Goal: Task Accomplishment & Management: Manage account settings

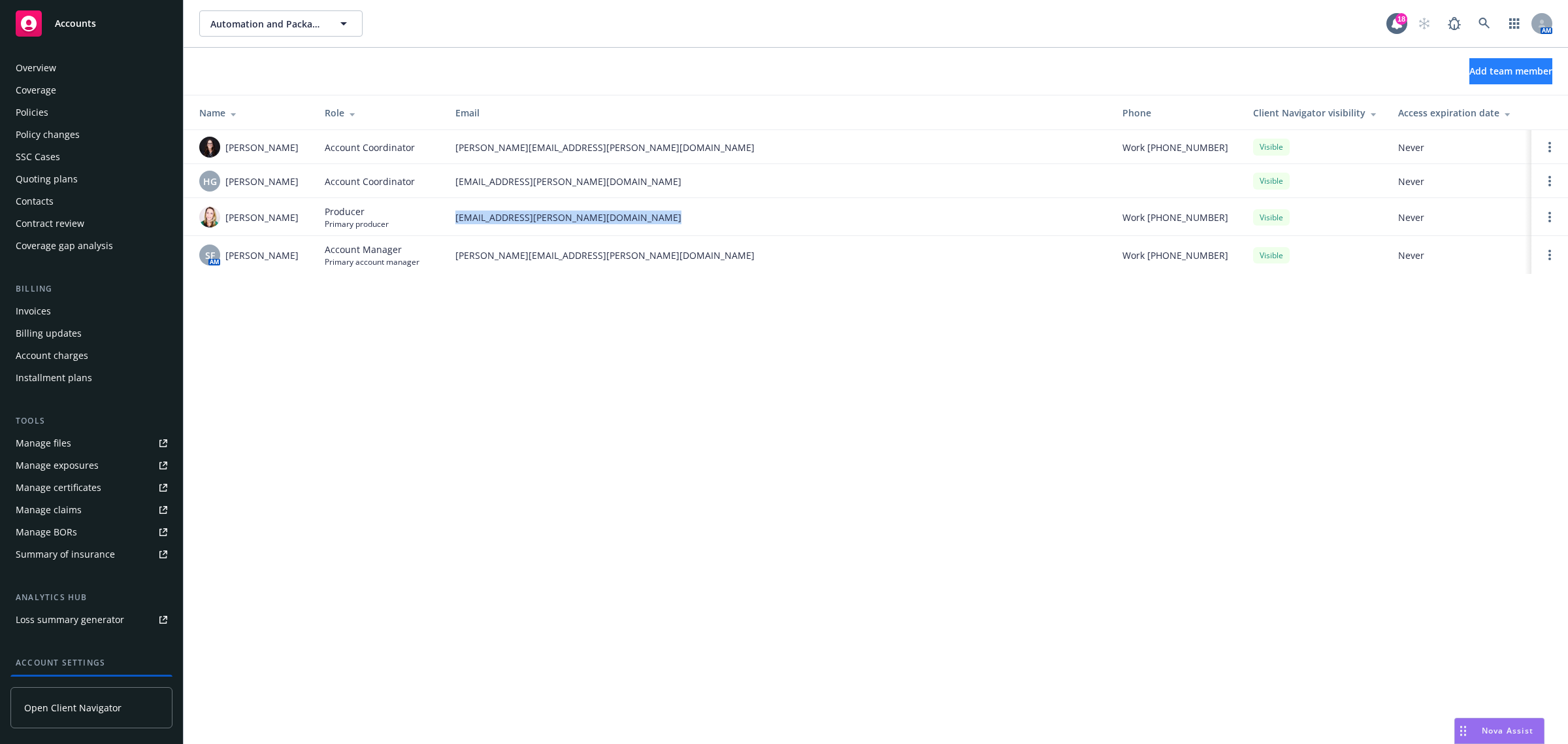
scroll to position [107, 0]
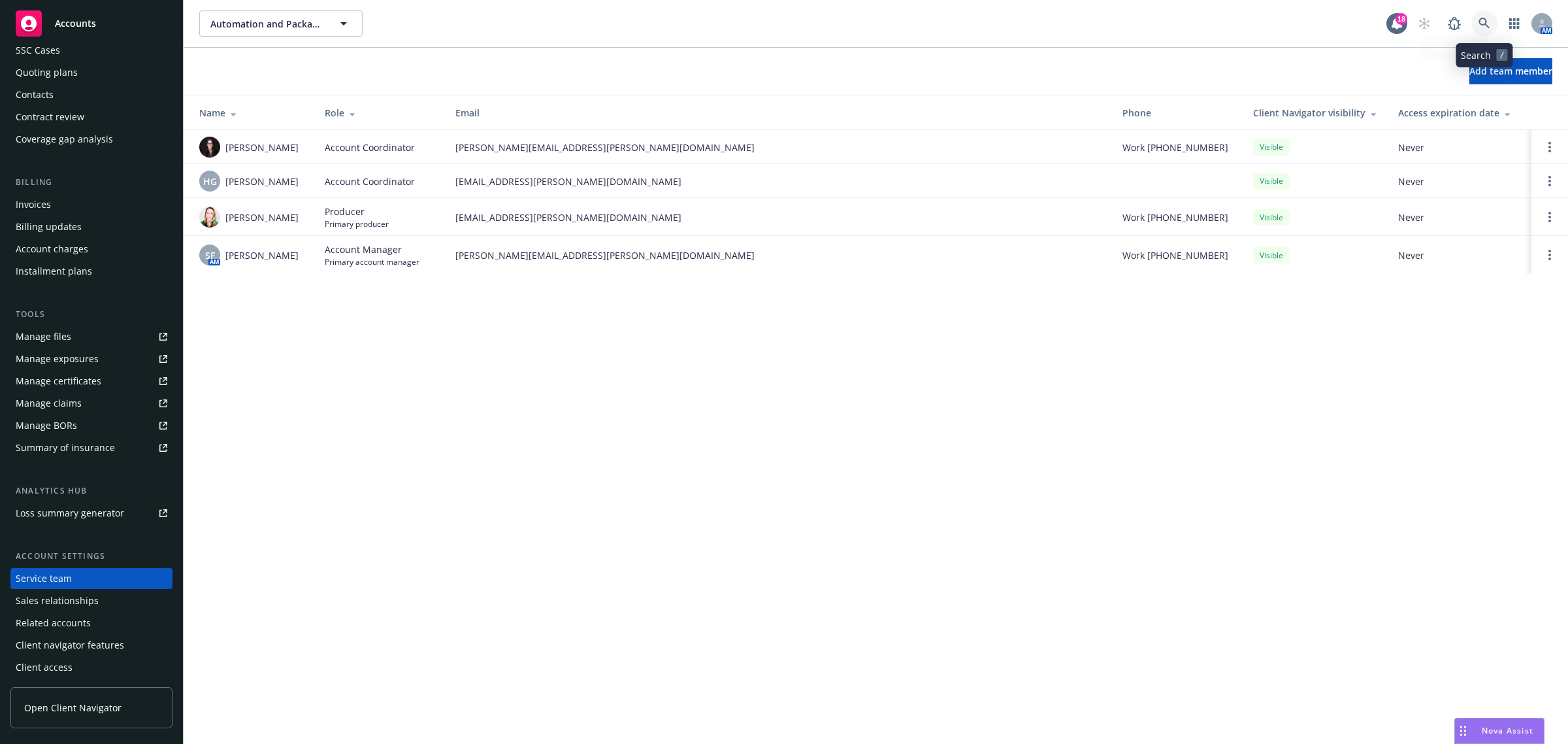
click at [1481, 24] on icon at bounding box center [1483, 23] width 11 height 11
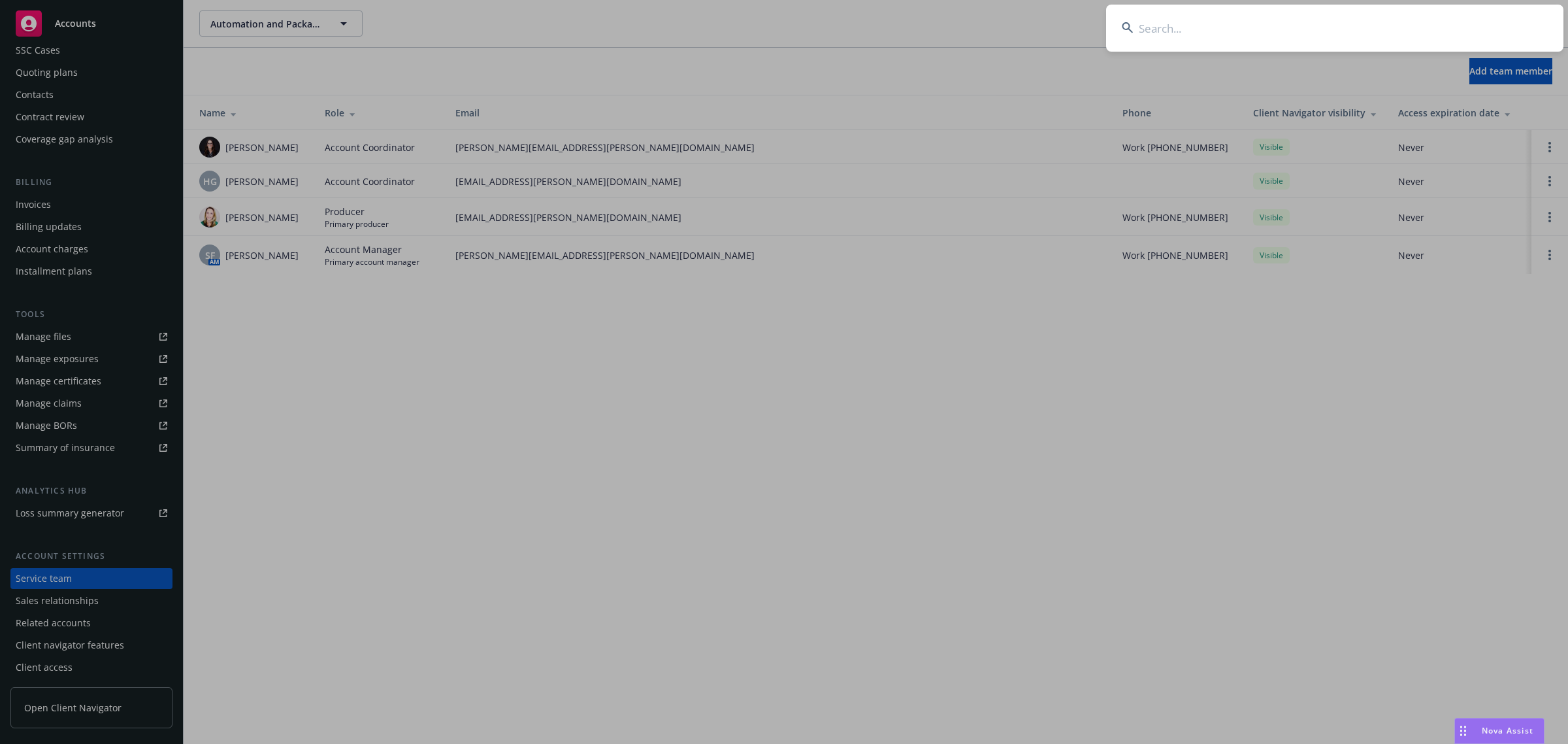
click at [1473, 19] on input at bounding box center [1334, 28] width 457 height 47
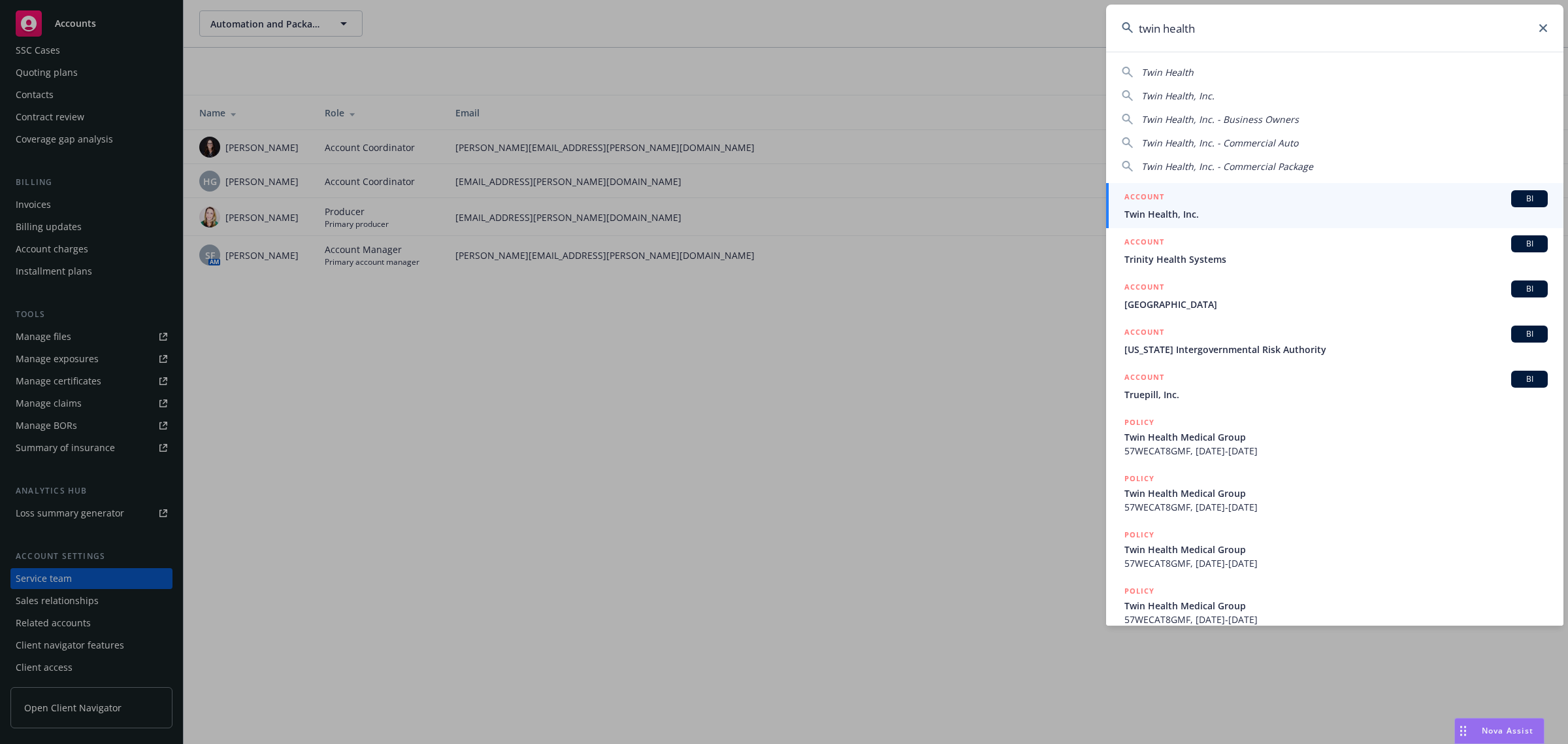
type input "twin health"
click at [1321, 201] on div "ACCOUNT BI" at bounding box center [1336, 198] width 423 height 17
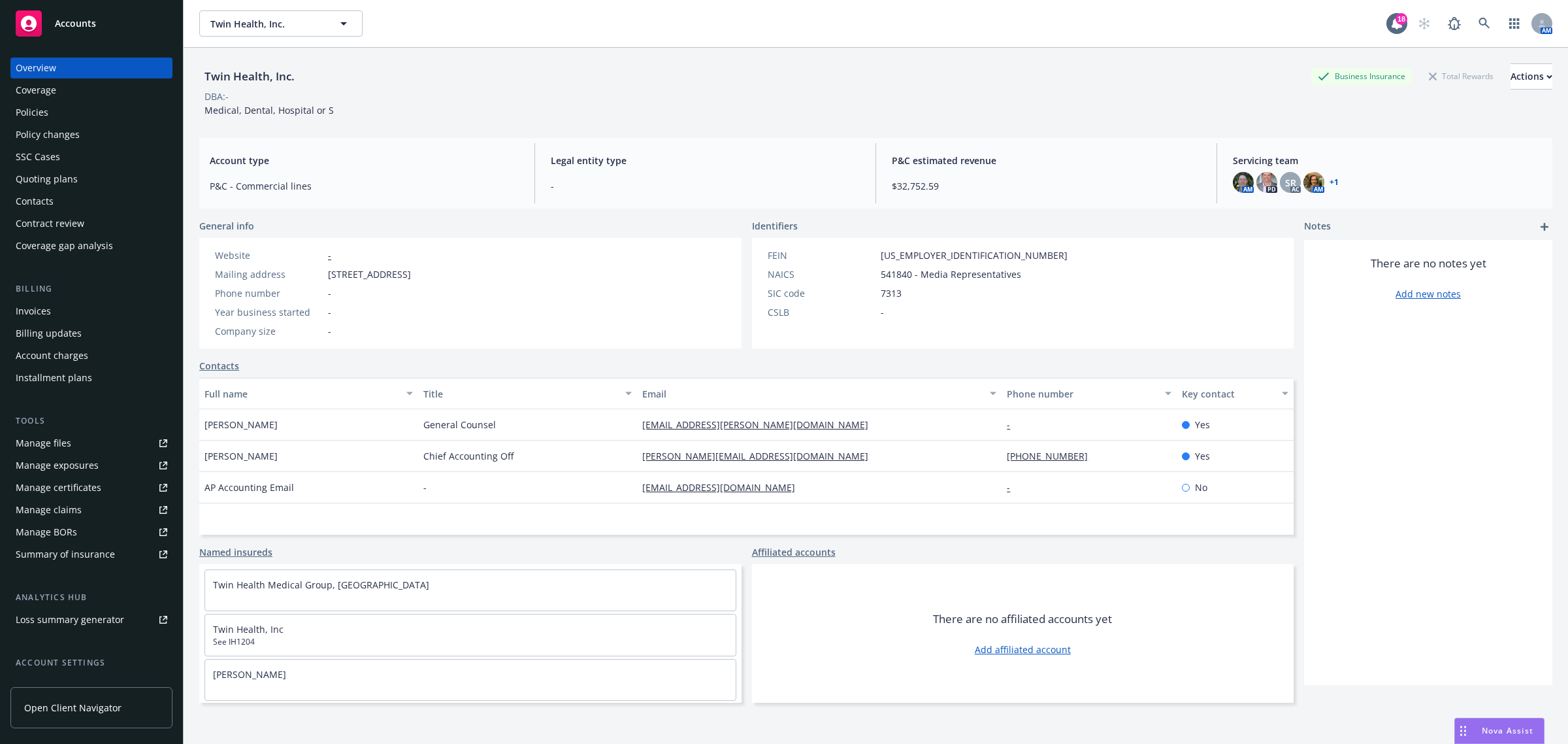
click at [105, 77] on div "Overview" at bounding box center [91, 68] width 151 height 21
click at [103, 88] on div "Coverage" at bounding box center [91, 90] width 151 height 21
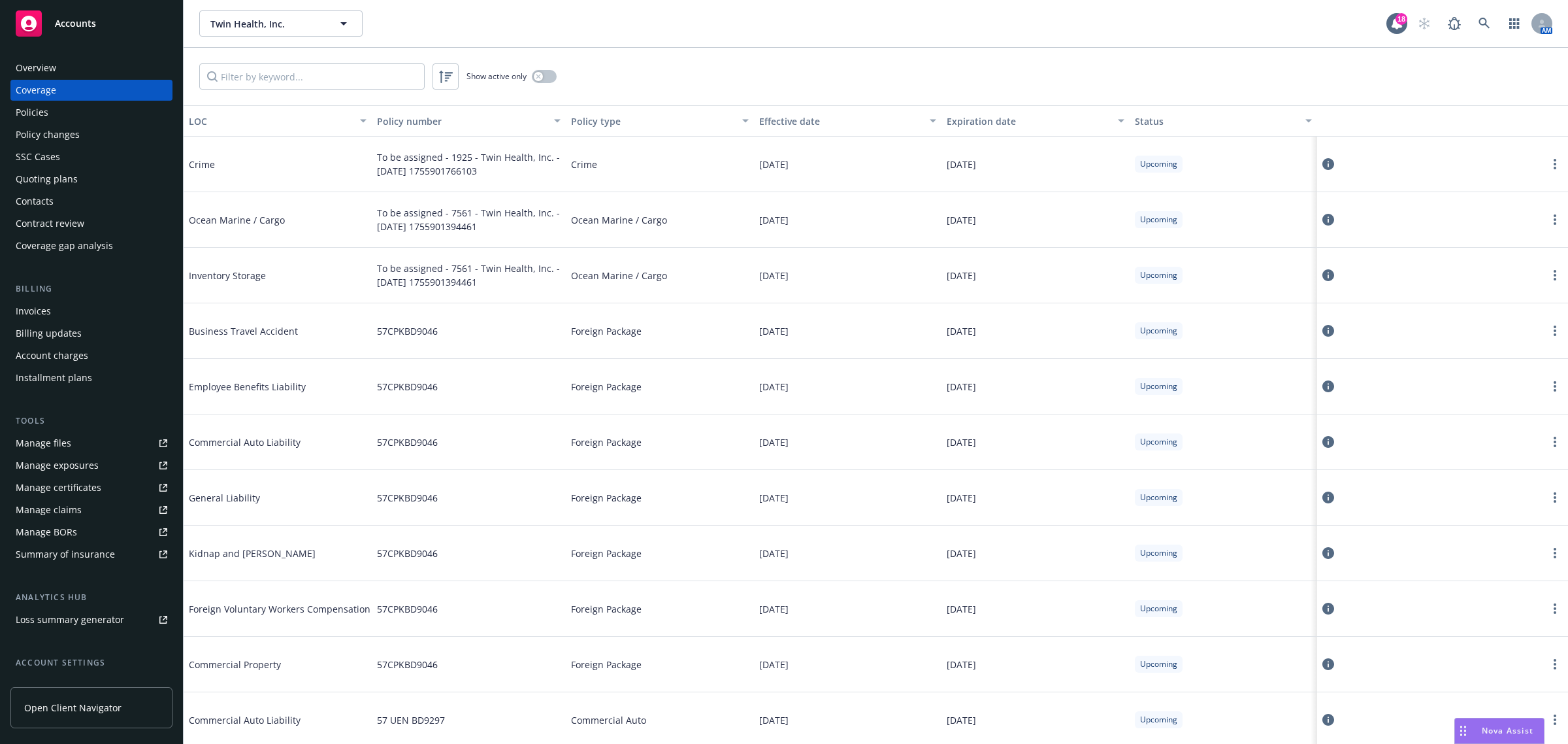
click at [68, 495] on div "Manage certificates" at bounding box center [59, 488] width 86 height 21
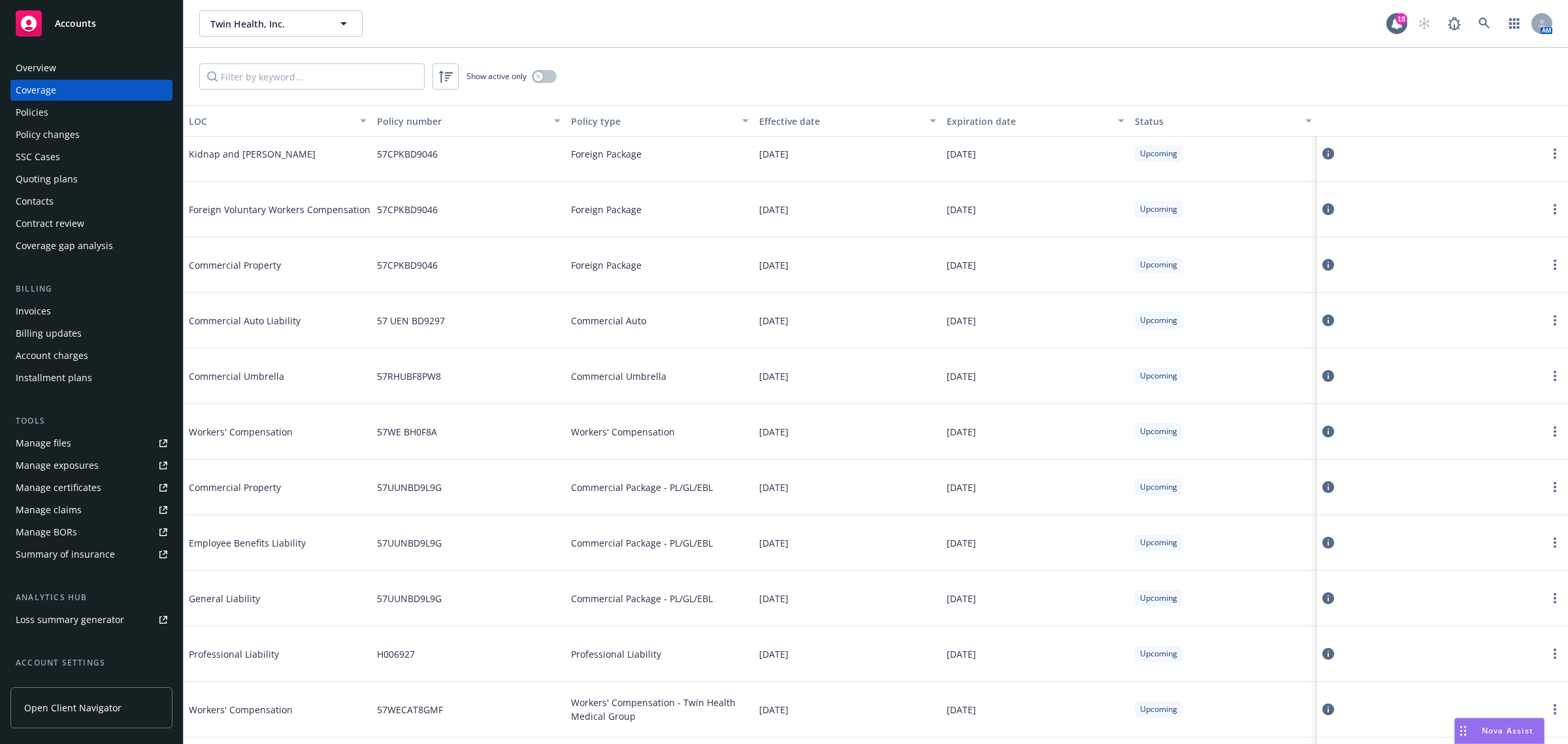
scroll to position [408, 0]
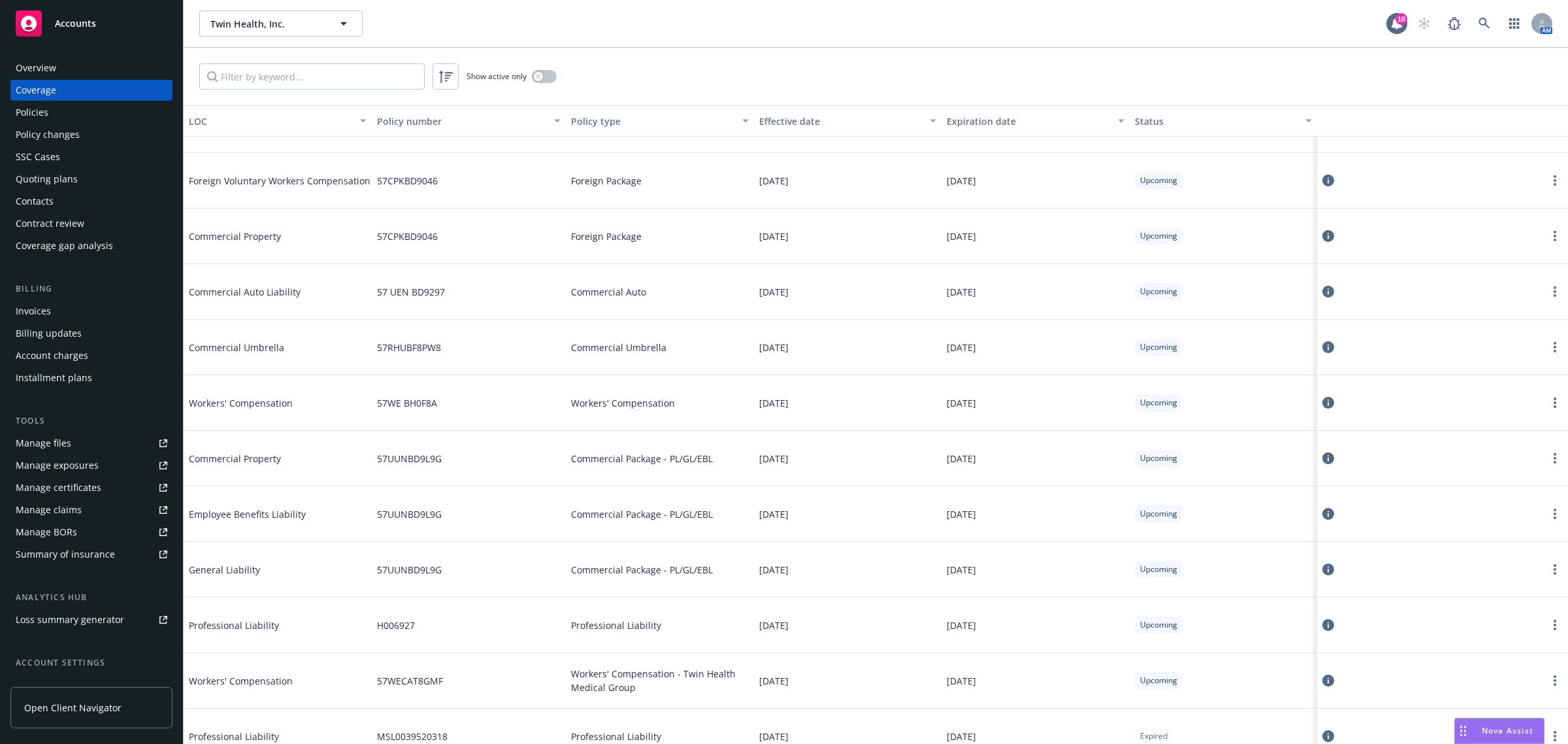
click at [652, 694] on span "Workers' Compensation - Twin Health Medical Group" at bounding box center [659, 679] width 177 height 27
click at [1323, 681] on icon at bounding box center [1328, 679] width 11 height 11
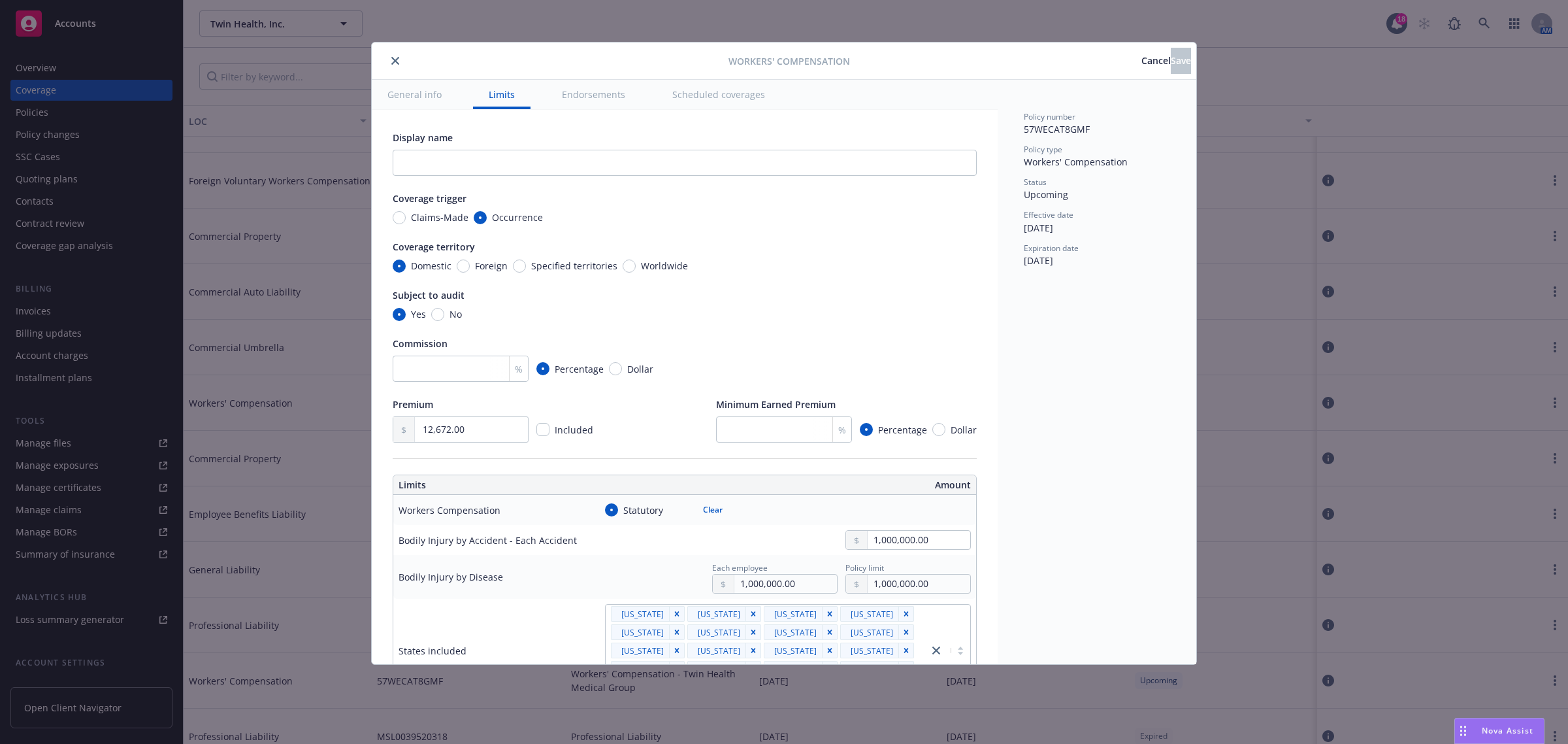
scroll to position [81, 0]
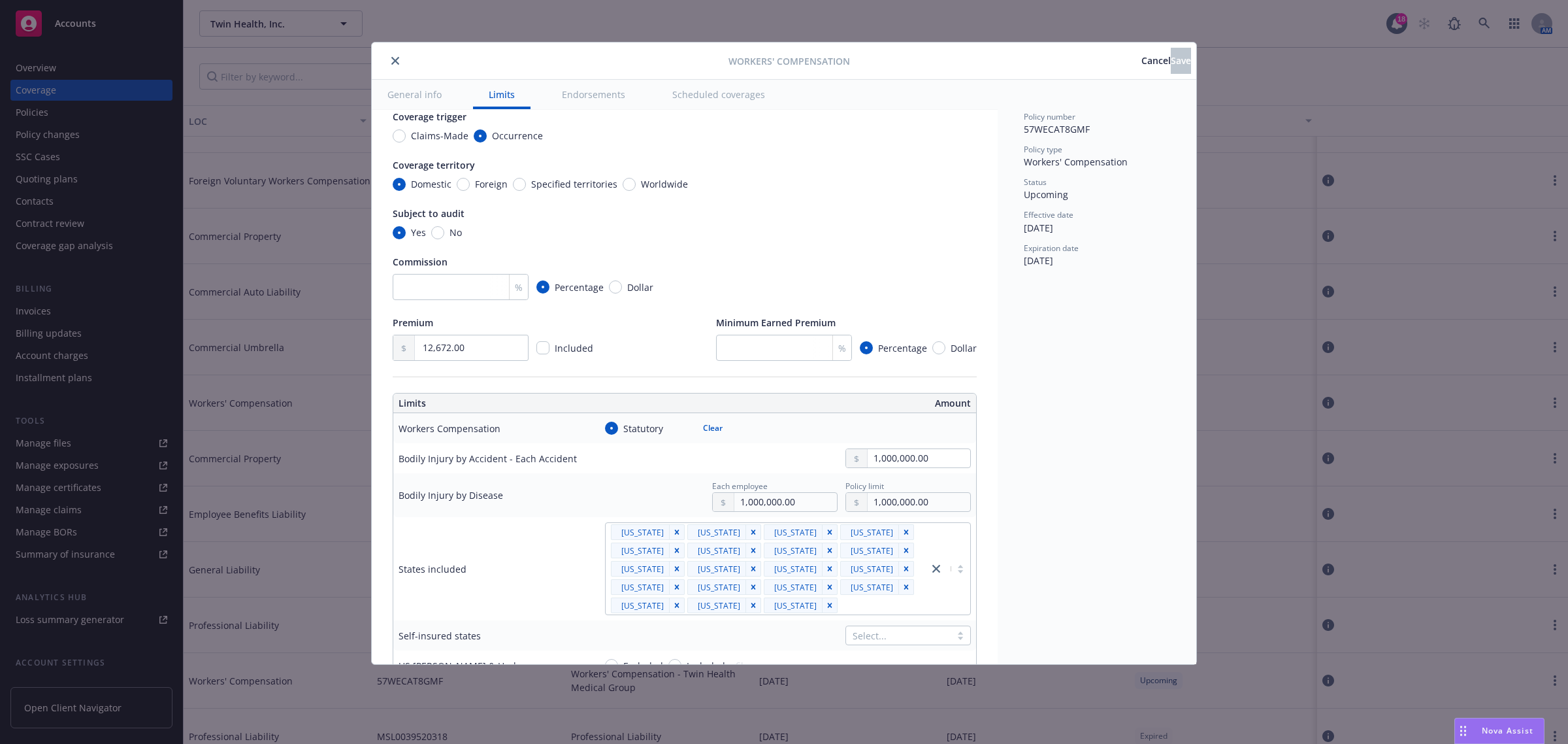
click at [1141, 64] on span "Cancel" at bounding box center [1156, 60] width 30 height 12
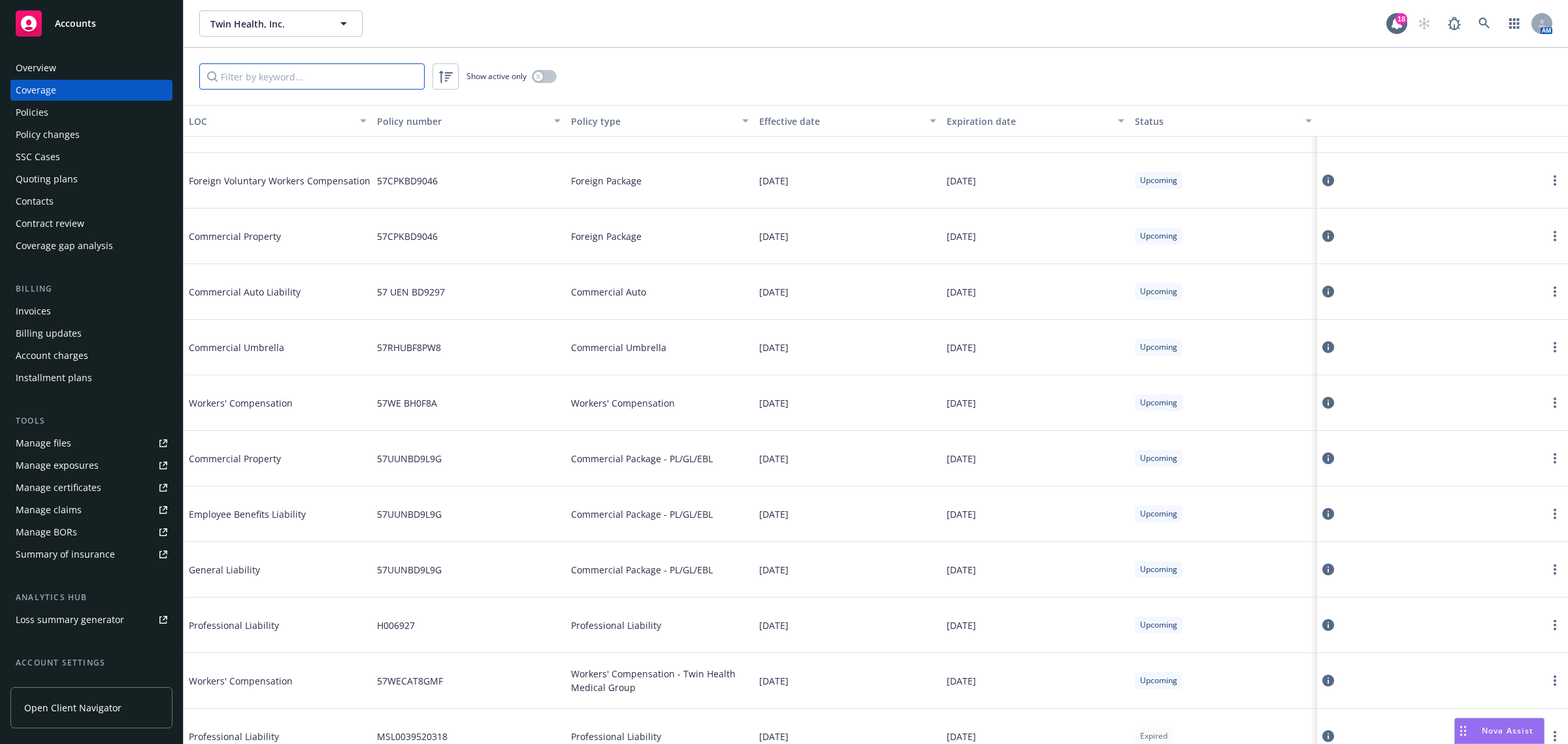
click at [260, 85] on input "Filter by keyword..." at bounding box center [312, 77] width 225 height 26
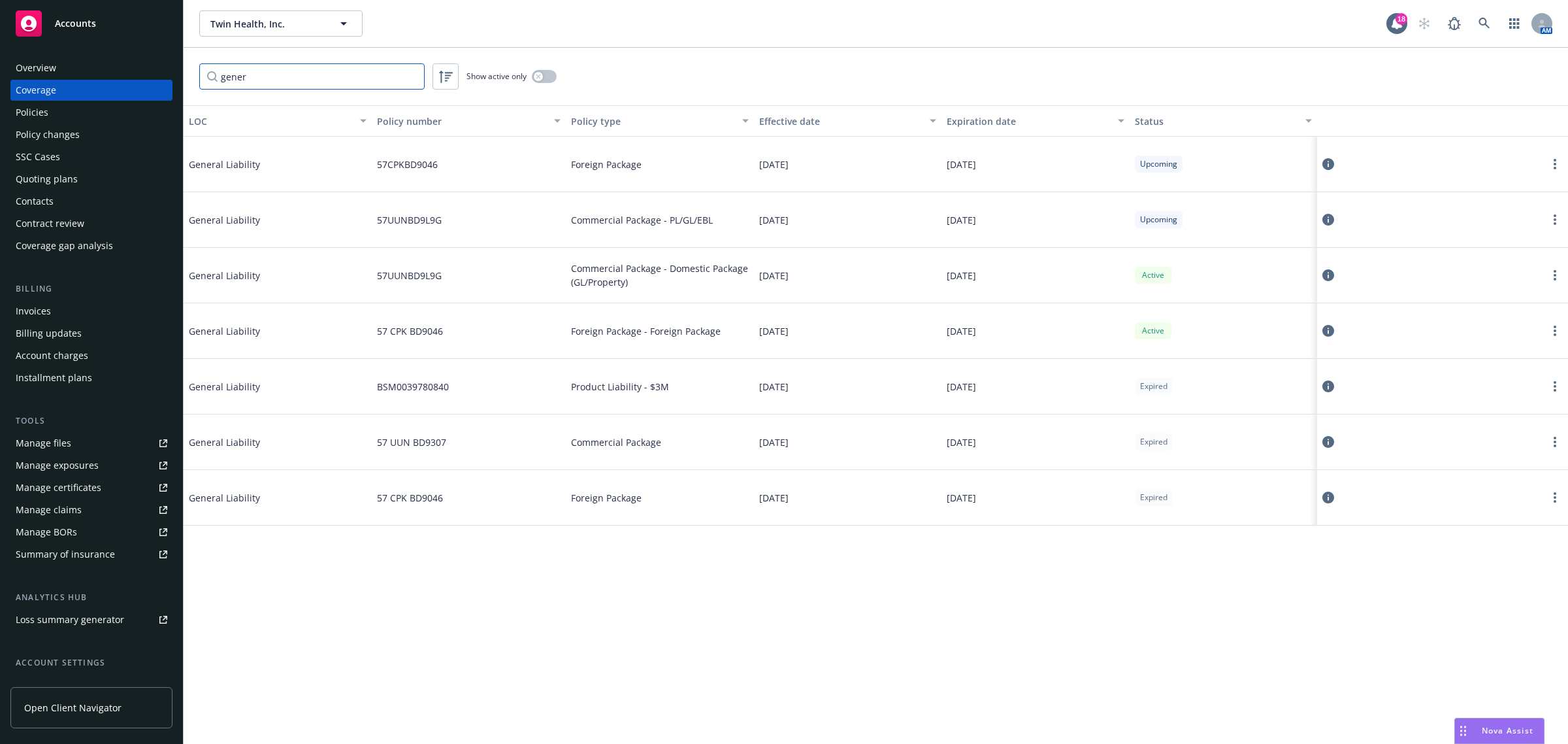
type input "gener"
click at [1116, 239] on div "08/24/2026" at bounding box center [1035, 220] width 188 height 56
click at [1555, 220] on circle "more" at bounding box center [1554, 219] width 3 height 3
click at [1467, 304] on link "View policy" at bounding box center [1476, 299] width 172 height 26
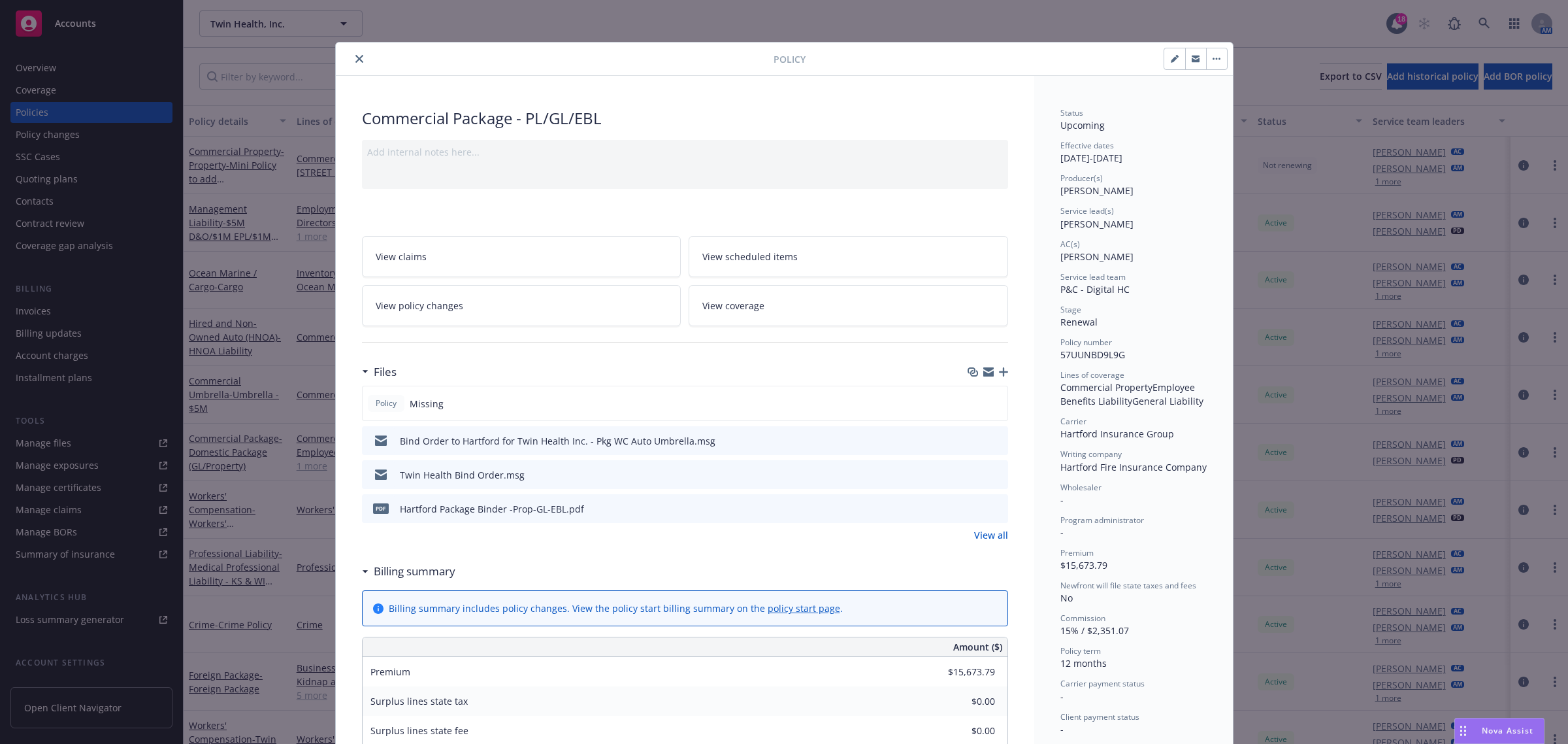
click at [356, 61] on icon "close" at bounding box center [359, 59] width 8 height 8
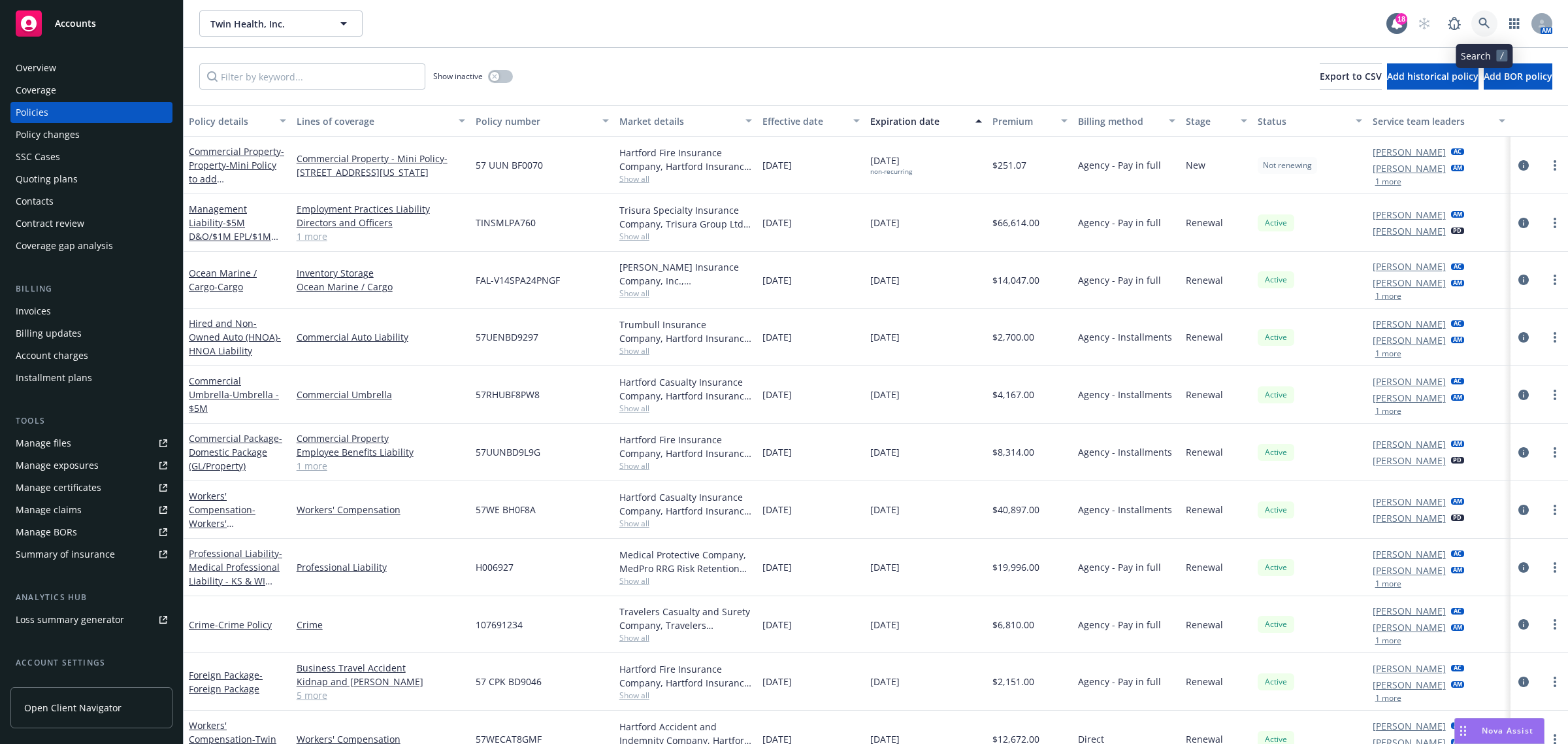
click at [1481, 22] on icon at bounding box center [1483, 23] width 11 height 11
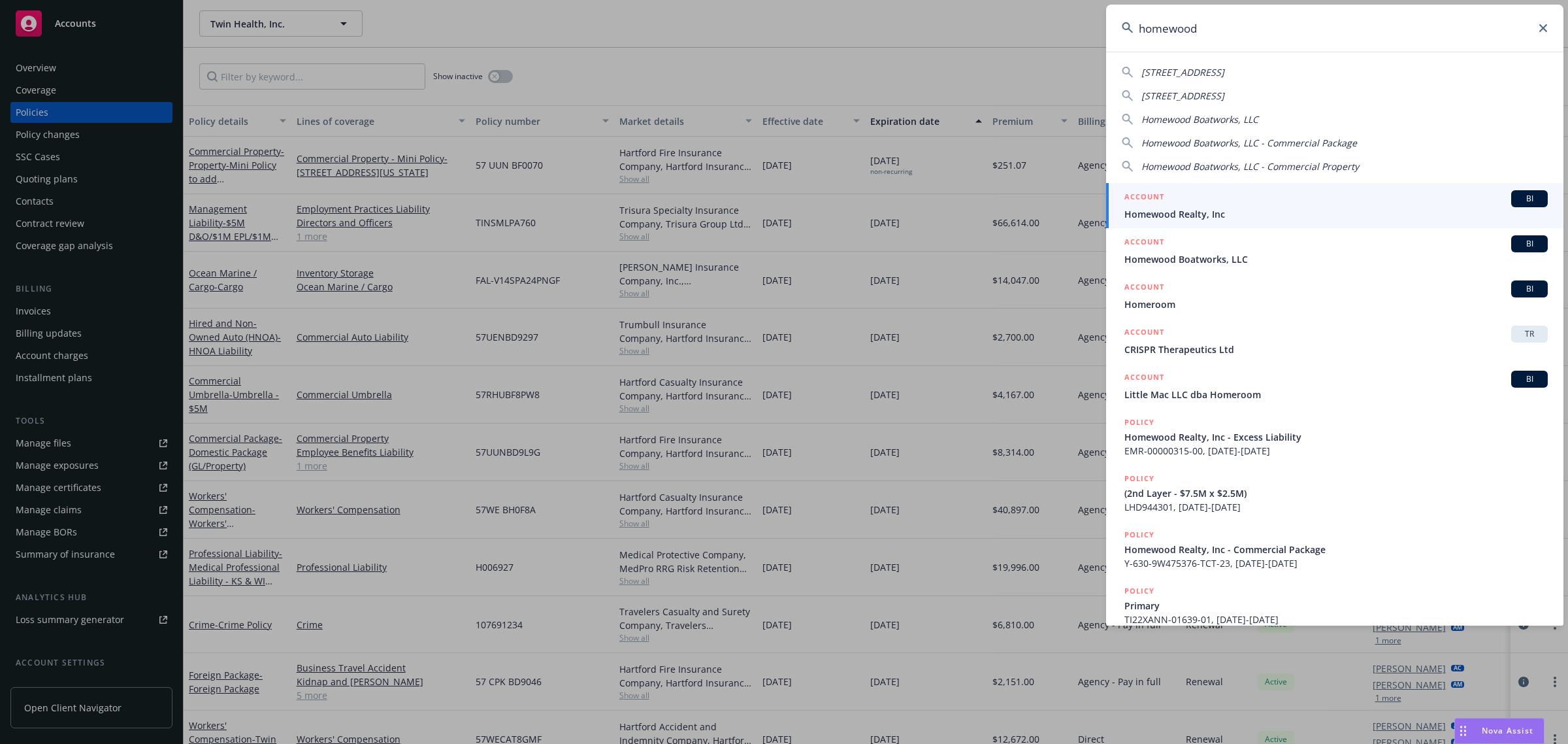
type input "homewood"
click at [1337, 211] on span "Homewood Realty, Inc" at bounding box center [1336, 214] width 423 height 14
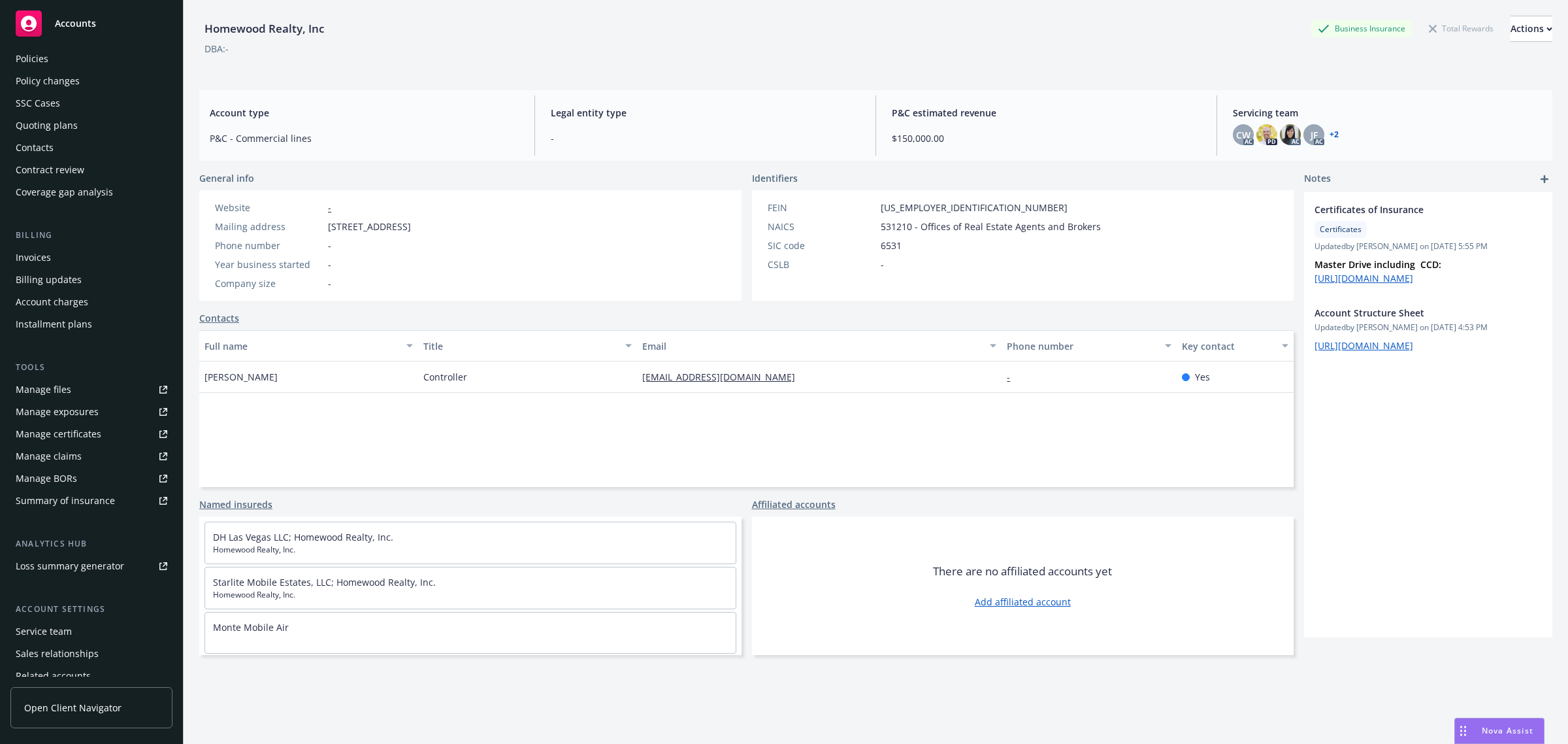
scroll to position [107, 0]
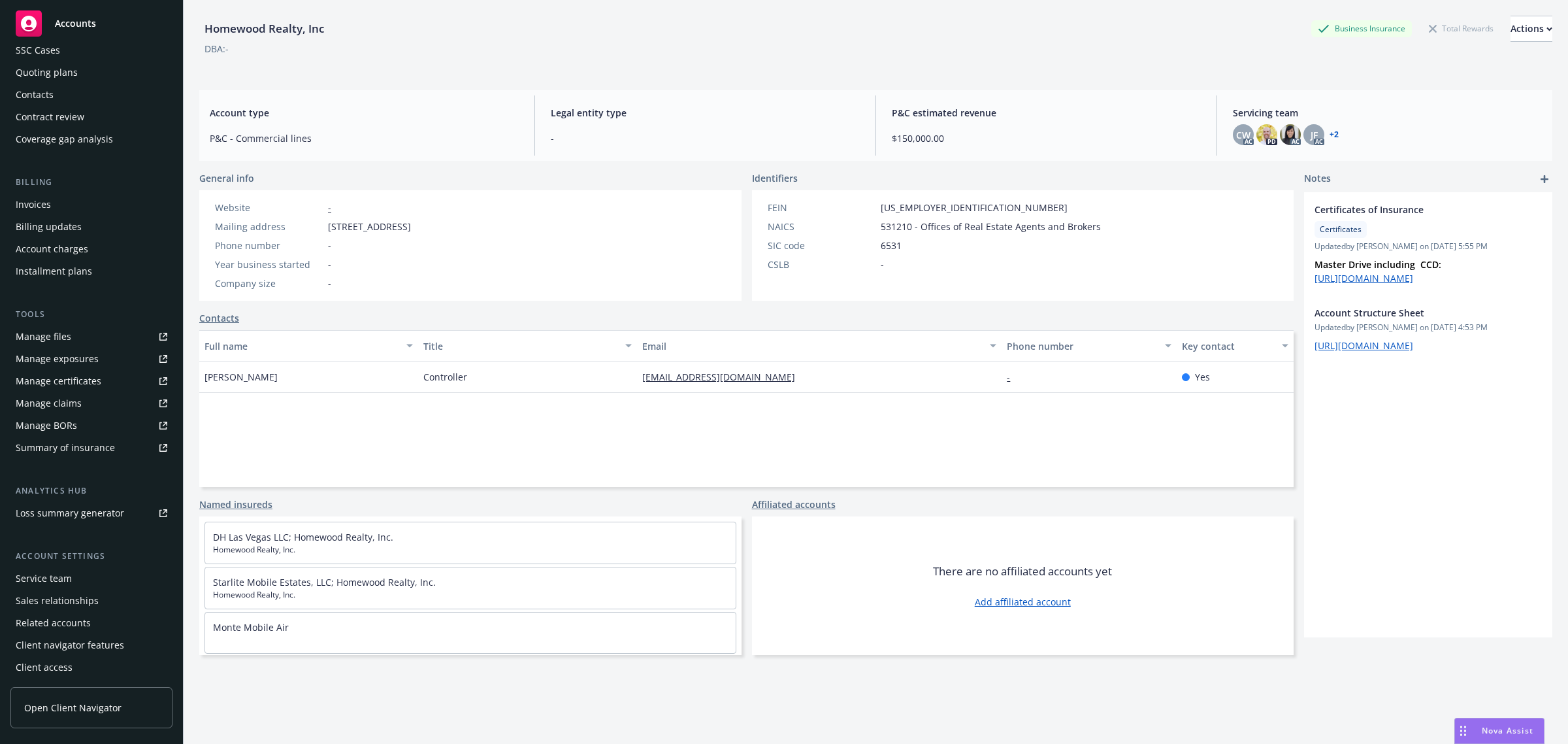
click at [90, 580] on div "Service team" at bounding box center [91, 579] width 151 height 21
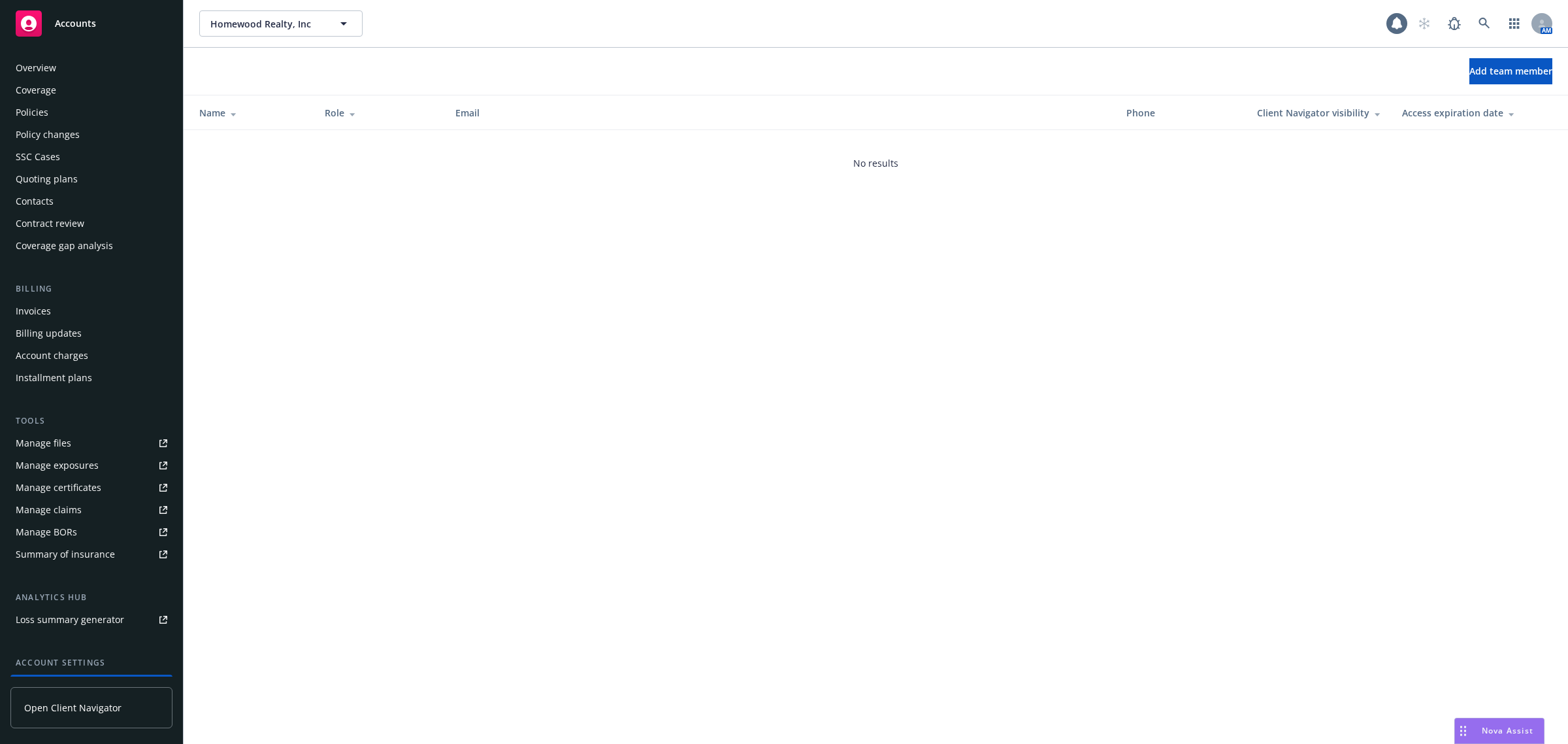
scroll to position [107, 0]
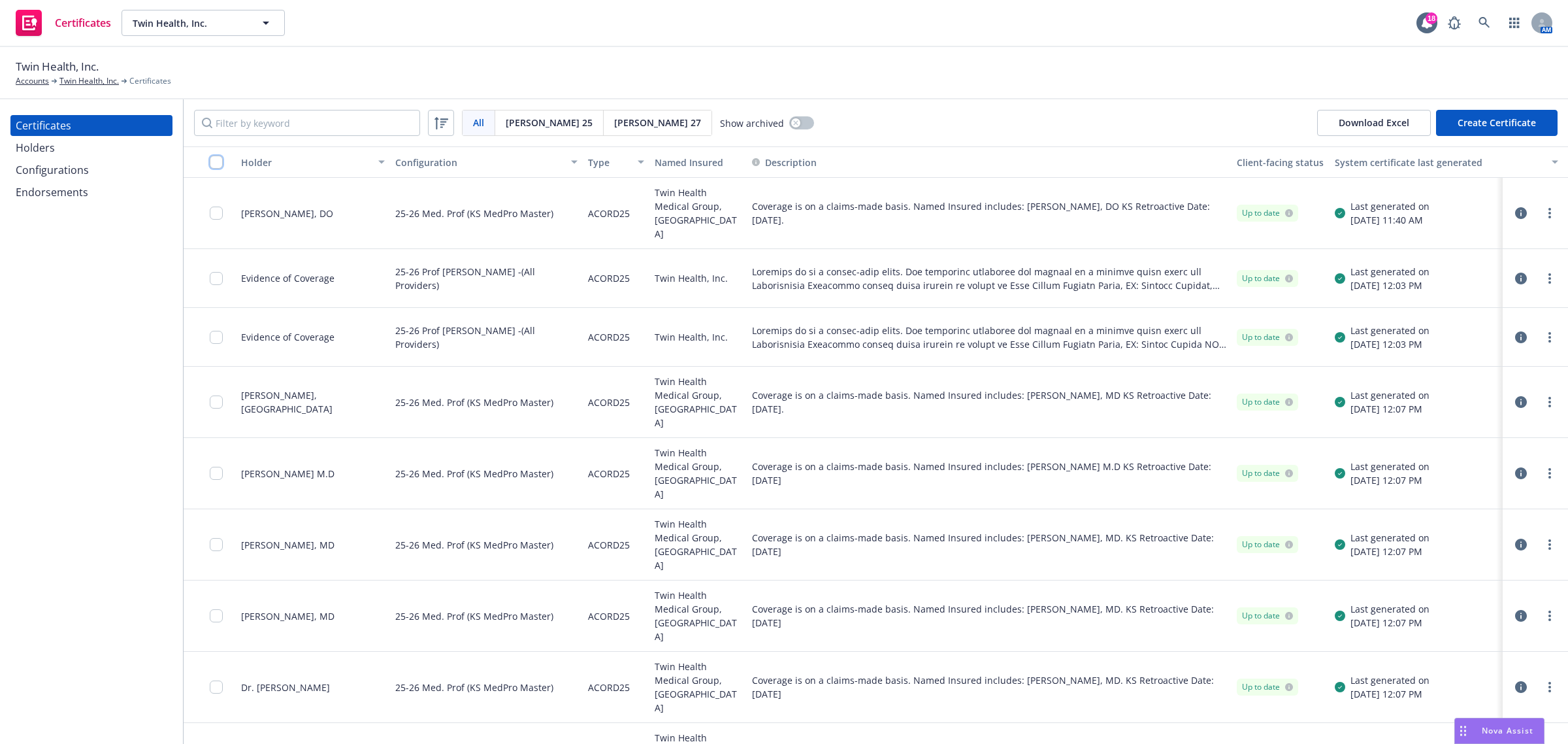
click at [217, 164] on input "checkbox" at bounding box center [216, 162] width 13 height 13
click at [102, 173] on div "Configurations" at bounding box center [91, 170] width 151 height 21
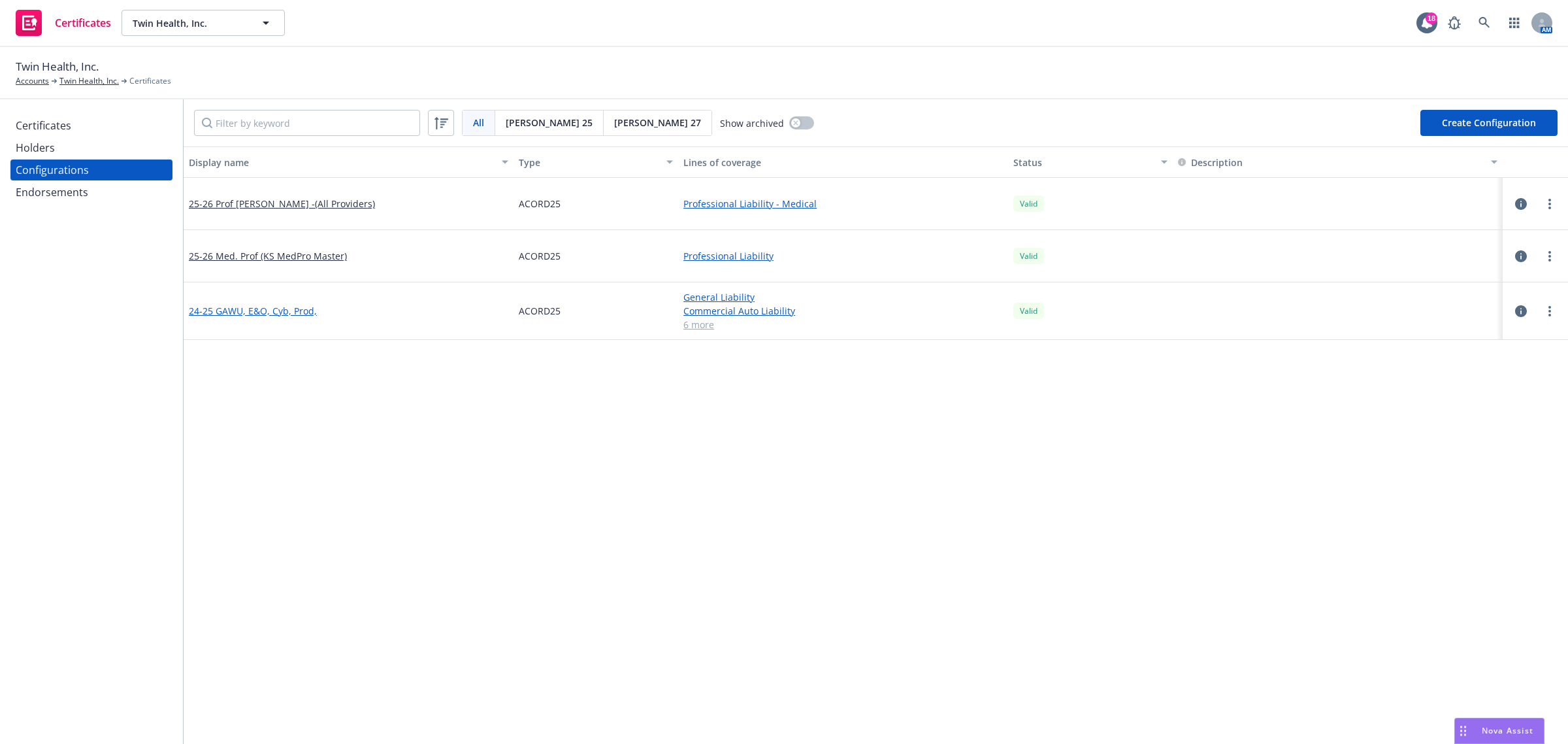
click at [252, 304] on link "24-25 GAWU, E&O, Cyb, Prod," at bounding box center [253, 311] width 128 height 14
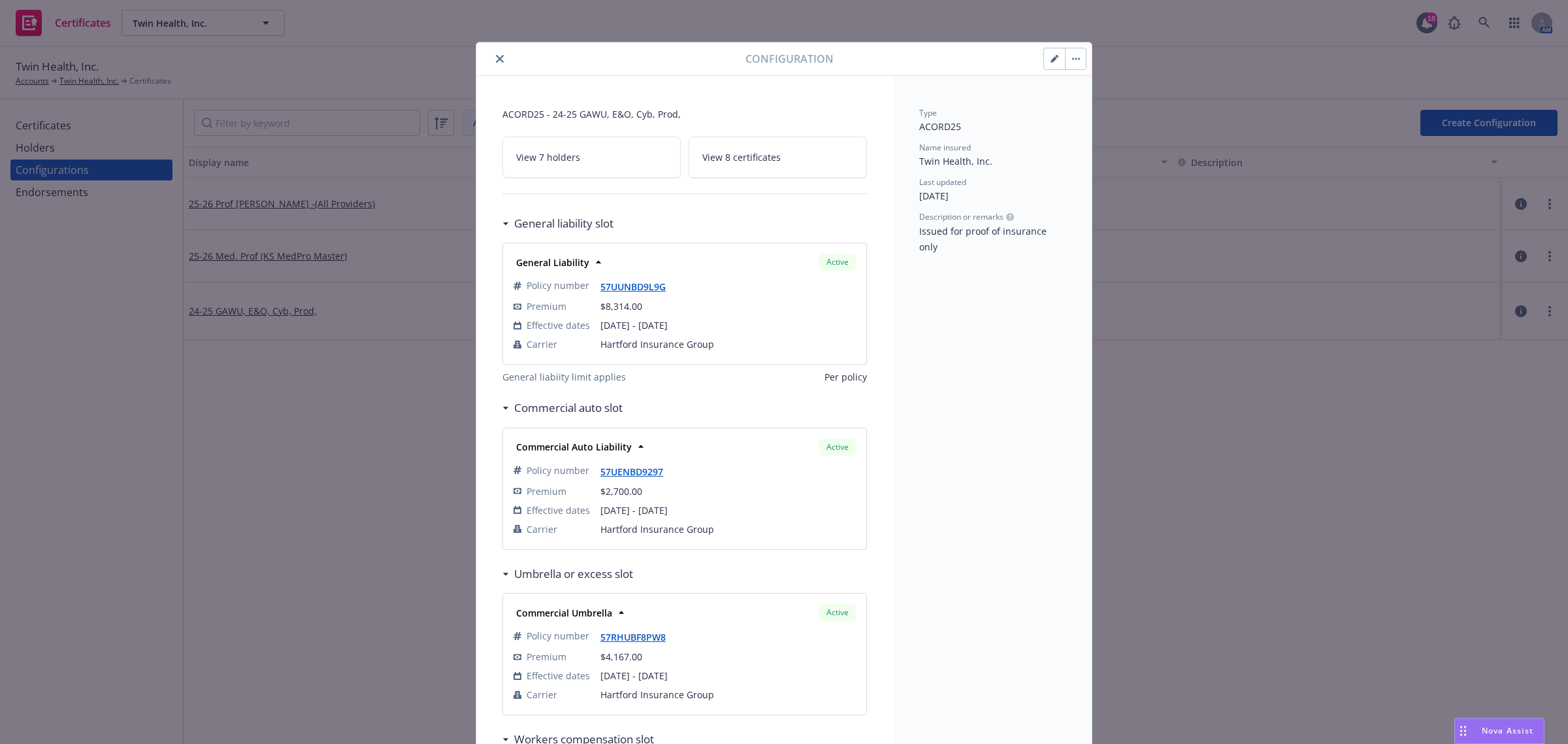
click at [496, 61] on icon "close" at bounding box center [499, 59] width 8 height 8
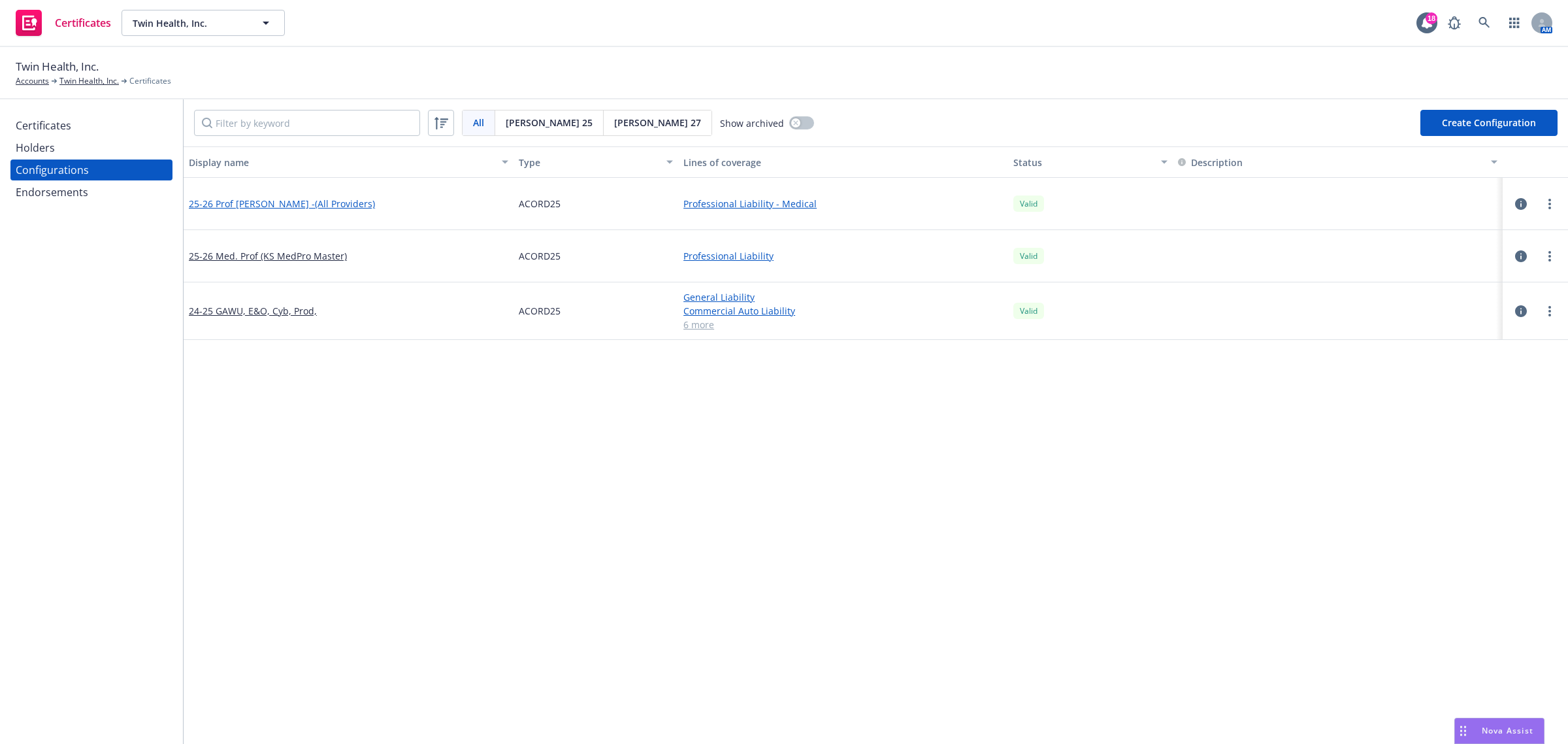
click at [315, 204] on link "25-26 Prof [PERSON_NAME] -(All Providers)" at bounding box center [281, 204] width 186 height 14
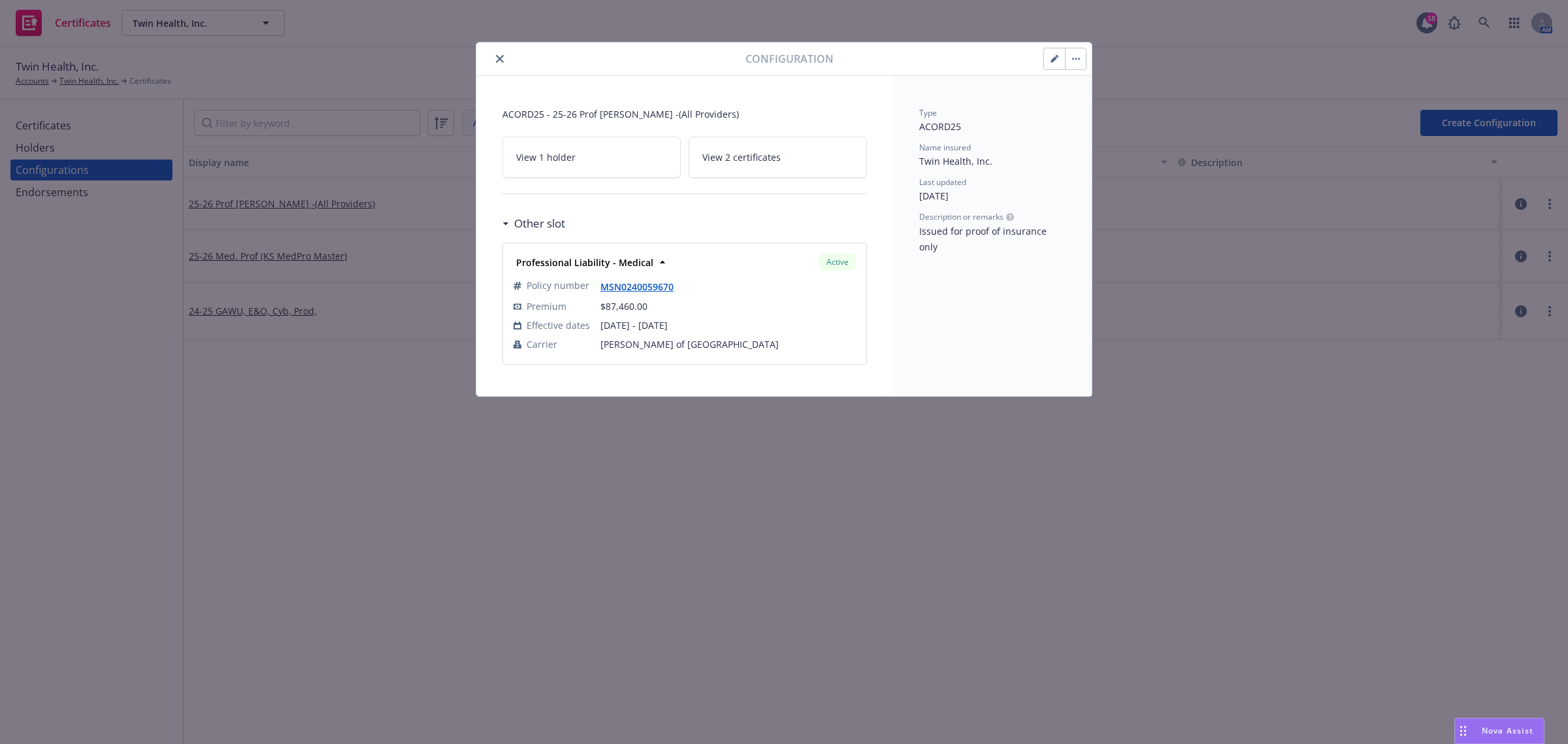
click at [498, 62] on icon "close" at bounding box center [499, 59] width 8 height 8
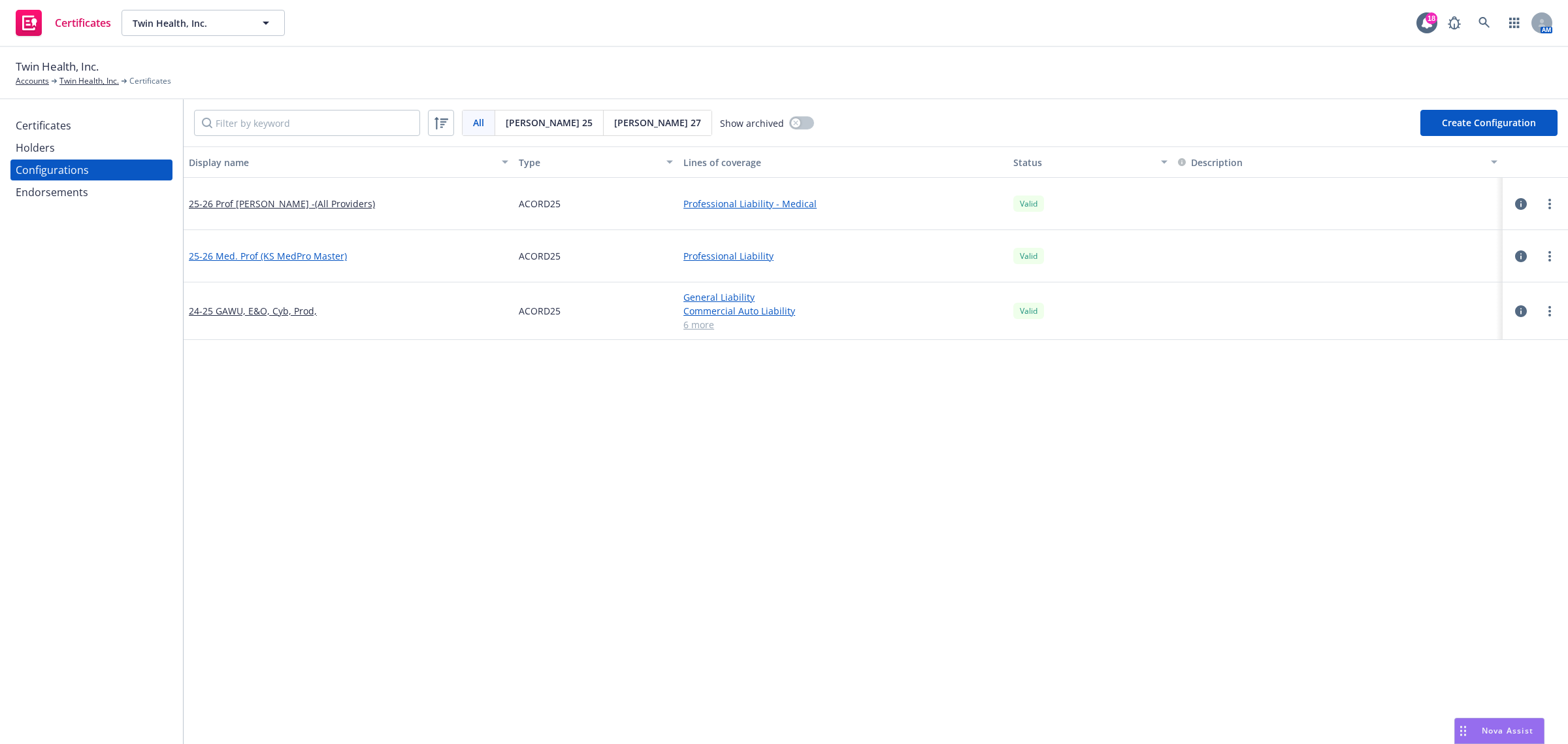
click at [311, 259] on link "25-26 Med. Prof (KS MedPro Master)" at bounding box center [267, 256] width 158 height 14
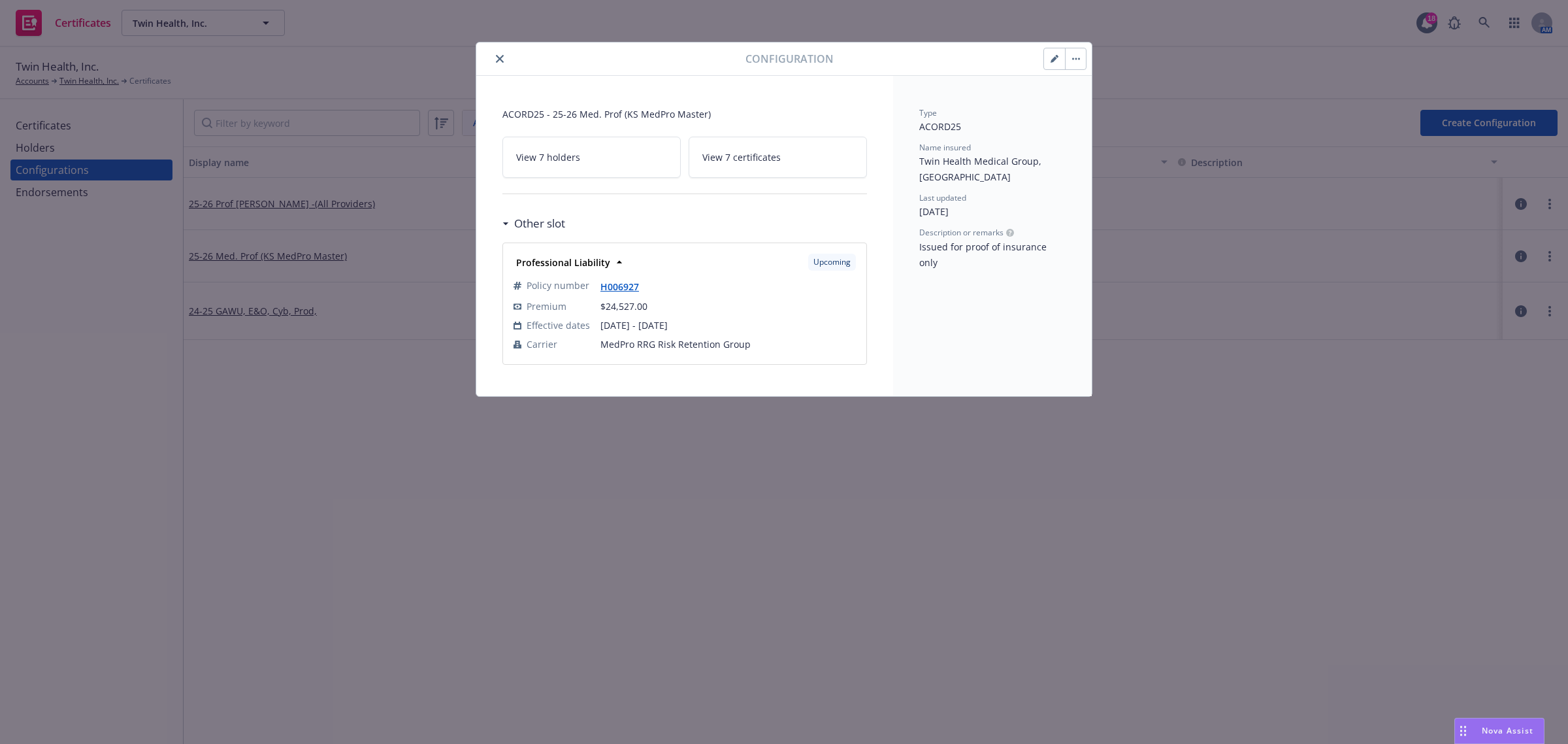
click at [500, 59] on icon "close" at bounding box center [499, 59] width 8 height 8
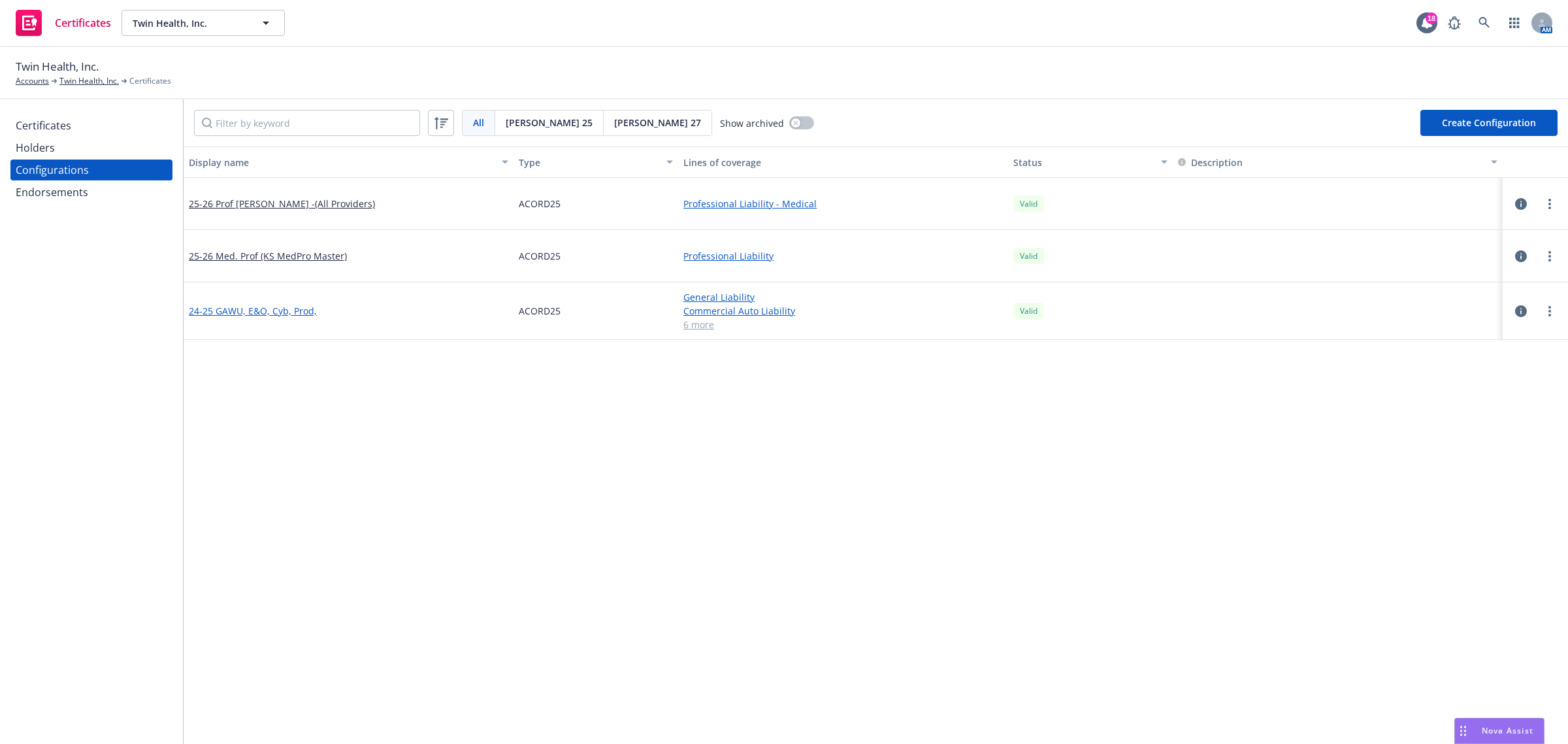
click at [285, 309] on link "24-25 GAWU, E&O, Cyb, Prod," at bounding box center [253, 311] width 128 height 14
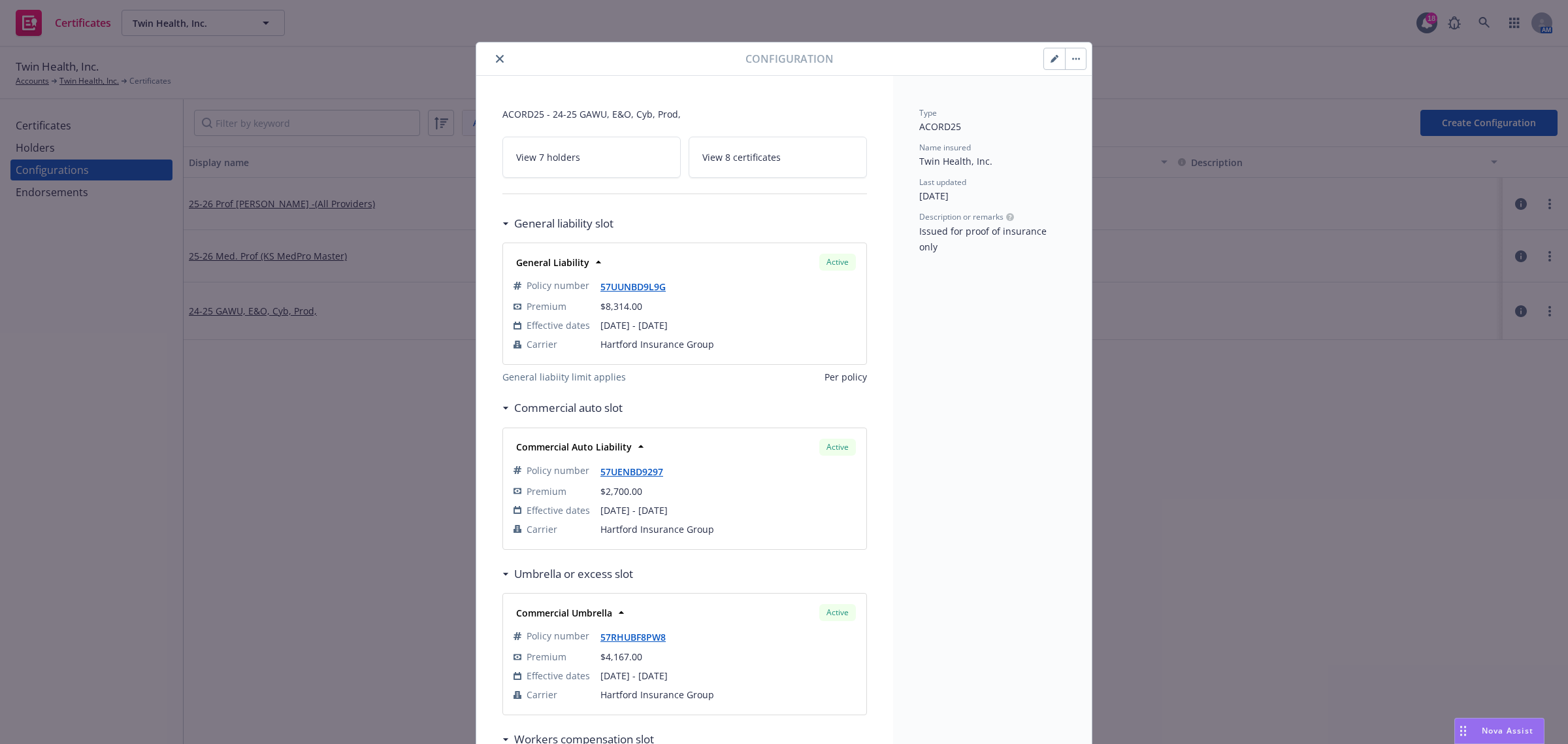
click at [496, 56] on icon "close" at bounding box center [499, 59] width 8 height 8
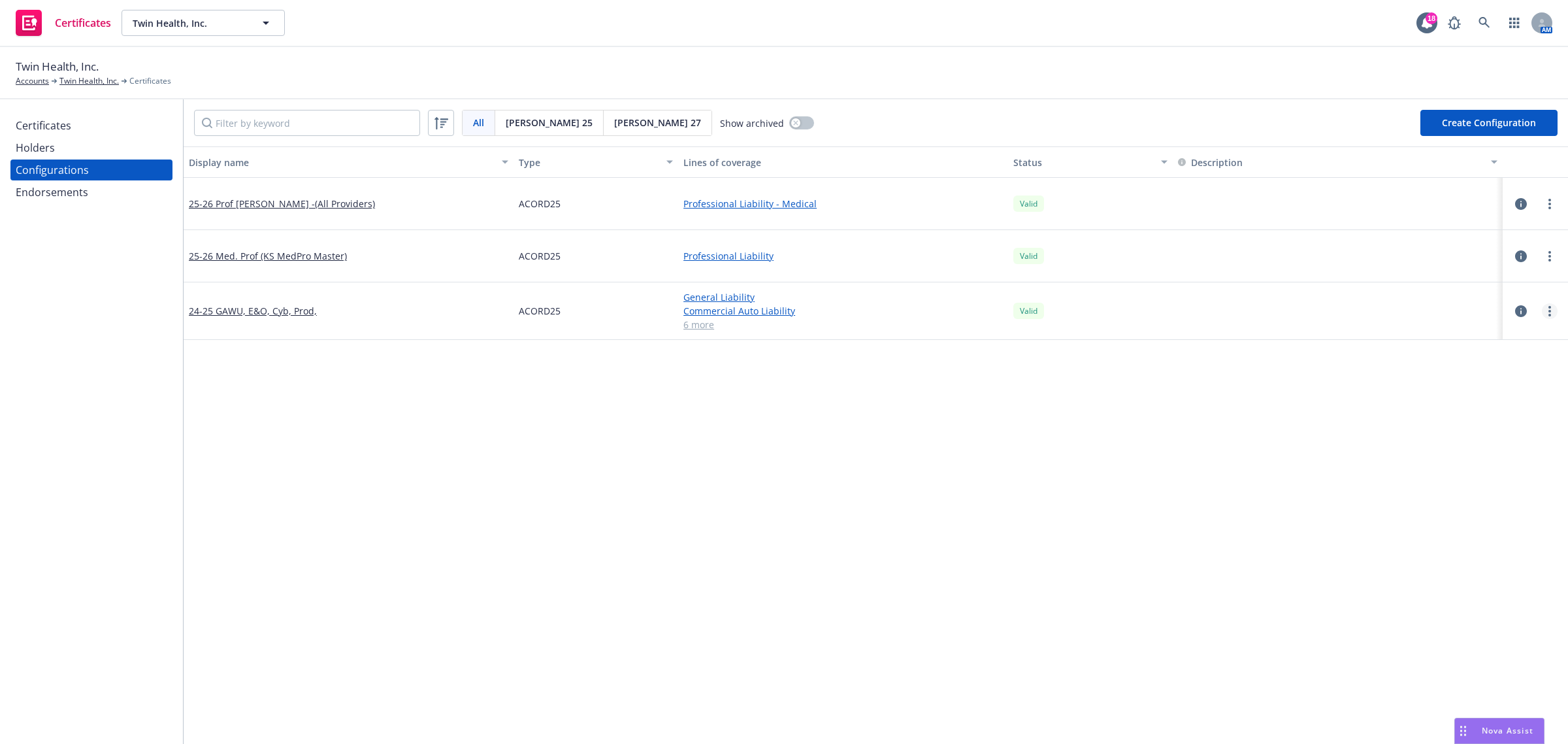
click at [1542, 312] on link "more" at bounding box center [1550, 311] width 16 height 16
click at [1500, 470] on link "Preview an [PERSON_NAME]" at bounding box center [1472, 469] width 143 height 26
click at [268, 304] on link "24-25 GAWU, E&O, Cyb, Prod," at bounding box center [253, 311] width 128 height 14
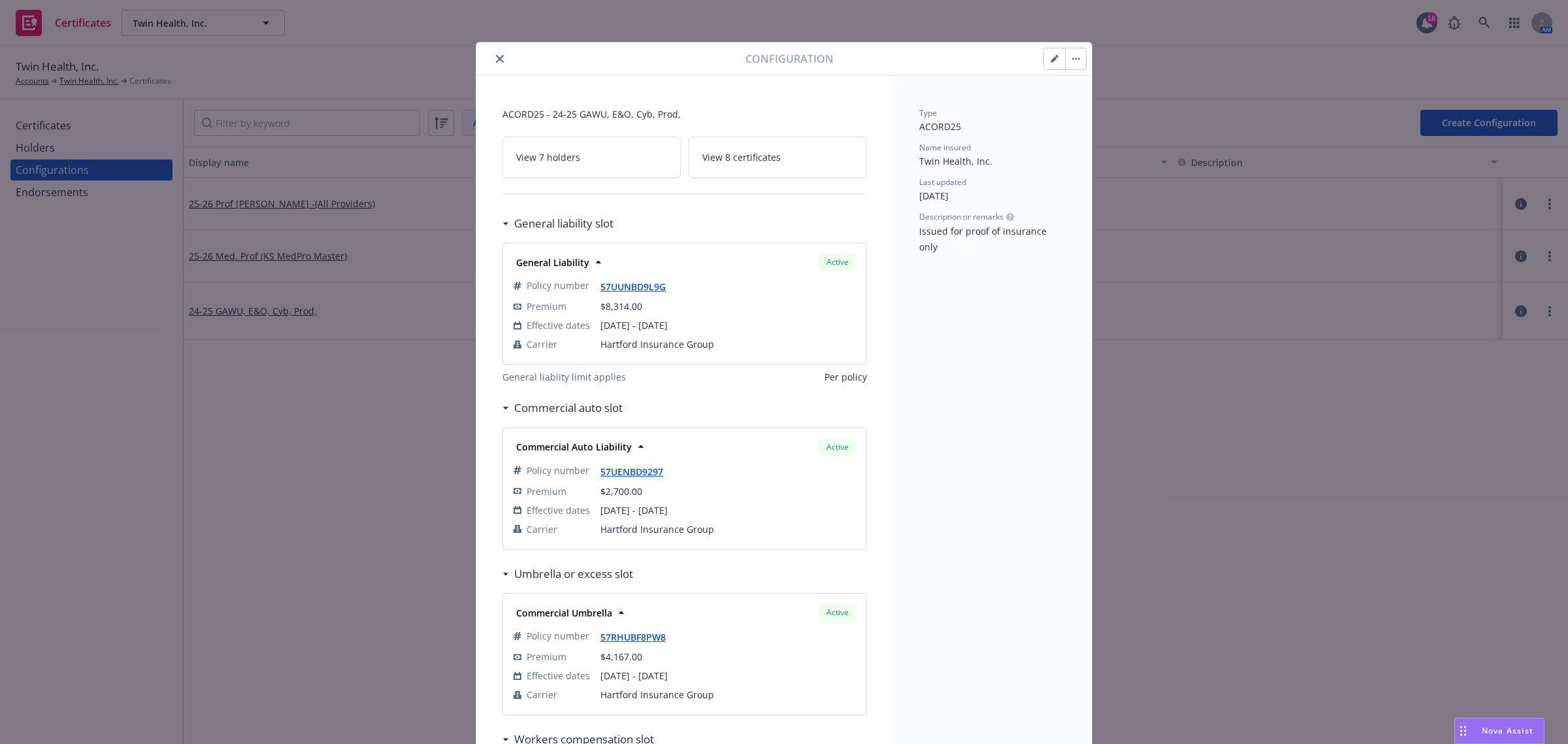
click at [1051, 56] on icon "button" at bounding box center [1054, 59] width 8 height 8
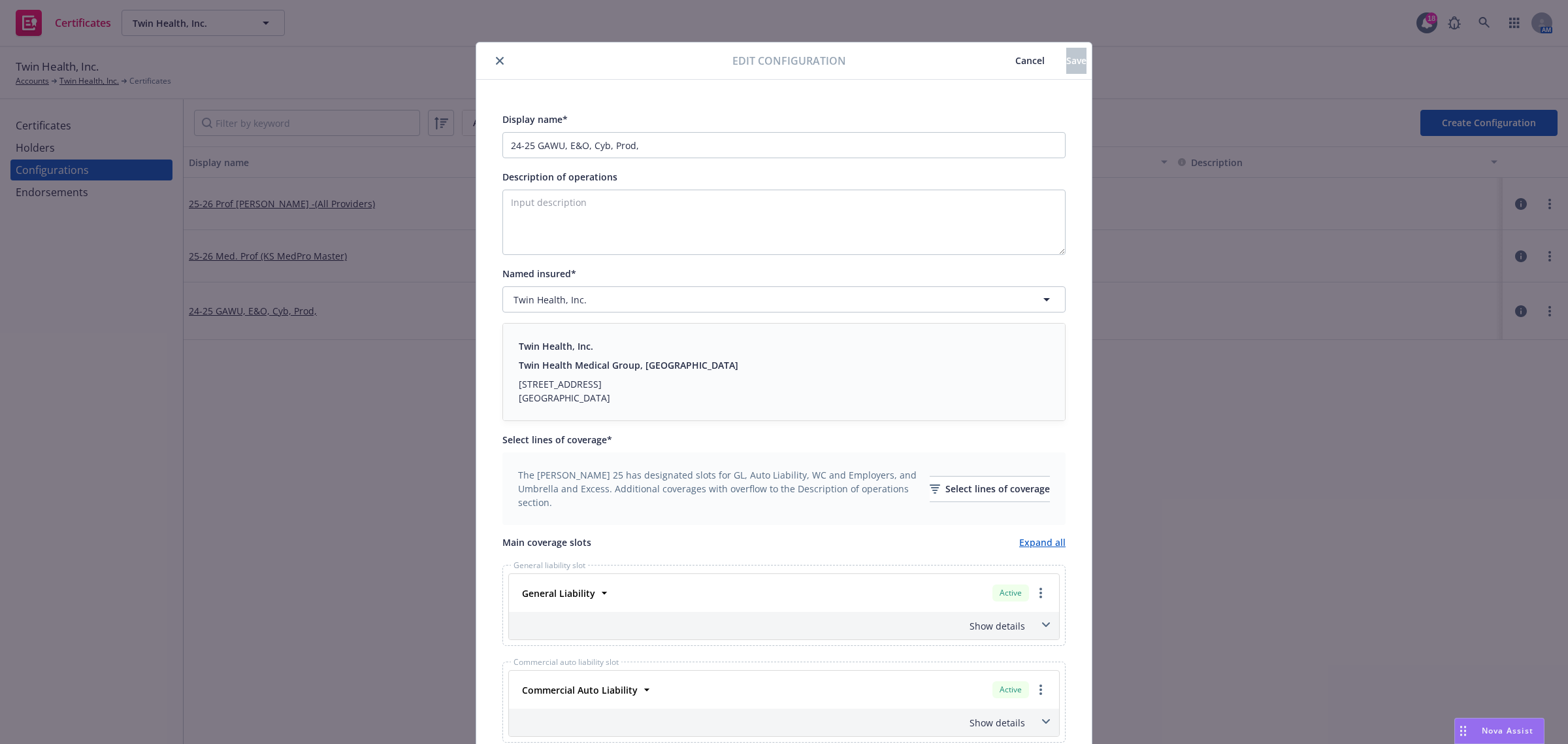
click at [496, 62] on icon "close" at bounding box center [499, 60] width 8 height 8
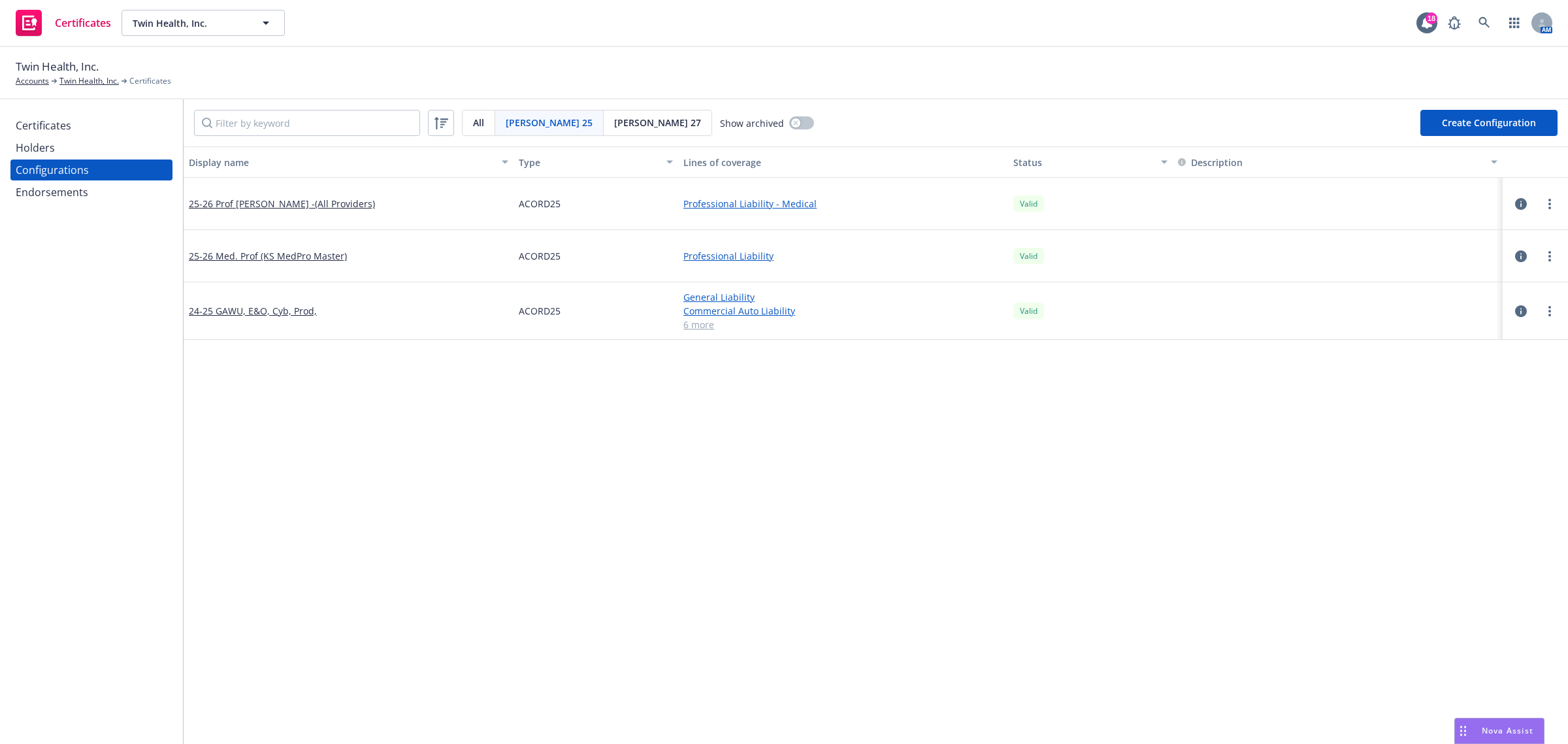
click at [38, 126] on div "Certificates" at bounding box center [44, 126] width 56 height 21
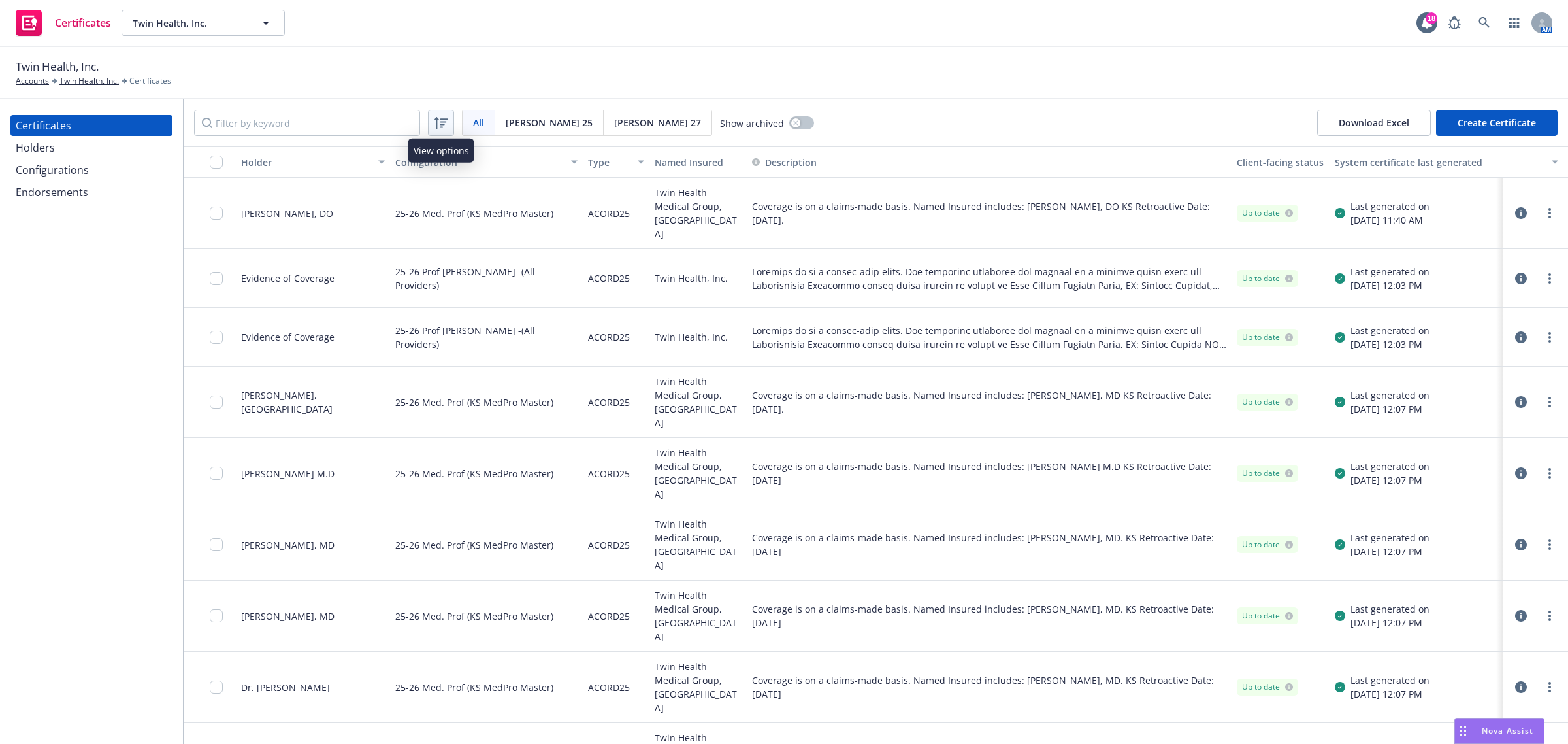
click at [442, 129] on icon at bounding box center [441, 123] width 16 height 16
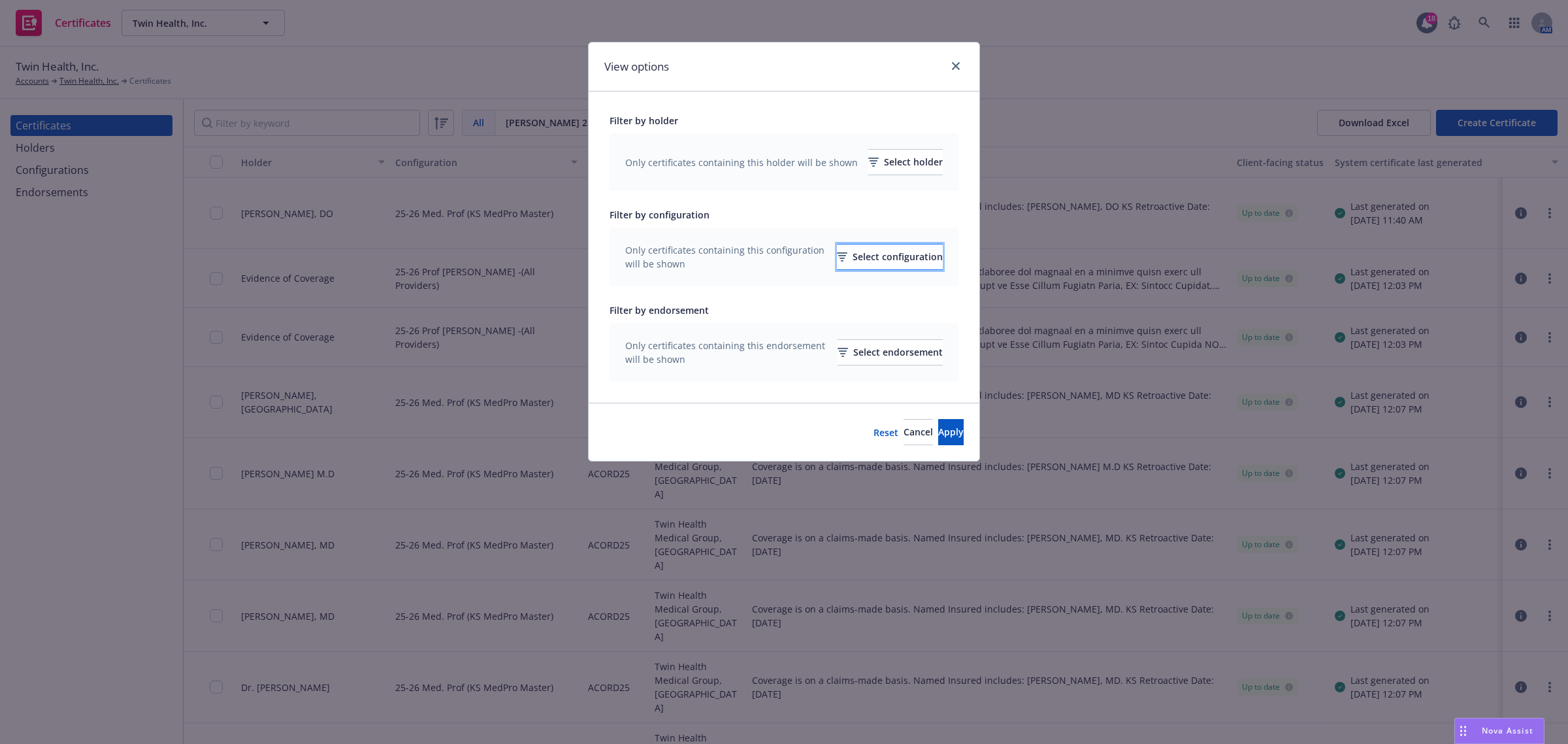
click at [844, 260] on div "Select configuration" at bounding box center [889, 257] width 106 height 24
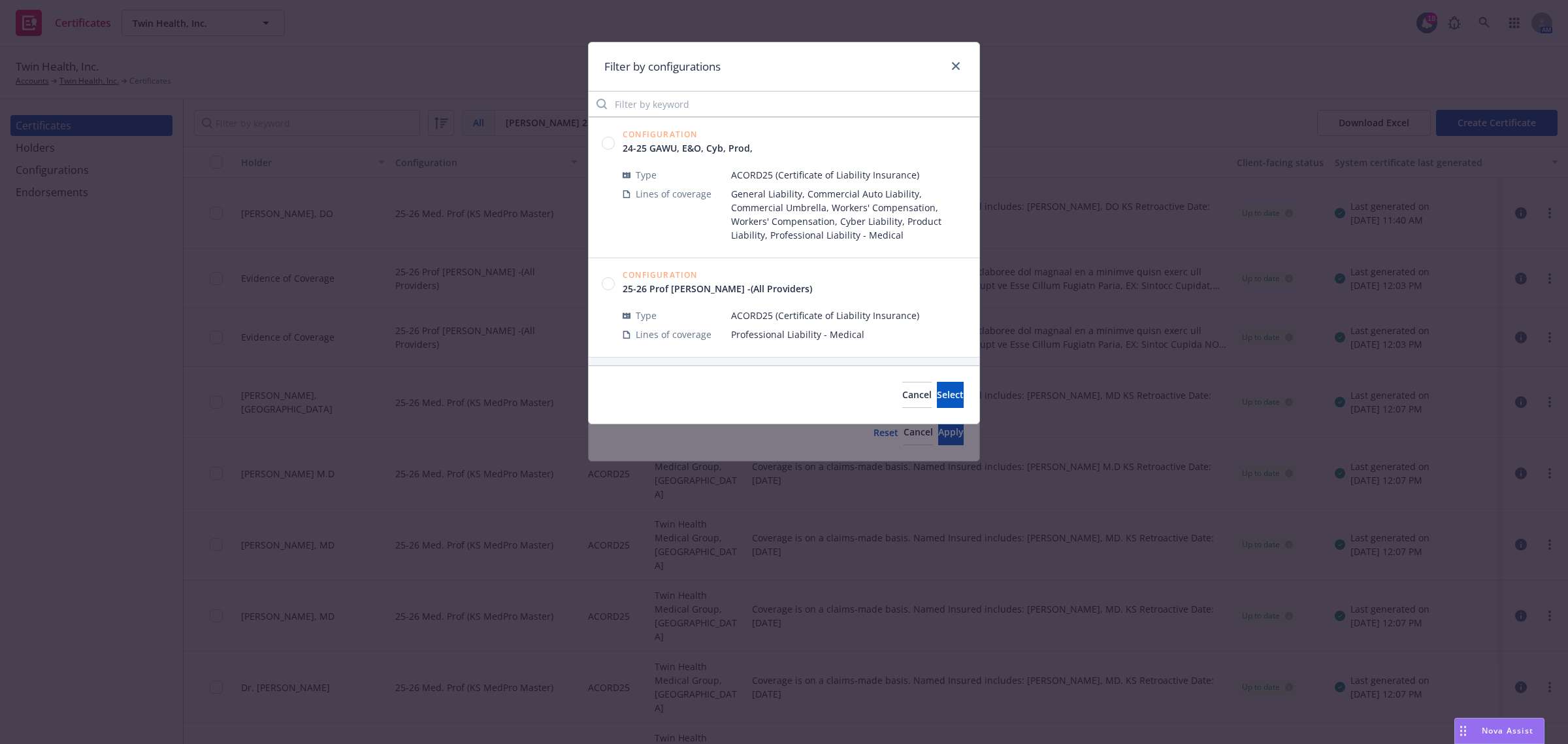
scroll to position [101, 0]
click at [609, 139] on circle at bounding box center [608, 140] width 12 height 12
click at [940, 400] on span "Select" at bounding box center [950, 394] width 27 height 12
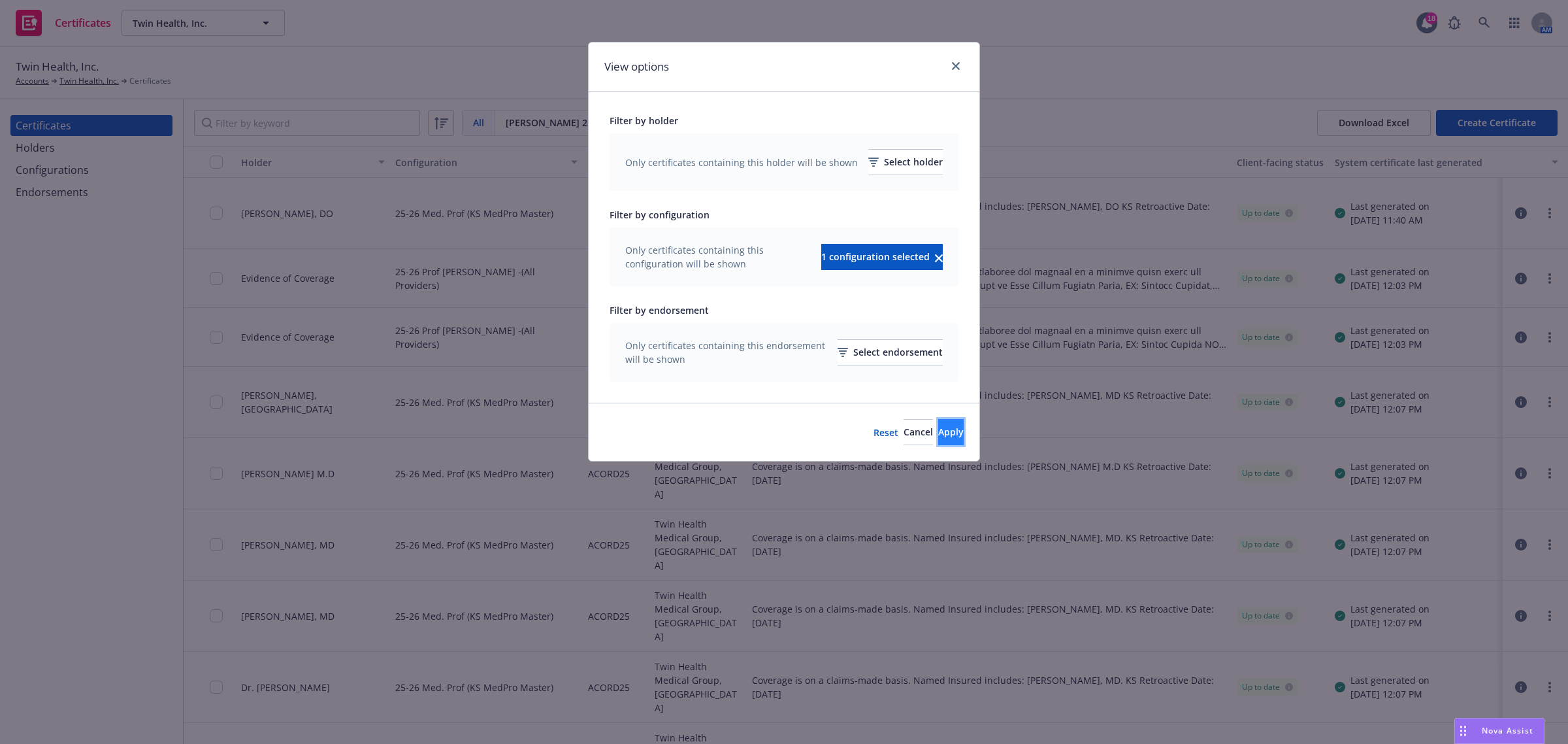
click at [946, 428] on button "Apply" at bounding box center [950, 432] width 25 height 26
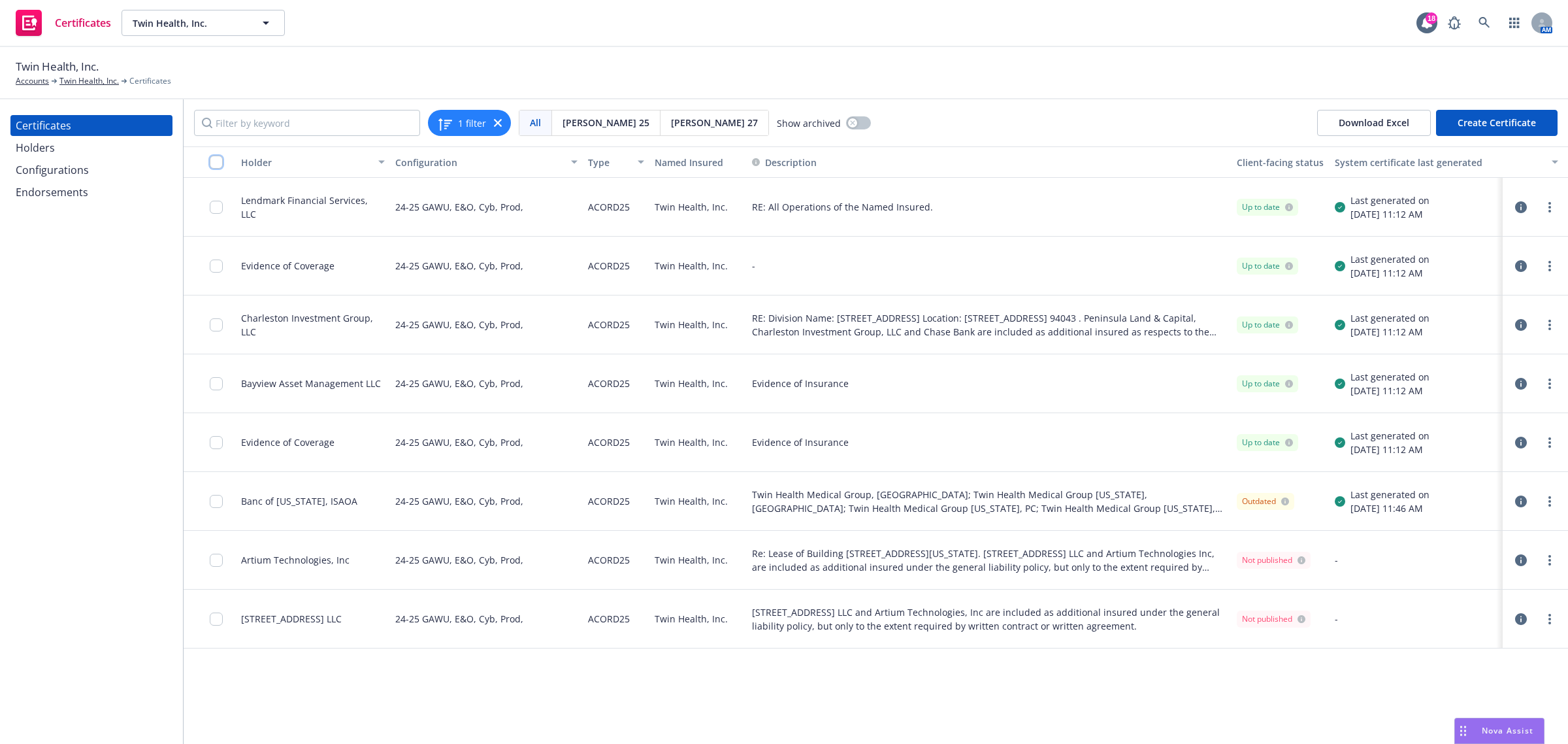
click at [219, 162] on input "checkbox" at bounding box center [216, 162] width 13 height 13
click at [1553, 206] on link "more" at bounding box center [1550, 207] width 16 height 16
click at [1429, 444] on link "Preview a new version" at bounding box center [1452, 442] width 209 height 26
click at [1553, 262] on link "more" at bounding box center [1550, 266] width 16 height 16
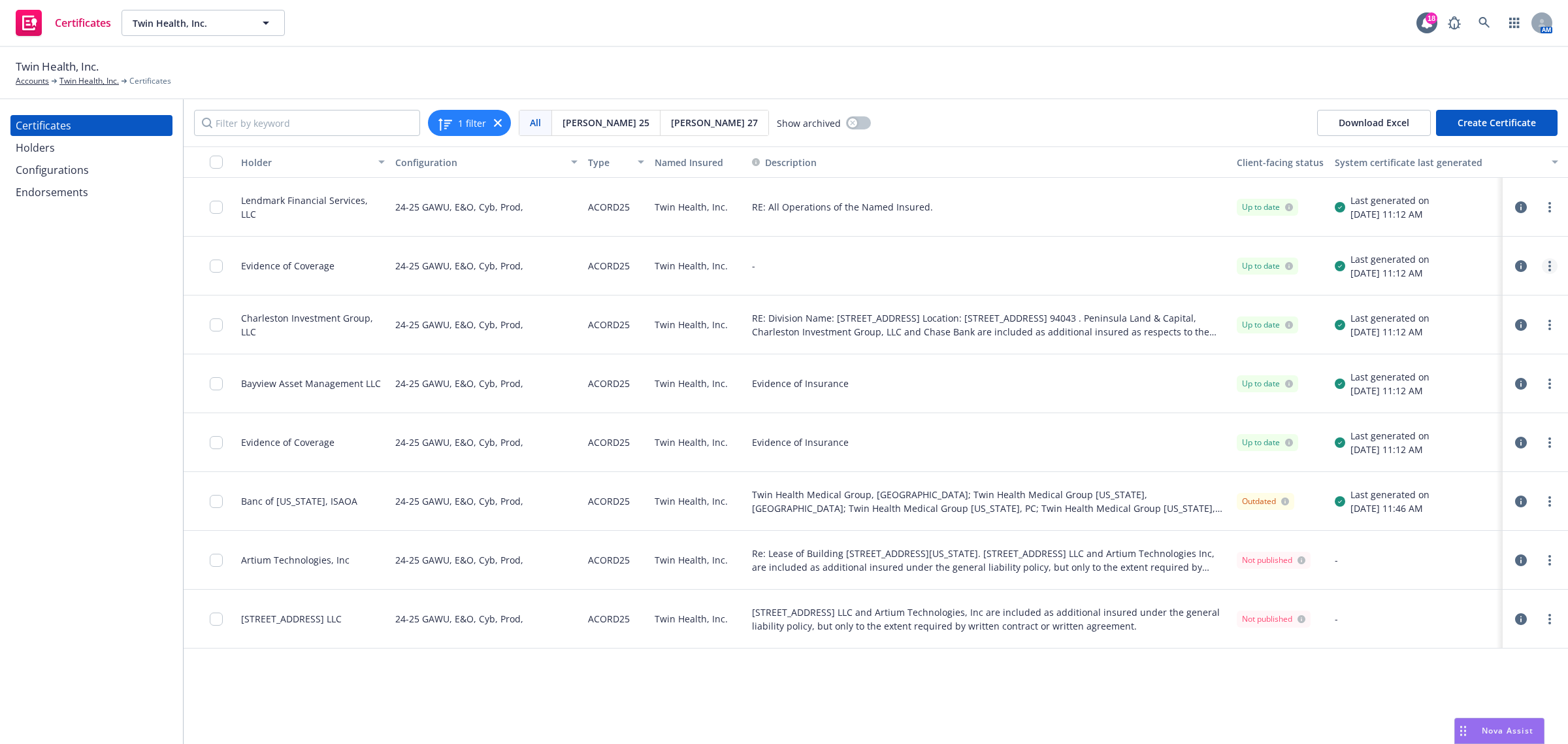
click at [1544, 265] on link "more" at bounding box center [1550, 266] width 16 height 16
click at [1416, 501] on link "Preview a new version" at bounding box center [1452, 501] width 209 height 26
click at [1555, 323] on link "more" at bounding box center [1550, 325] width 16 height 16
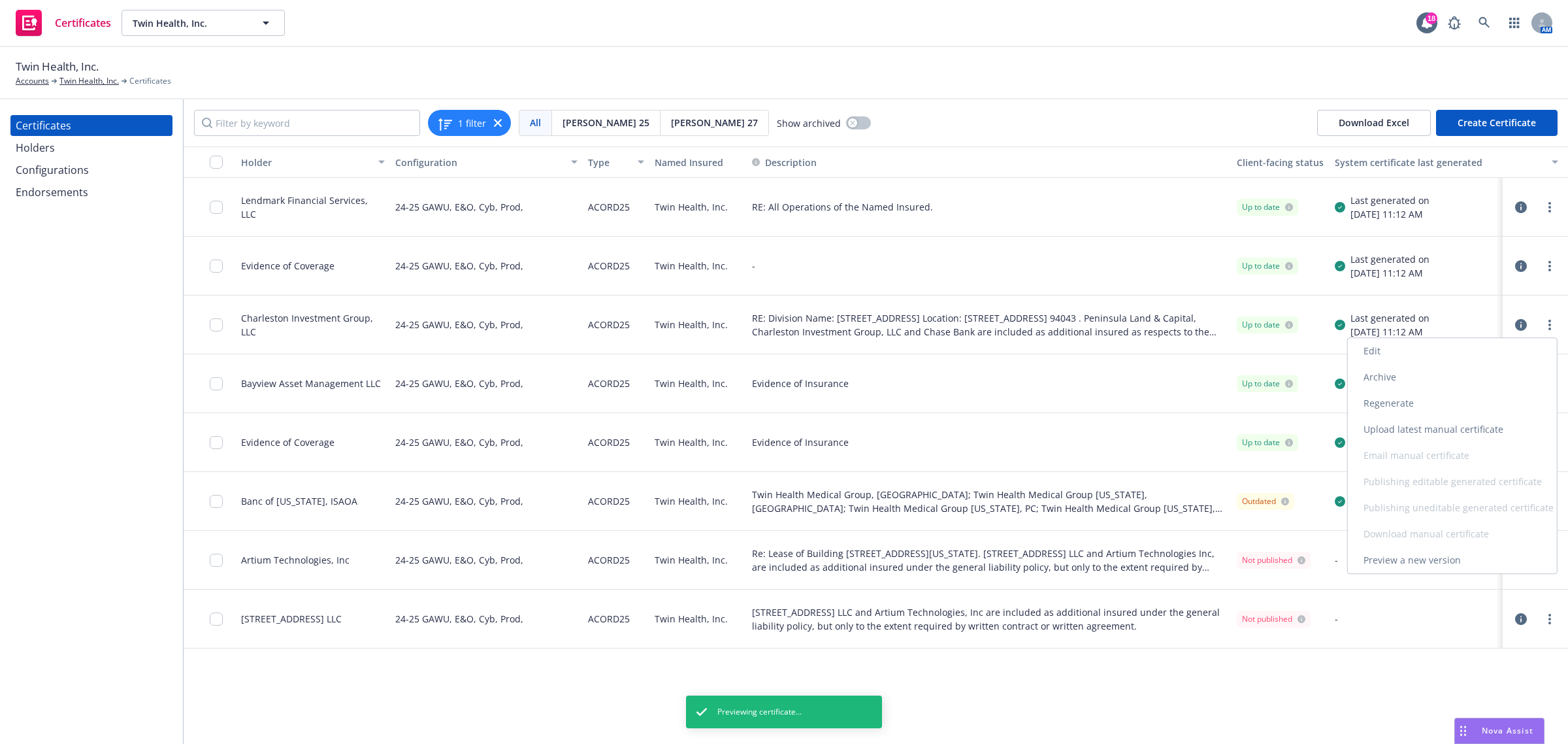
click at [1440, 557] on link "Preview a new version" at bounding box center [1452, 560] width 209 height 26
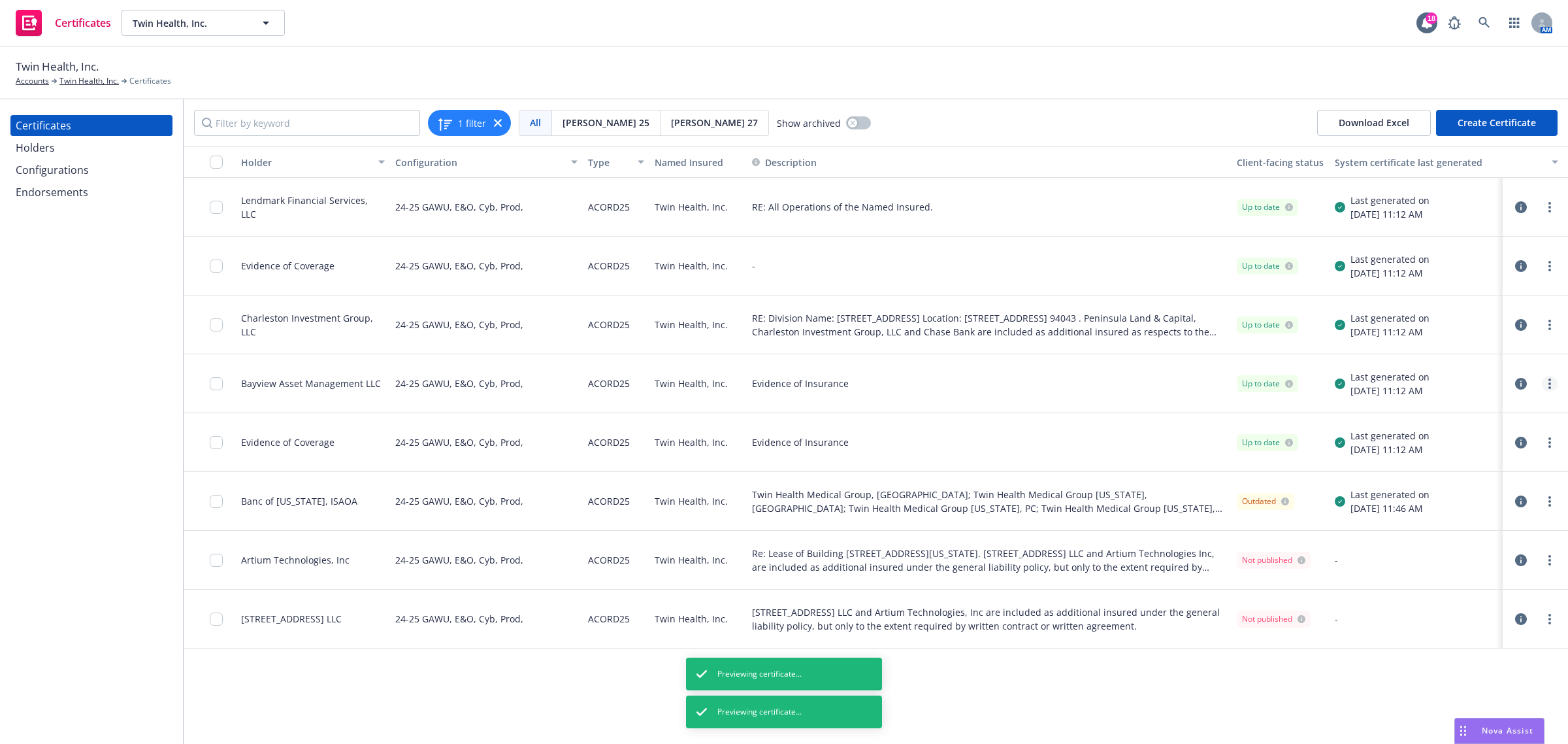
click at [1547, 389] on link "more" at bounding box center [1550, 384] width 16 height 16
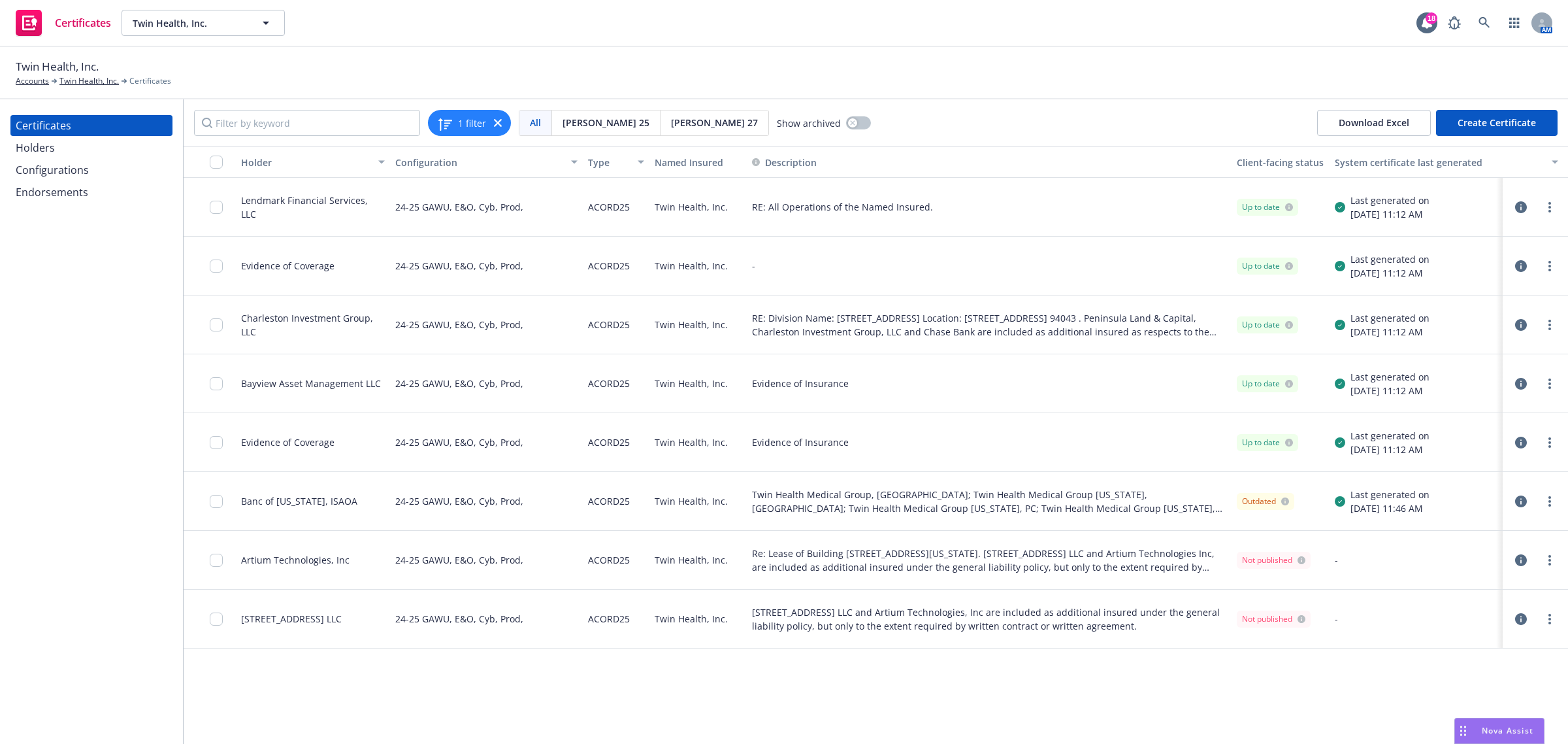
click at [1521, 382] on icon "button" at bounding box center [1520, 383] width 11 height 11
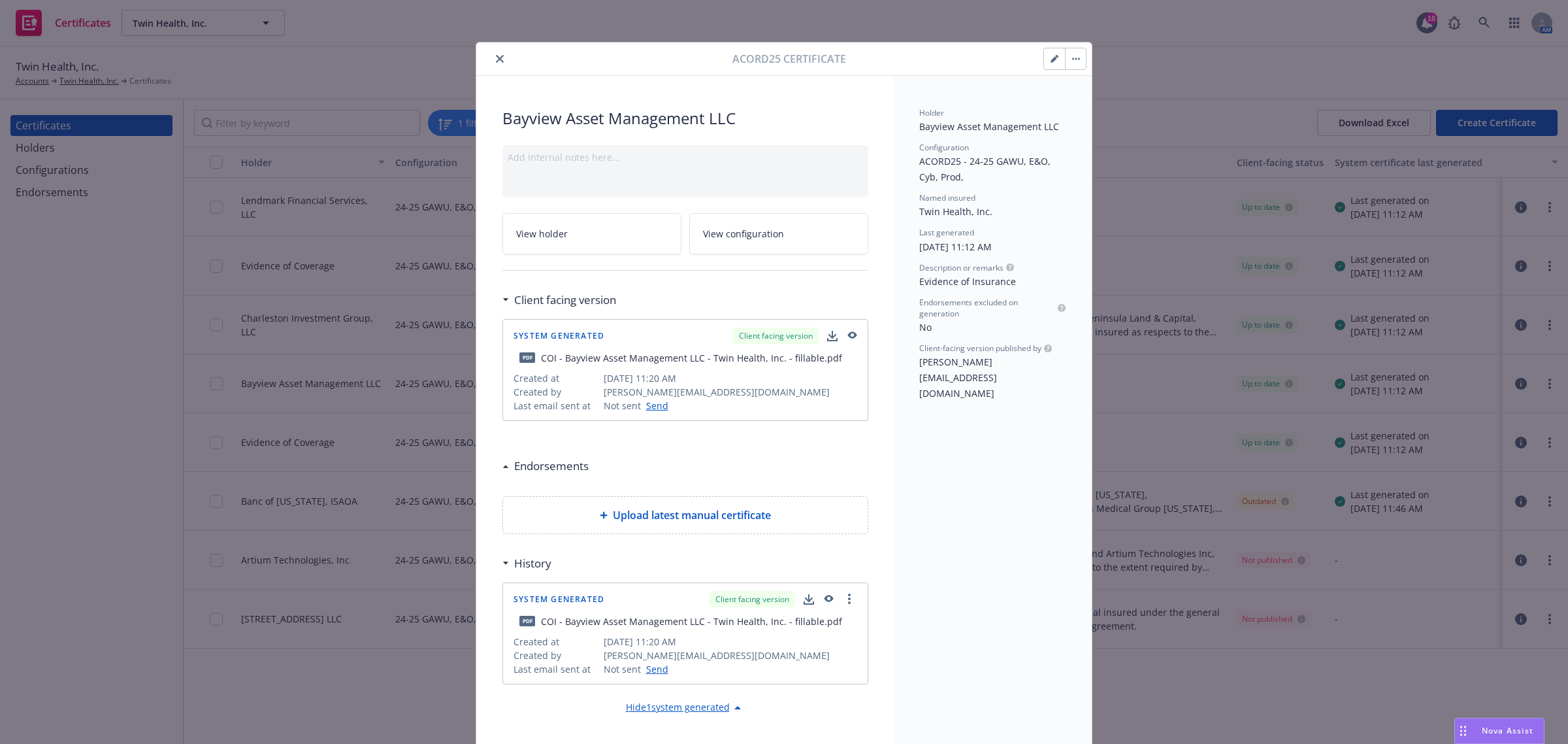
click at [1051, 61] on icon "button" at bounding box center [1054, 59] width 8 height 8
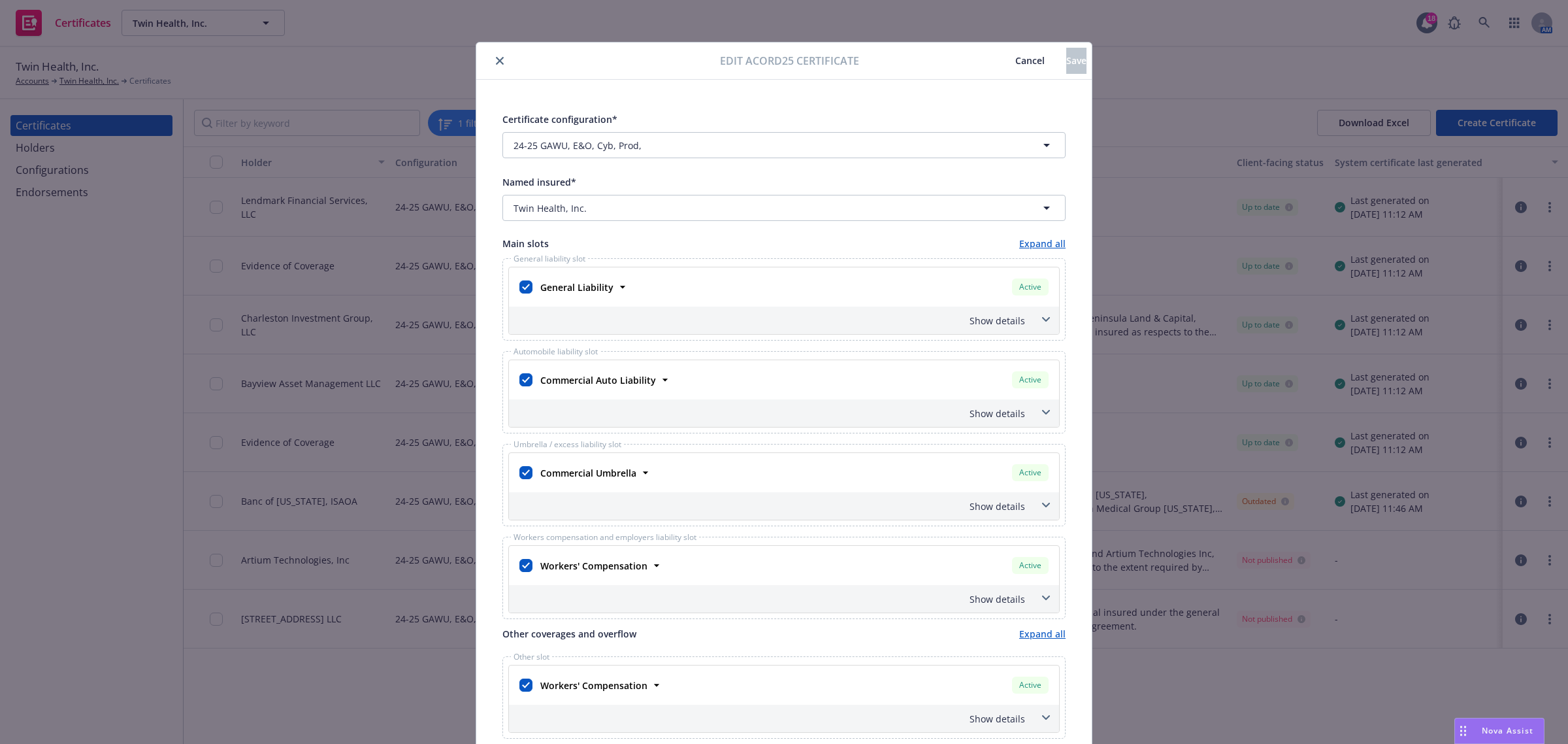
click at [496, 57] on icon "close" at bounding box center [499, 60] width 8 height 8
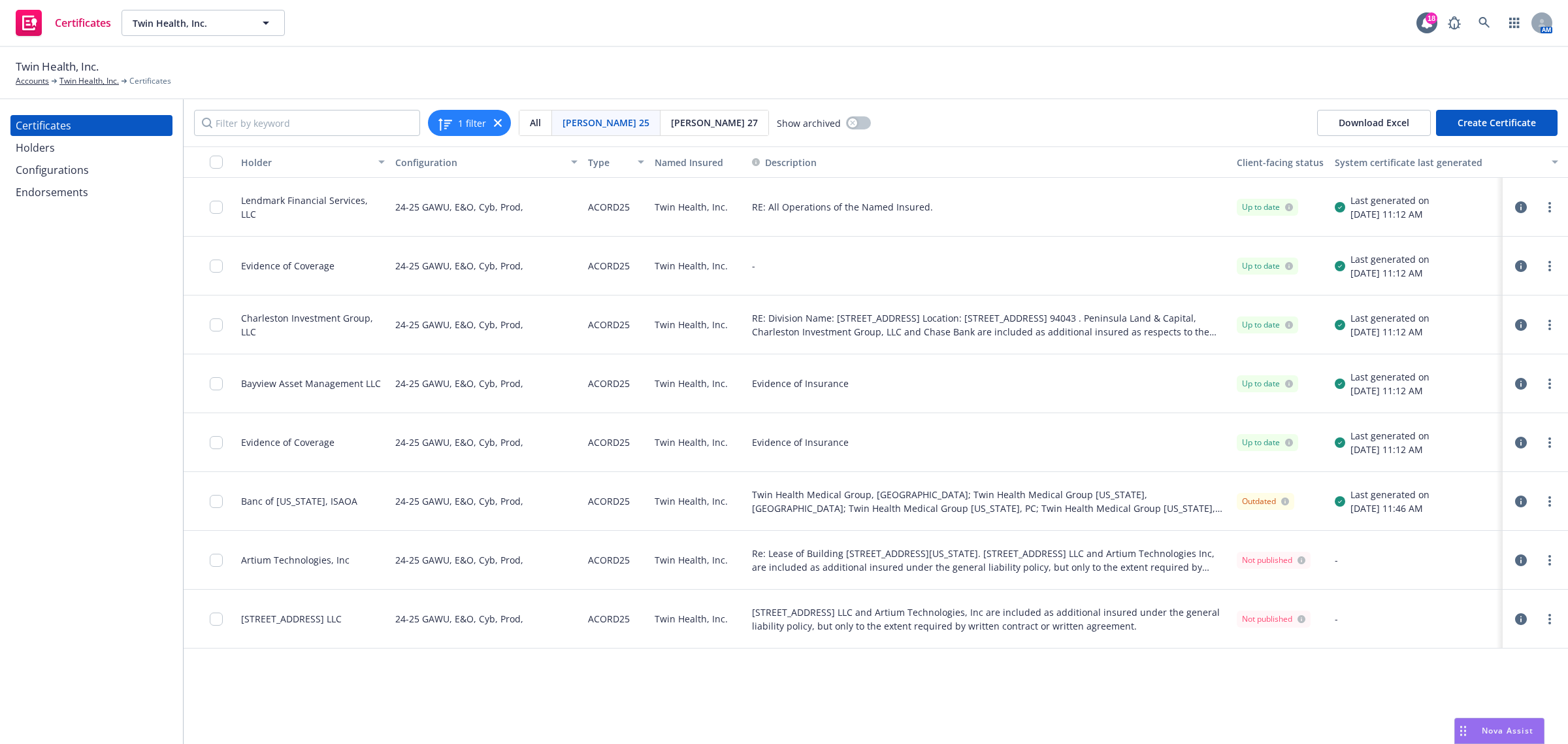
click at [1523, 442] on icon "button" at bounding box center [1520, 442] width 11 height 11
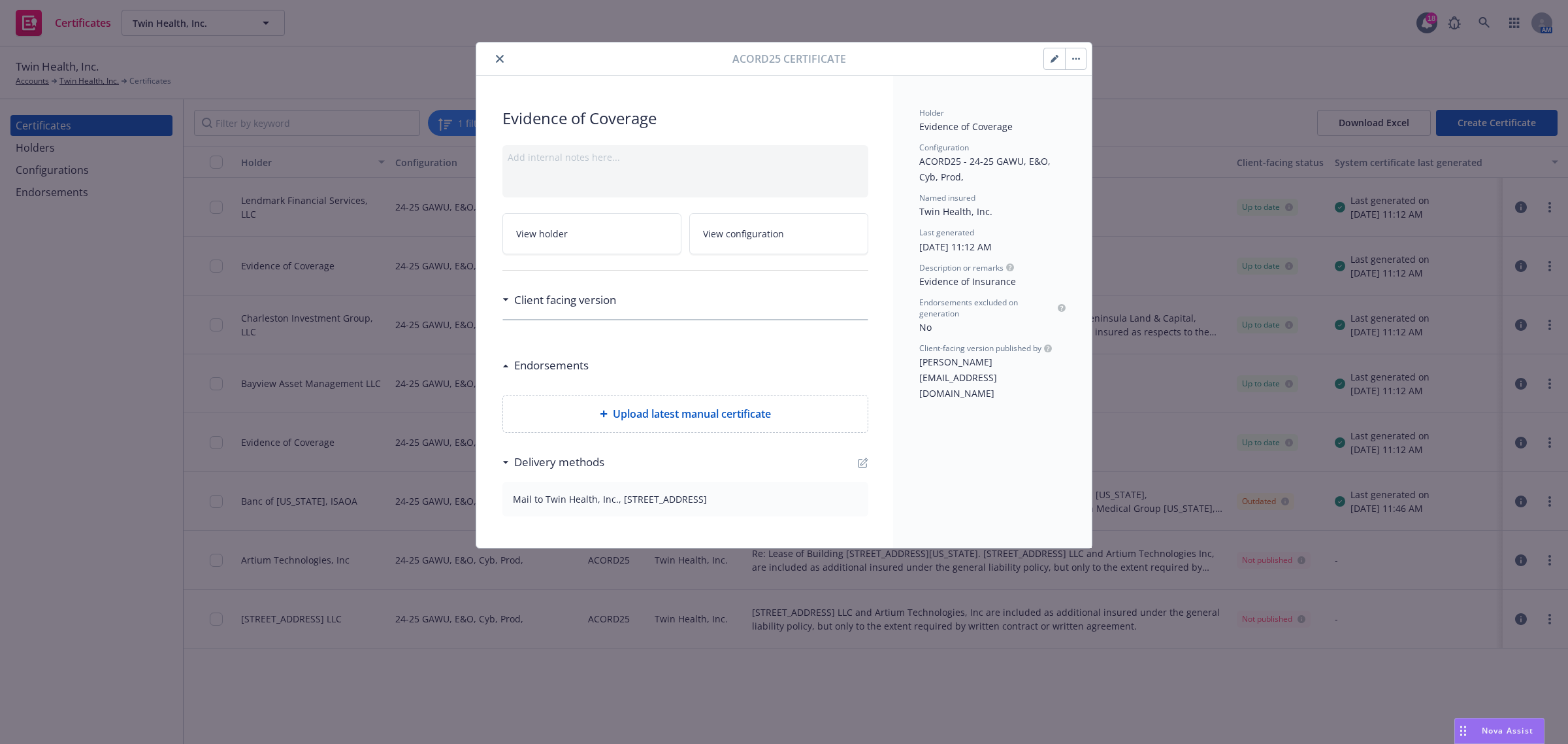
click at [1057, 61] on icon "button" at bounding box center [1054, 59] width 8 height 8
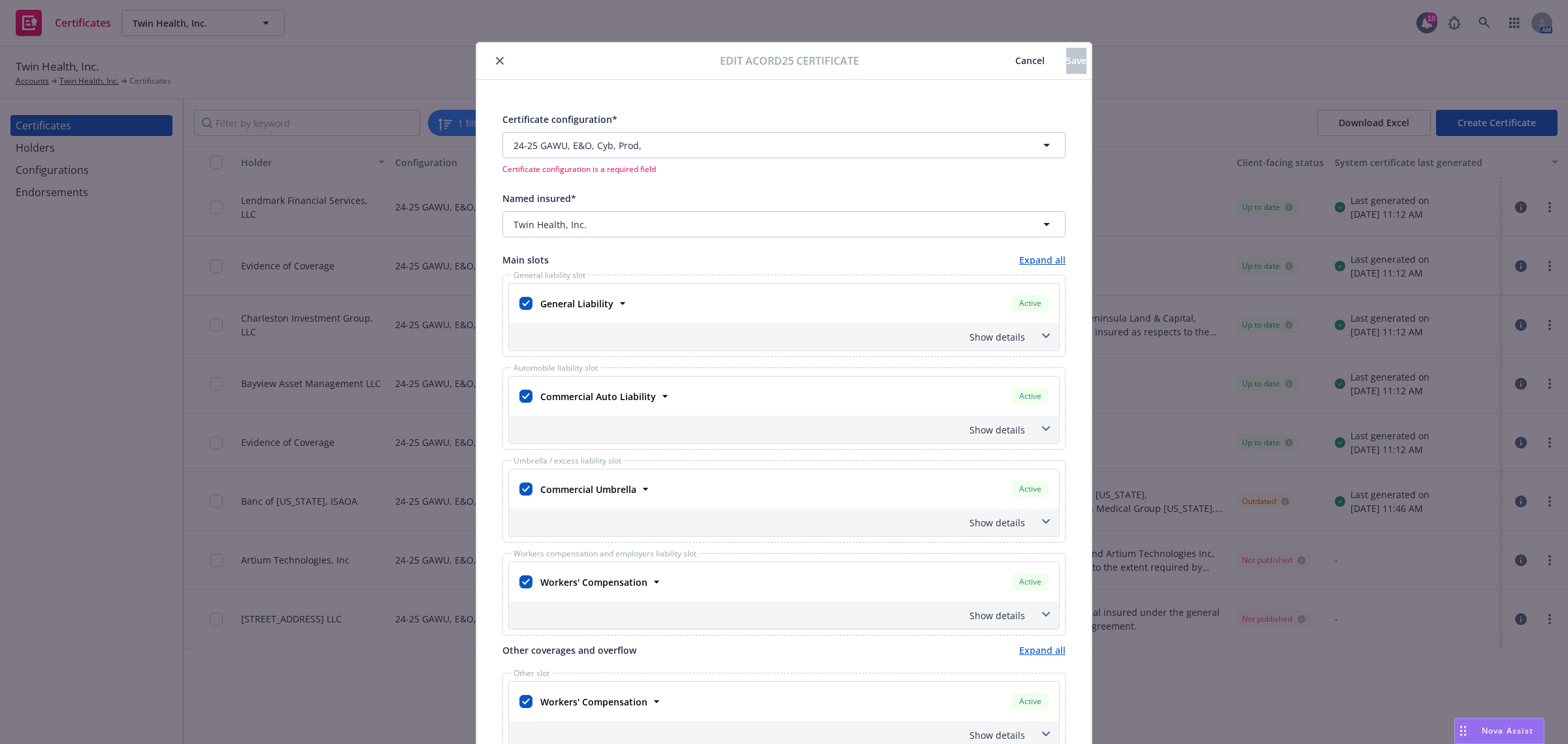
click at [496, 64] on icon "close" at bounding box center [499, 60] width 8 height 8
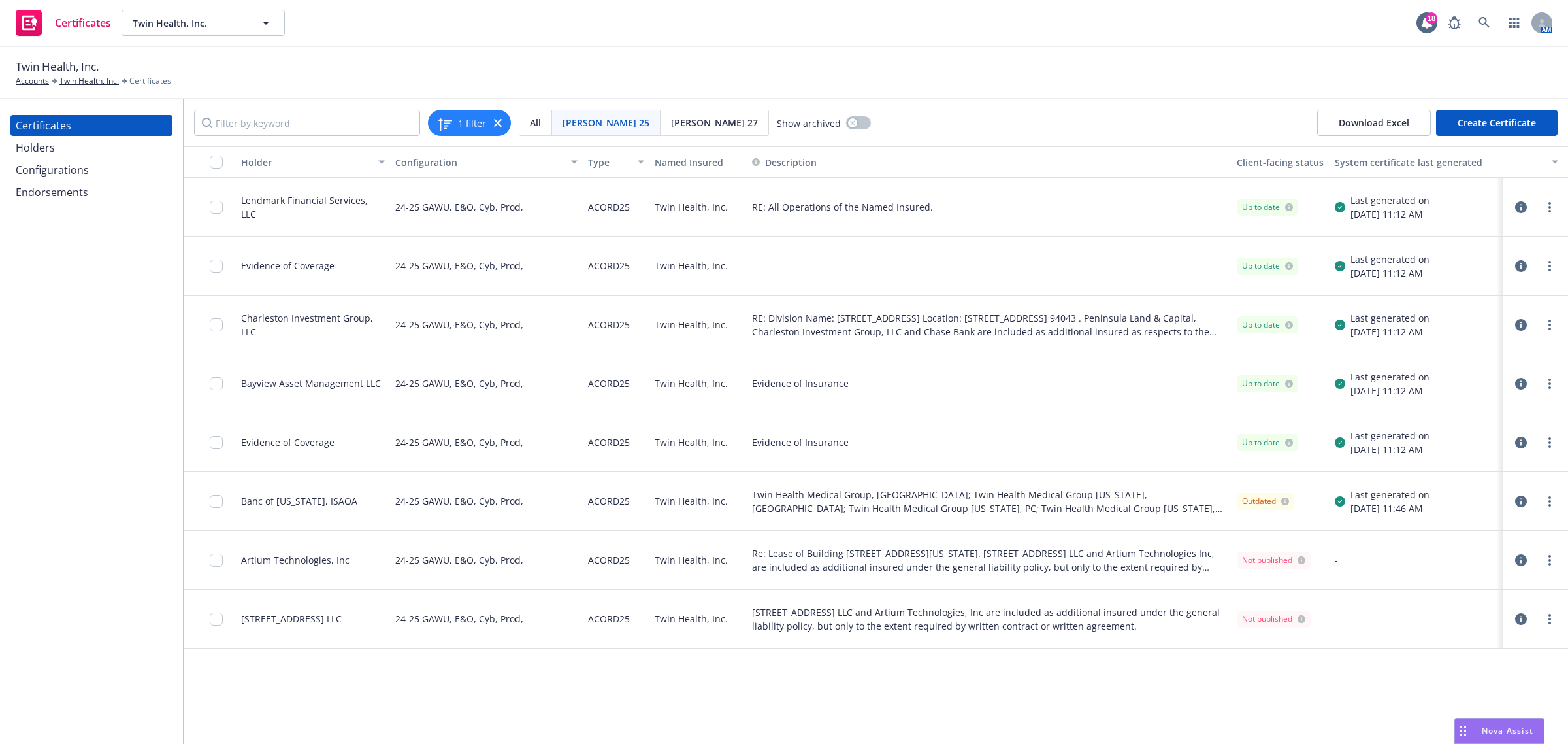
drag, startPoint x: 912, startPoint y: 706, endPoint x: 874, endPoint y: 684, distance: 43.9
click at [912, 706] on div "Holder Configuration Type Named Insured Description Client-facing status System…" at bounding box center [876, 444] width 1384 height 597
click at [1520, 498] on icon "button" at bounding box center [1520, 501] width 11 height 11
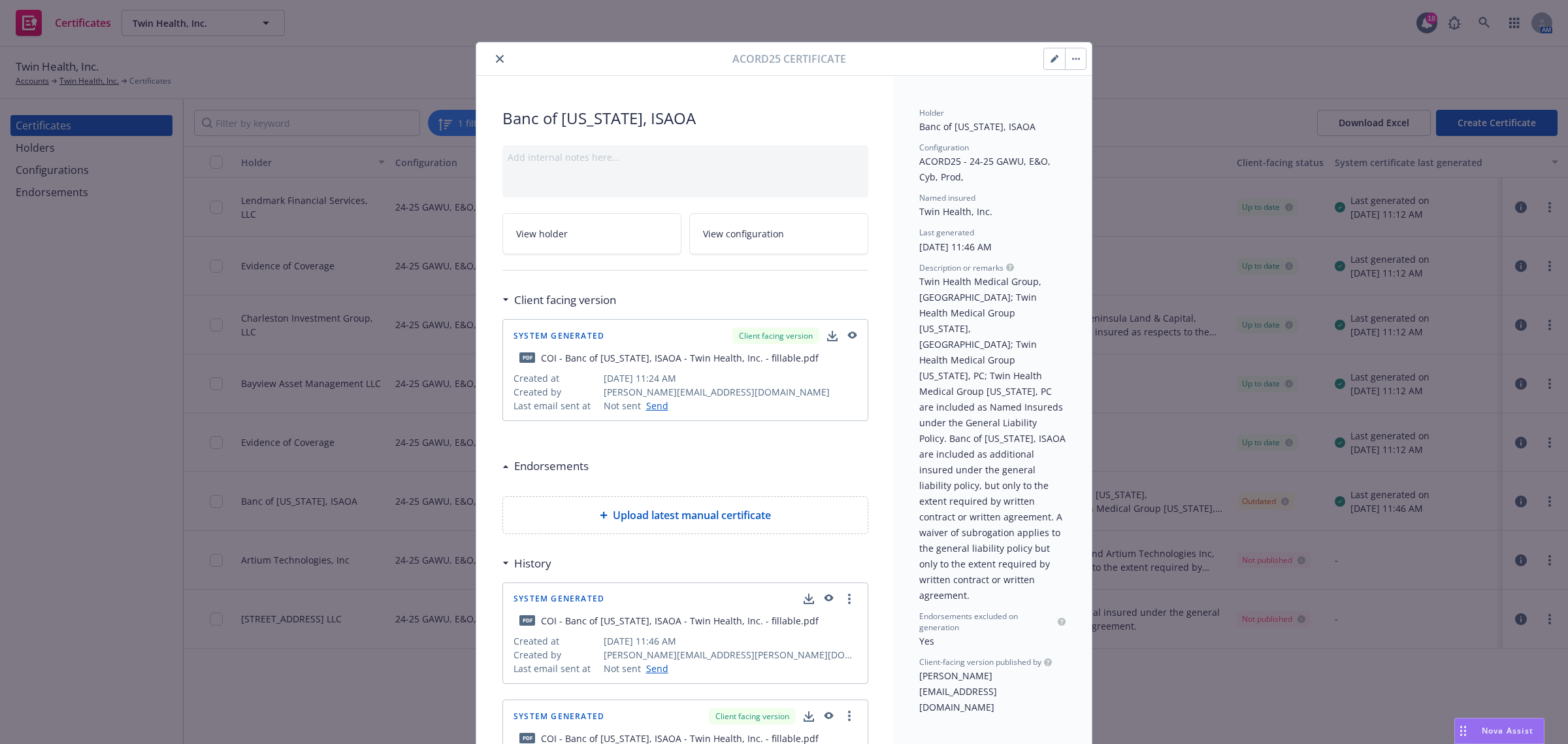
click at [1049, 64] on button "button" at bounding box center [1054, 59] width 21 height 21
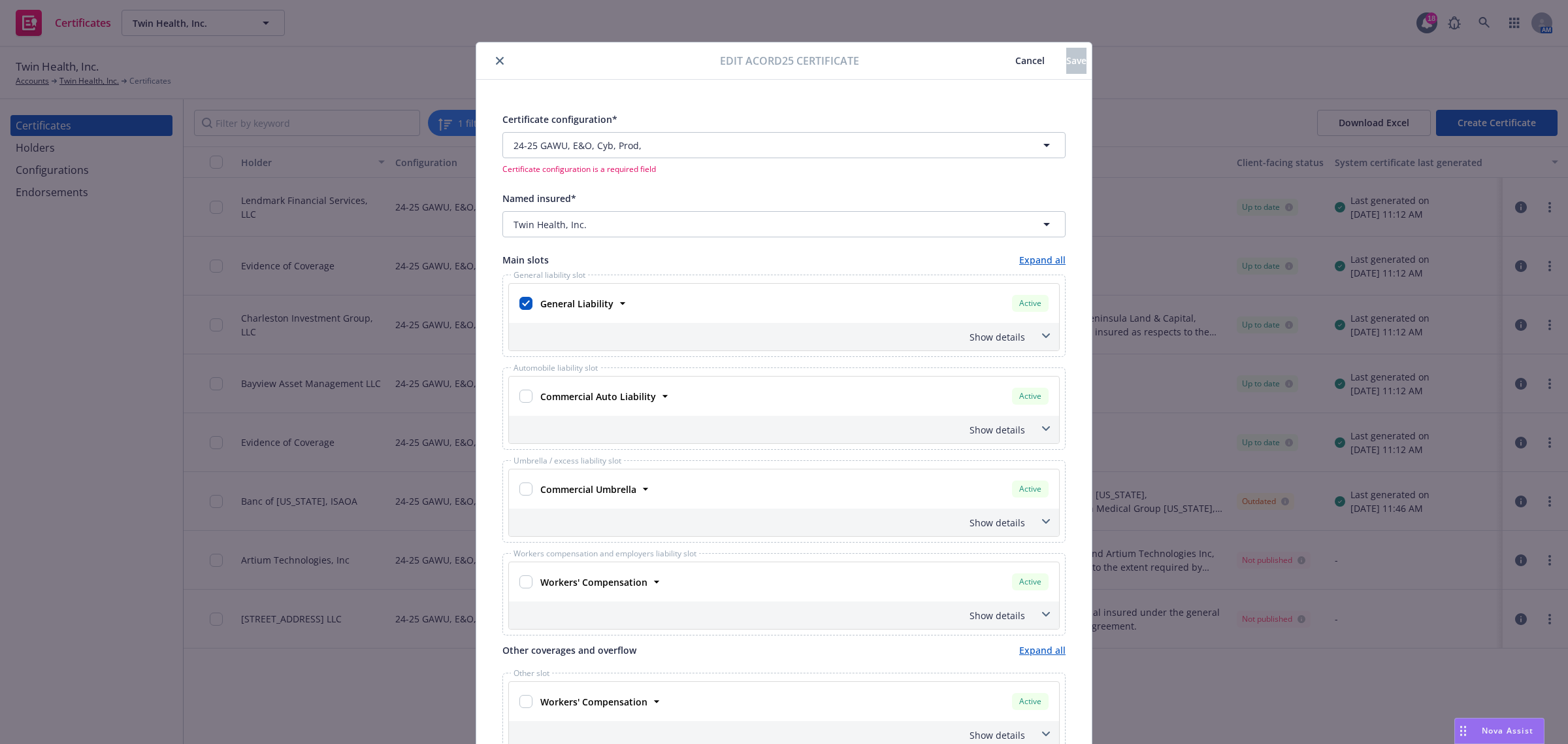
click at [496, 63] on icon "close" at bounding box center [499, 60] width 8 height 8
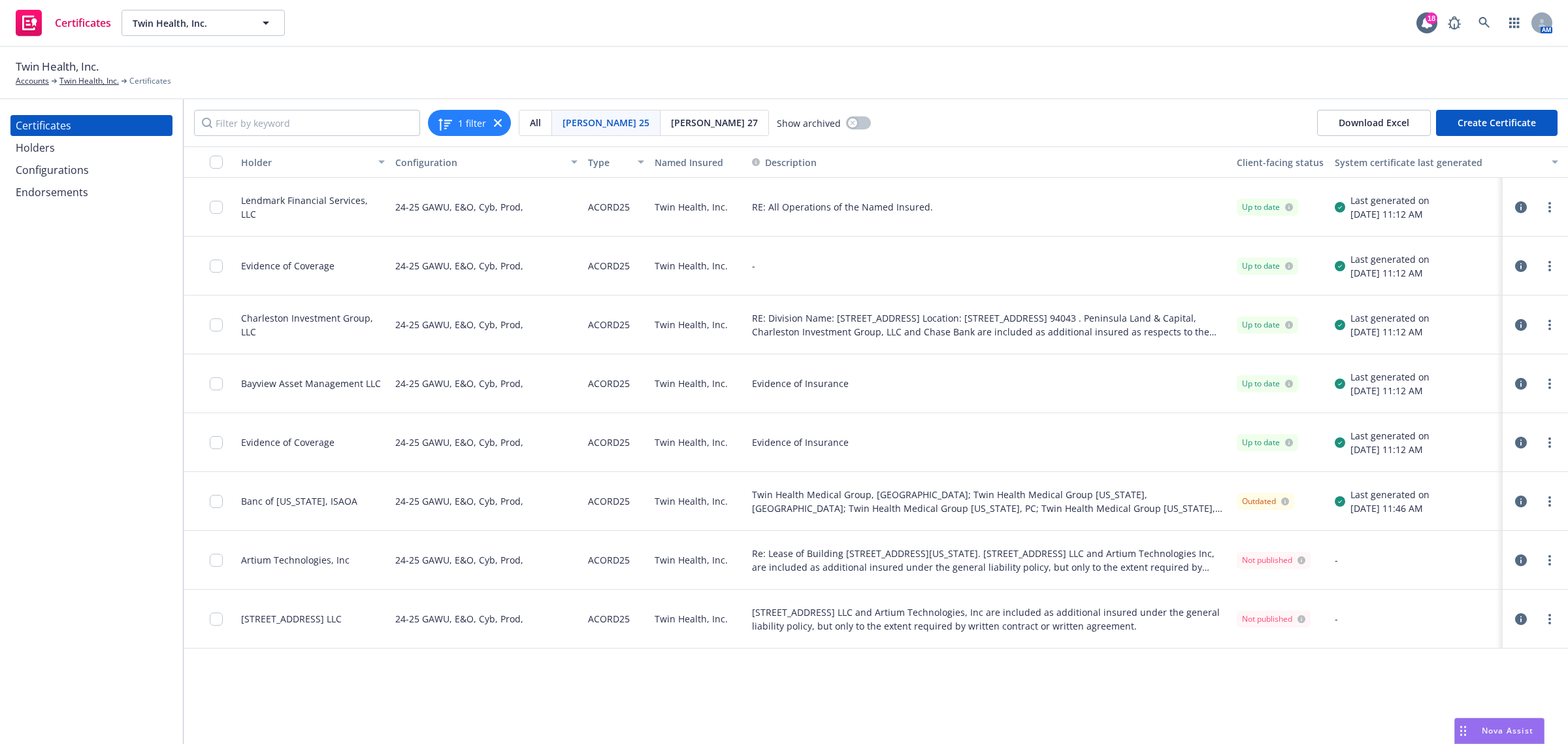
click at [1514, 562] on button "button" at bounding box center [1521, 560] width 16 height 16
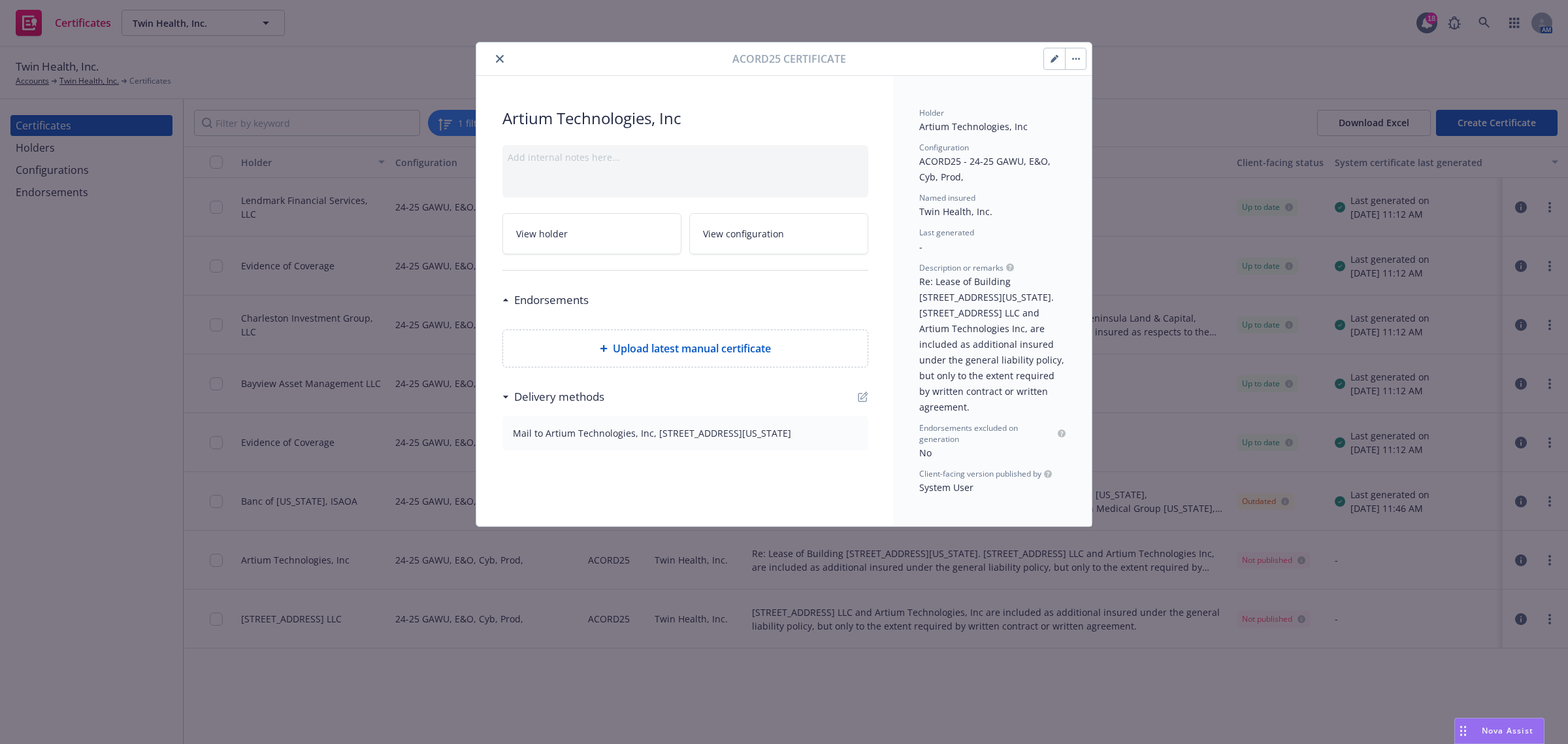
click at [1403, 687] on div "Acord25 Certificate Artium Technologies, Inc Add internal notes here... View ho…" at bounding box center [784, 372] width 1568 height 744
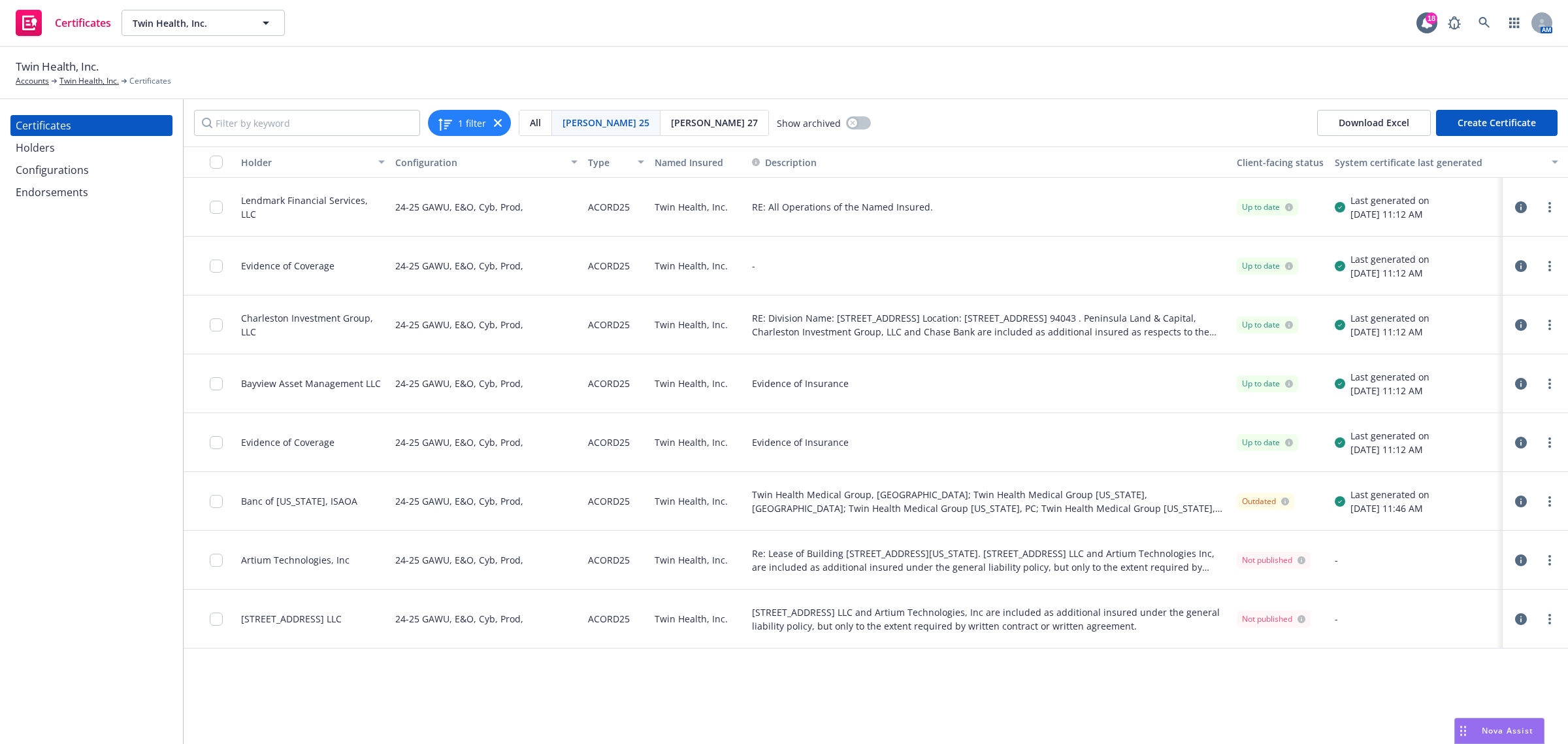
click at [1521, 559] on icon "button" at bounding box center [1520, 560] width 11 height 11
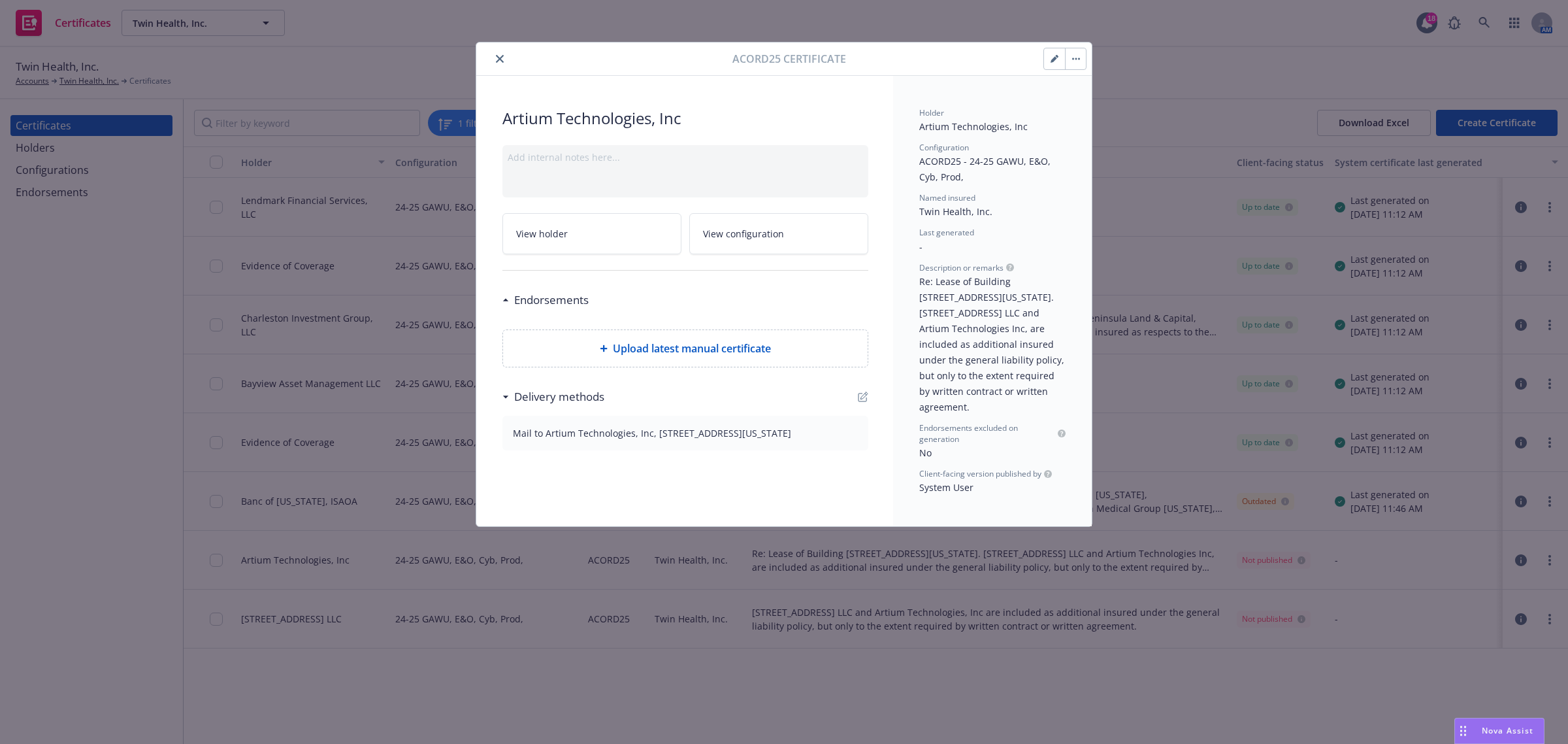
click at [1058, 56] on button "button" at bounding box center [1054, 59] width 21 height 21
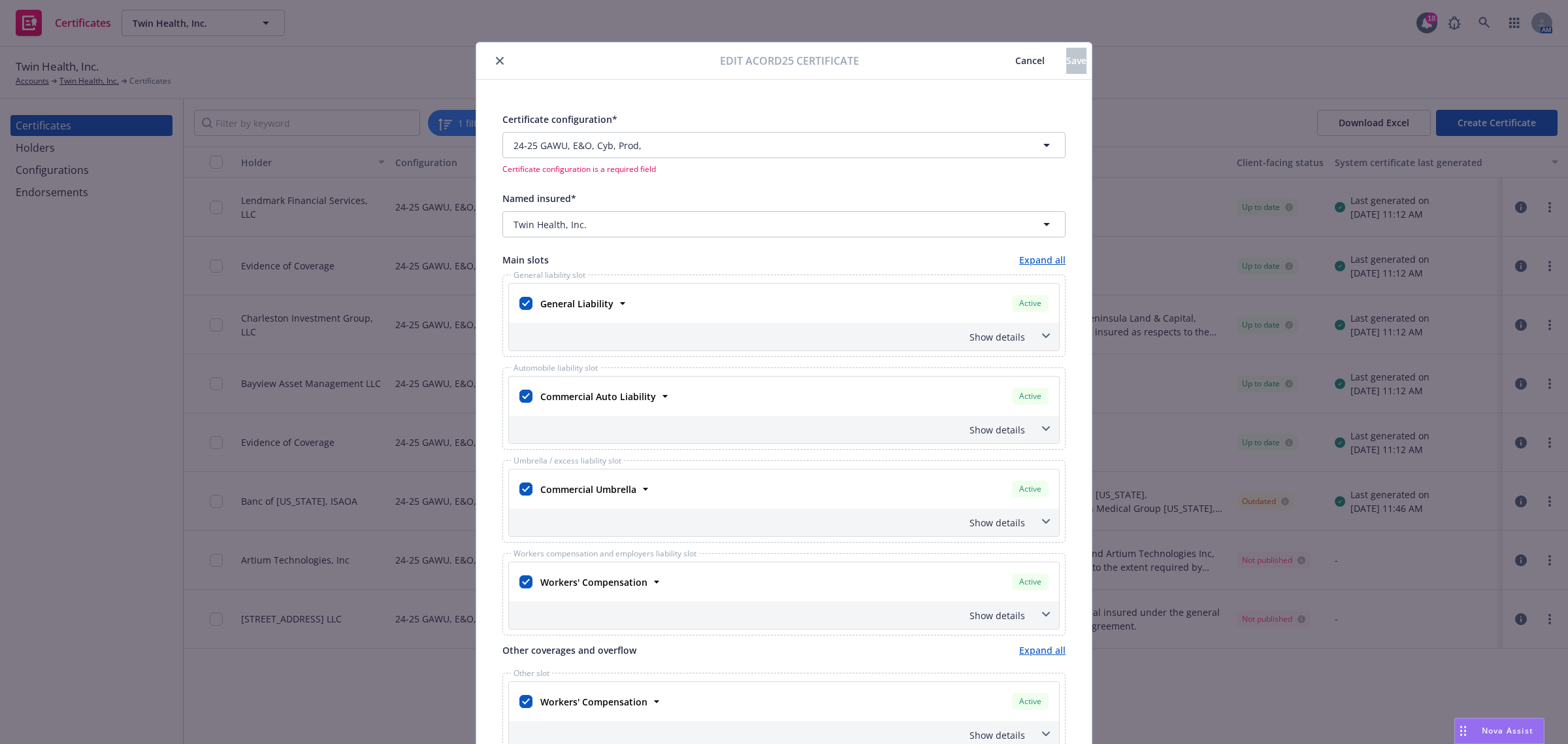
click at [492, 58] on button "close" at bounding box center [500, 61] width 16 height 16
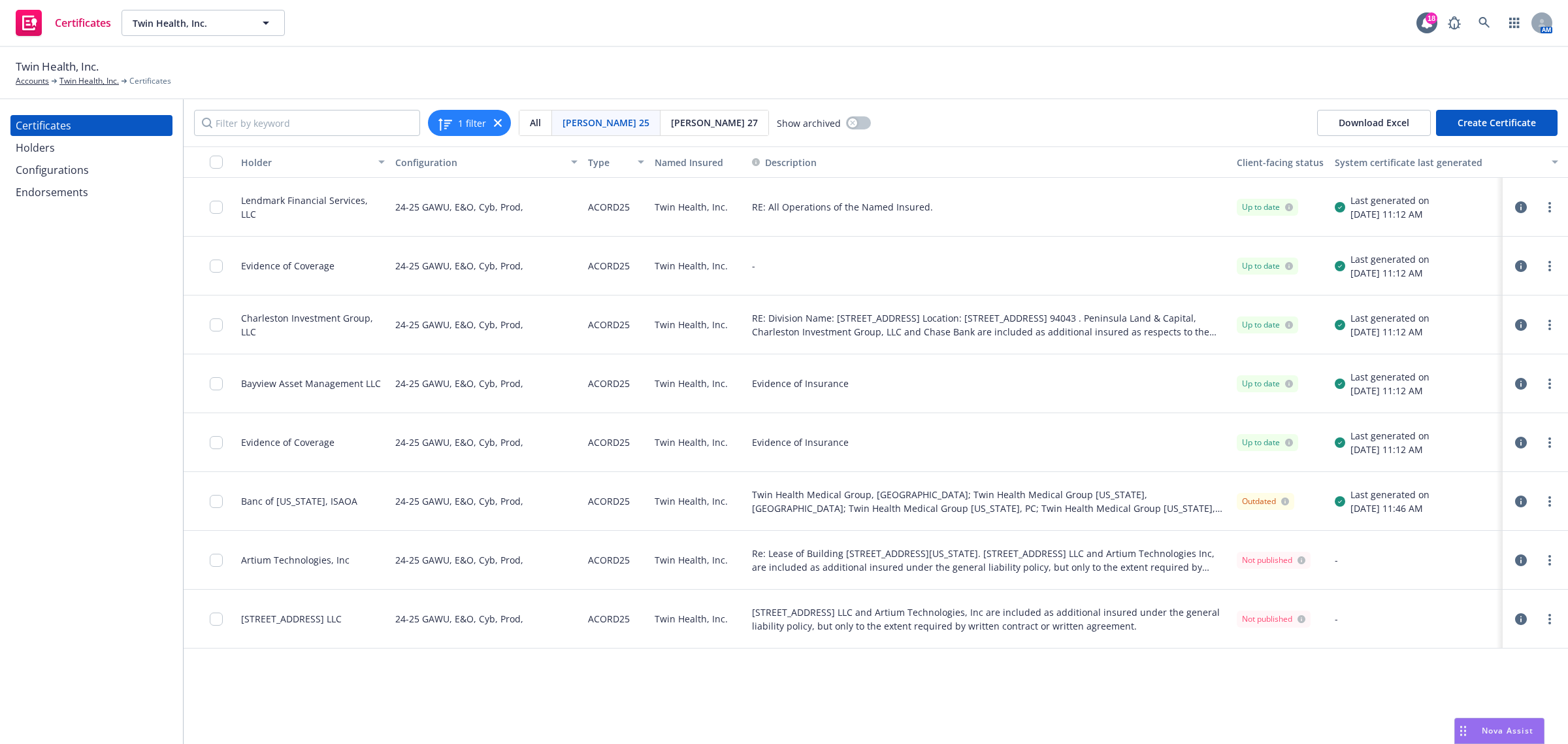
click at [1521, 616] on icon "button" at bounding box center [1520, 618] width 11 height 11
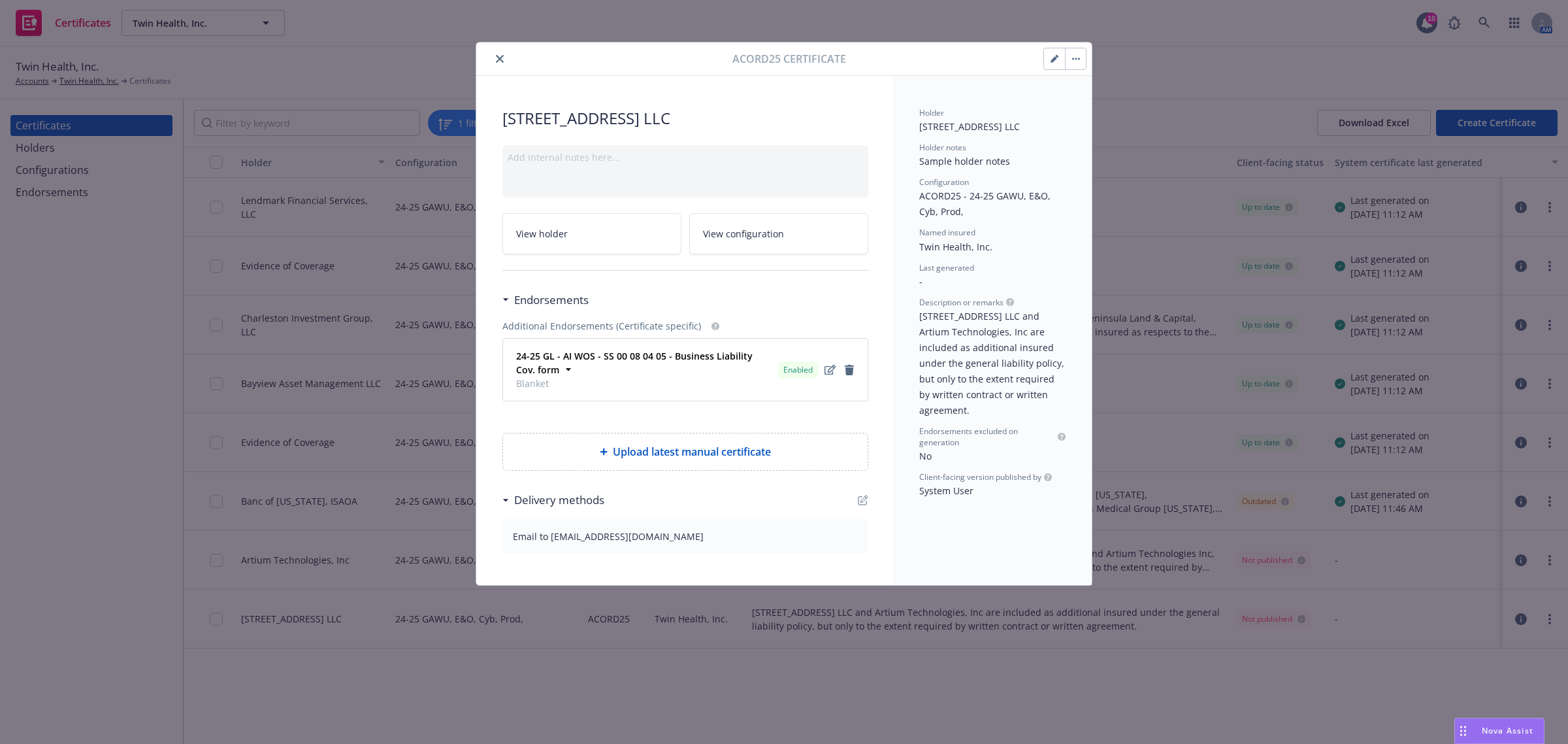
click at [1057, 56] on icon "button" at bounding box center [1057, 57] width 3 height 3
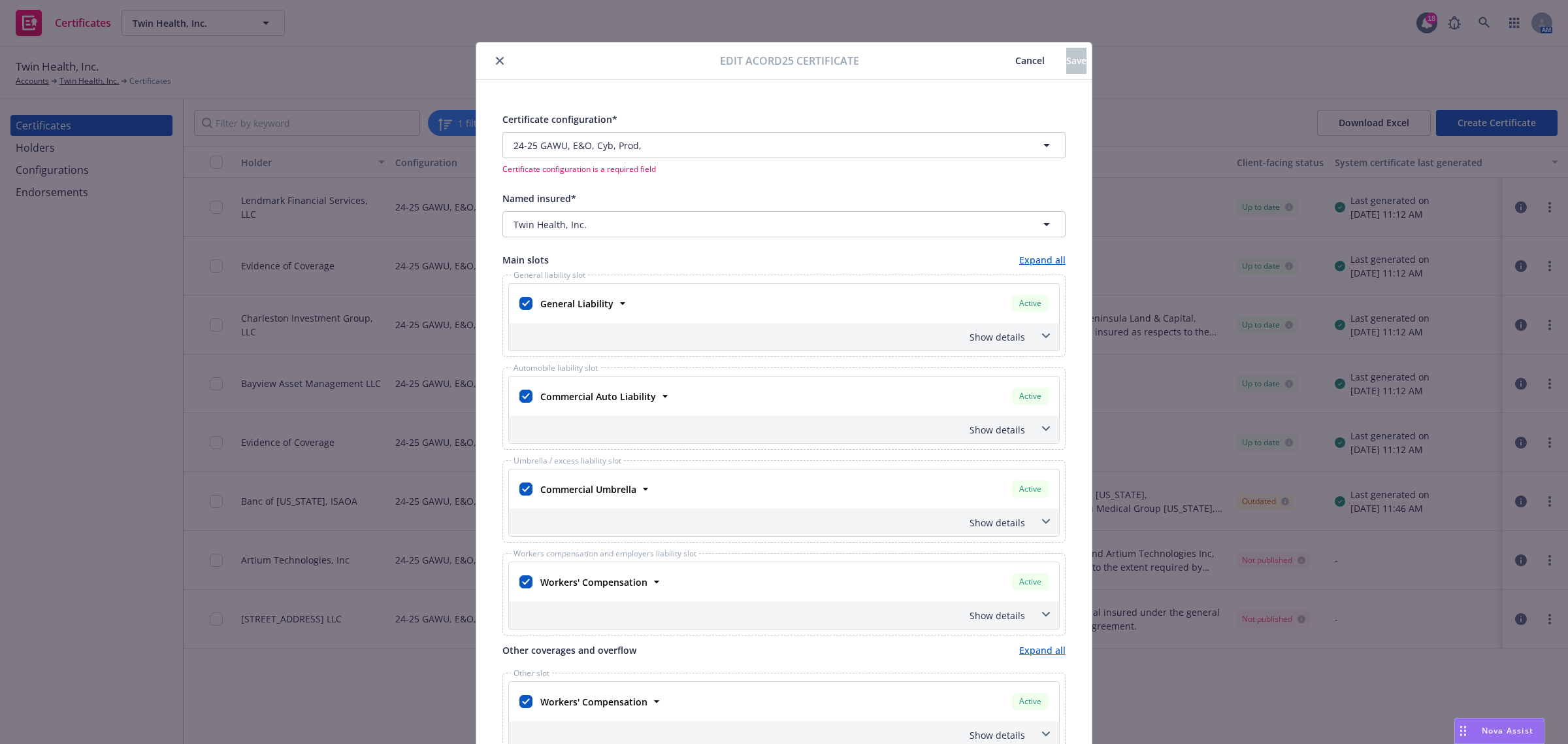
click at [496, 60] on icon "close" at bounding box center [499, 60] width 8 height 8
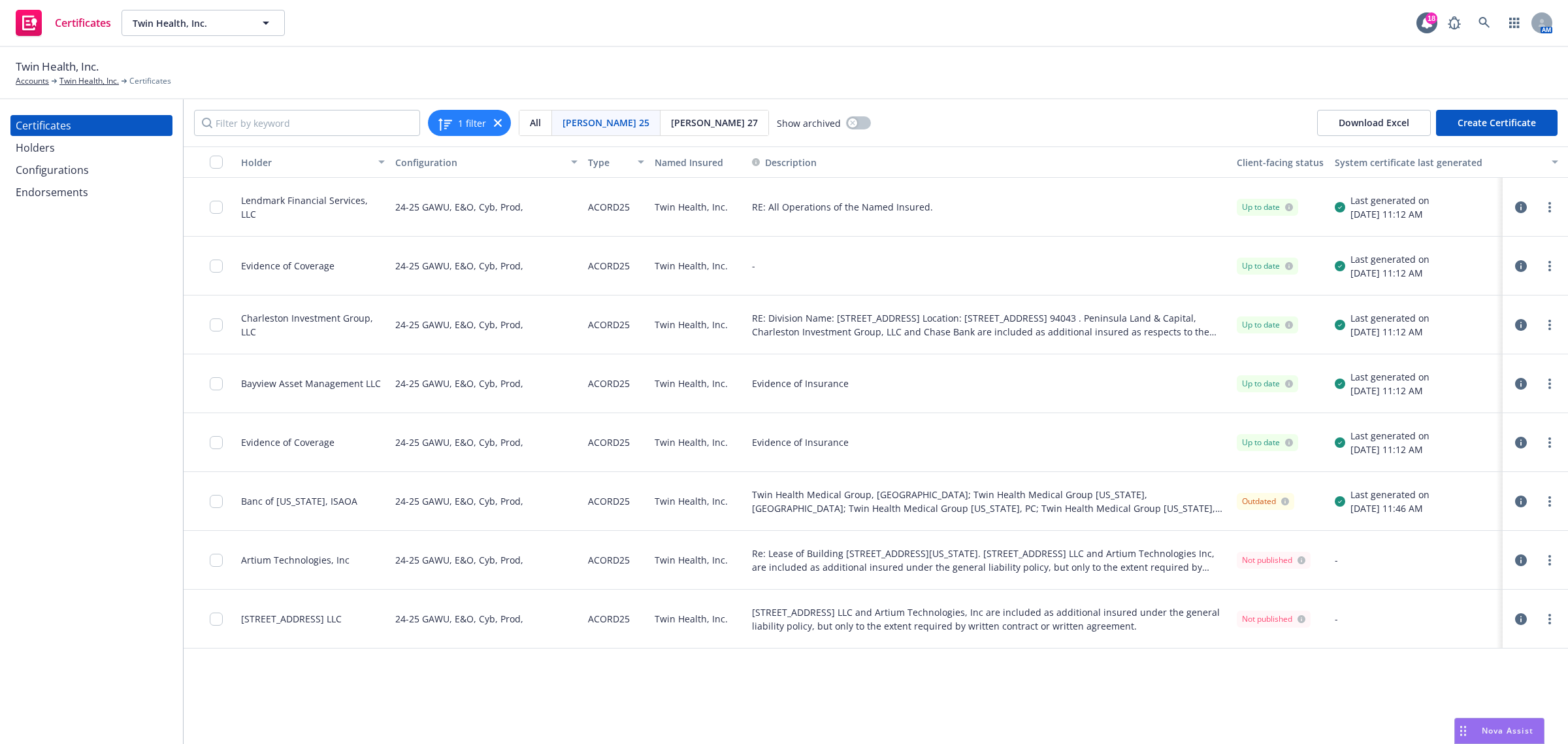
click at [49, 169] on div "Configurations" at bounding box center [52, 170] width 73 height 21
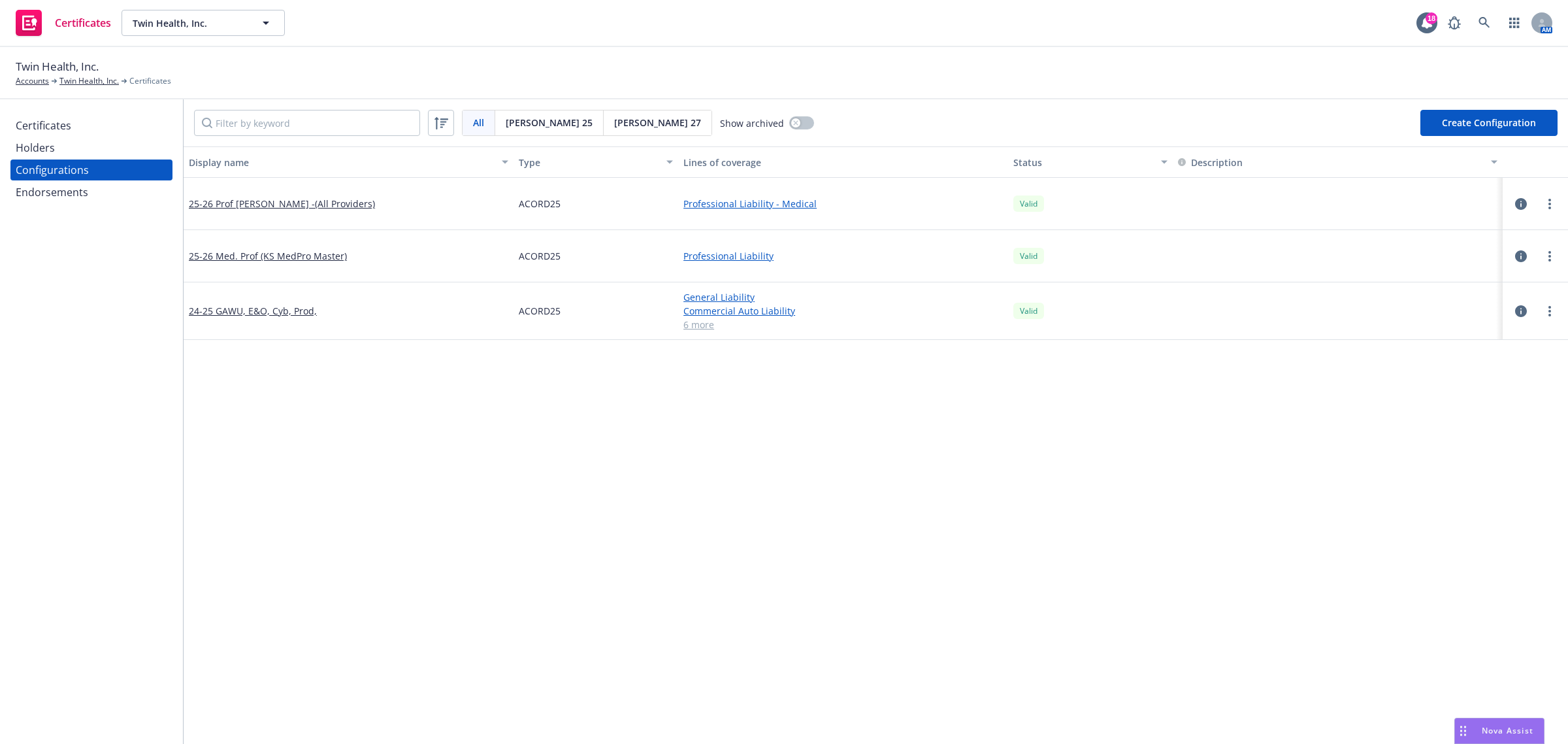
click at [350, 423] on div "Display name Type Lines of coverage Status Description 25-26 Prof Liability -(A…" at bounding box center [876, 706] width 1384 height 1121
click at [1461, 115] on button "Create Configuration" at bounding box center [1488, 123] width 137 height 26
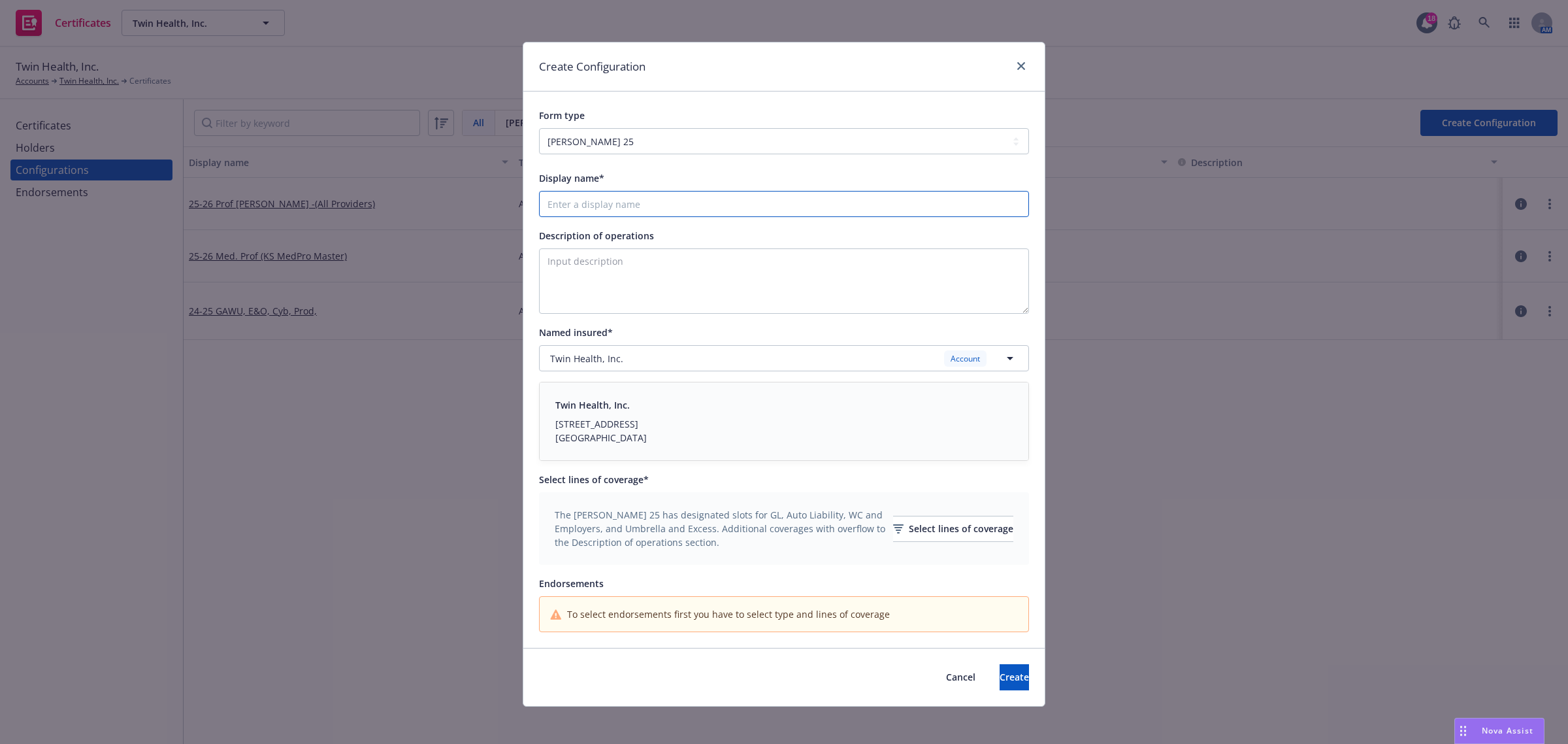
click at [882, 194] on input "Display name*" at bounding box center [784, 204] width 490 height 26
click at [724, 200] on input "Display name*" at bounding box center [784, 204] width 490 height 26
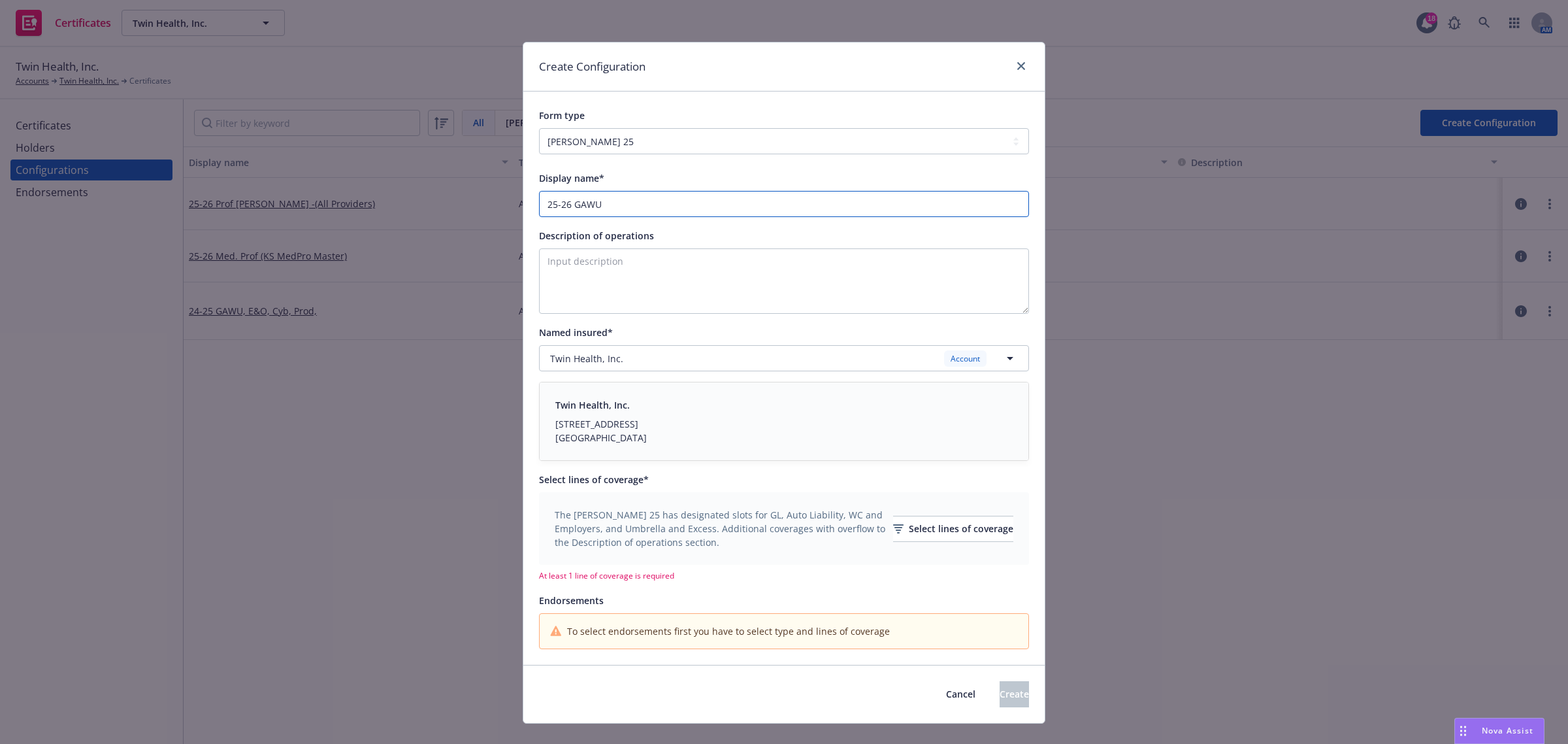
type input "25-26 GAWU"
click at [760, 279] on textarea "Description of operations" at bounding box center [784, 281] width 490 height 66
click at [691, 288] on textarea "Description of operations" at bounding box center [784, 281] width 490 height 66
paste textarea "Issued for proof of insurance only."
type textarea "Issued for proof of insurance only."
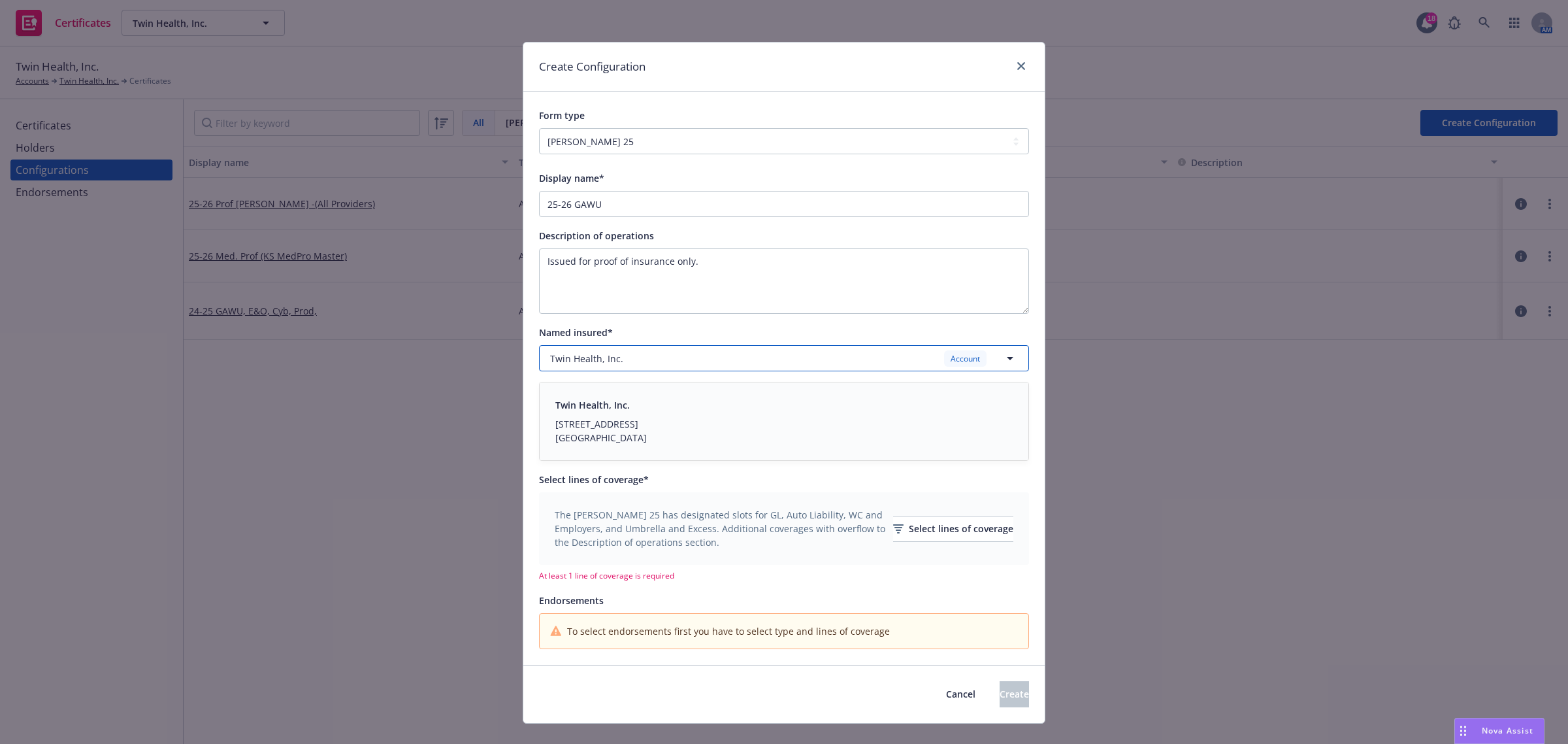
click at [1010, 365] on icon "button" at bounding box center [1010, 358] width 16 height 16
click at [1008, 359] on icon "button" at bounding box center [1010, 358] width 16 height 16
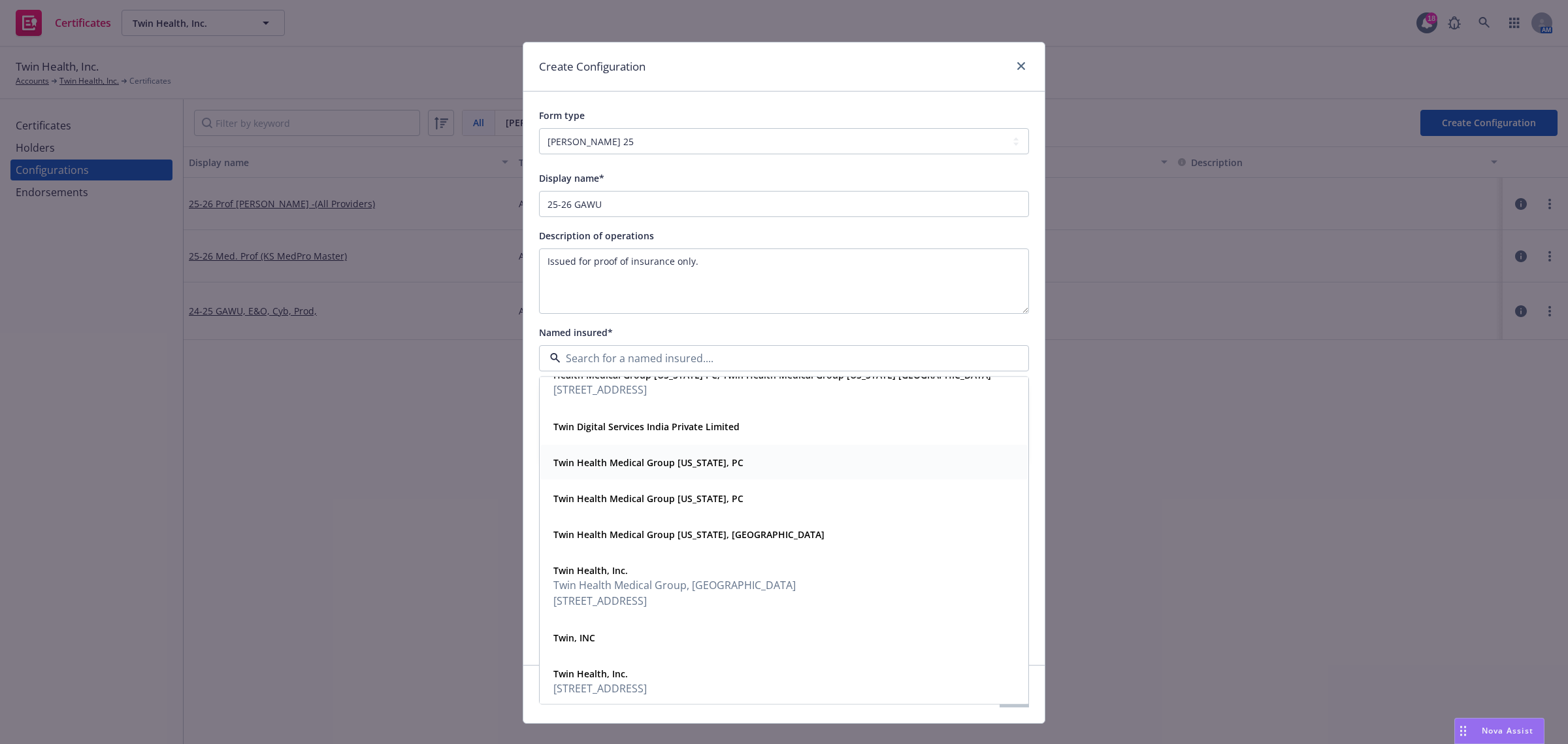
scroll to position [490, 0]
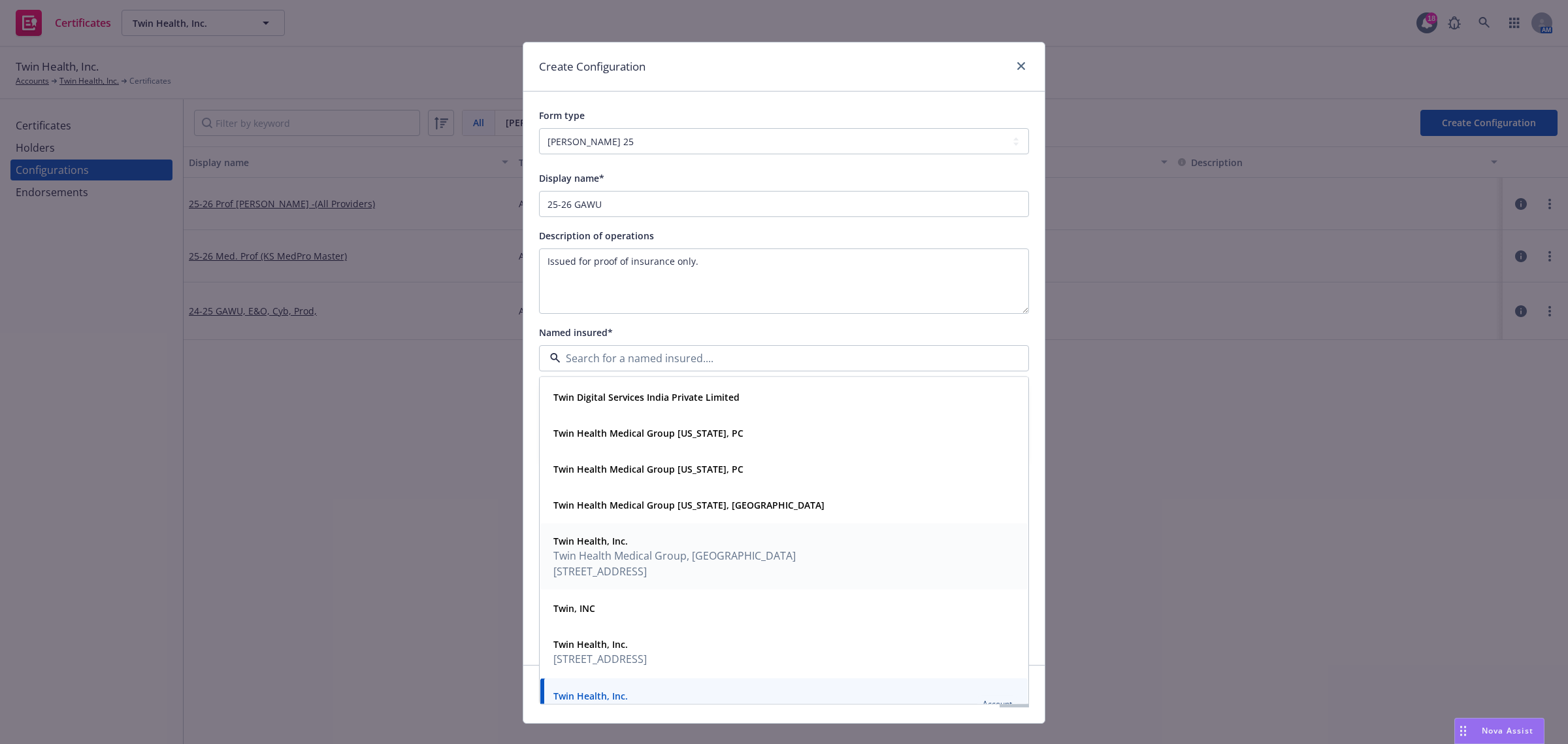
click at [778, 560] on span "Twin Health Medical Group, [GEOGRAPHIC_DATA]" at bounding box center [674, 555] width 242 height 16
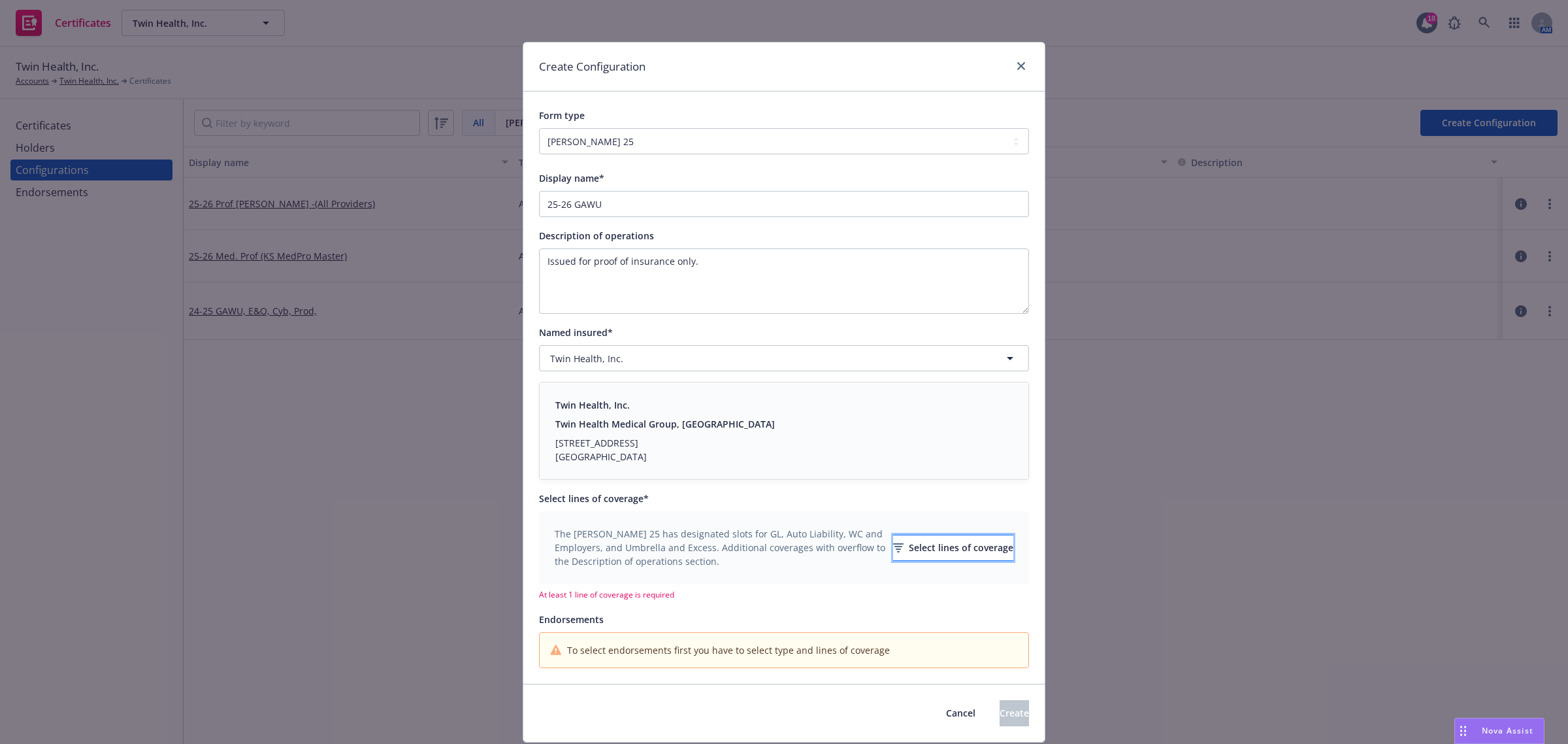
click at [901, 549] on div "Select lines of coverage" at bounding box center [954, 547] width 121 height 24
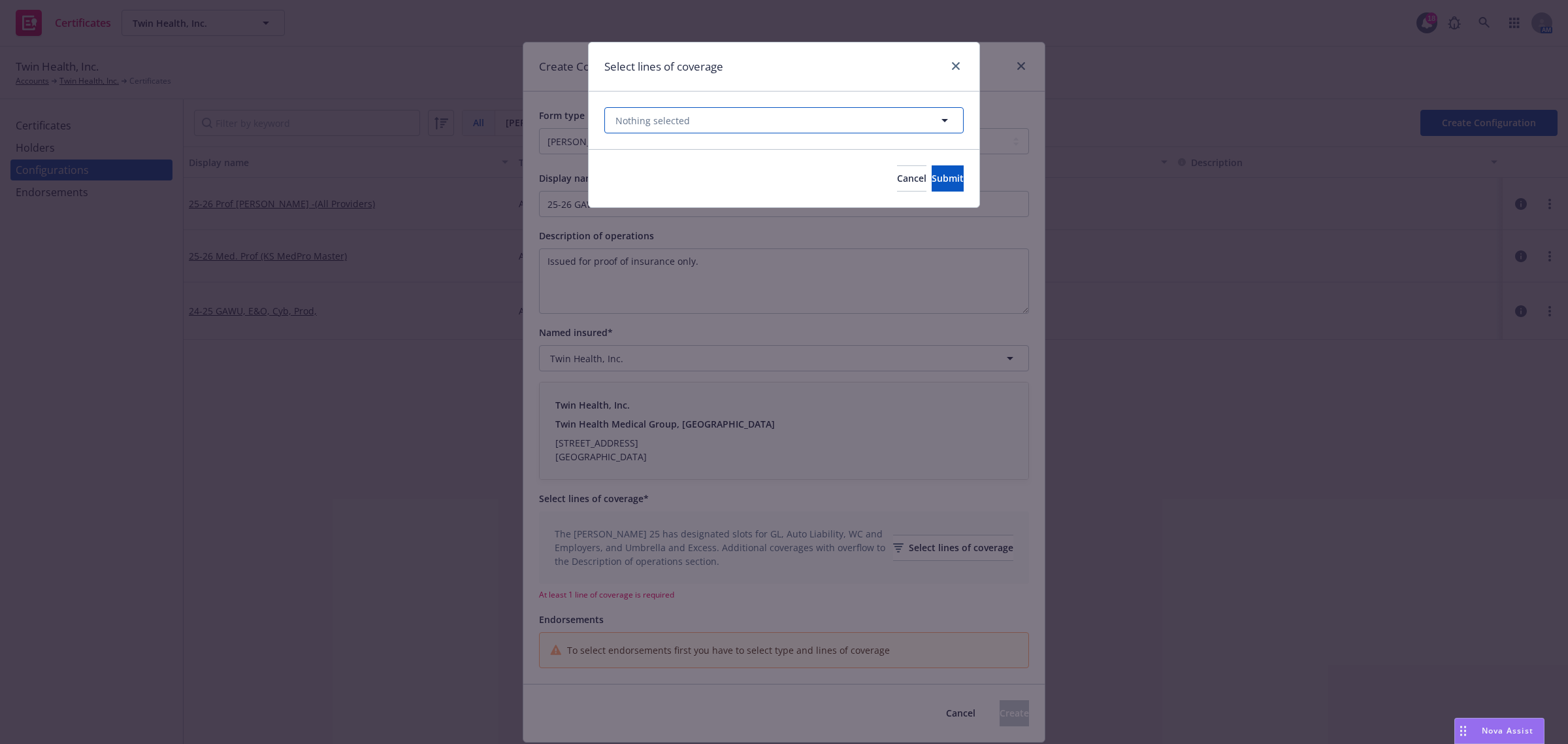
click at [847, 115] on button "Nothing selected" at bounding box center [783, 121] width 359 height 26
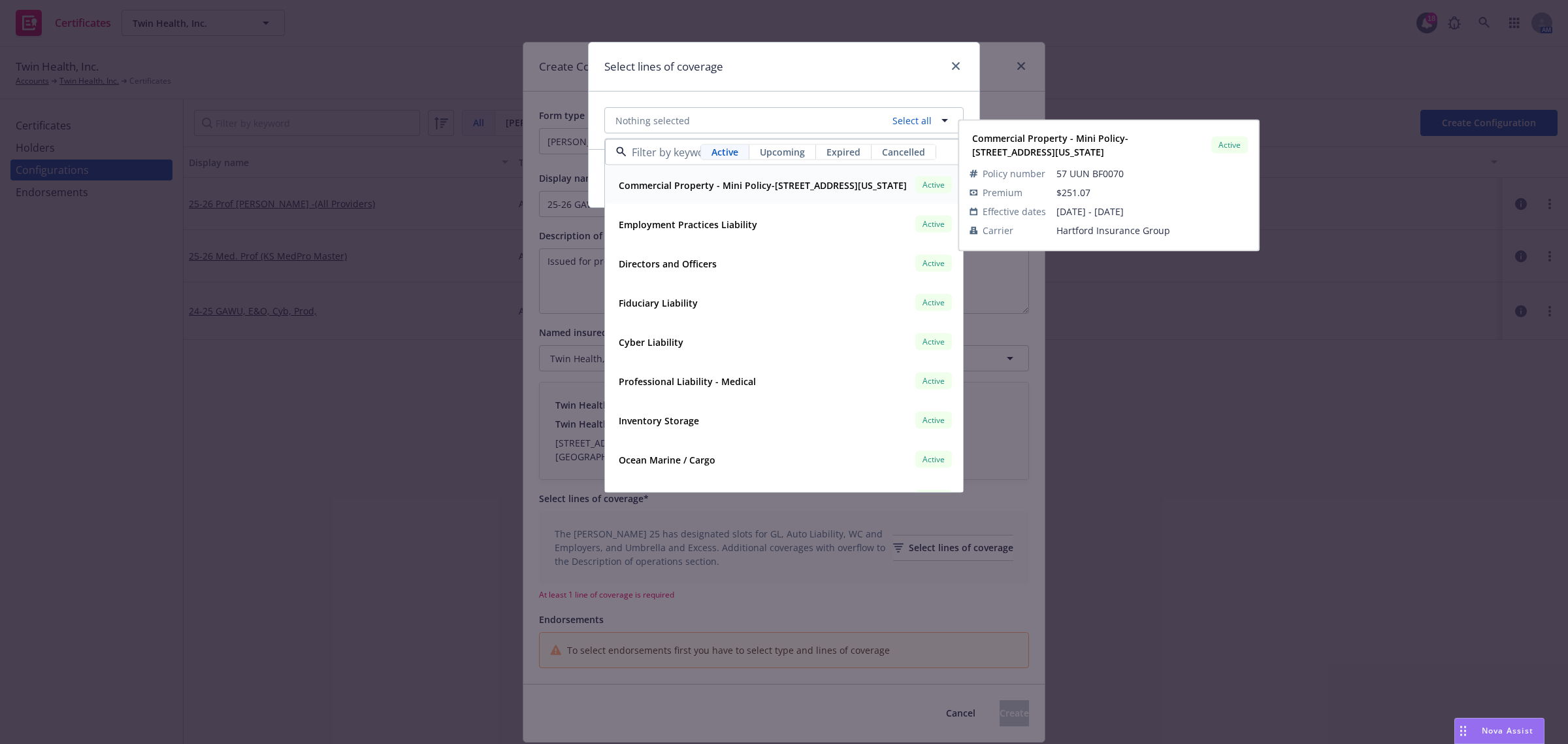
click at [785, 148] on span "Upcoming" at bounding box center [782, 152] width 45 height 14
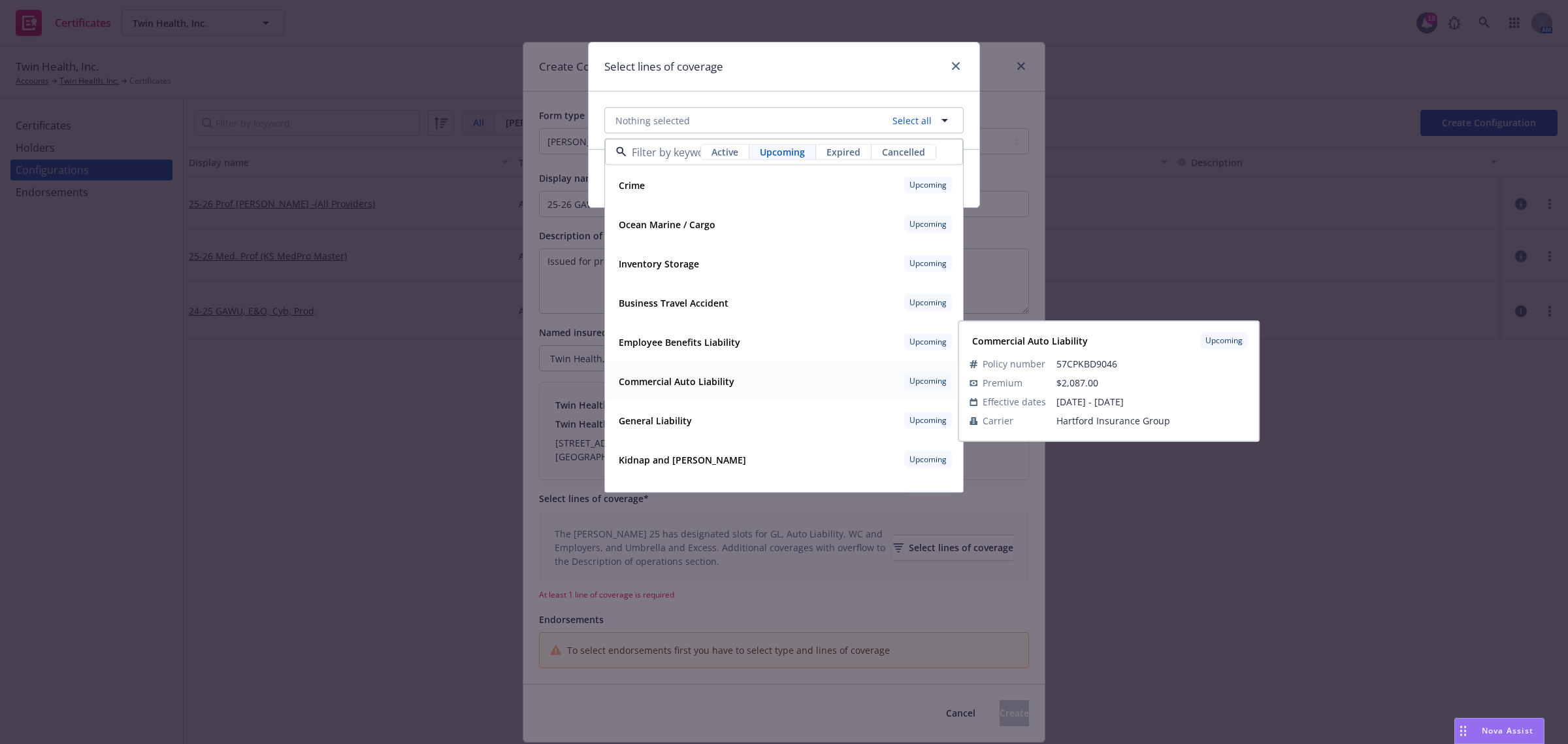
click at [720, 384] on strong "Commercial Auto Liability" at bounding box center [676, 380] width 115 height 12
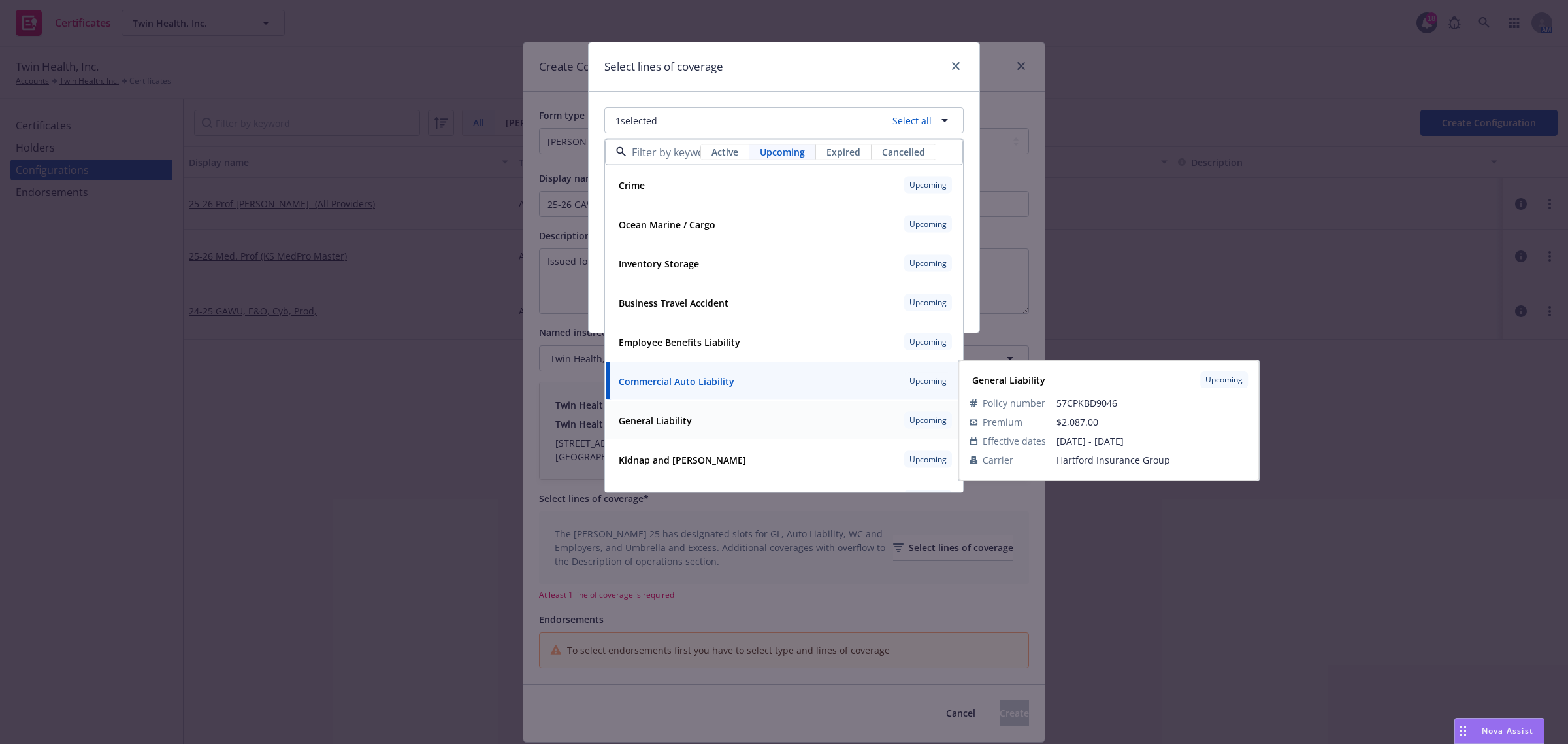
click at [718, 415] on div "General Liability Upcoming" at bounding box center [784, 420] width 341 height 22
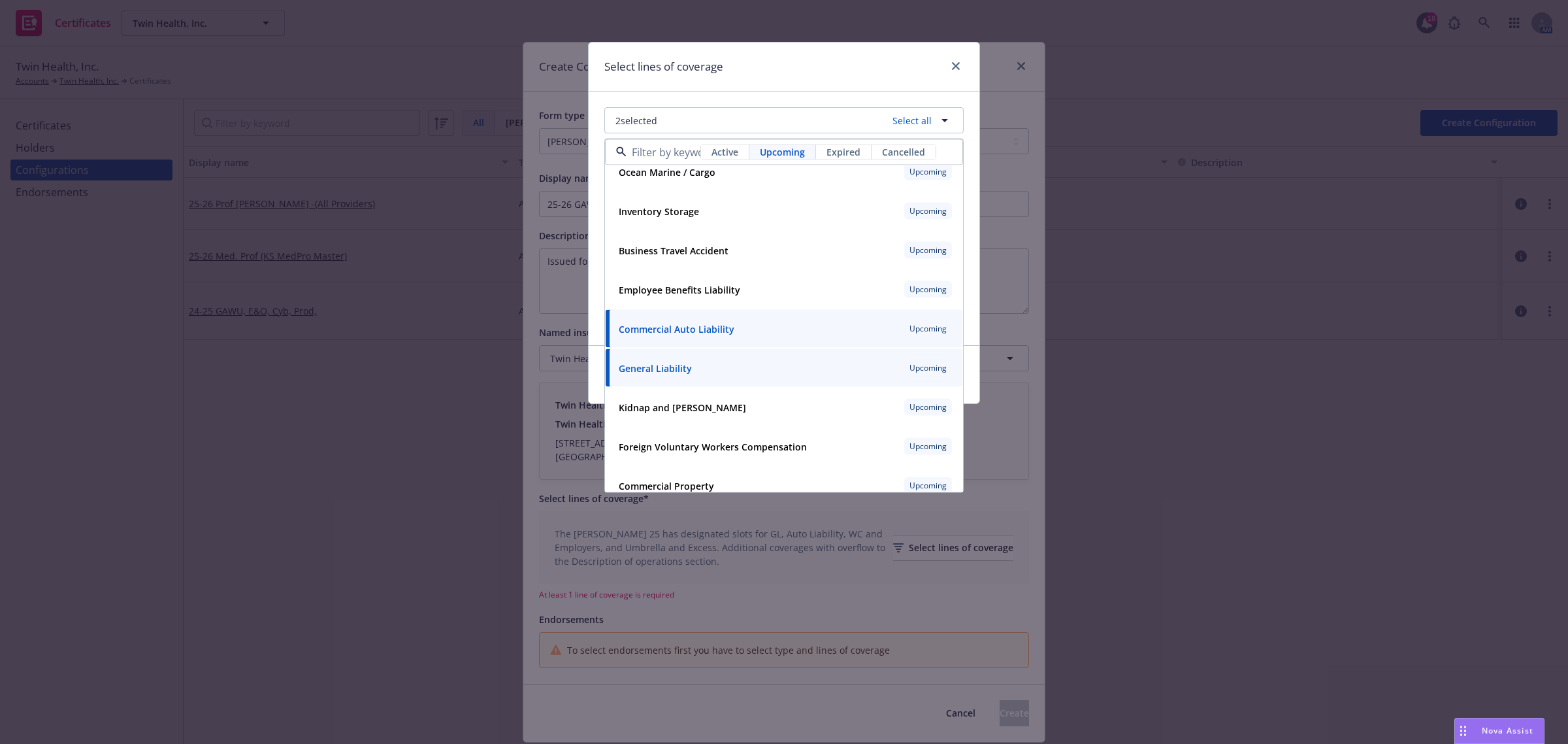
scroll to position [0, 0]
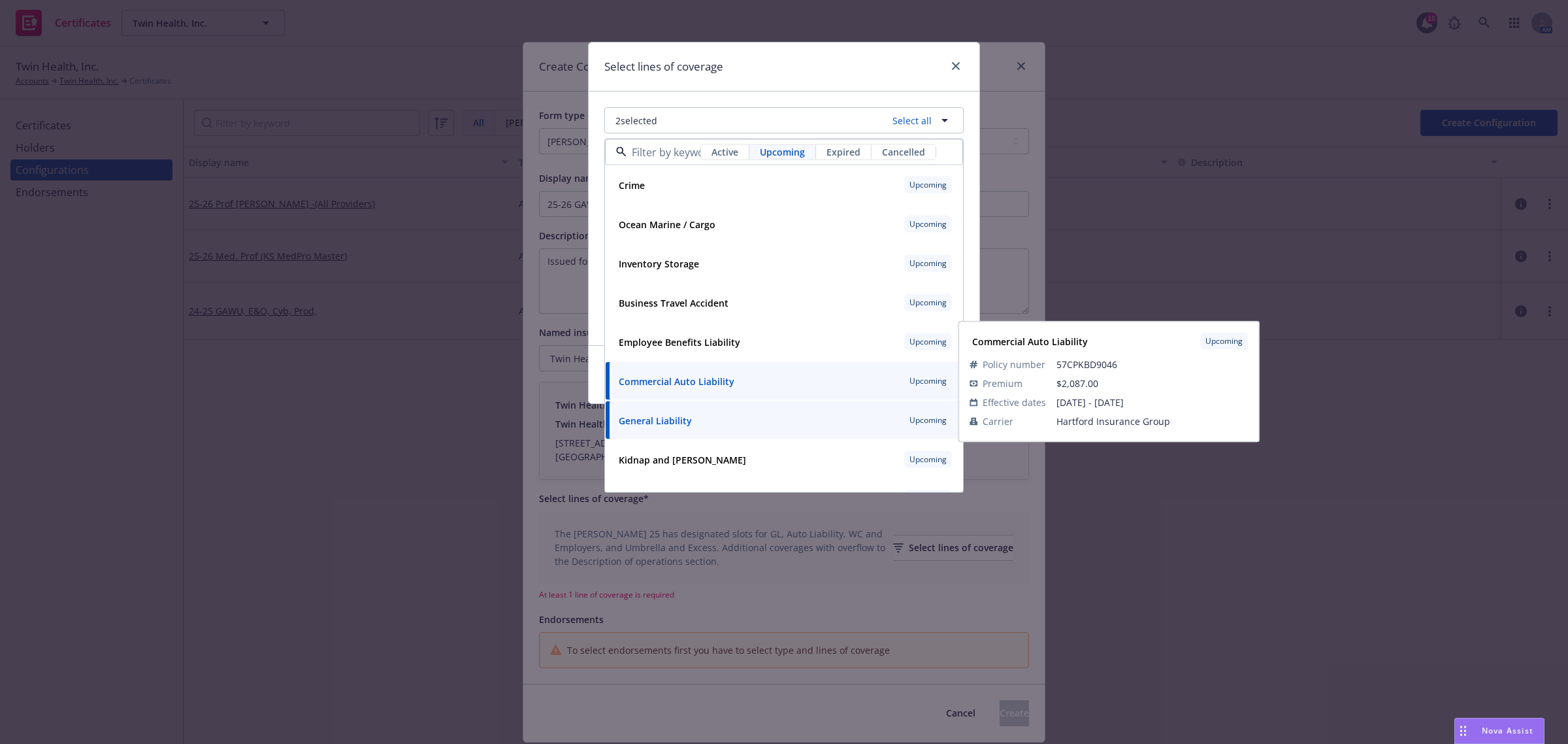
click at [768, 389] on div "Commercial Auto Liability Upcoming" at bounding box center [784, 380] width 341 height 22
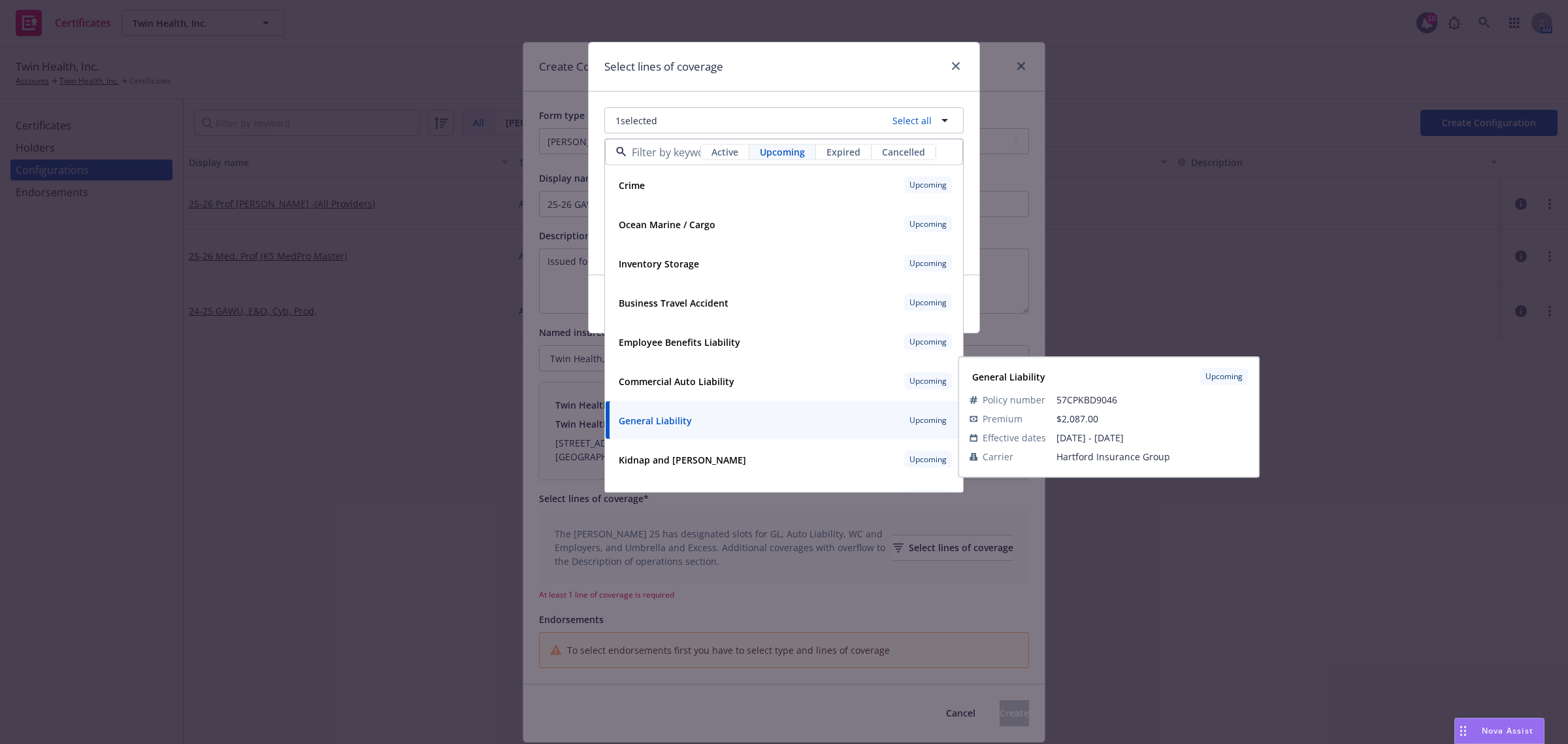
click at [767, 410] on div "General Liability Upcoming" at bounding box center [784, 420] width 341 height 22
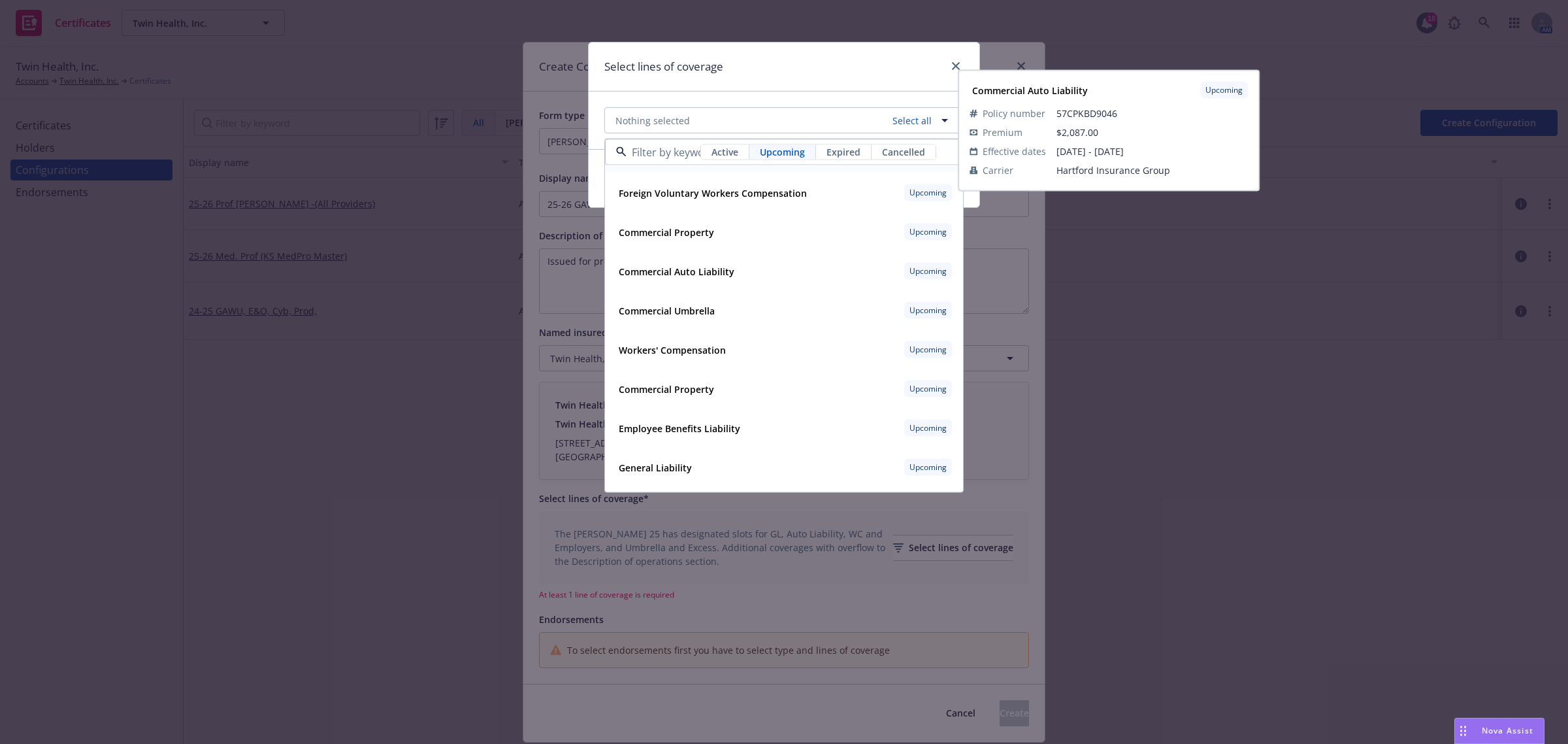
scroll to position [379, 0]
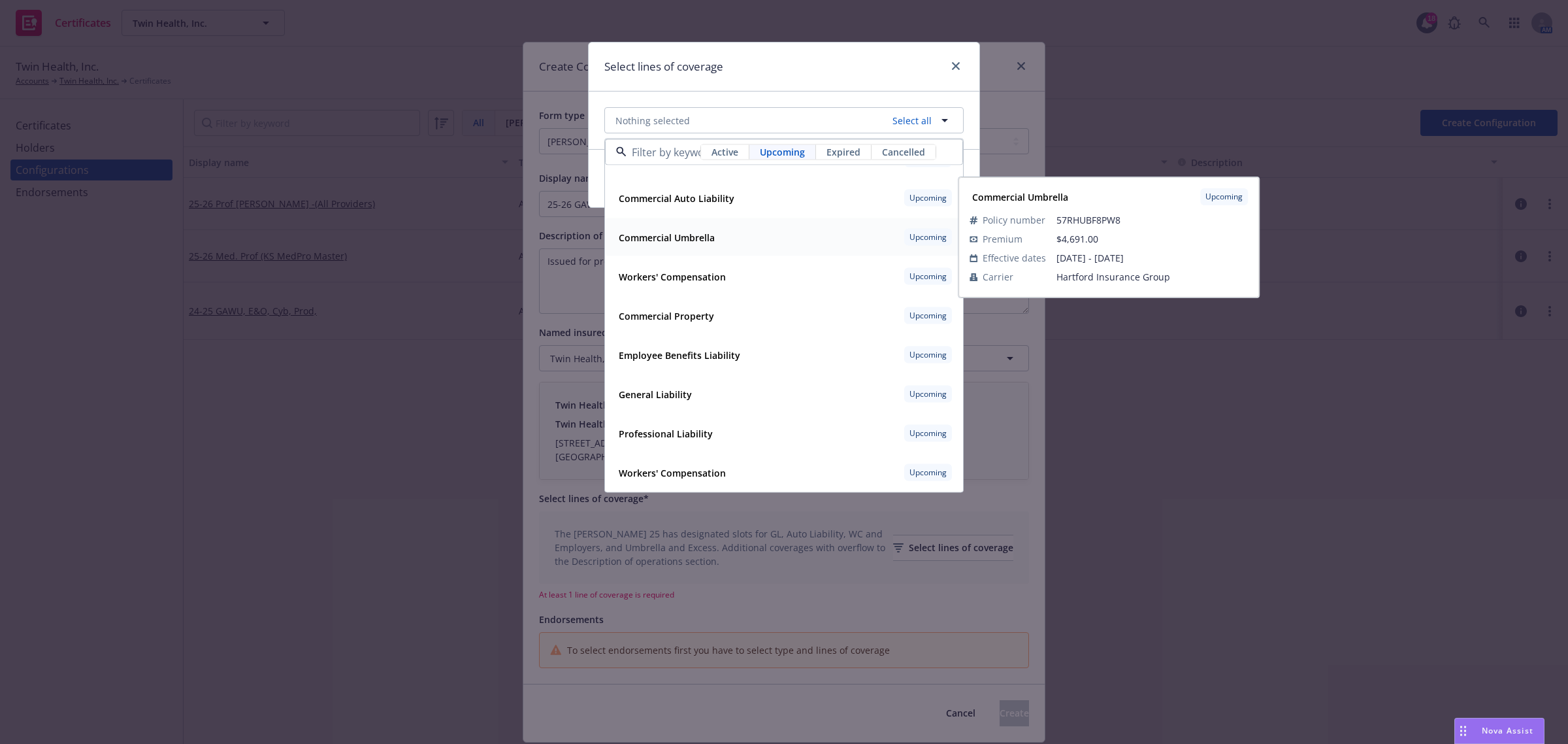
click at [717, 245] on div "Commercial Umbrella" at bounding box center [665, 237] width 104 height 19
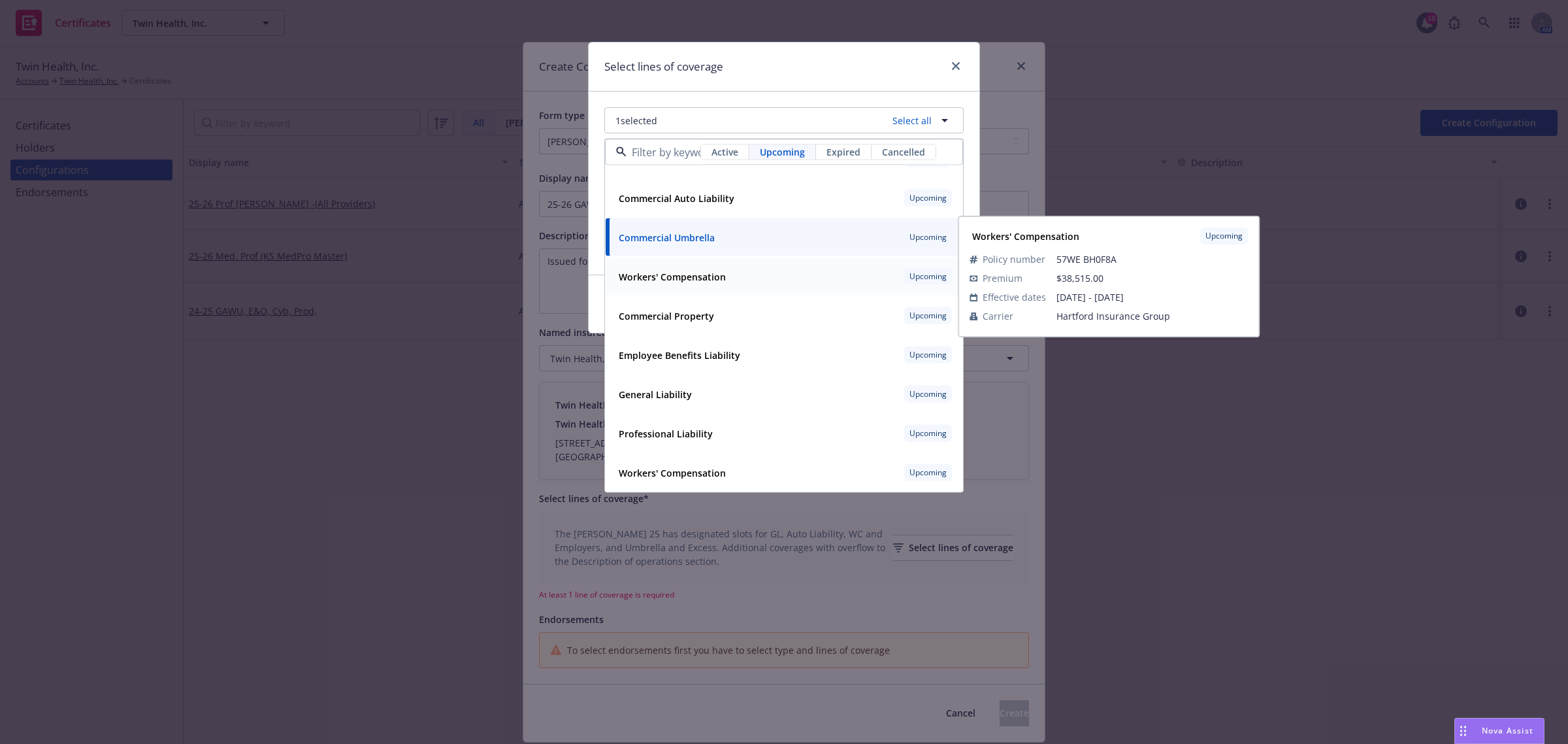
click at [713, 280] on strong "Workers' Compensation" at bounding box center [672, 276] width 108 height 12
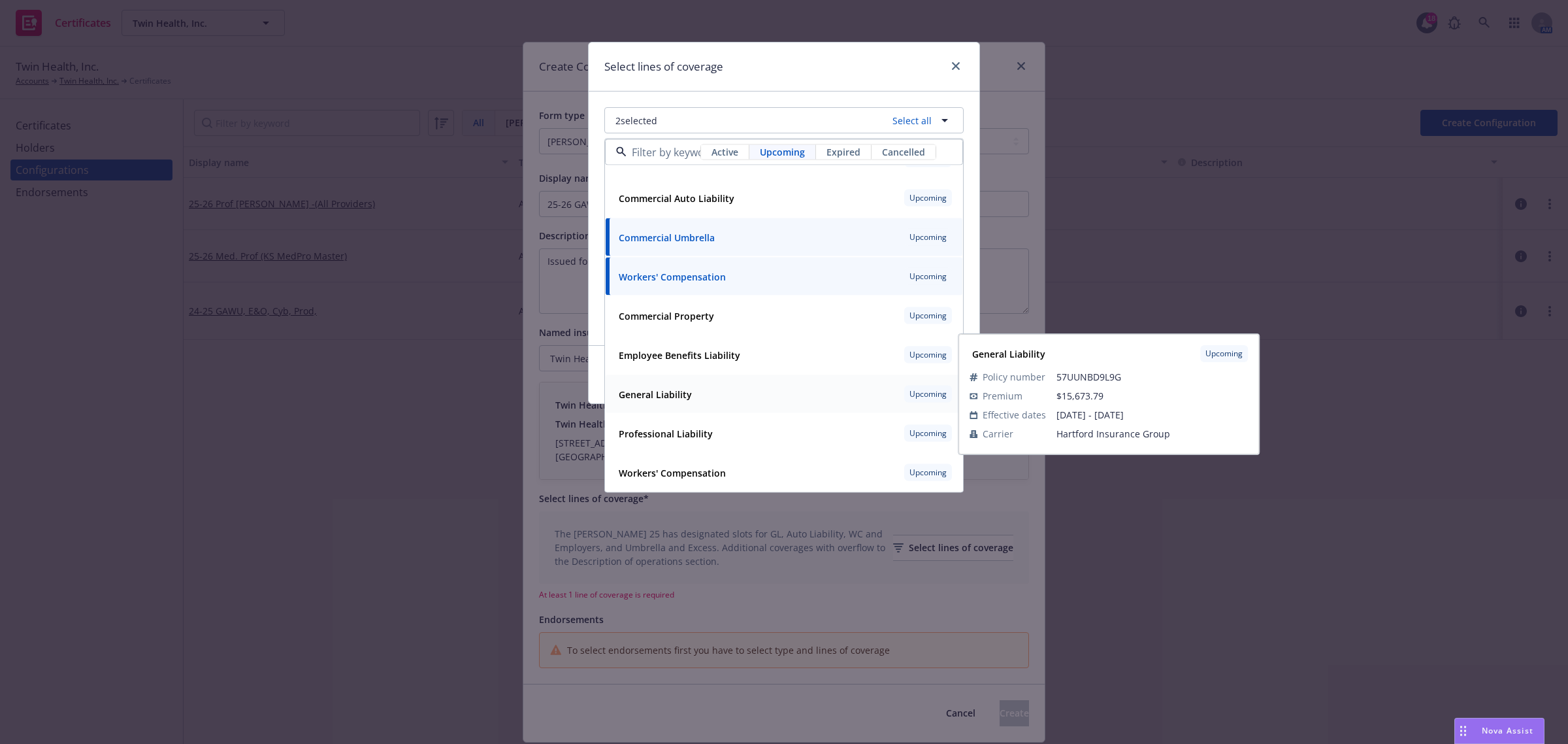
click at [697, 386] on div "General Liability Upcoming" at bounding box center [784, 393] width 341 height 22
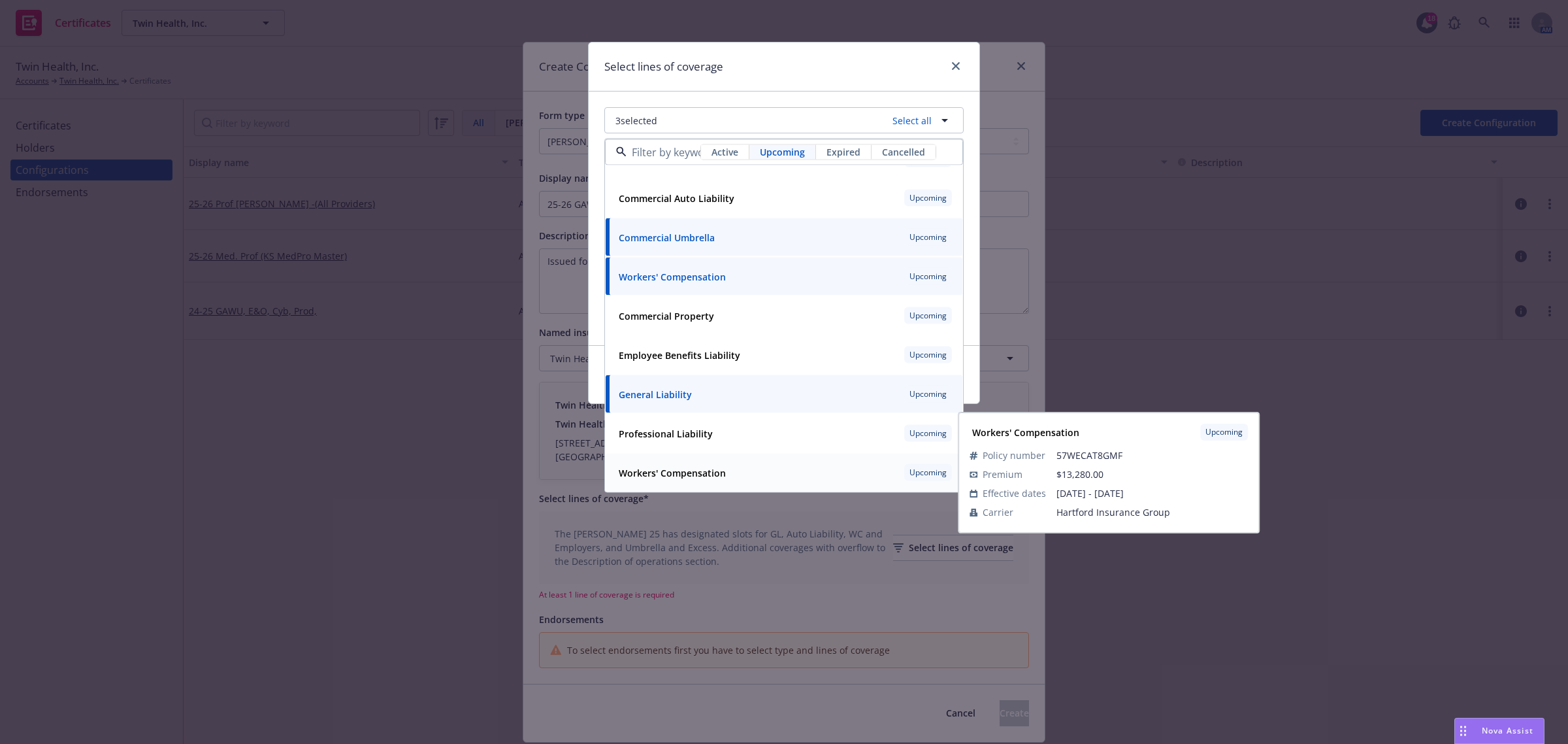
click at [700, 477] on strong "Workers' Compensation" at bounding box center [672, 472] width 108 height 12
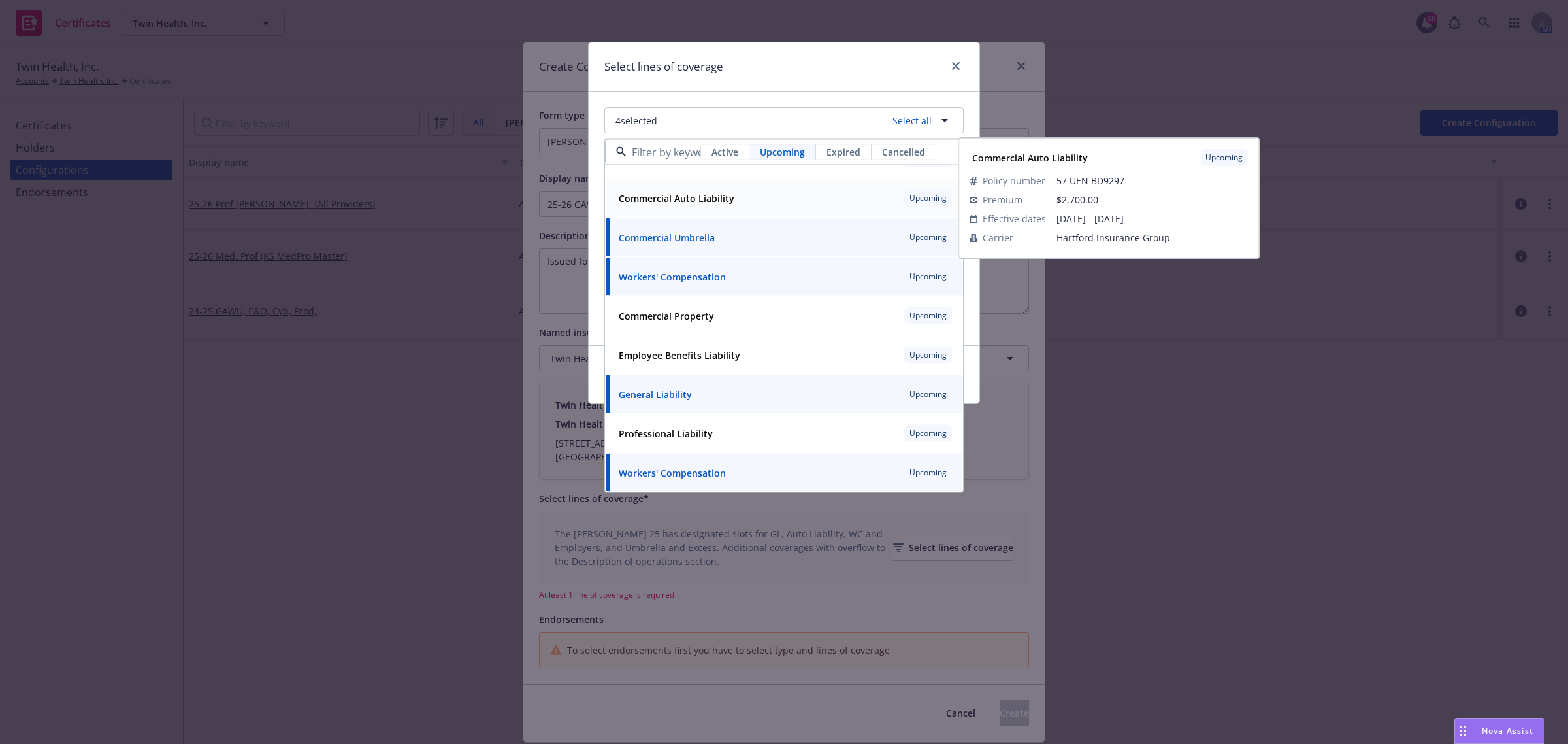
click at [722, 208] on div "Commercial Auto Liability Upcoming" at bounding box center [784, 198] width 341 height 22
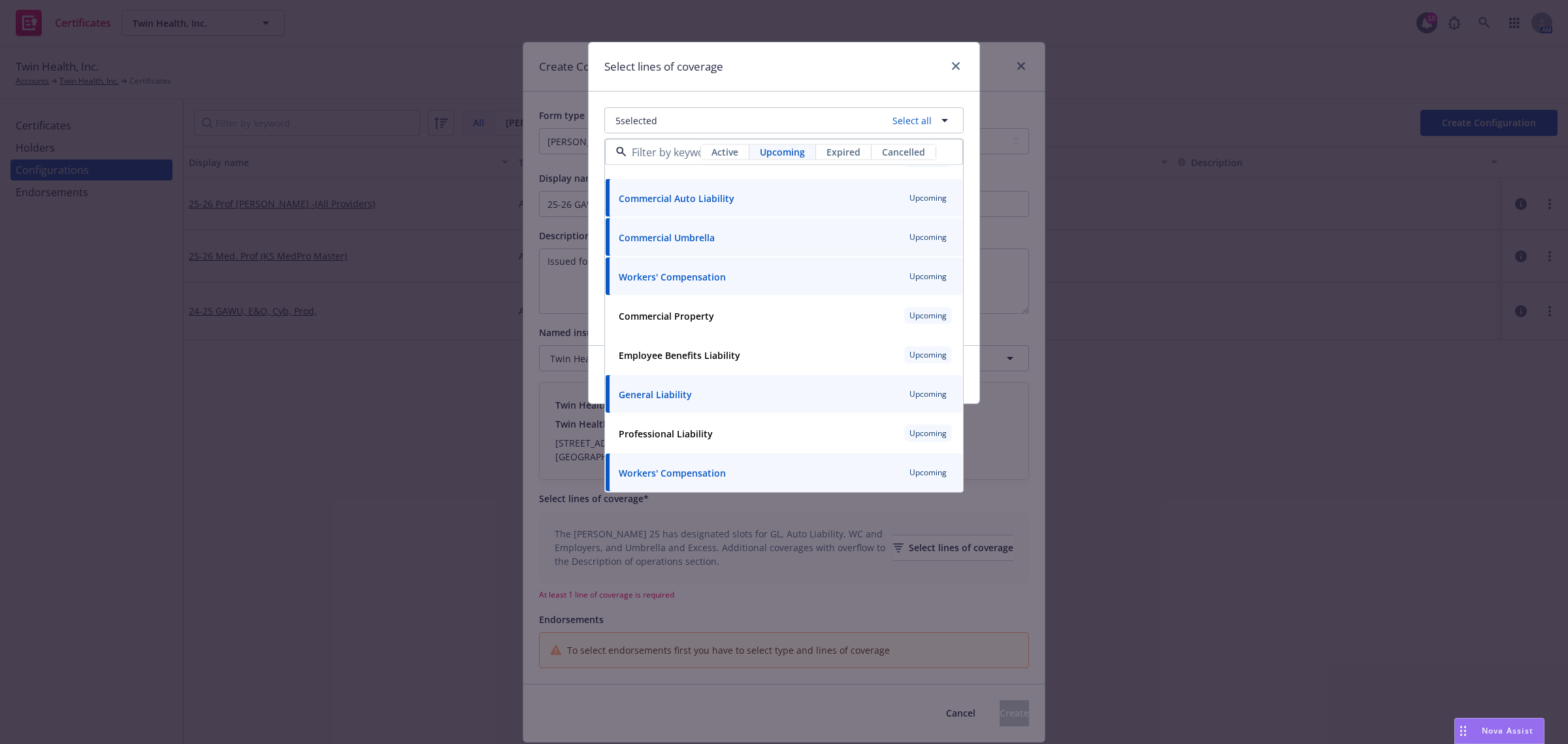
click at [594, 327] on div "5 selected Select all Active Upcoming Expired Cancelled Foreign Voluntary Worke…" at bounding box center [783, 219] width 391 height 254
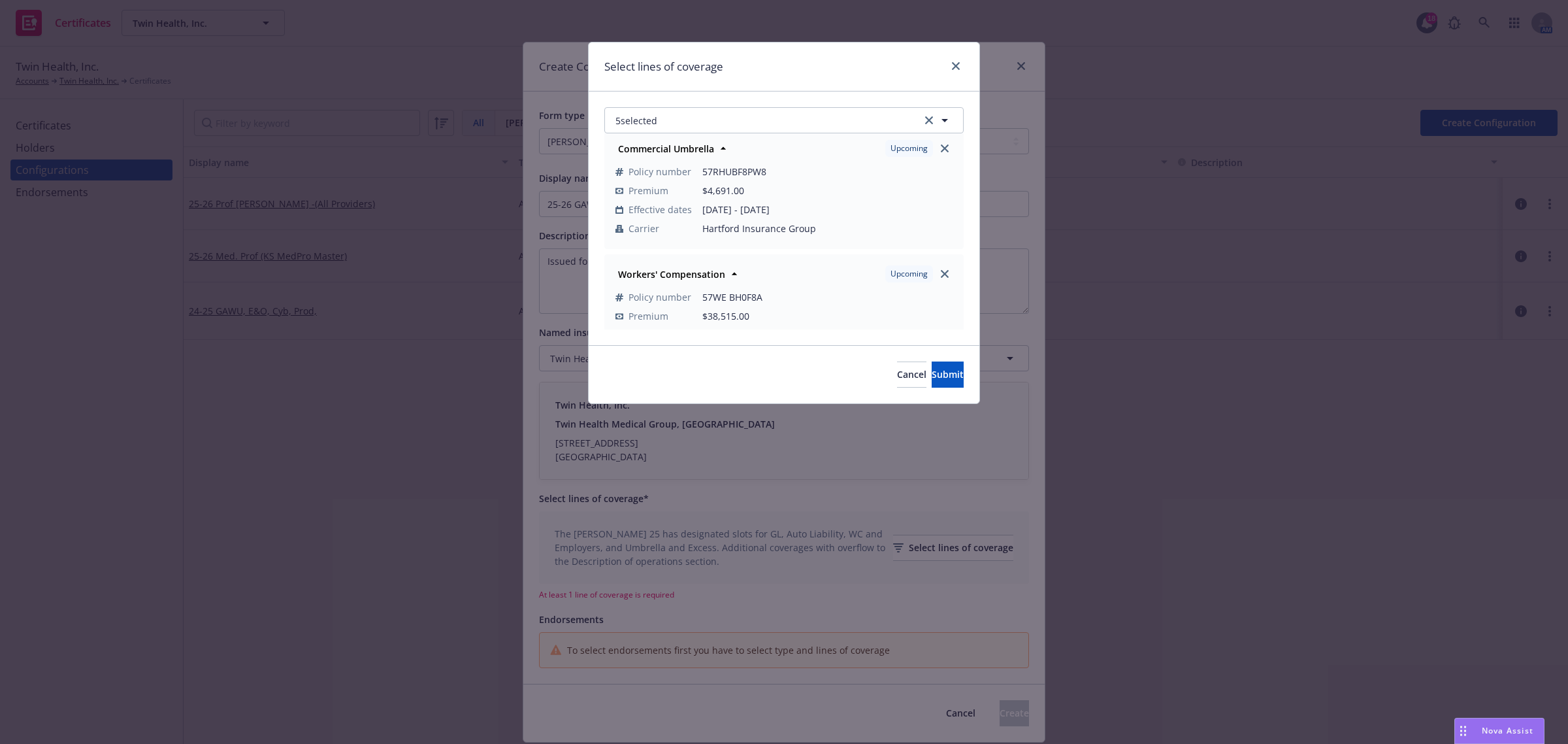
scroll to position [0, 0]
click at [934, 372] on span "Submit" at bounding box center [947, 374] width 32 height 12
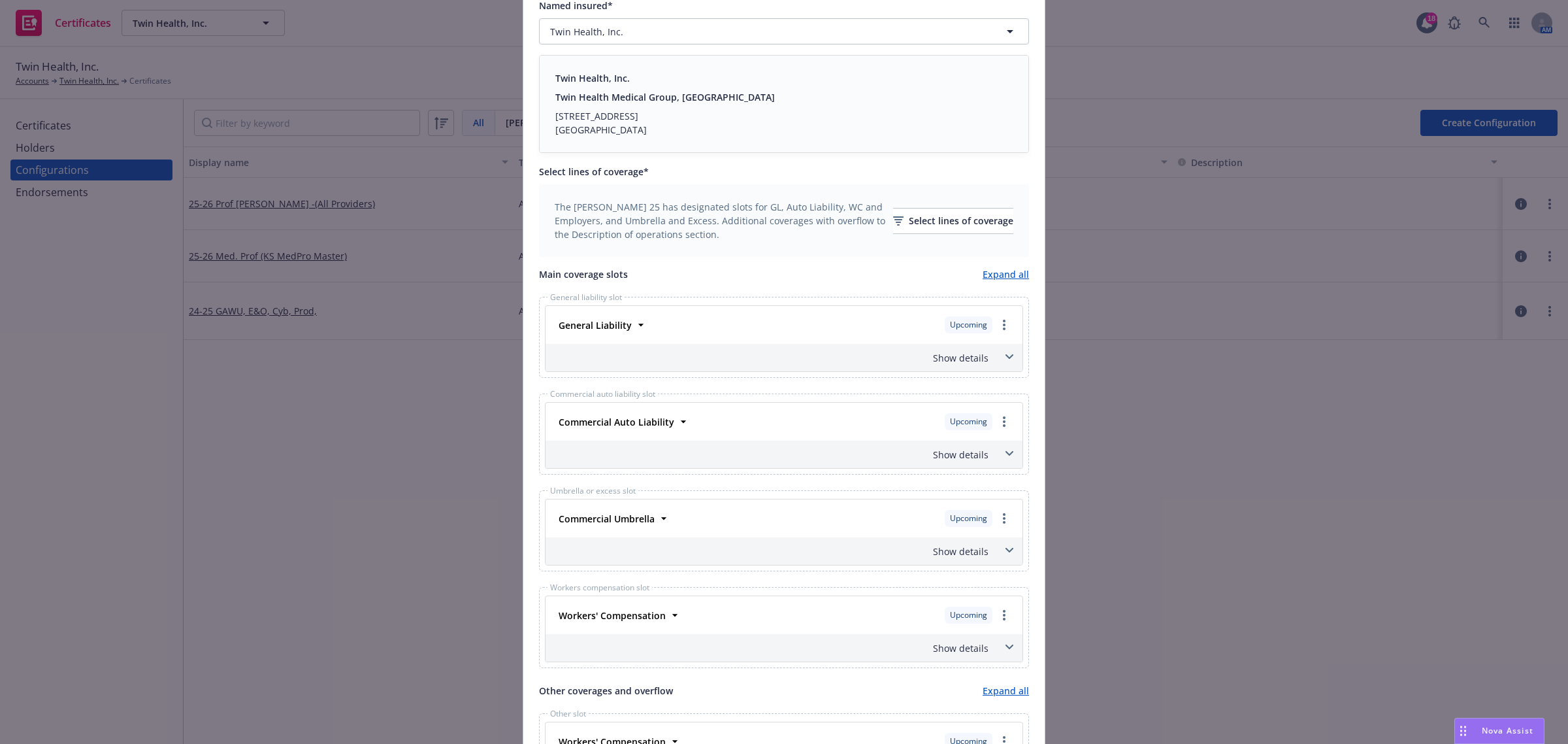
scroll to position [490, 0]
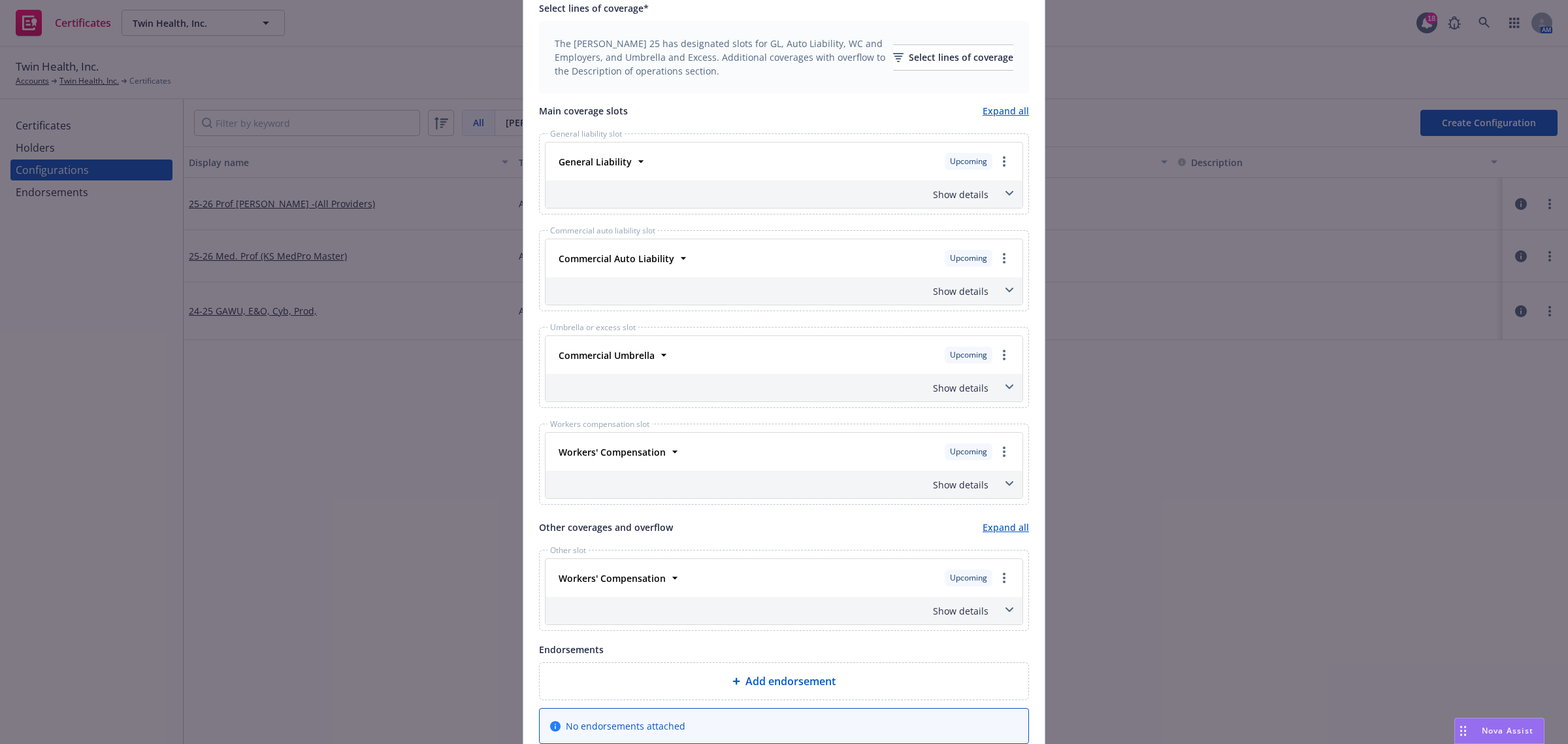
click at [1008, 389] on span at bounding box center [1009, 387] width 21 height 21
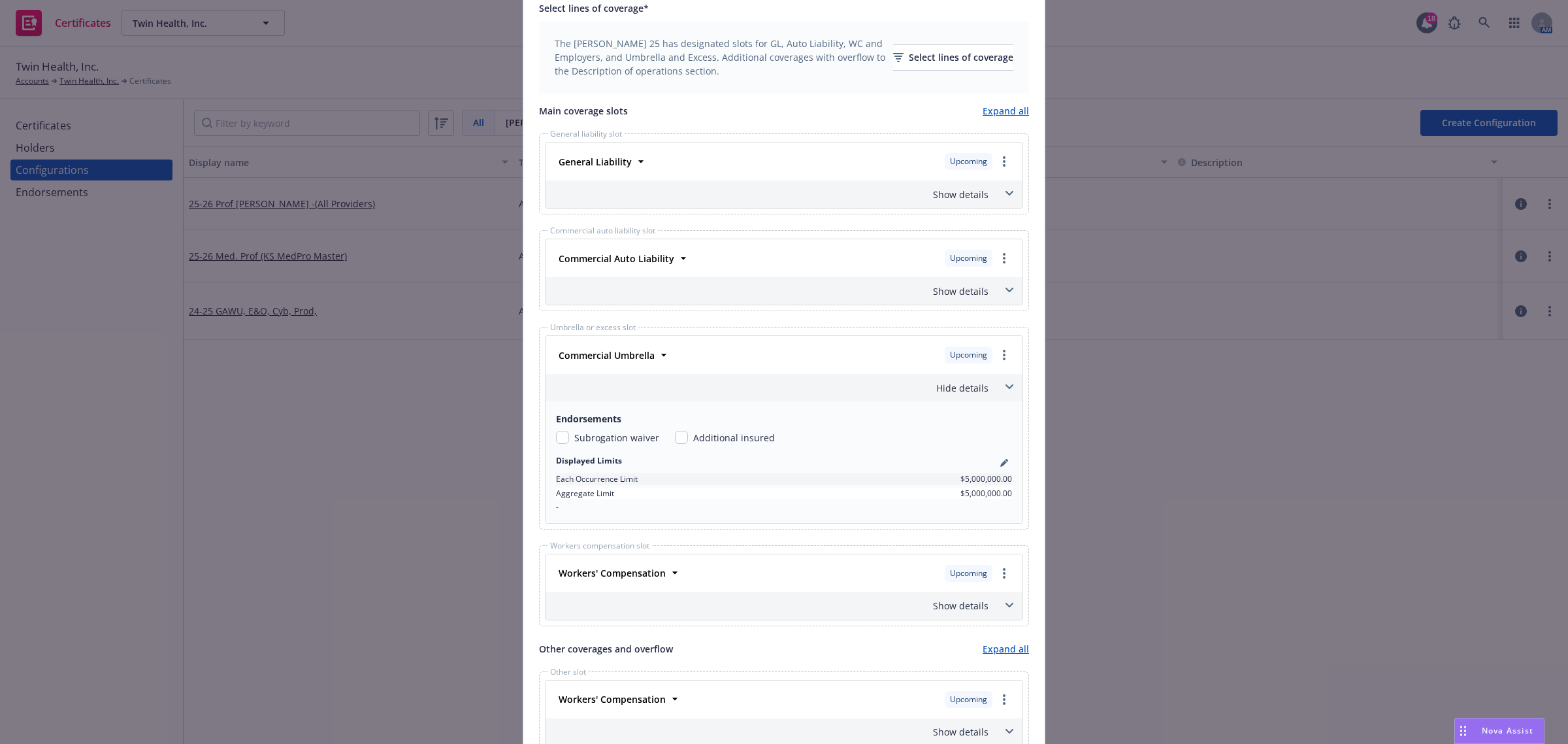
click at [1008, 389] on span at bounding box center [1009, 387] width 21 height 21
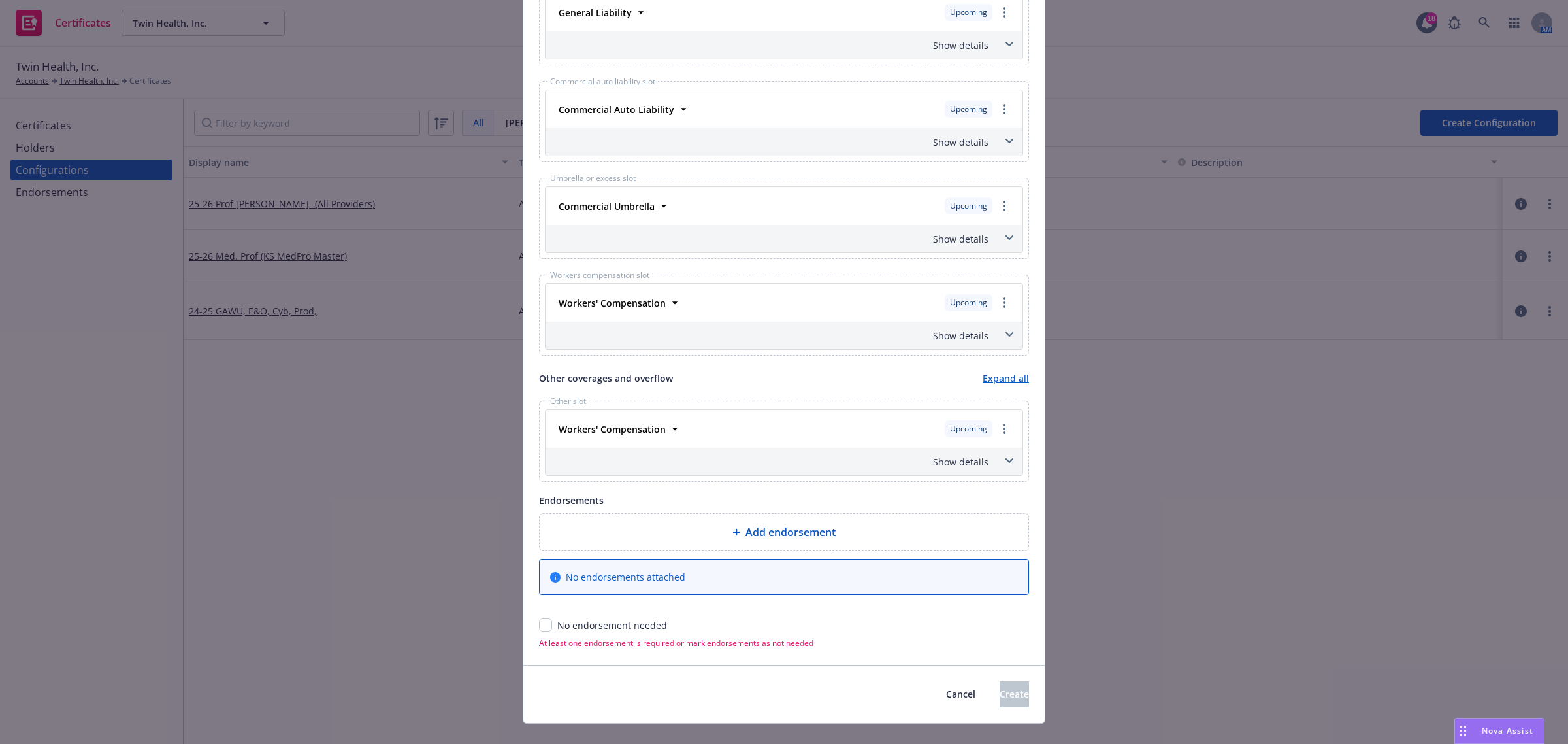
scroll to position [653, 0]
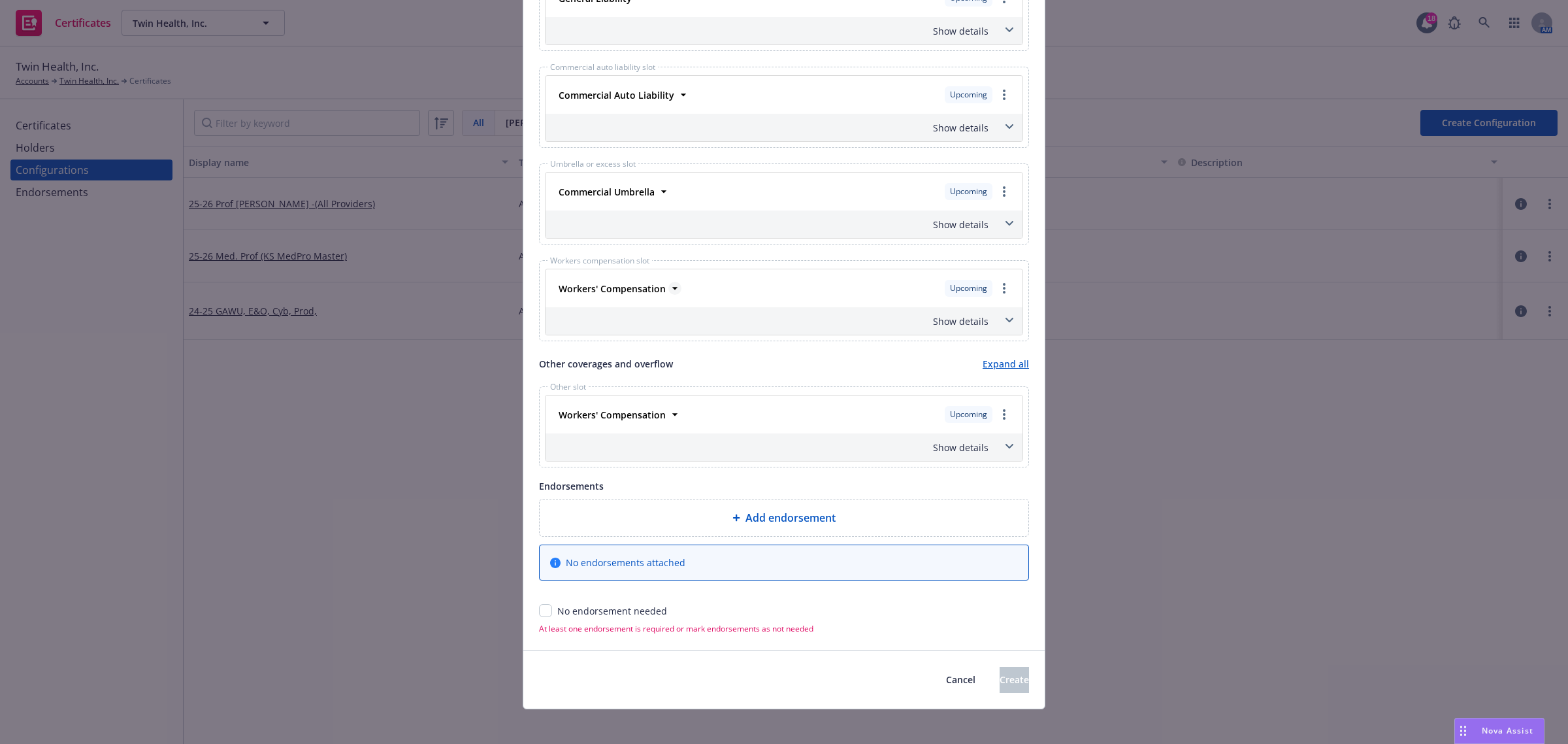
click at [672, 289] on icon at bounding box center [675, 288] width 5 height 3
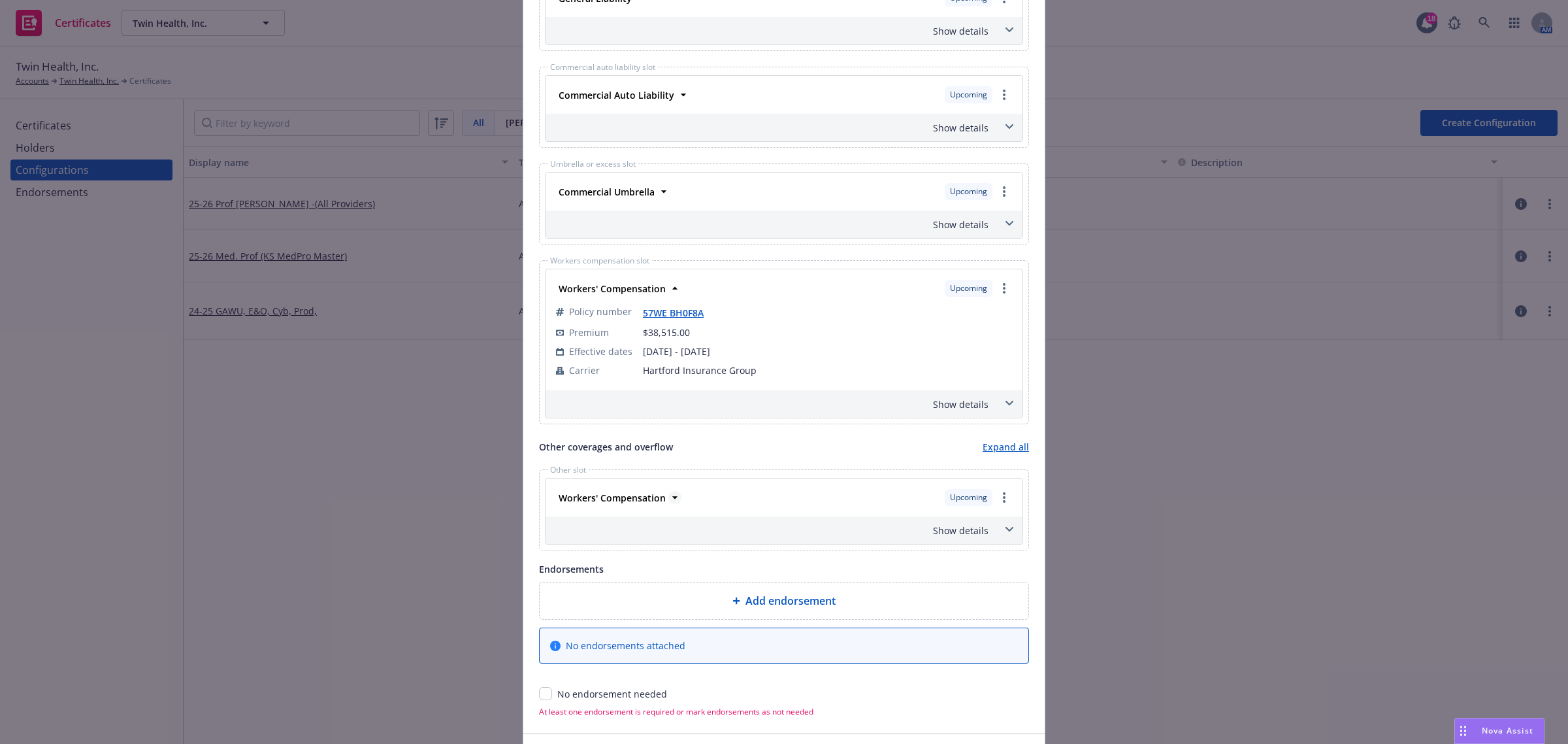
click at [670, 500] on icon at bounding box center [675, 497] width 13 height 13
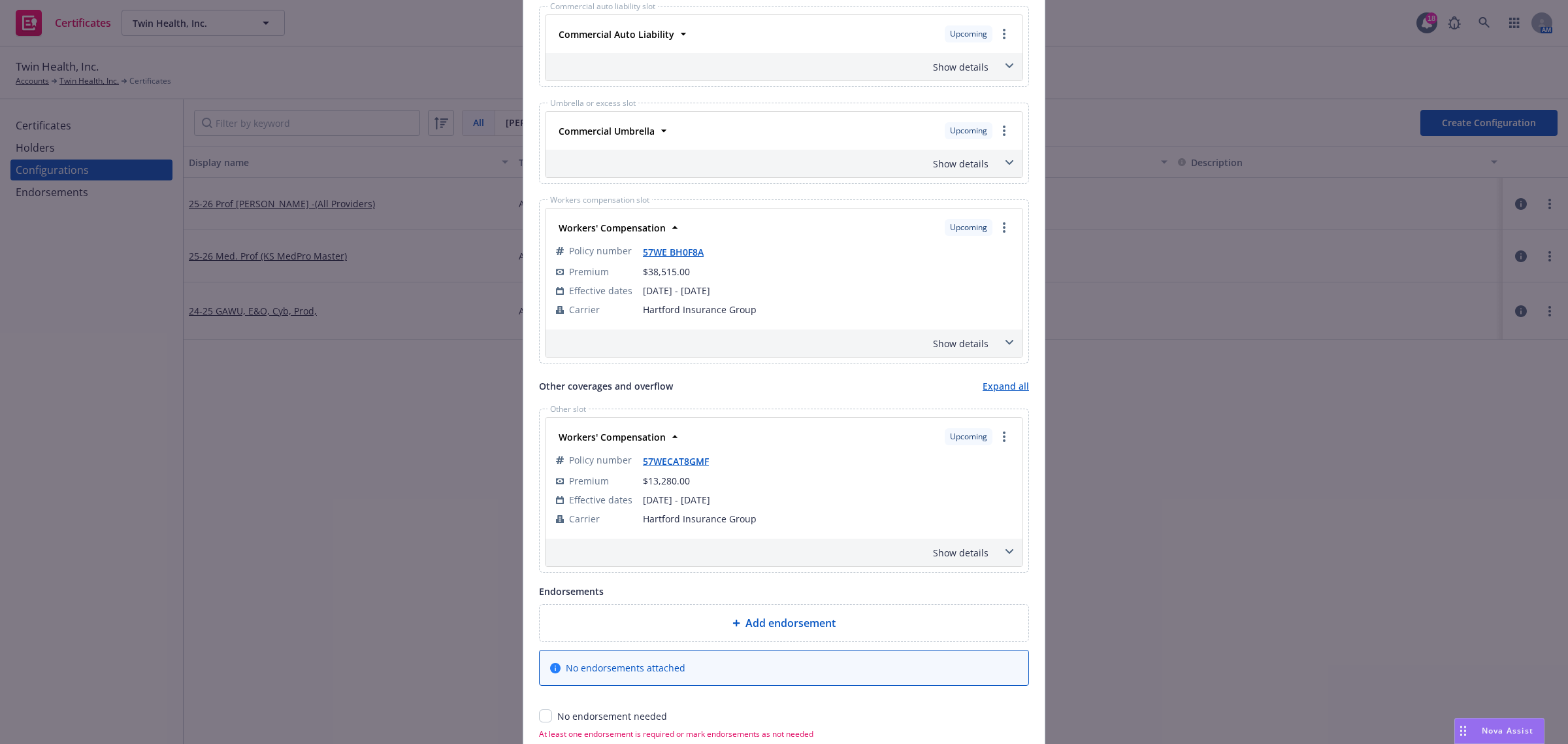
scroll to position [830, 0]
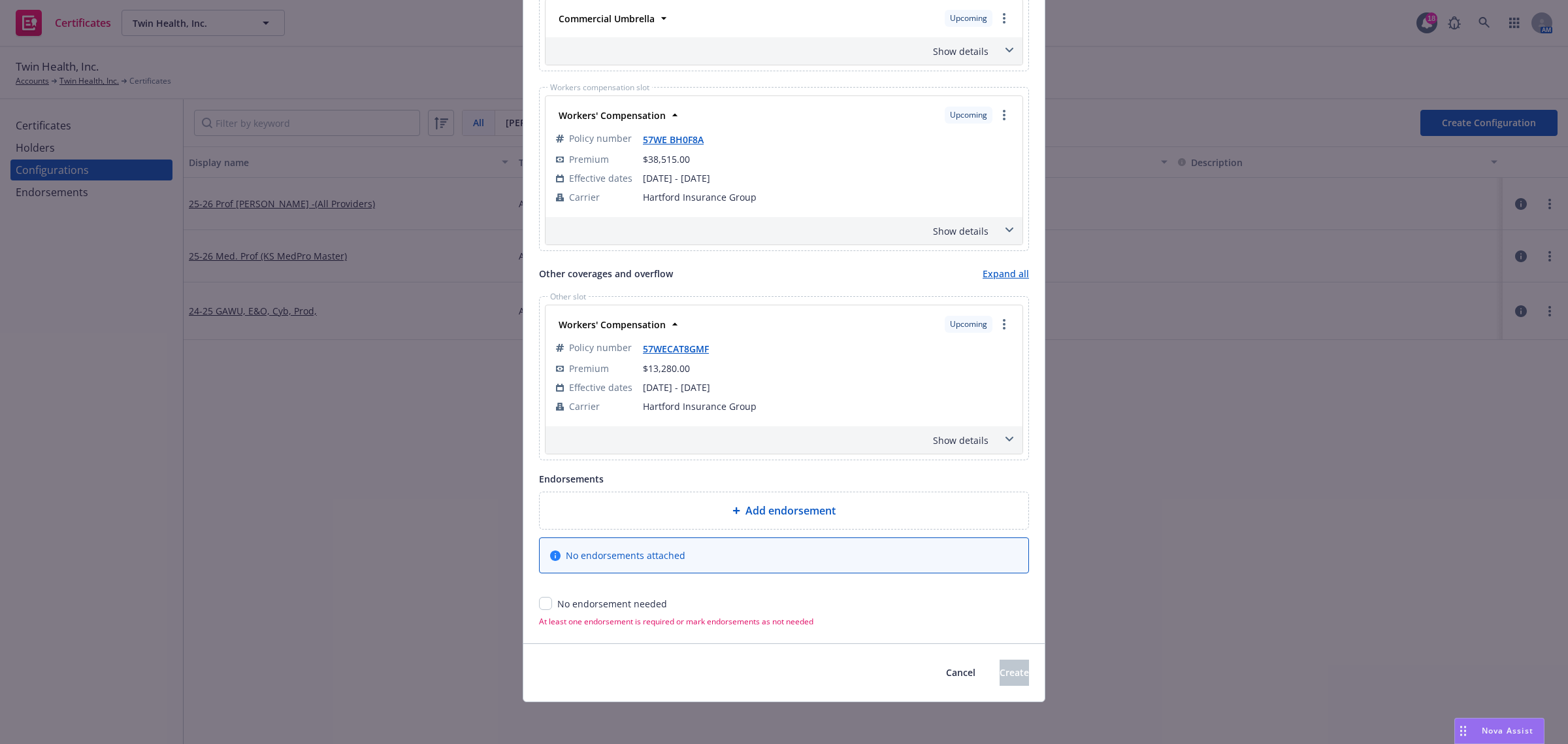
click at [1005, 438] on icon at bounding box center [1009, 438] width 8 height 4
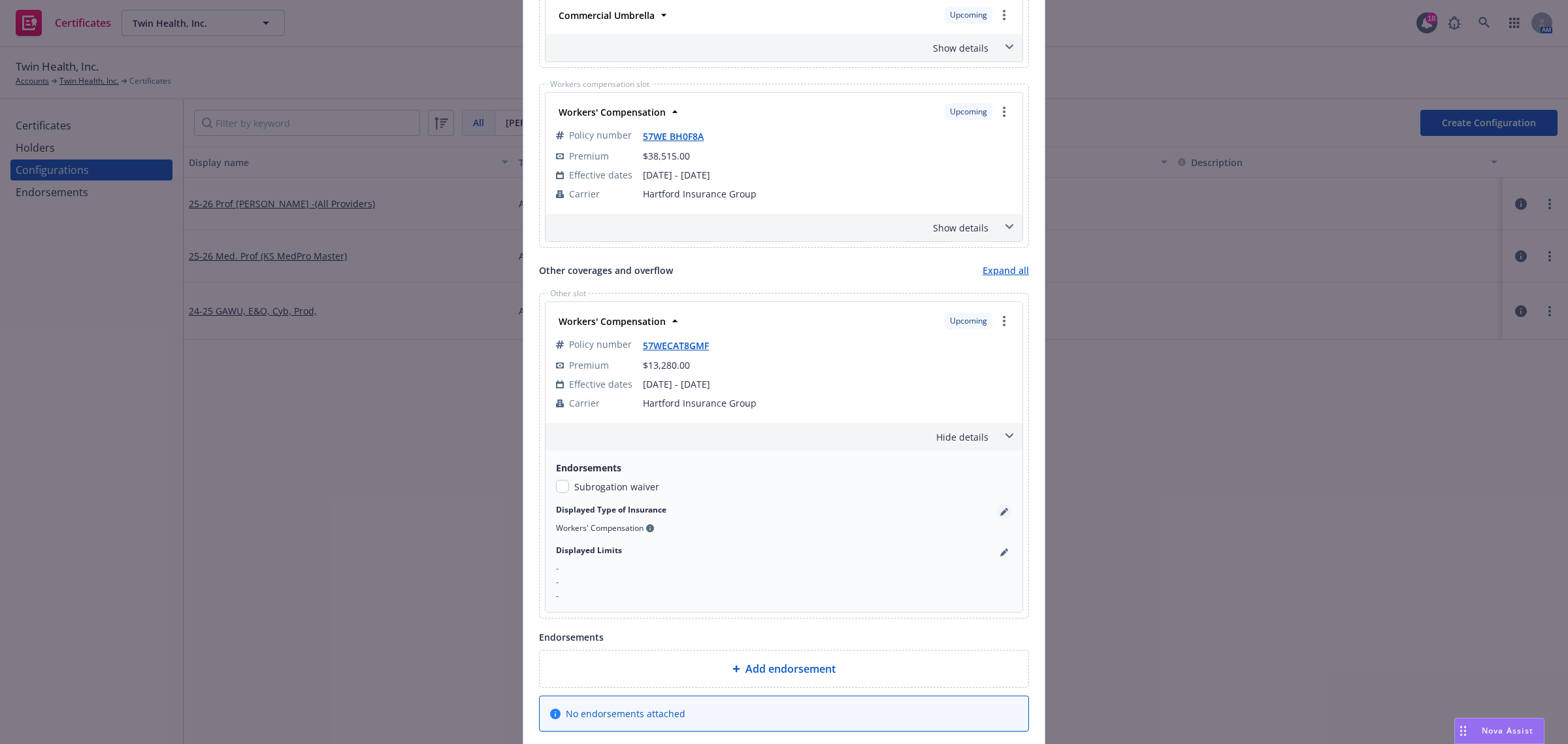
click at [1000, 511] on icon "pencil" at bounding box center [1003, 511] width 8 height 8
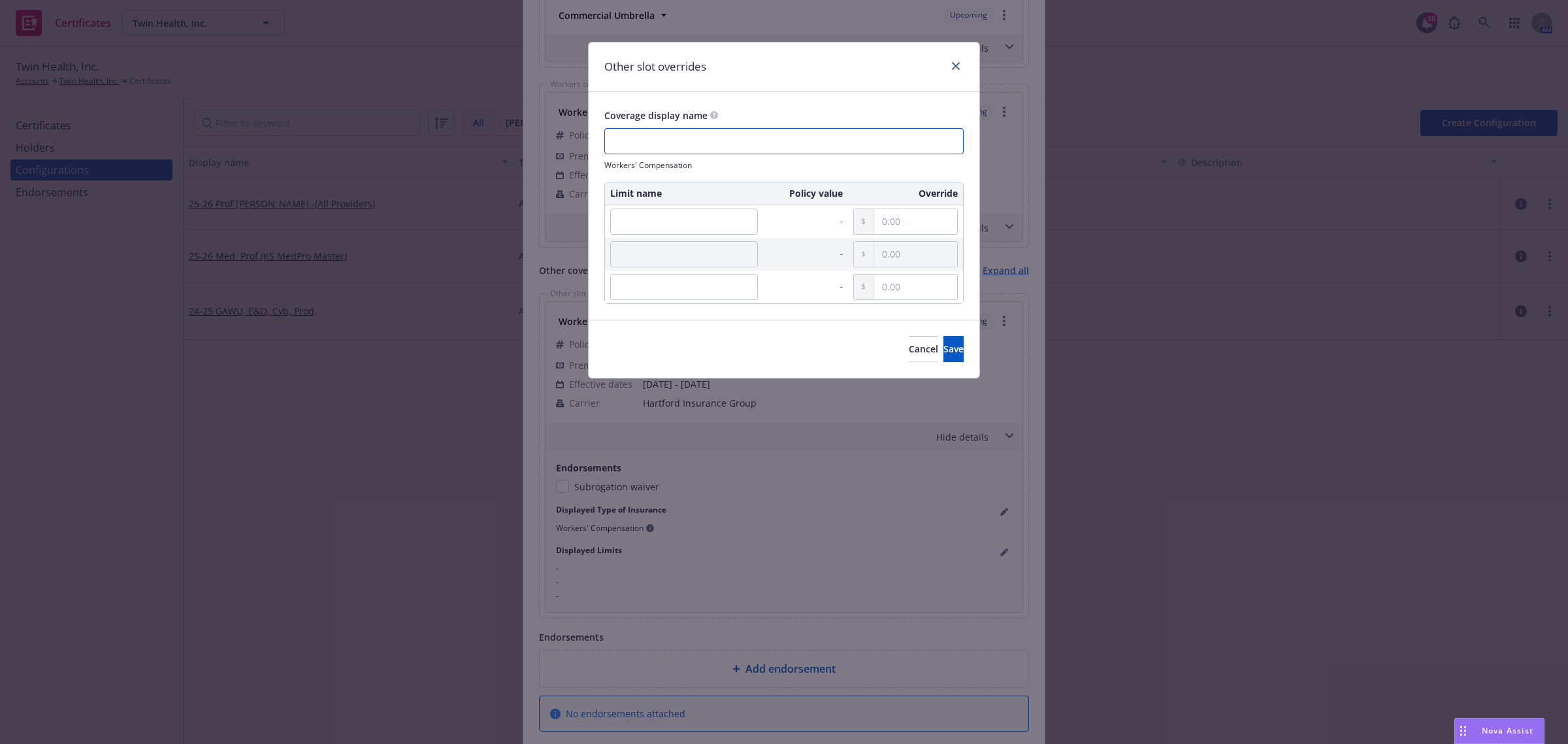
click at [798, 143] on input "text" at bounding box center [783, 141] width 359 height 26
click at [697, 148] on input "text" at bounding box center [783, 141] width 359 height 26
paste input "Twin Health Medical Group"
click at [614, 144] on input "Twin Health Medical Group" at bounding box center [783, 141] width 359 height 26
click at [665, 163] on span "Workers' Compensation" at bounding box center [648, 164] width 87 height 11
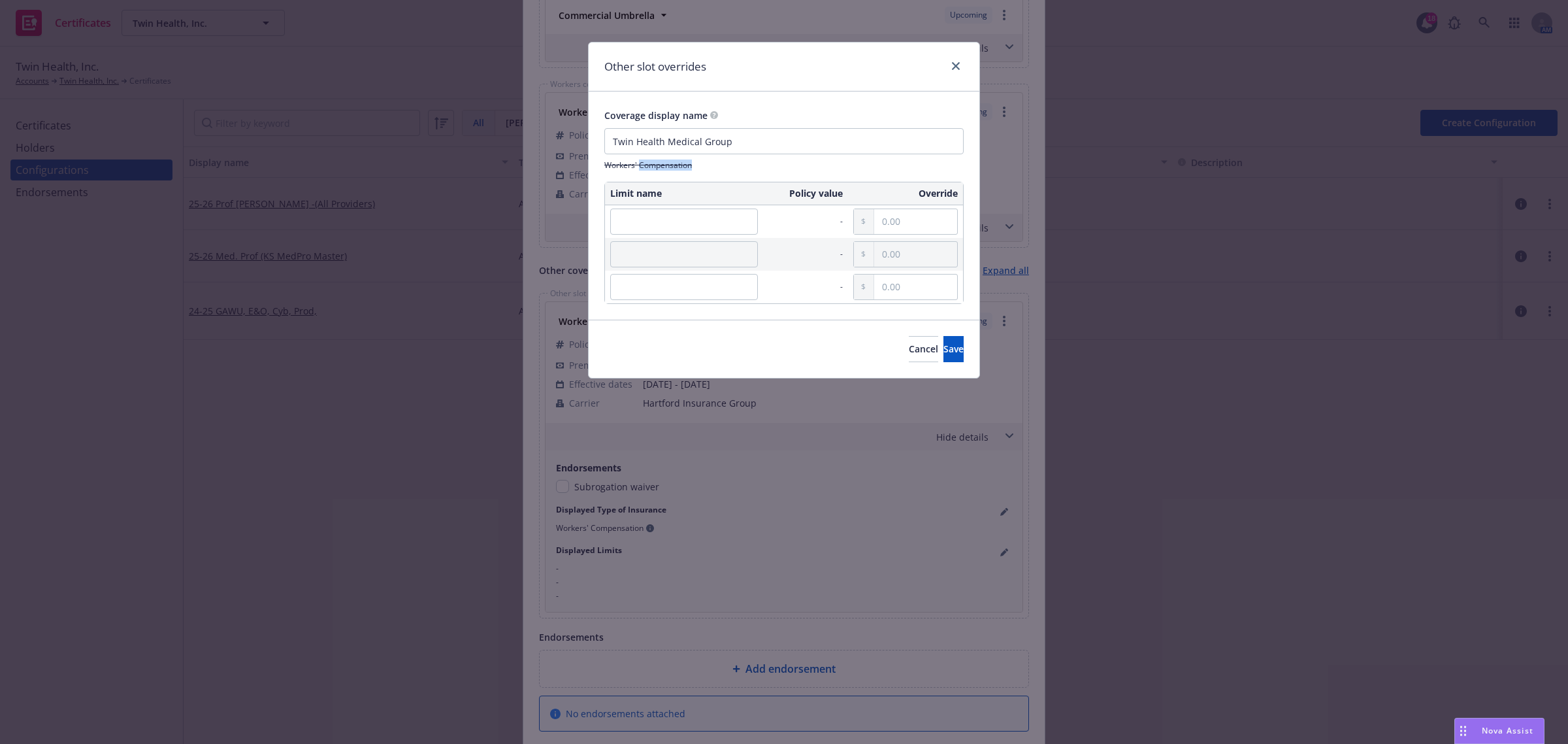
click at [665, 163] on span "Workers' Compensation" at bounding box center [648, 164] width 87 height 11
copy div "Coverage display name"
click at [604, 137] on input "Twin Health Medical Group" at bounding box center [783, 141] width 359 height 26
paste input "Workers' Compensation"
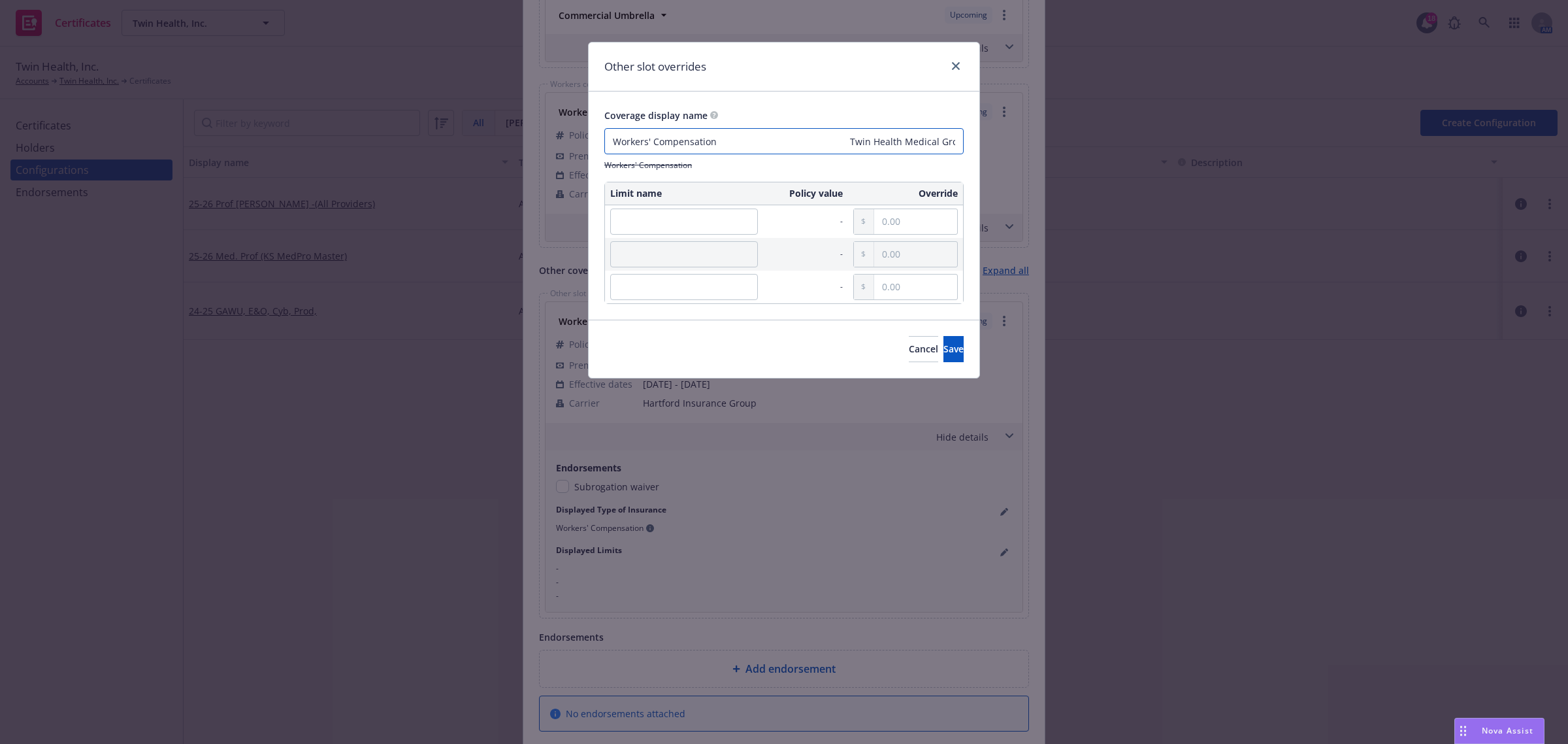
type input "Workers' Compensation Twin Health Medical Group"
click at [674, 213] on input "text" at bounding box center [683, 221] width 148 height 26
paste input "Limit"
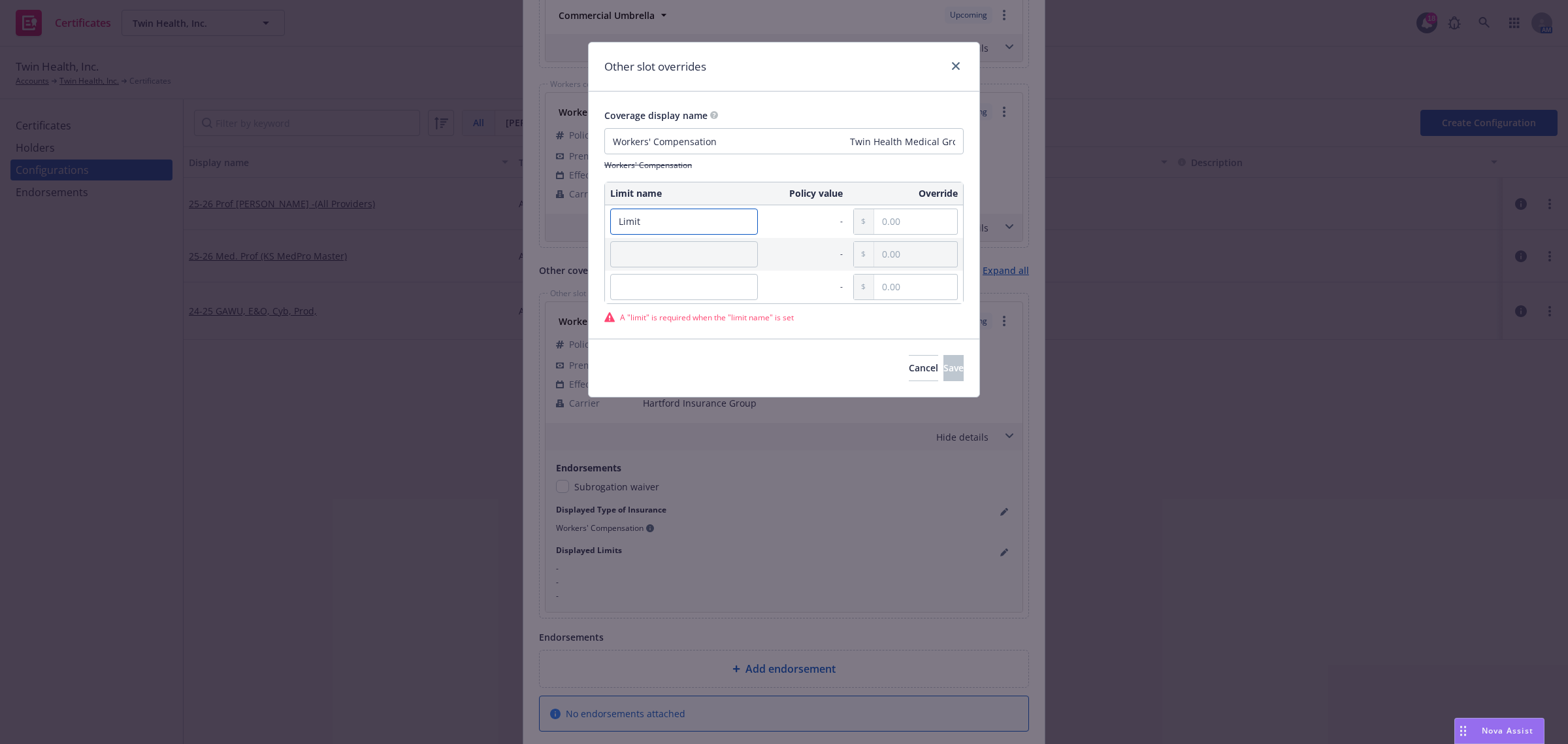
type input "Limit"
click at [922, 219] on input "text" at bounding box center [915, 221] width 83 height 24
paste input "1,000,000.00"
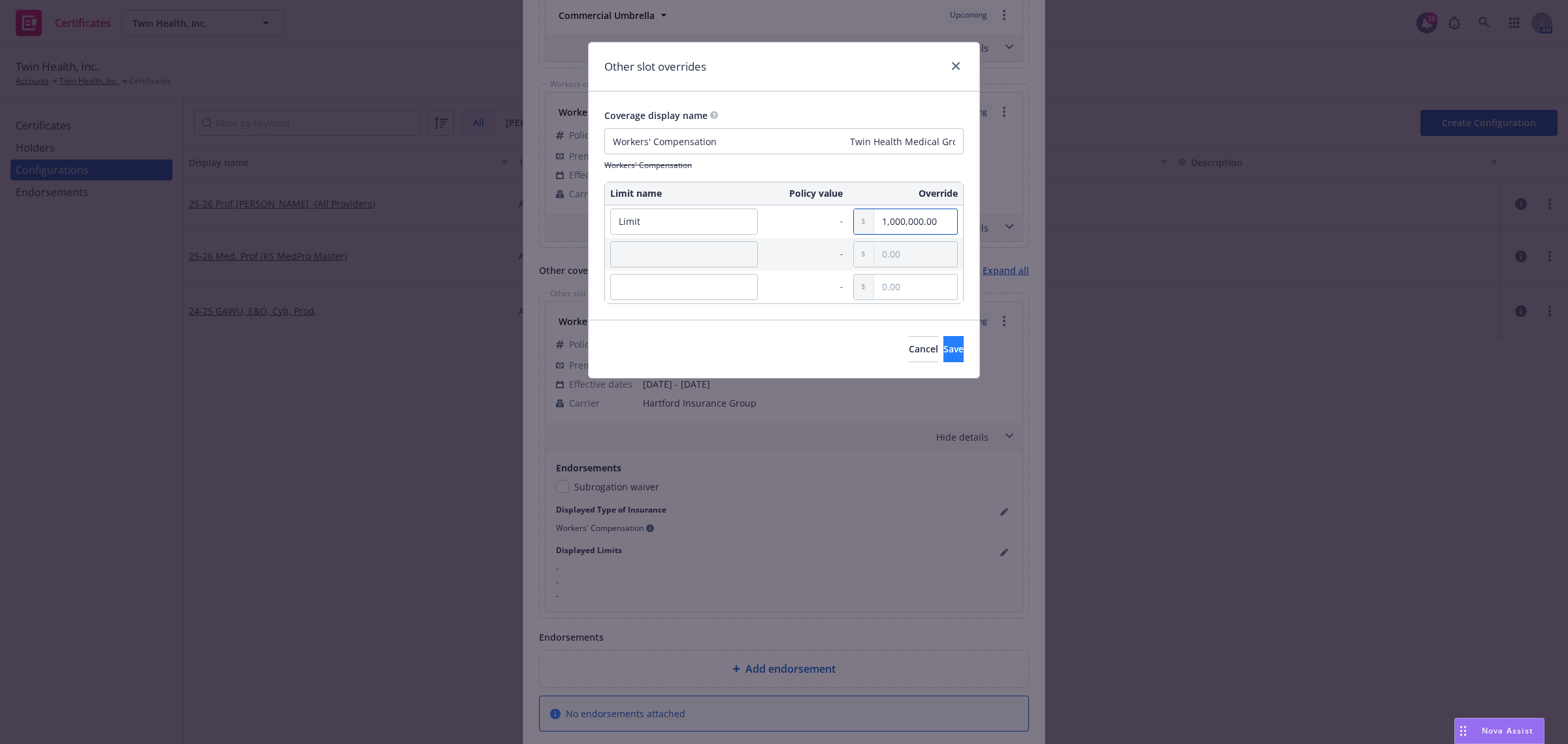
type input "1,000,000.00"
click at [943, 353] on span "Save" at bounding box center [953, 349] width 20 height 12
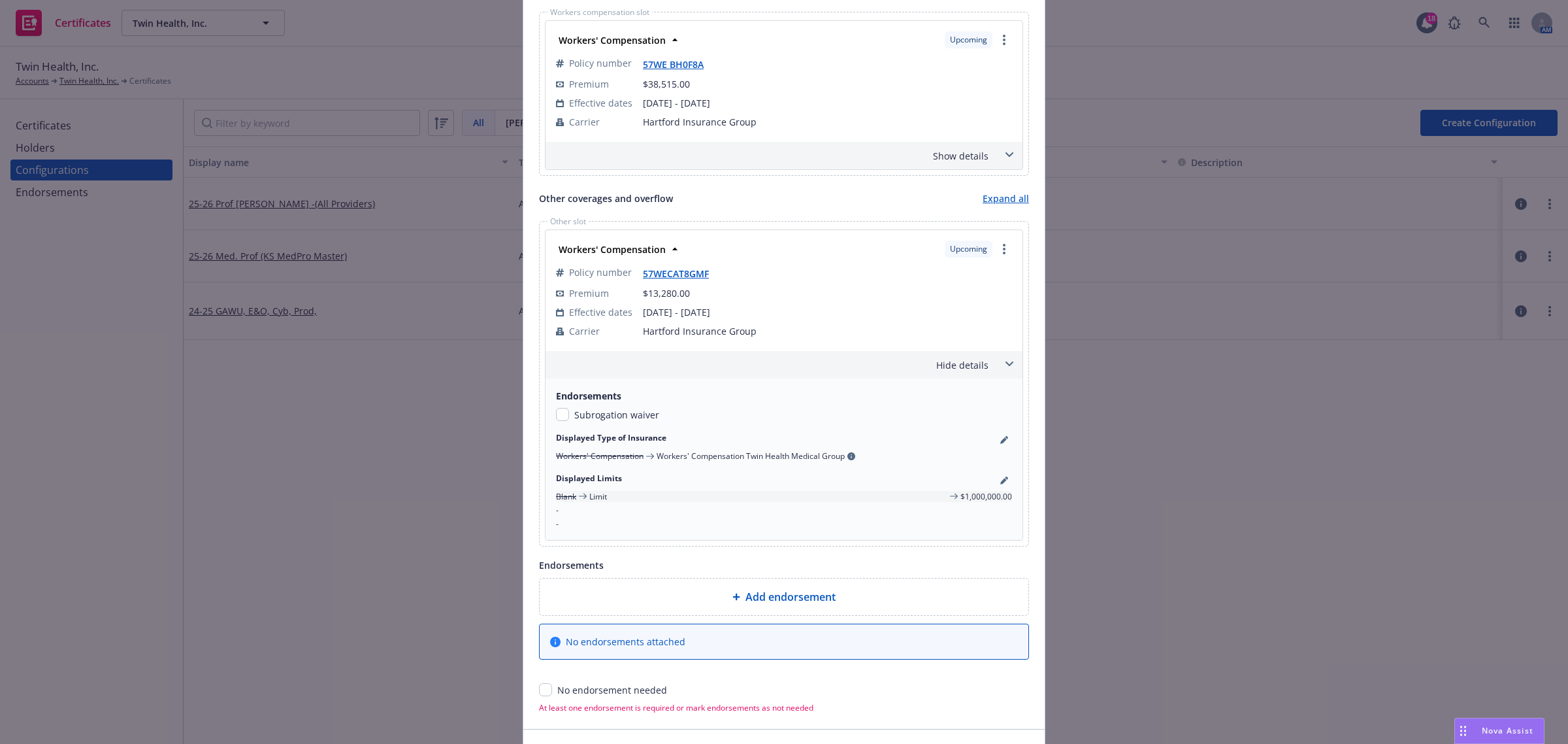
scroll to position [991, 0]
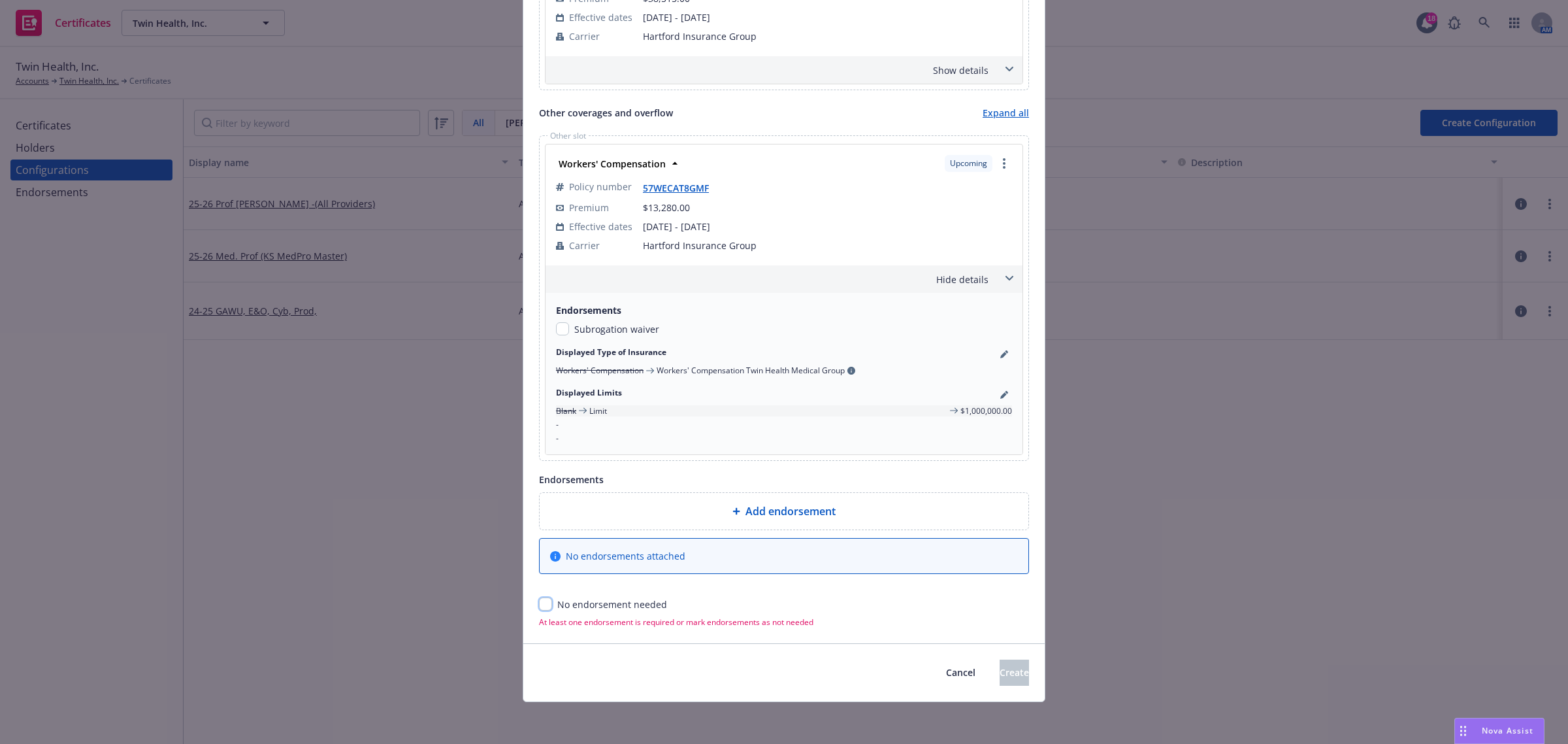
click at [539, 606] on input "checkbox" at bounding box center [545, 603] width 13 height 13
checkbox input "true"
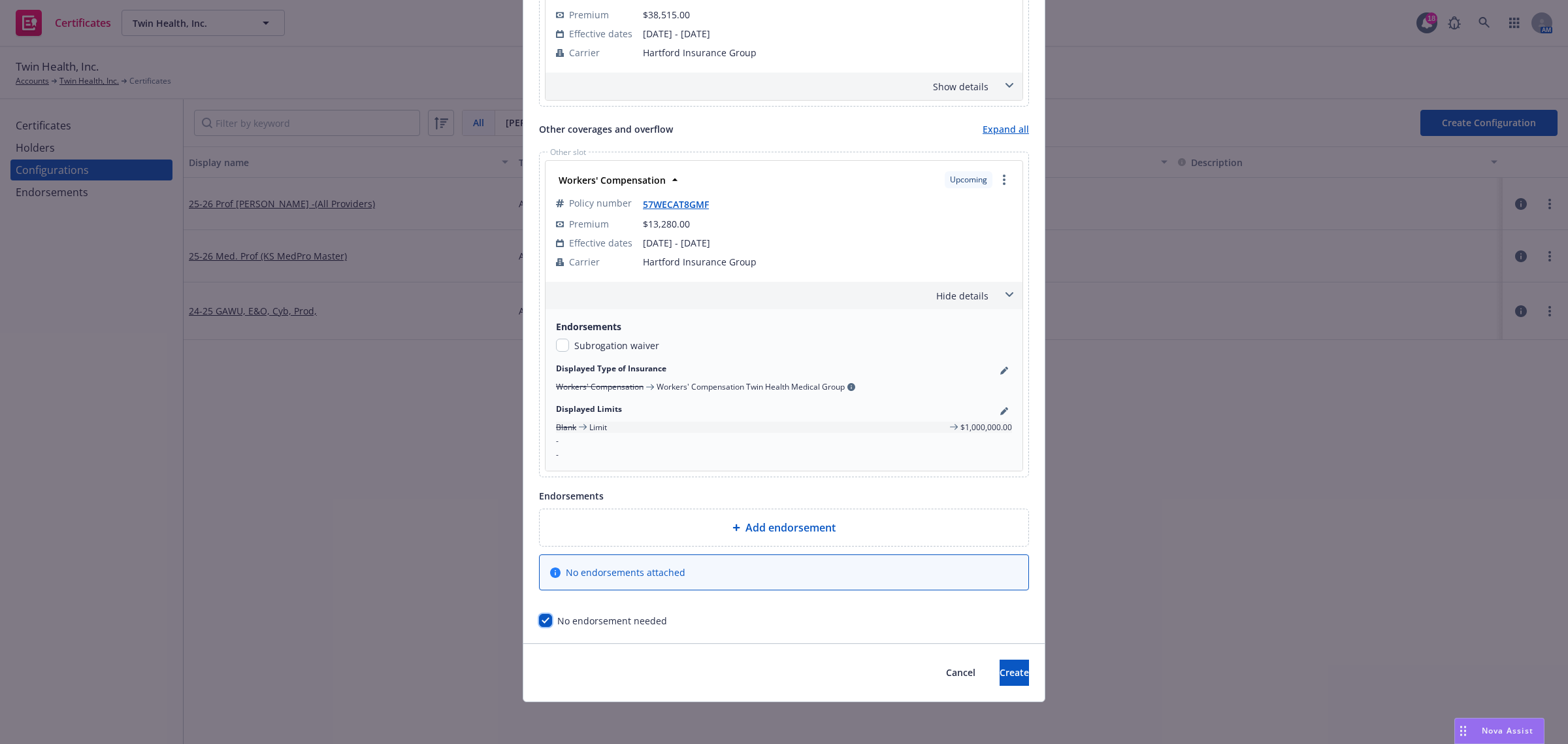
scroll to position [974, 0]
click at [1000, 667] on span "Create" at bounding box center [1015, 672] width 30 height 12
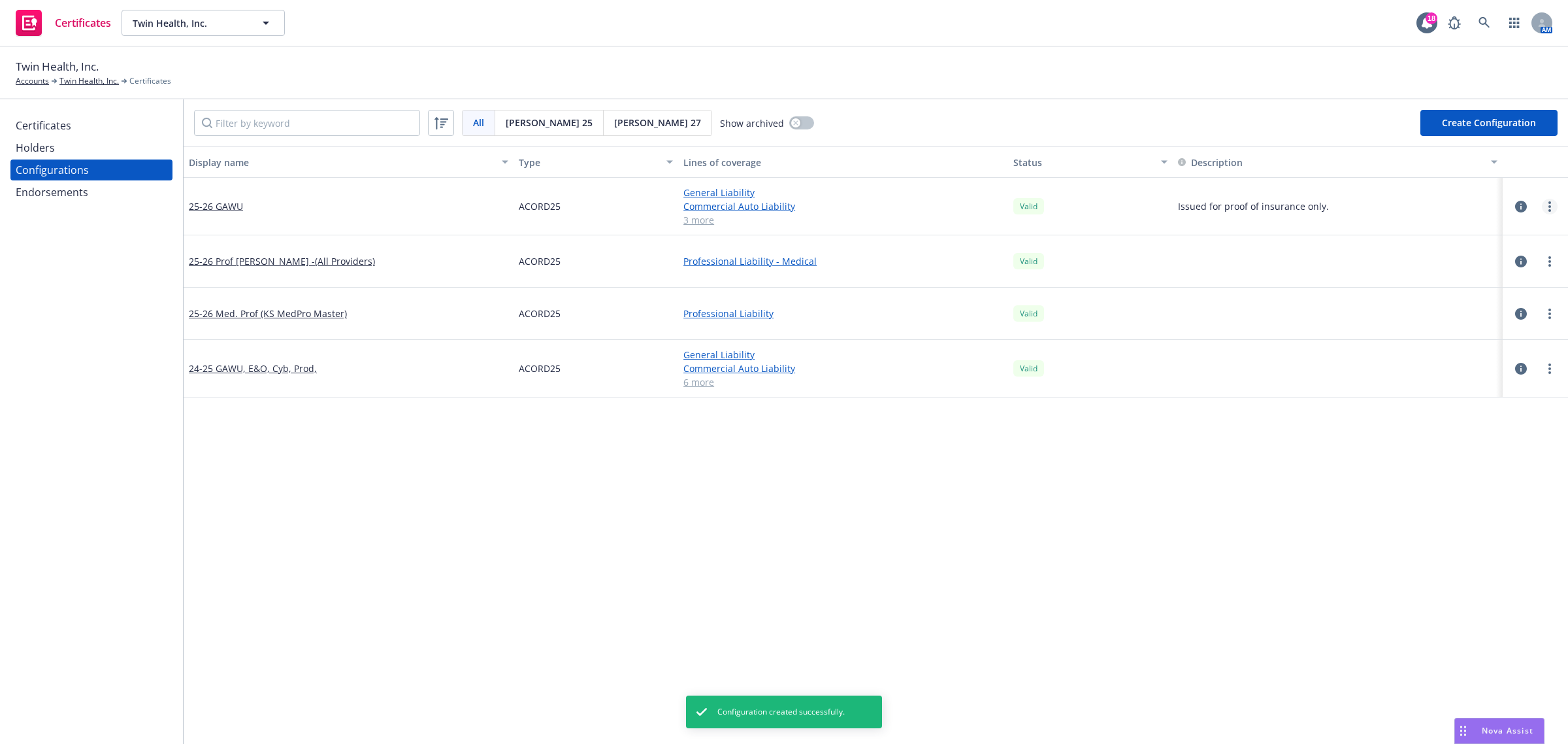
click at [1542, 205] on link "more" at bounding box center [1550, 206] width 16 height 16
click at [1429, 358] on link "Preview an [PERSON_NAME]" at bounding box center [1472, 364] width 143 height 26
click at [540, 645] on div "Display name Type Lines of coverage Status Description 25-26 GAWU ACORD25 Gener…" at bounding box center [876, 706] width 1384 height 1121
click at [530, 645] on div "Display name Type Lines of coverage Status Description 25-26 GAWU ACORD25 Gener…" at bounding box center [876, 706] width 1384 height 1121
click at [260, 365] on link "24-25 GAWU, E&O, Cyb, Prod," at bounding box center [253, 368] width 128 height 14
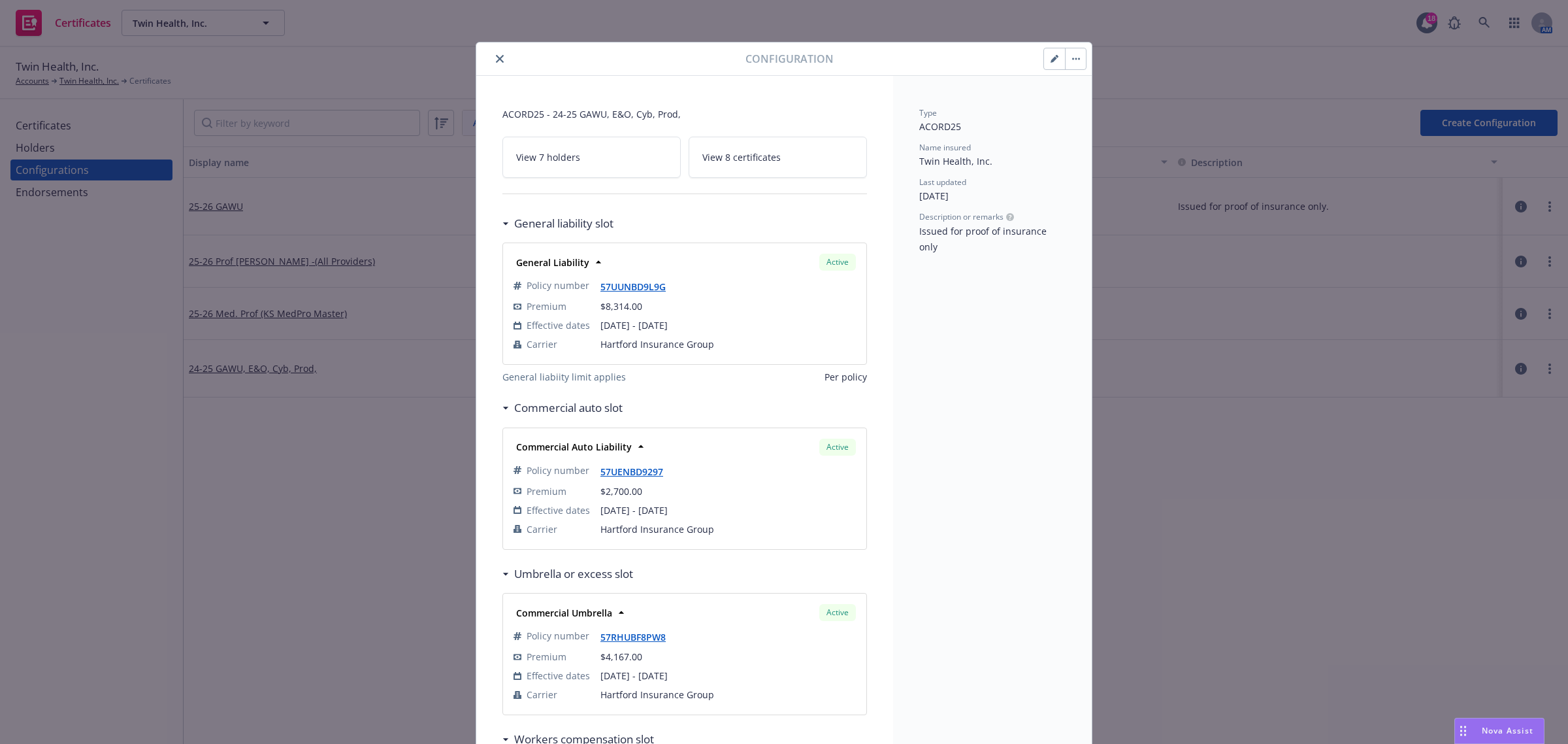
click at [720, 158] on span "View 8 certificates" at bounding box center [741, 157] width 79 height 14
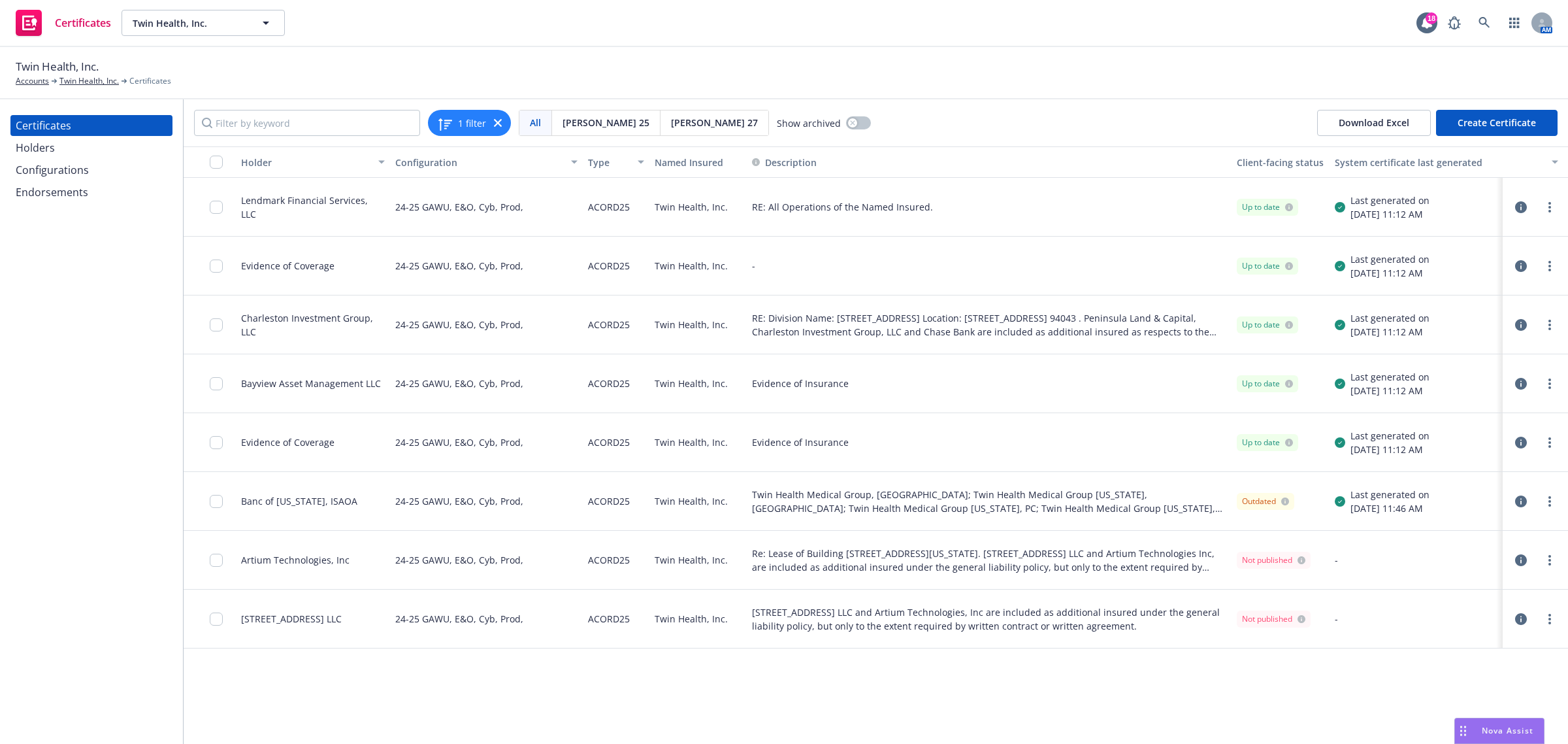
click at [1523, 209] on icon "button" at bounding box center [1520, 206] width 11 height 11
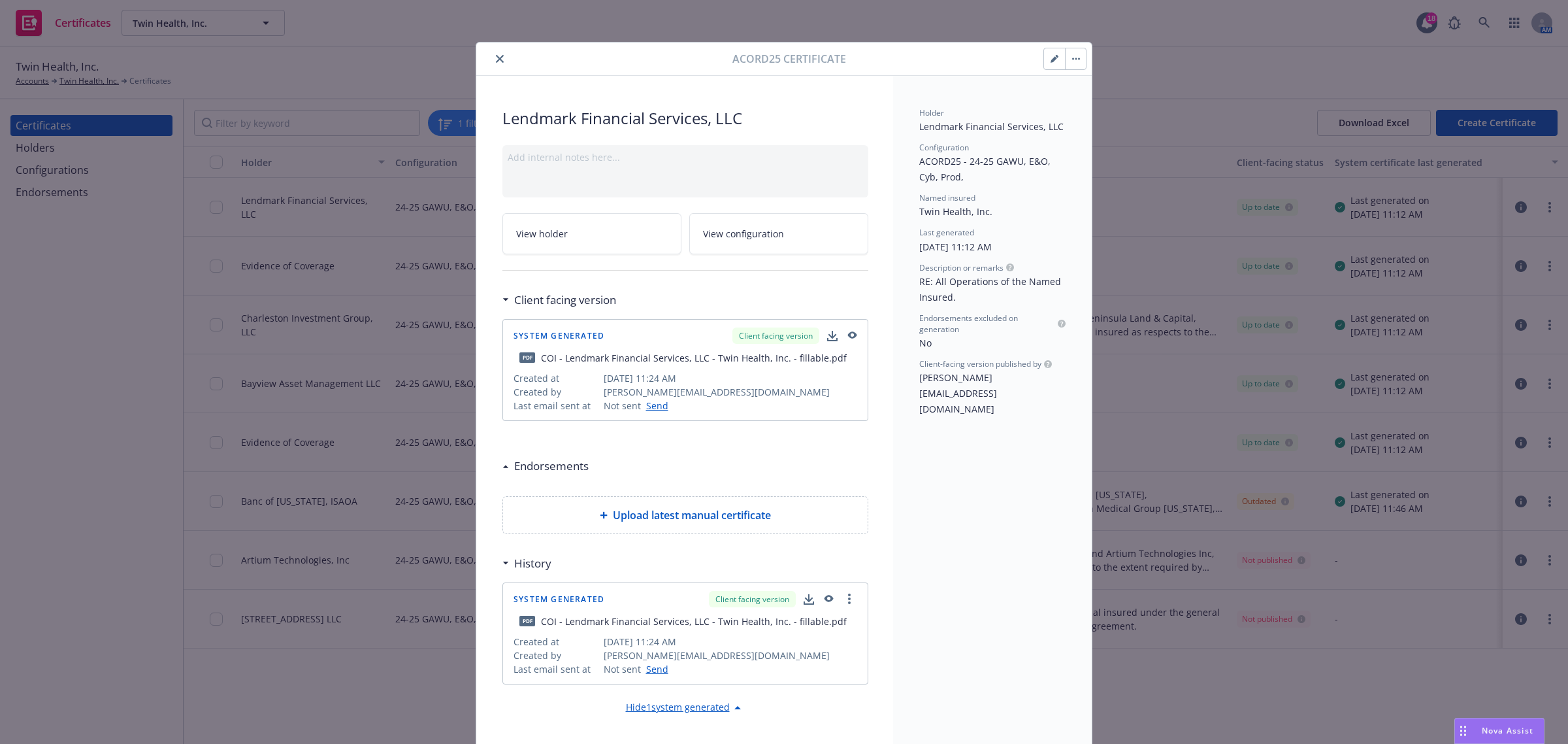
click at [1051, 58] on icon "button" at bounding box center [1053, 59] width 6 height 6
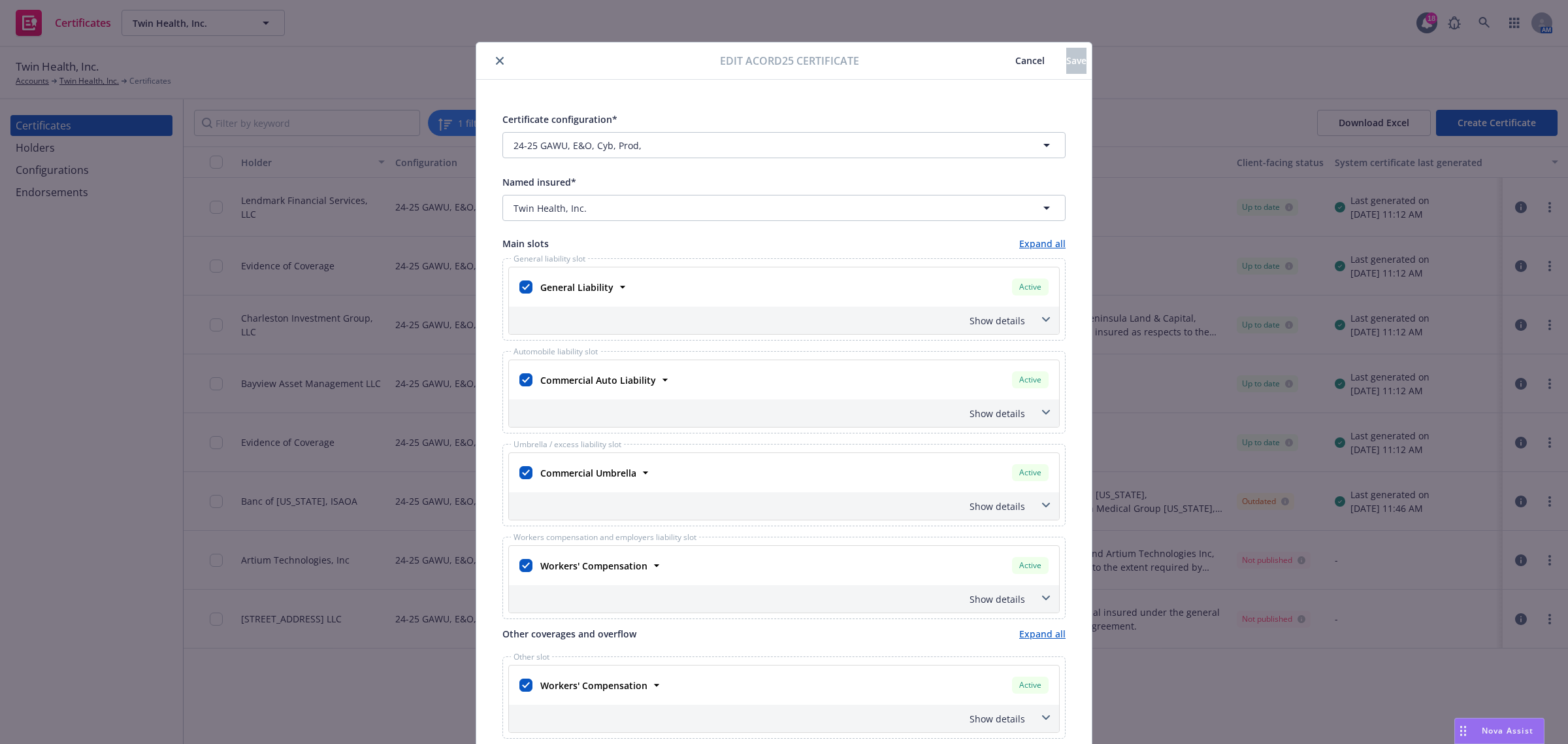
click at [1015, 62] on span "Cancel" at bounding box center [1030, 60] width 30 height 12
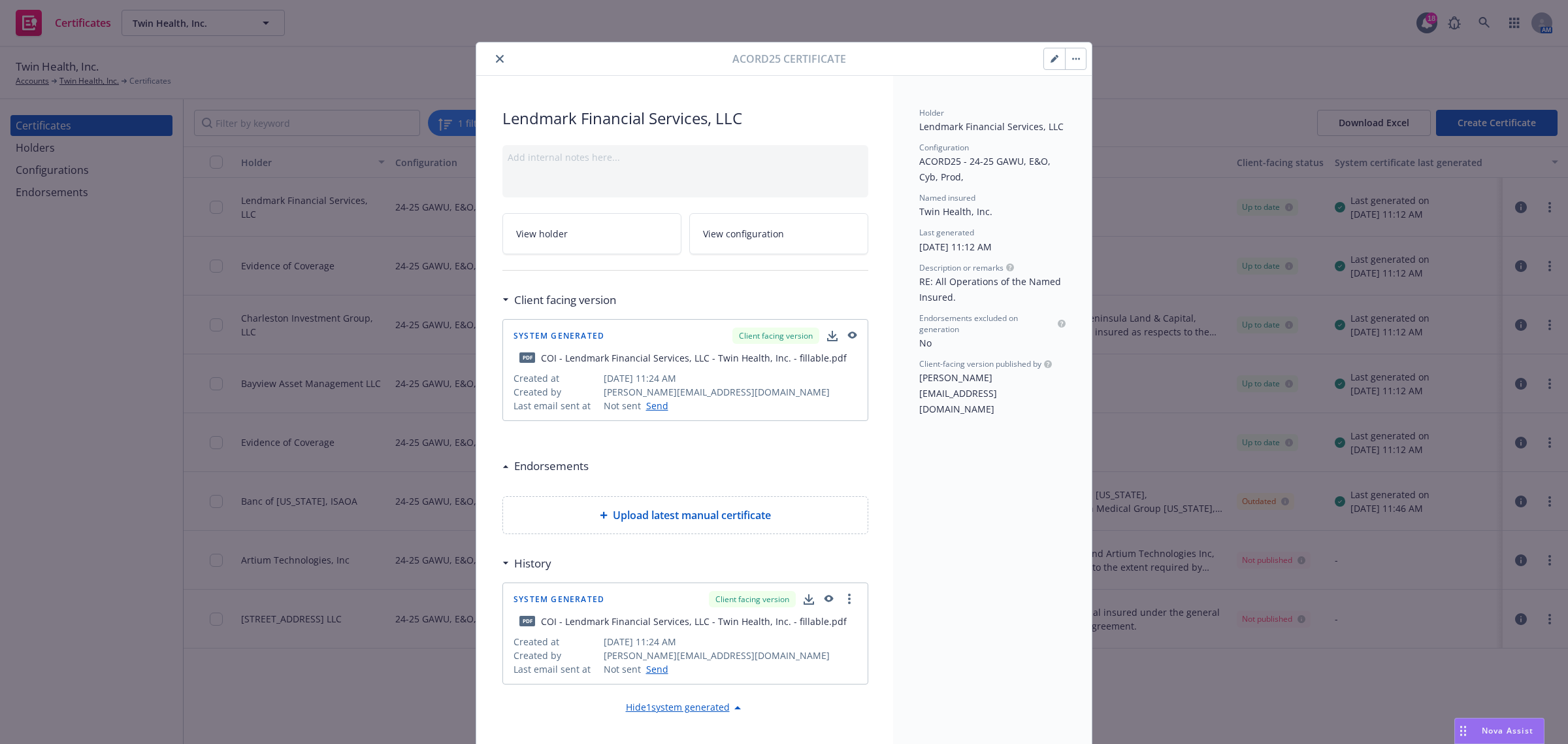
click at [496, 58] on icon "close" at bounding box center [499, 59] width 8 height 8
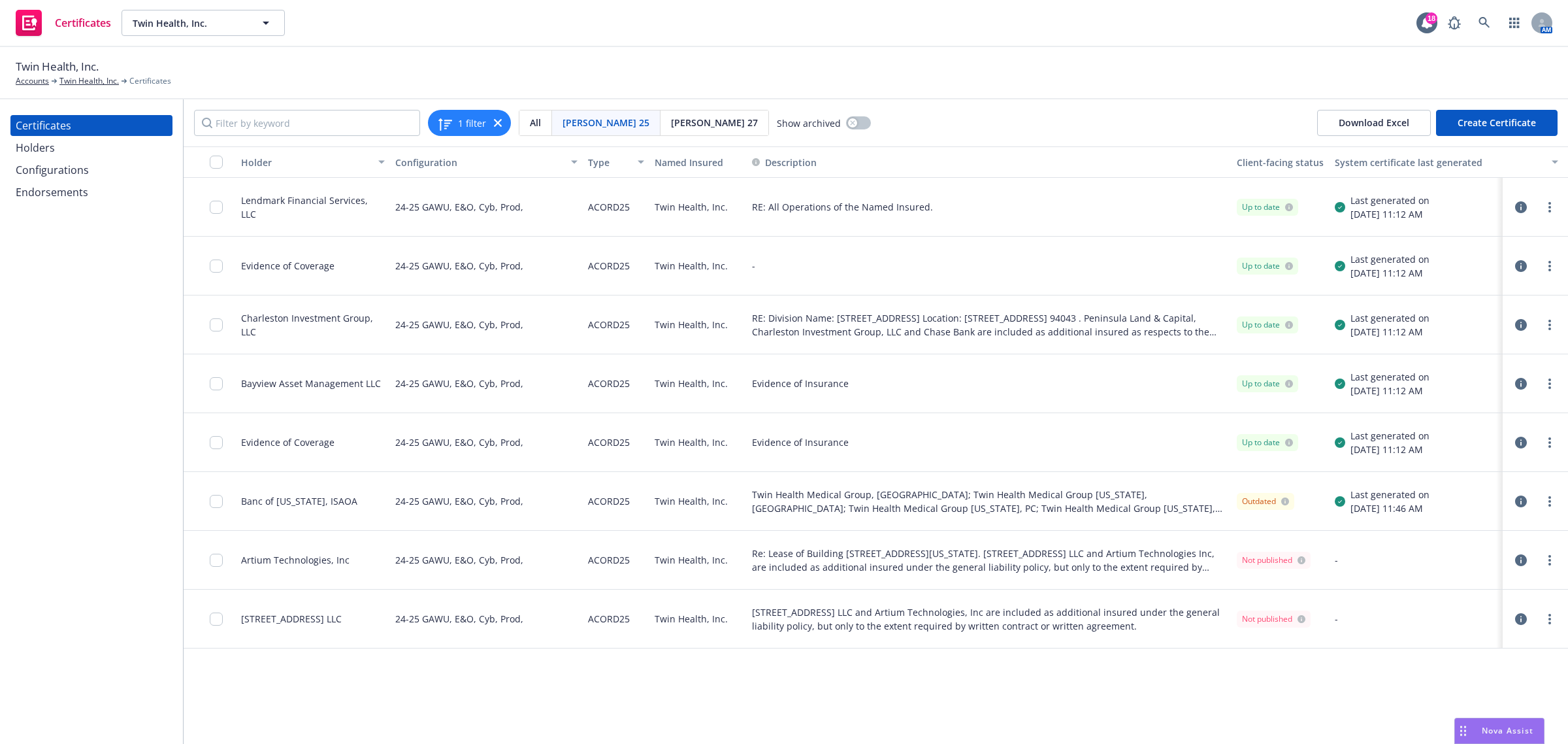
click at [1514, 263] on button "button" at bounding box center [1521, 266] width 16 height 16
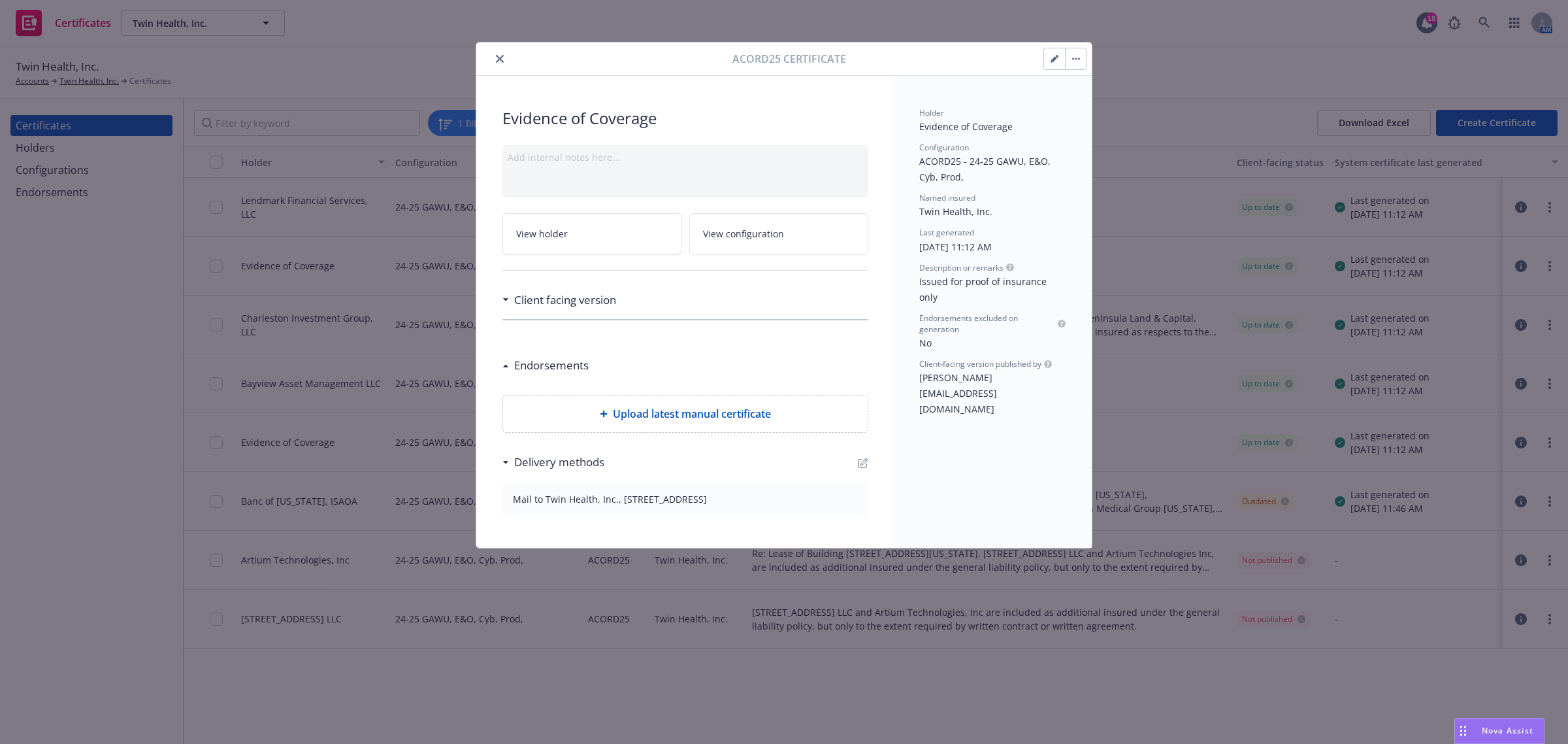
click at [1047, 56] on button "button" at bounding box center [1054, 59] width 21 height 21
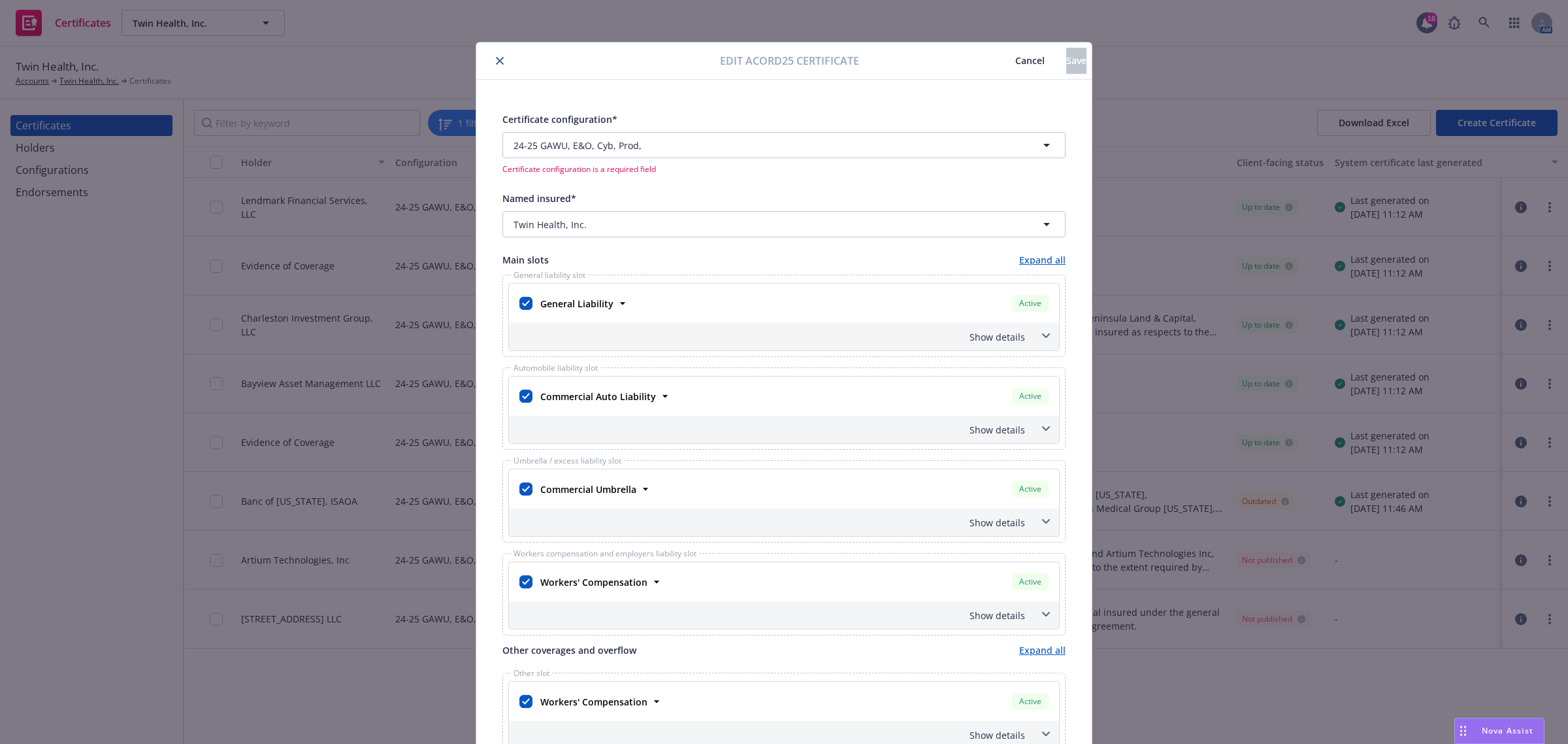
click at [496, 62] on icon "close" at bounding box center [499, 60] width 8 height 8
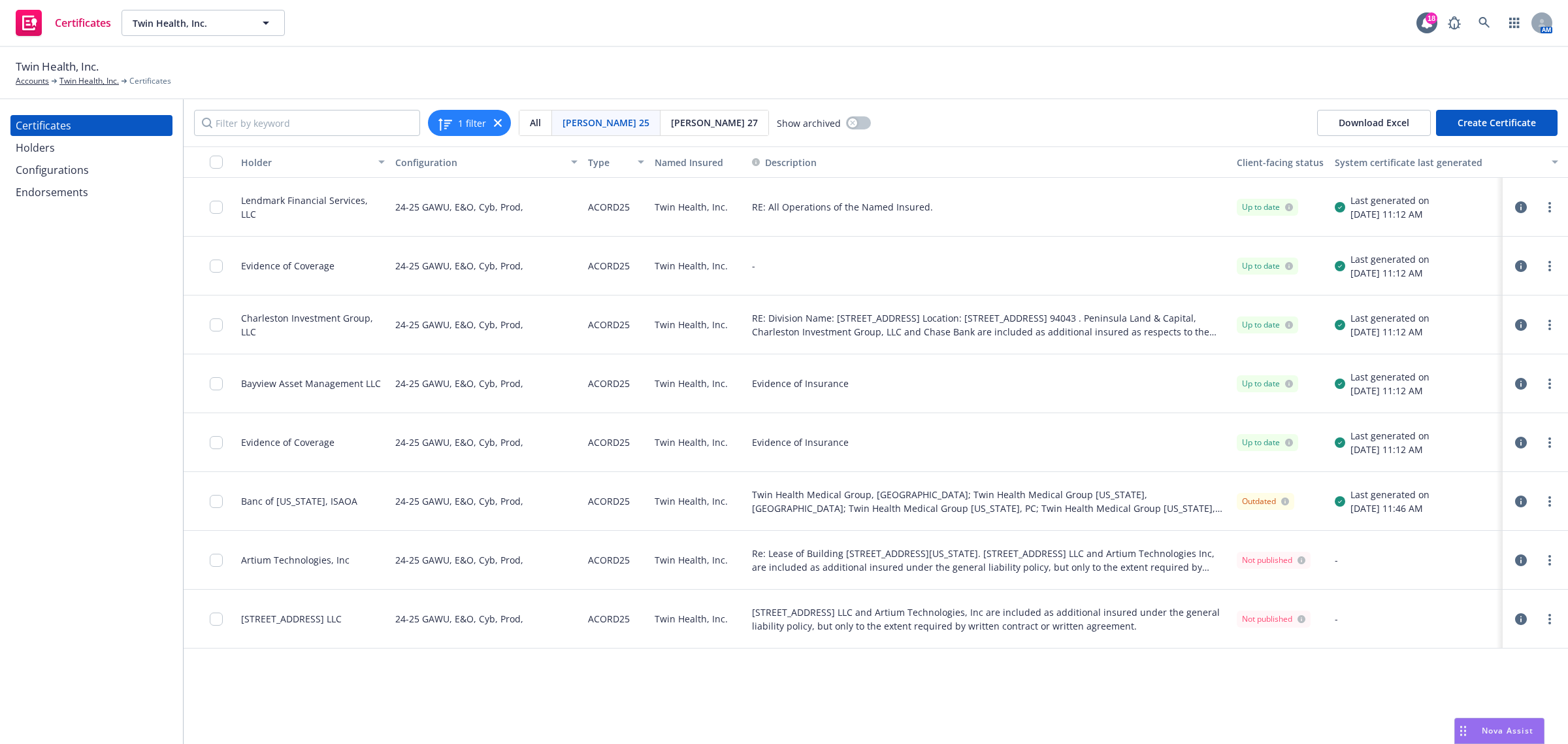
click at [1523, 322] on icon "button" at bounding box center [1520, 324] width 11 height 11
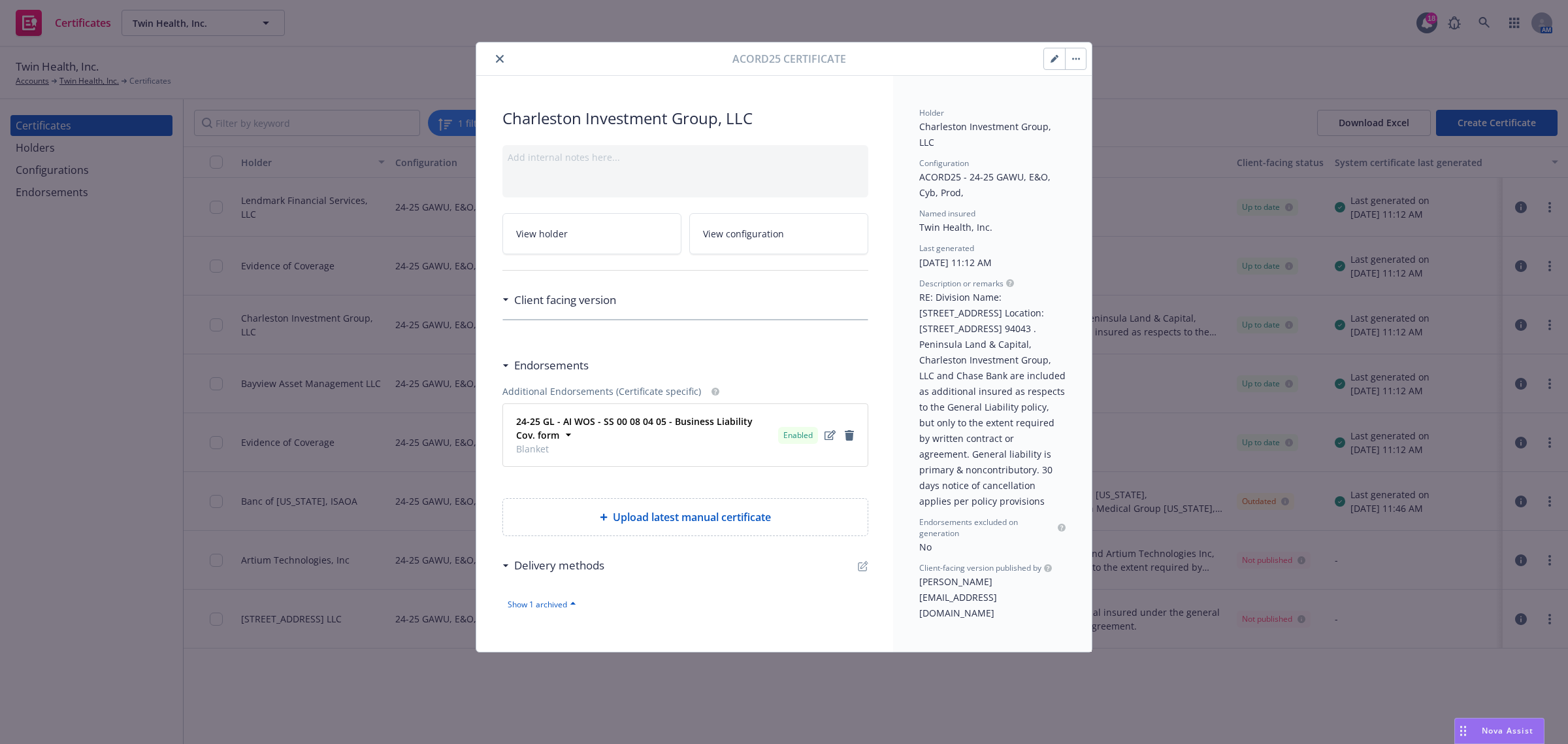
click at [1046, 64] on button "button" at bounding box center [1054, 59] width 21 height 21
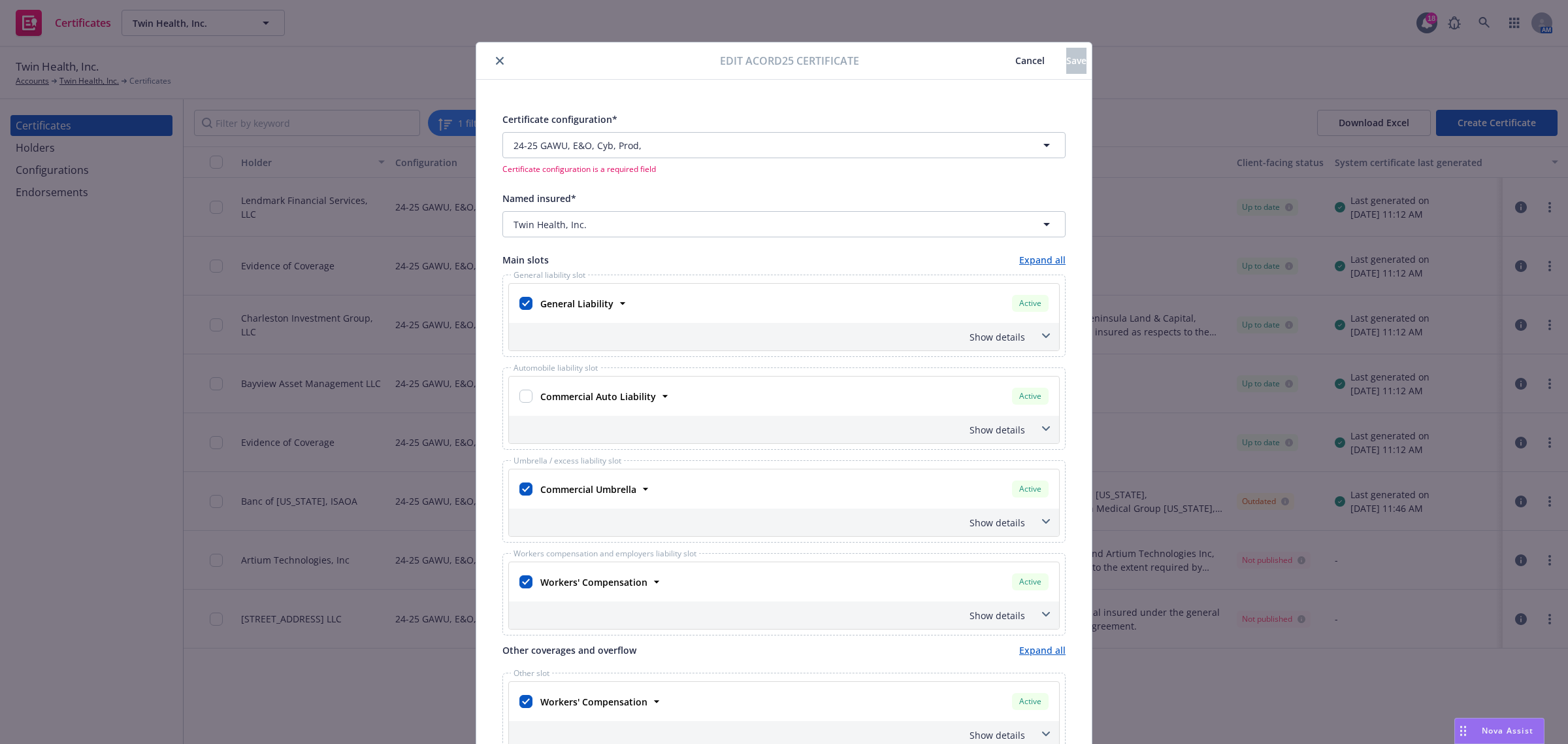
click at [1015, 59] on span "Cancel" at bounding box center [1030, 60] width 30 height 12
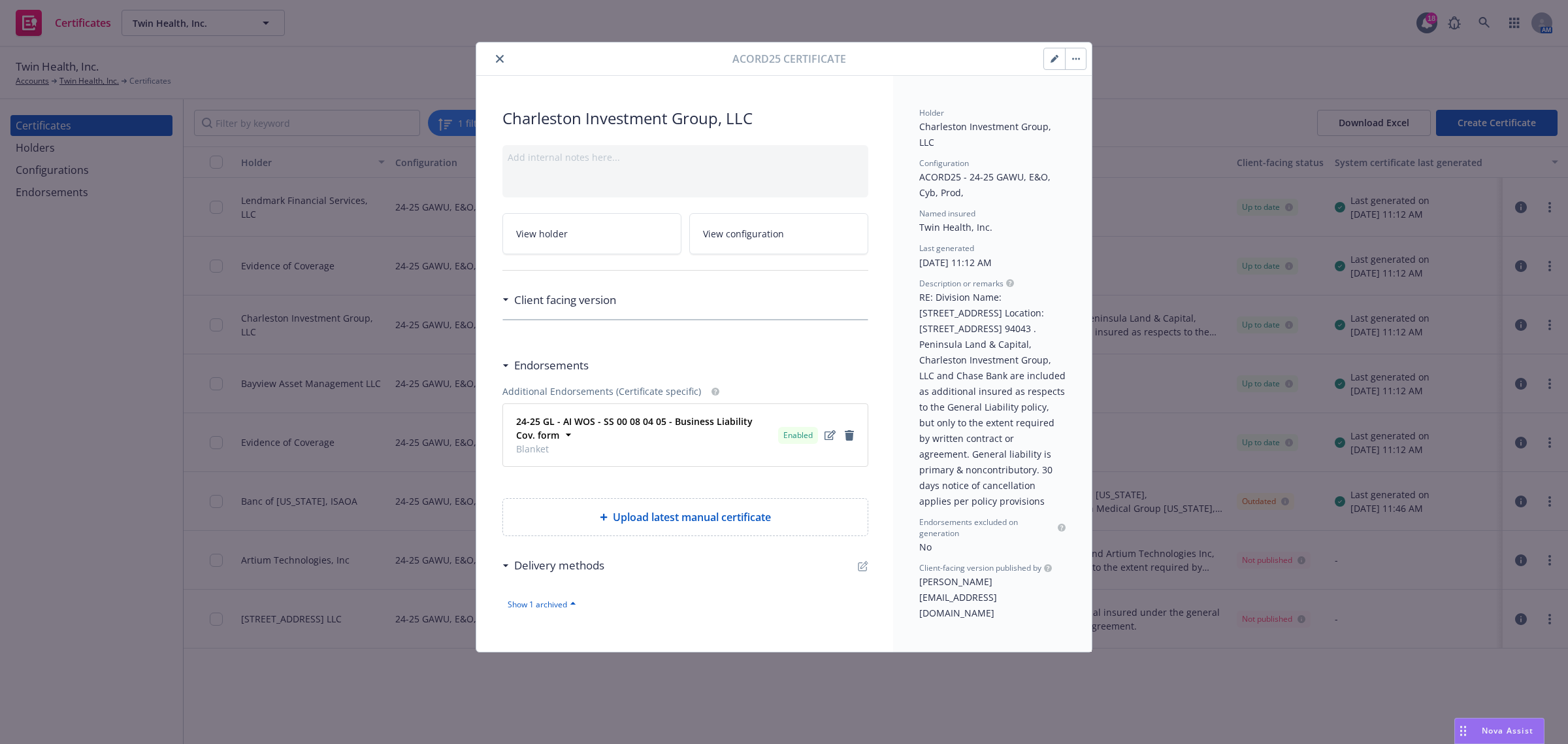
click at [498, 59] on icon "close" at bounding box center [499, 59] width 8 height 8
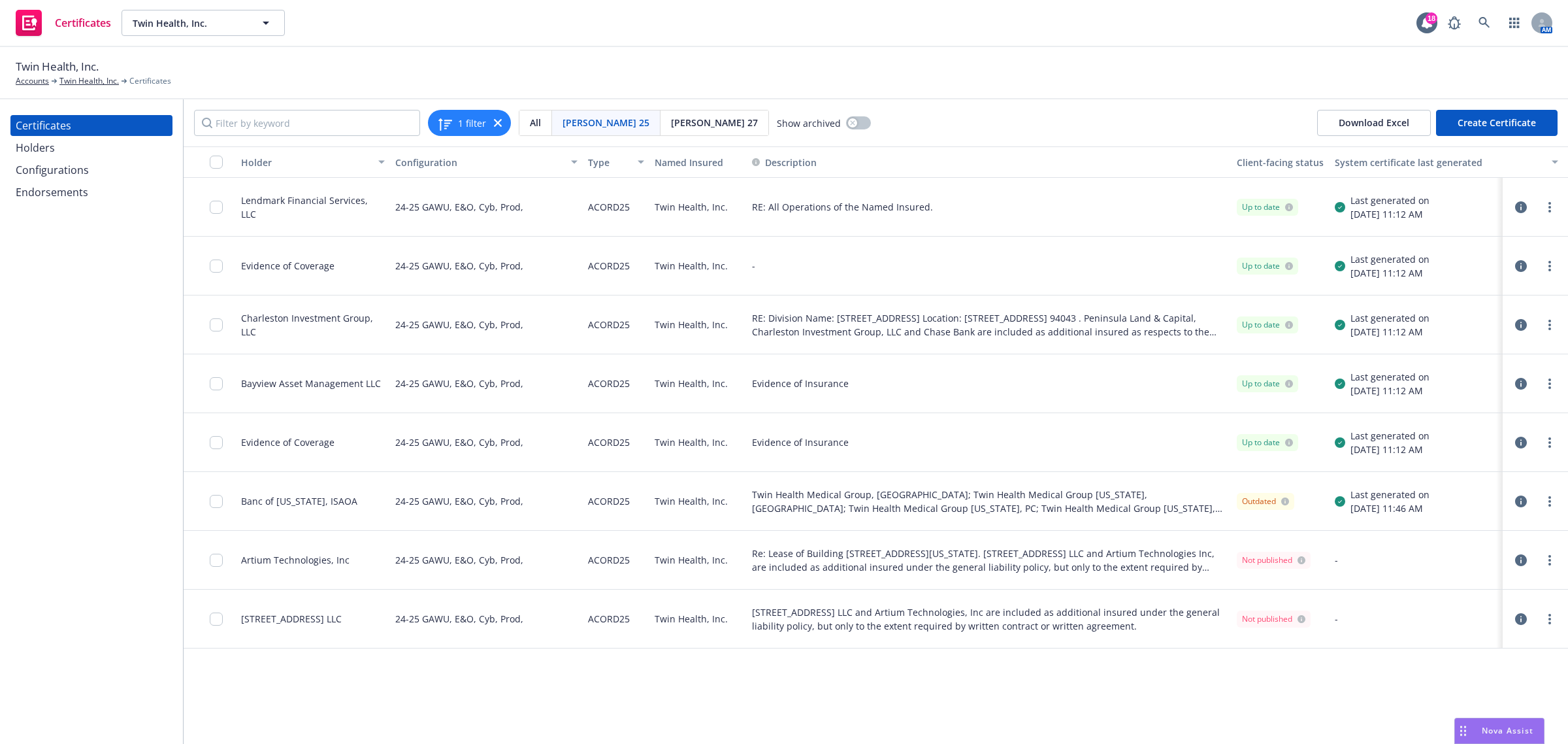
click at [1520, 380] on icon "button" at bounding box center [1520, 383] width 11 height 11
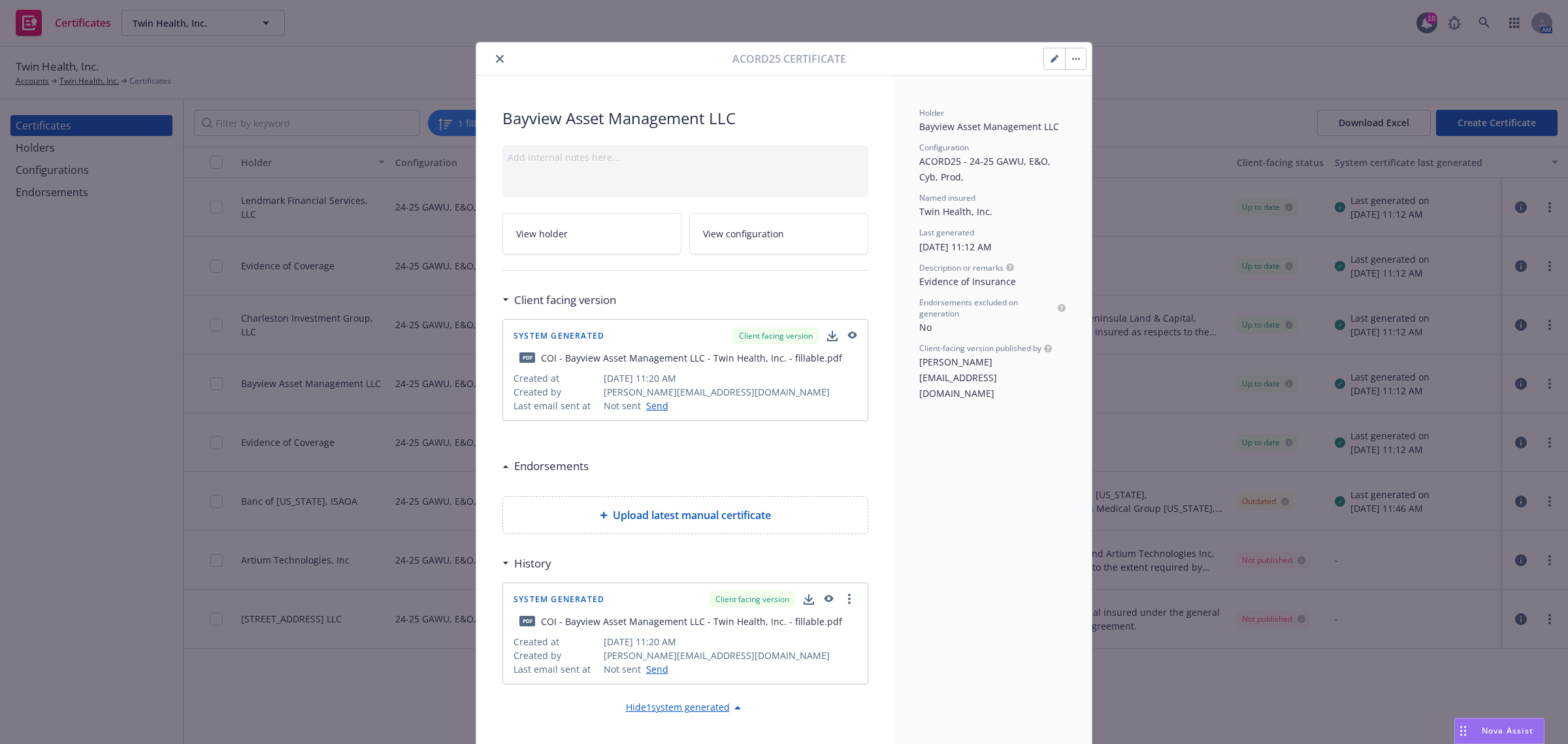
click at [1044, 56] on button "button" at bounding box center [1054, 59] width 21 height 21
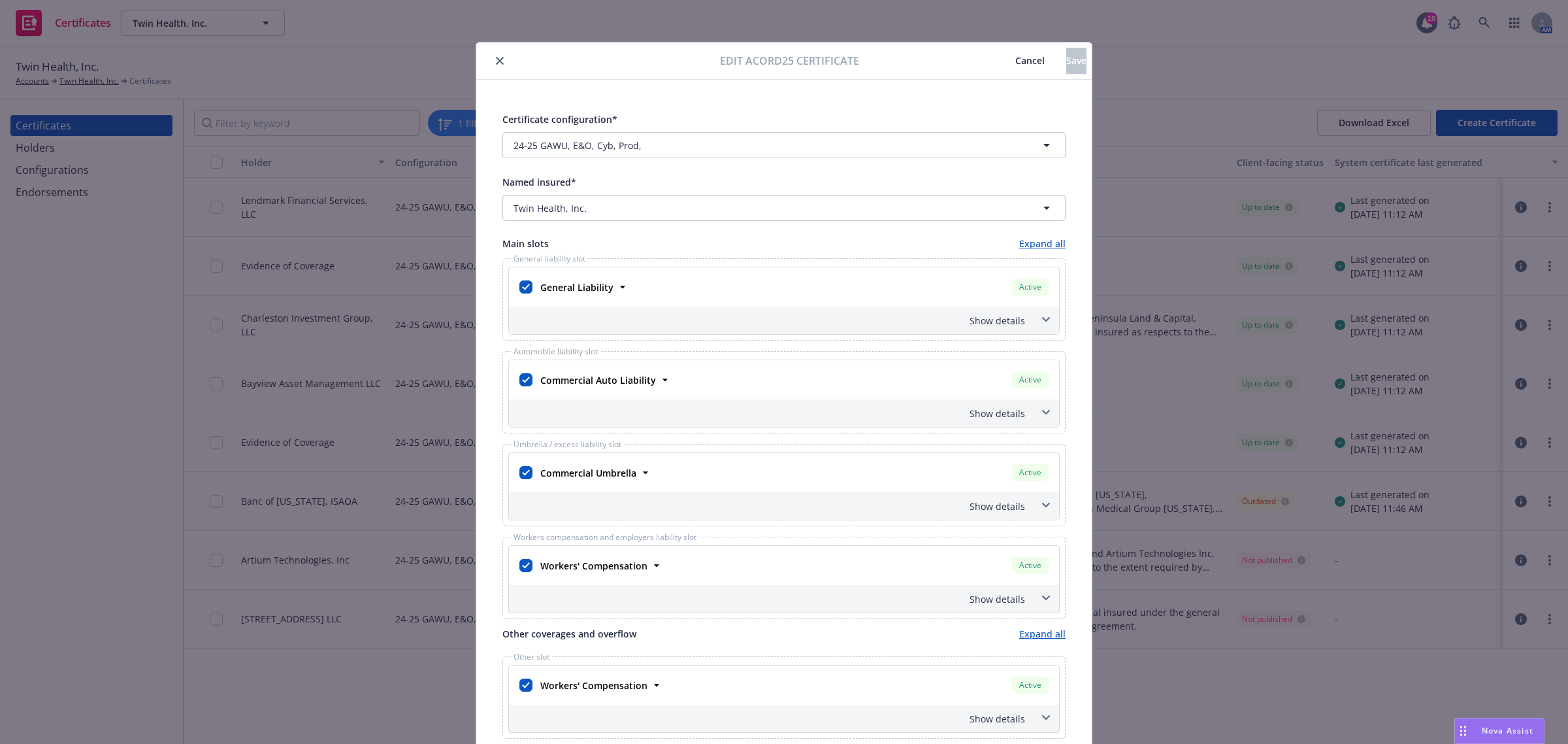
click at [1015, 64] on span "Cancel" at bounding box center [1030, 60] width 30 height 12
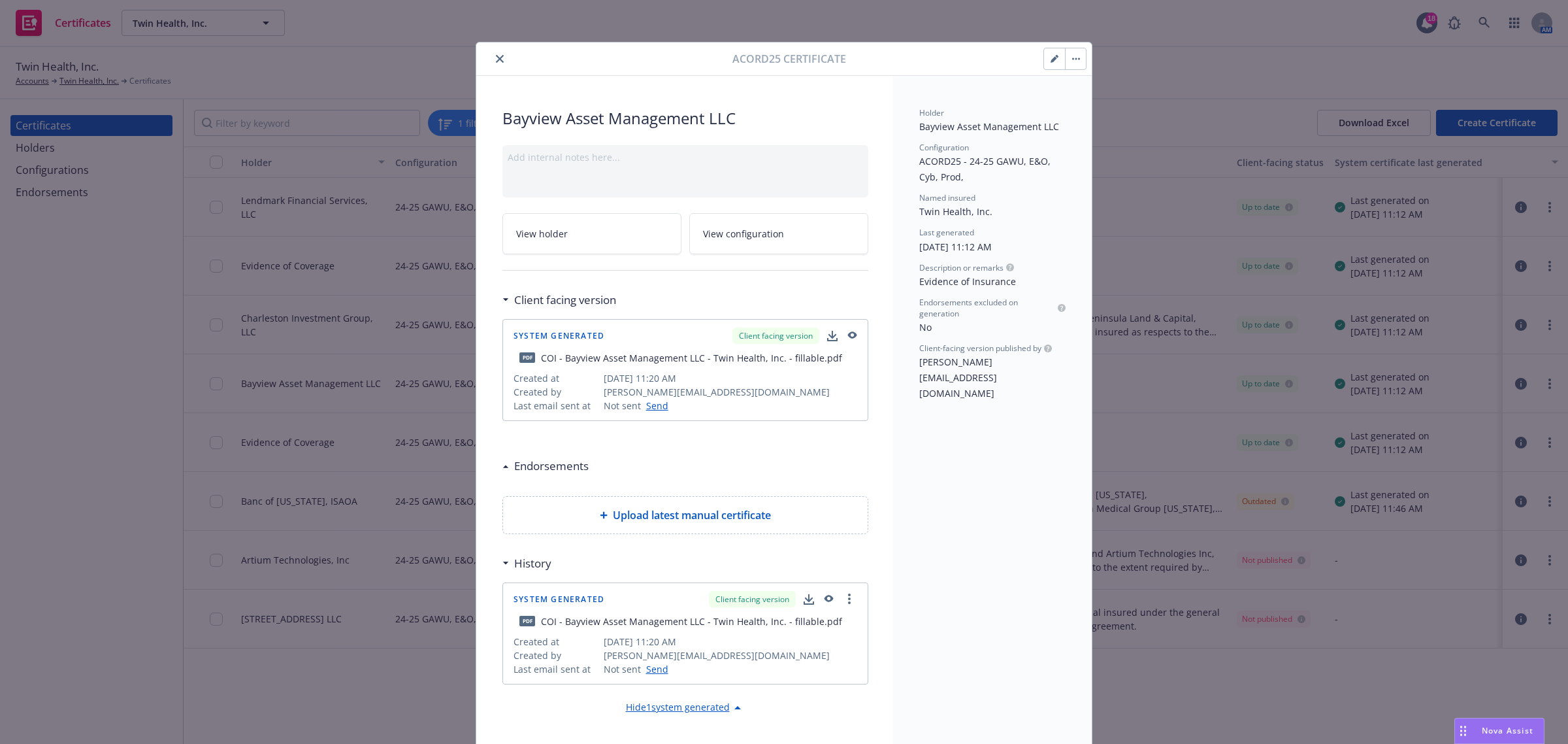
click at [498, 61] on button "close" at bounding box center [500, 59] width 16 height 16
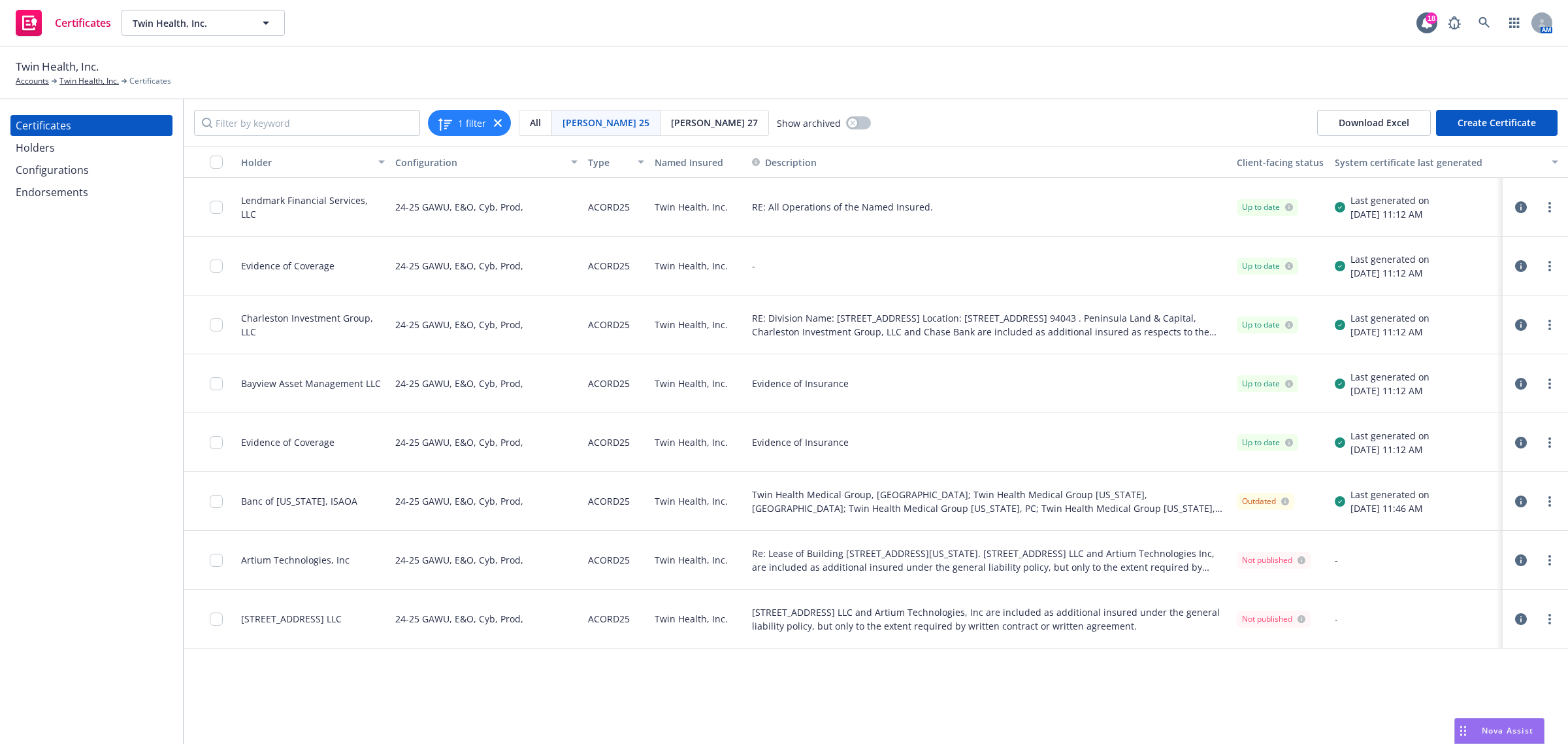
click at [1524, 444] on icon "button" at bounding box center [1520, 442] width 11 height 11
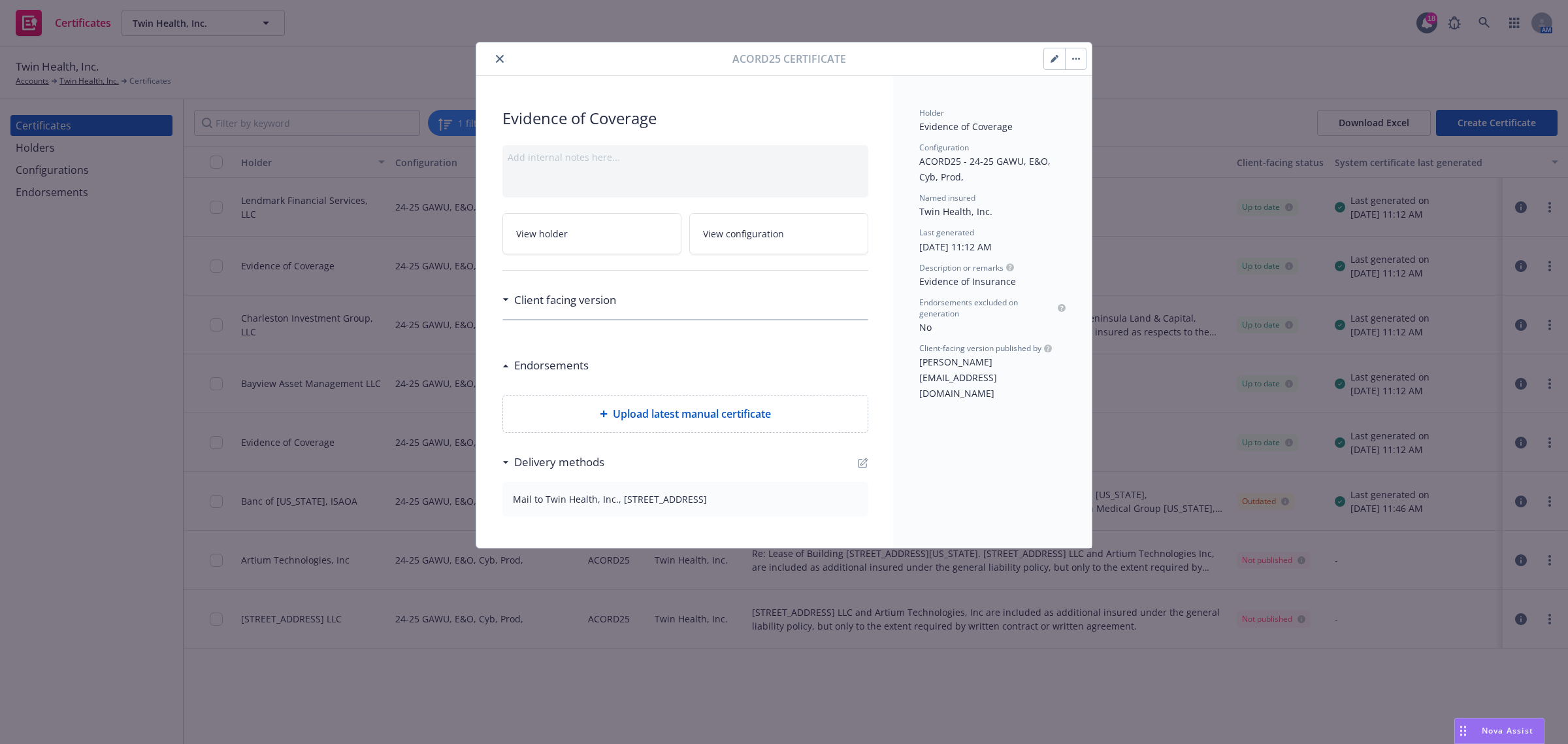
click at [1051, 59] on icon "button" at bounding box center [1054, 59] width 8 height 8
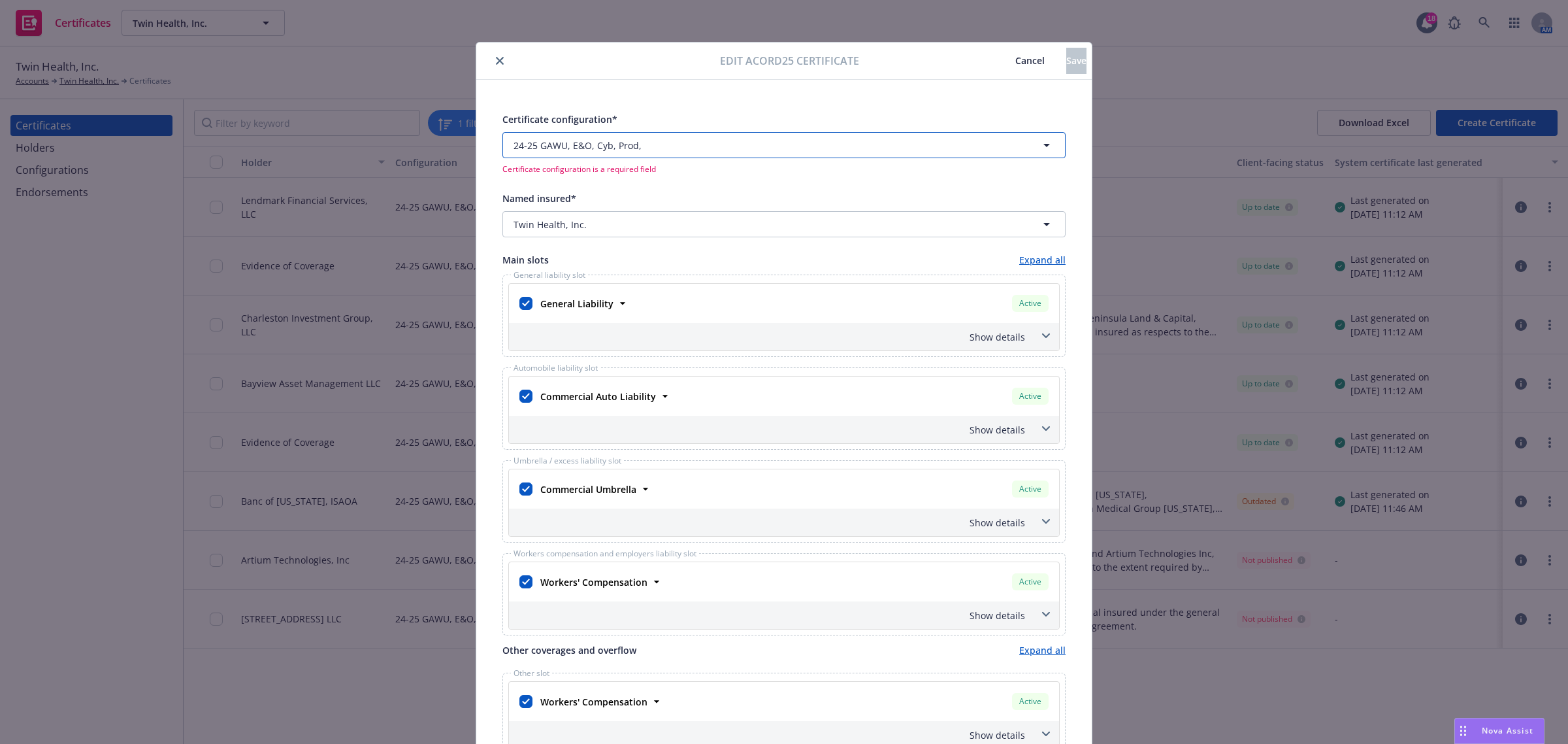
click at [586, 147] on span "24-25 GAWU, E&O, Cyb, Prod," at bounding box center [577, 145] width 128 height 14
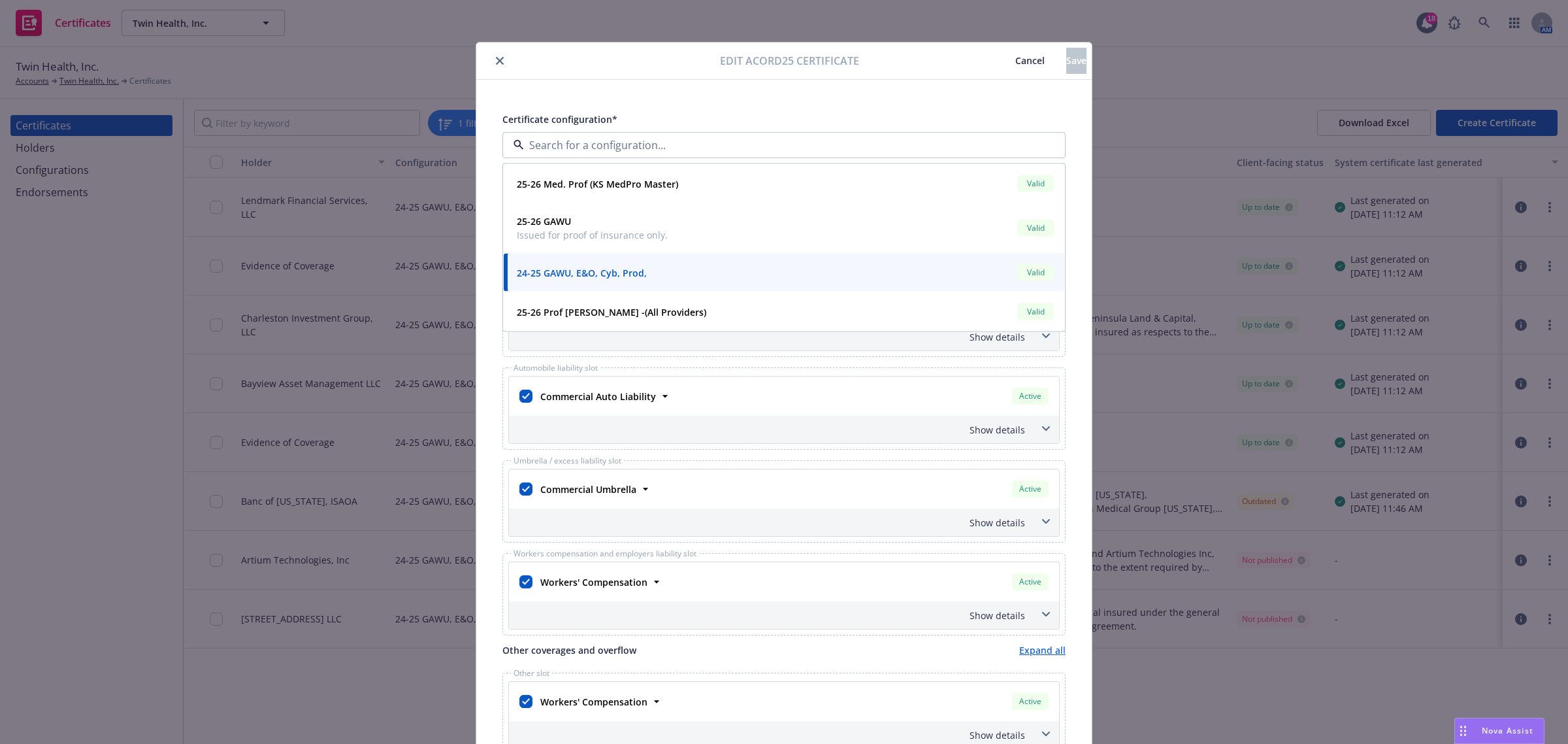
scroll to position [163, 0]
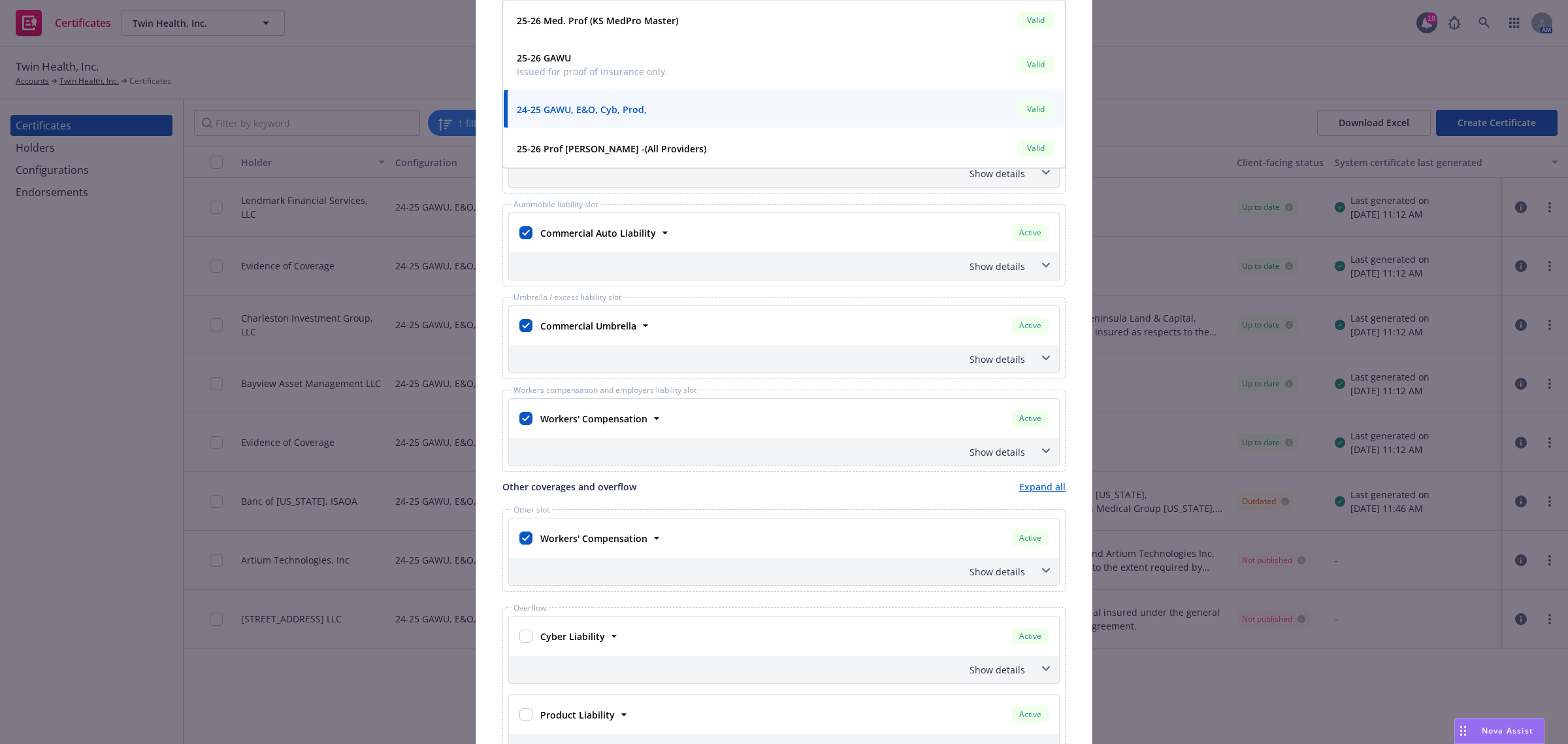
click at [1042, 361] on icon at bounding box center [1045, 358] width 8 height 5
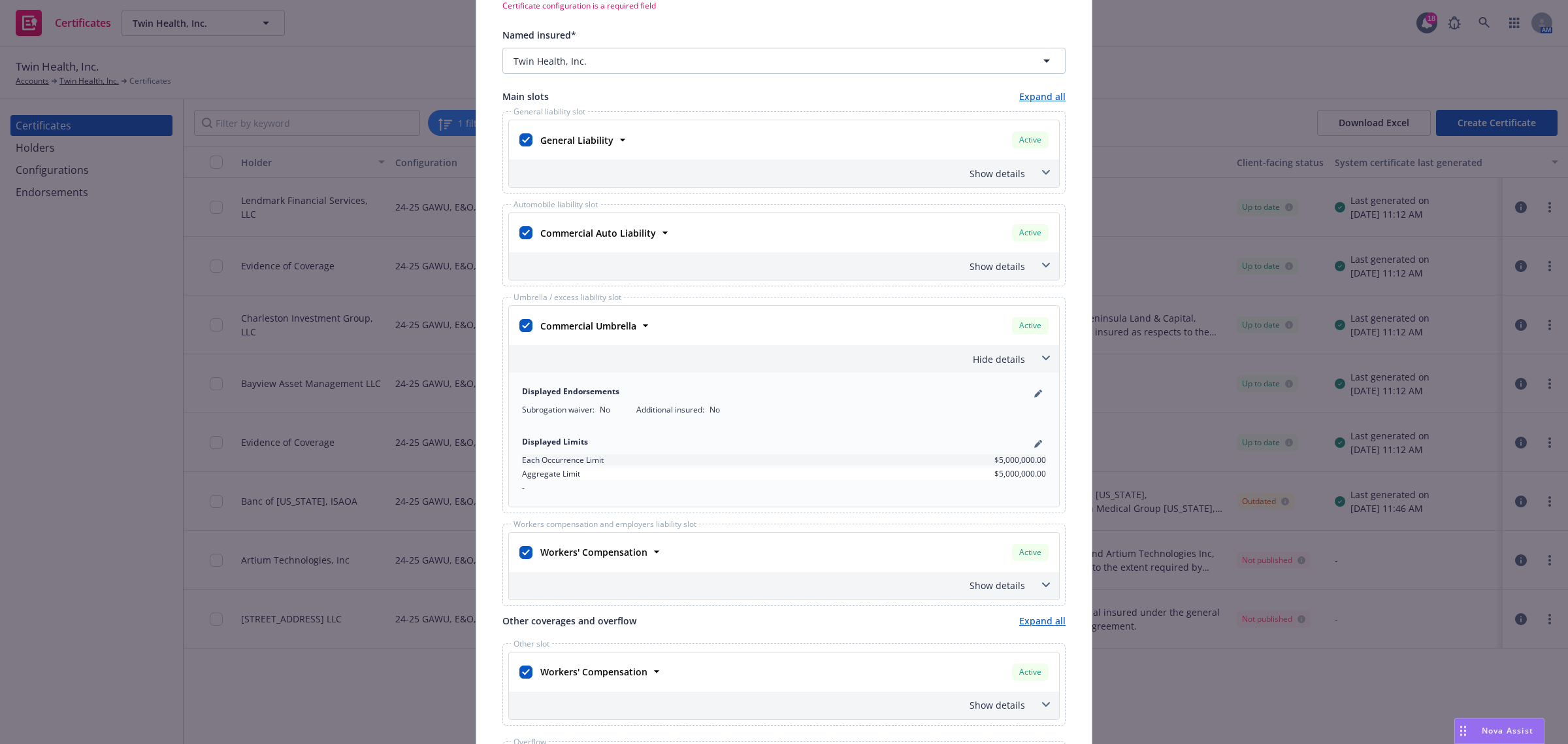
click at [1042, 361] on icon at bounding box center [1045, 358] width 8 height 5
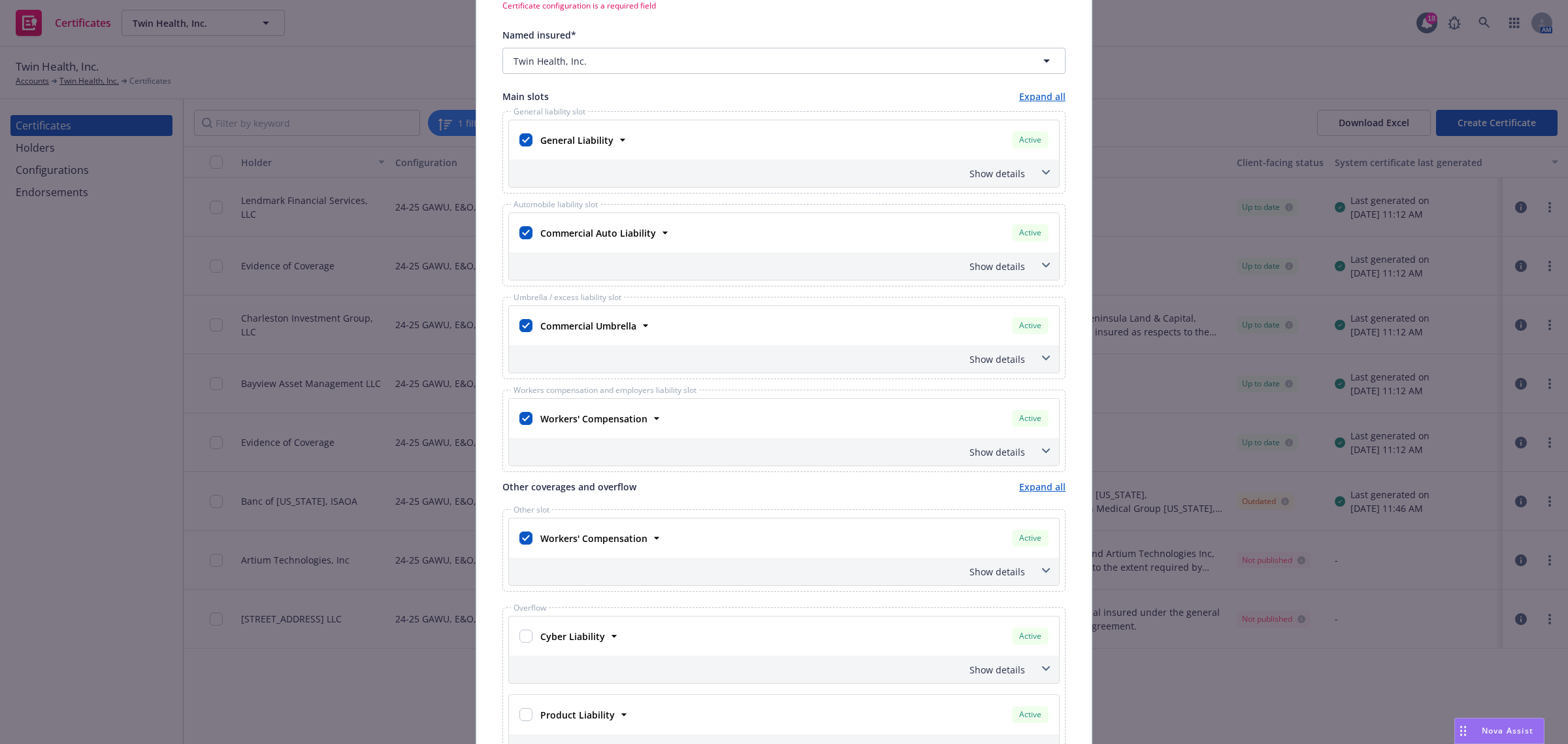
scroll to position [0, 0]
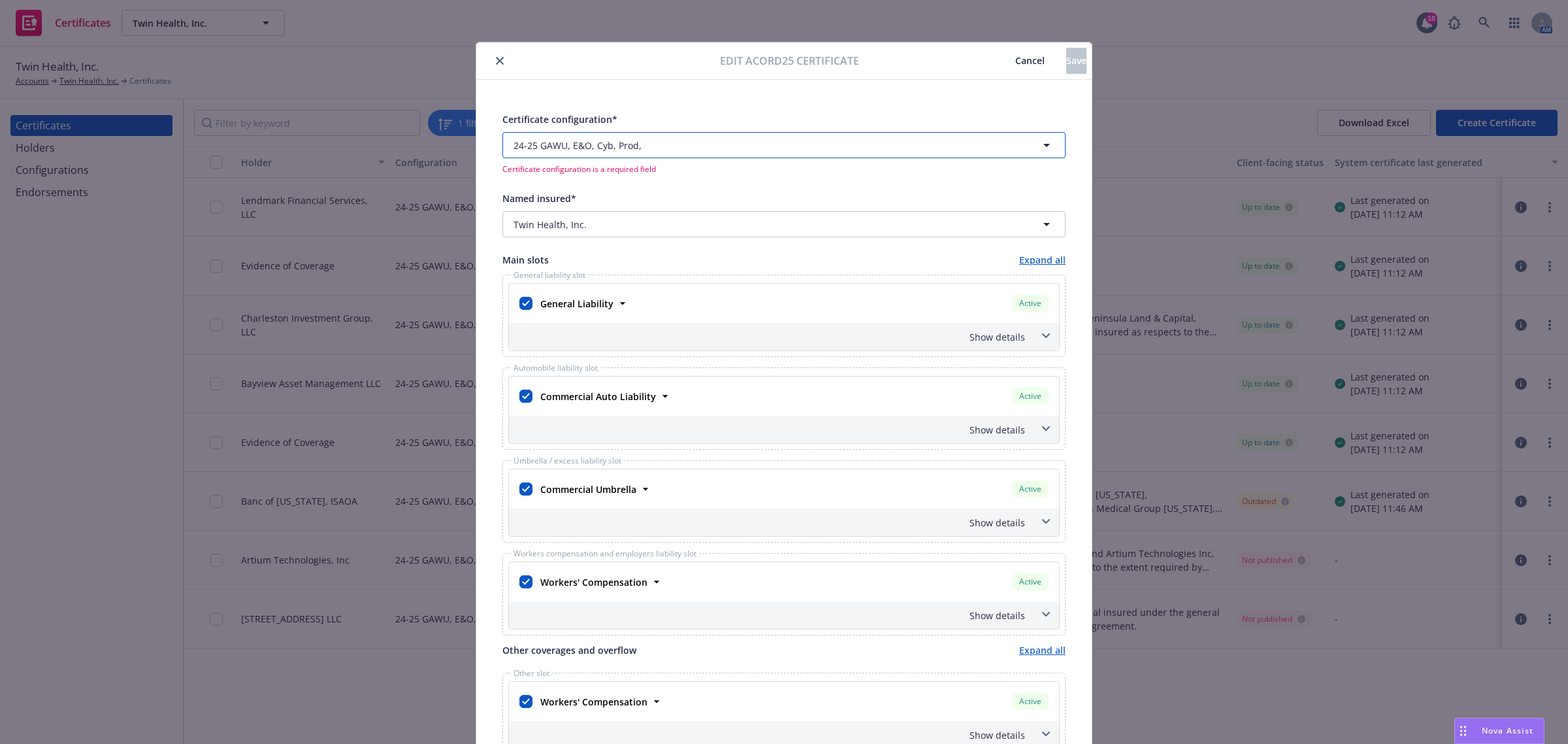
click at [560, 154] on button "24-25 GAWU, E&O, Cyb, Prod," at bounding box center [784, 145] width 563 height 26
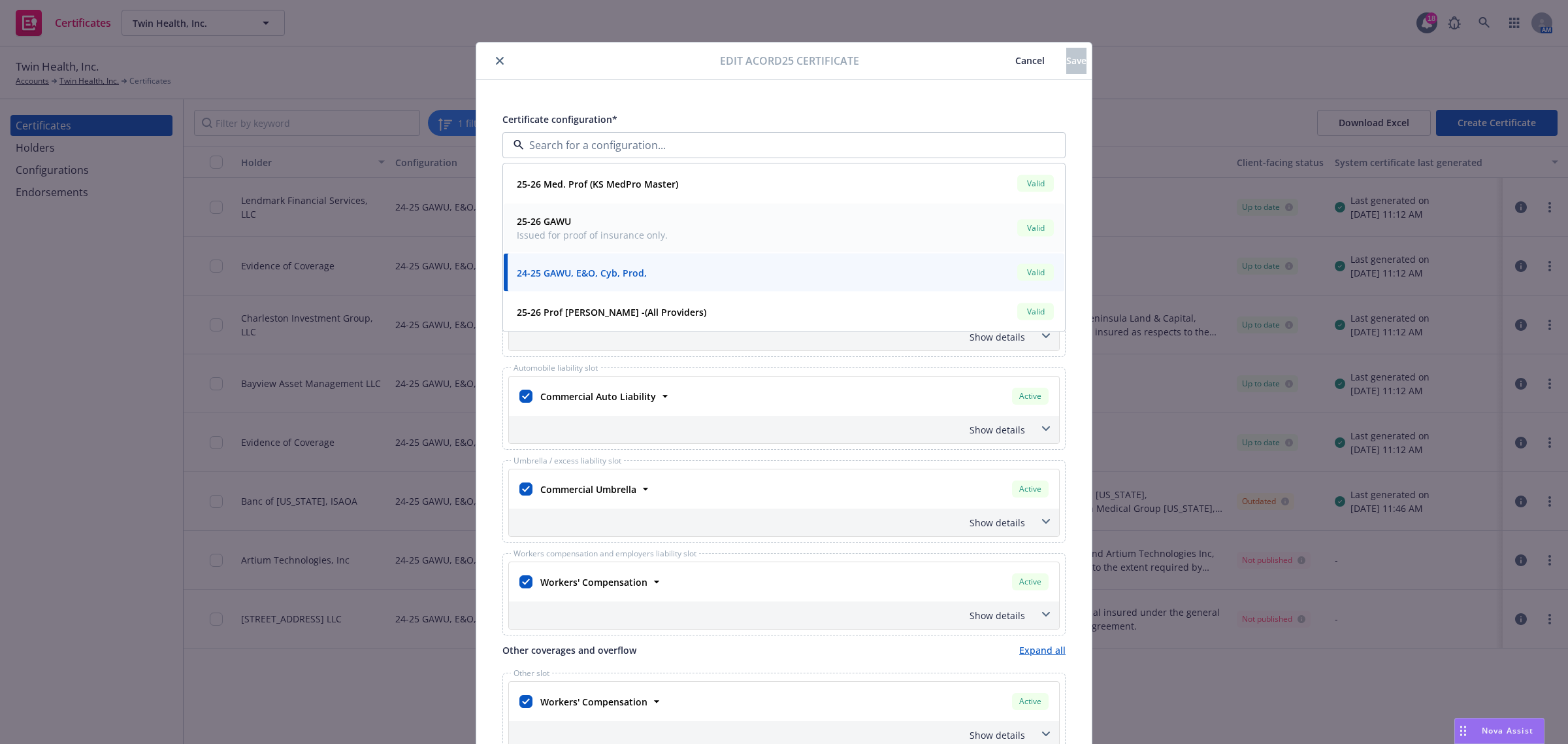
click at [564, 224] on strong "25-26 GAWU" at bounding box center [544, 221] width 54 height 12
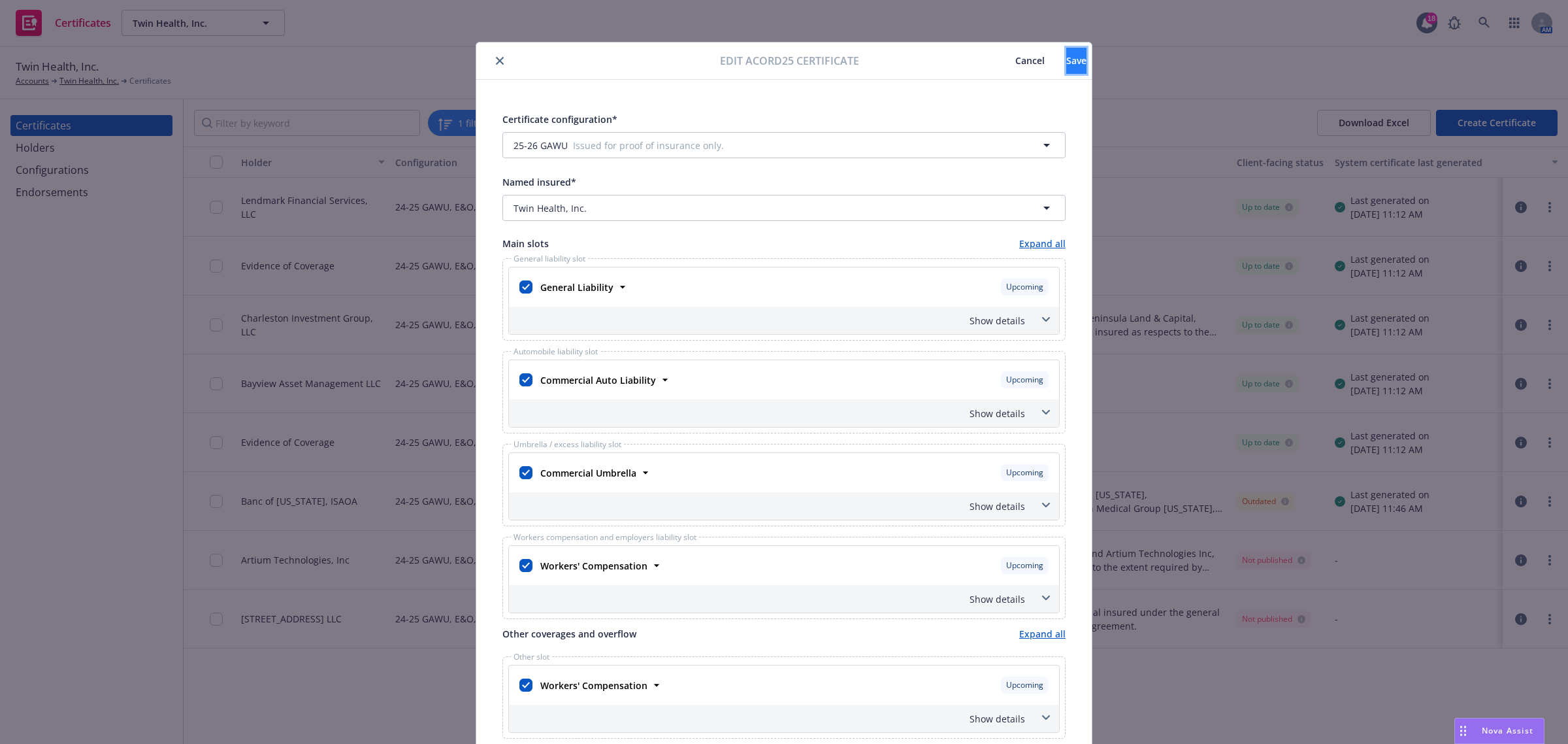
click at [1066, 51] on button "Save" at bounding box center [1076, 61] width 20 height 26
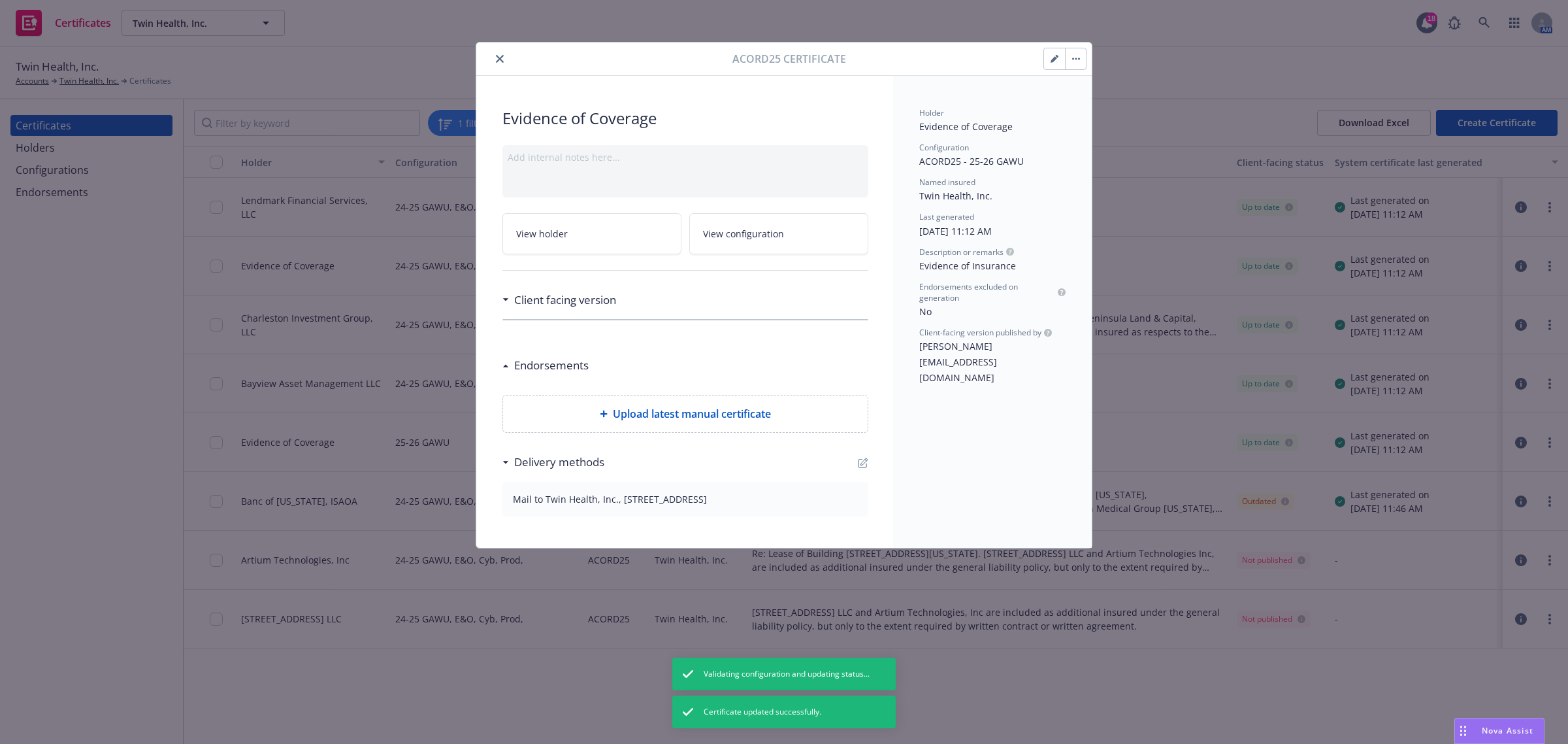
click at [500, 56] on icon "close" at bounding box center [499, 59] width 8 height 8
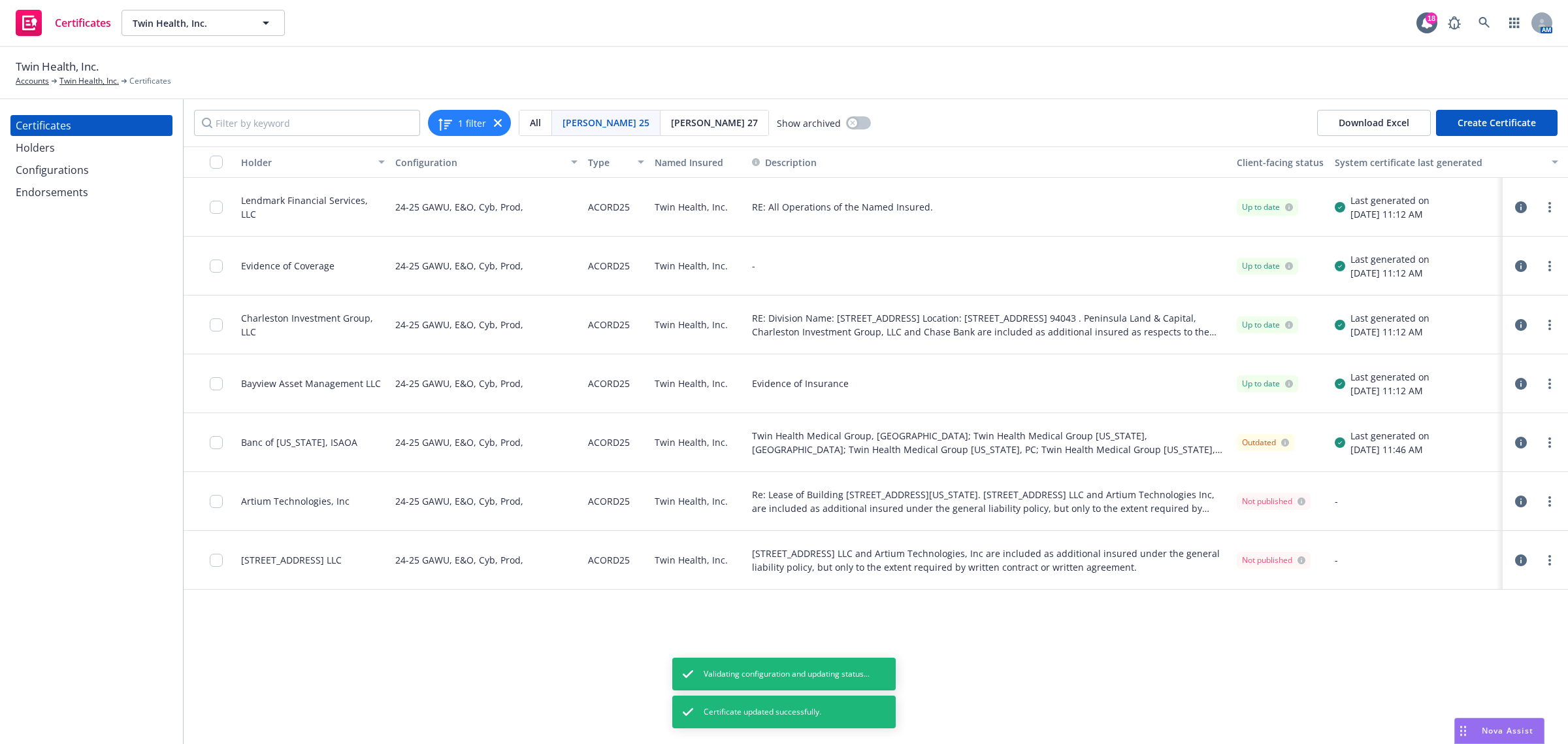
click at [1517, 444] on icon "button" at bounding box center [1520, 442] width 11 height 11
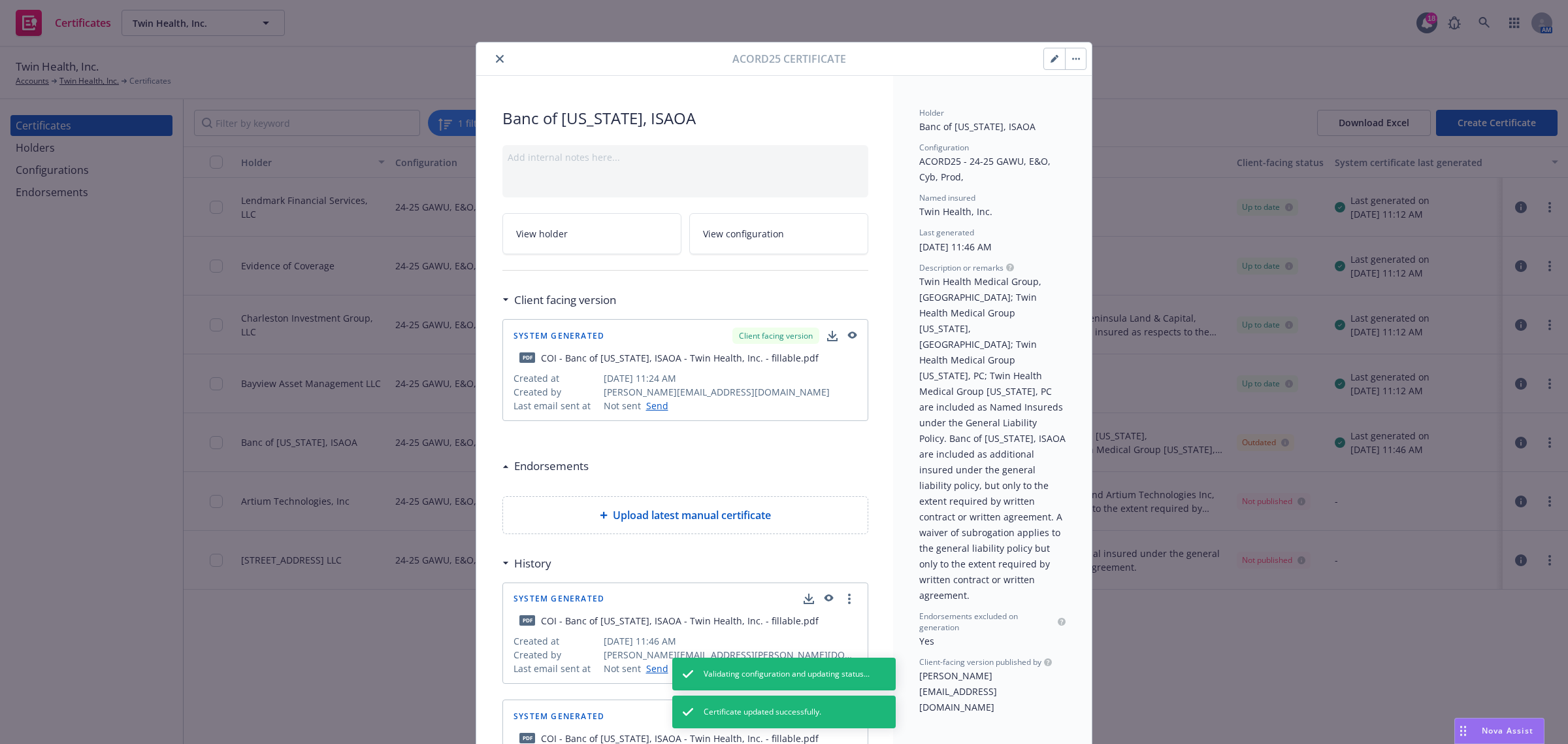
click at [1052, 64] on button "button" at bounding box center [1054, 59] width 21 height 21
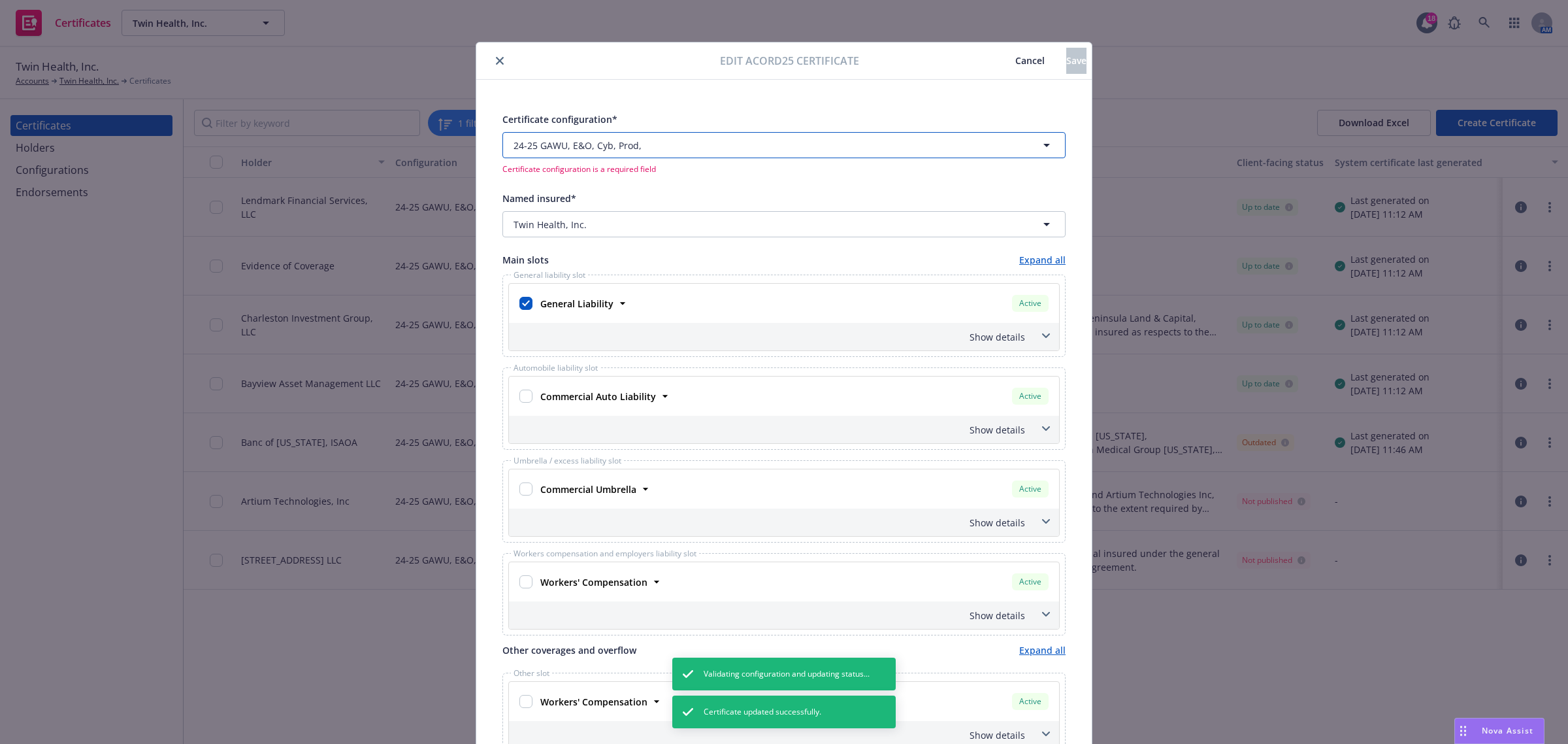
click at [821, 154] on button "24-25 GAWU, E&O, Cyb, Prod," at bounding box center [784, 145] width 563 height 26
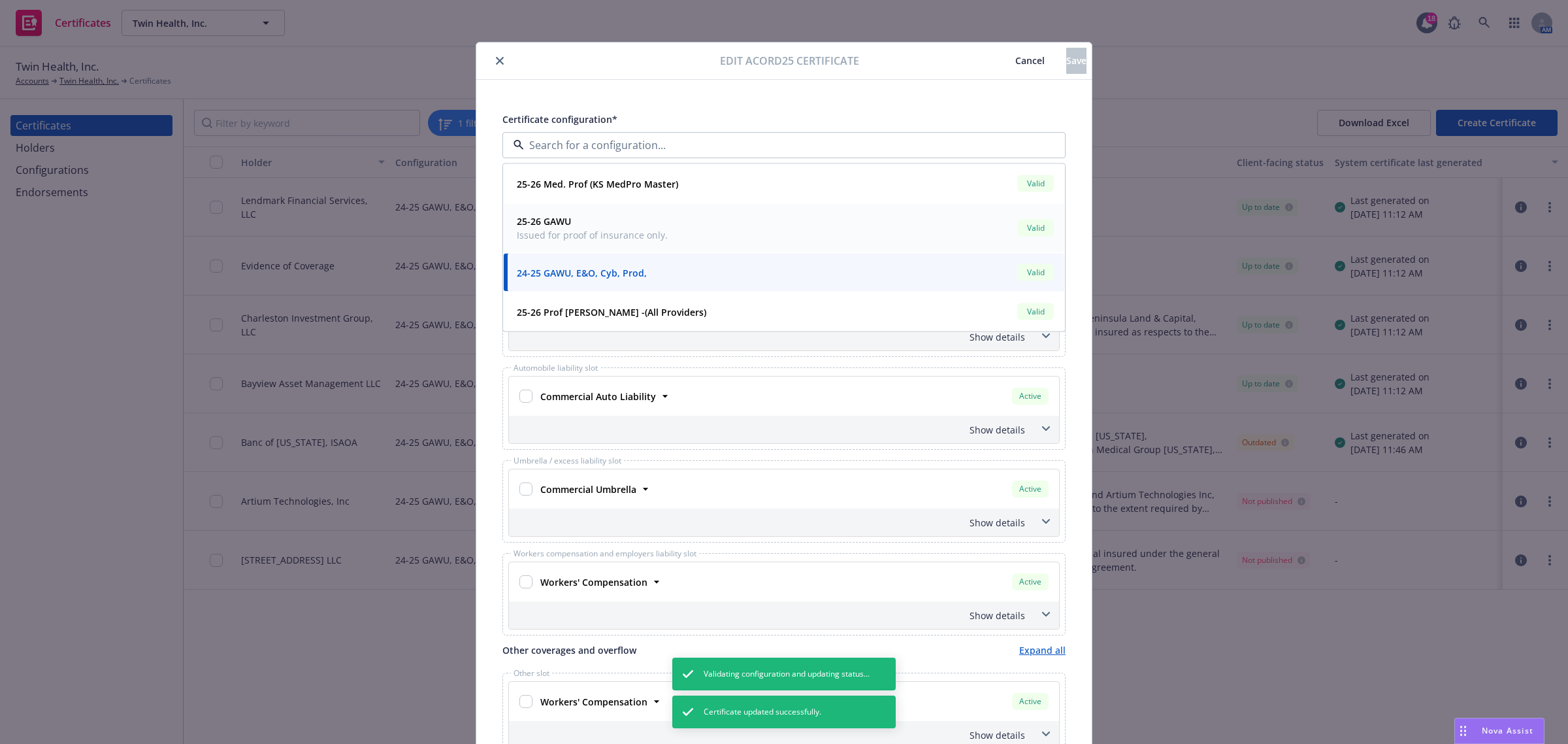
click at [822, 229] on div "25-26 GAWU Issued for proof of insurance only. Valid" at bounding box center [783, 227] width 545 height 32
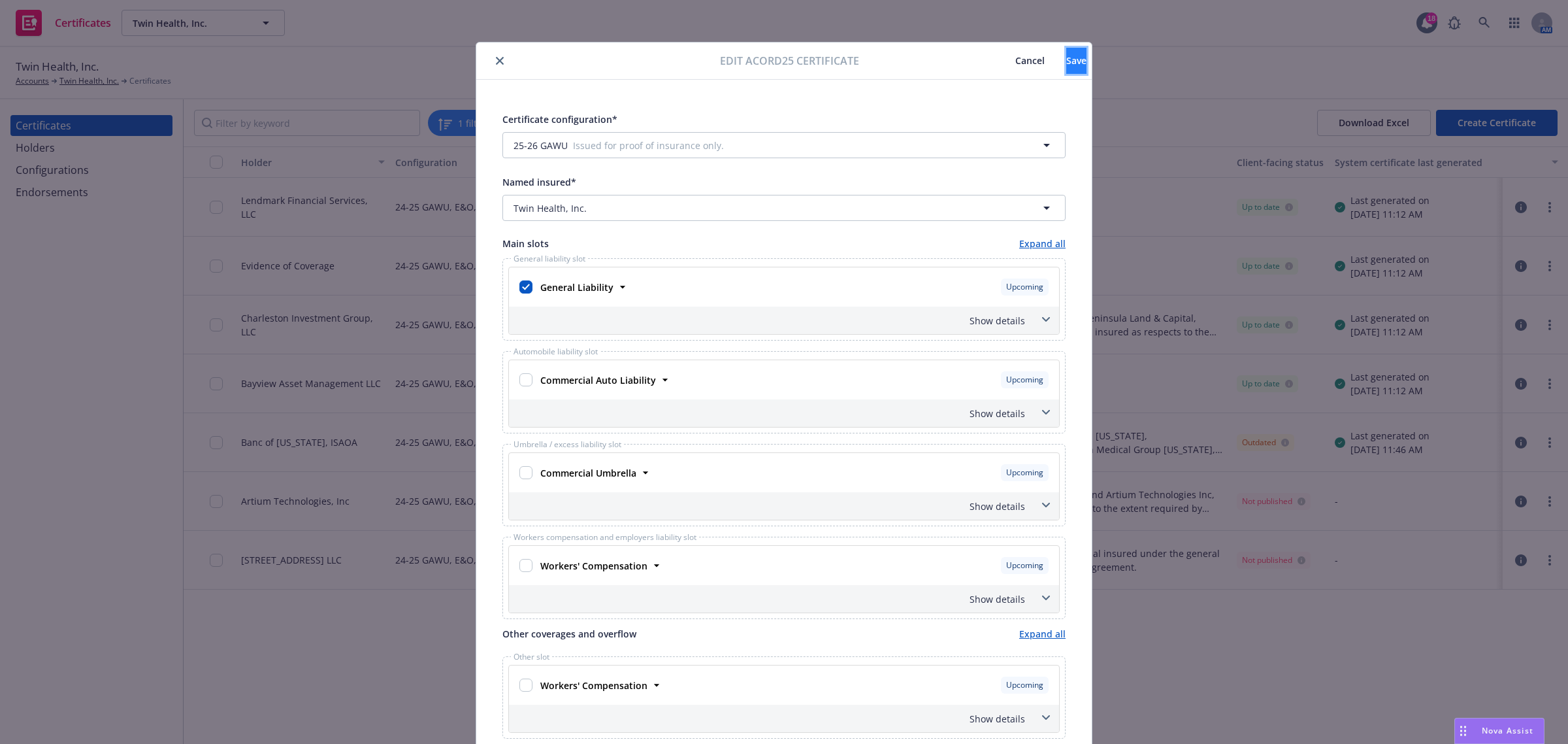
click at [1066, 54] on span "Save" at bounding box center [1076, 60] width 20 height 12
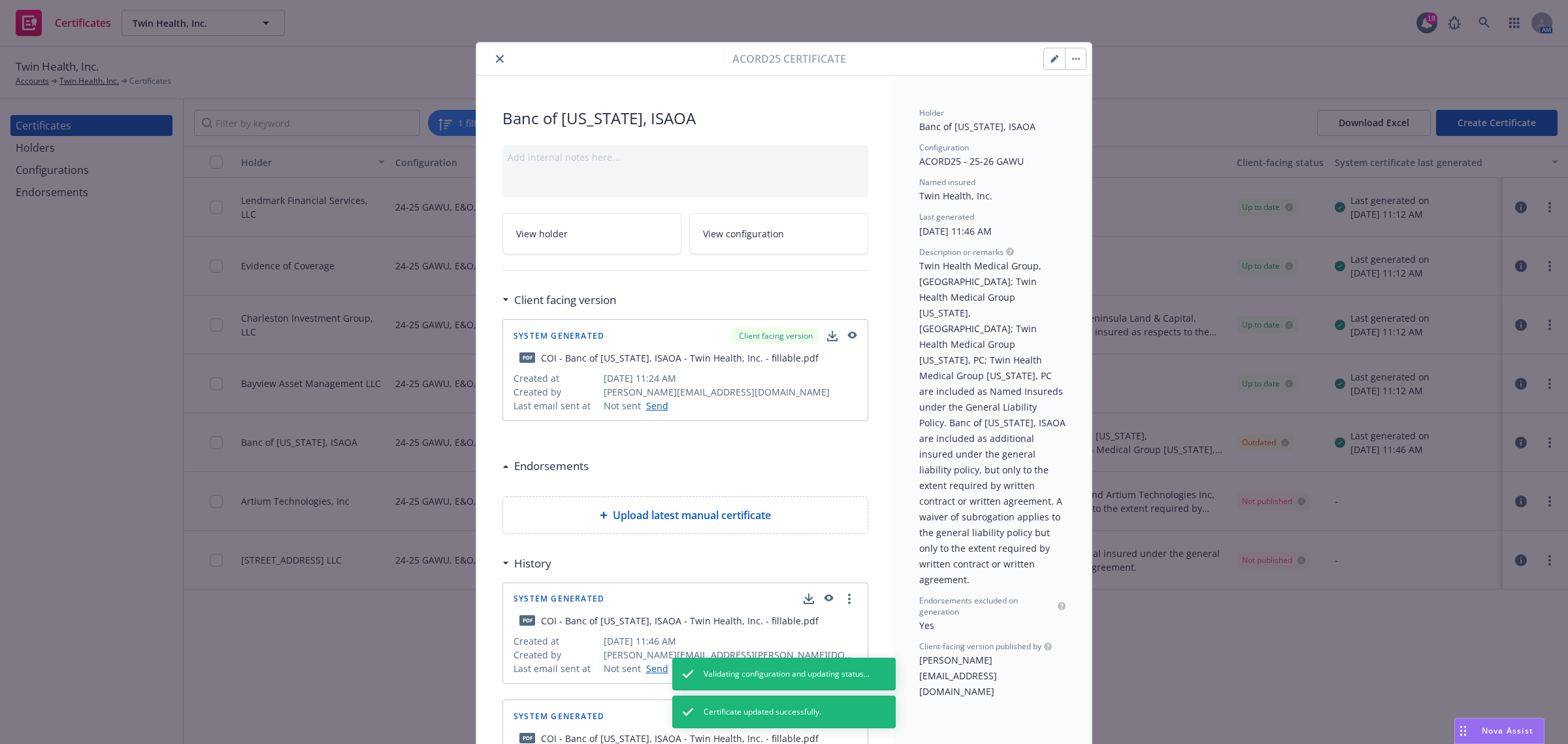
click at [492, 64] on button "close" at bounding box center [500, 59] width 16 height 16
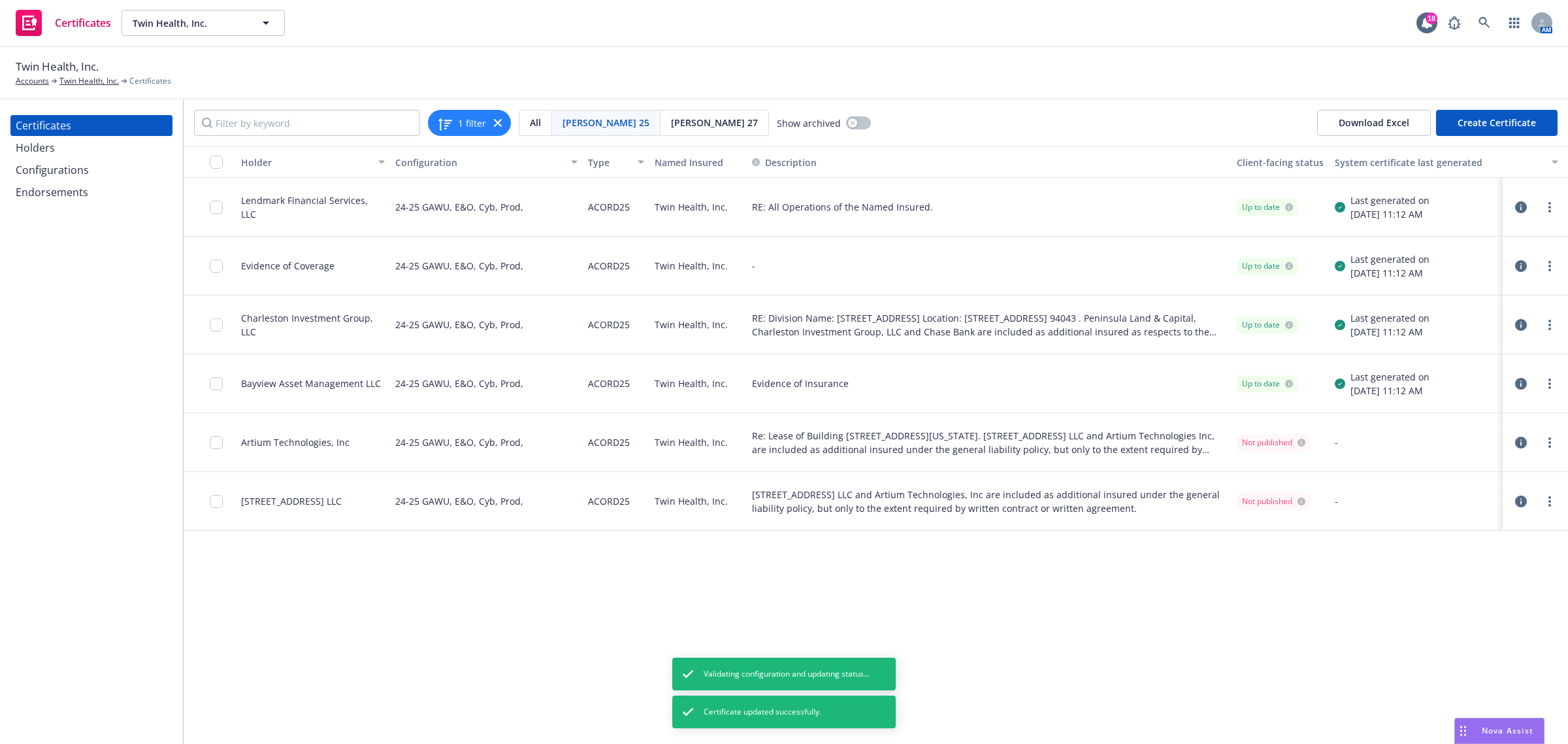
click at [1520, 440] on icon "button" at bounding box center [1520, 442] width 11 height 11
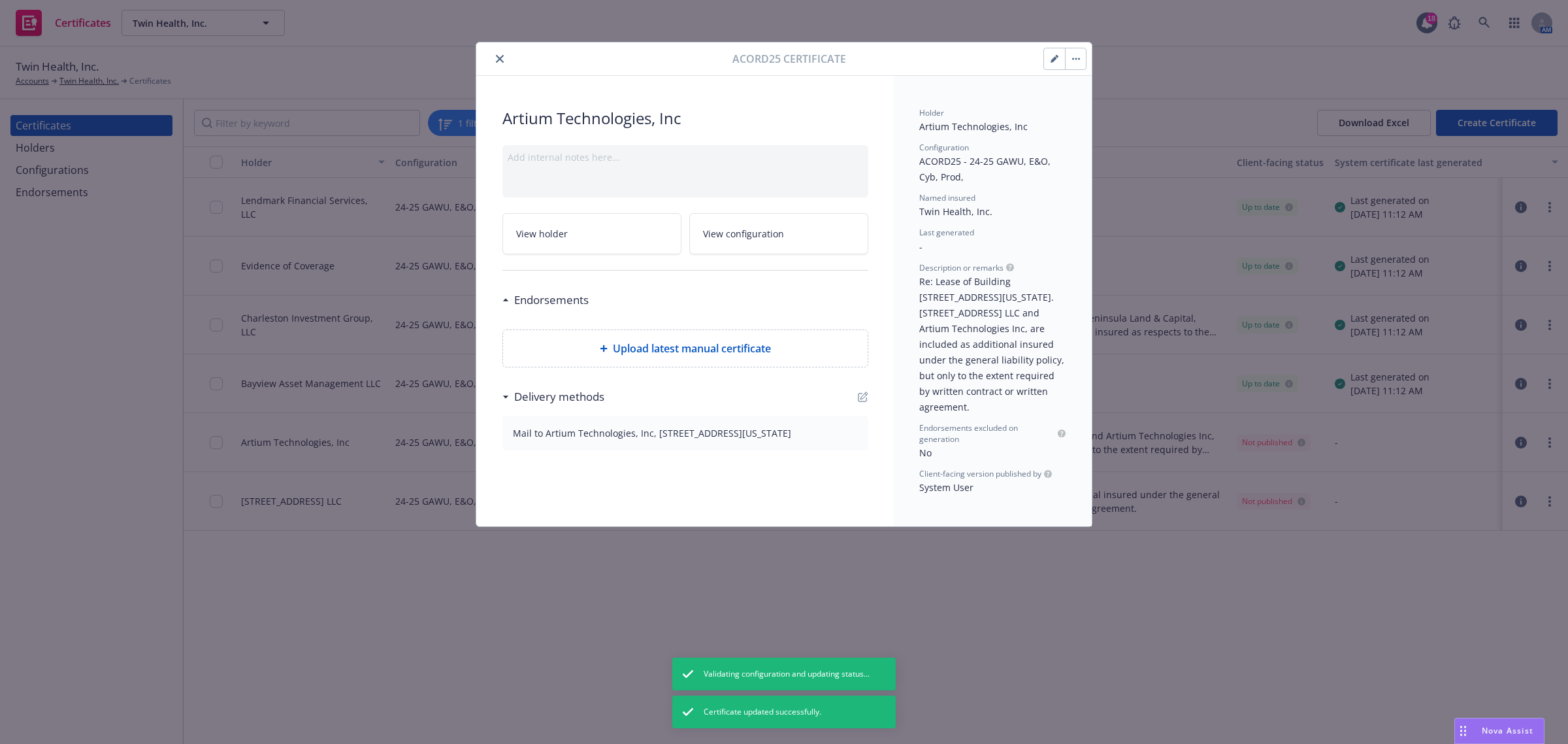
click at [1057, 56] on icon "button" at bounding box center [1054, 59] width 8 height 8
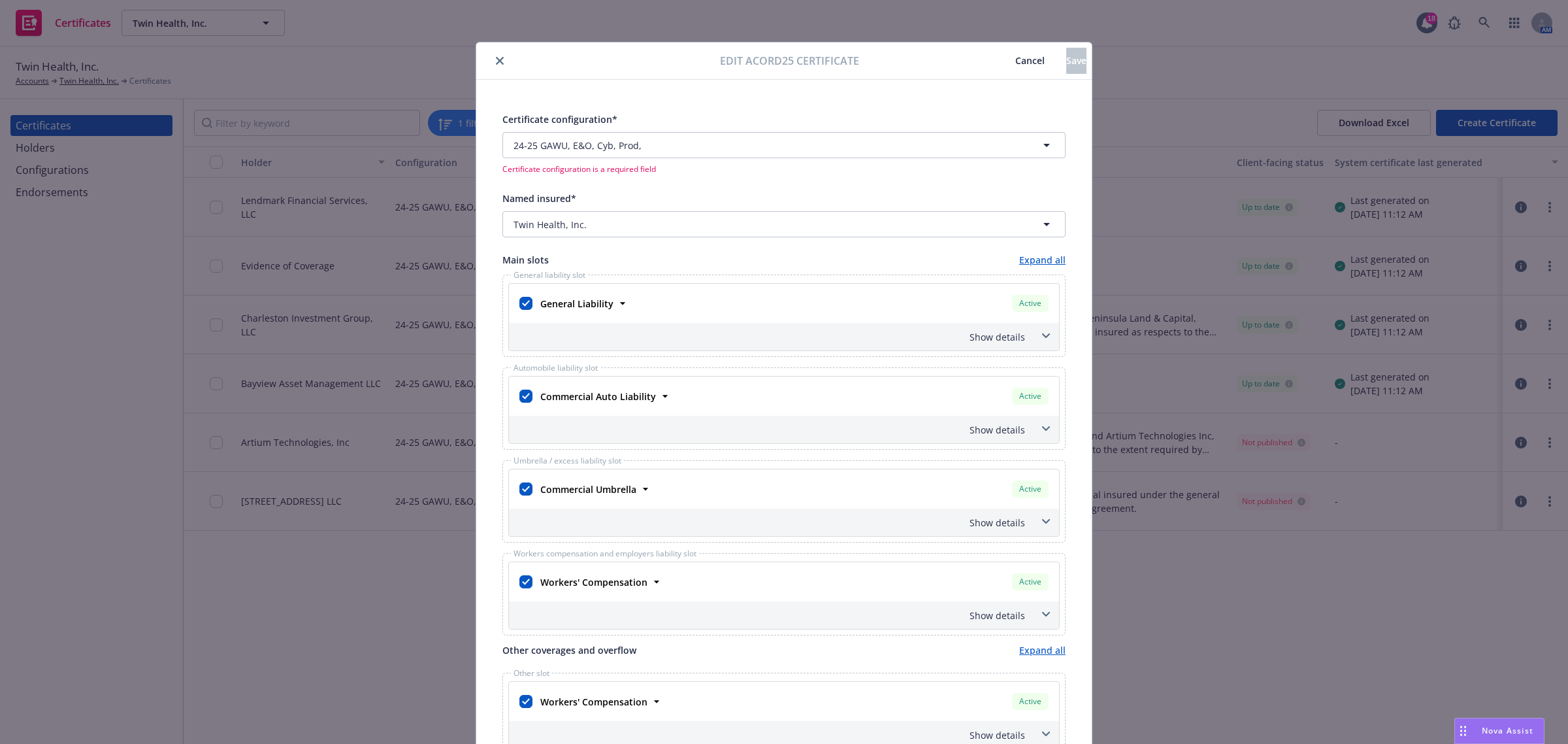
click at [1036, 528] on span at bounding box center [1046, 521] width 21 height 21
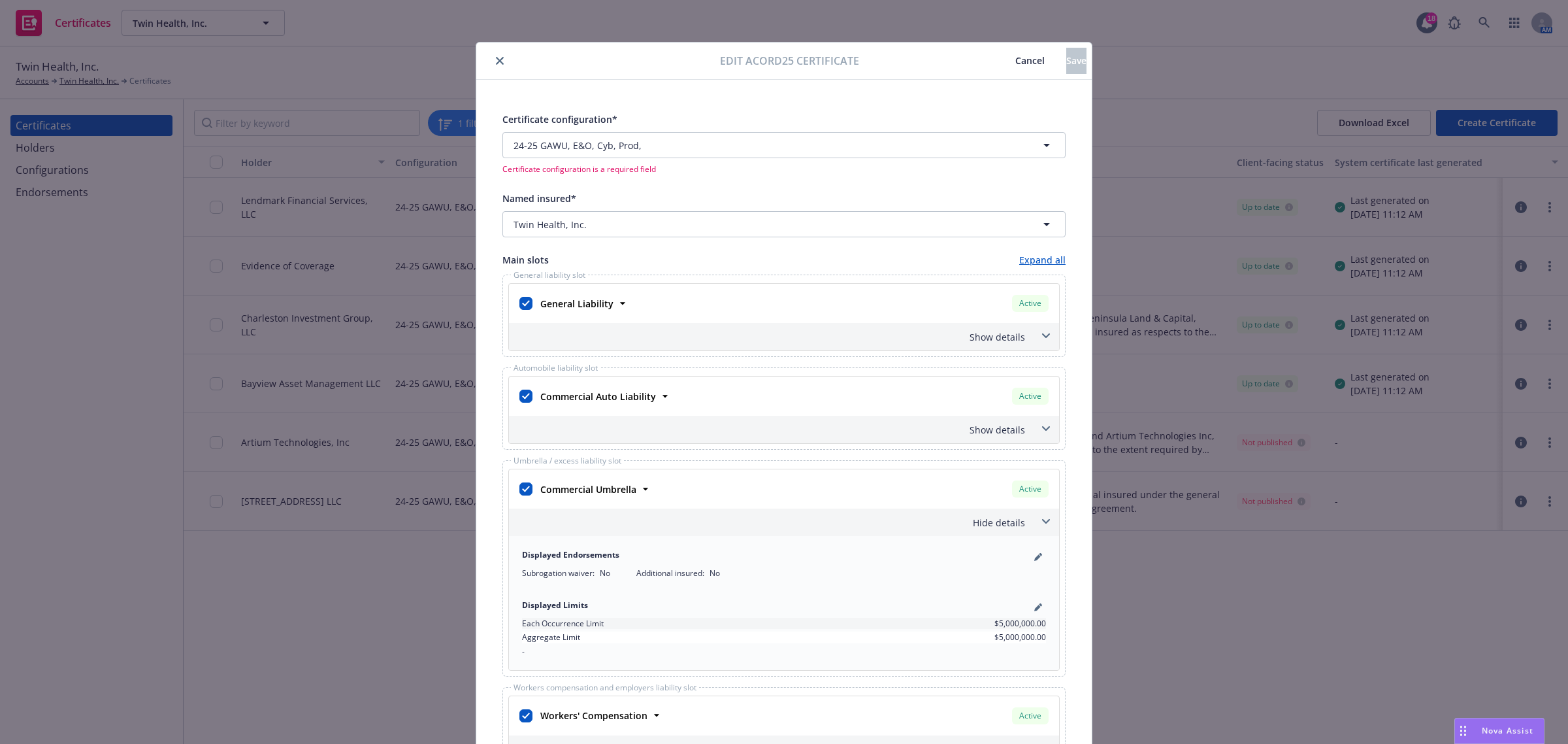
click at [1036, 528] on span at bounding box center [1046, 521] width 21 height 21
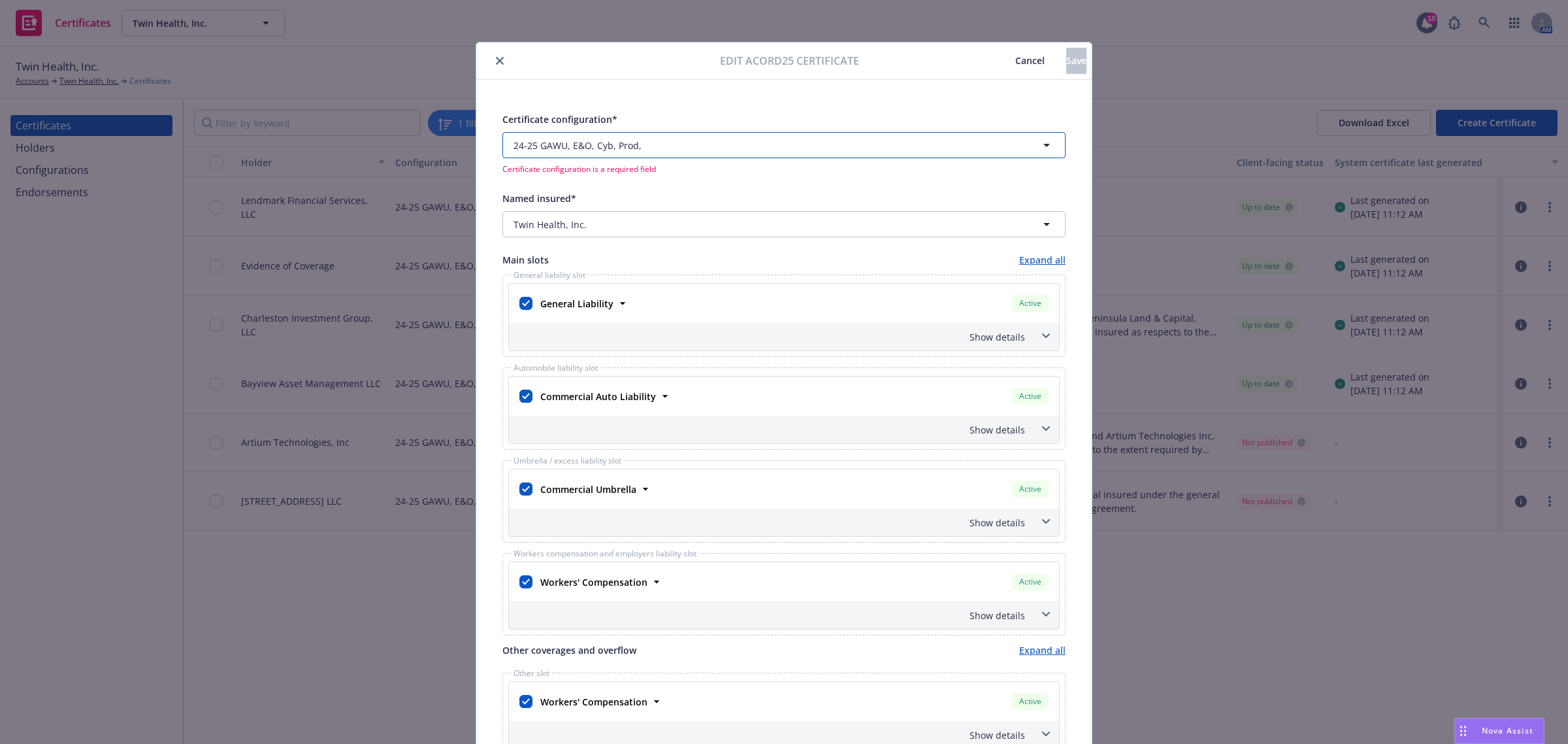
click at [831, 147] on span "button" at bounding box center [792, 145] width 291 height 14
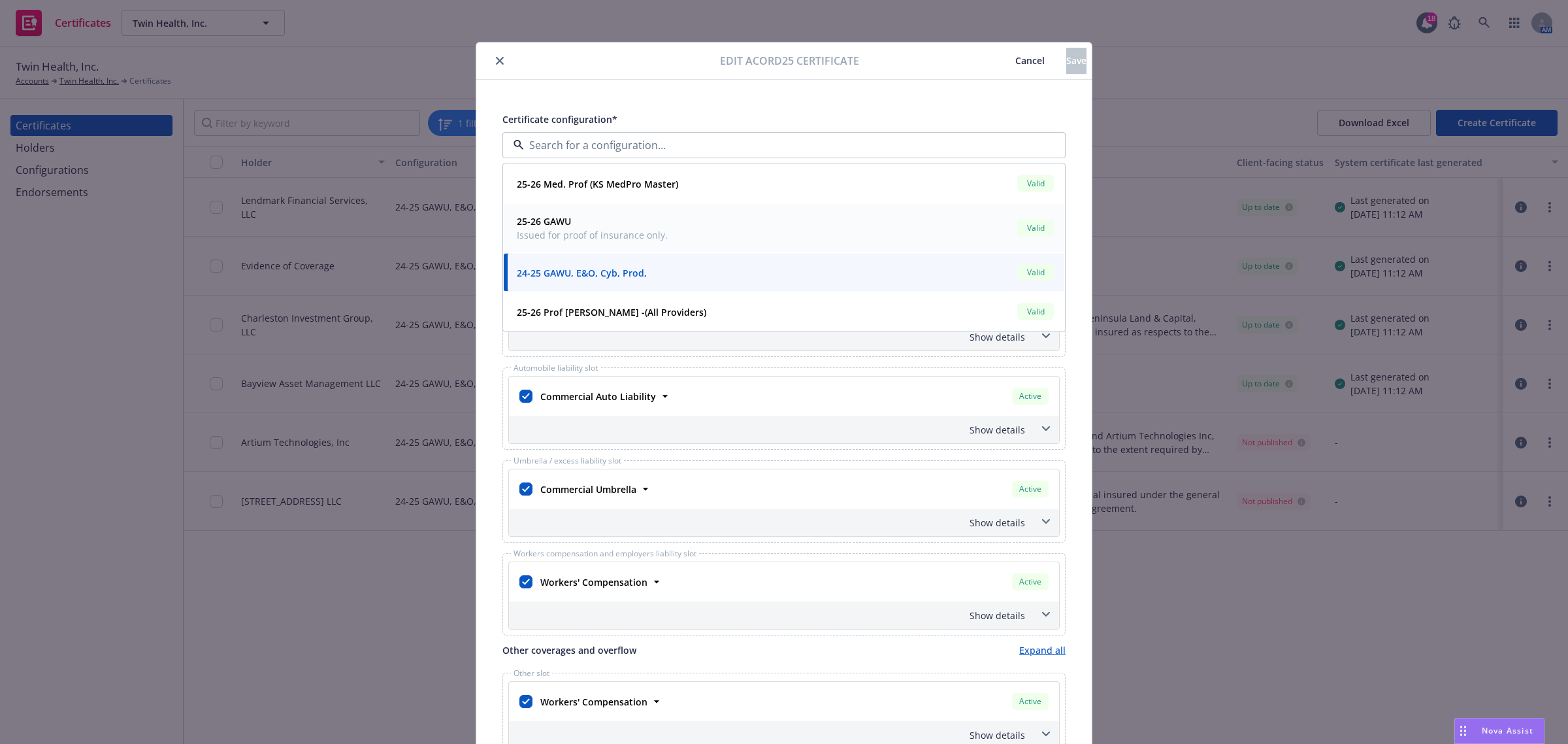
click at [808, 221] on div "25-26 GAWU Issued for proof of insurance only. Valid" at bounding box center [783, 227] width 545 height 32
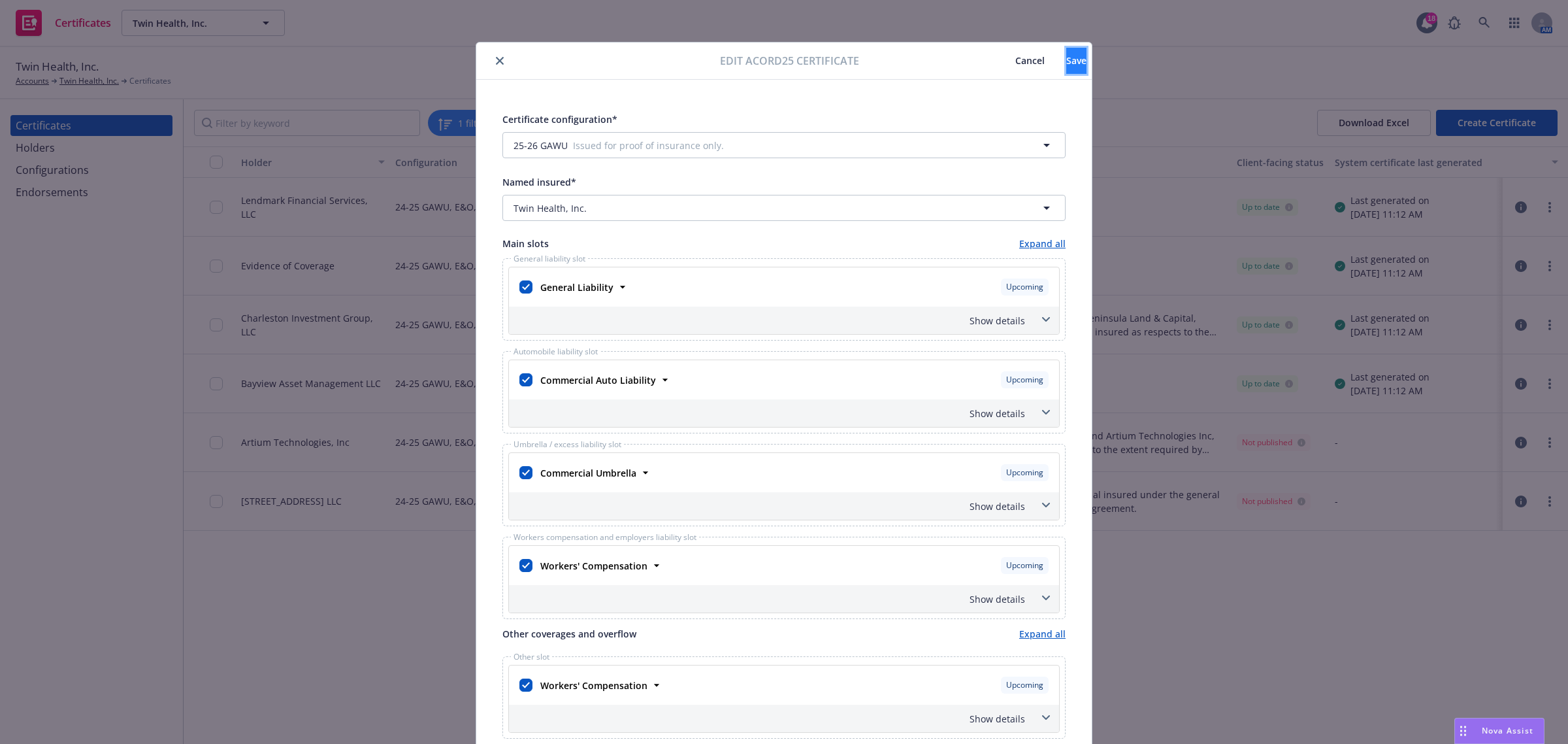
click at [1066, 62] on span "Save" at bounding box center [1076, 60] width 20 height 12
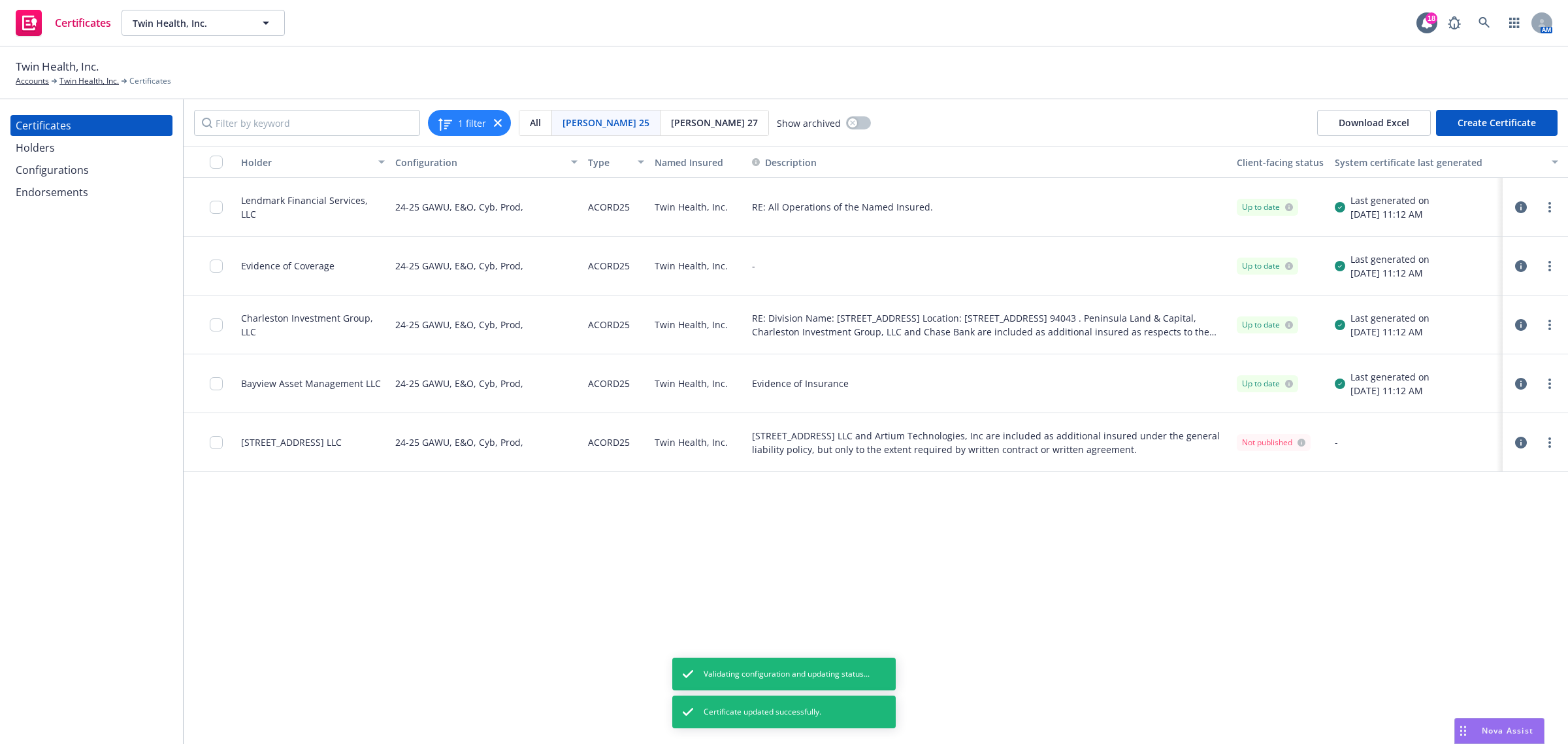
click at [1516, 442] on icon "button" at bounding box center [1520, 442] width 11 height 11
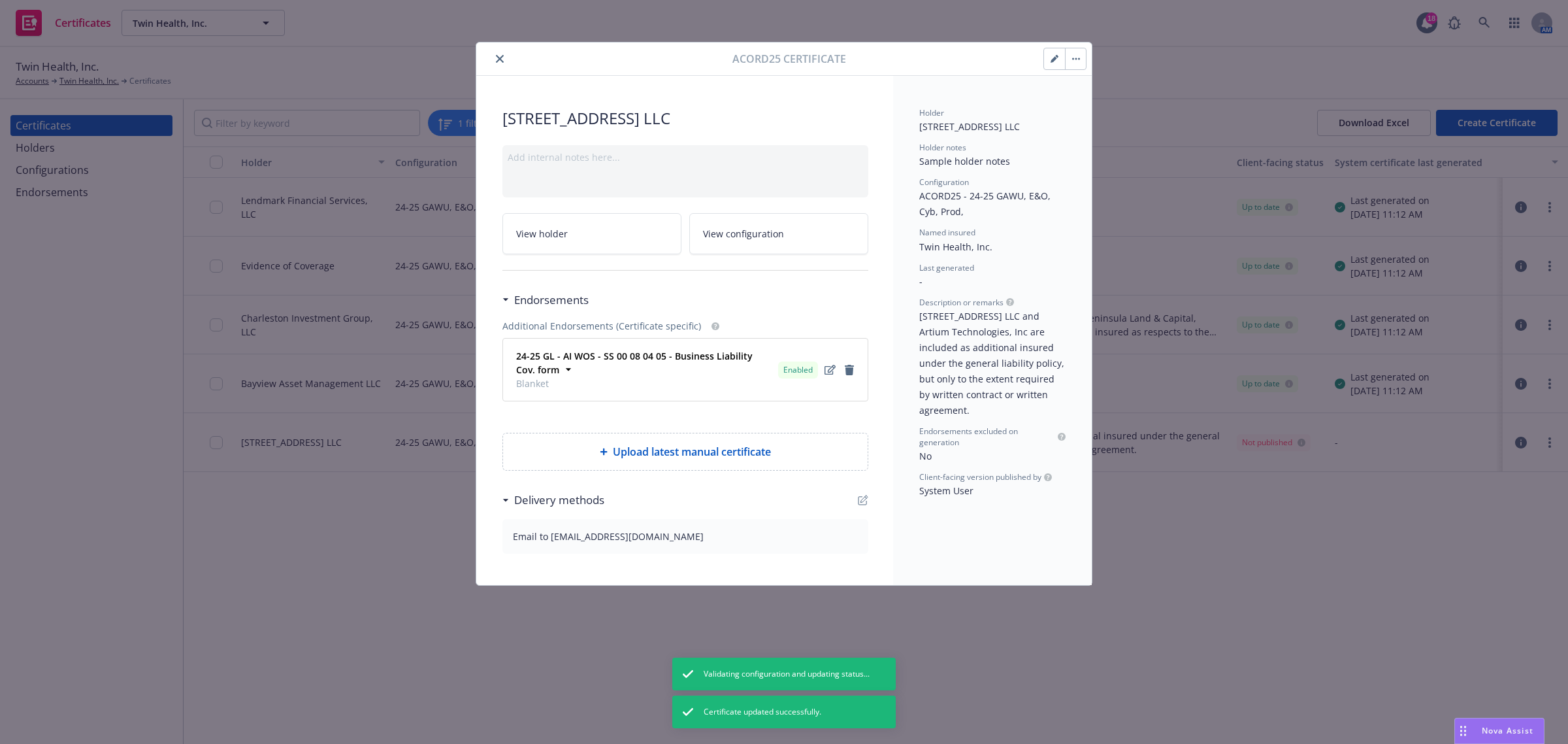
click at [1052, 66] on button "button" at bounding box center [1054, 59] width 21 height 21
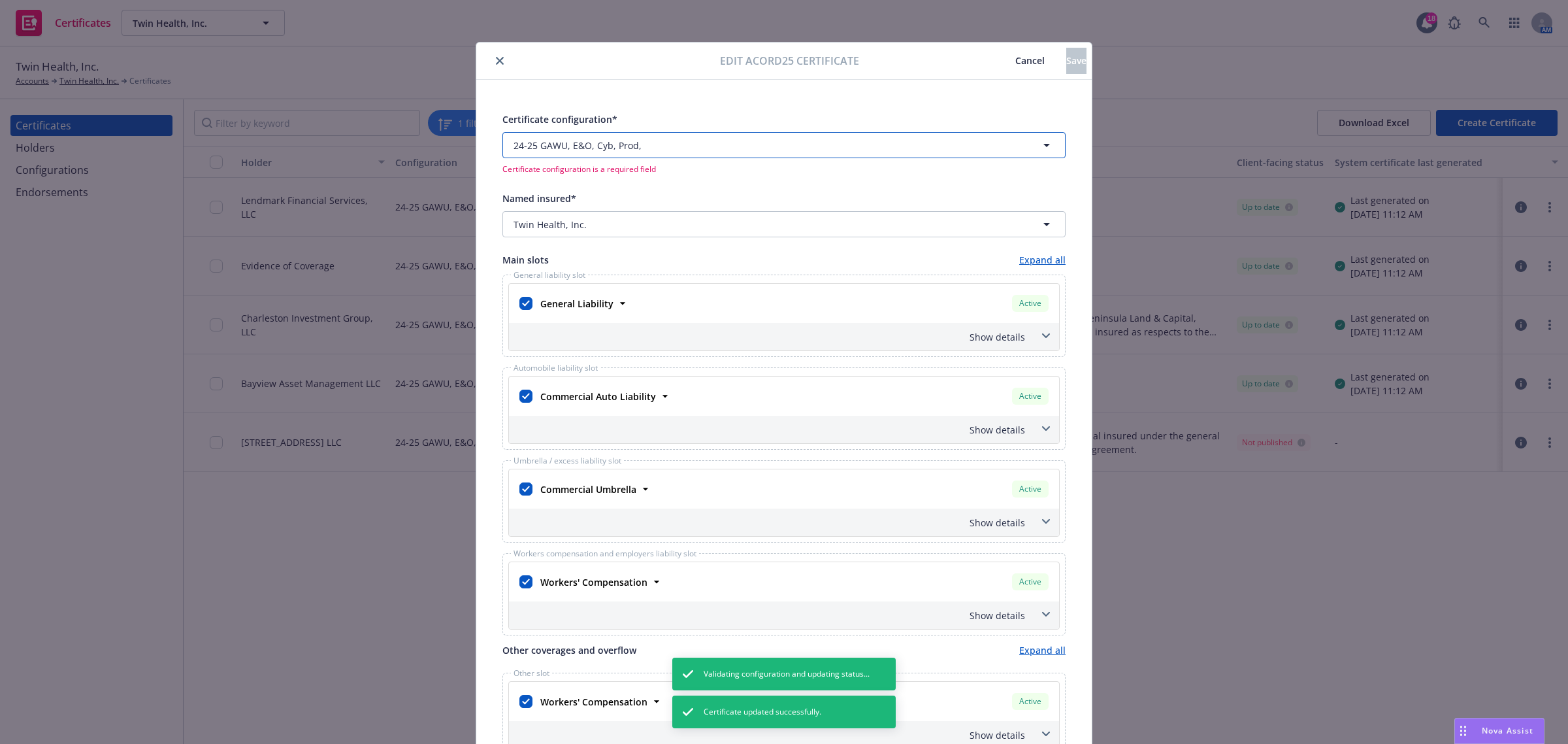
click at [989, 138] on button "24-25 GAWU, E&O, Cyb, Prod," at bounding box center [784, 145] width 563 height 26
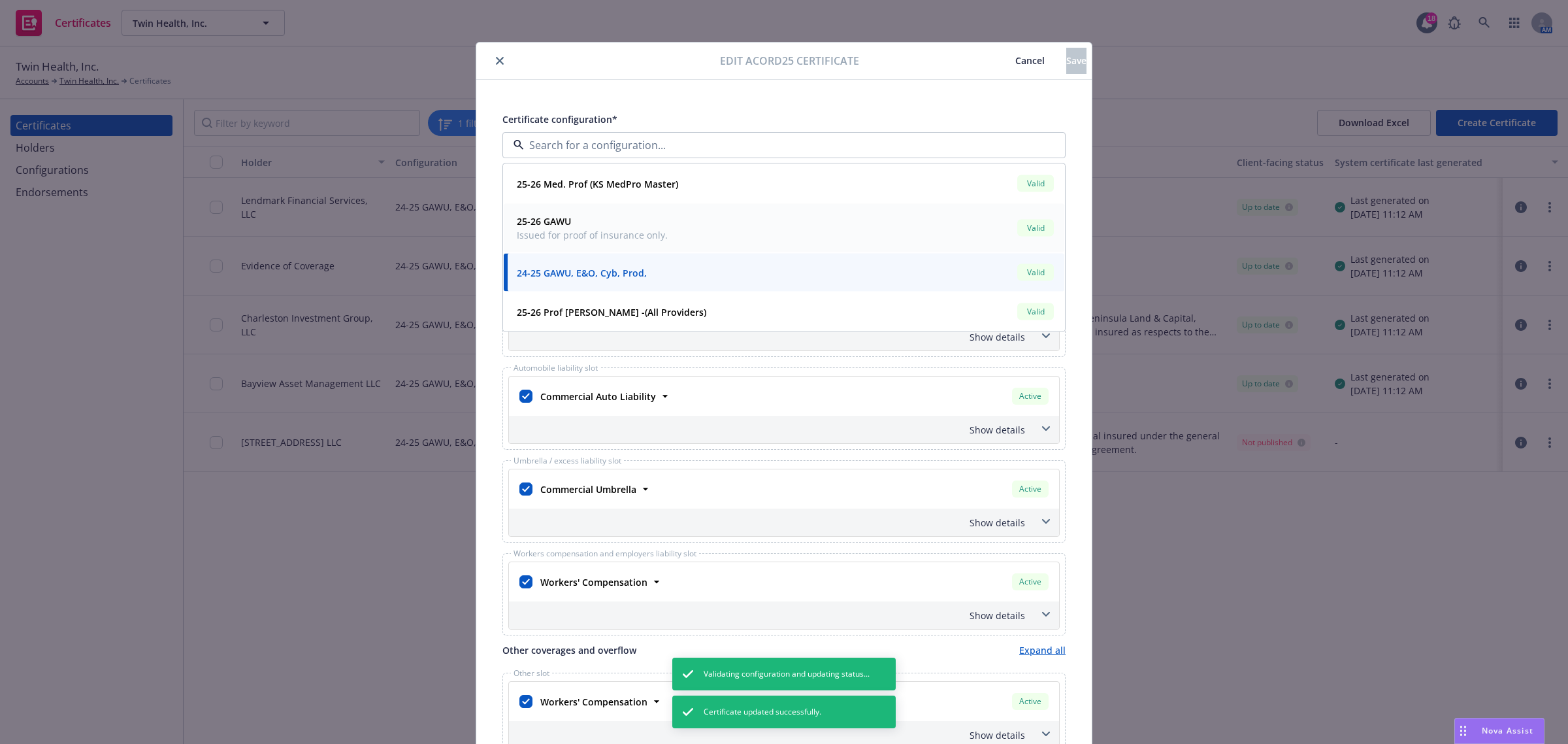
click at [909, 216] on div "25-26 GAWU Issued for proof of insurance only. Valid" at bounding box center [783, 227] width 545 height 32
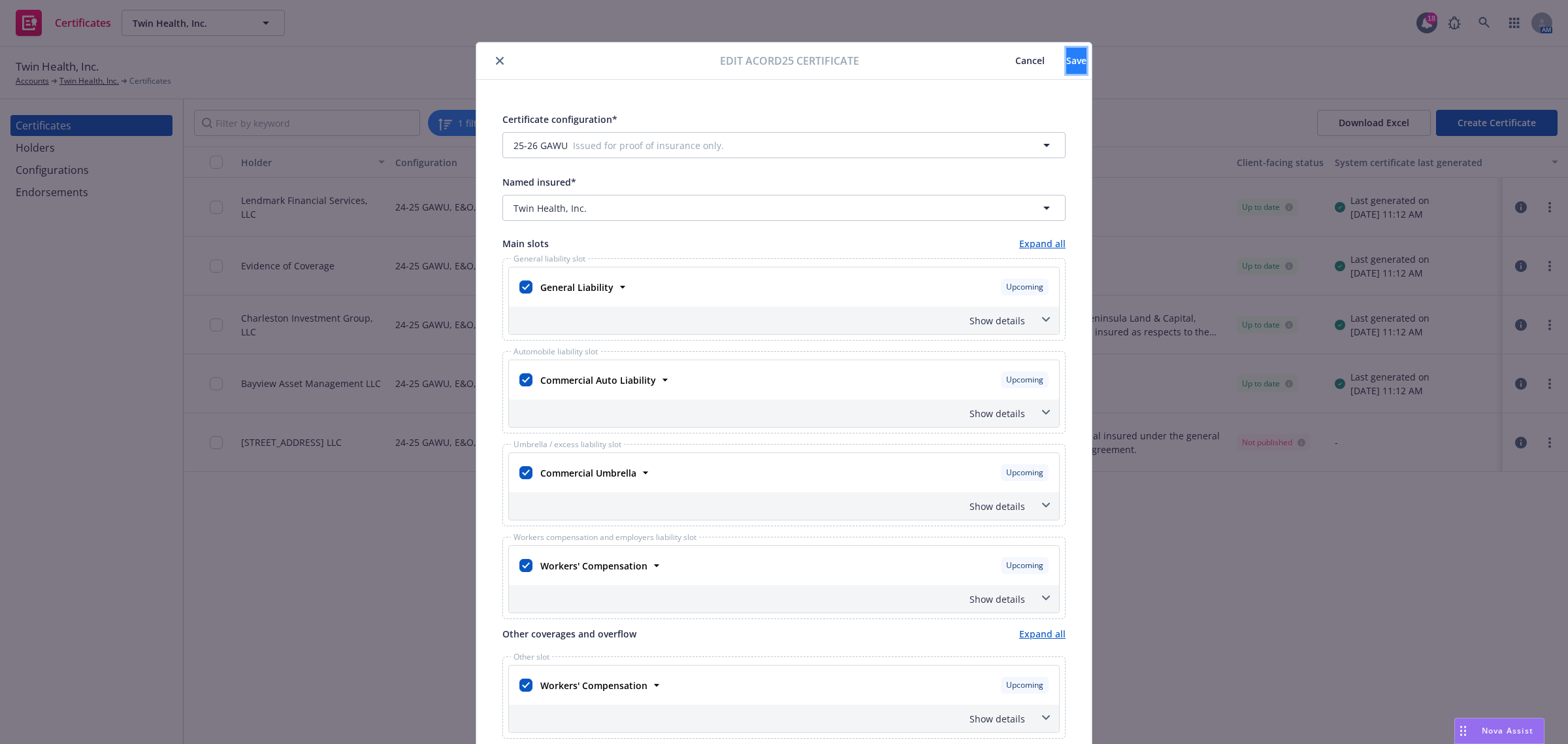
click at [1070, 66] on button "Save" at bounding box center [1076, 61] width 20 height 26
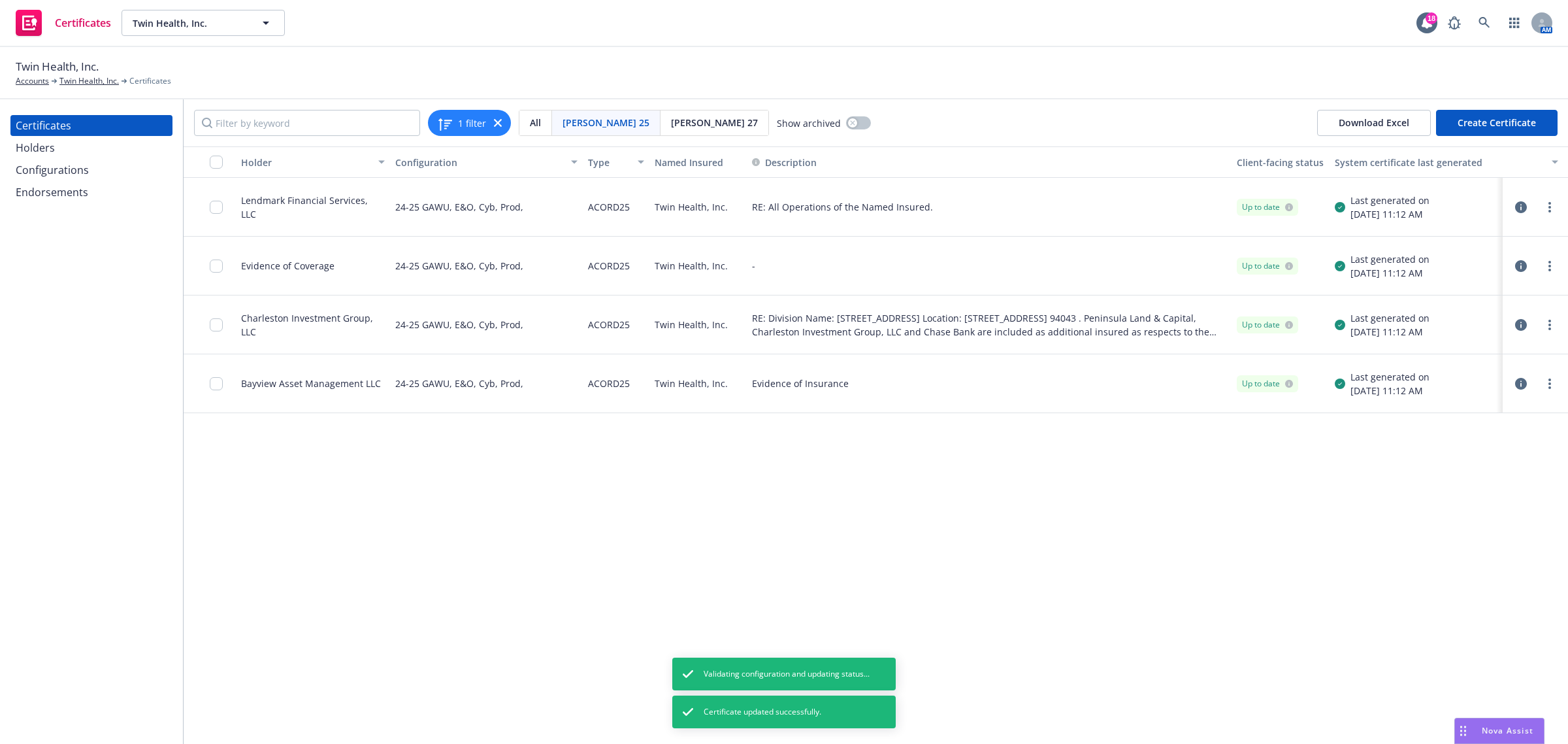
click at [374, 534] on div "Holder Configuration Type Named Insured Description Client-facing status System…" at bounding box center [876, 444] width 1384 height 597
click at [376, 534] on div "Holder Configuration Type Named Insured Description Client-facing status System…" at bounding box center [876, 444] width 1384 height 597
click at [524, 459] on div "Holder Configuration Type Named Insured Description Client-facing status System…" at bounding box center [876, 444] width 1384 height 597
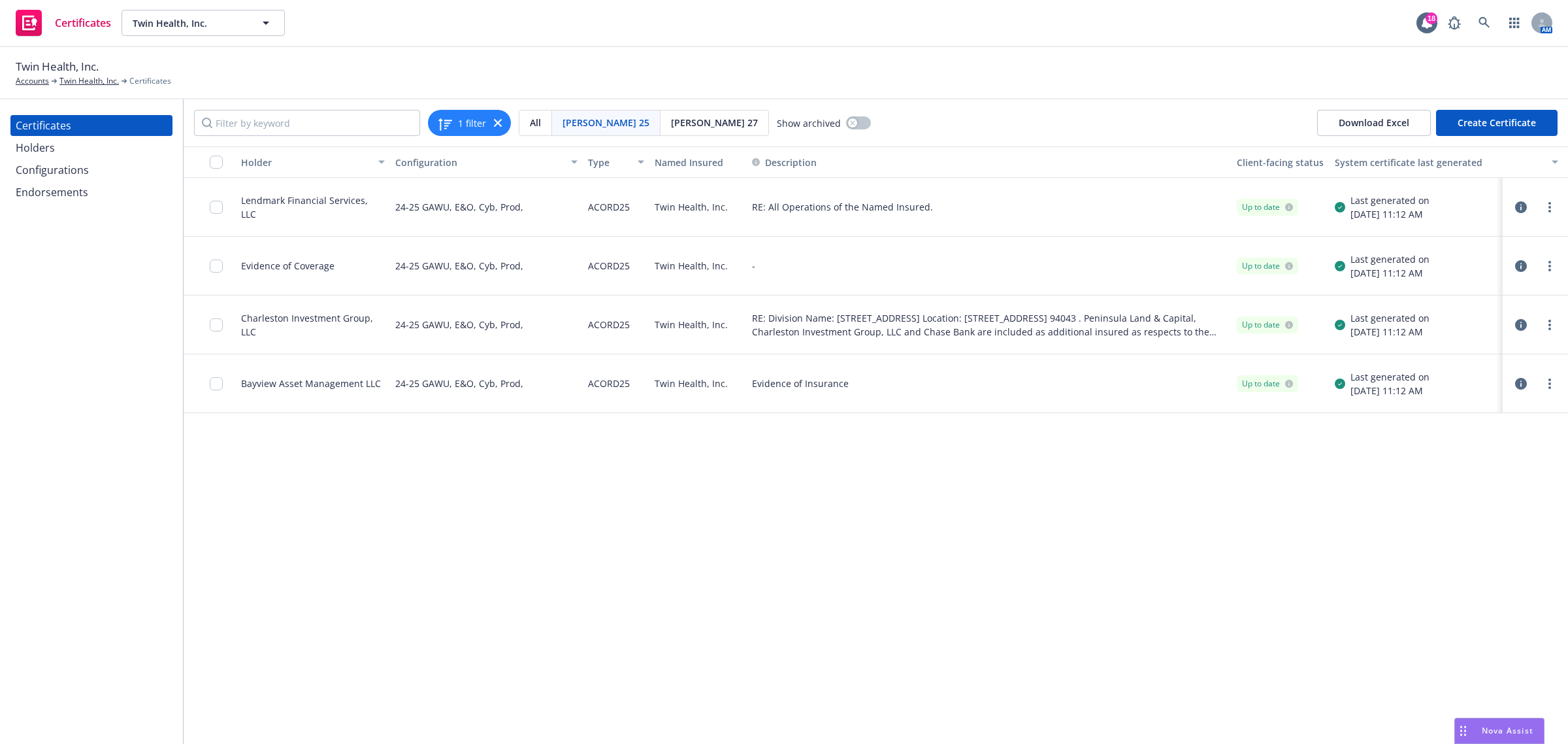
click at [26, 173] on div "Configurations" at bounding box center [52, 170] width 73 height 21
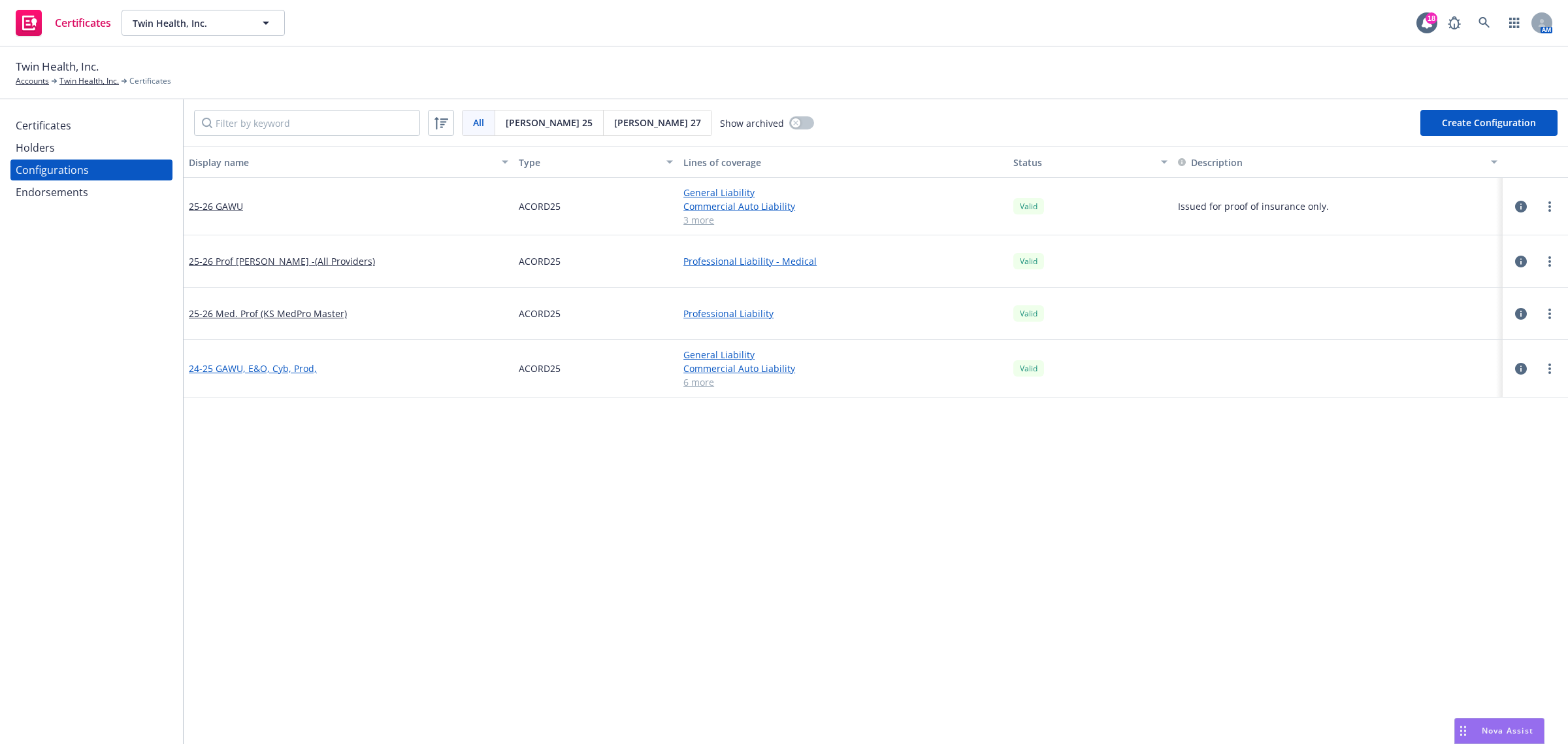
click at [256, 371] on link "24-25 GAWU, E&O, Cyb, Prod," at bounding box center [253, 368] width 128 height 14
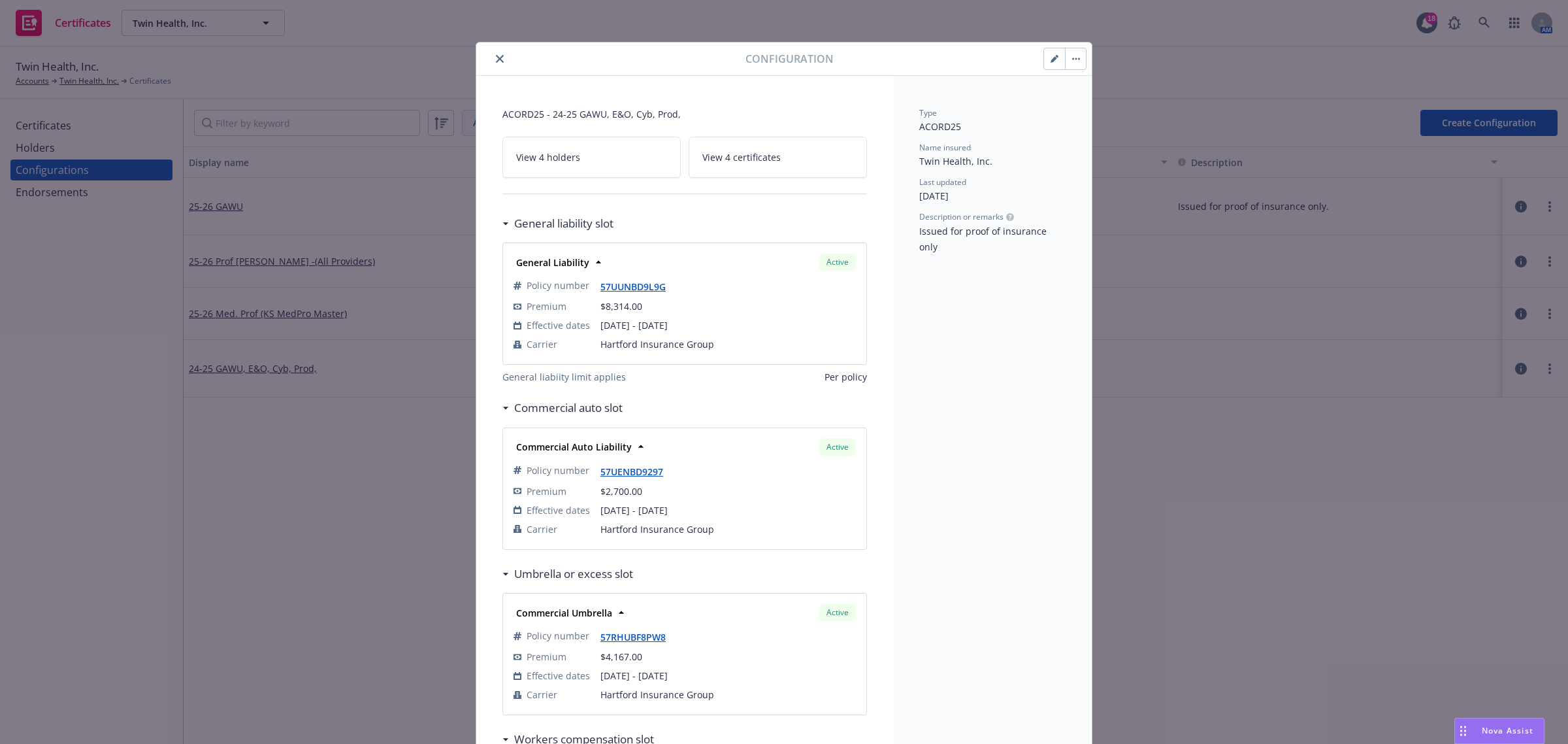
click at [482, 59] on div at bounding box center [614, 59] width 264 height 16
click at [496, 59] on icon "close" at bounding box center [499, 59] width 8 height 8
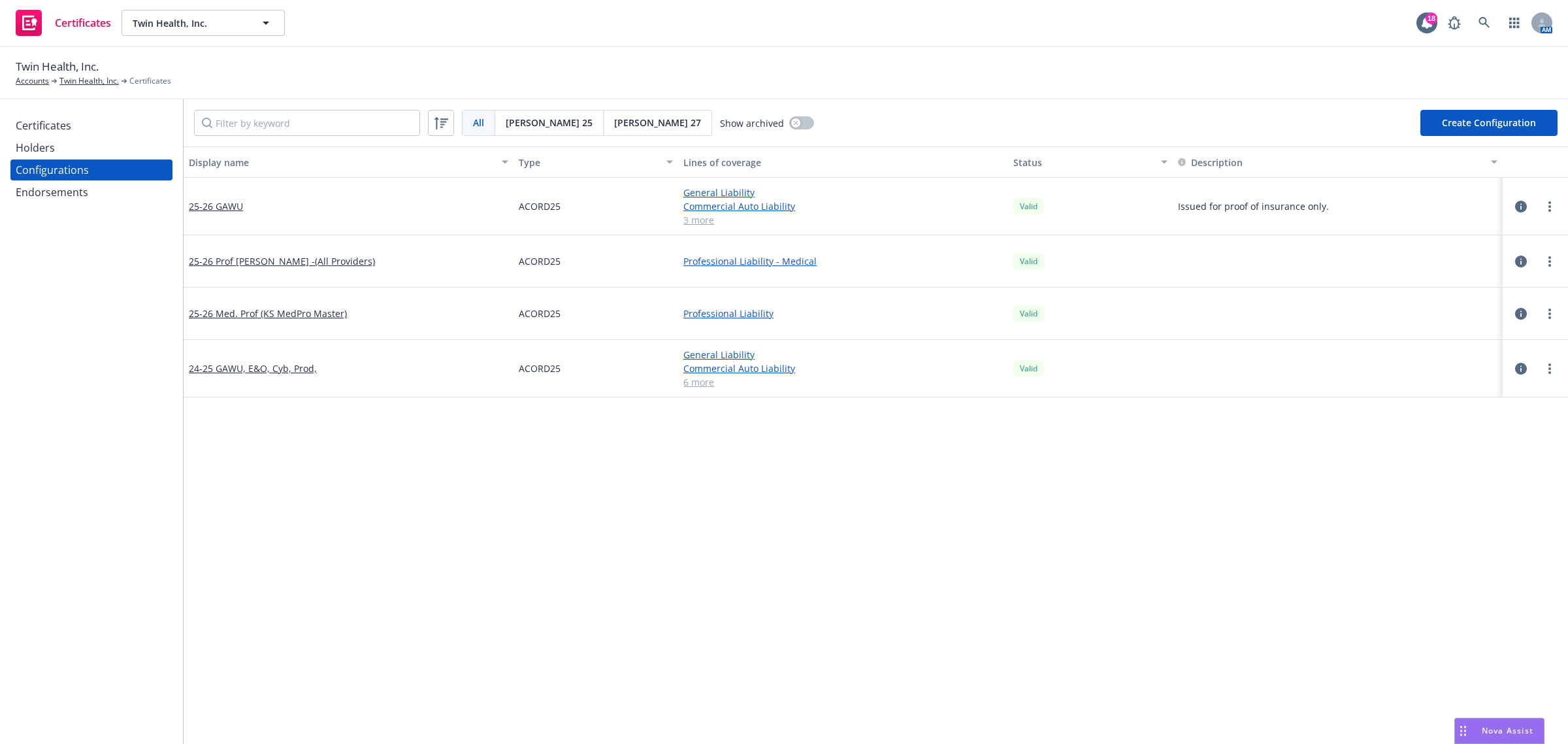
click at [20, 184] on div "Endorsements" at bounding box center [52, 192] width 73 height 21
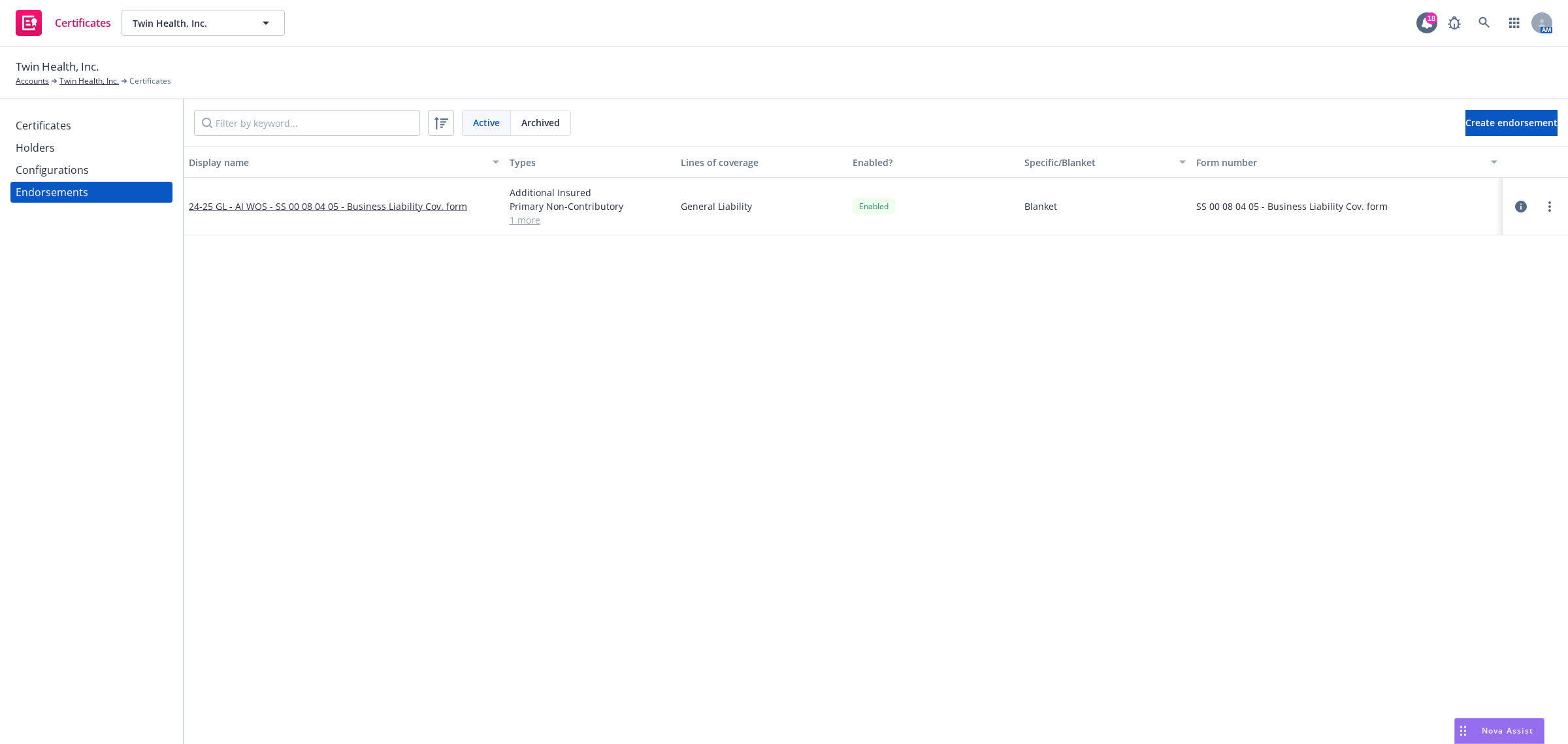
click at [389, 421] on div "Display name Types Lines of coverage Enabled? Specific/Blanket Form number 24-2…" at bounding box center [876, 393] width 1384 height 493
click at [974, 410] on div "Display name Types Lines of coverage Enabled? Specific/Blanket Form number 24-2…" at bounding box center [876, 393] width 1384 height 493
click at [1547, 206] on link "more" at bounding box center [1550, 206] width 16 height 16
click at [1523, 262] on link "View document" at bounding box center [1485, 260] width 143 height 26
click at [1549, 203] on icon "more" at bounding box center [1549, 206] width 3 height 10
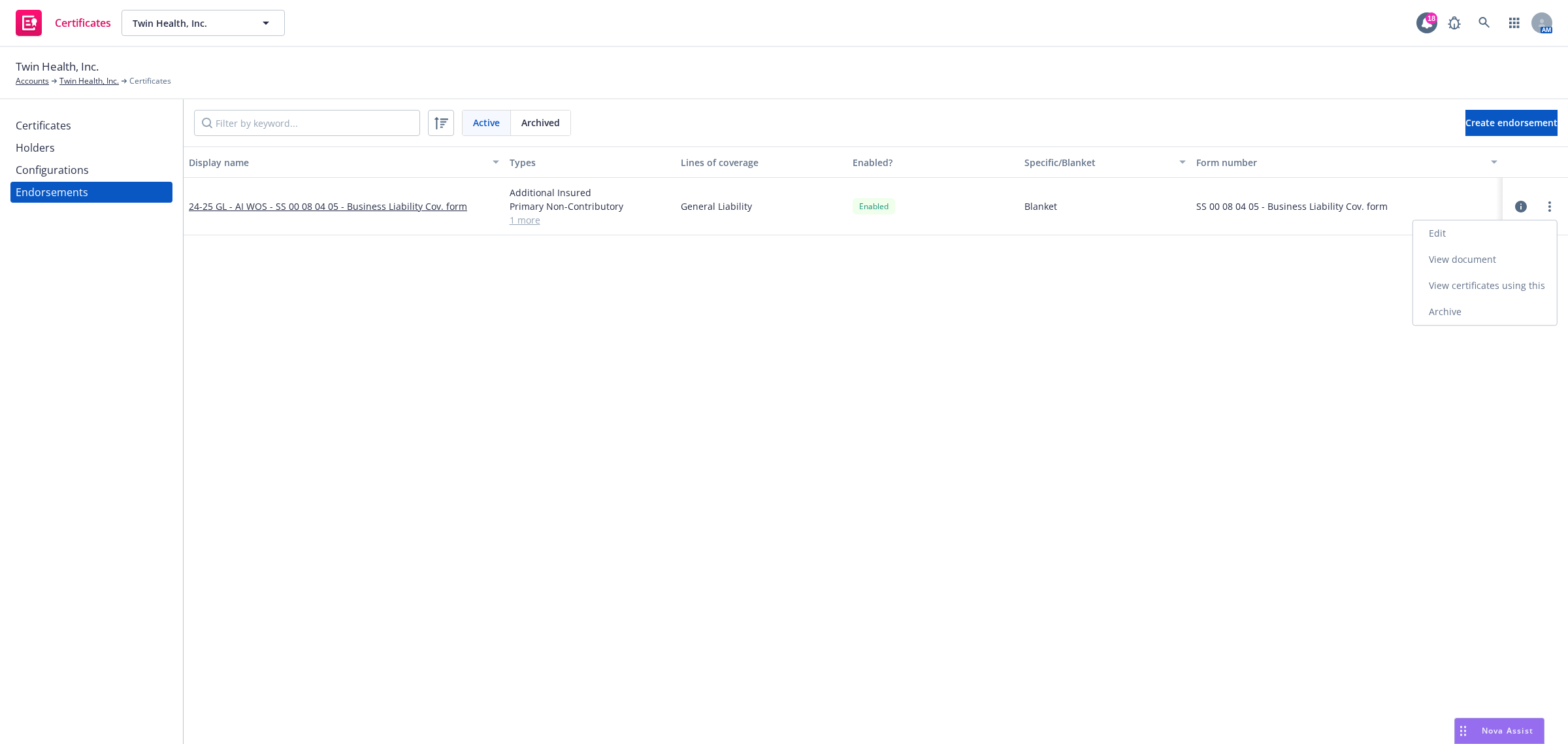
click at [1513, 281] on link "View certificates using this" at bounding box center [1485, 286] width 143 height 26
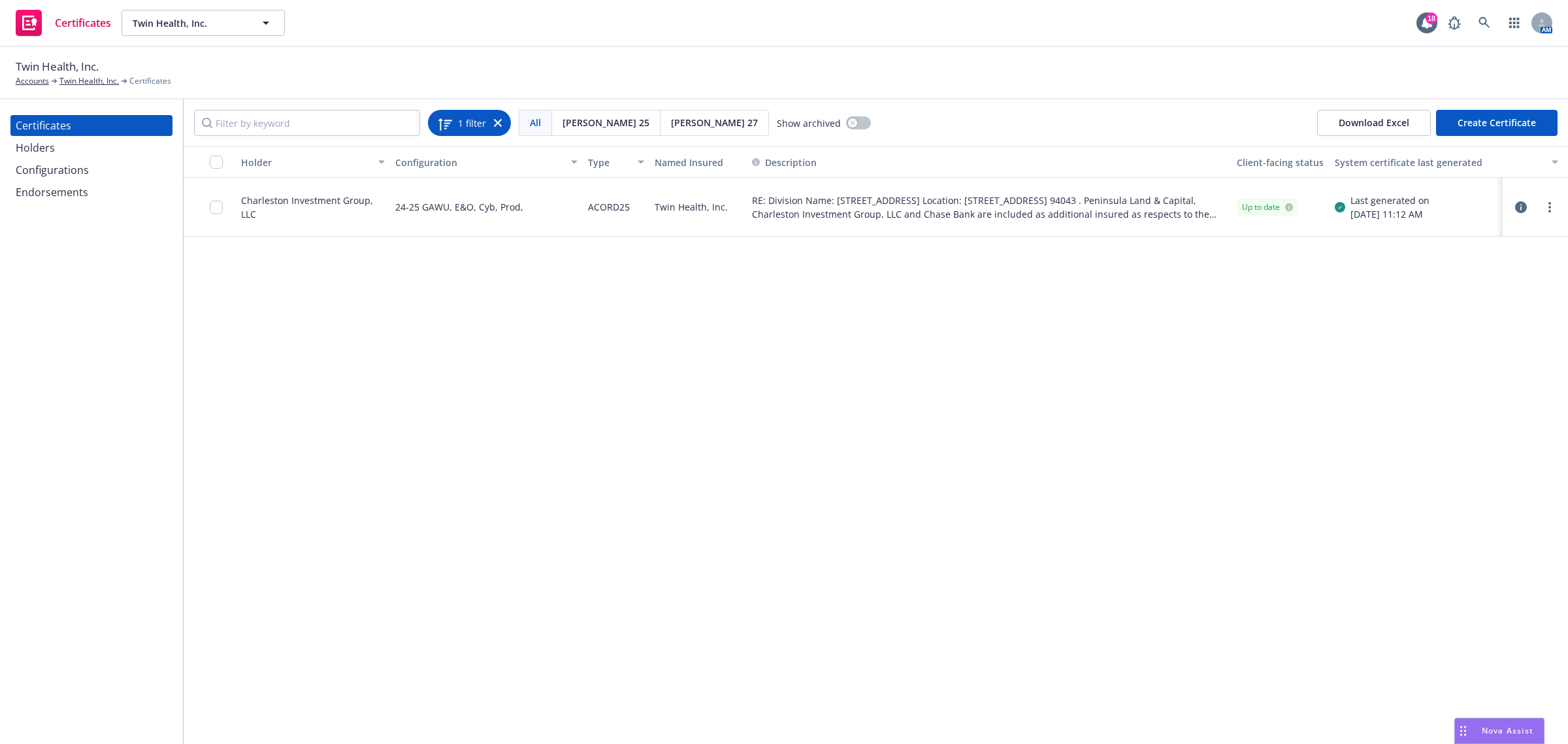
click at [491, 121] on div "1 filter" at bounding box center [469, 122] width 65 height 18
click at [502, 126] on div "1 filter" at bounding box center [469, 123] width 83 height 26
click at [105, 188] on div "Endorsements" at bounding box center [91, 192] width 151 height 21
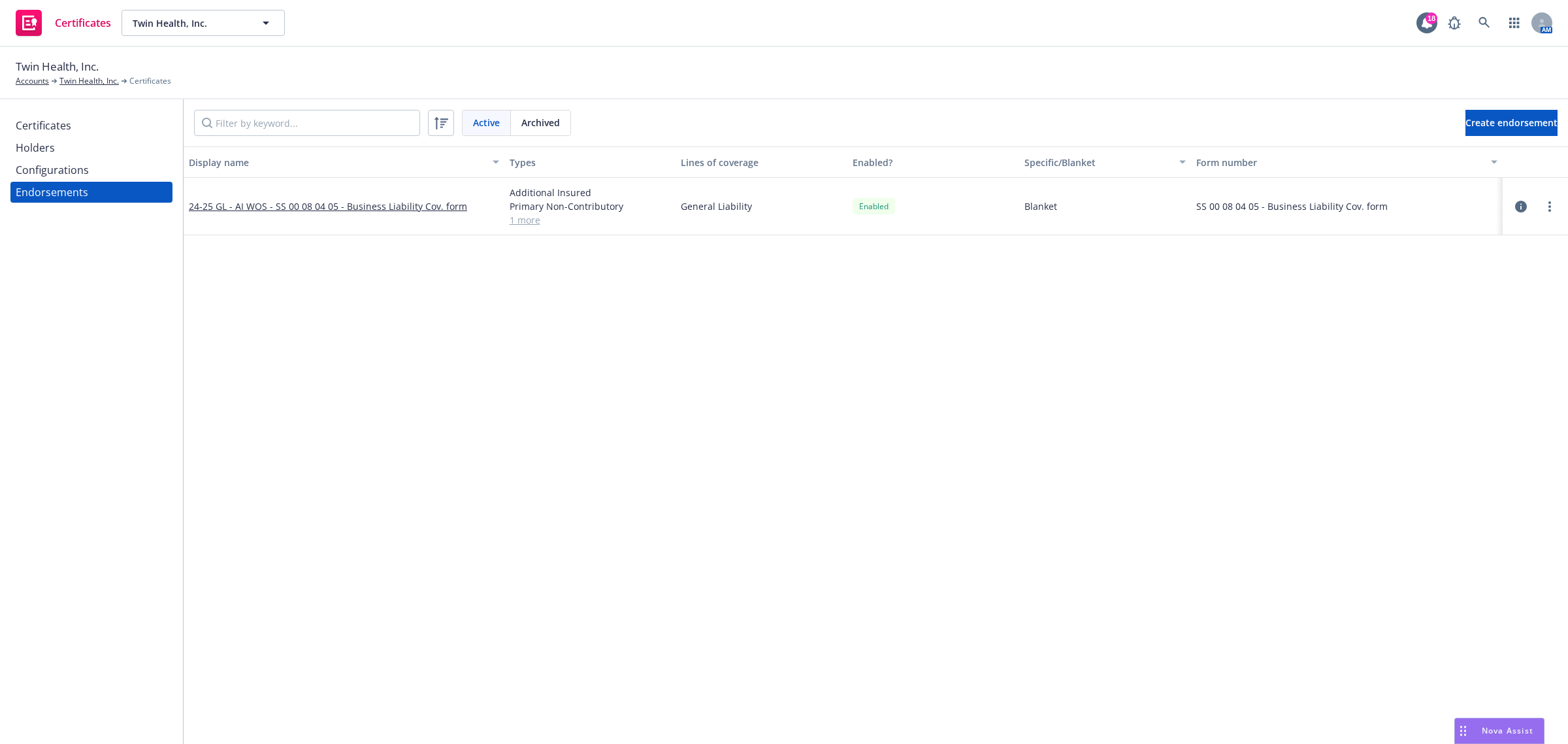
click at [1523, 205] on icon "button" at bounding box center [1520, 205] width 11 height 11
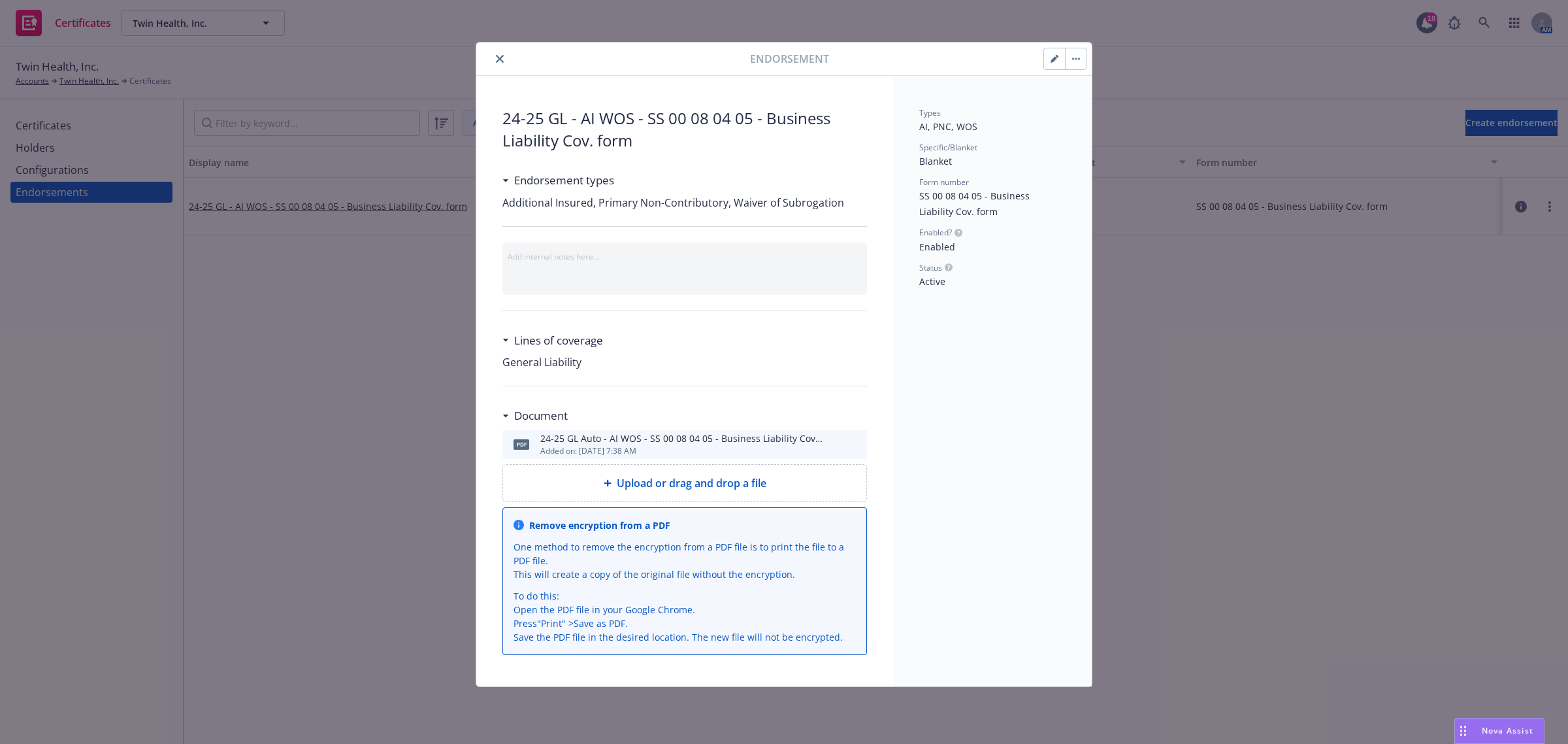
click at [1044, 62] on button "button" at bounding box center [1054, 59] width 21 height 21
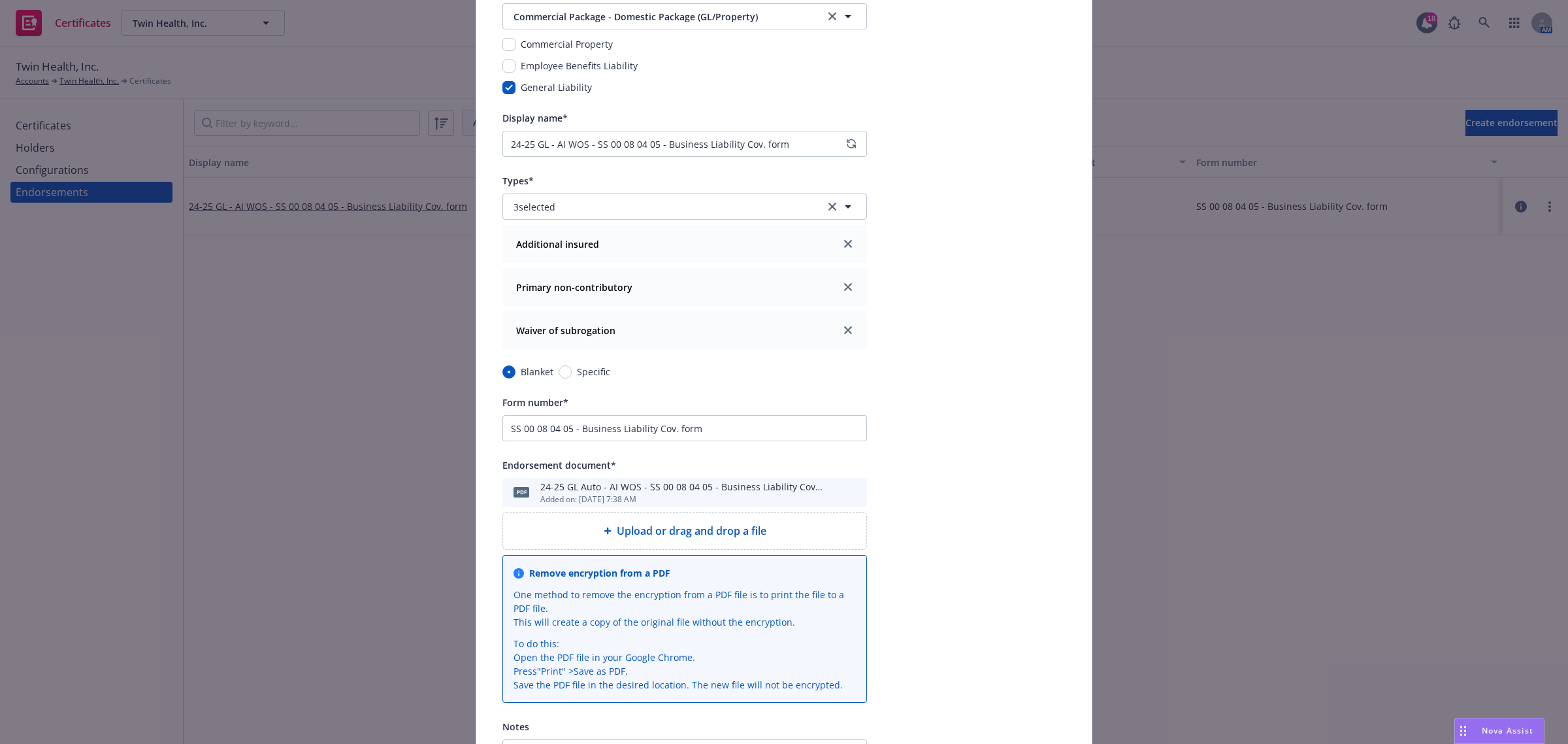
scroll to position [286, 0]
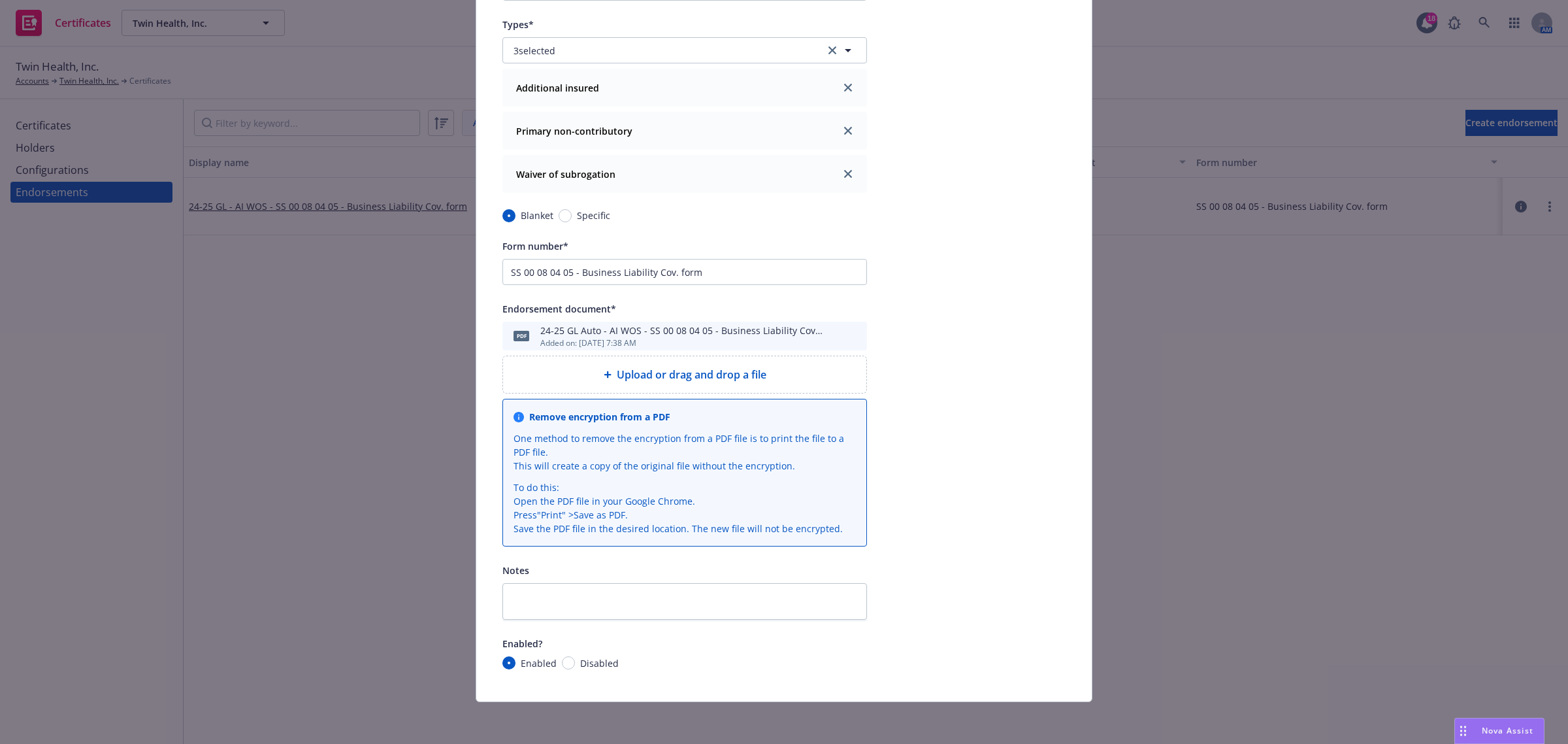
click at [595, 664] on span "Disabled" at bounding box center [600, 663] width 38 height 14
click at [575, 664] on input "Disabled" at bounding box center [568, 662] width 13 height 13
radio input "true"
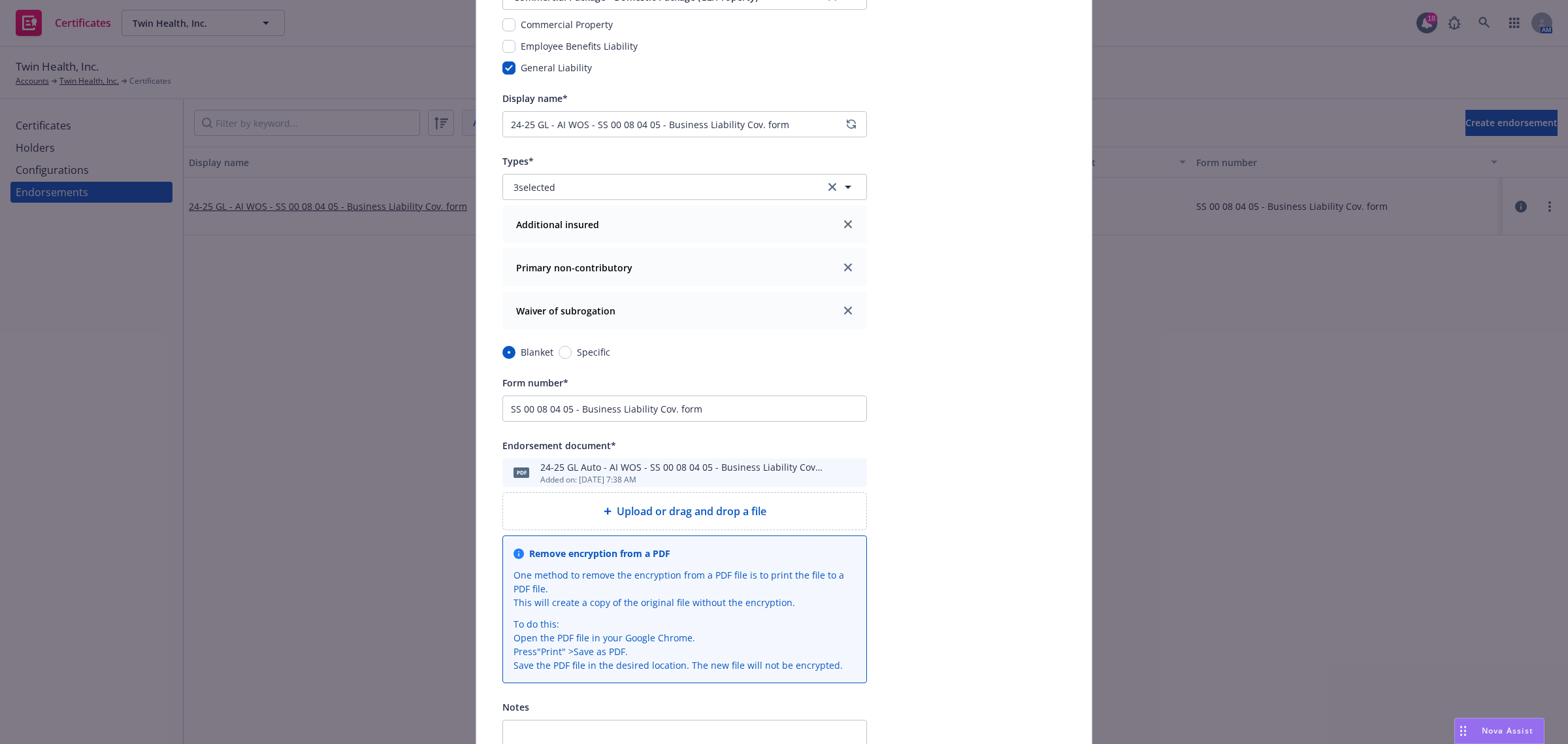
scroll to position [0, 0]
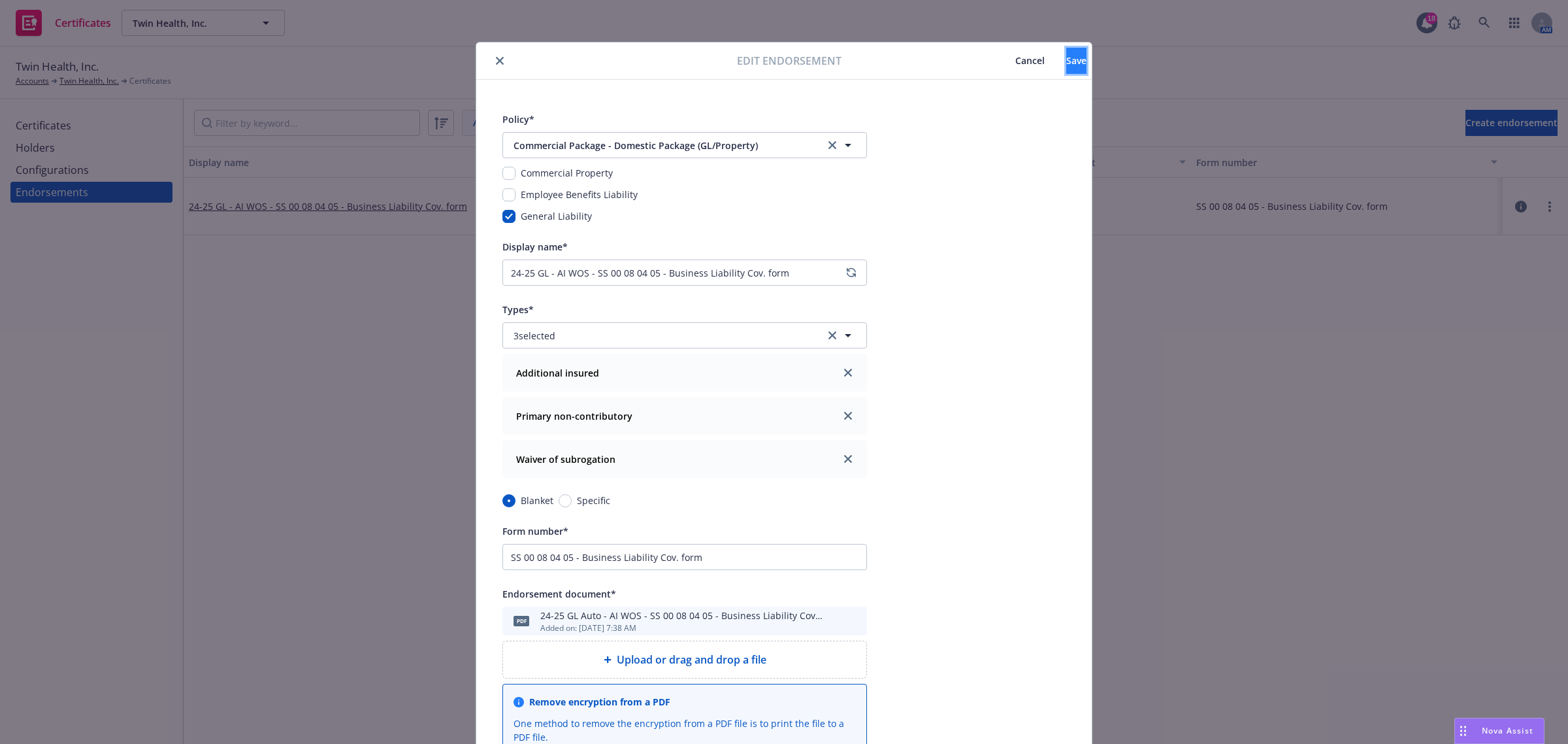
click at [1066, 53] on button "Save" at bounding box center [1076, 61] width 20 height 26
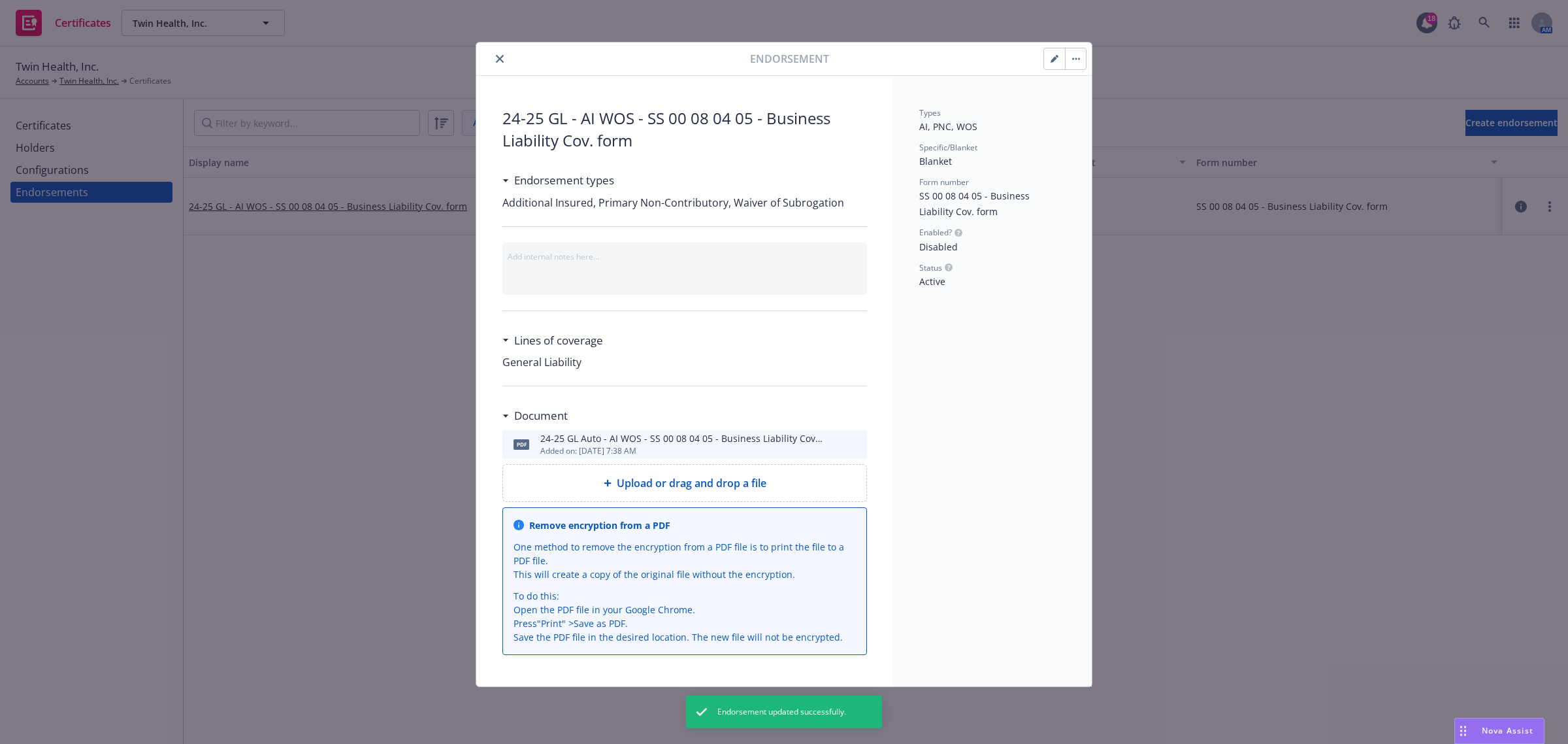
click at [505, 56] on button "close" at bounding box center [500, 59] width 16 height 16
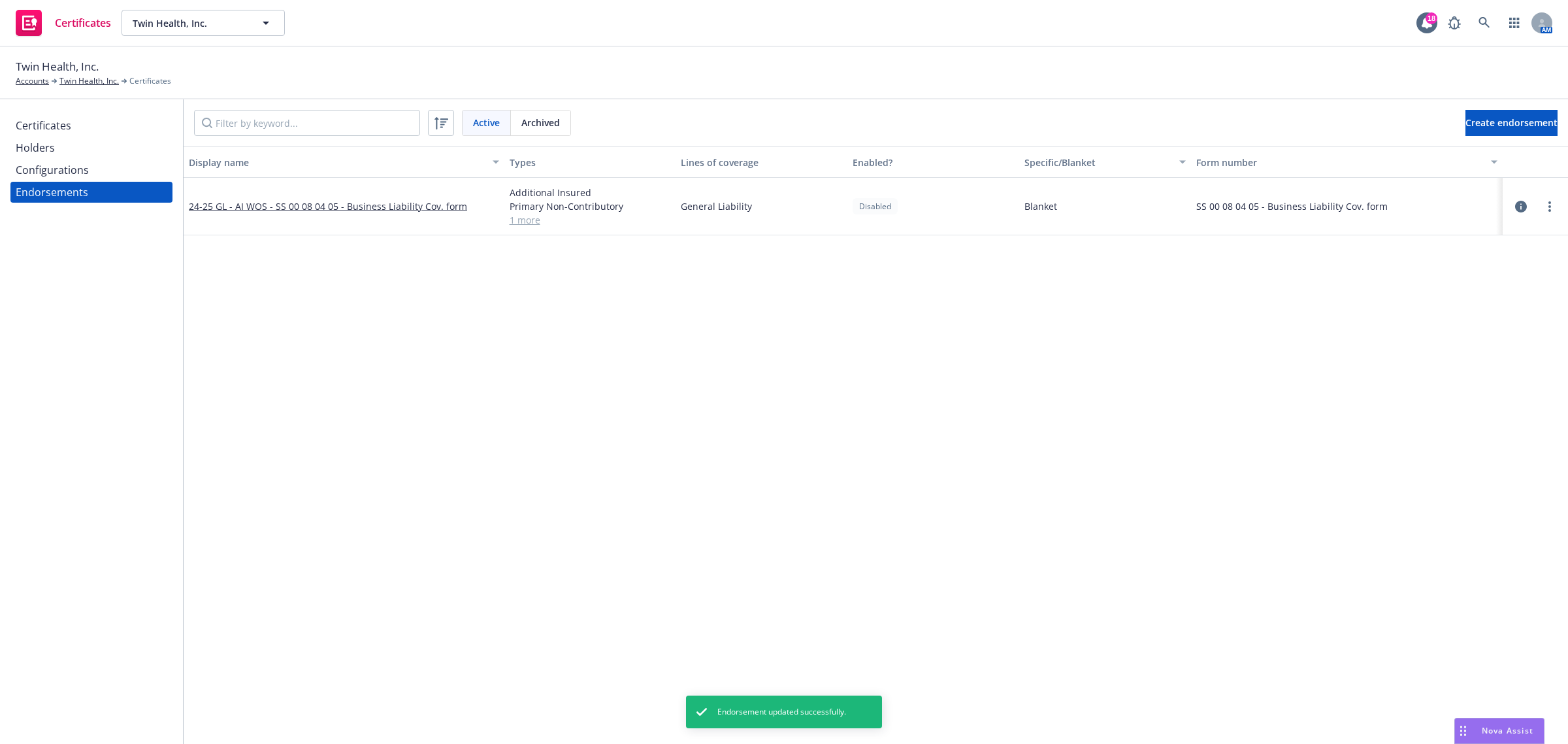
click at [76, 174] on div "Configurations" at bounding box center [52, 170] width 73 height 21
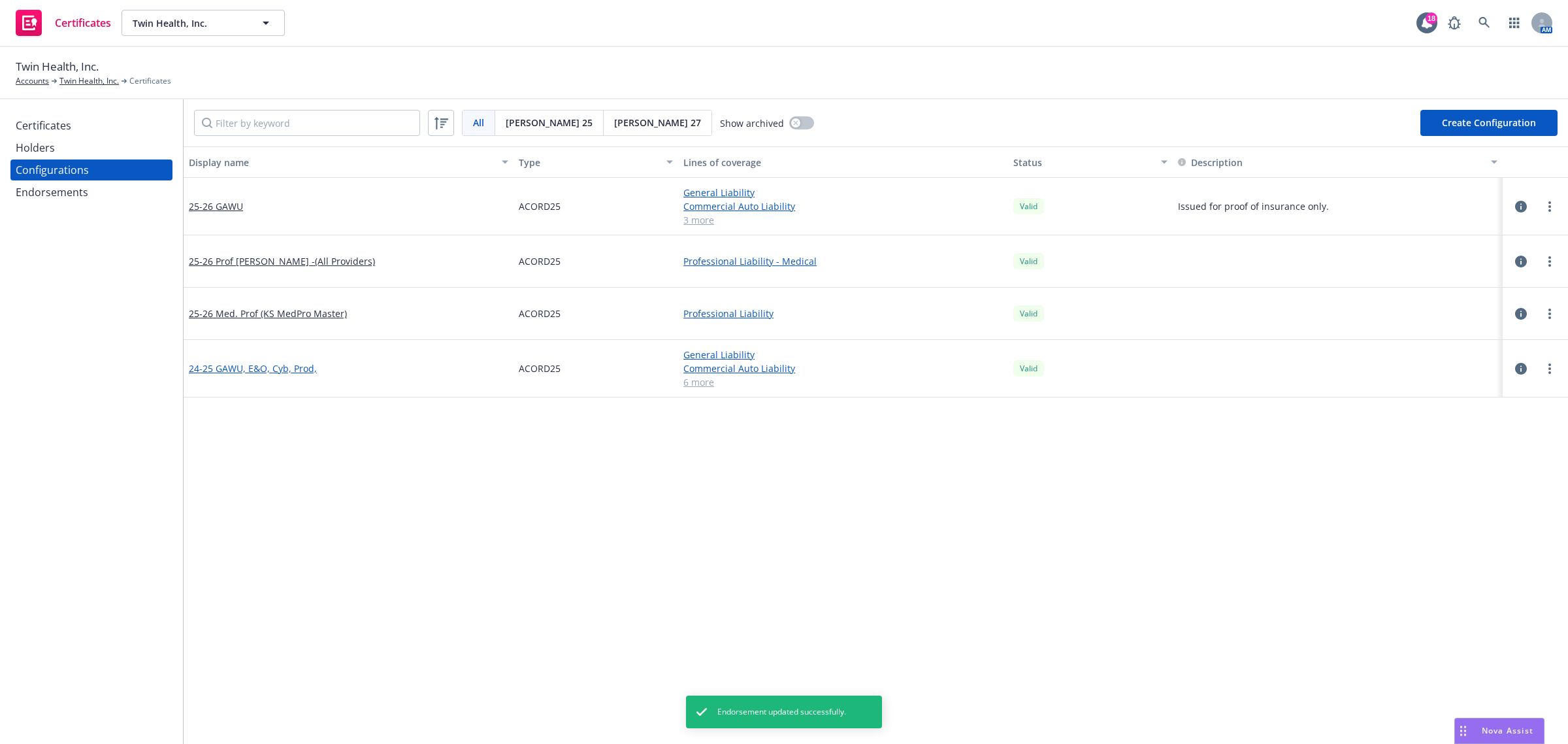
click at [273, 365] on link "24-25 GAWU, E&O, Cyb, Prod," at bounding box center [253, 368] width 128 height 14
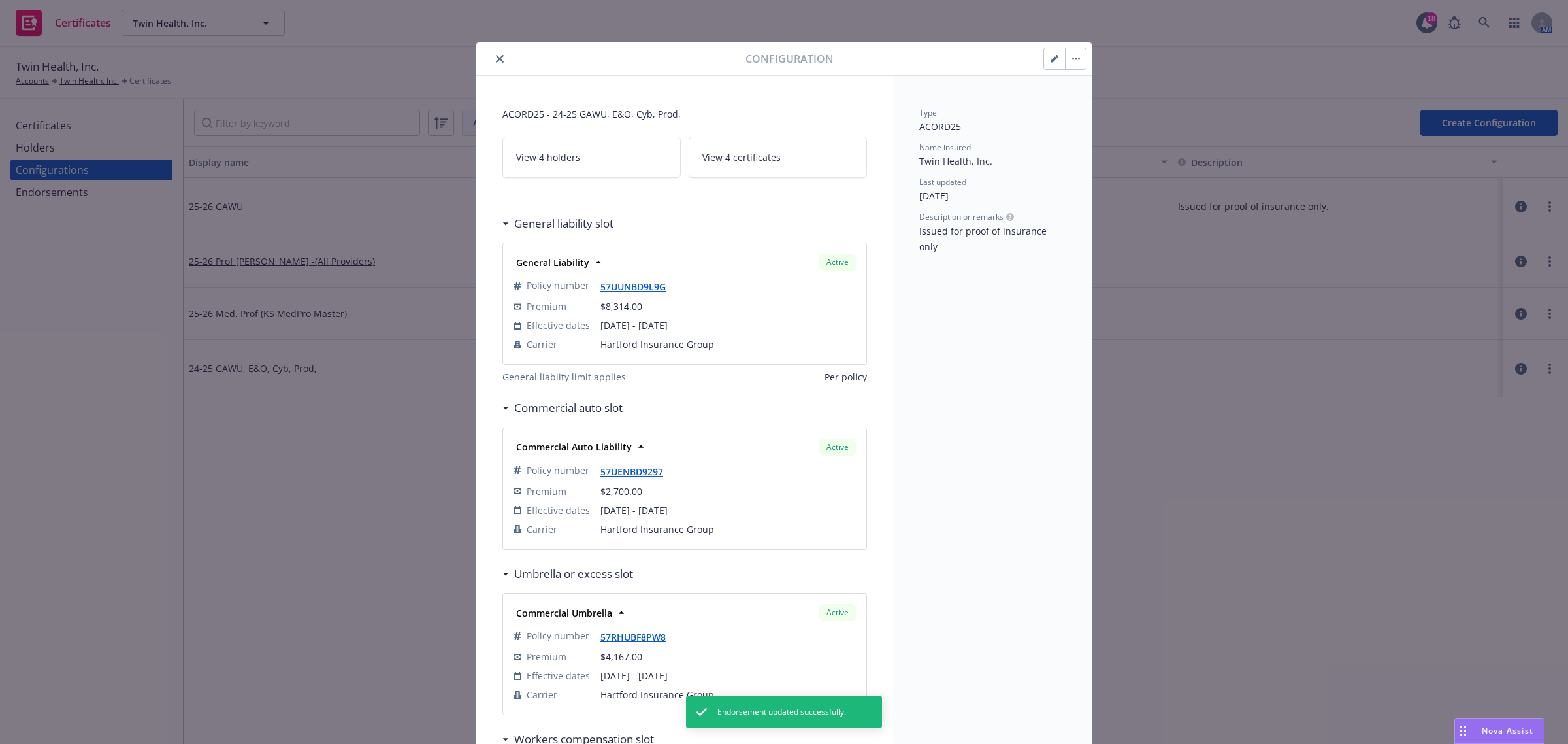
click at [1051, 60] on icon "button" at bounding box center [1054, 59] width 8 height 8
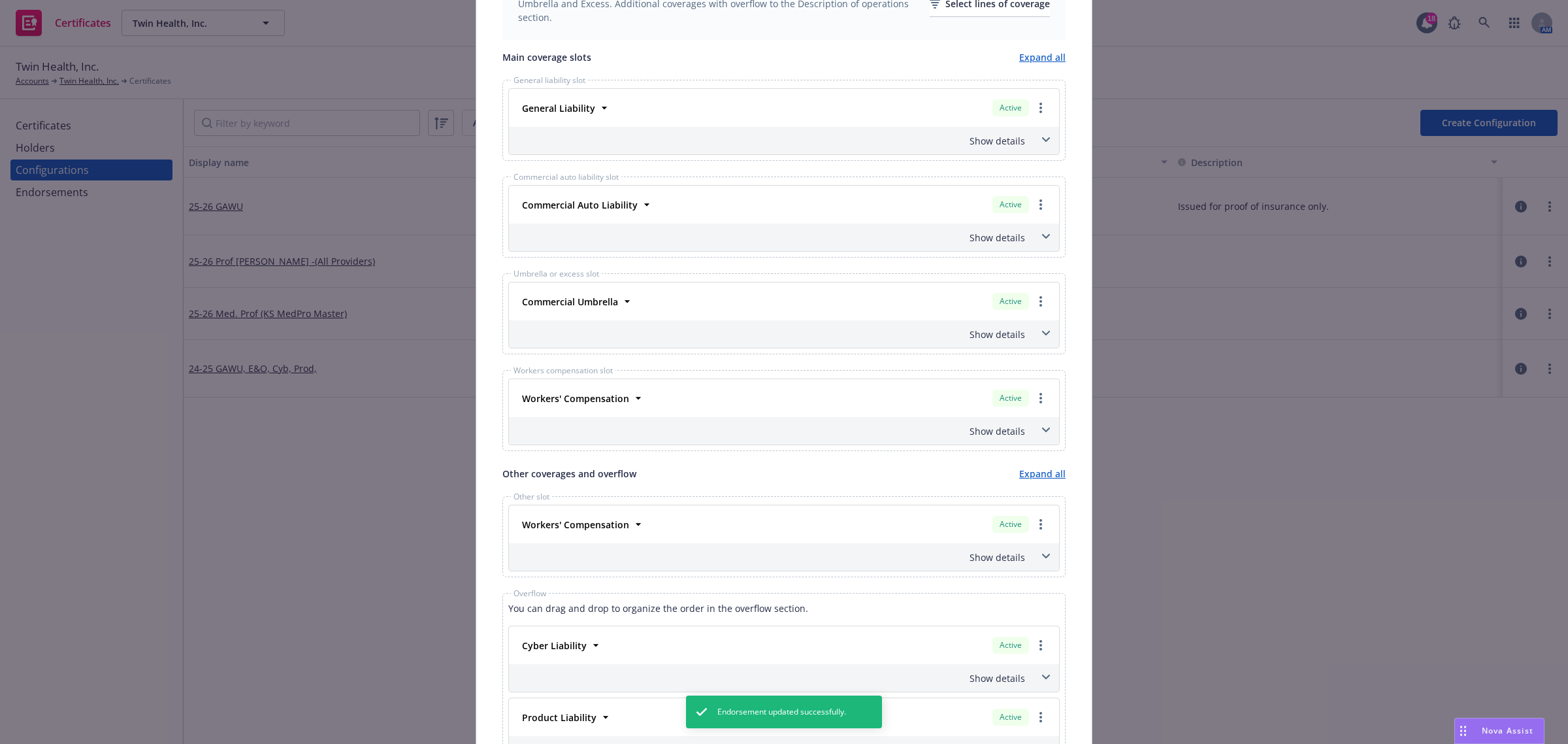
scroll to position [490, 0]
click at [600, 106] on icon at bounding box center [604, 102] width 13 height 13
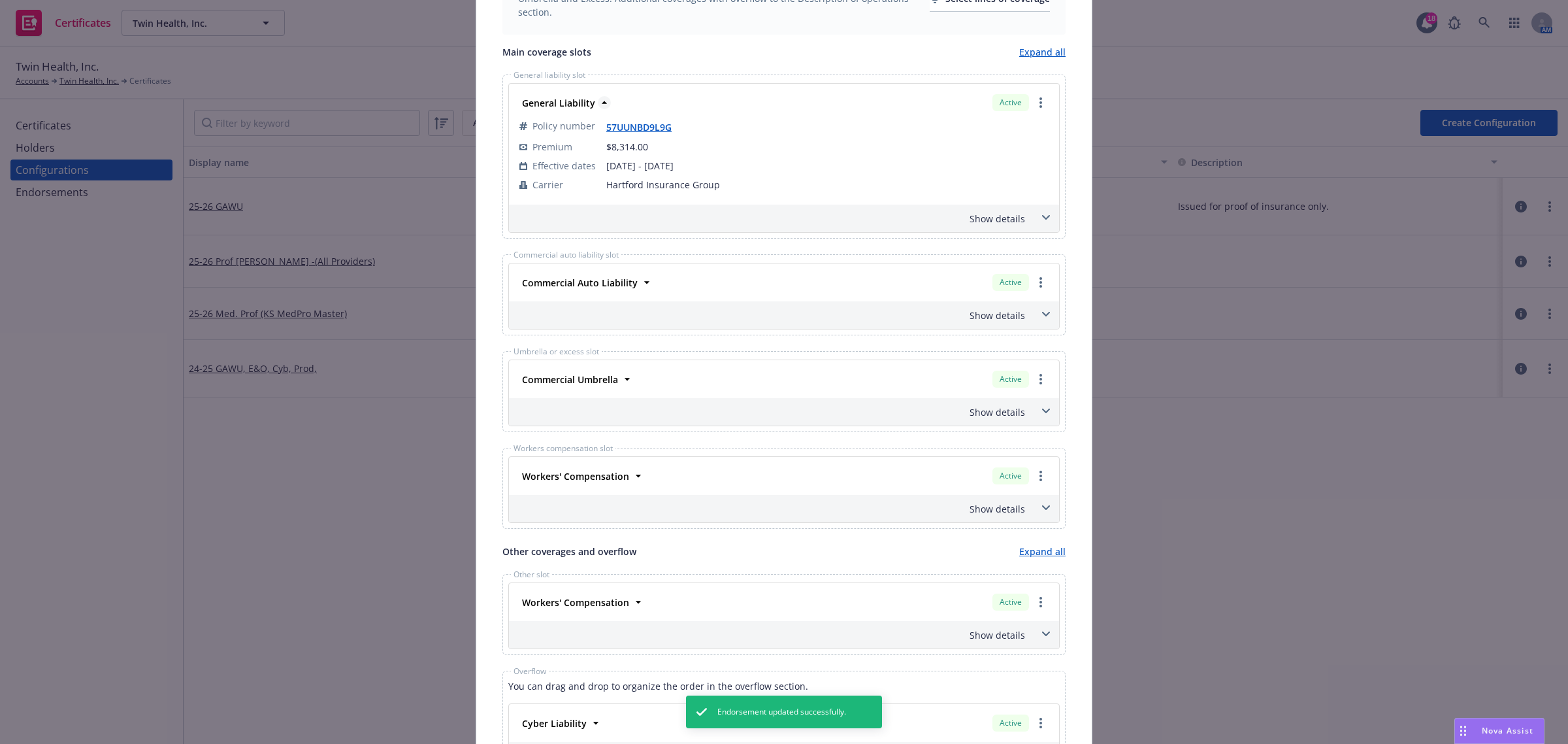
click at [600, 106] on icon at bounding box center [604, 102] width 13 height 13
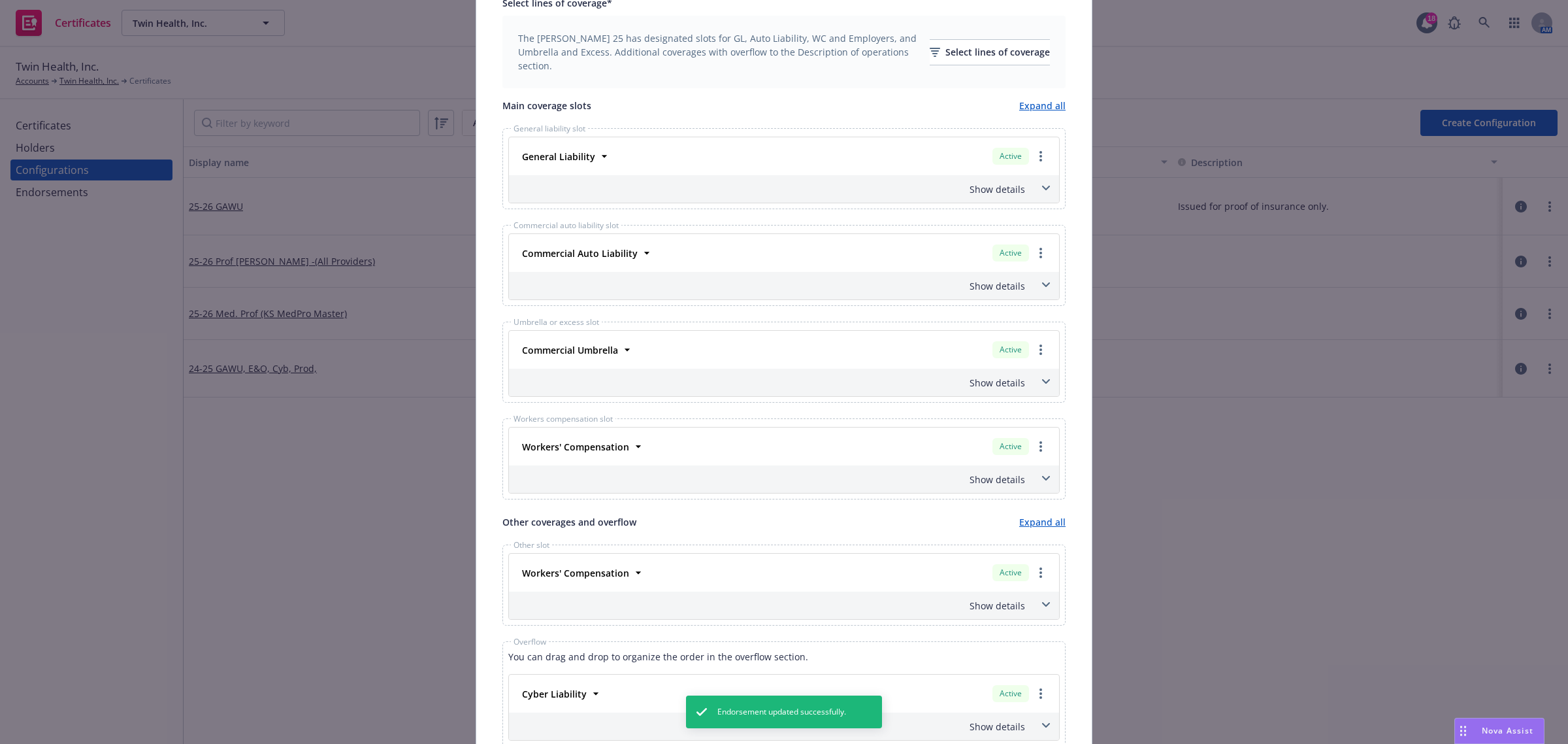
scroll to position [408, 0]
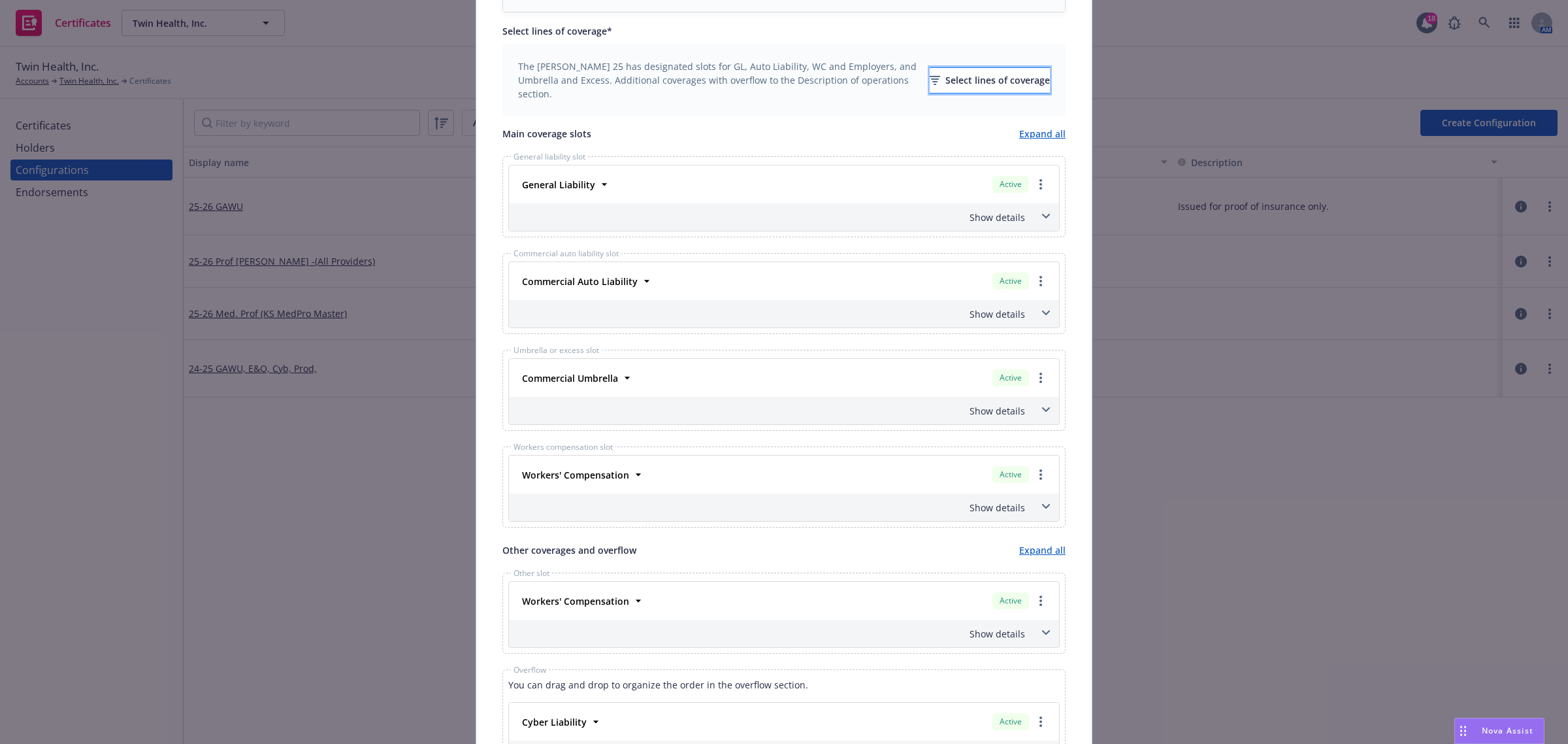
click at [933, 80] on div "Select lines of coverage" at bounding box center [990, 80] width 121 height 24
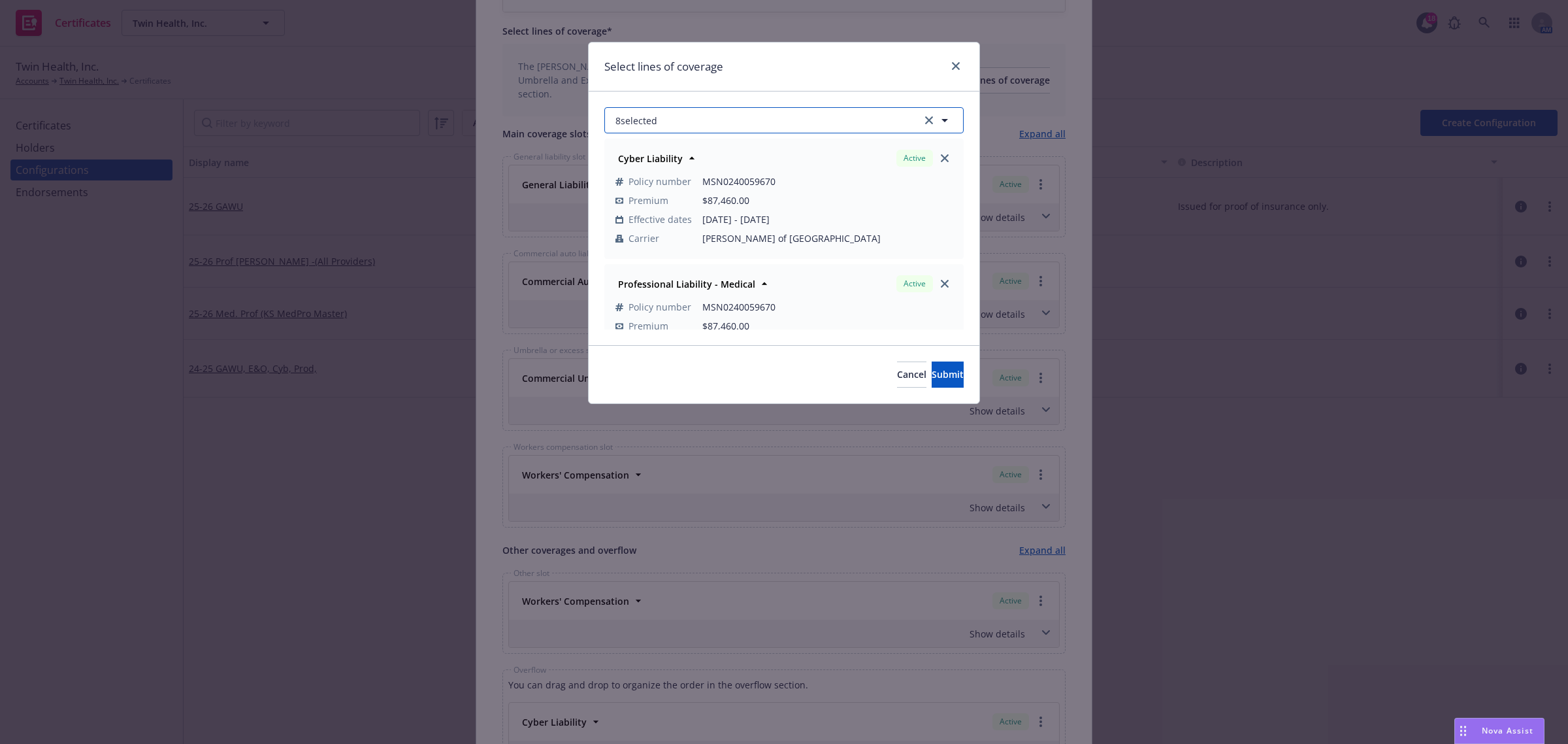
click at [946, 119] on icon "button" at bounding box center [945, 121] width 16 height 16
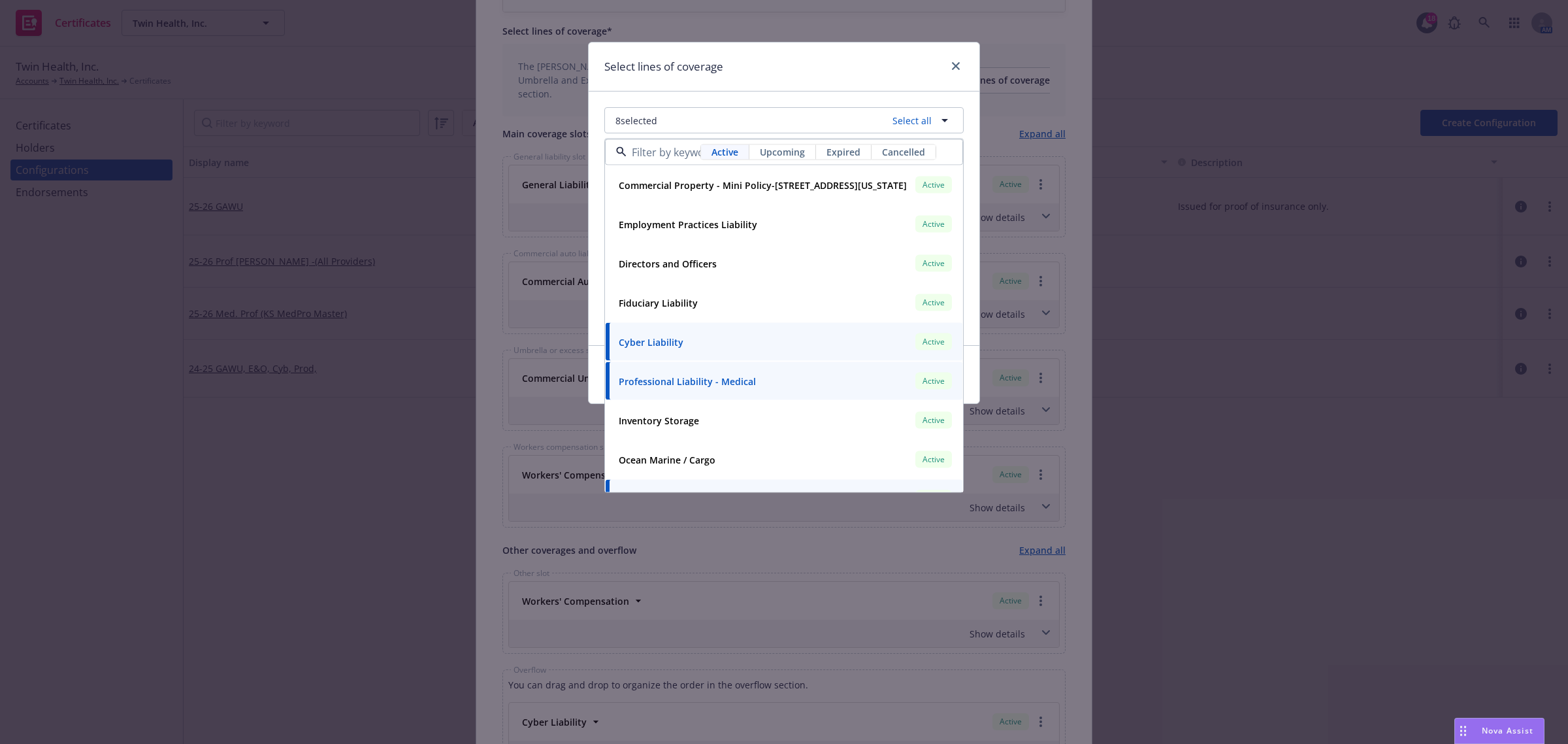
click at [803, 149] on span "Upcoming" at bounding box center [782, 152] width 45 height 14
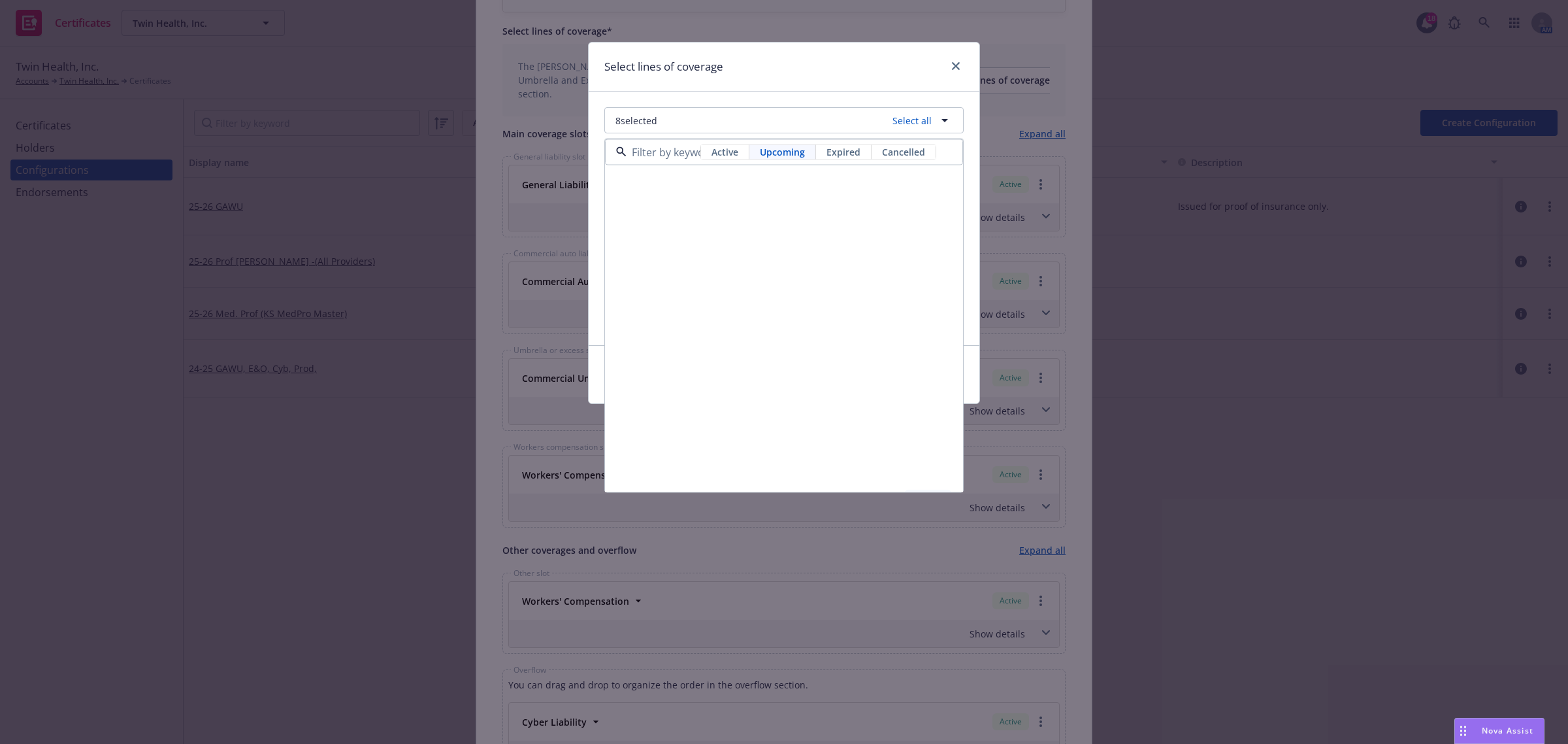
scroll to position [379, 0]
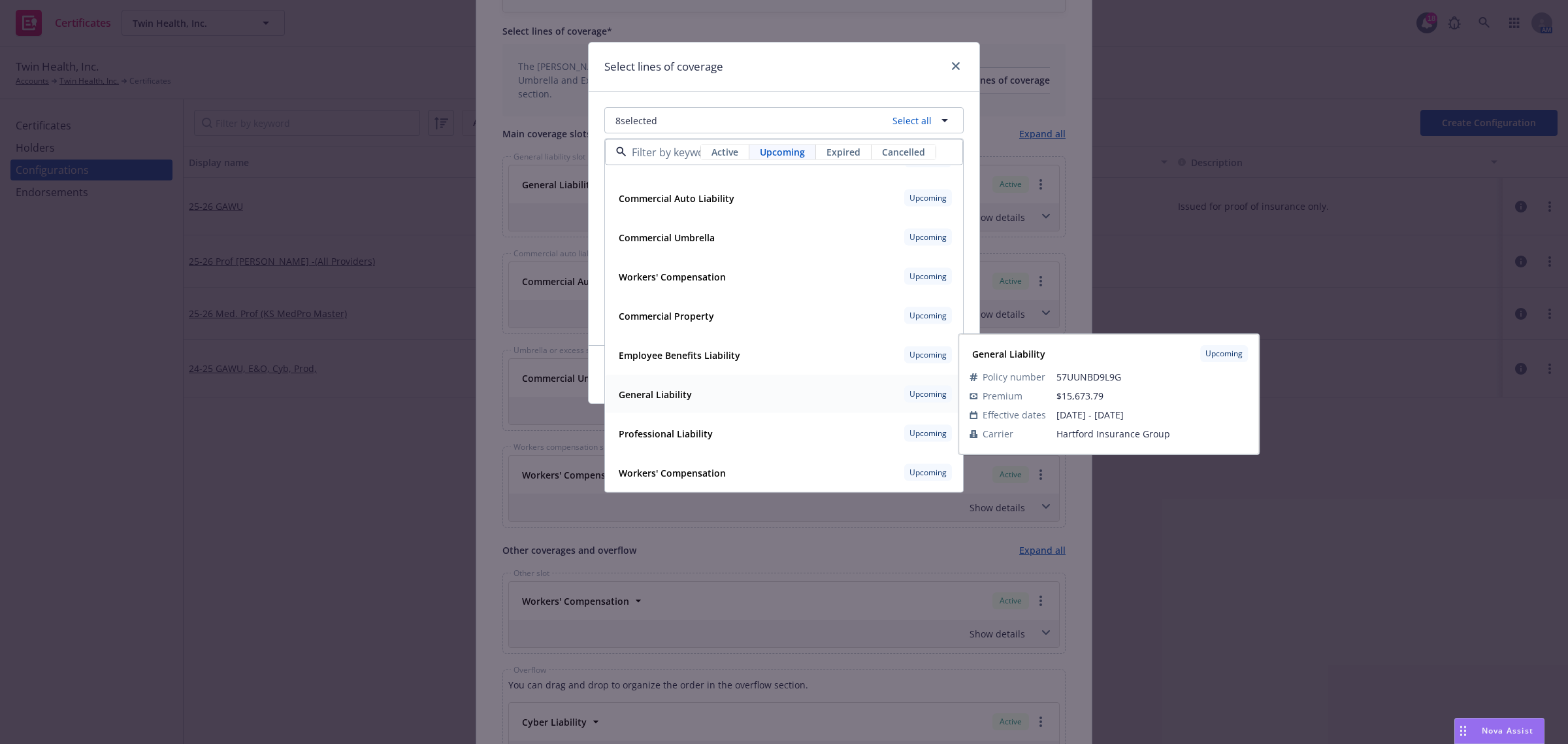
click at [765, 392] on div "General Liability Upcoming" at bounding box center [784, 393] width 341 height 22
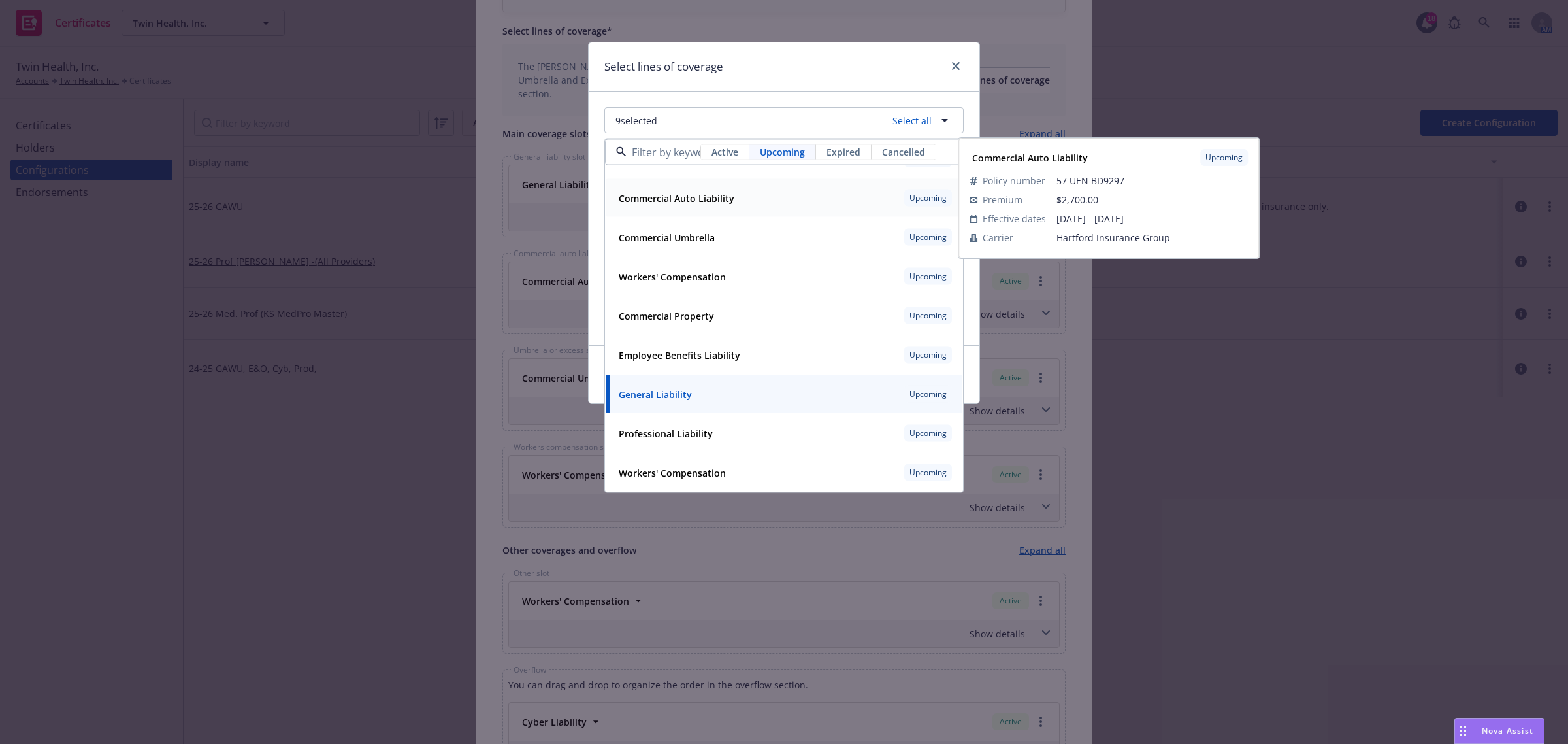
click at [727, 192] on strong "Commercial Auto Liability" at bounding box center [676, 198] width 115 height 12
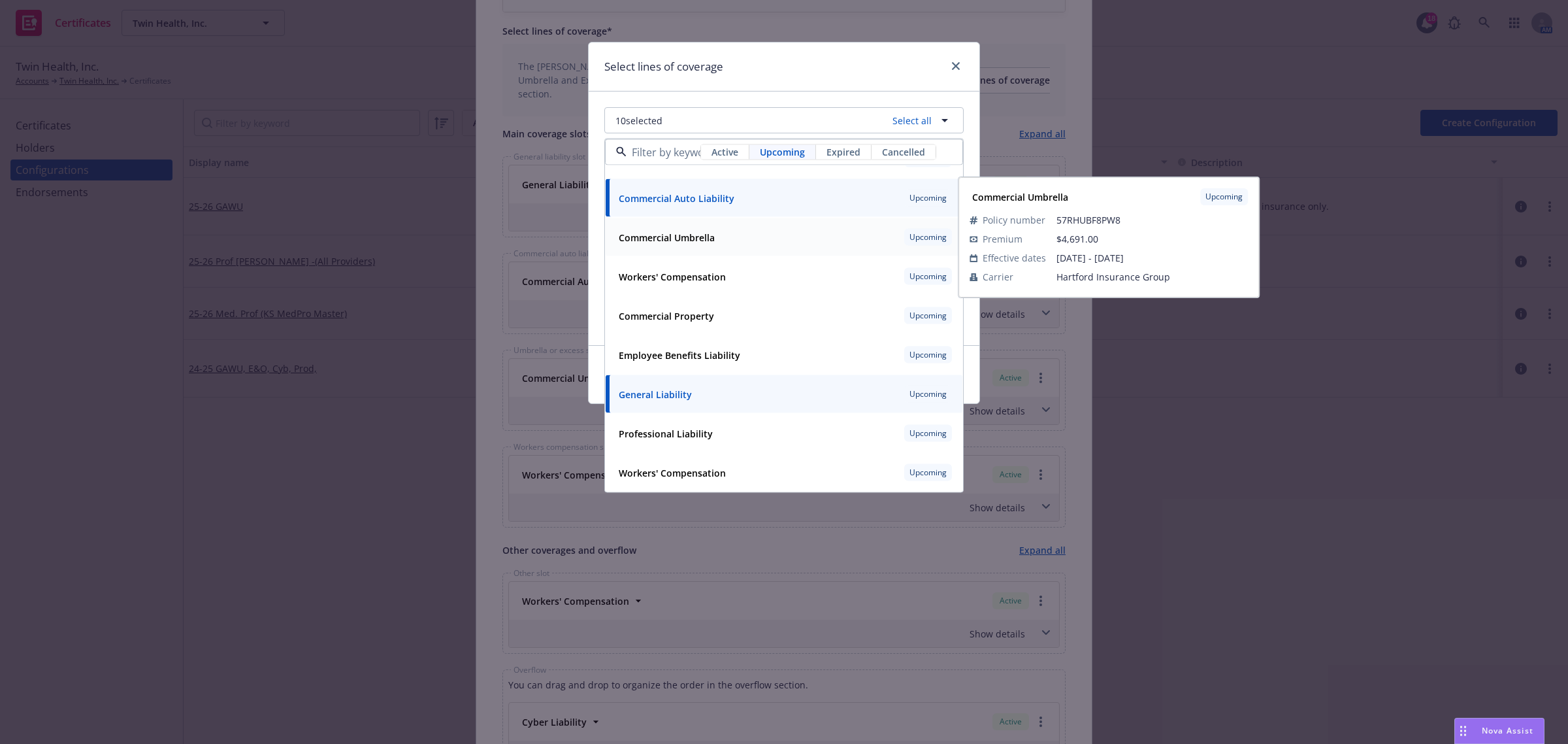
click at [723, 242] on div "Commercial Umbrella Upcoming" at bounding box center [784, 237] width 341 height 22
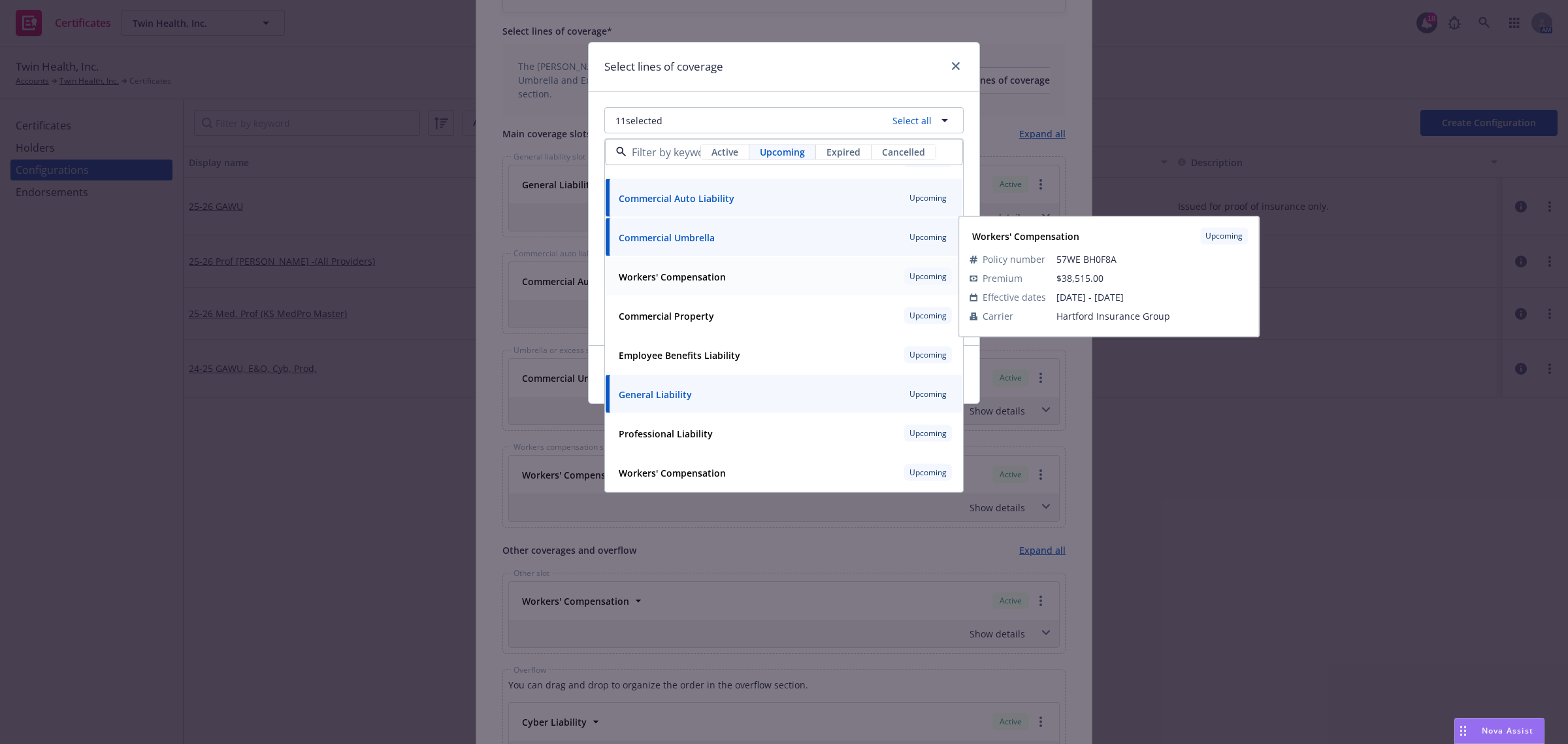
click at [723, 268] on div "Workers' Compensation" at bounding box center [671, 276] width 115 height 19
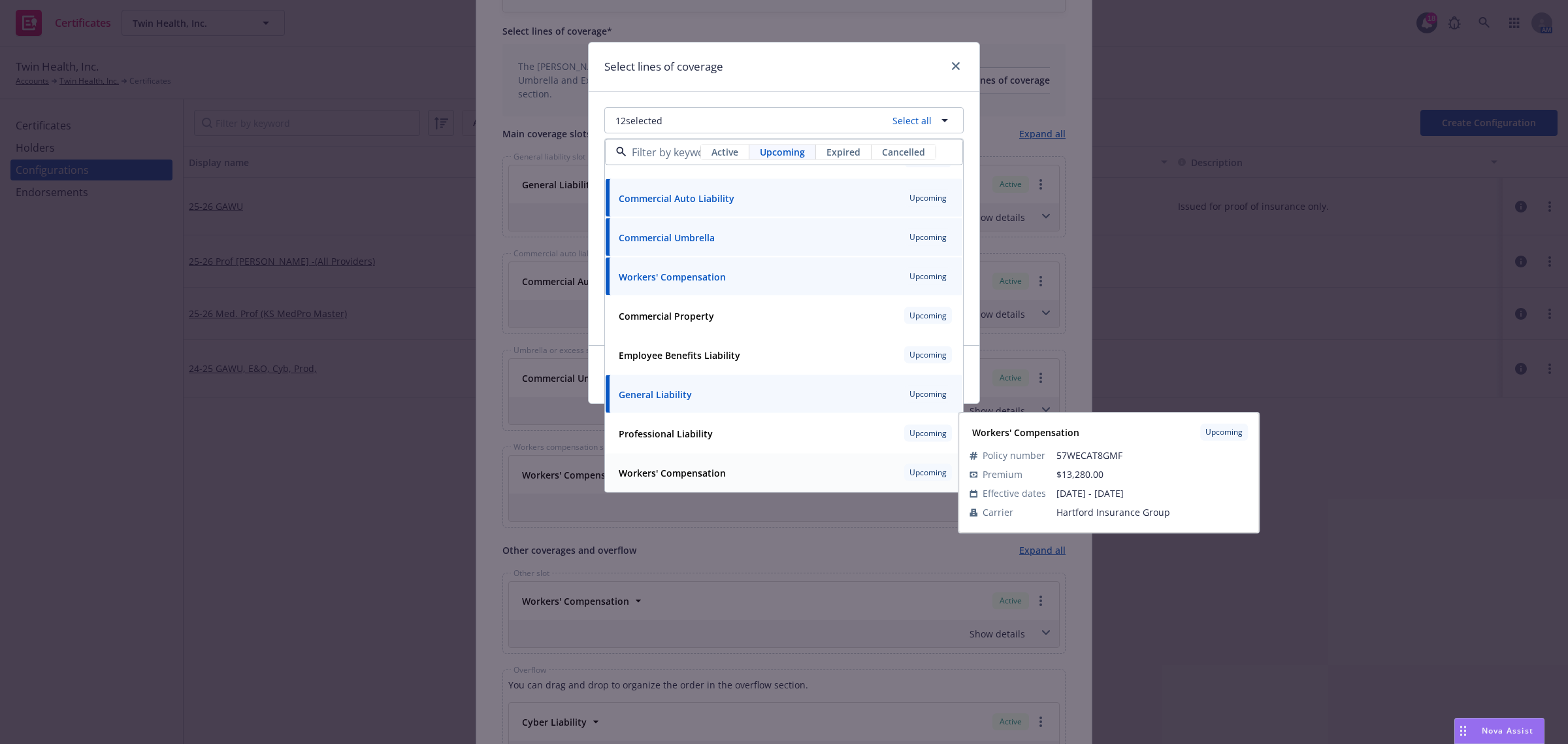
click at [709, 467] on strong "Workers' Compensation" at bounding box center [672, 472] width 108 height 12
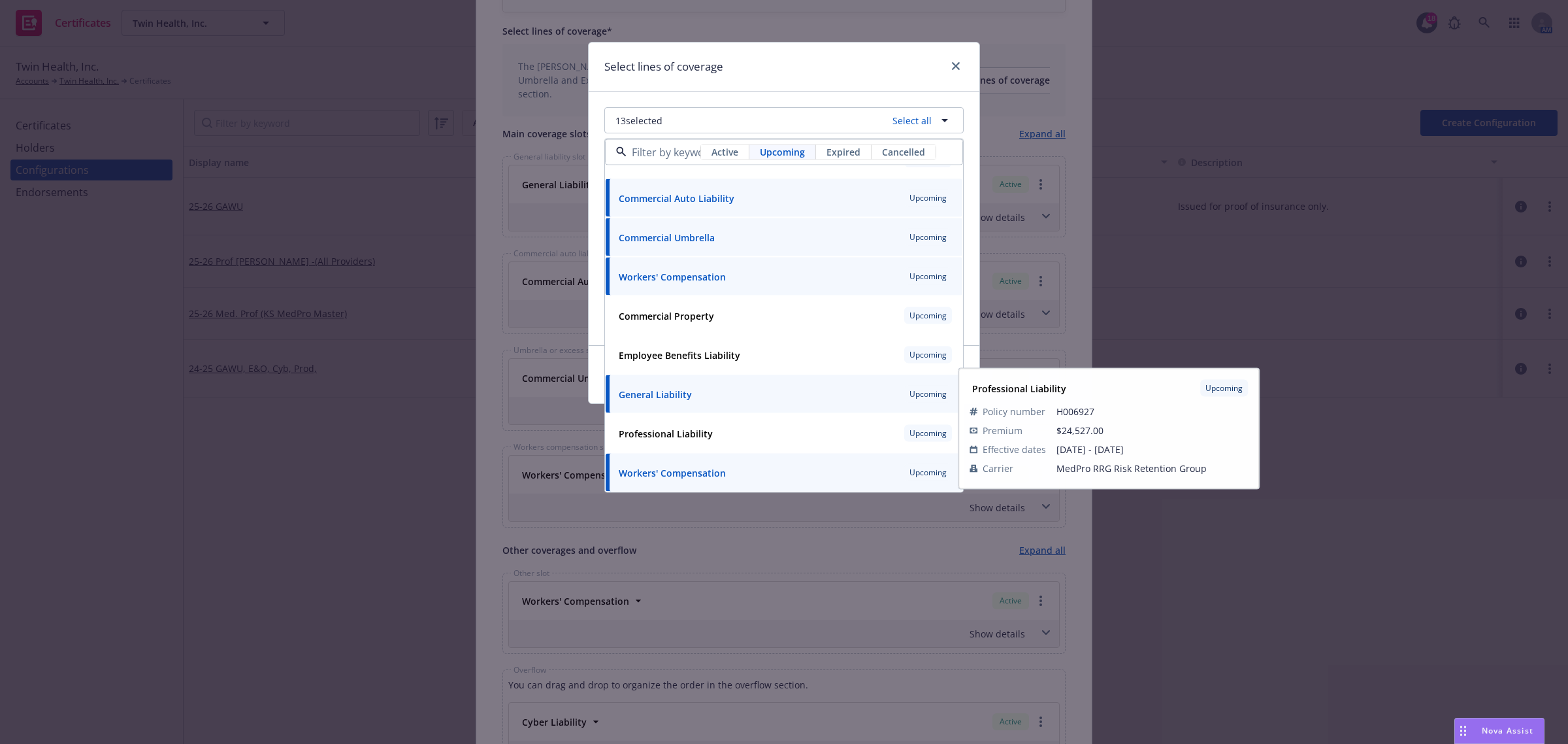
click at [599, 389] on div "Cancel Submit" at bounding box center [783, 374] width 391 height 59
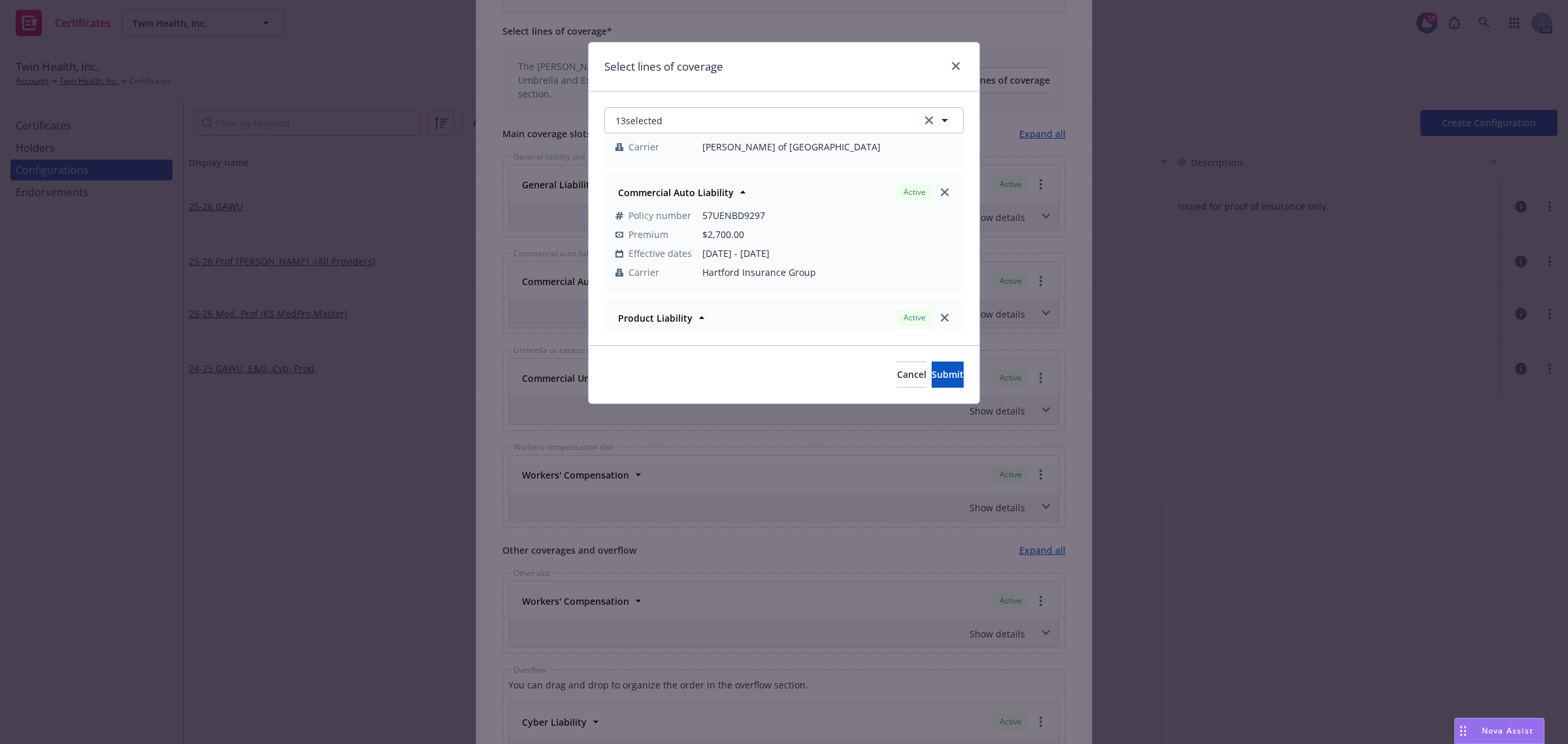
scroll to position [245, 0]
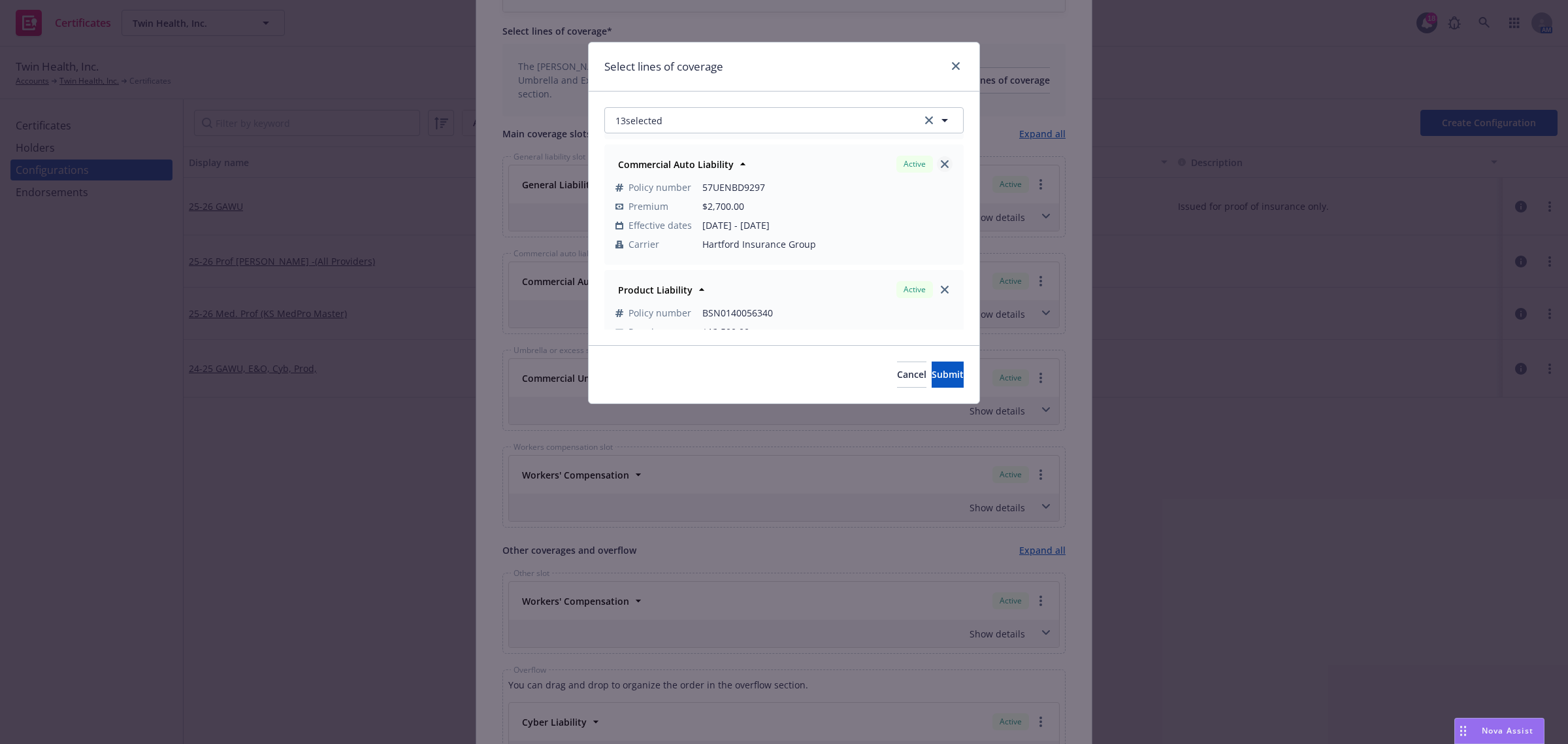
click at [940, 165] on icon "close" at bounding box center [944, 163] width 8 height 8
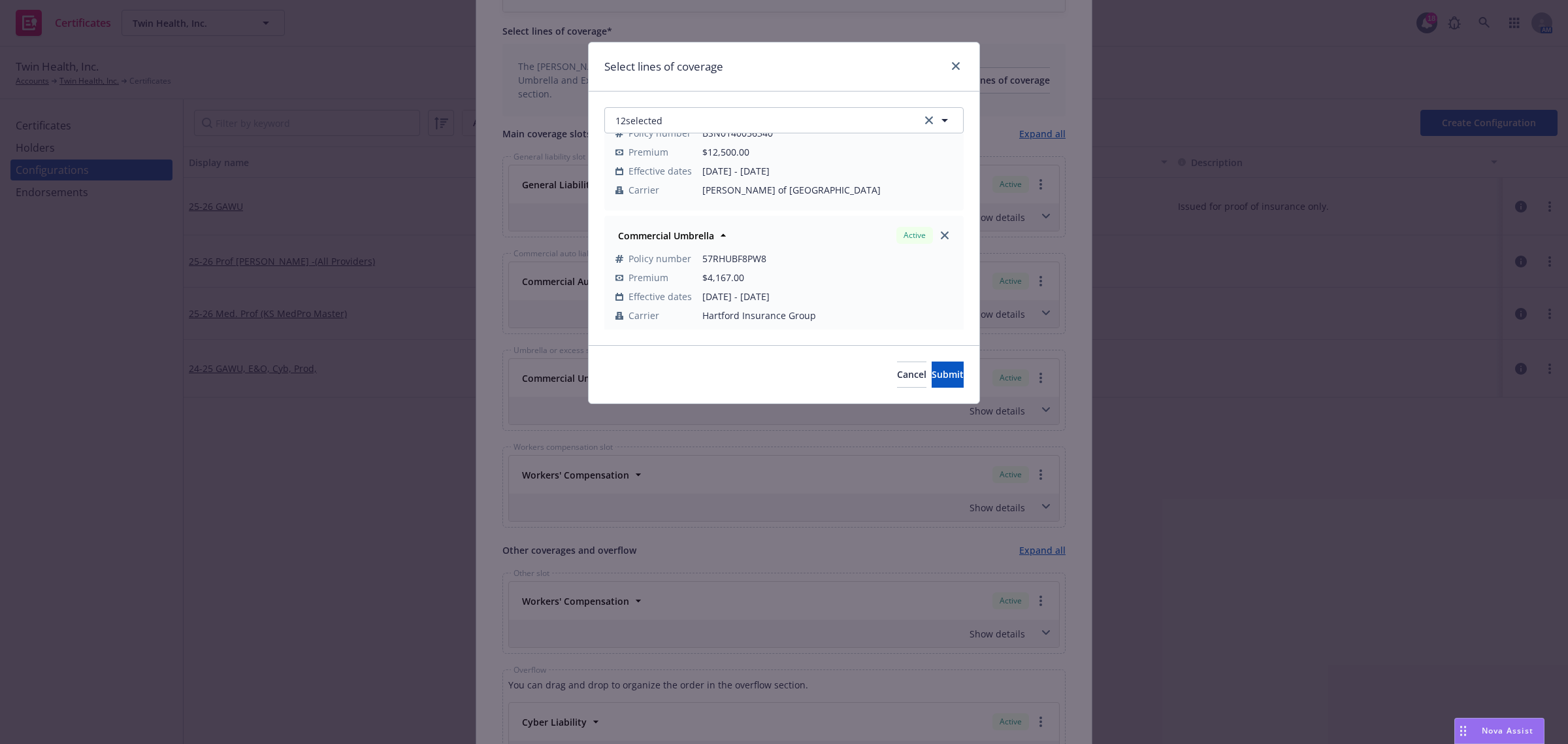
scroll to position [327, 0]
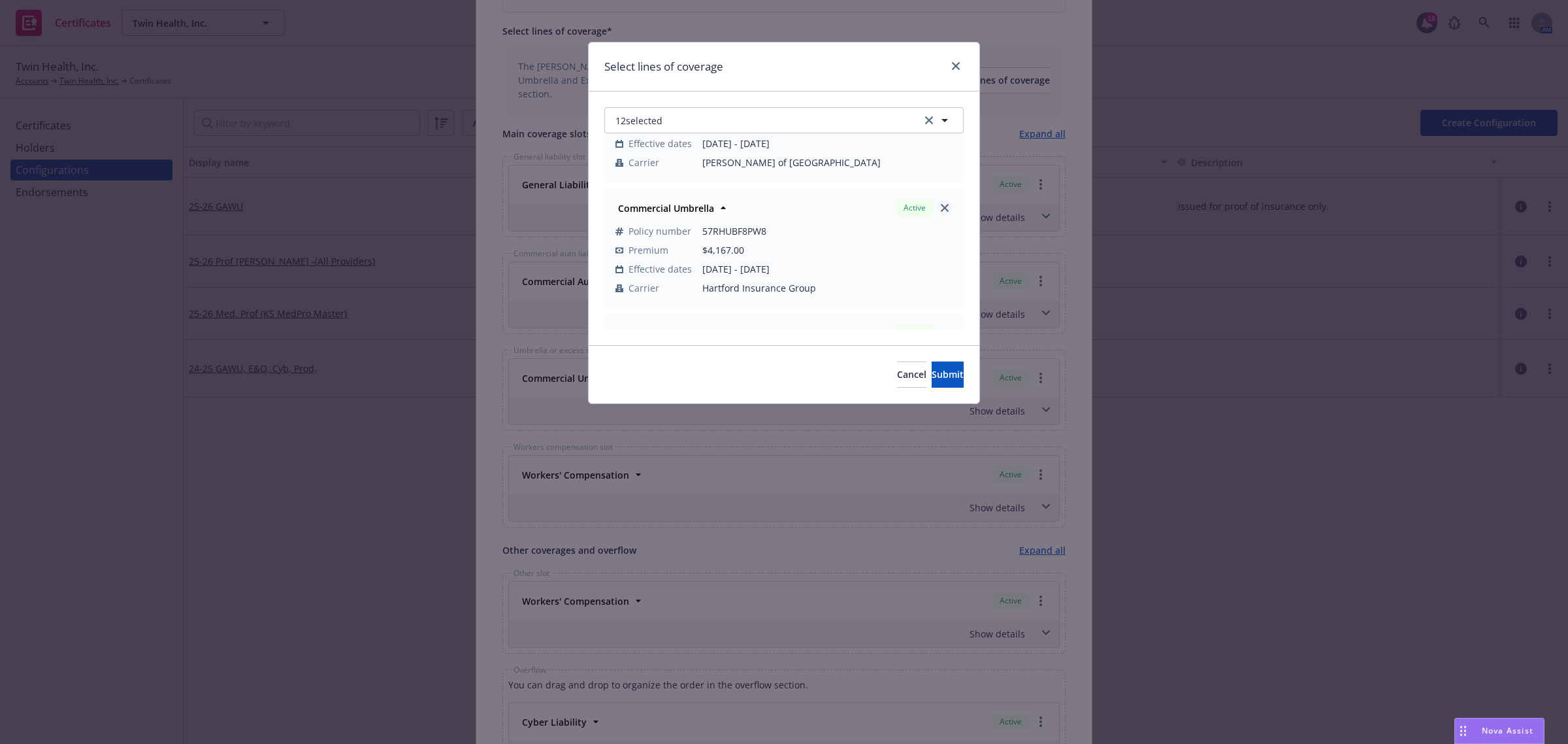
click at [940, 206] on icon "close" at bounding box center [944, 207] width 8 height 8
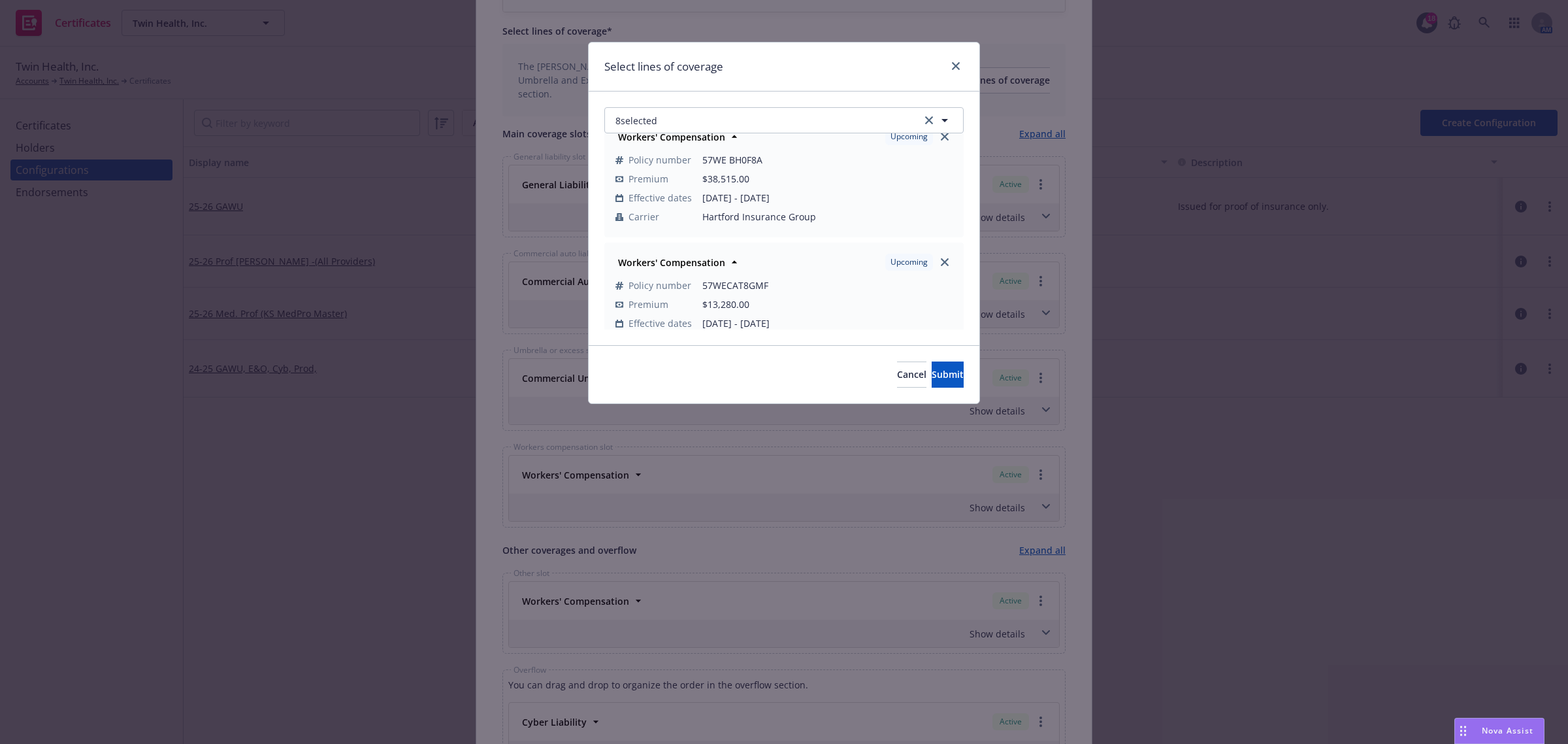
scroll to position [809, 0]
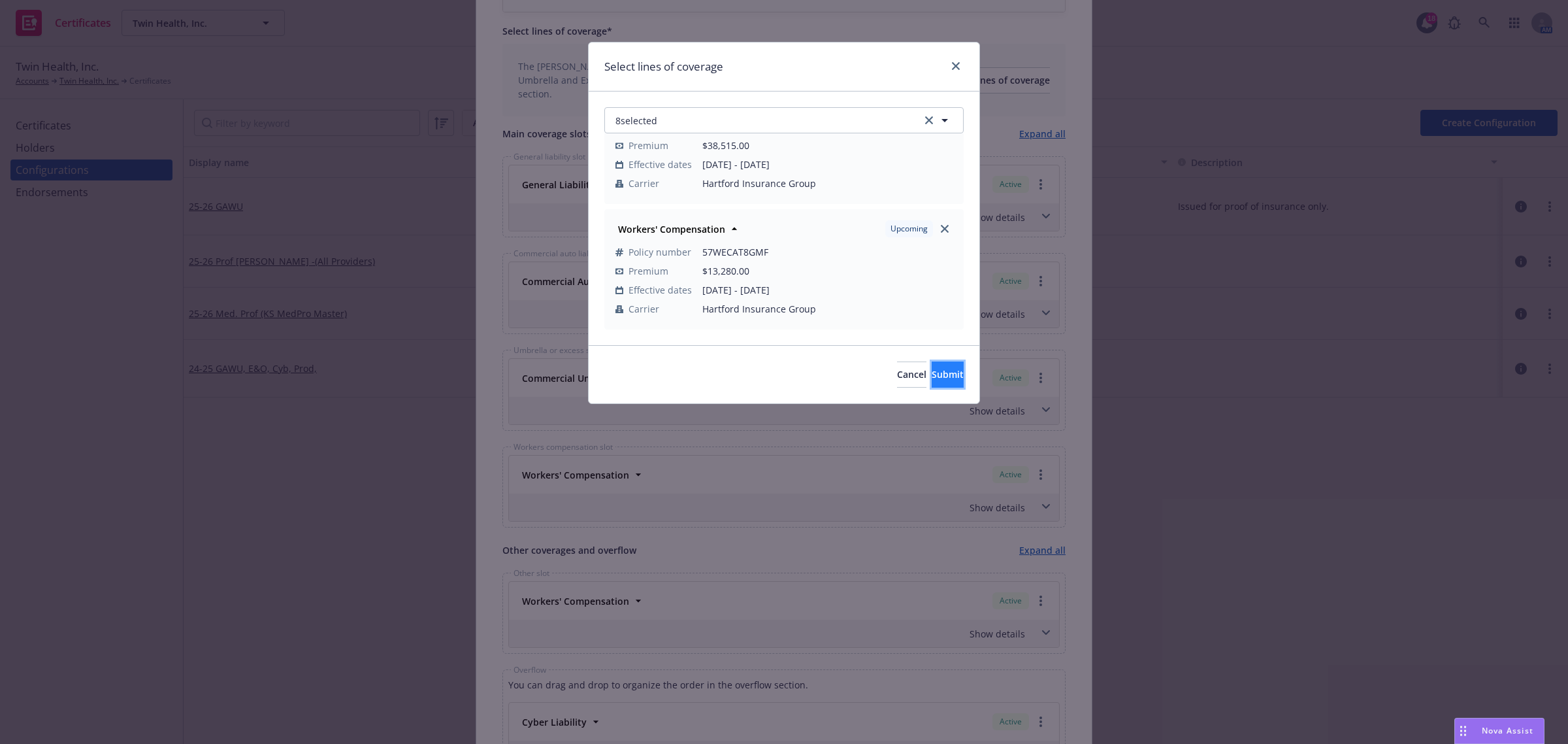
click at [935, 378] on span "Submit" at bounding box center [947, 374] width 32 height 12
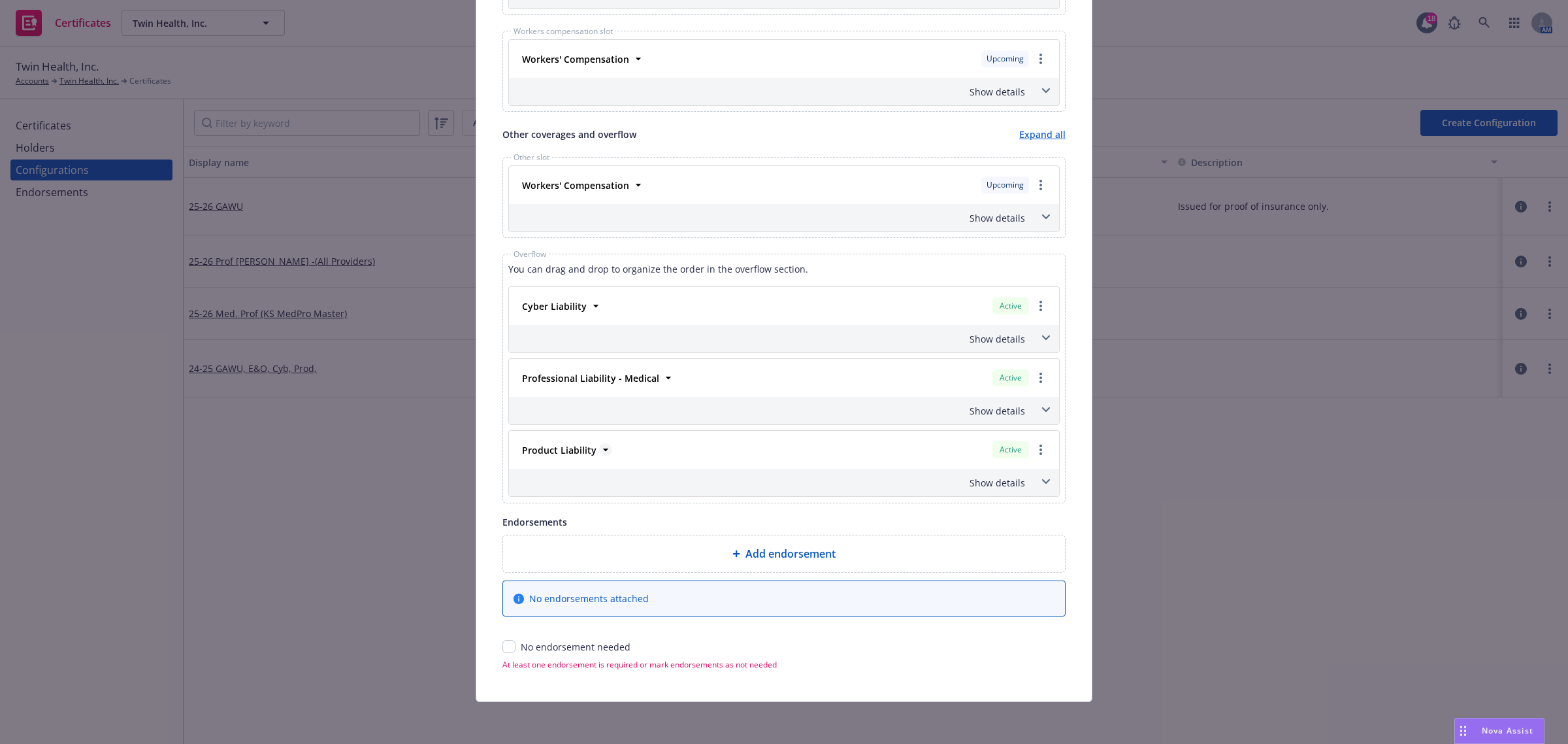
scroll to position [828, 0]
click at [1042, 337] on icon at bounding box center [1045, 337] width 8 height 4
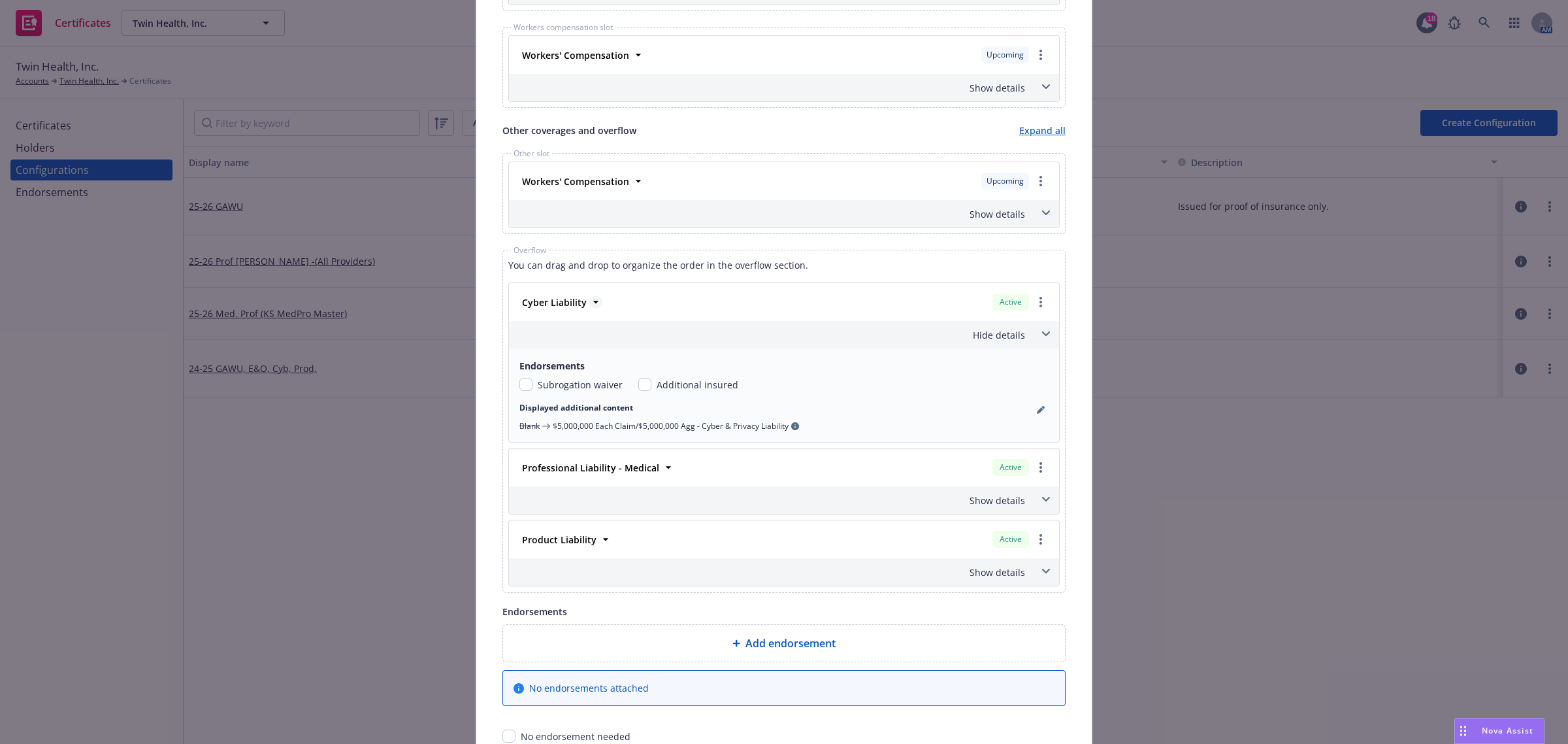
click at [589, 299] on icon at bounding box center [595, 302] width 13 height 13
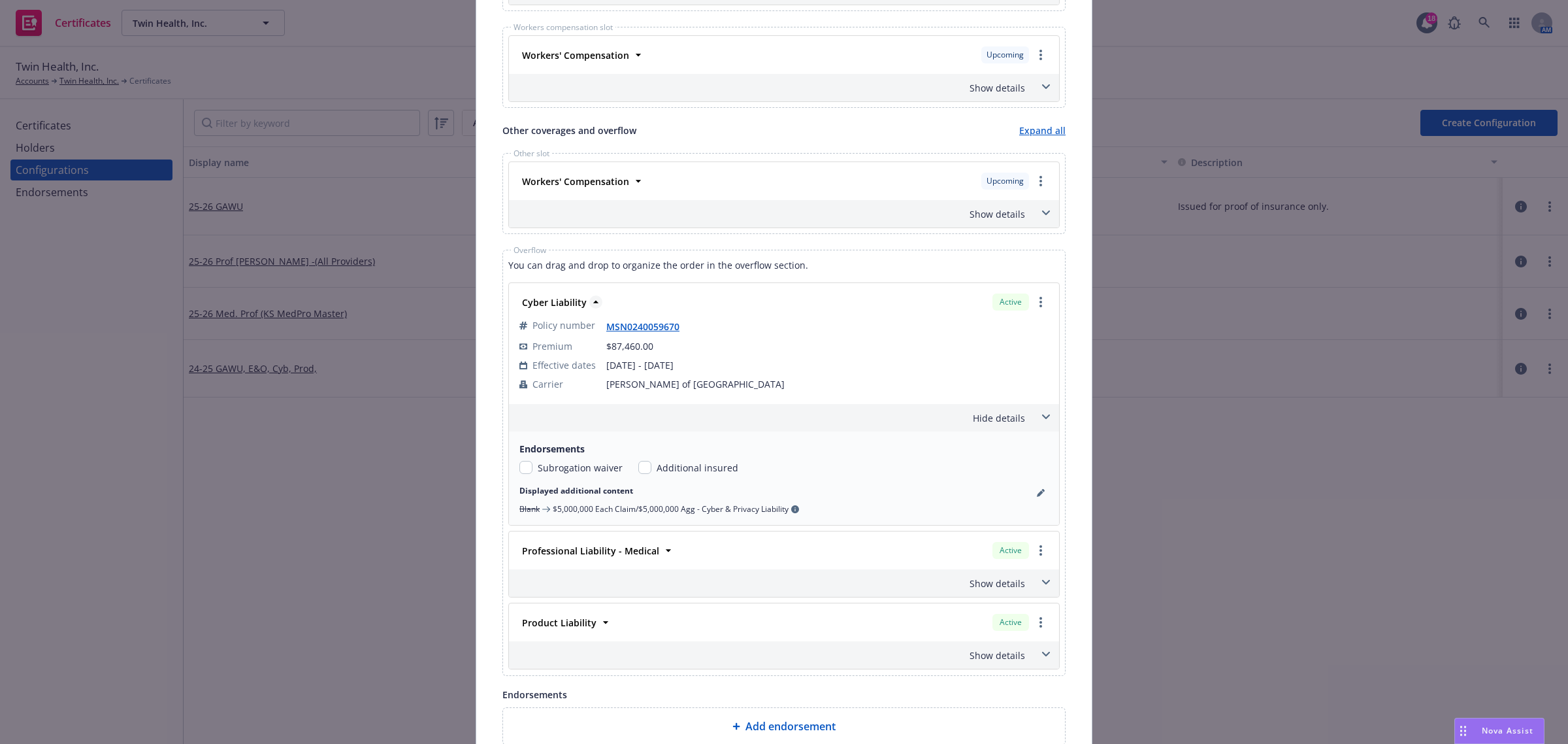
click at [589, 302] on icon at bounding box center [595, 302] width 13 height 13
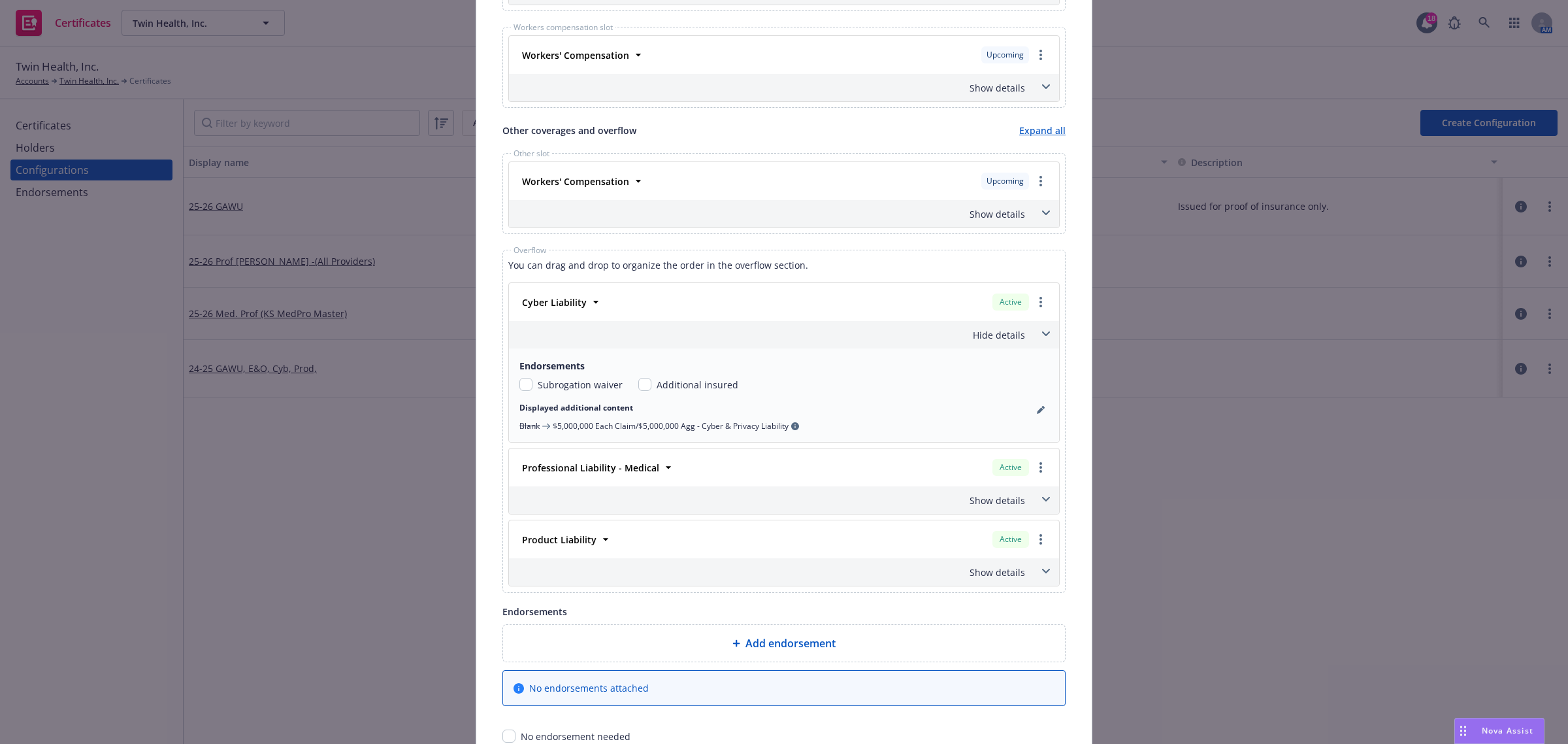
click at [669, 470] on div "Professional Liability - Medical Active" at bounding box center [783, 467] width 534 height 22
click at [662, 470] on icon at bounding box center [668, 467] width 13 height 13
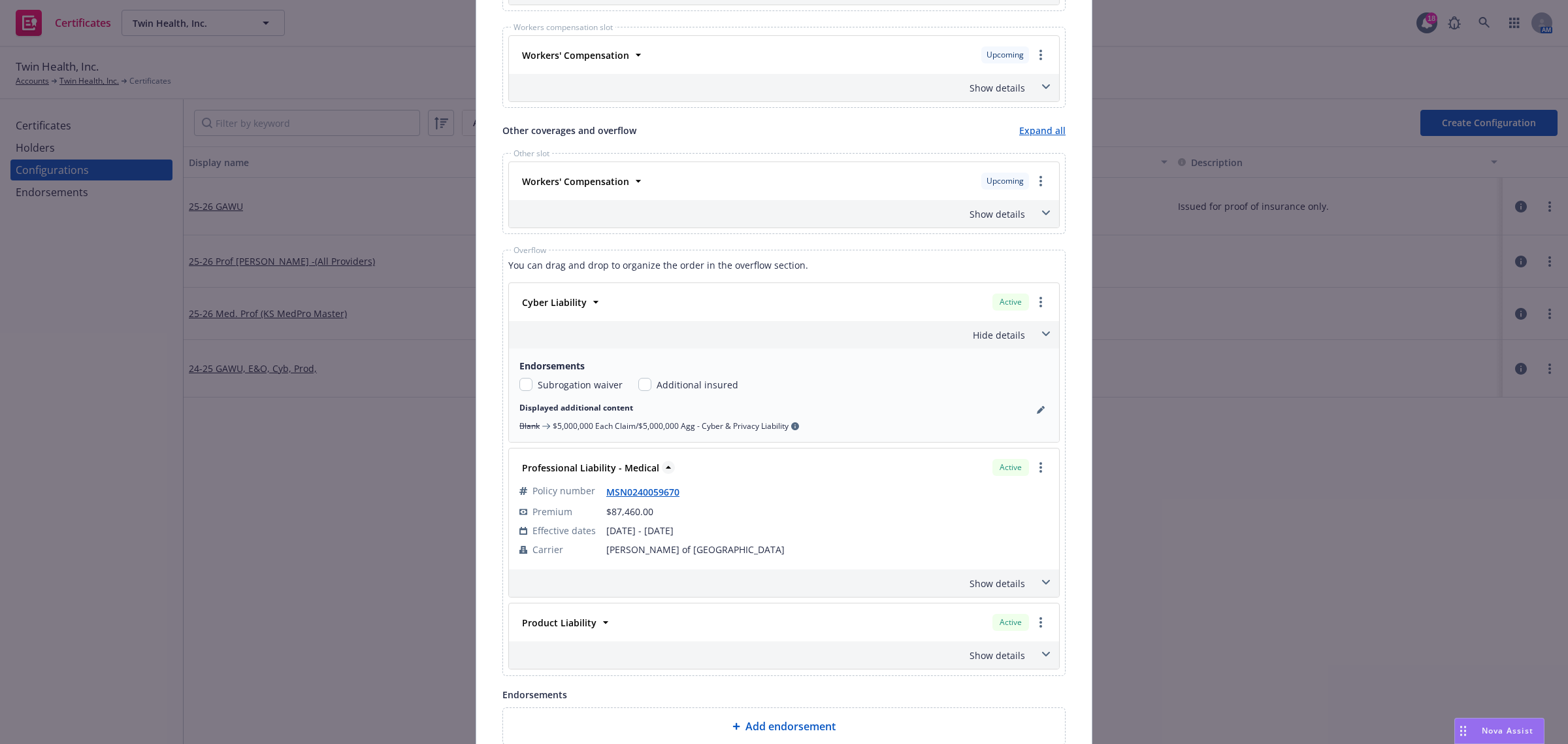
click at [662, 470] on icon at bounding box center [668, 467] width 13 height 13
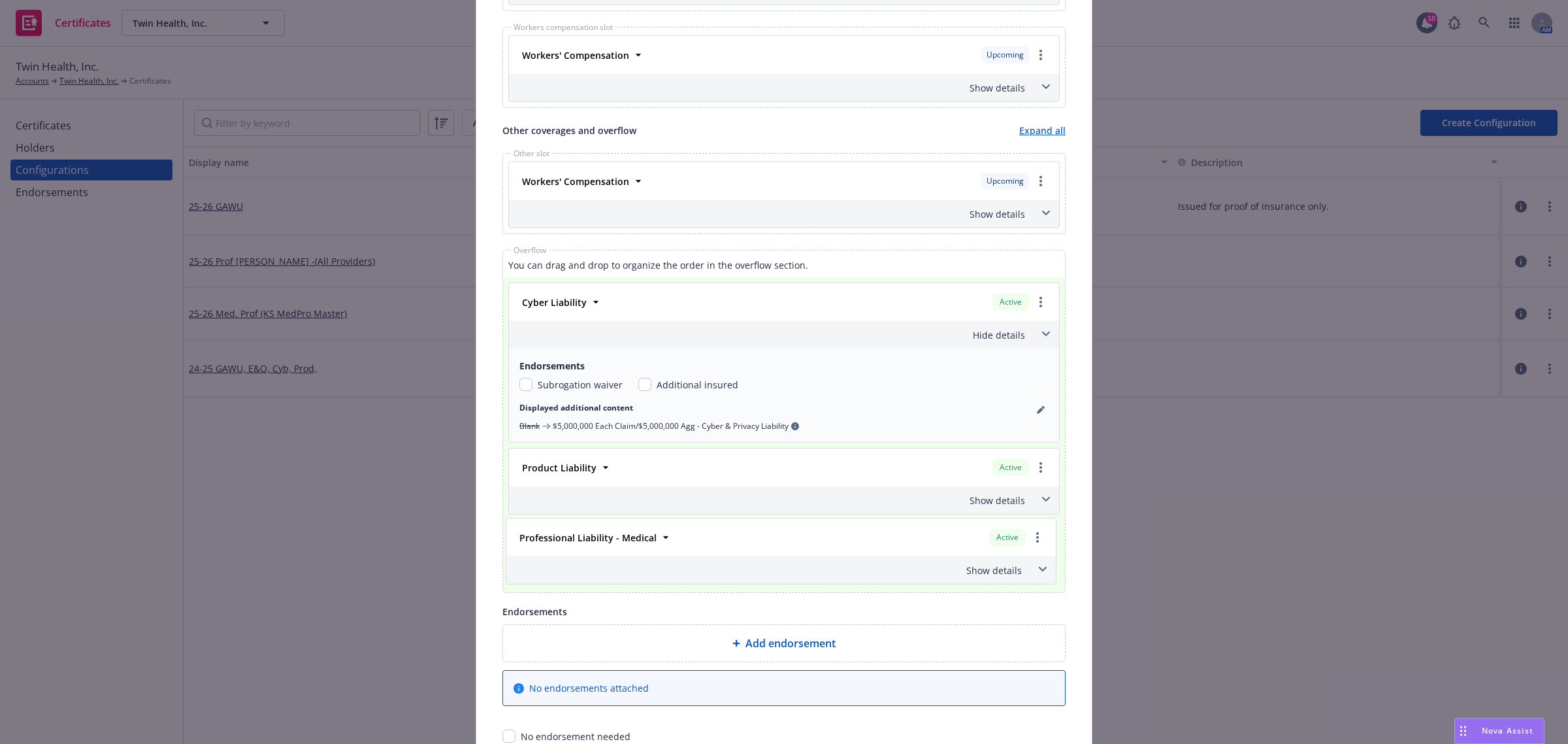
drag, startPoint x: 716, startPoint y: 472, endPoint x: 720, endPoint y: 544, distance: 72.1
click at [720, 544] on div "Cyber Liability Active Policy number MSN0240059670 Premium $87,460.00 Effective…" at bounding box center [783, 435] width 552 height 304
click at [603, 469] on icon at bounding box center [606, 467] width 5 height 3
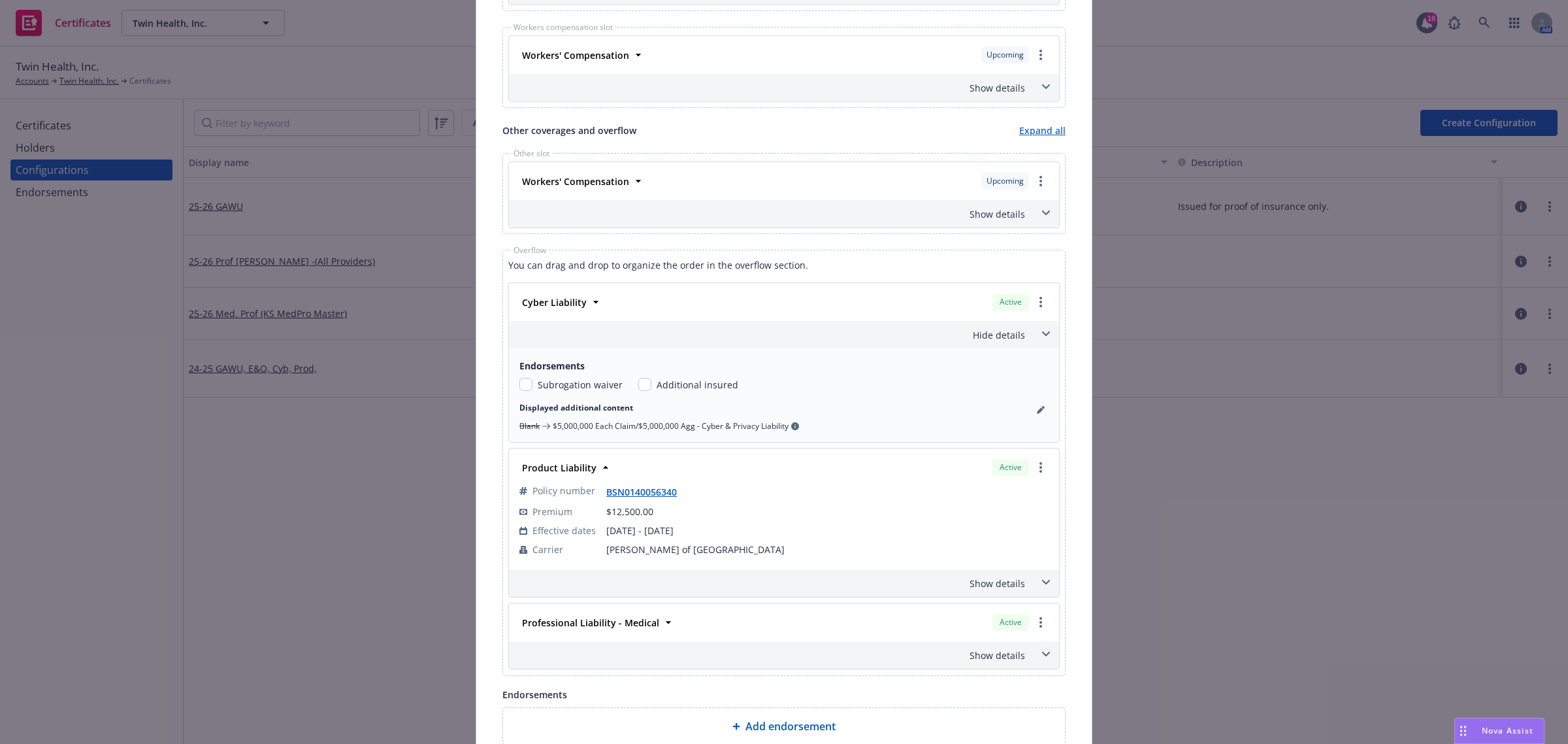
click at [1042, 583] on icon at bounding box center [1045, 582] width 8 height 5
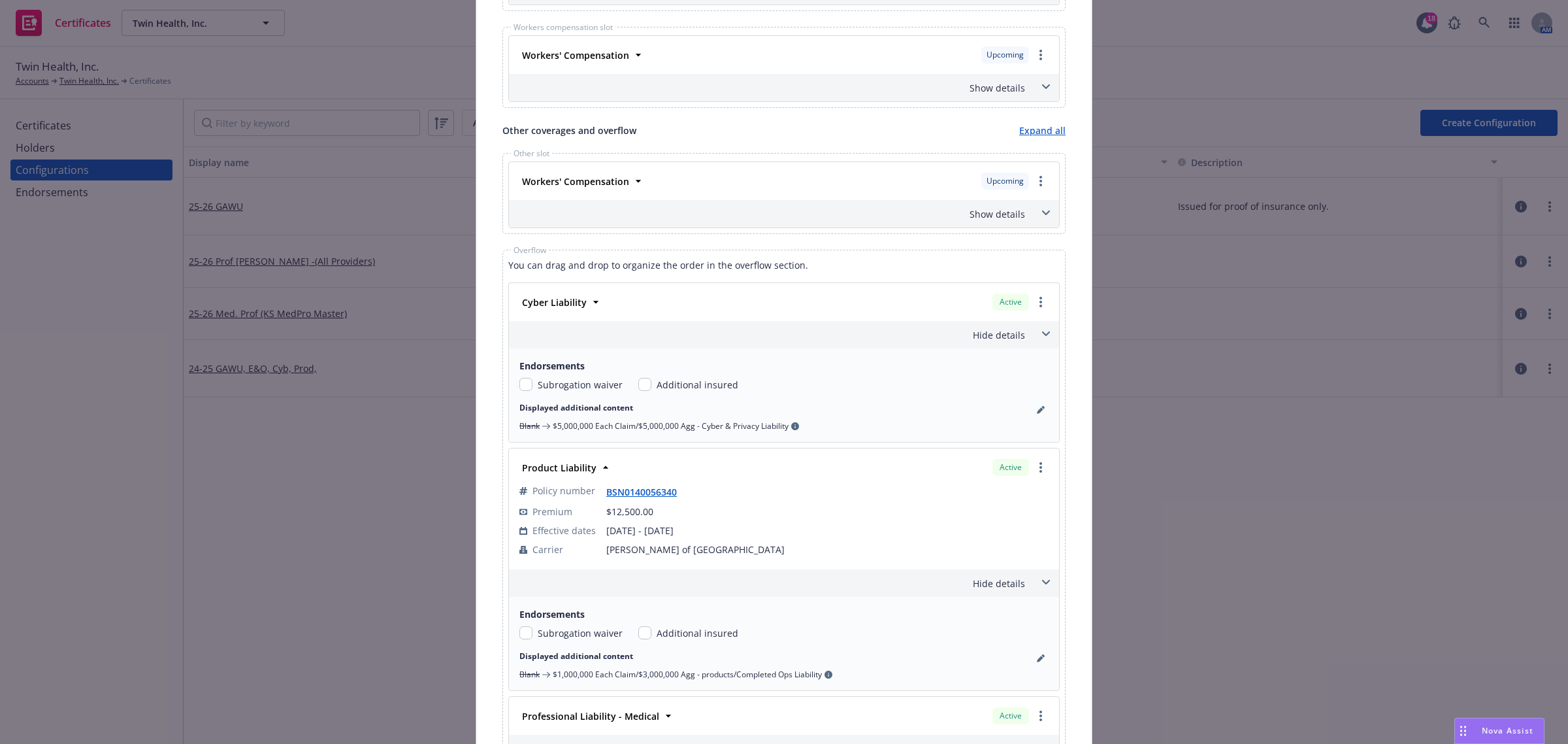
click at [1042, 583] on icon at bounding box center [1045, 582] width 8 height 5
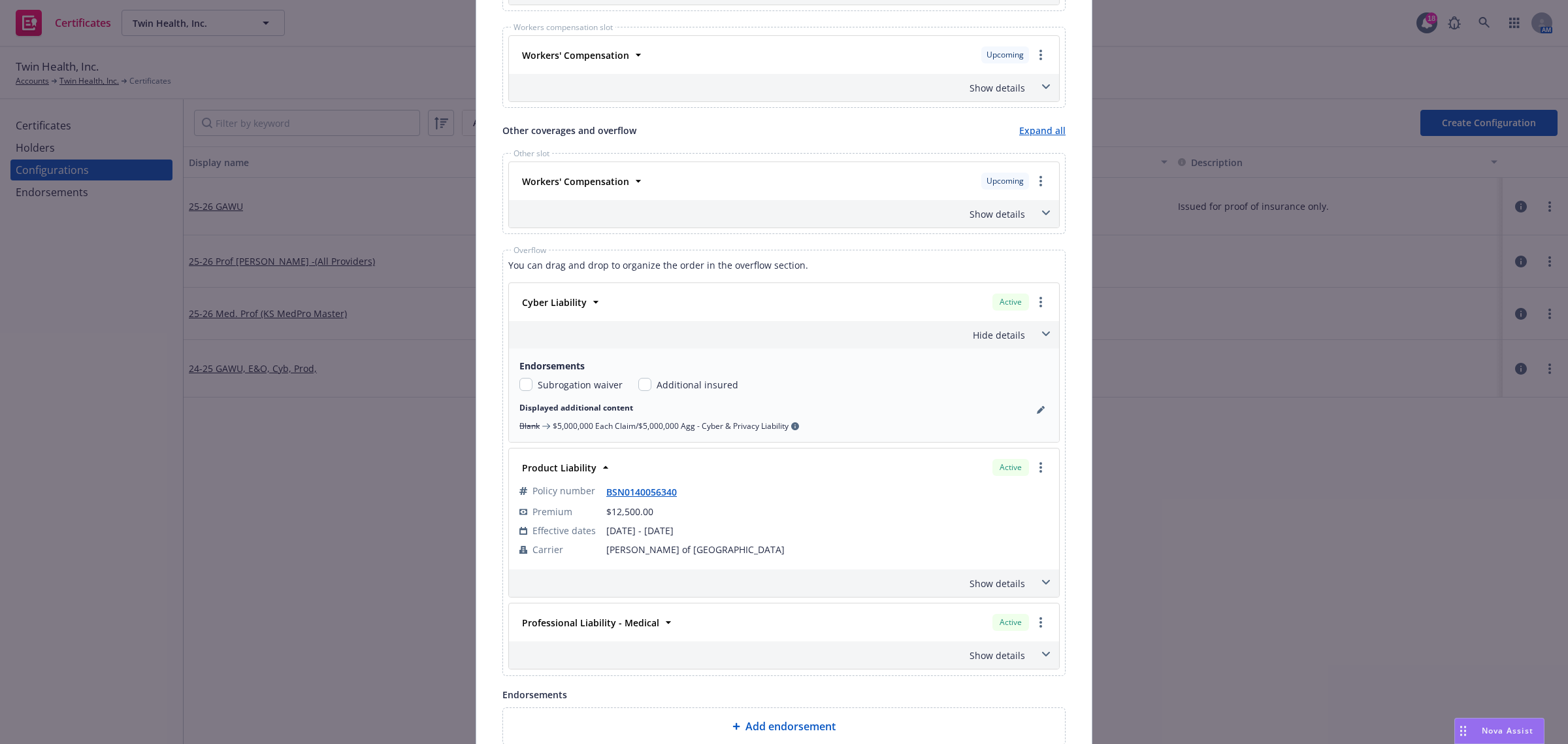
click at [1042, 656] on icon at bounding box center [1045, 654] width 8 height 5
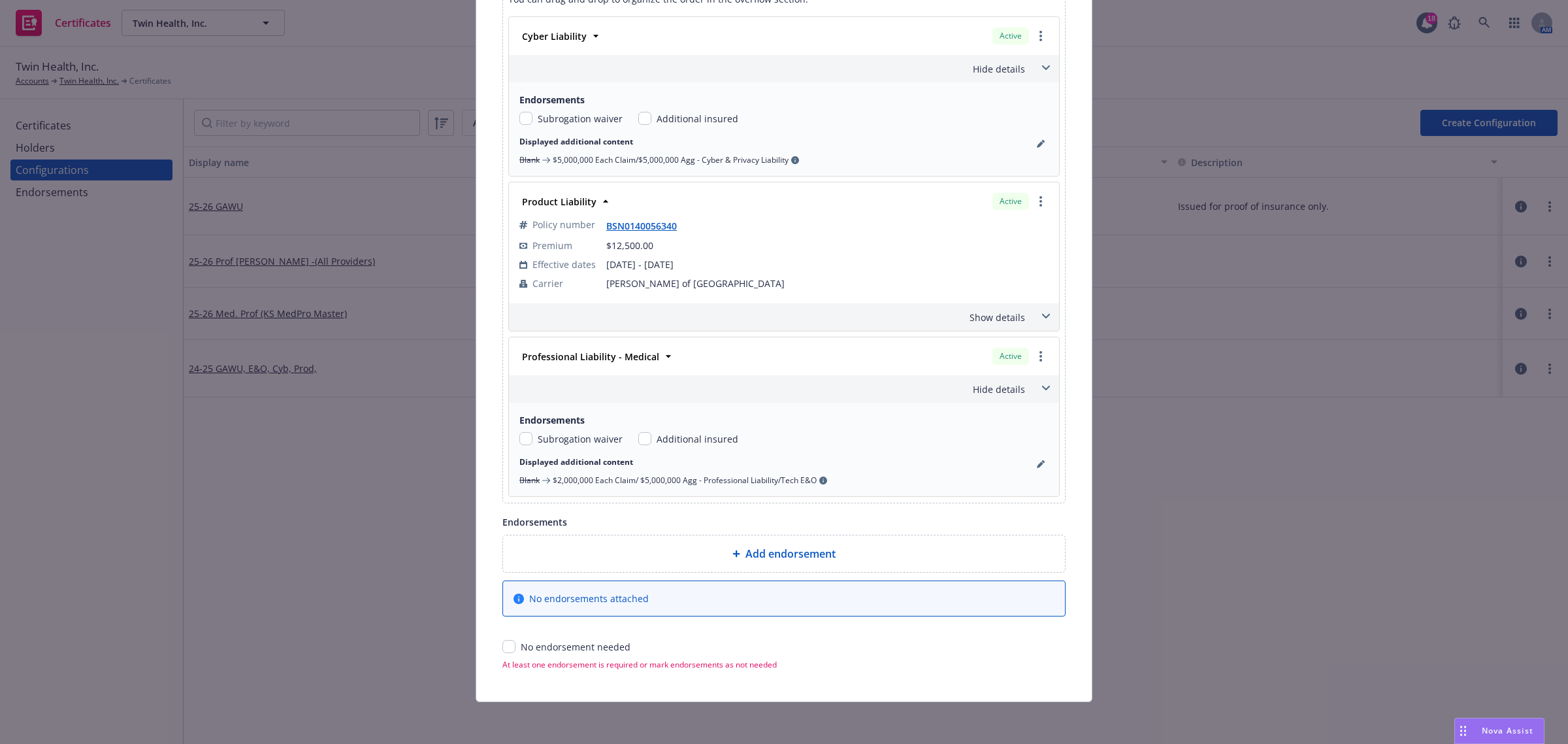
scroll to position [1098, 0]
click at [504, 650] on input "checkbox" at bounding box center [509, 646] width 13 height 13
checkbox input "true"
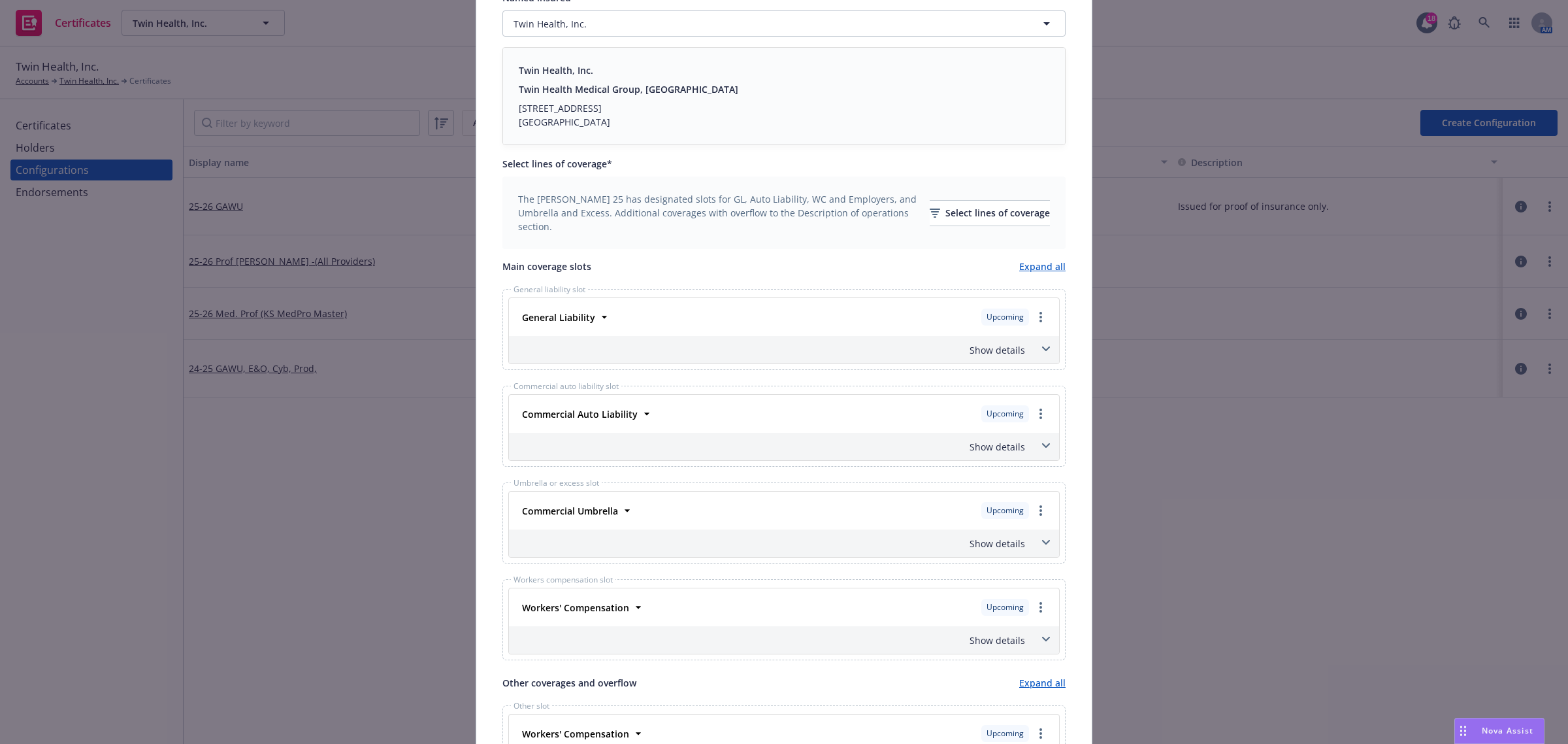
scroll to position [265, 0]
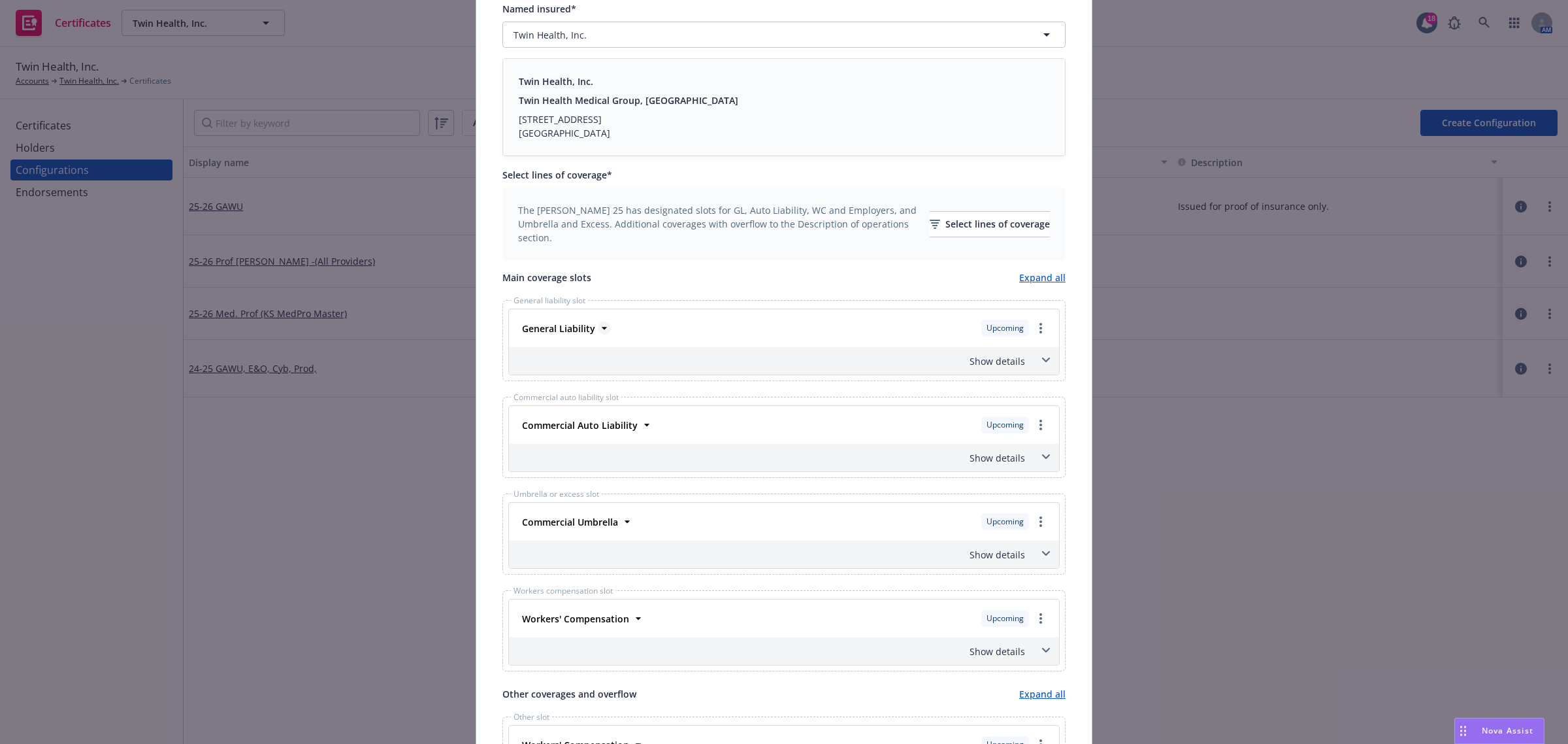
click at [598, 327] on icon at bounding box center [604, 328] width 13 height 13
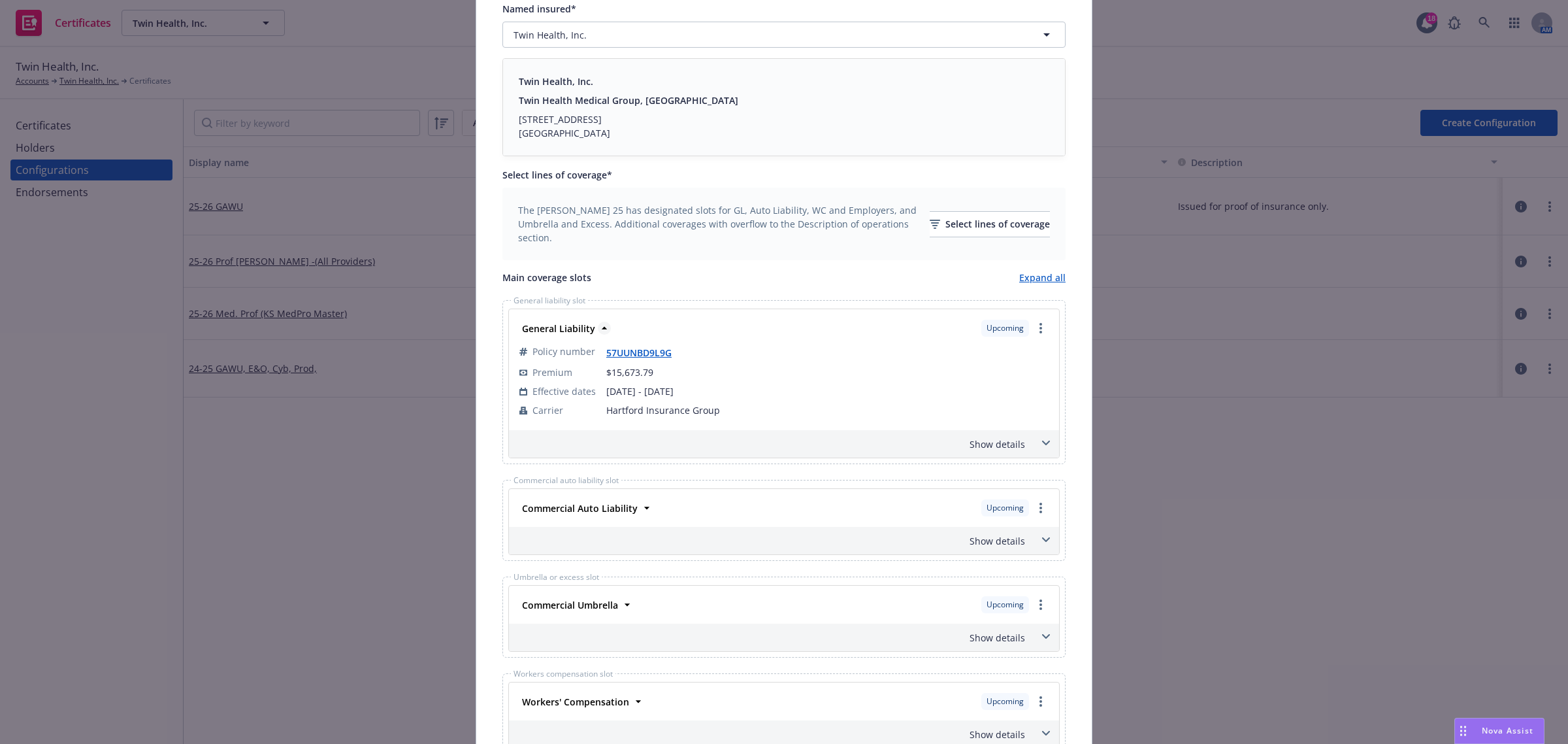
click at [598, 327] on icon at bounding box center [604, 328] width 13 height 13
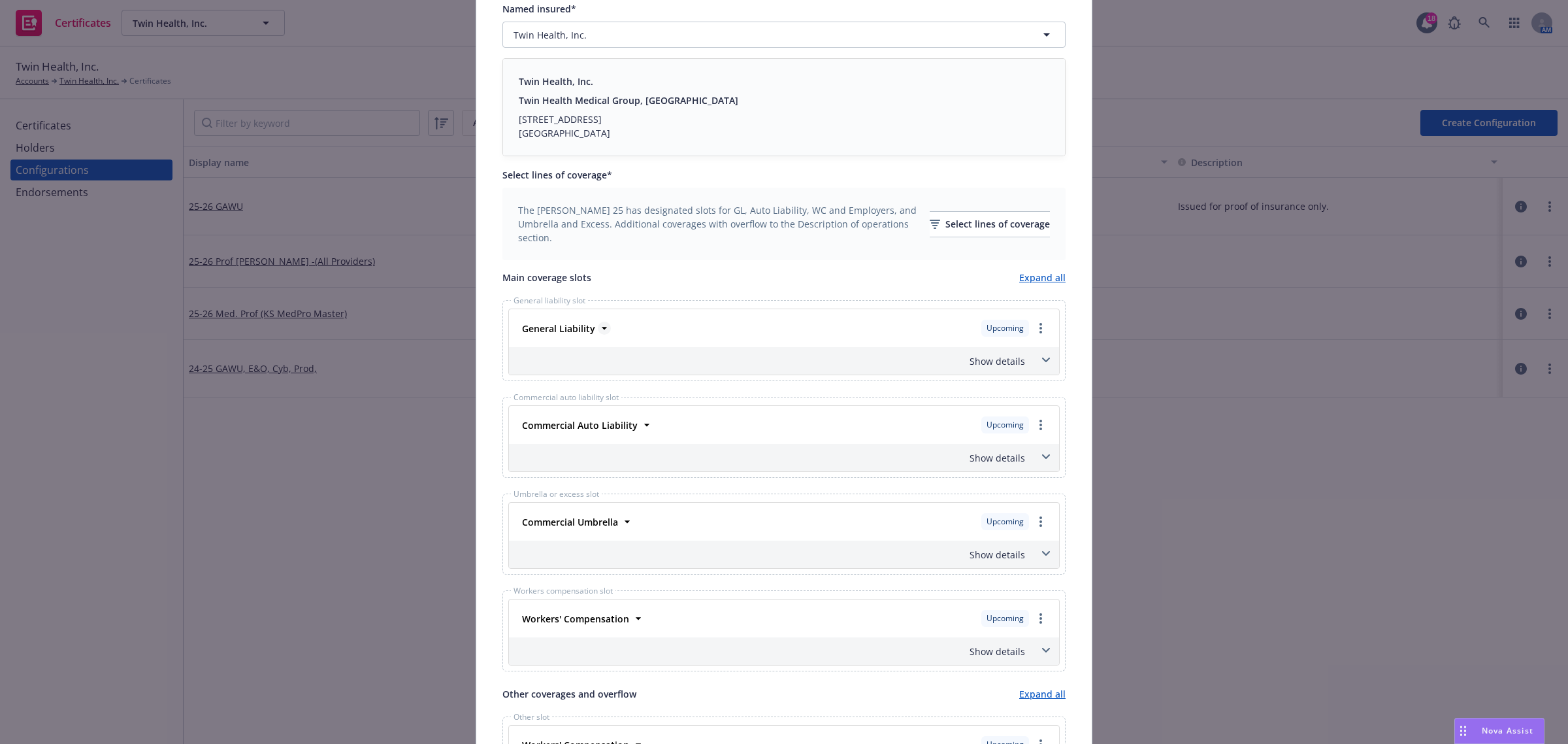
click at [598, 327] on icon at bounding box center [604, 328] width 13 height 13
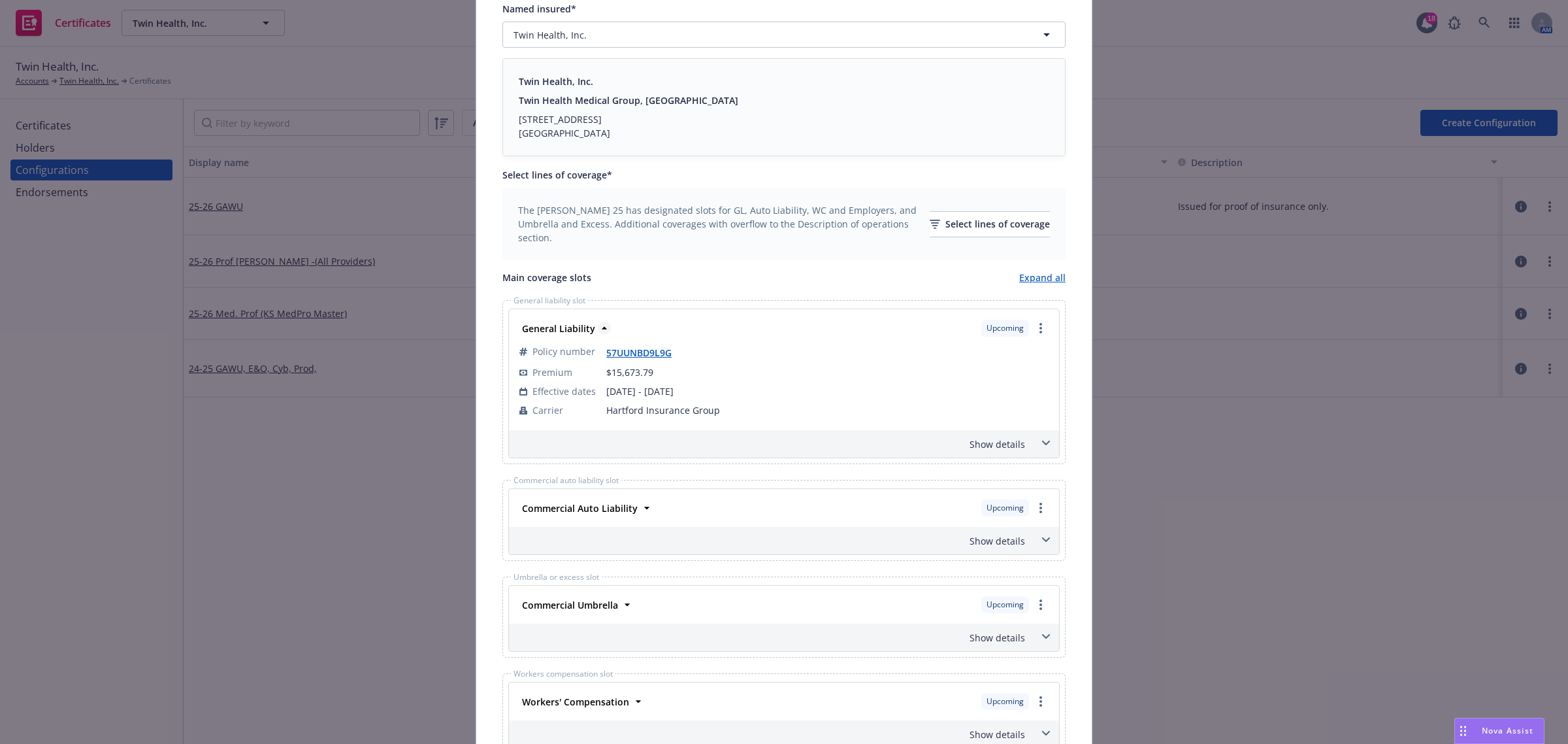
click at [598, 325] on icon at bounding box center [604, 328] width 13 height 13
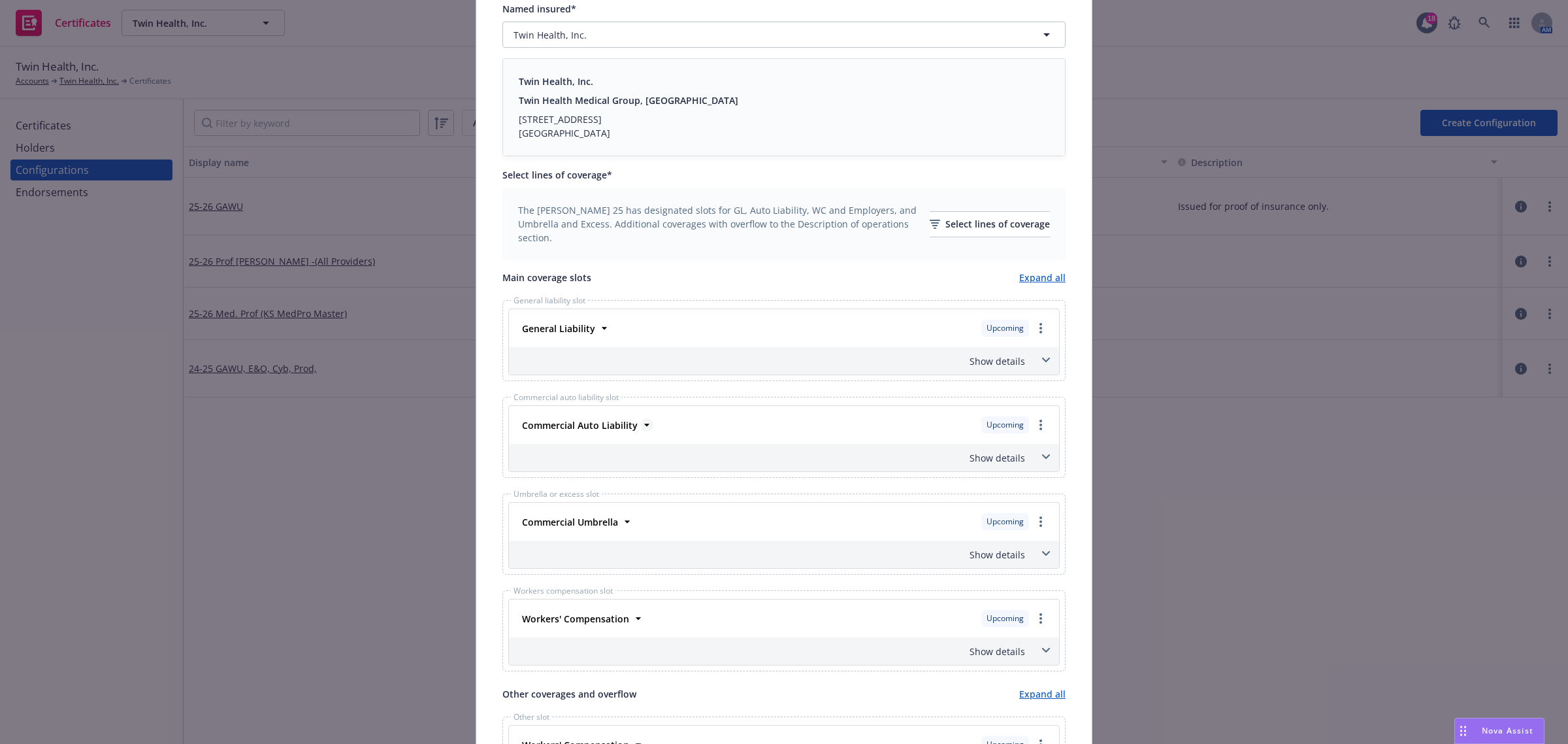
click at [643, 421] on icon at bounding box center [646, 424] width 13 height 13
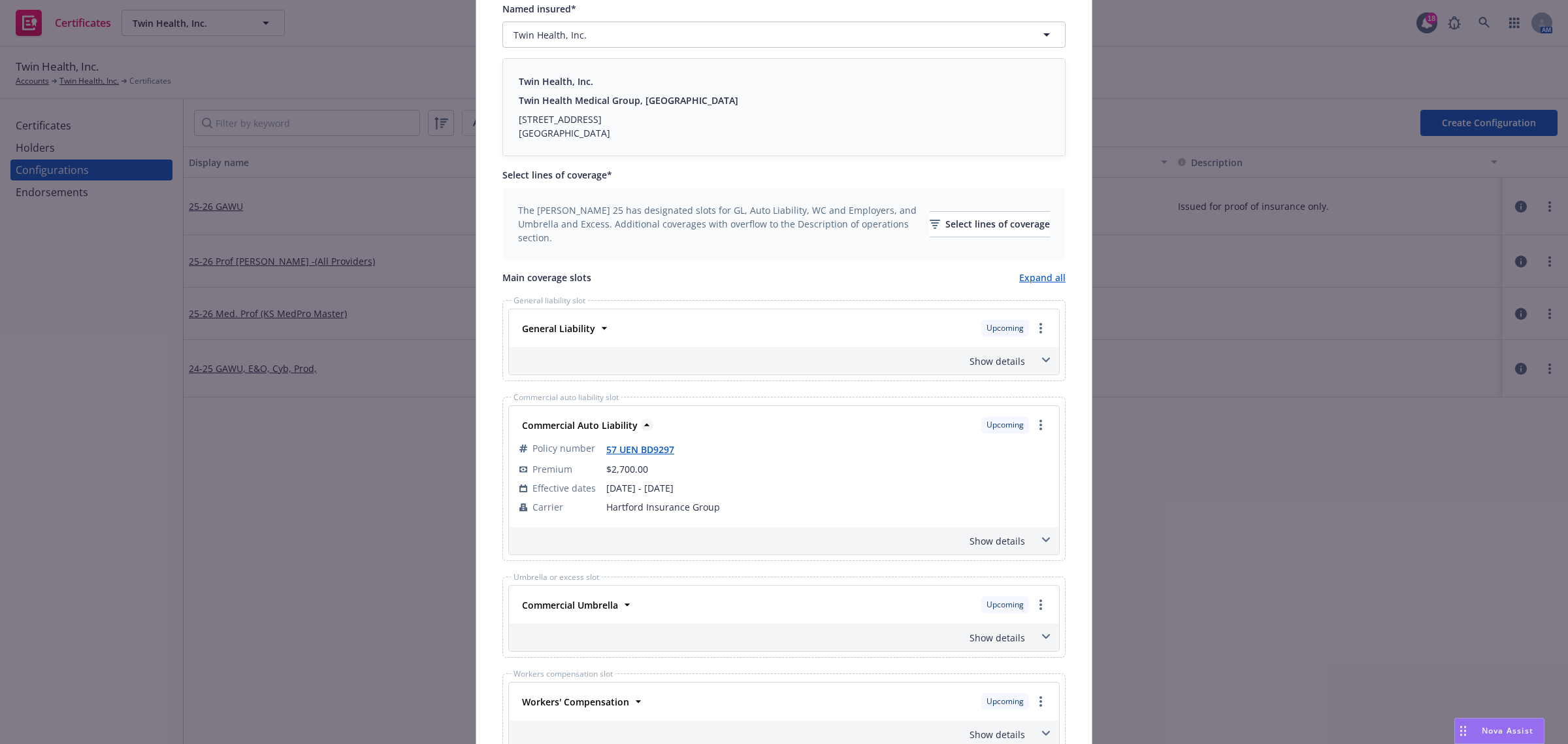
click at [640, 421] on icon at bounding box center [646, 424] width 13 height 13
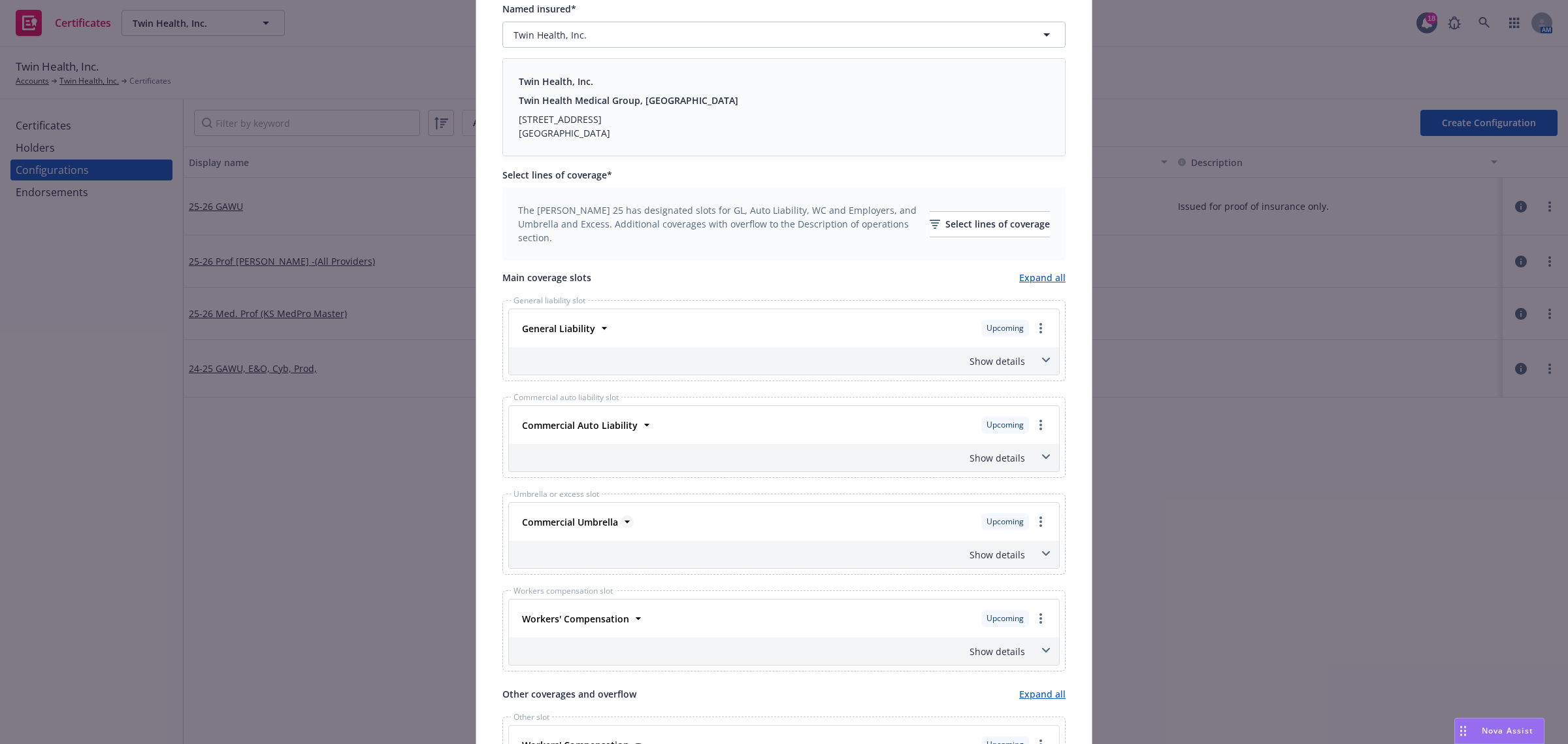
click at [621, 523] on icon at bounding box center [627, 521] width 13 height 13
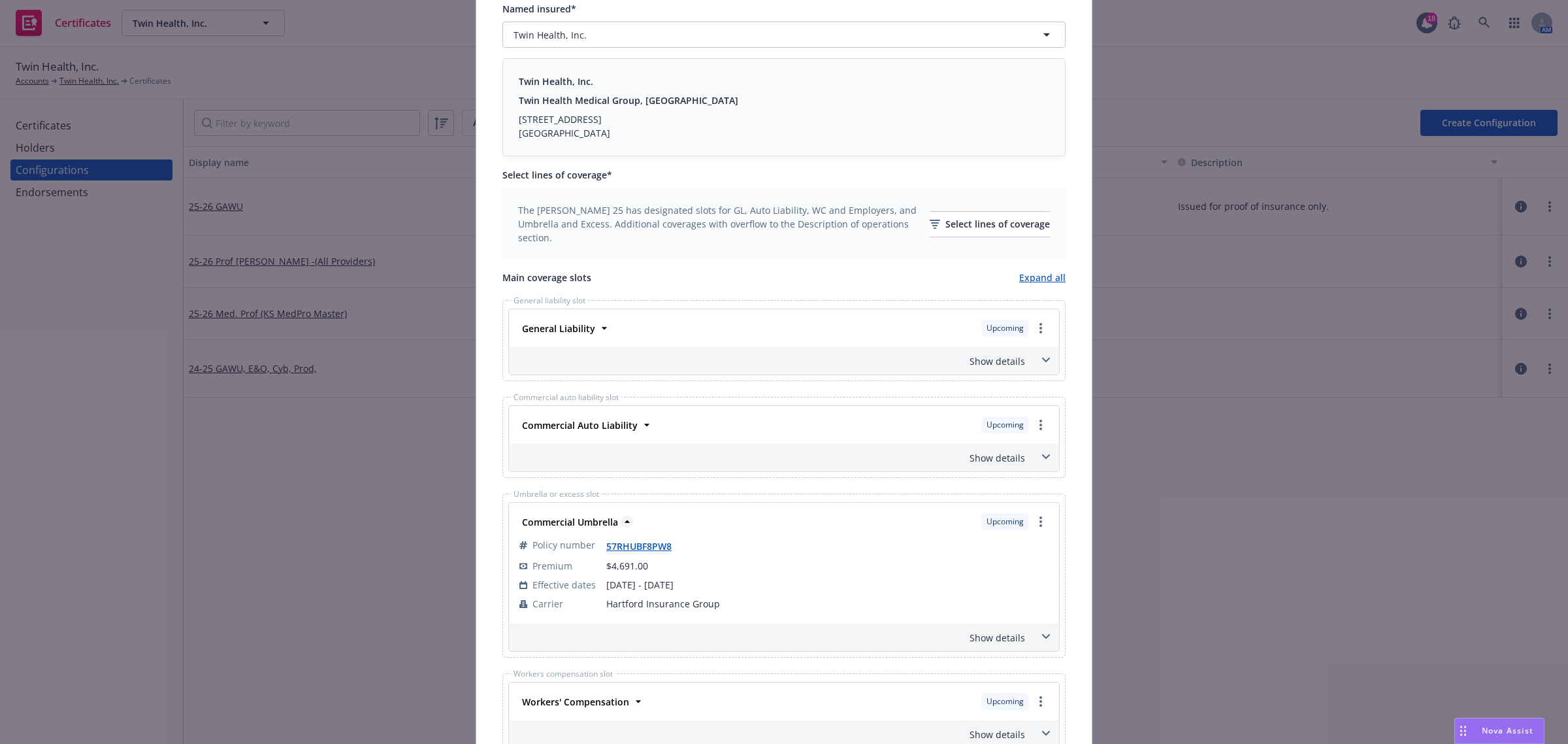
click at [622, 519] on icon at bounding box center [627, 521] width 13 height 13
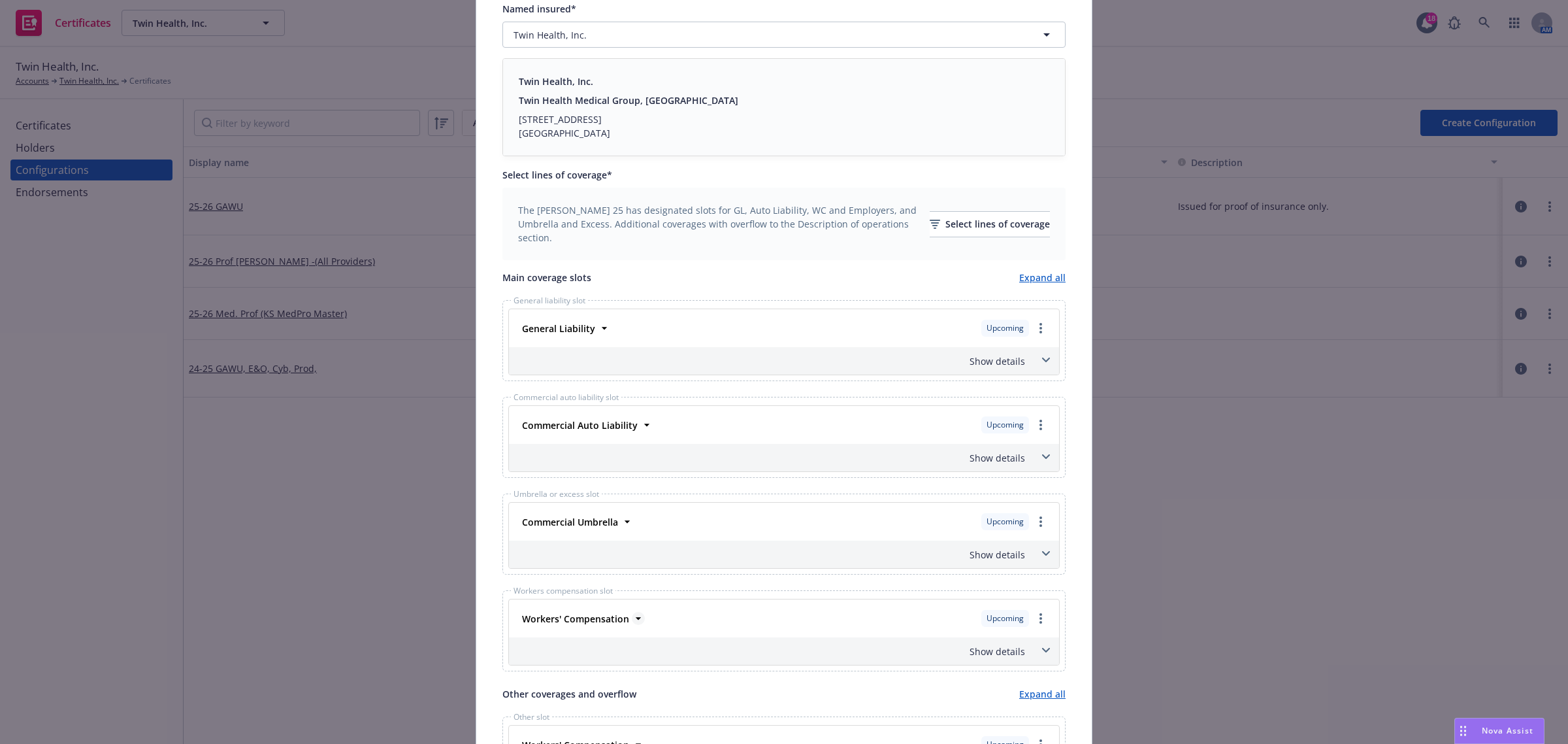
click at [632, 616] on icon at bounding box center [638, 618] width 13 height 13
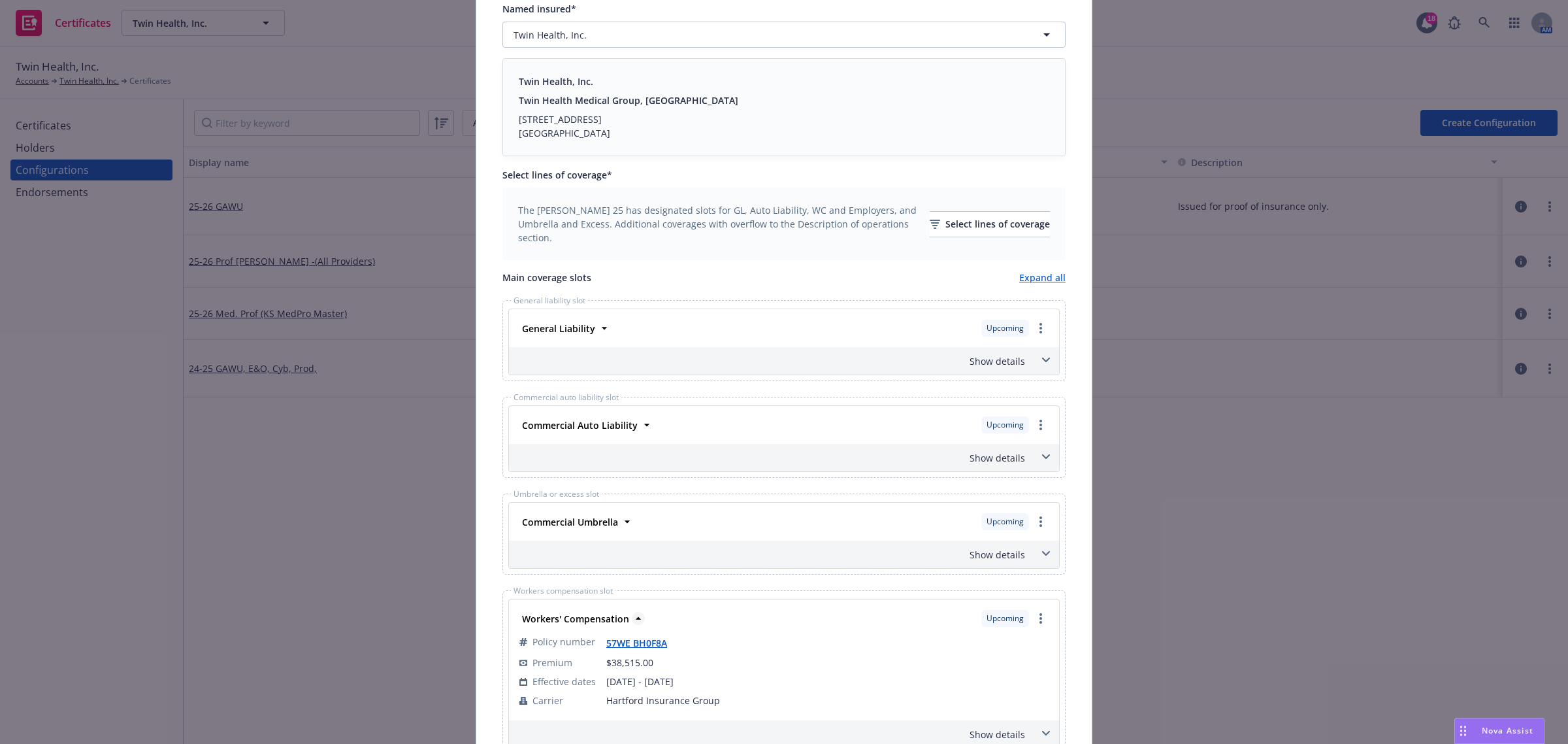
click at [632, 616] on icon at bounding box center [638, 618] width 13 height 13
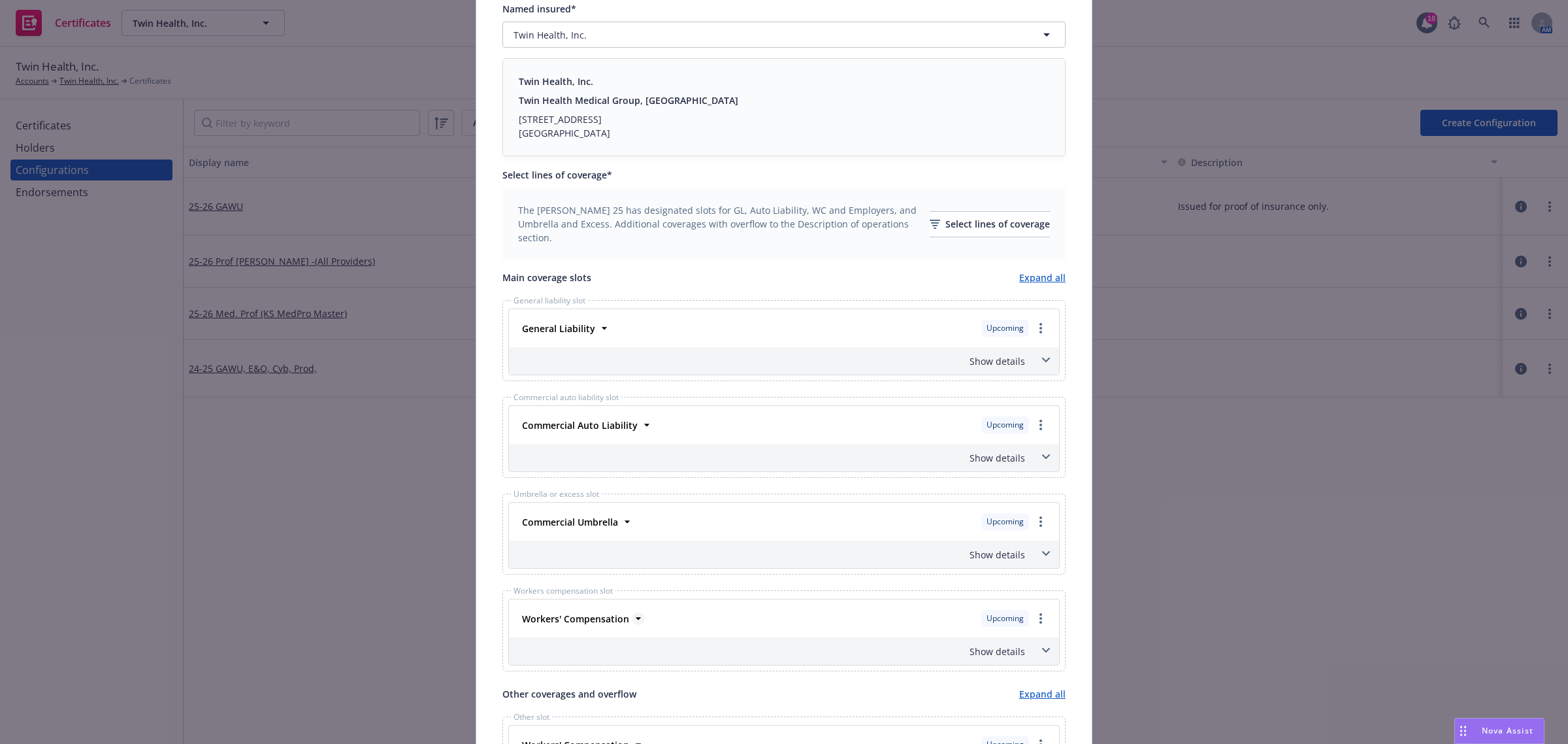
scroll to position [346, 0]
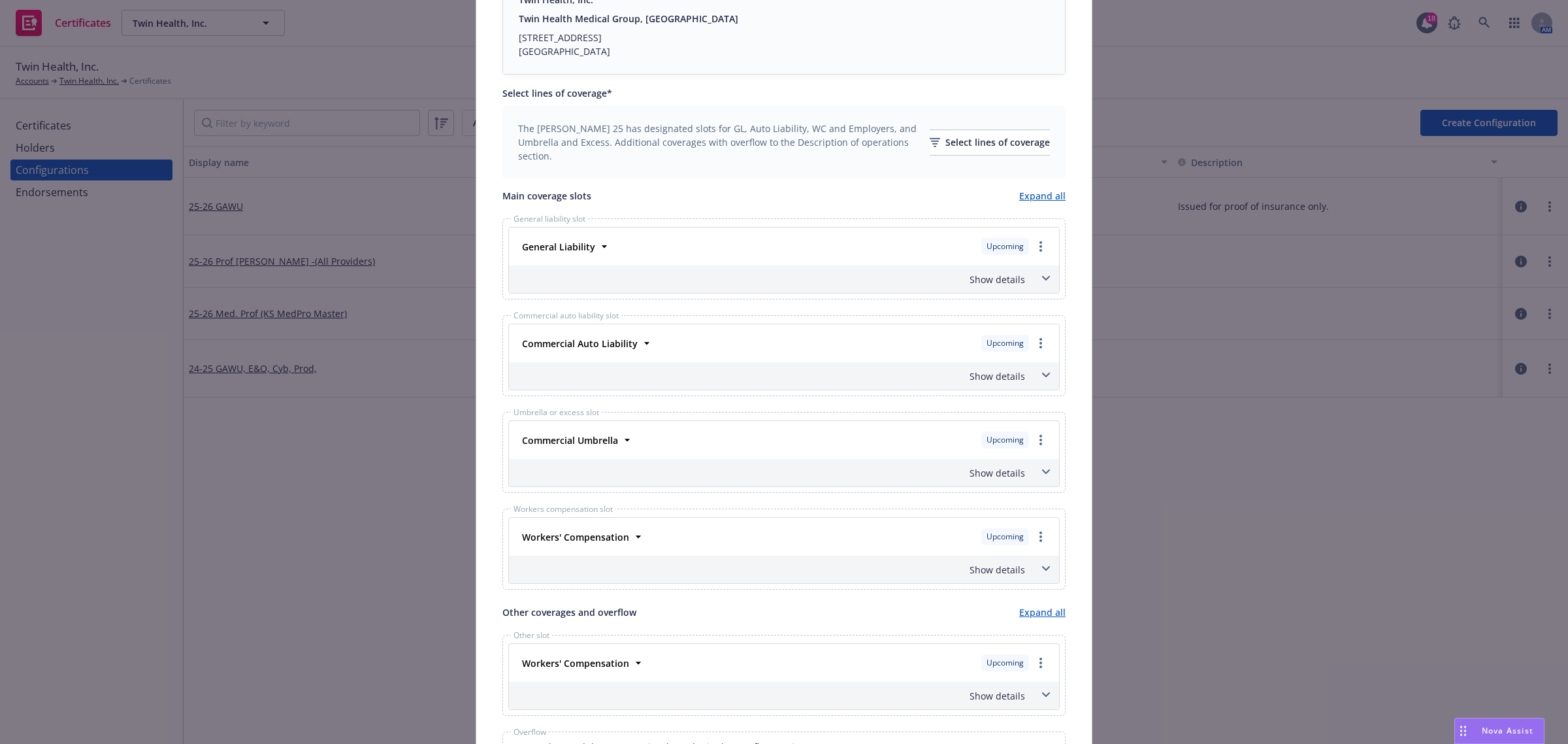
click at [635, 657] on div "Workers' Compensation Upcoming" at bounding box center [783, 662] width 534 height 22
click at [632, 669] on icon at bounding box center [638, 662] width 13 height 13
click at [635, 664] on icon at bounding box center [638, 662] width 5 height 3
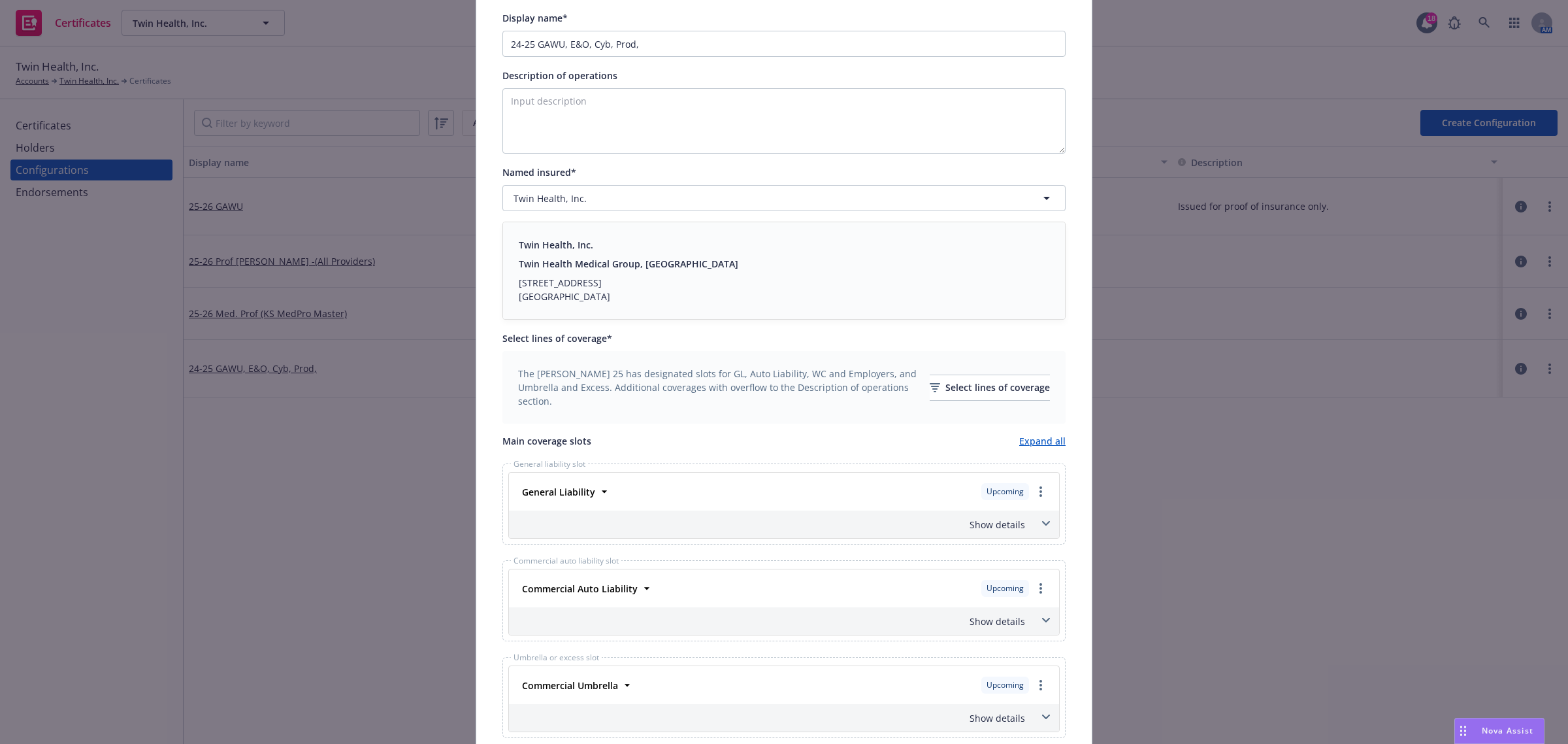
scroll to position [0, 0]
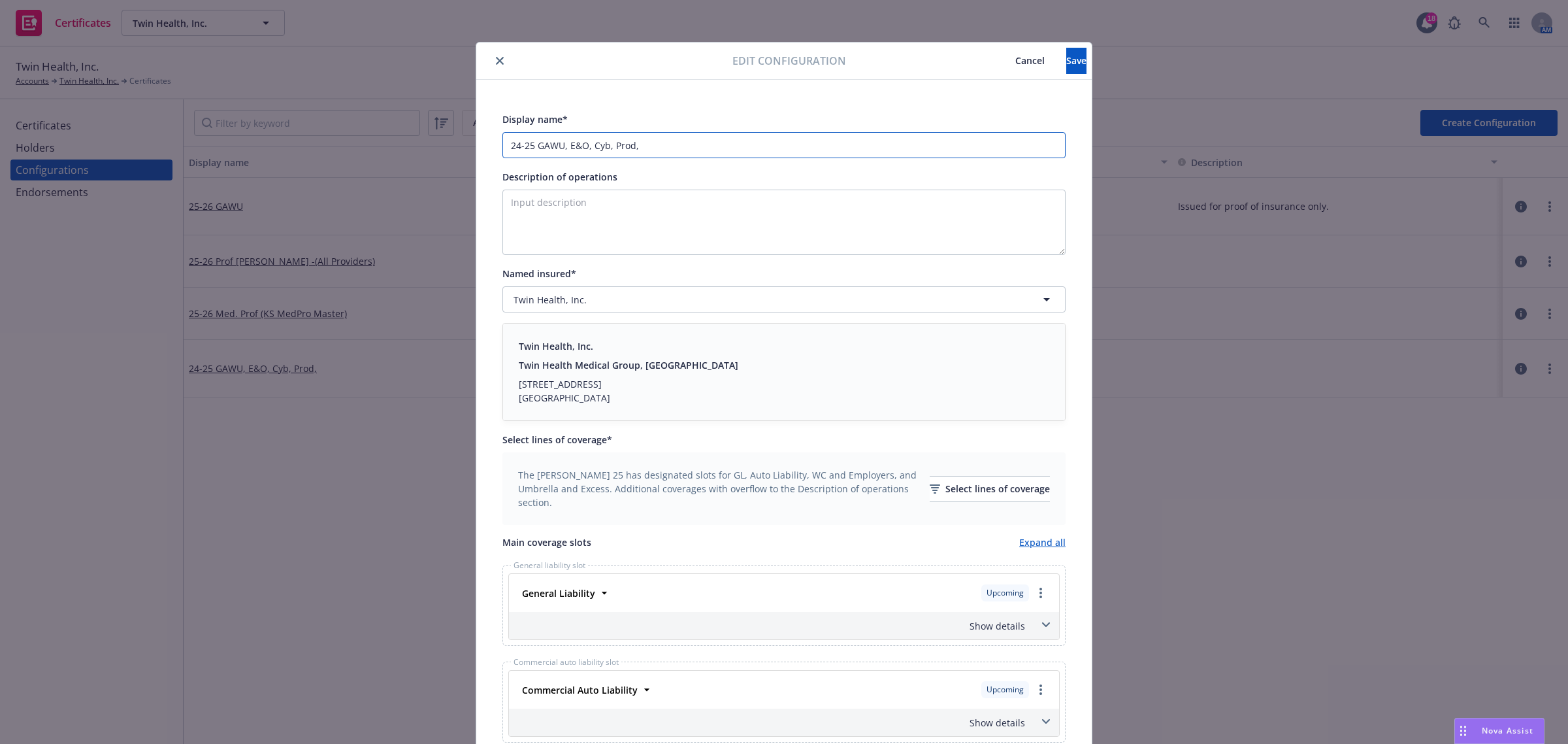
drag, startPoint x: 529, startPoint y: 147, endPoint x: 448, endPoint y: 160, distance: 82.0
click at [448, 159] on div "Edit configuration Cancel Save Display name* 24-25 GAWU, E&O, Cyb, Prod, Descri…" at bounding box center [784, 372] width 1568 height 744
click at [511, 151] on input "24-25 GAWU, E&O, Cyb, Prod," at bounding box center [784, 145] width 563 height 26
click at [518, 144] on input "24-25 GAWU, E&O, Cyb, Prod," at bounding box center [784, 145] width 563 height 26
click at [558, 146] on input "24-25 GAWU, E&O, Cyb, Prod," at bounding box center [784, 145] width 563 height 26
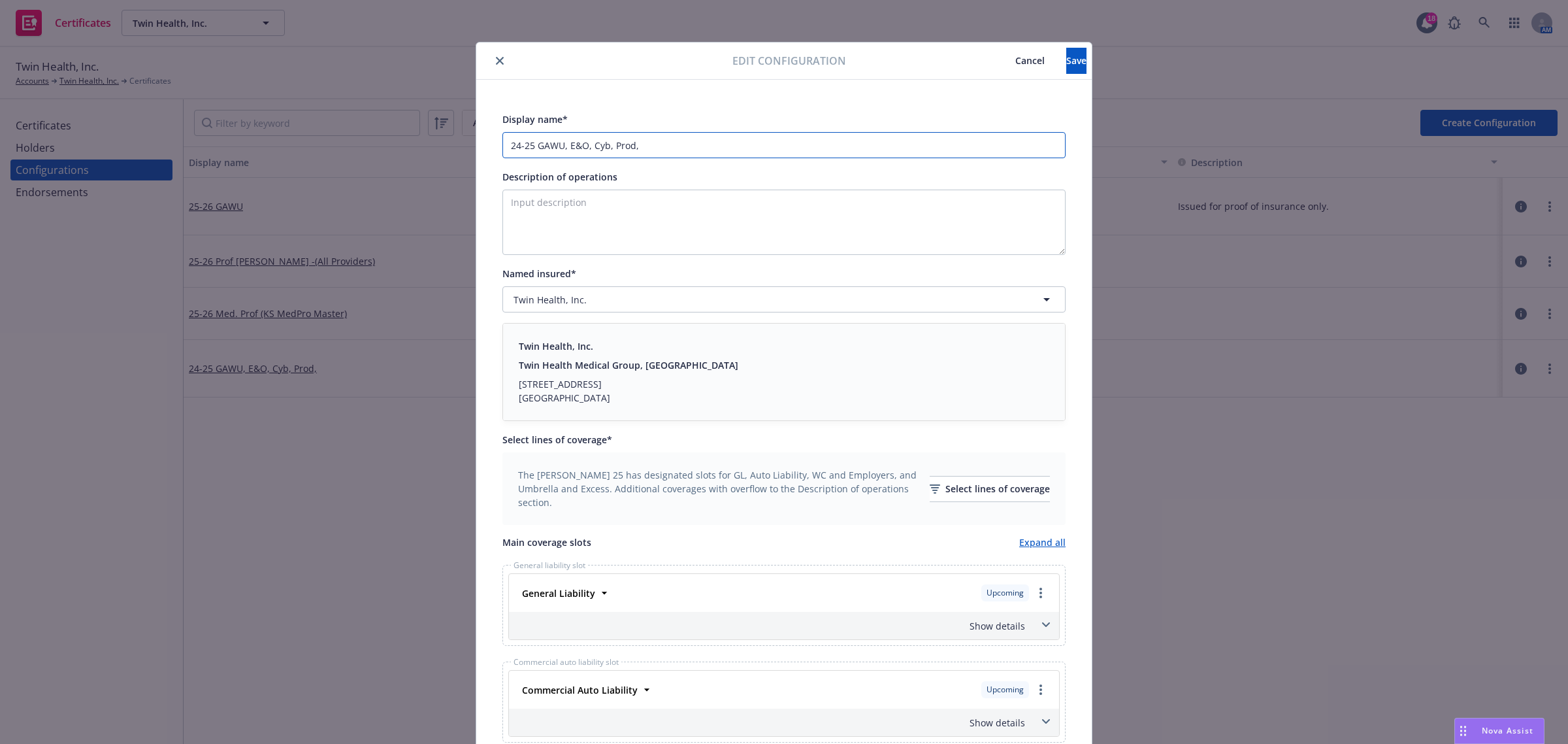
click at [565, 147] on input "24-25 GAWU, E&O, Cyb, Prod," at bounding box center [784, 145] width 563 height 26
drag, startPoint x: 531, startPoint y: 144, endPoint x: 428, endPoint y: 143, distance: 103.0
click at [428, 143] on div "Edit configuration Cancel Save Display name* 24-25 GAWU, 24-25 E&O, Cyb, Prod, …" at bounding box center [784, 372] width 1568 height 744
click at [560, 149] on input "25-26 GAWU, 24-25 E&O, Cyb, Prod," at bounding box center [784, 145] width 563 height 26
type input "25-26 GAWU; 24-25 E&O, Cyb, Prod,"
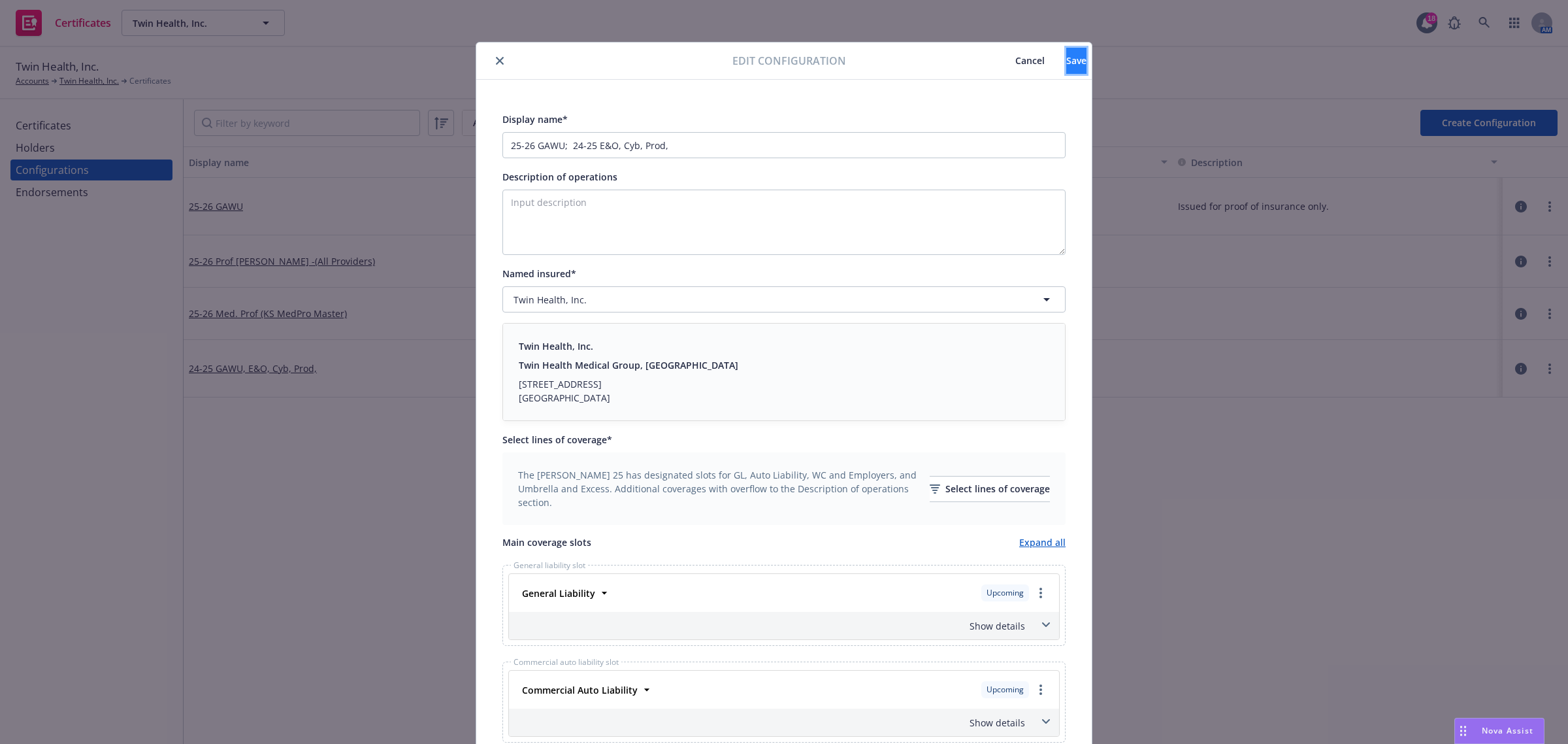
click at [1066, 66] on span "Save" at bounding box center [1076, 60] width 20 height 12
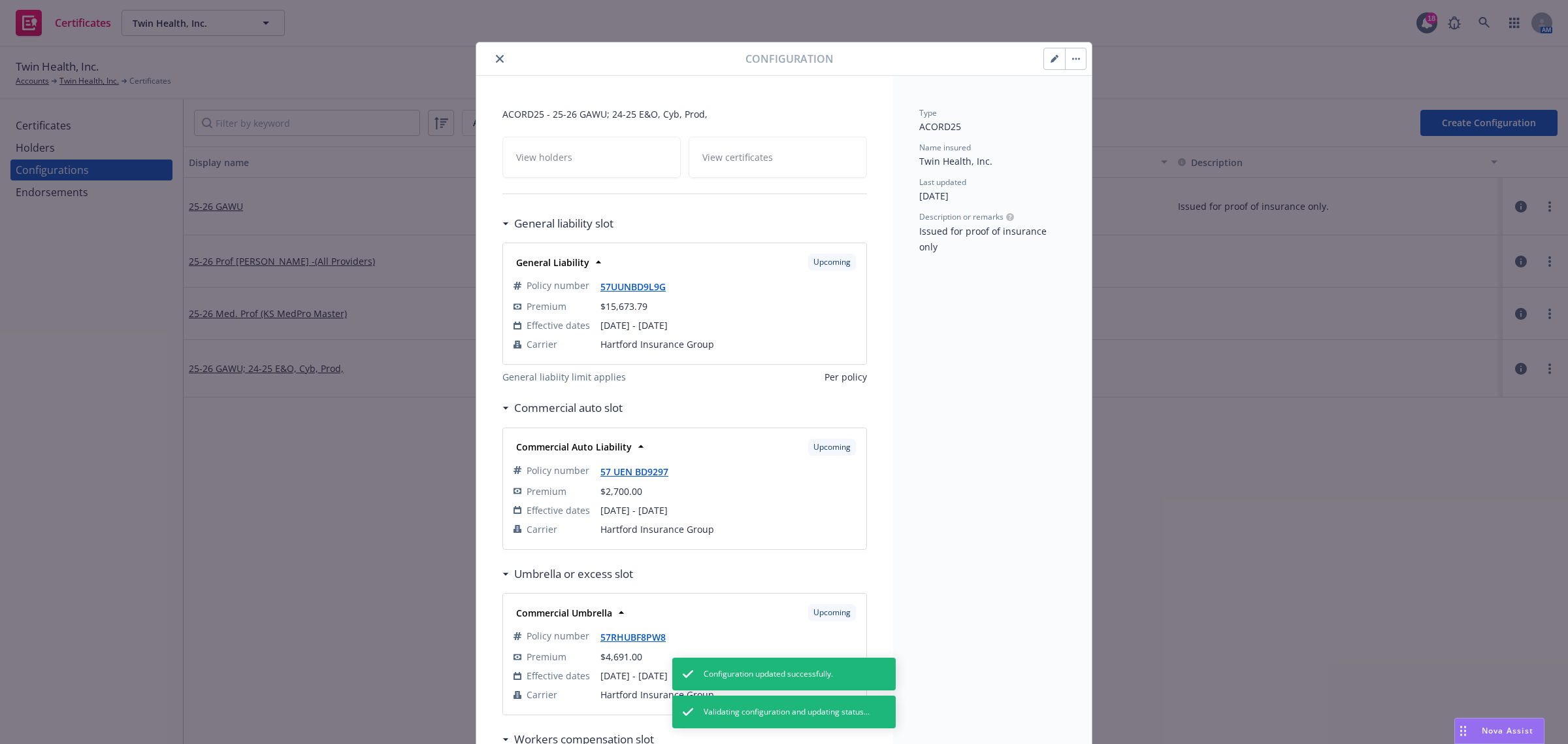
click at [1072, 66] on button "button" at bounding box center [1075, 59] width 21 height 21
click at [1125, 198] on link "Preview an [PERSON_NAME]" at bounding box center [1141, 199] width 165 height 26
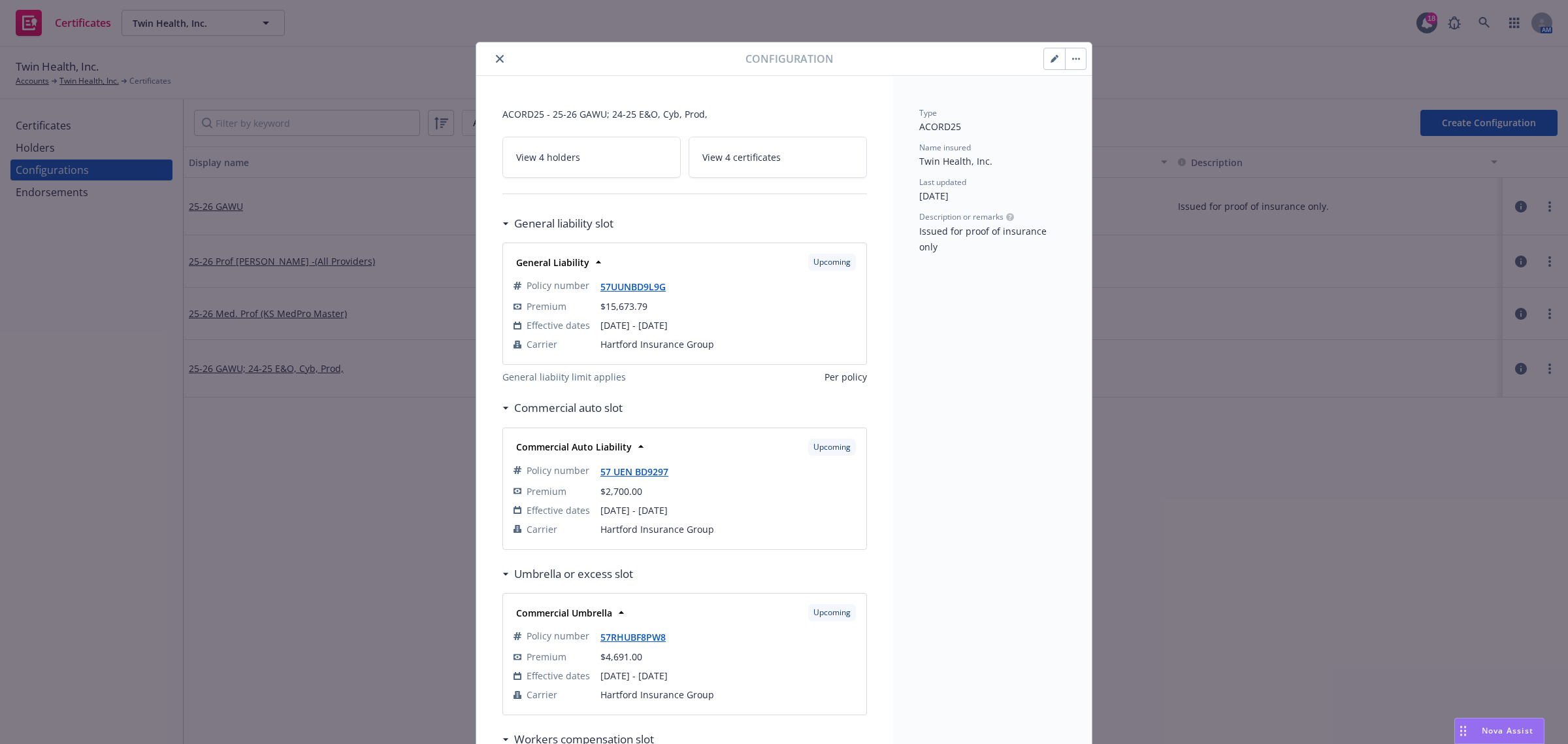
click at [492, 59] on button "close" at bounding box center [500, 59] width 16 height 16
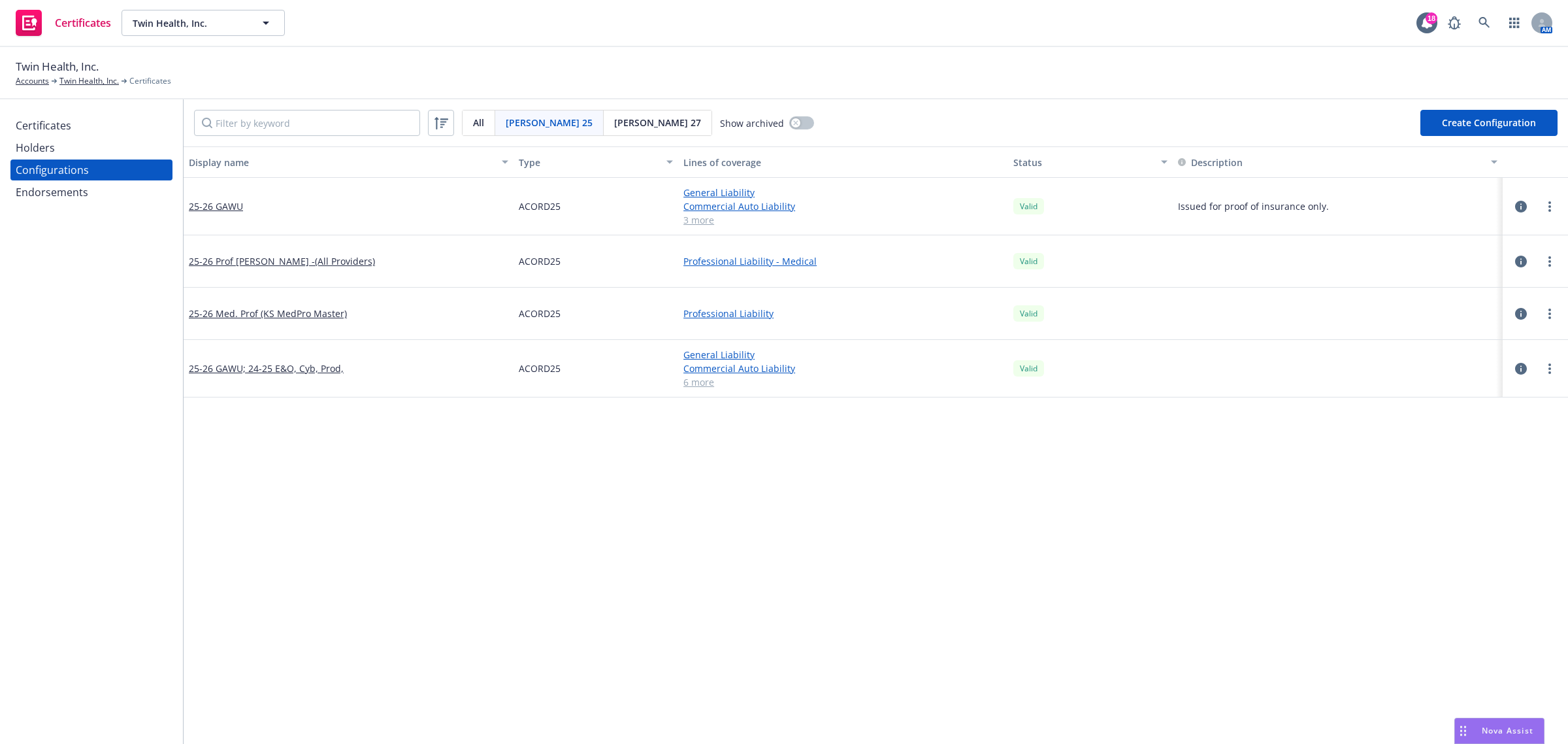
click at [490, 467] on div "Display name Type Lines of coverage Status Description 25-26 GAWU ACORD25 Gener…" at bounding box center [876, 706] width 1384 height 1121
click at [66, 128] on div "Certificates" at bounding box center [44, 126] width 56 height 21
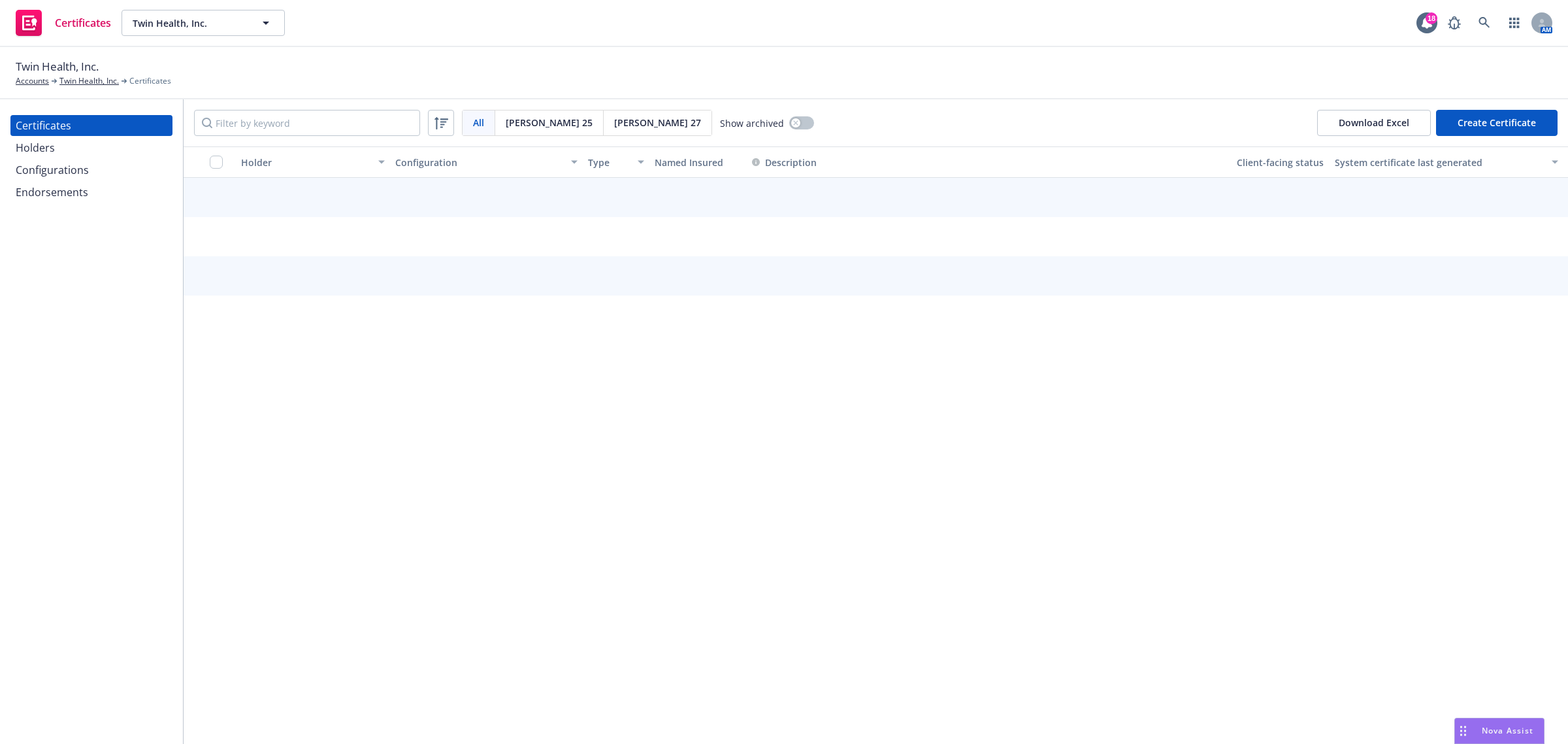
click at [66, 187] on div "Endorsements" at bounding box center [52, 192] width 73 height 21
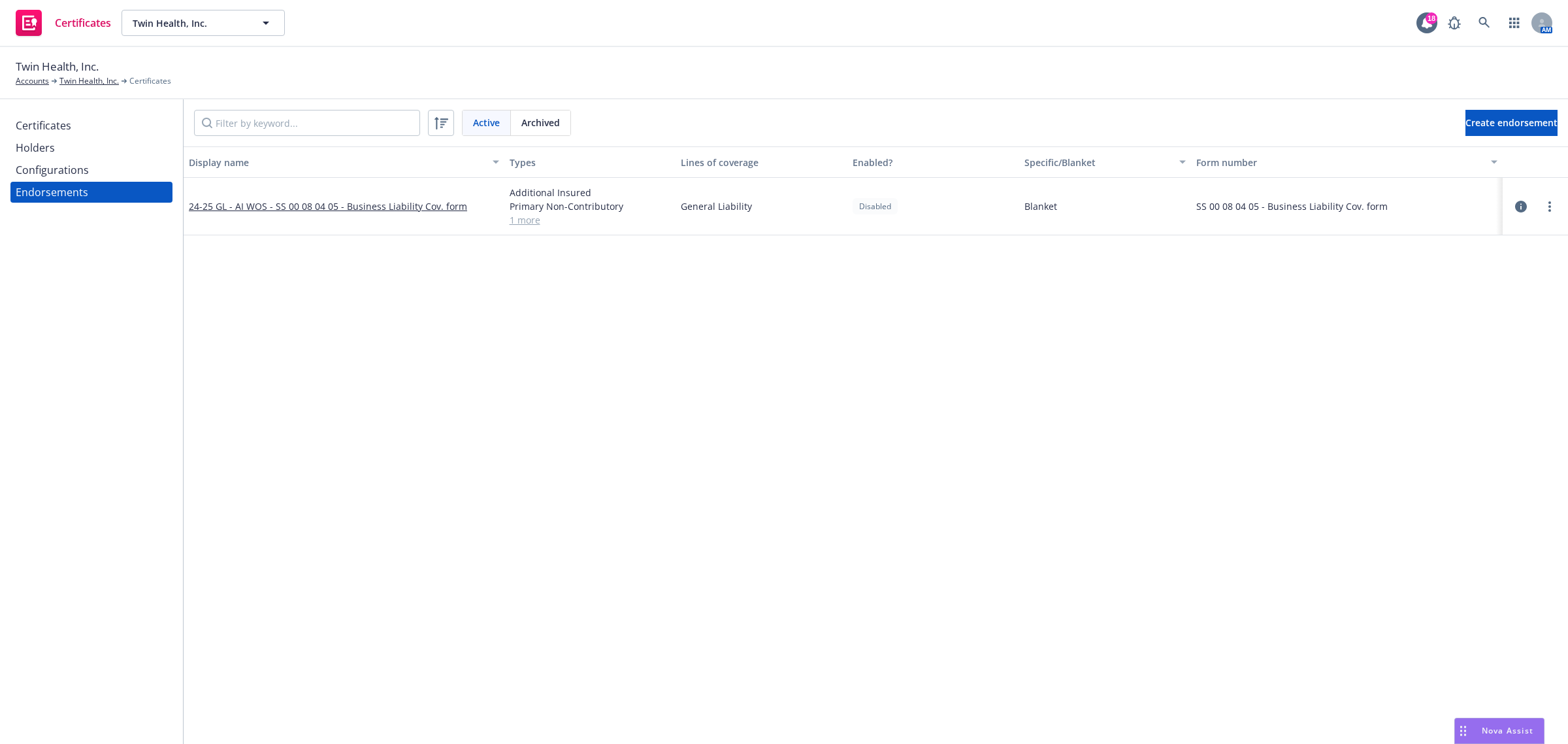
click at [60, 175] on div "Configurations" at bounding box center [52, 170] width 73 height 21
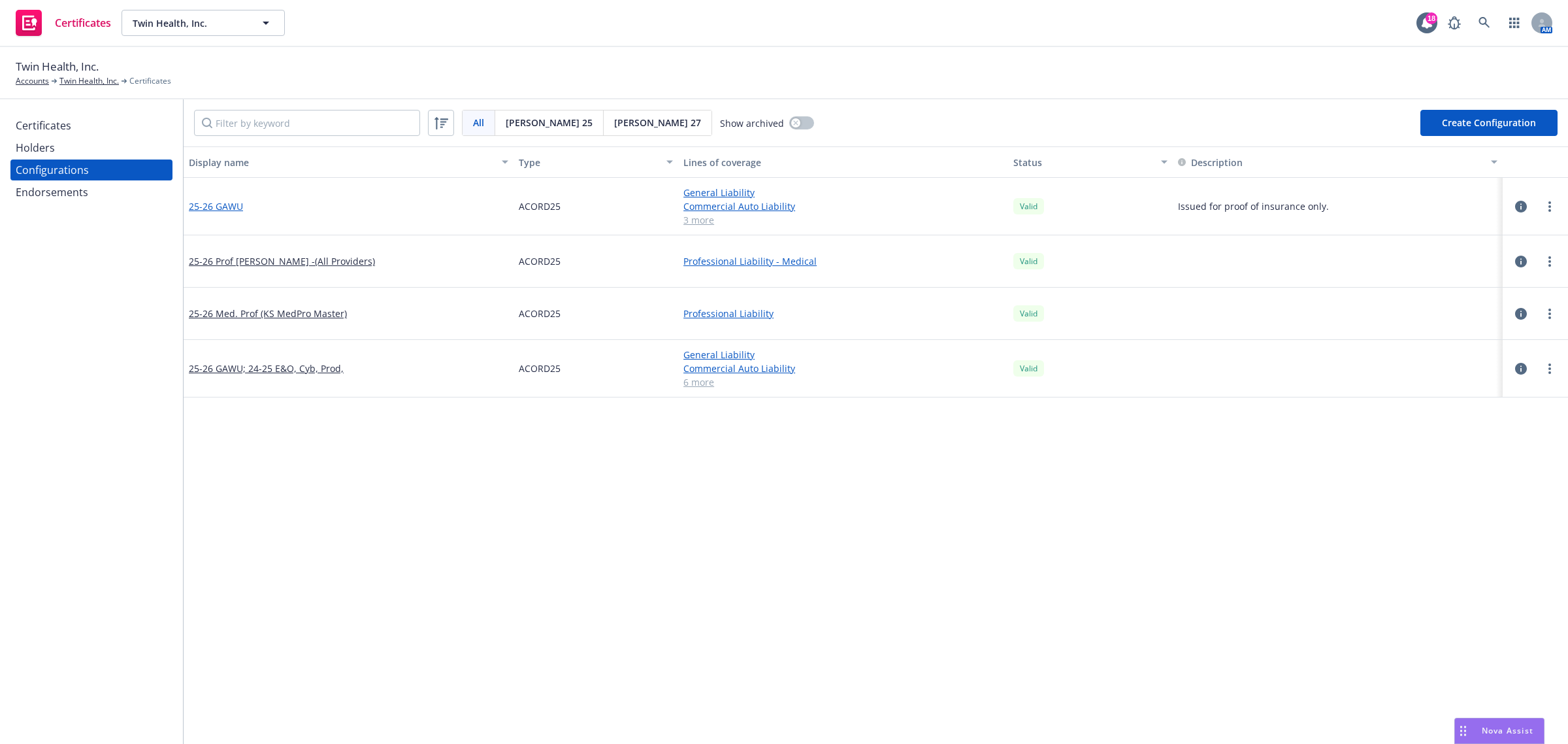
click at [223, 209] on link "25-26 GAWU" at bounding box center [216, 206] width 54 height 14
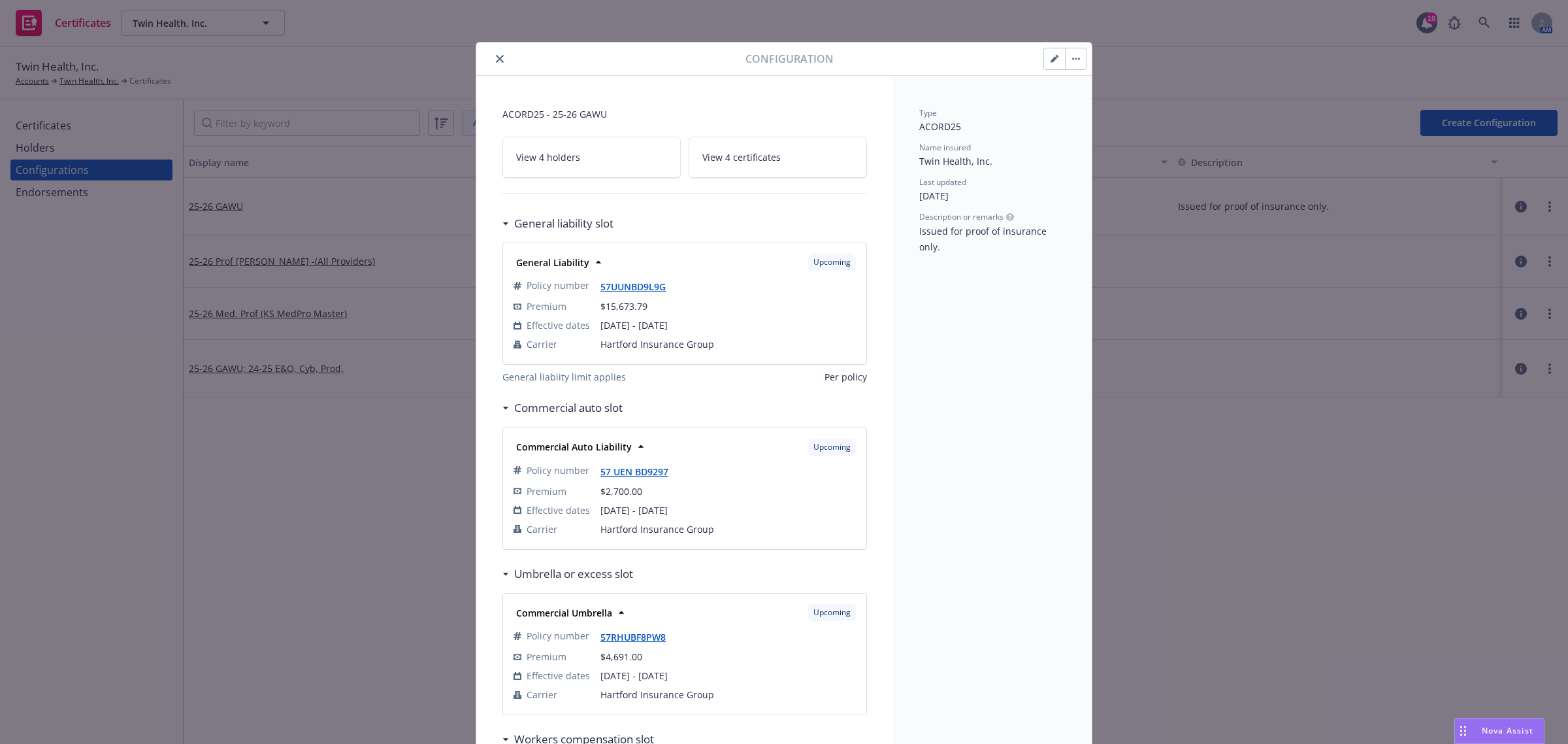
click at [820, 158] on link "View 4 certificates" at bounding box center [778, 156] width 178 height 41
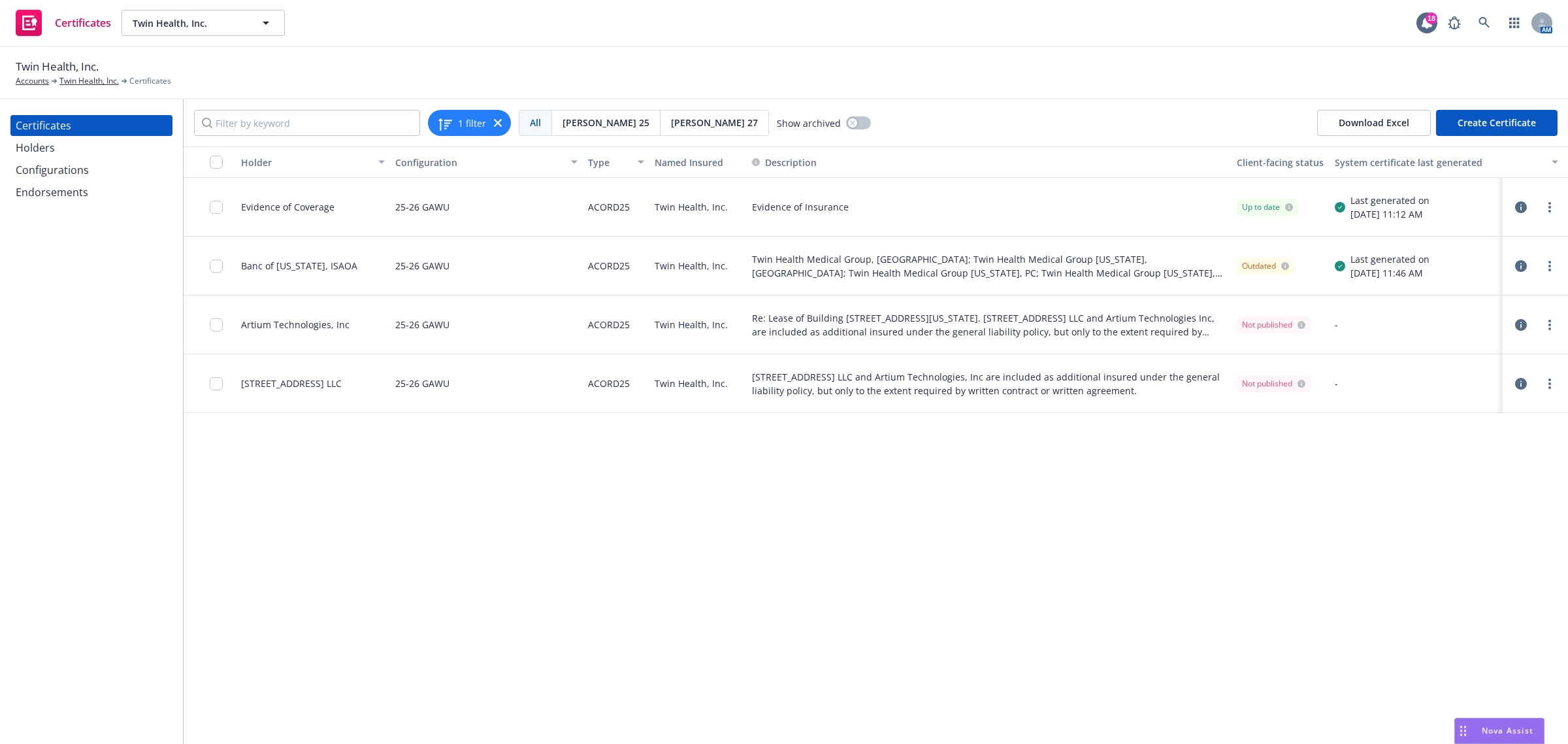
click at [1000, 609] on div "Holder Configuration Type Named Insured Description Client-facing status System…" at bounding box center [876, 444] width 1384 height 597
click at [1520, 205] on icon "button" at bounding box center [1520, 206] width 11 height 11
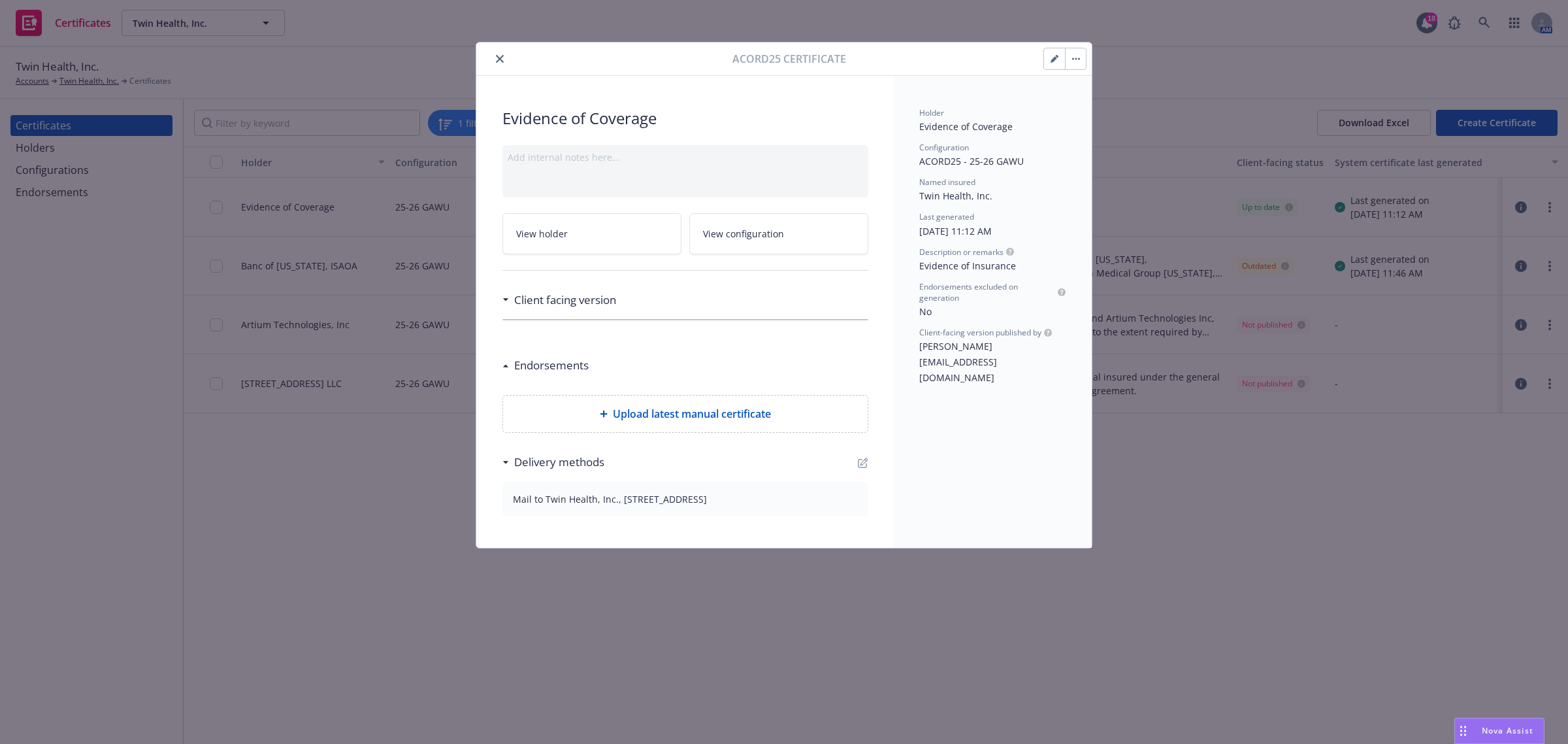
drag, startPoint x: 1054, startPoint y: 56, endPoint x: 1046, endPoint y: 129, distance: 73.4
click at [1054, 56] on icon "button" at bounding box center [1054, 59] width 8 height 8
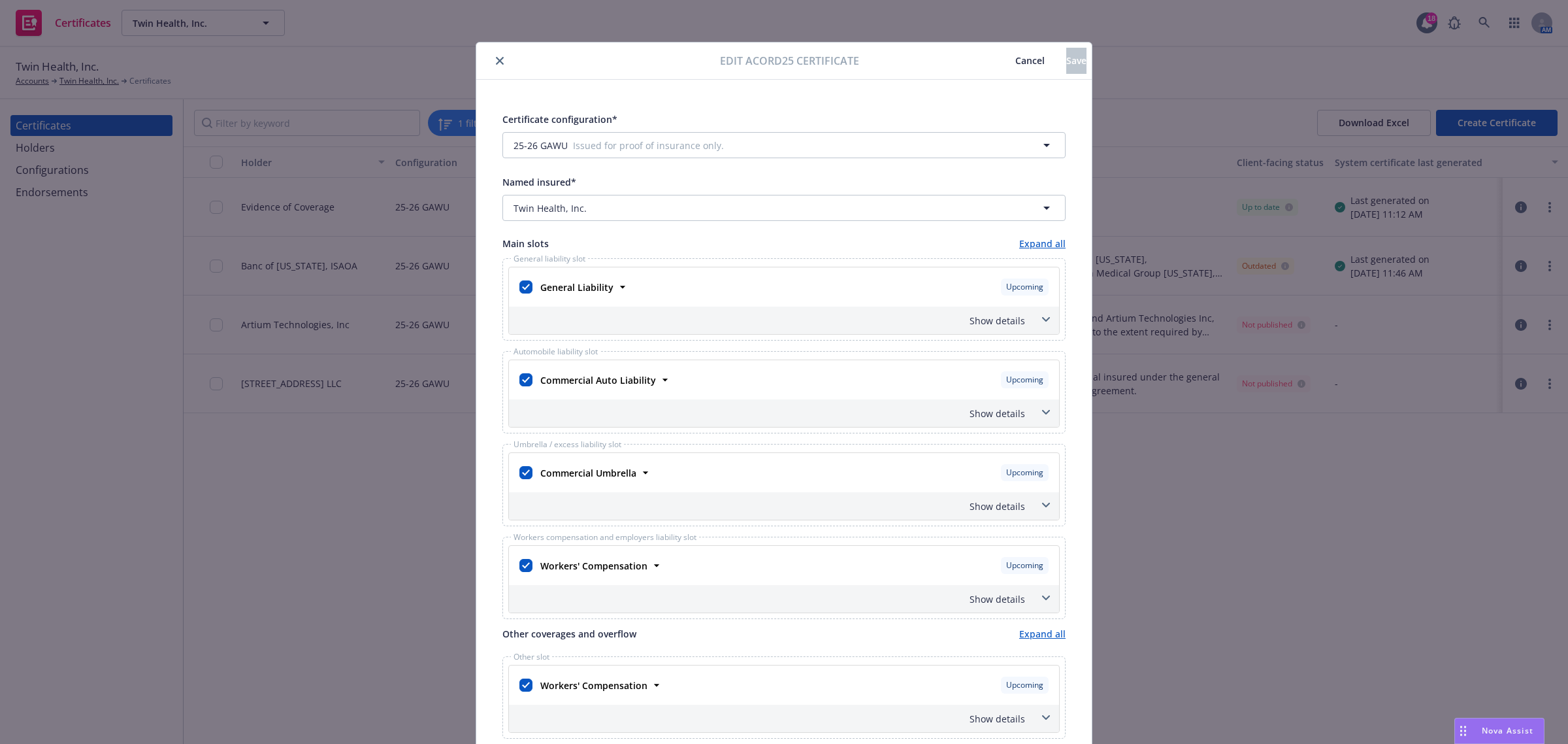
click at [996, 67] on button "Cancel" at bounding box center [1030, 61] width 73 height 26
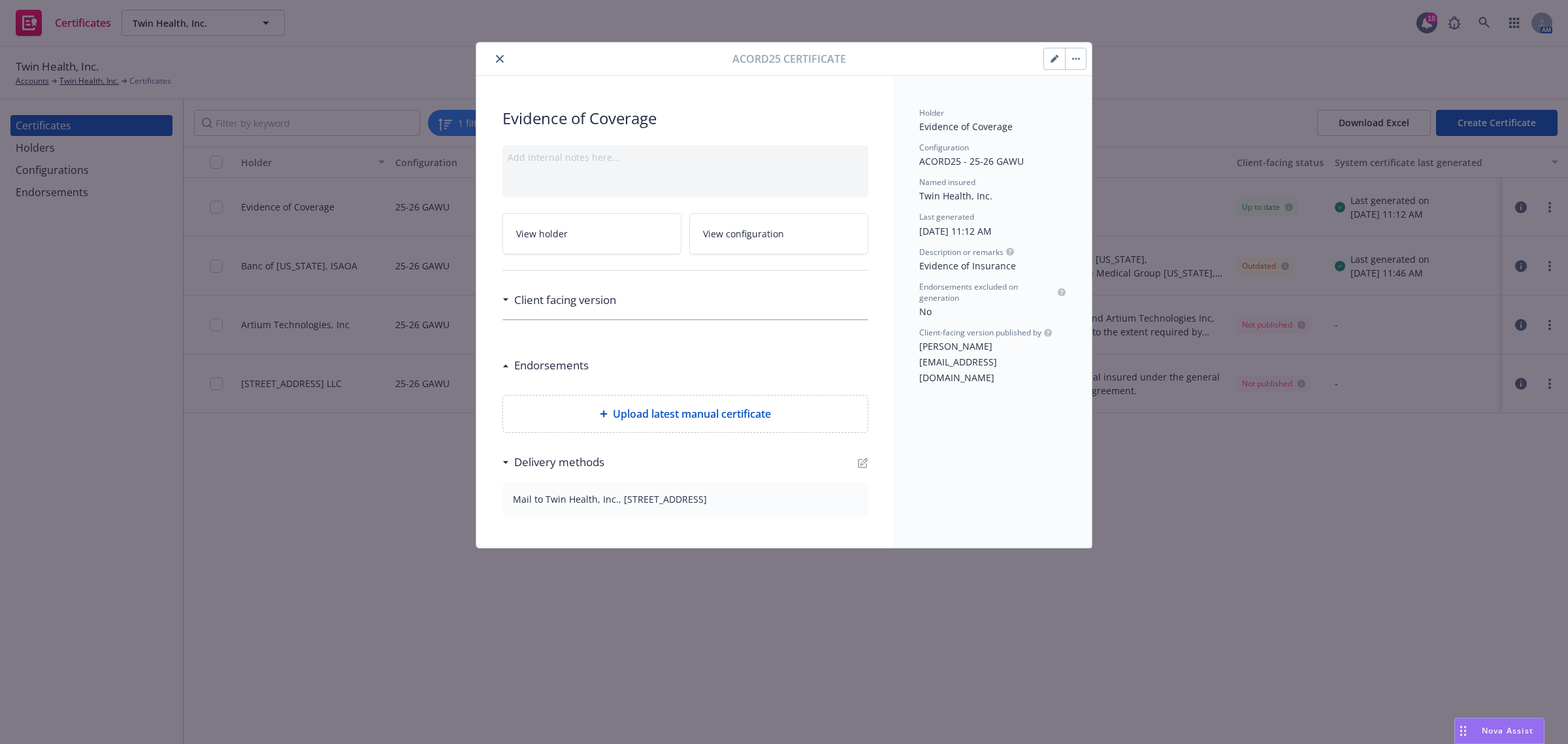
click at [730, 347] on div "Evidence of Coverage Add internal notes here... View holder View configuration …" at bounding box center [685, 312] width 366 height 409
click at [505, 60] on button "close" at bounding box center [500, 59] width 16 height 16
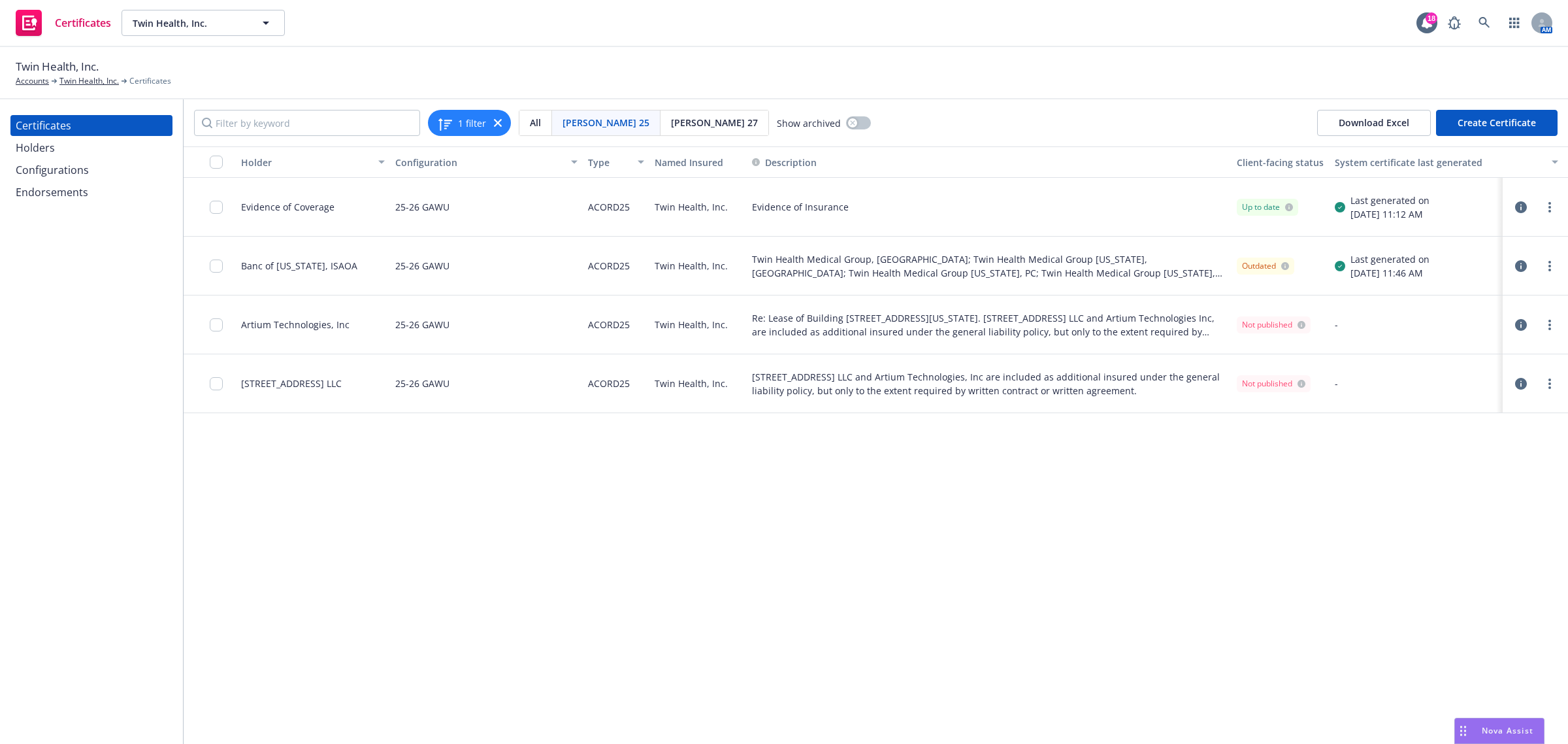
click at [1519, 208] on icon "button" at bounding box center [1520, 206] width 11 height 11
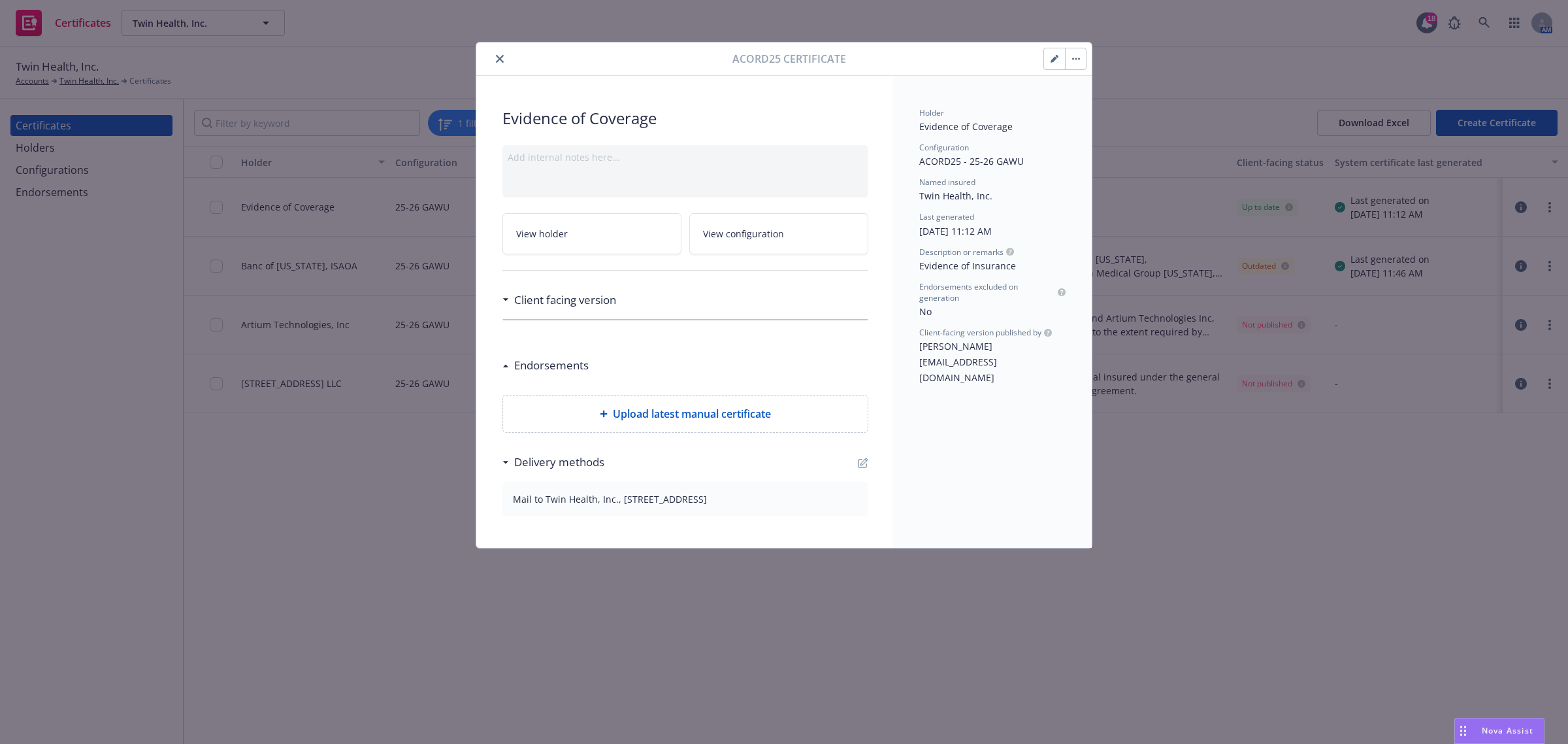
click at [507, 299] on icon at bounding box center [506, 300] width 5 height 3
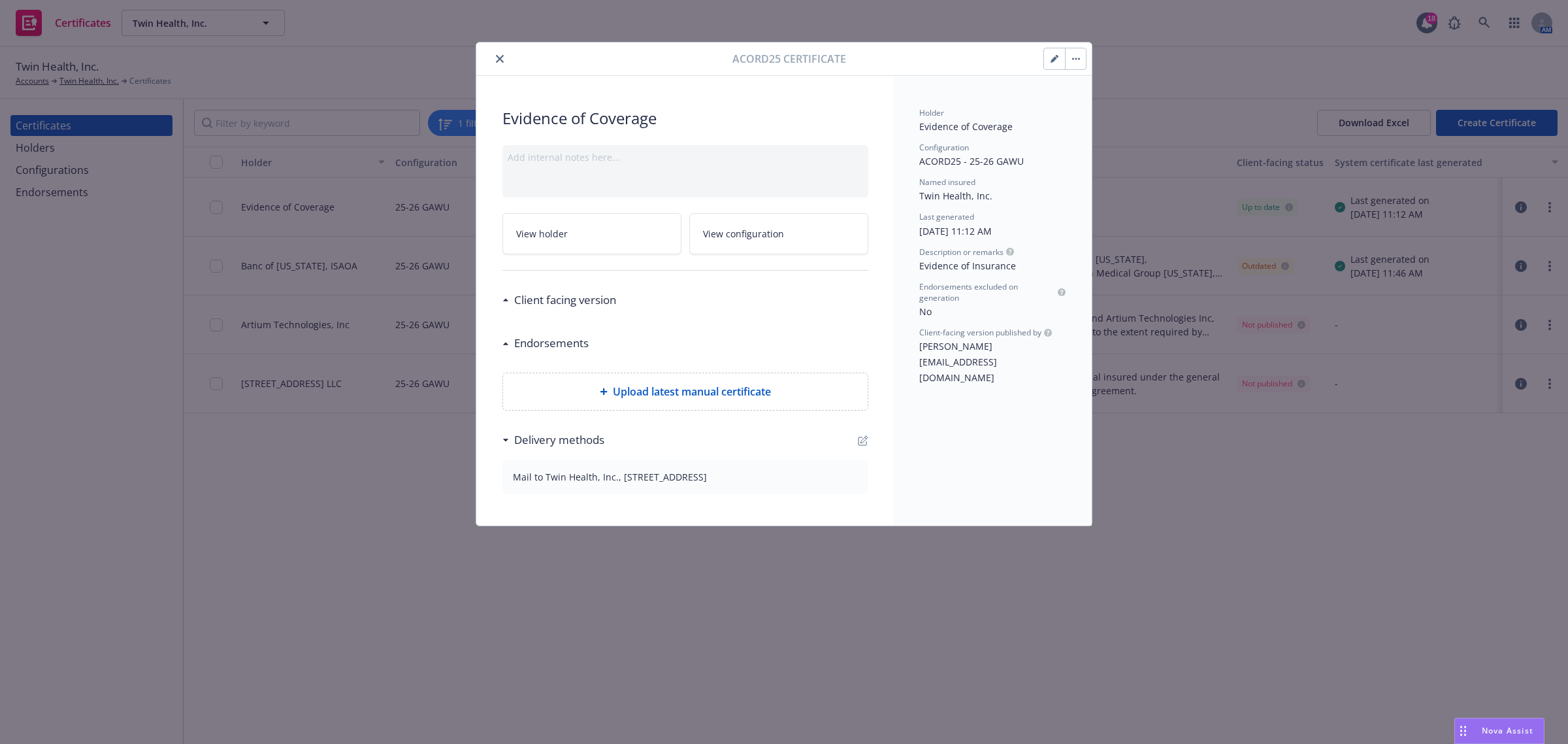
click at [507, 299] on icon at bounding box center [505, 300] width 6 height 3
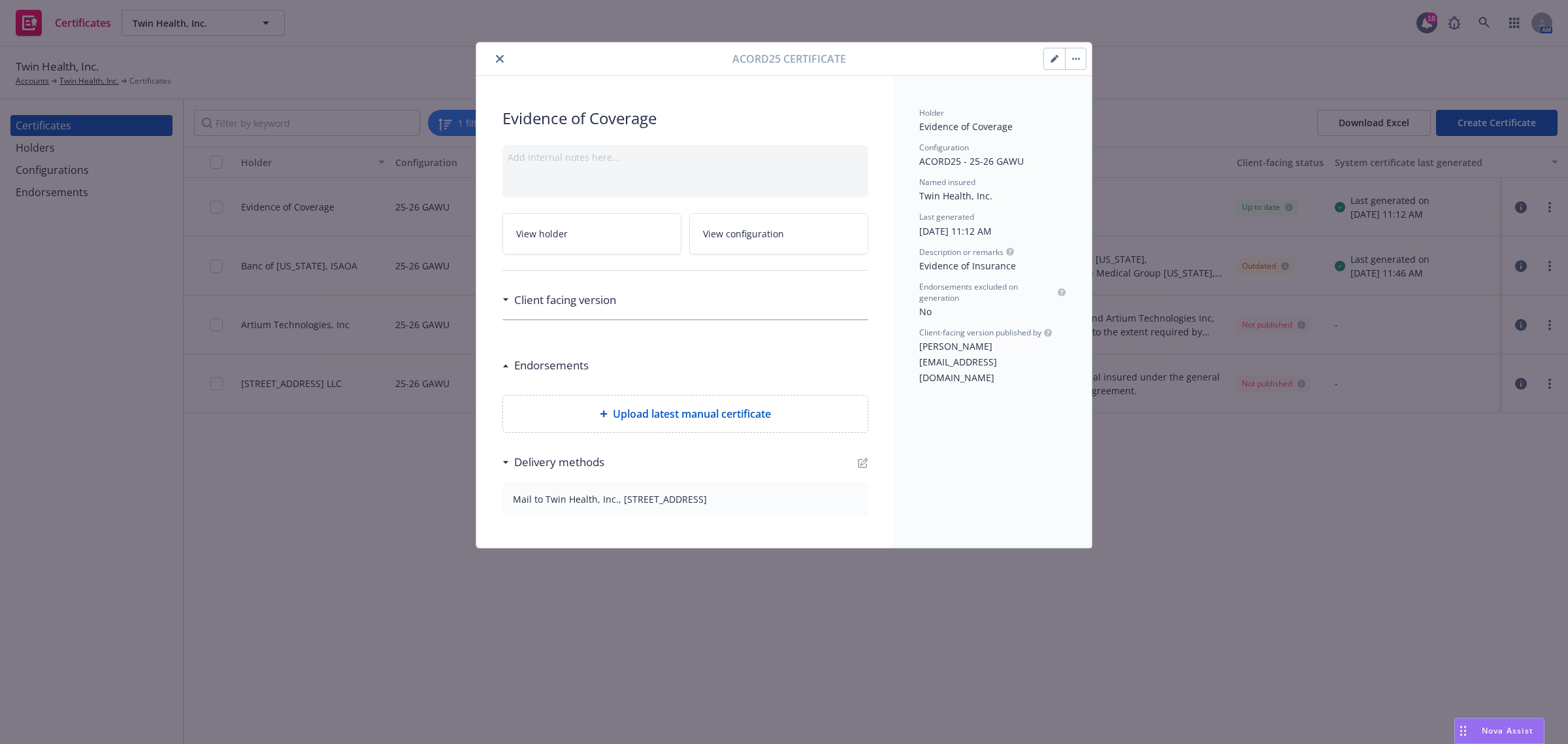
click at [501, 64] on button "close" at bounding box center [500, 59] width 16 height 16
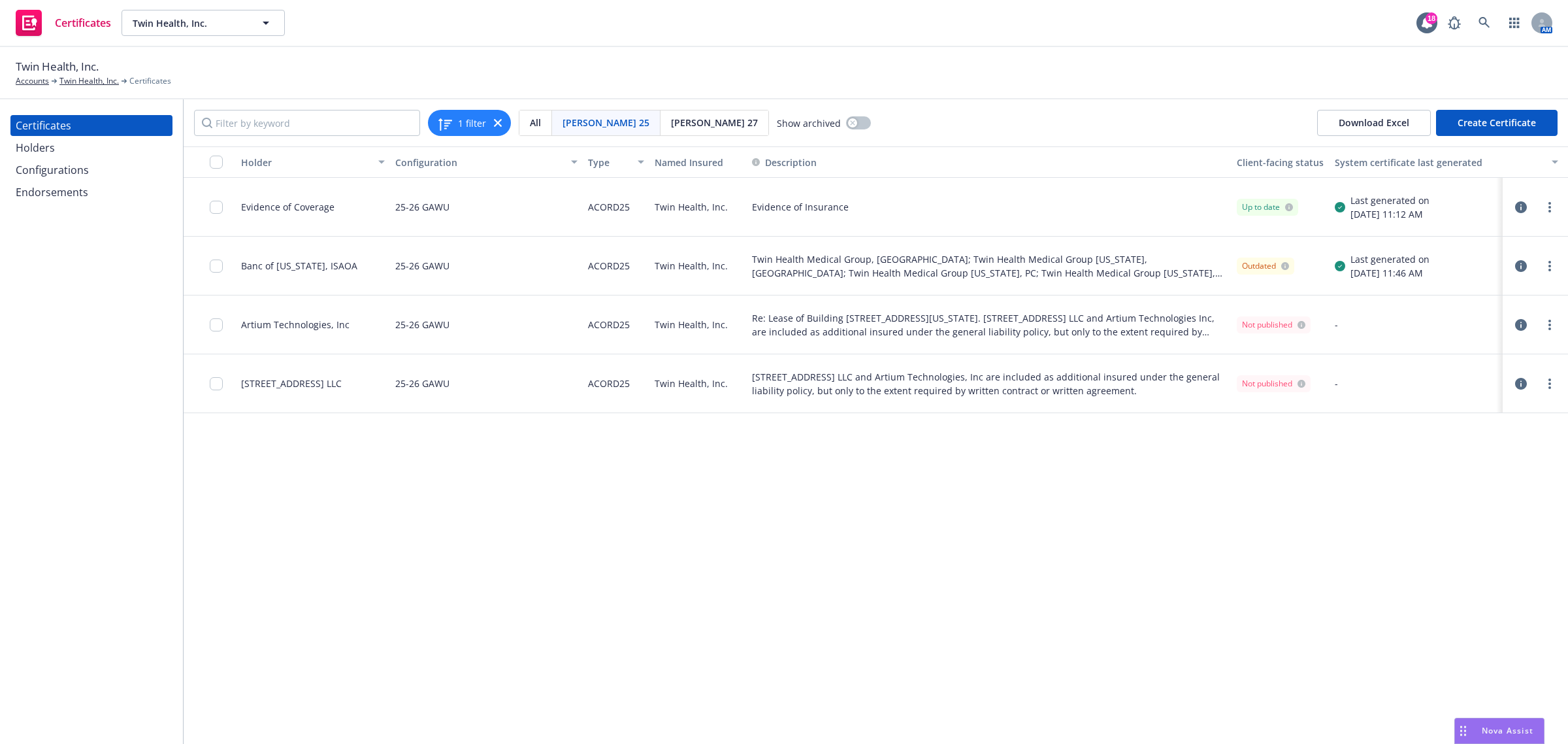
click at [1520, 263] on icon "button" at bounding box center [1520, 265] width 11 height 11
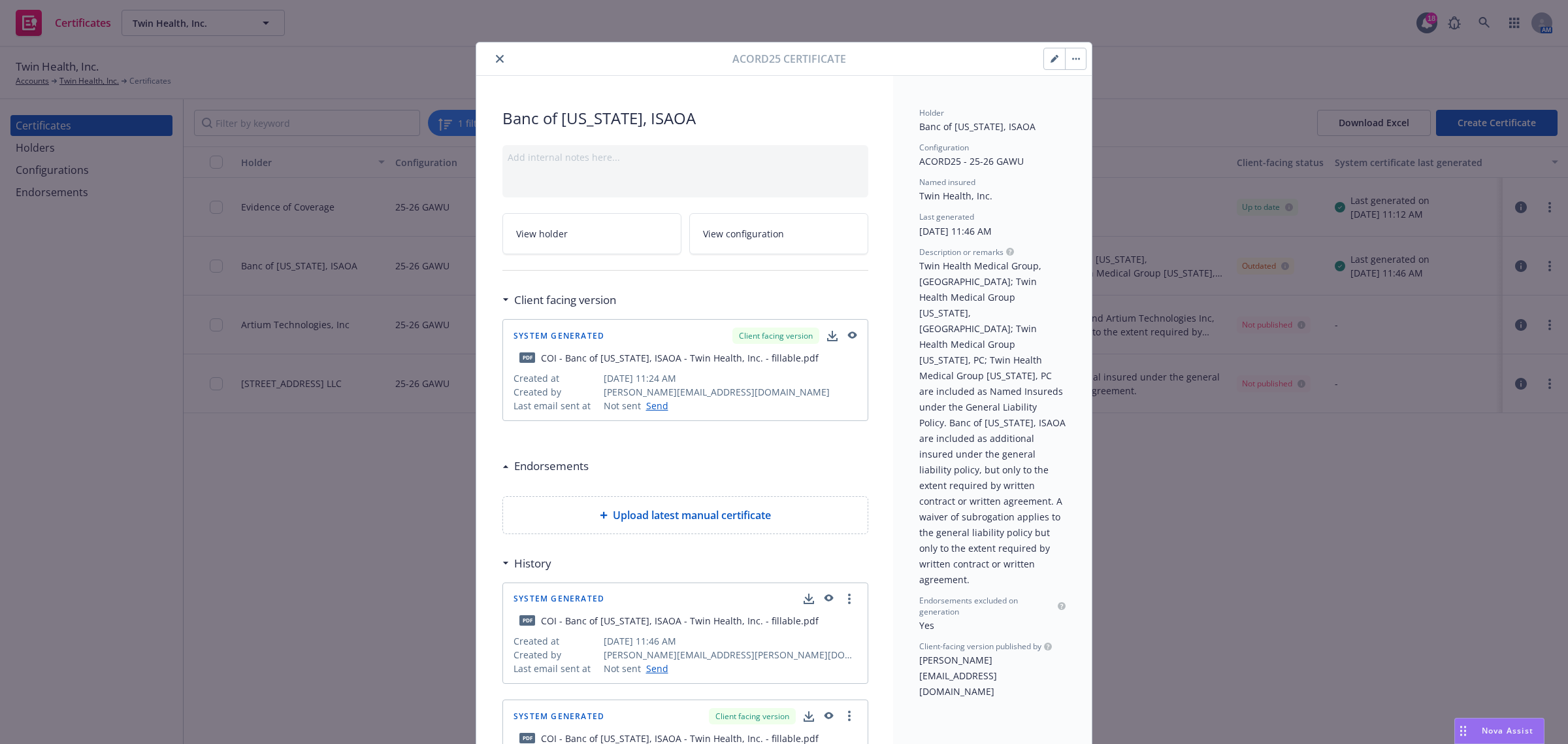
click at [848, 333] on icon "button" at bounding box center [852, 335] width 9 height 7
click at [1047, 64] on button "button" at bounding box center [1054, 59] width 21 height 21
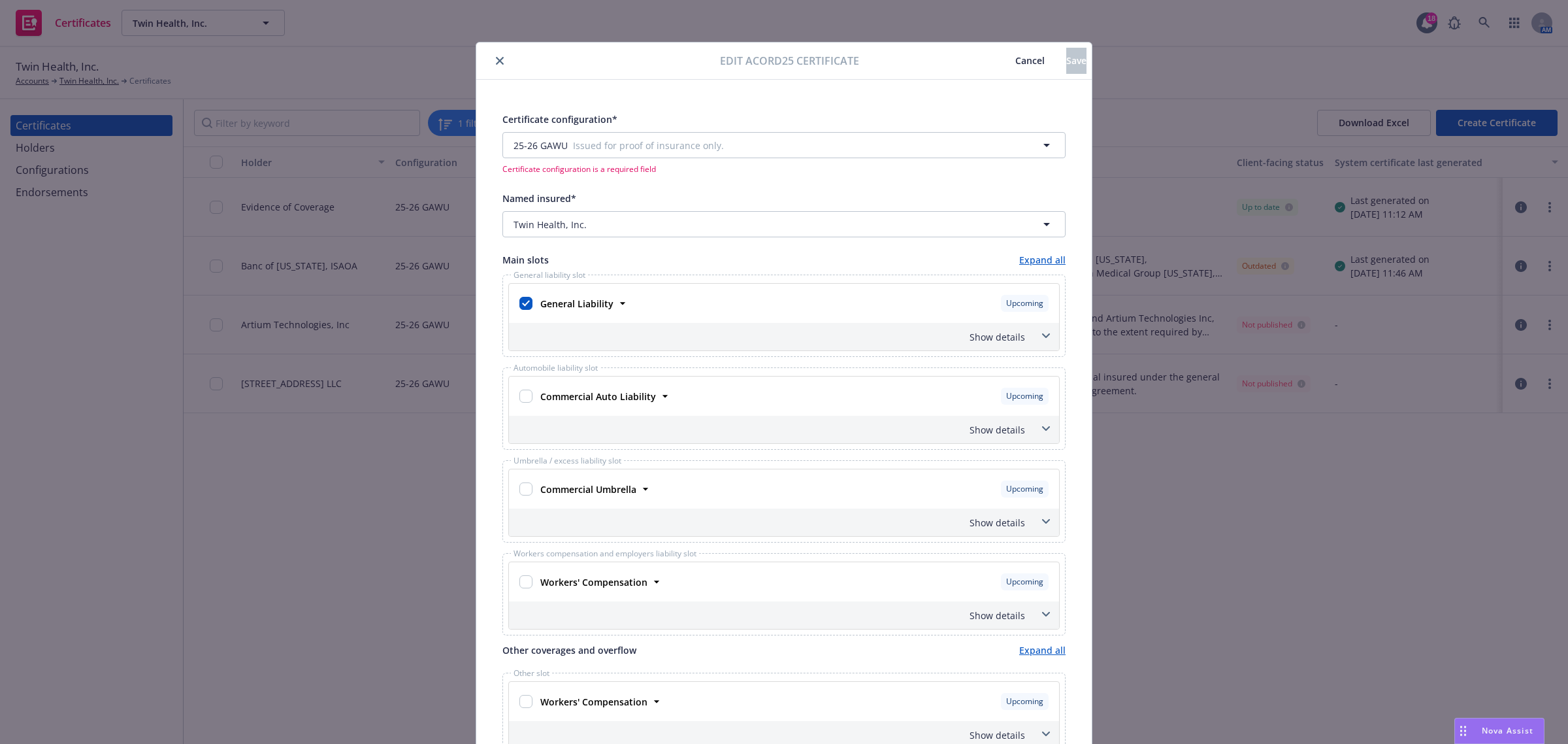
click at [496, 61] on icon "close" at bounding box center [499, 60] width 8 height 8
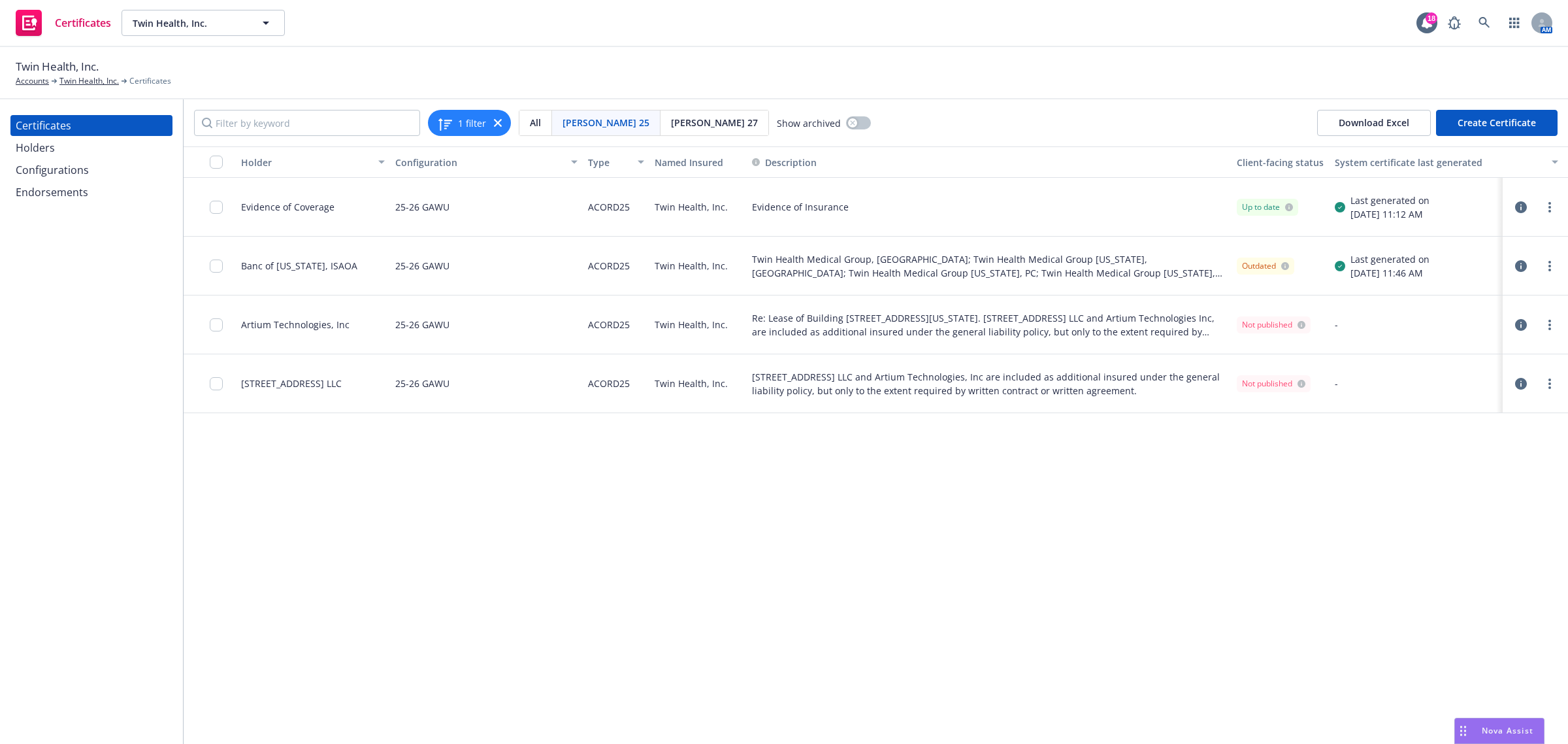
click at [1520, 324] on icon "button" at bounding box center [1520, 324] width 11 height 11
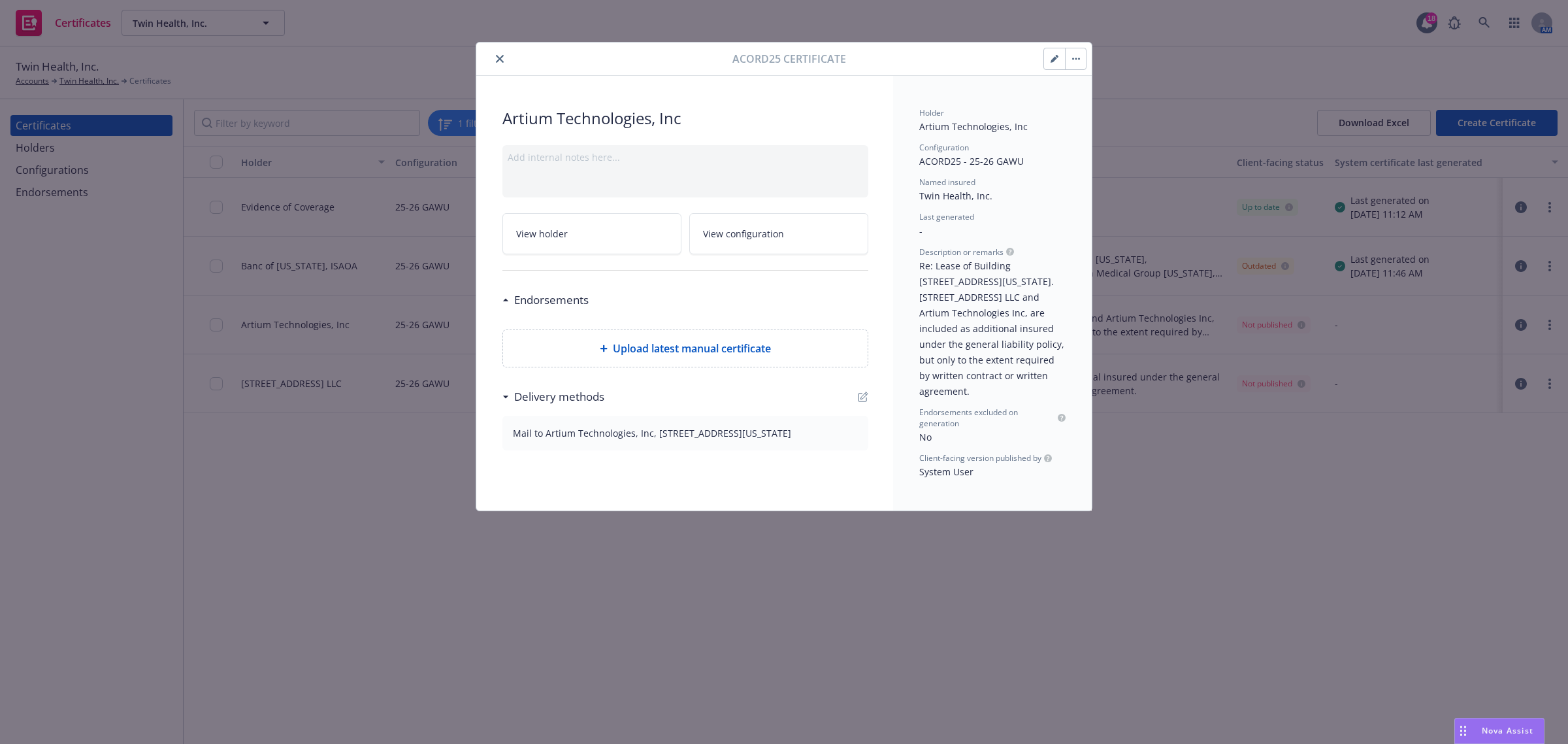
click at [500, 57] on icon "close" at bounding box center [499, 59] width 8 height 8
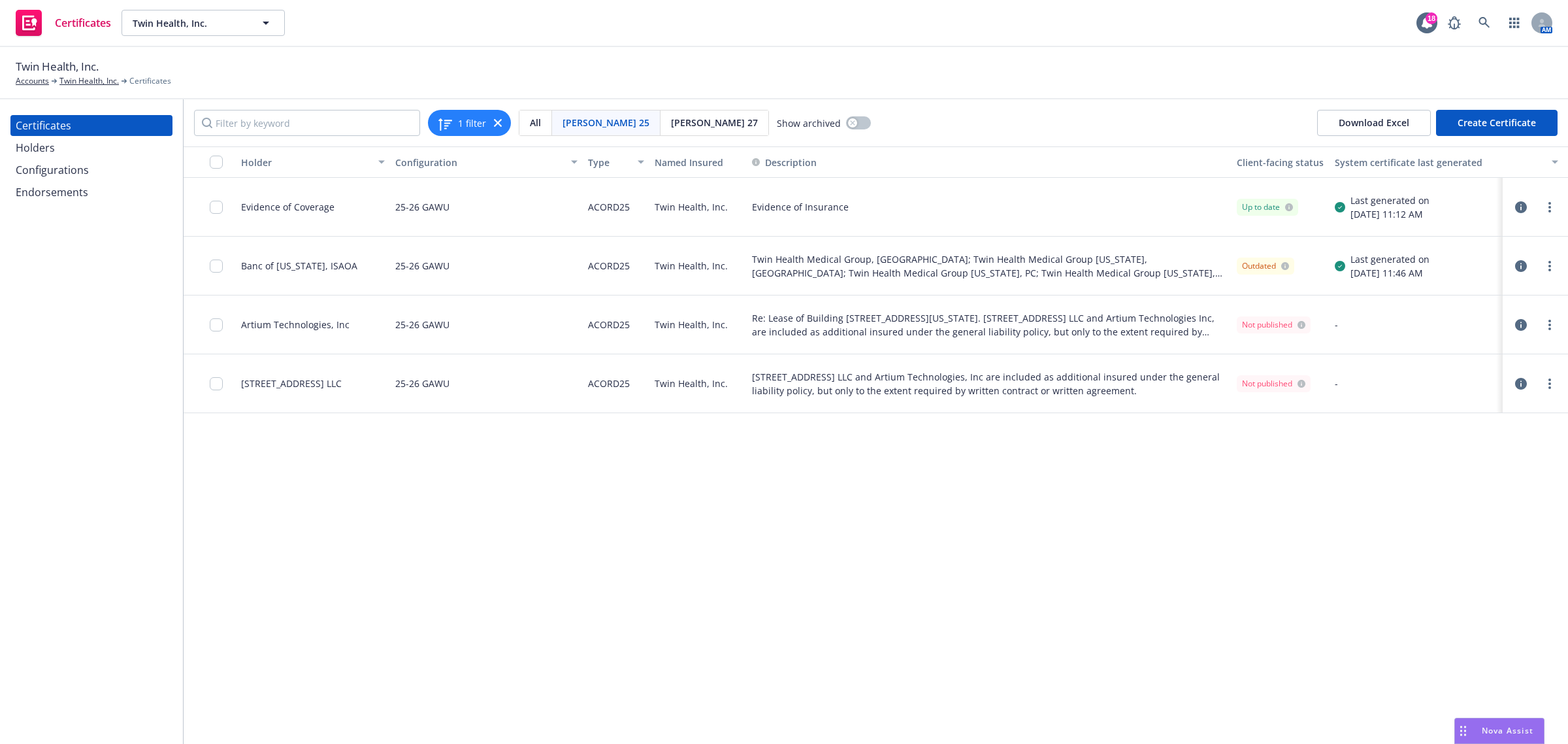
click at [1532, 382] on div at bounding box center [1535, 384] width 45 height 16
click at [1509, 378] on div at bounding box center [1535, 384] width 55 height 26
click at [1515, 381] on icon "button" at bounding box center [1520, 383] width 11 height 11
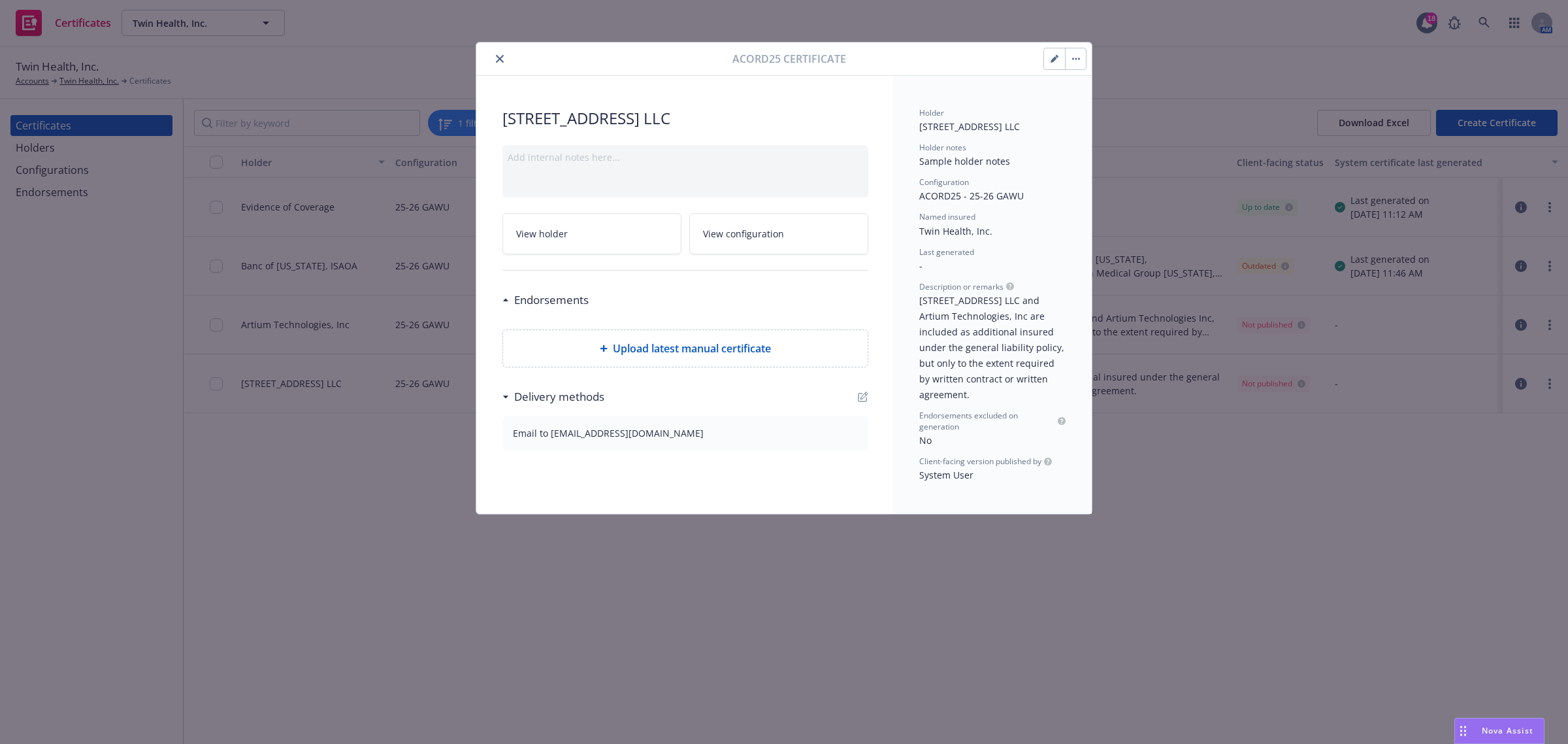
click at [503, 64] on button "close" at bounding box center [500, 59] width 16 height 16
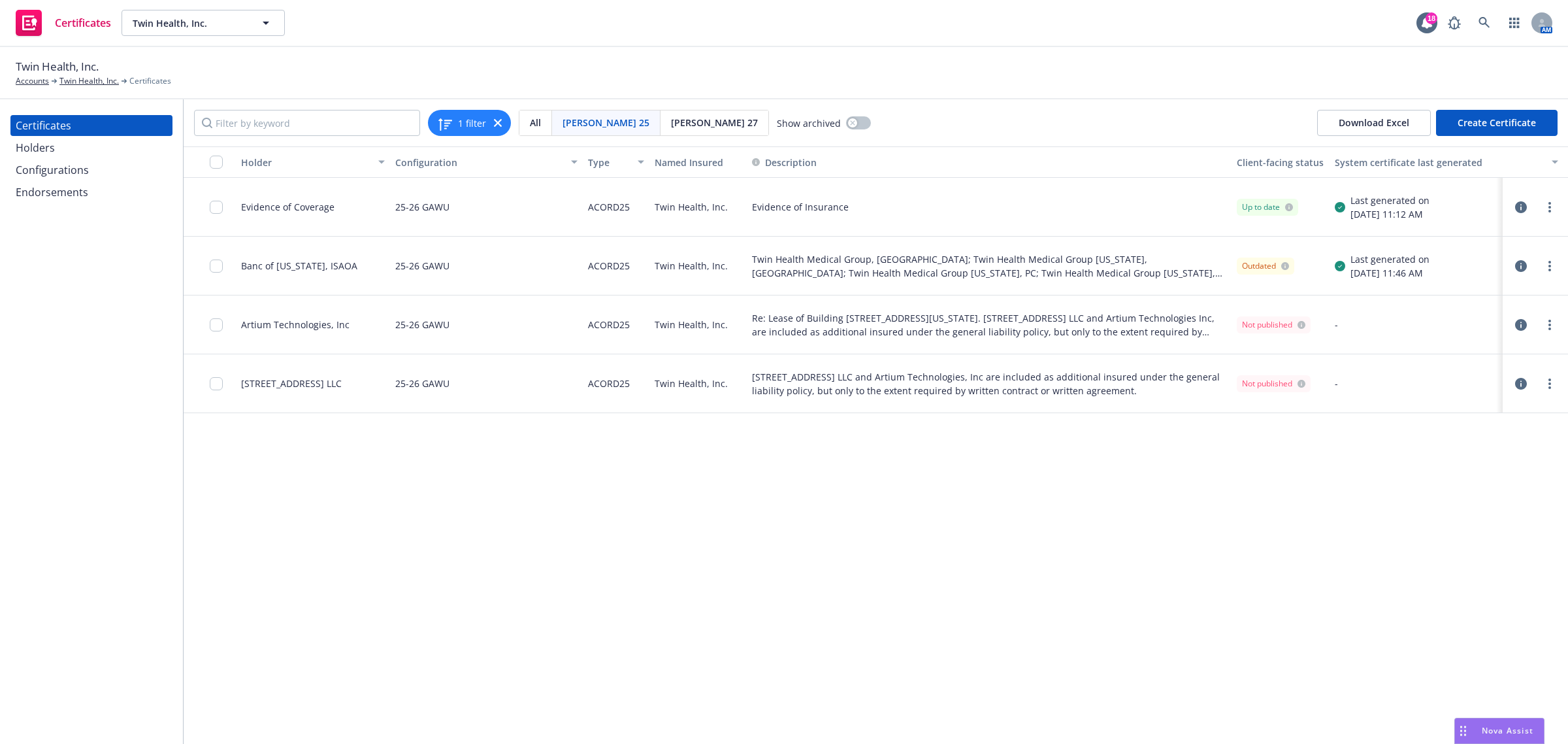
click at [1273, 637] on div "Holder Configuration Type Named Insured Description Client-facing status System…" at bounding box center [876, 444] width 1384 height 597
click at [1266, 631] on div "Holder Configuration Type Named Insured Description Client-facing status System…" at bounding box center [876, 444] width 1384 height 597
click at [1315, 528] on div "Holder Configuration Type Named Insured Description Client-facing status System…" at bounding box center [876, 444] width 1384 height 597
click at [1310, 560] on div "Holder Configuration Type Named Insured Description Client-facing status System…" at bounding box center [876, 444] width 1384 height 597
click at [1310, 562] on div "Holder Configuration Type Named Insured Description Client-facing status System…" at bounding box center [876, 444] width 1384 height 597
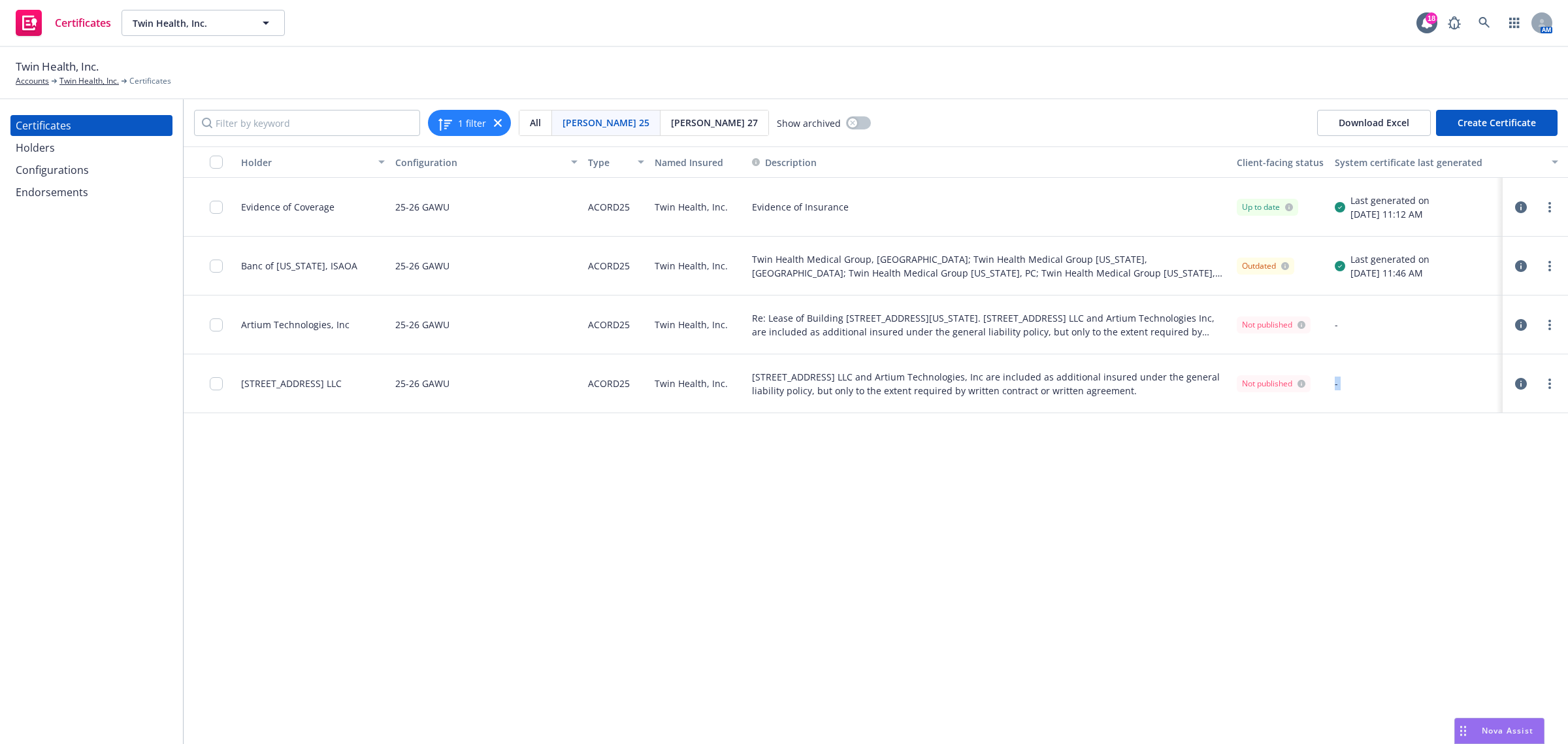
click at [1310, 562] on div "Holder Configuration Type Named Insured Description Client-facing status System…" at bounding box center [876, 444] width 1384 height 597
drag, startPoint x: 985, startPoint y: 587, endPoint x: 982, endPoint y: 578, distance: 9.5
click at [985, 586] on div "Holder Configuration Type Named Insured Description Client-facing status System…" at bounding box center [876, 444] width 1384 height 597
click at [27, 171] on div "Configurations" at bounding box center [52, 170] width 73 height 21
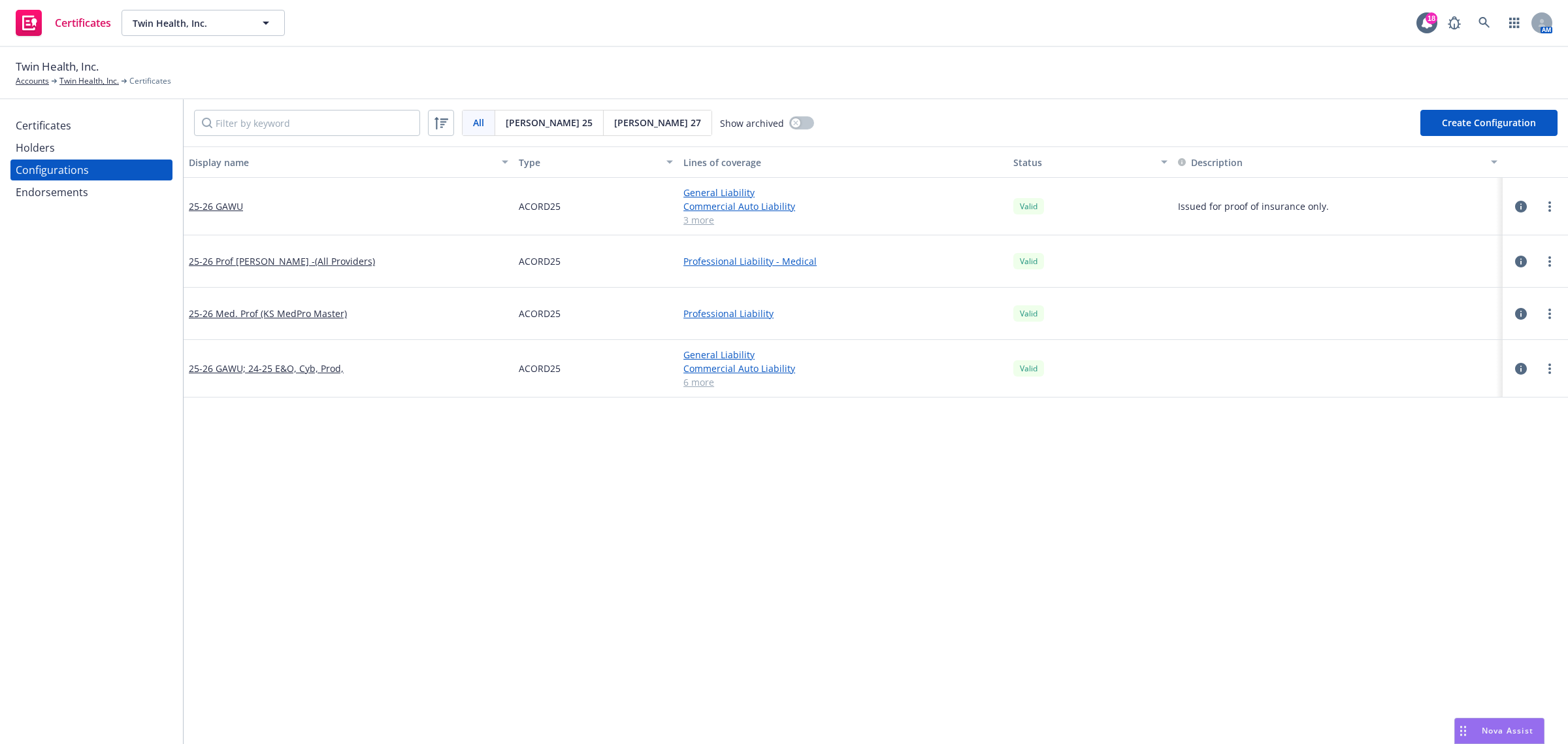
click at [27, 116] on div "Certificates" at bounding box center [44, 126] width 56 height 21
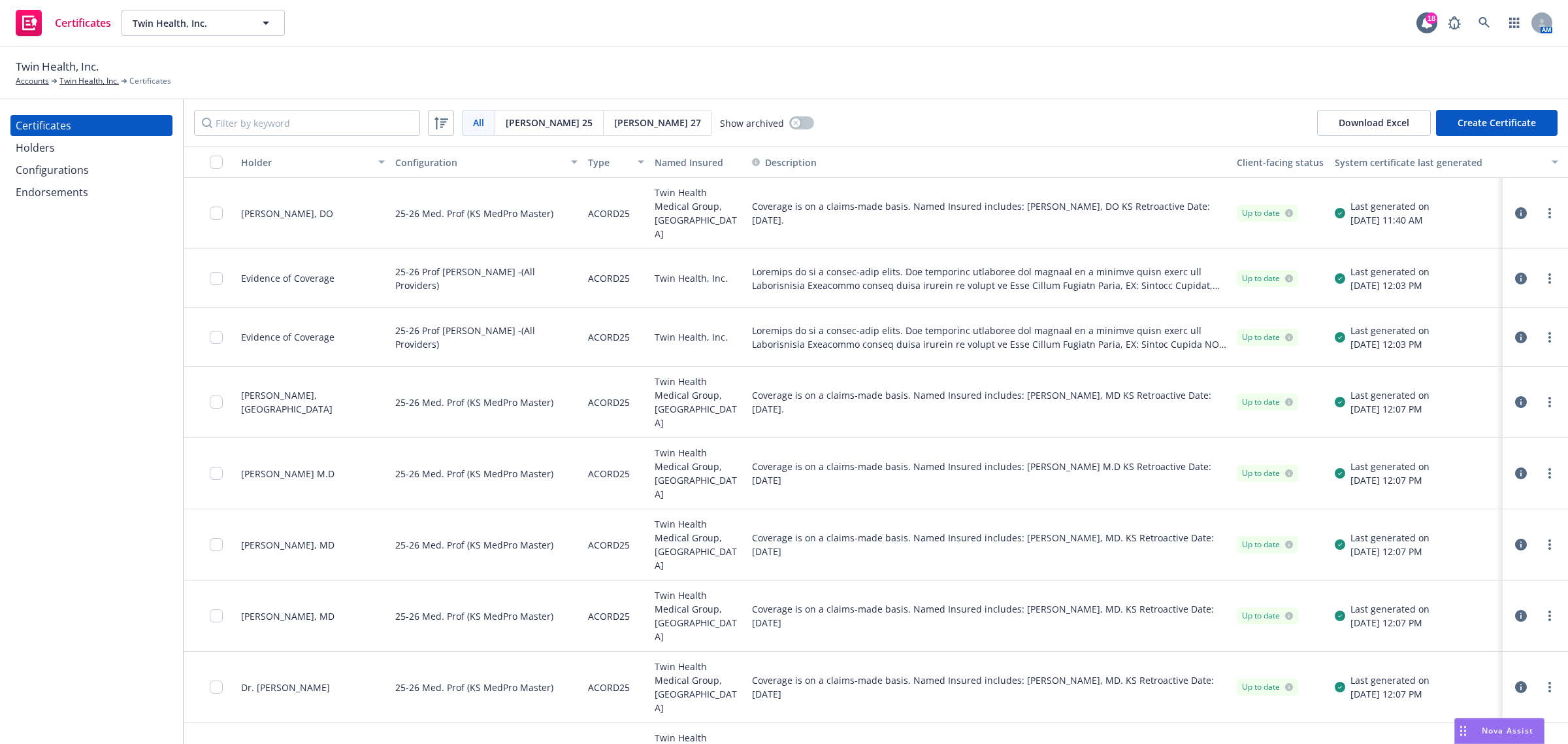
click at [36, 165] on div "Configurations" at bounding box center [52, 170] width 73 height 21
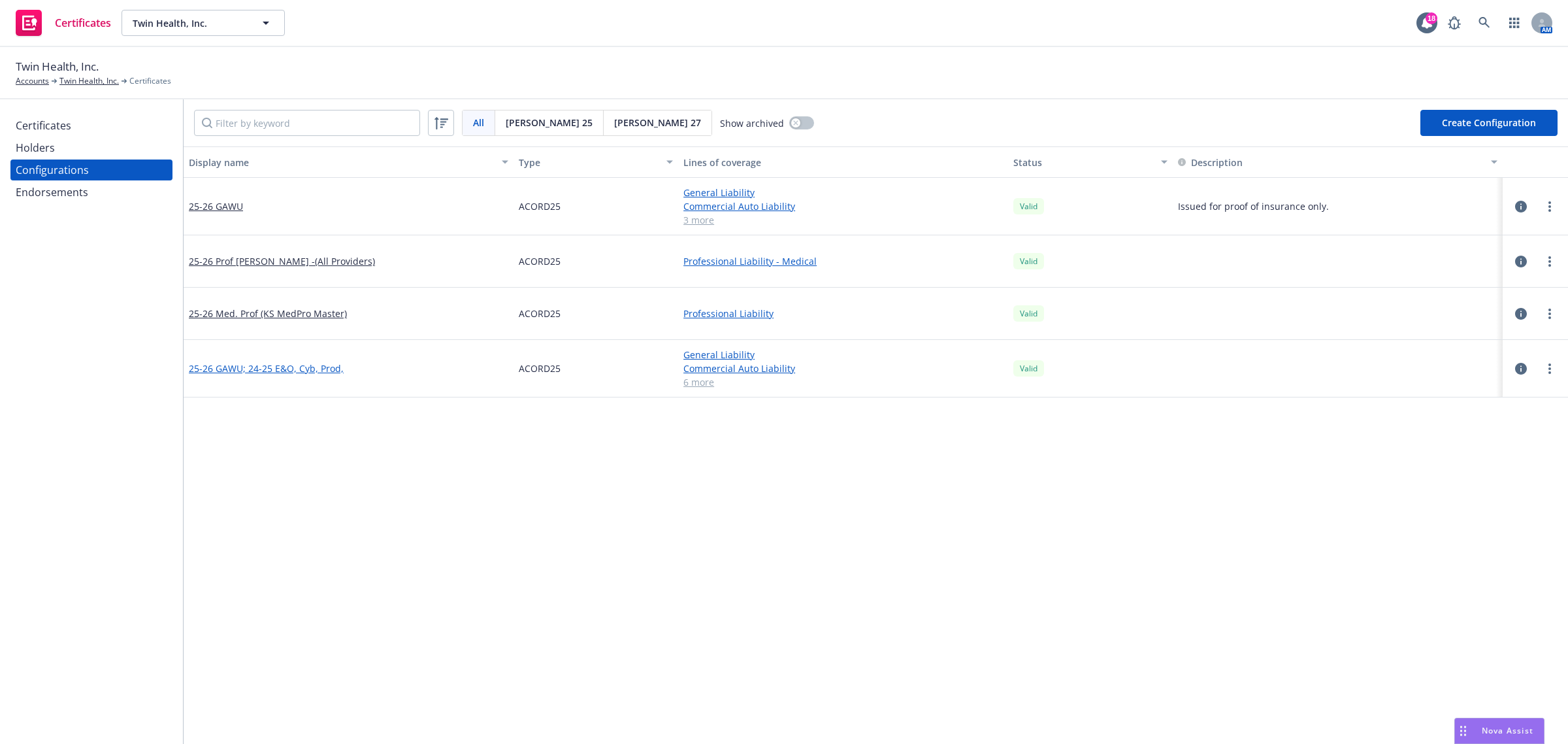
click at [275, 366] on link "25-26 GAWU; 24-25 E&O, Cyb, Prod," at bounding box center [266, 368] width 155 height 14
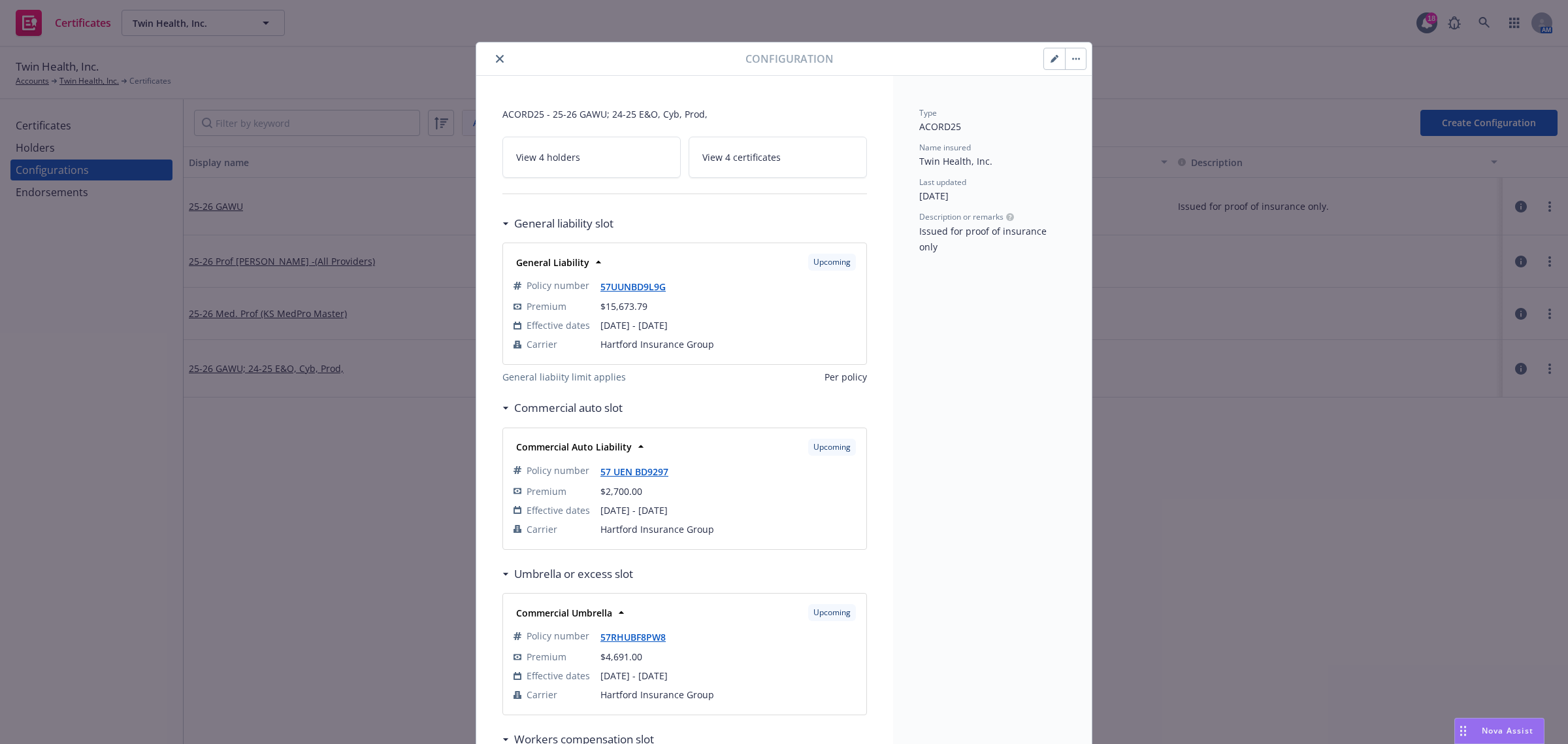
click at [771, 172] on link "View 4 certificates" at bounding box center [778, 156] width 178 height 41
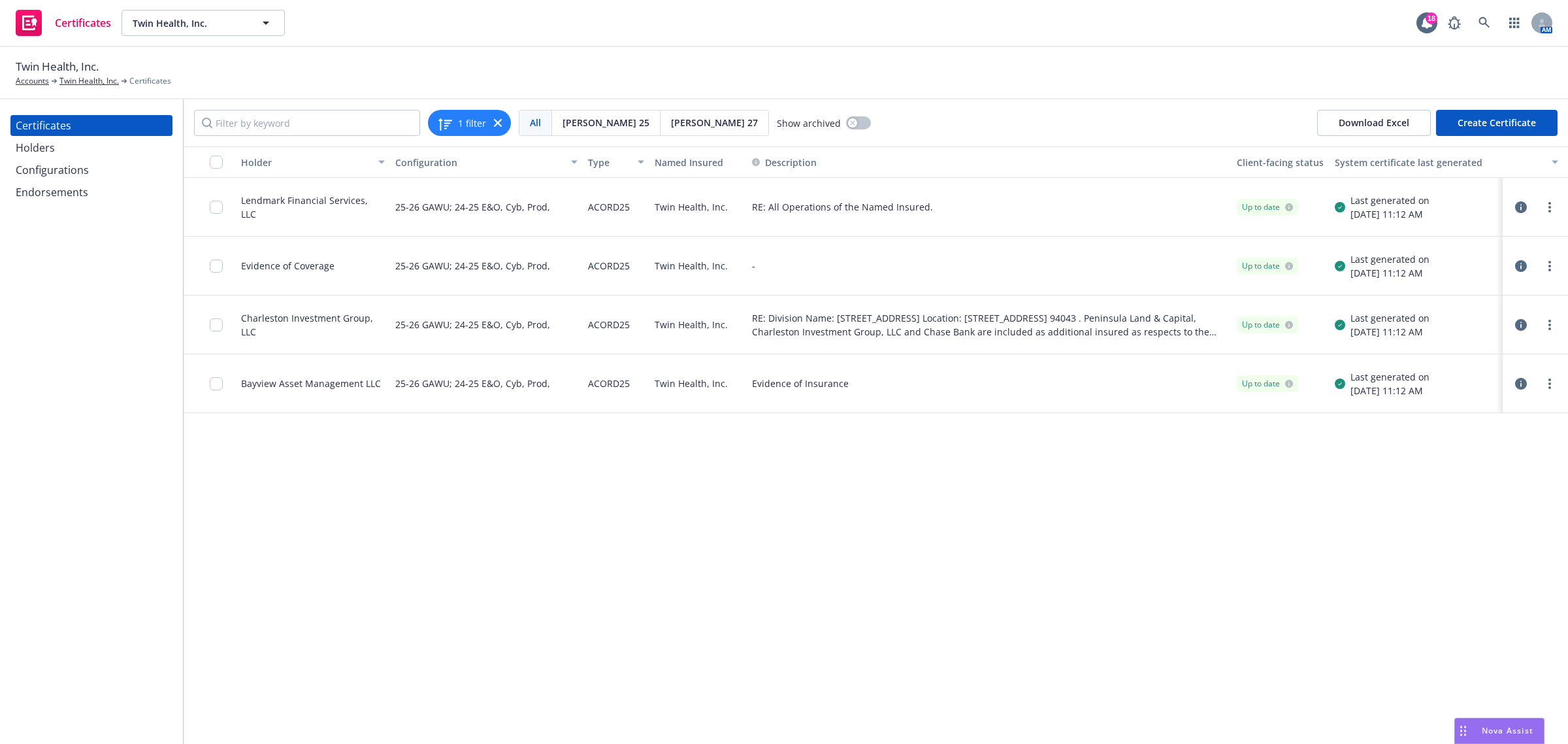
click at [1517, 207] on icon "button" at bounding box center [1520, 206] width 11 height 11
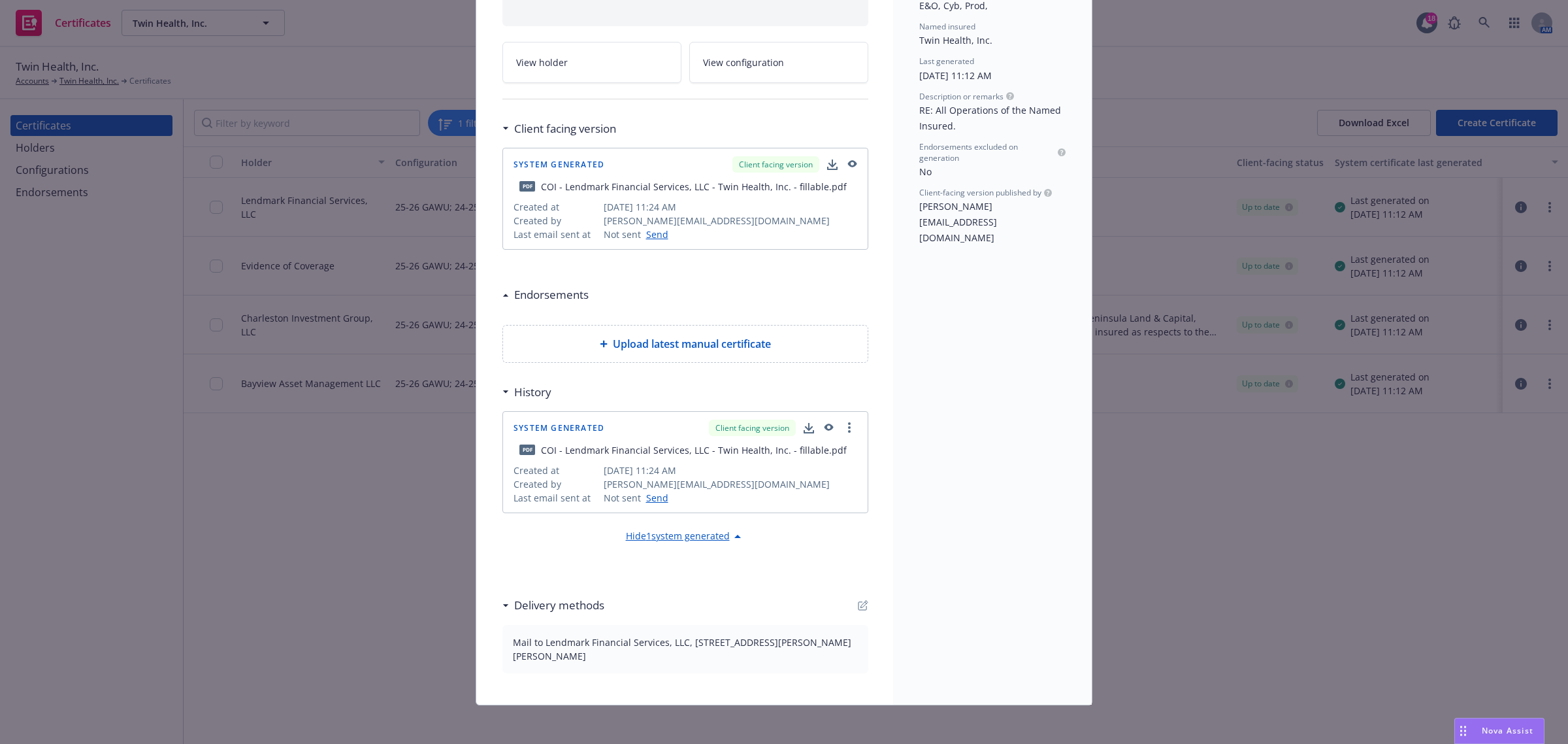
scroll to position [175, 0]
click at [823, 425] on icon "button" at bounding box center [827, 425] width 11 height 9
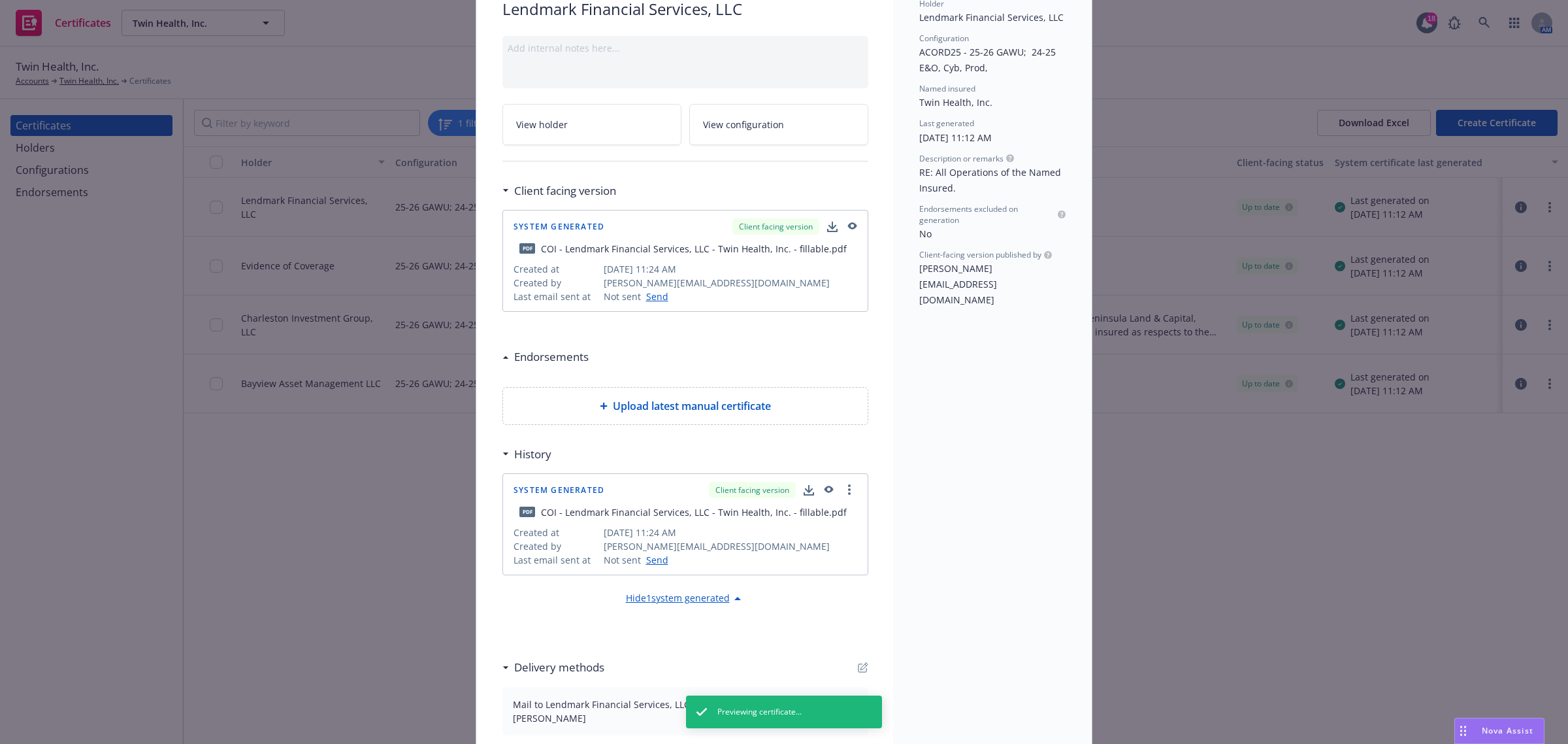
scroll to position [0, 0]
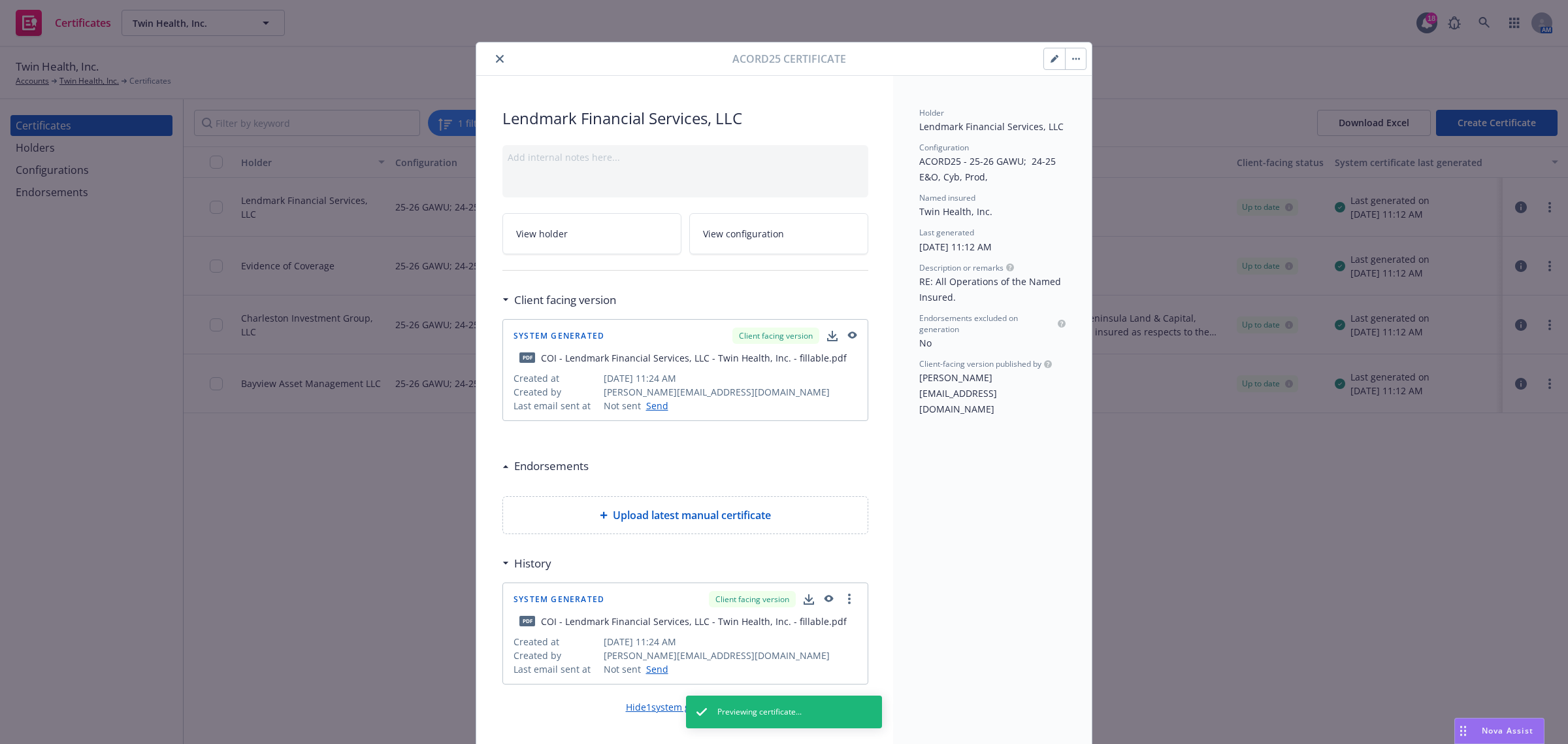
click at [1051, 56] on icon "button" at bounding box center [1054, 59] width 8 height 8
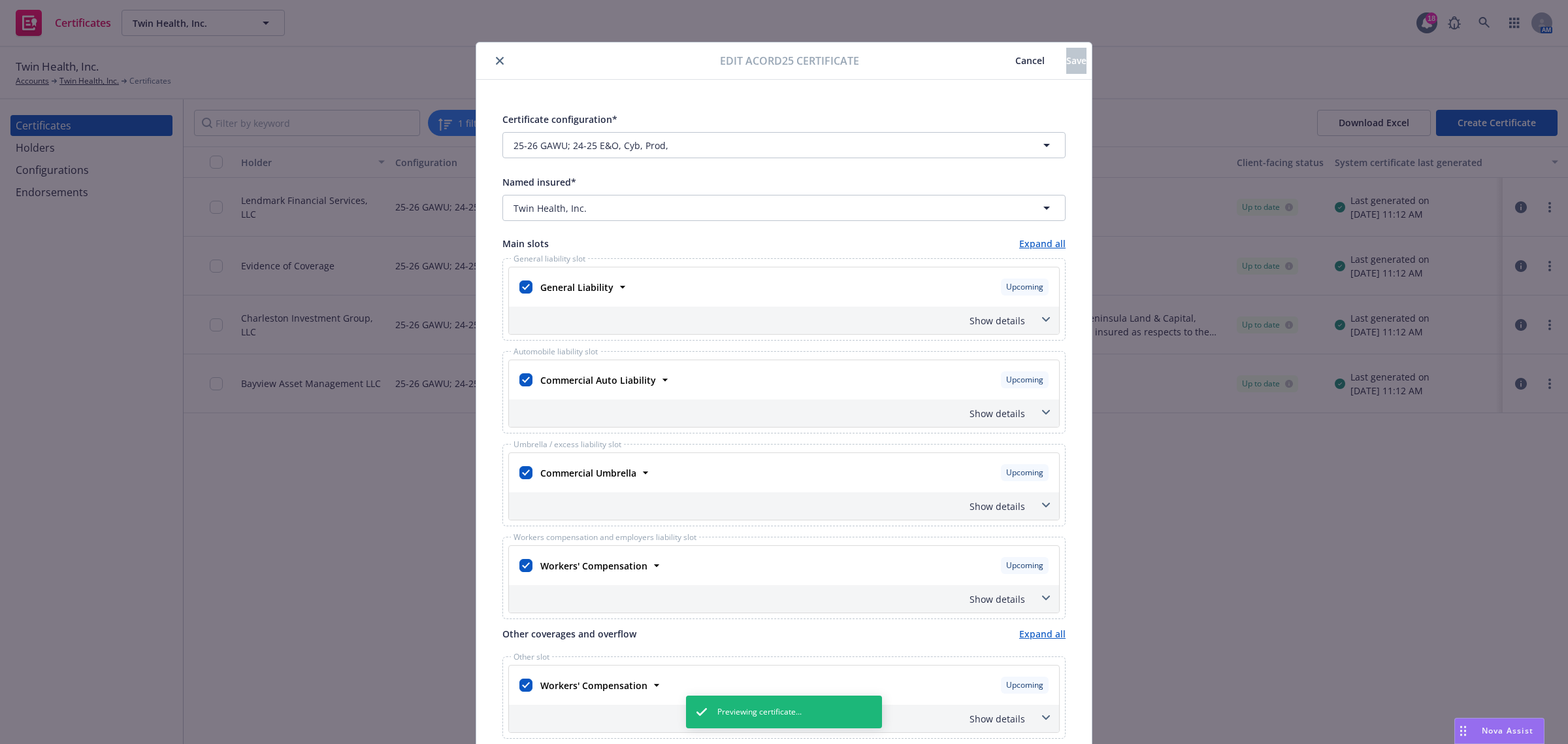
scroll to position [163, 0]
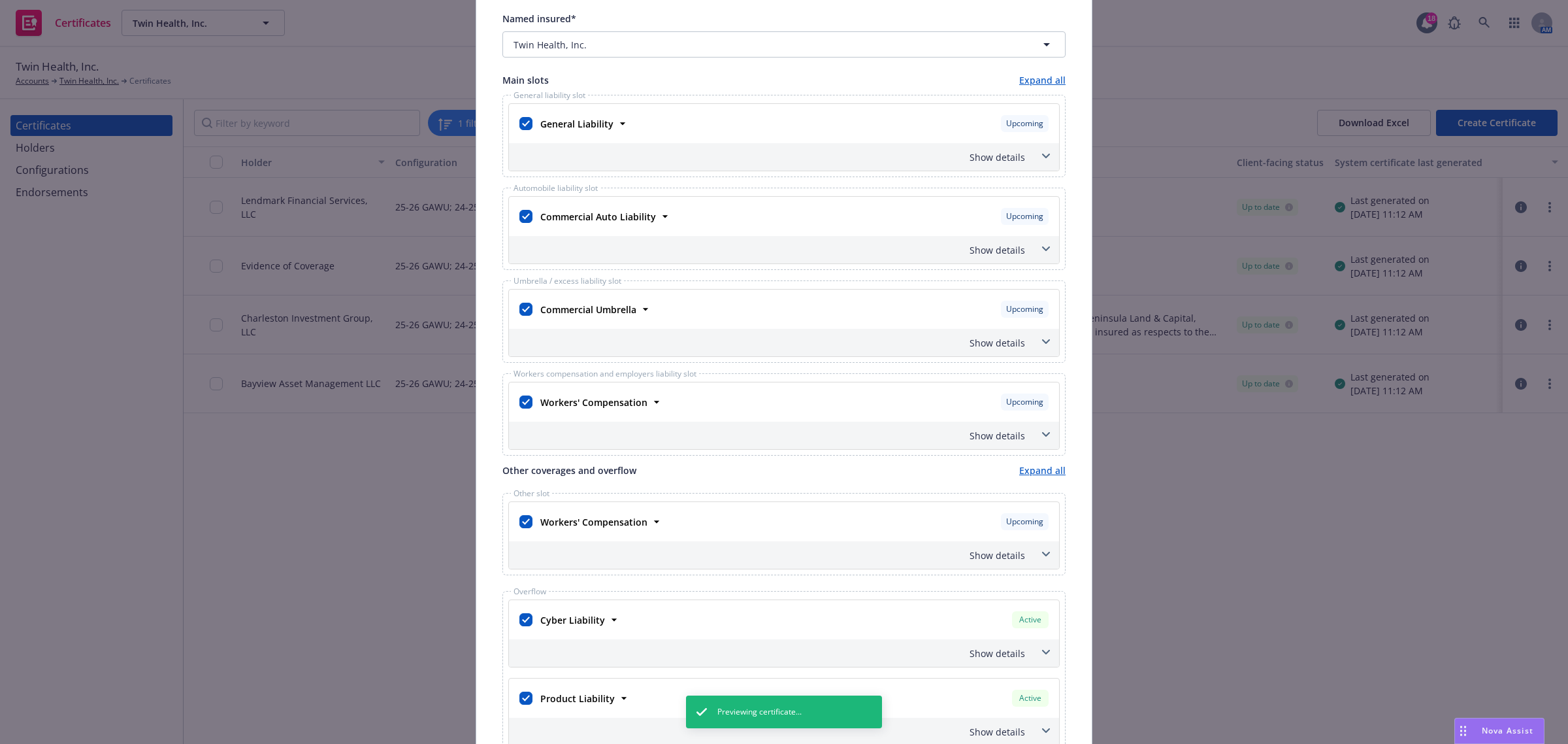
click at [1043, 344] on icon at bounding box center [1045, 342] width 8 height 5
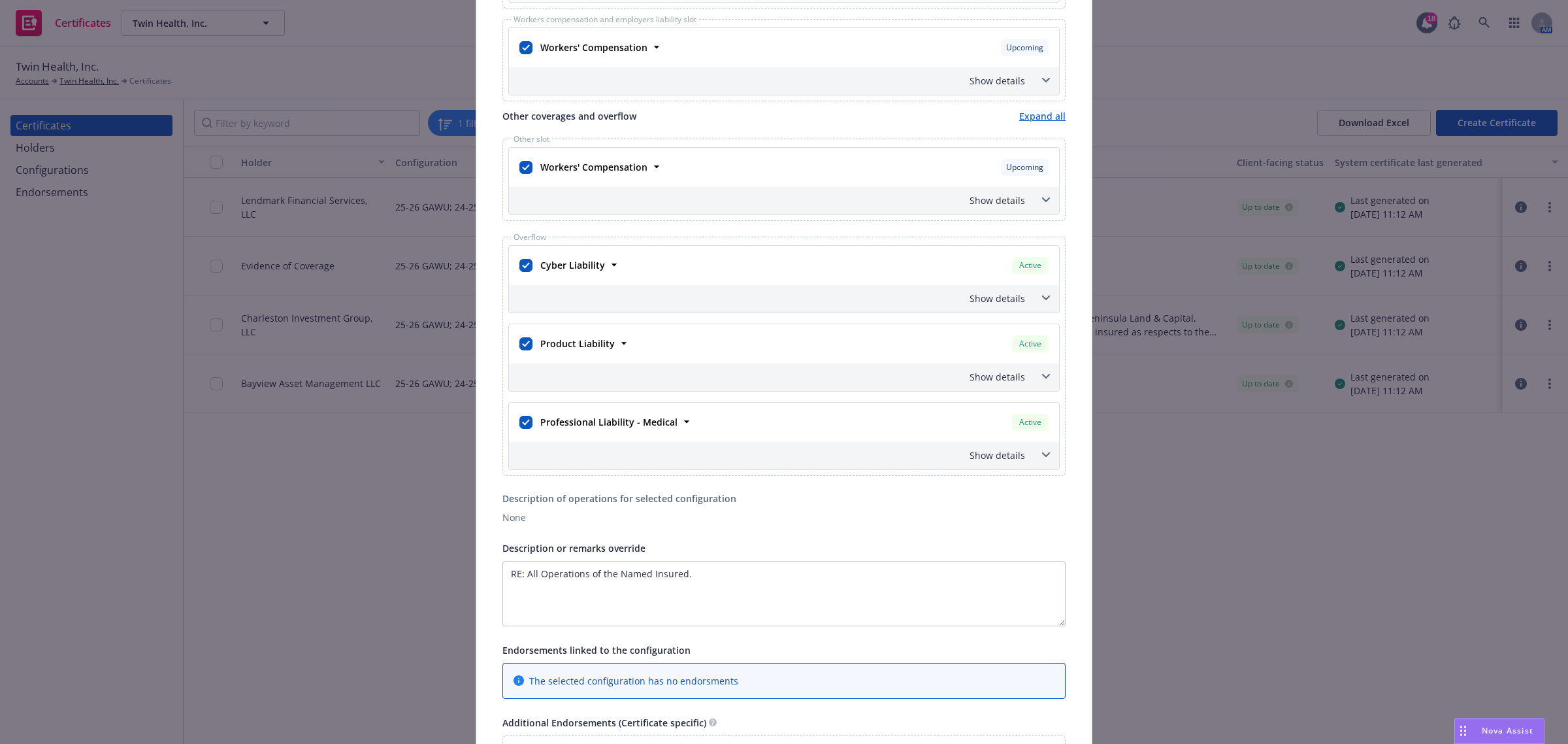
scroll to position [653, 0]
click at [1042, 299] on icon at bounding box center [1045, 296] width 8 height 5
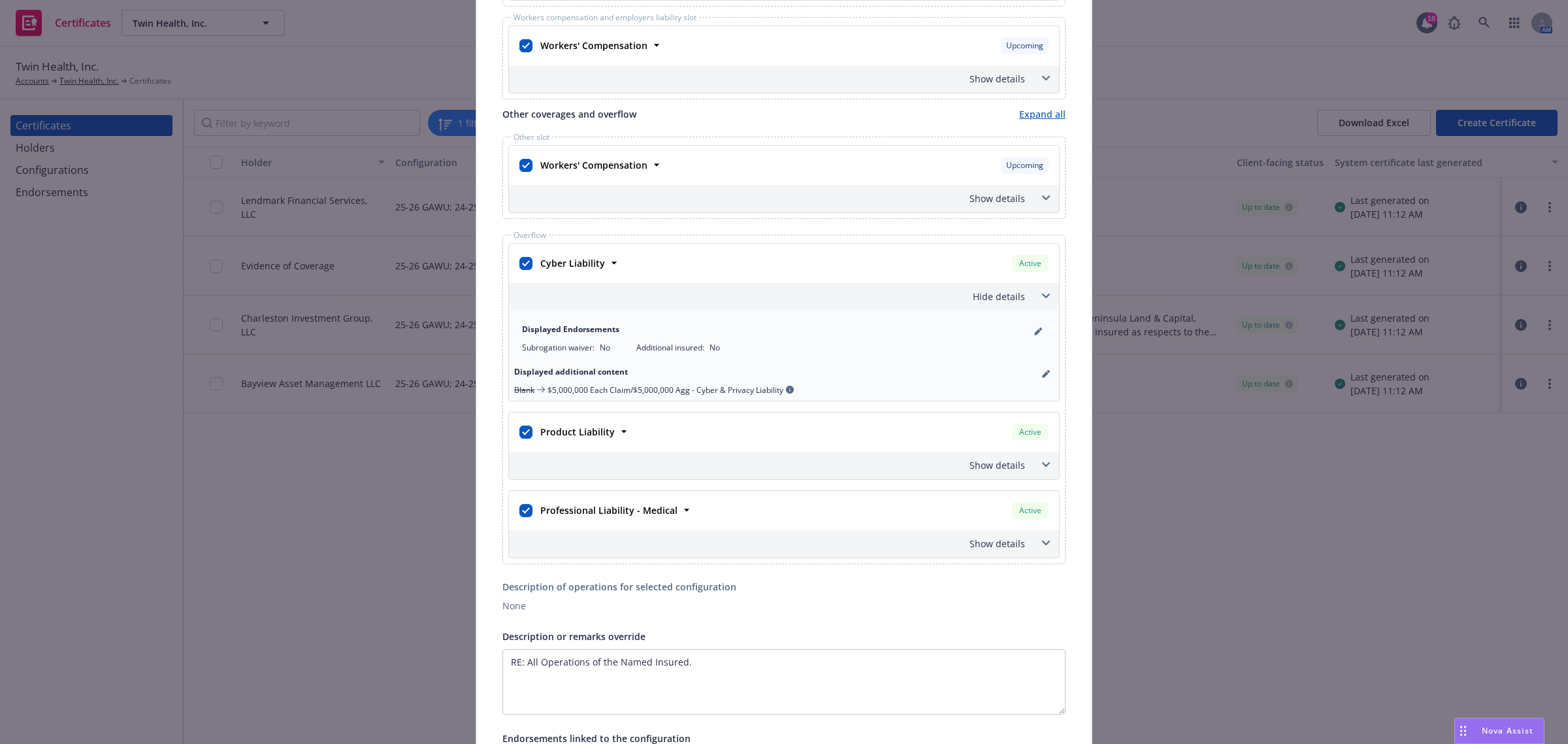
click at [1042, 299] on icon at bounding box center [1045, 296] width 8 height 5
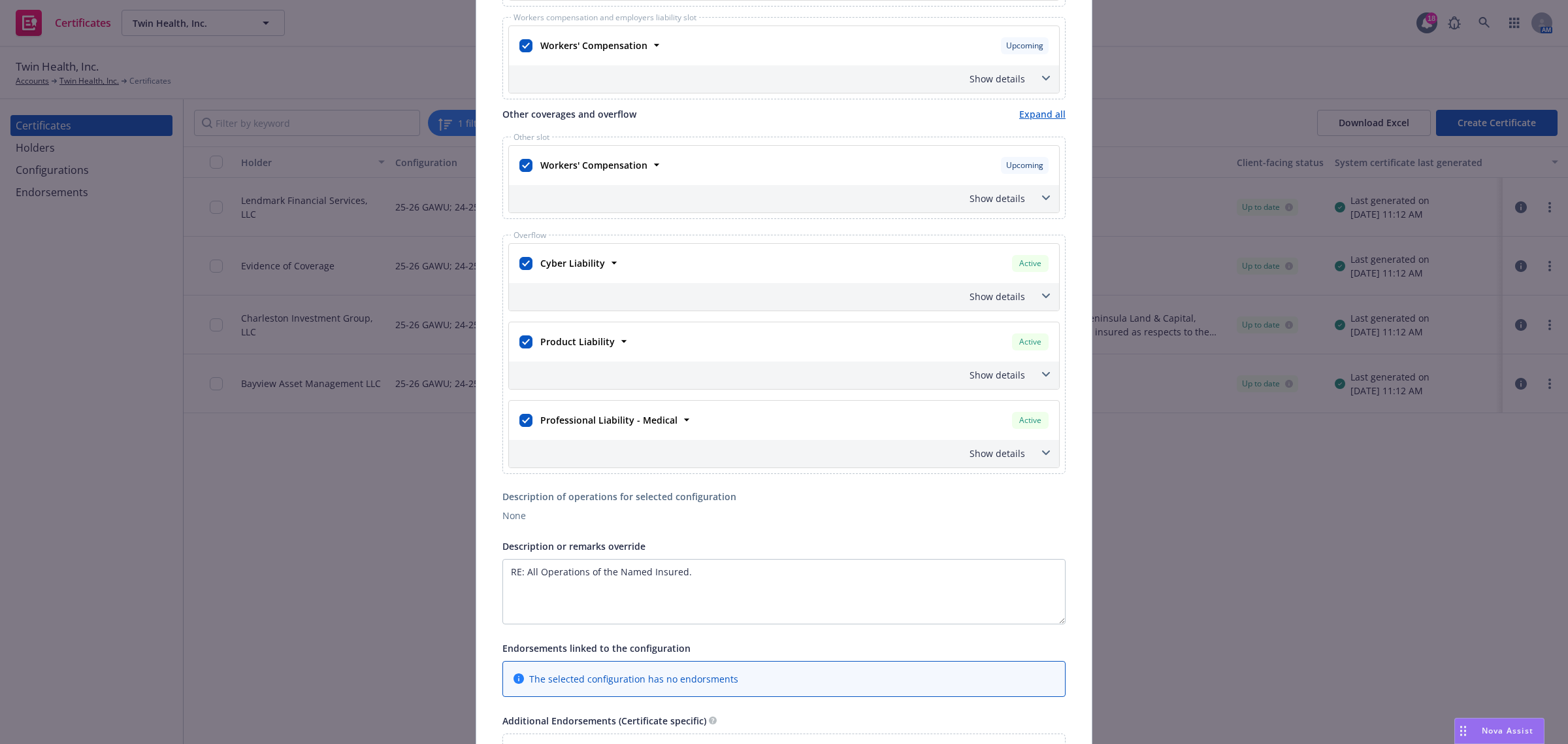
click at [1044, 376] on span at bounding box center [1046, 374] width 21 height 21
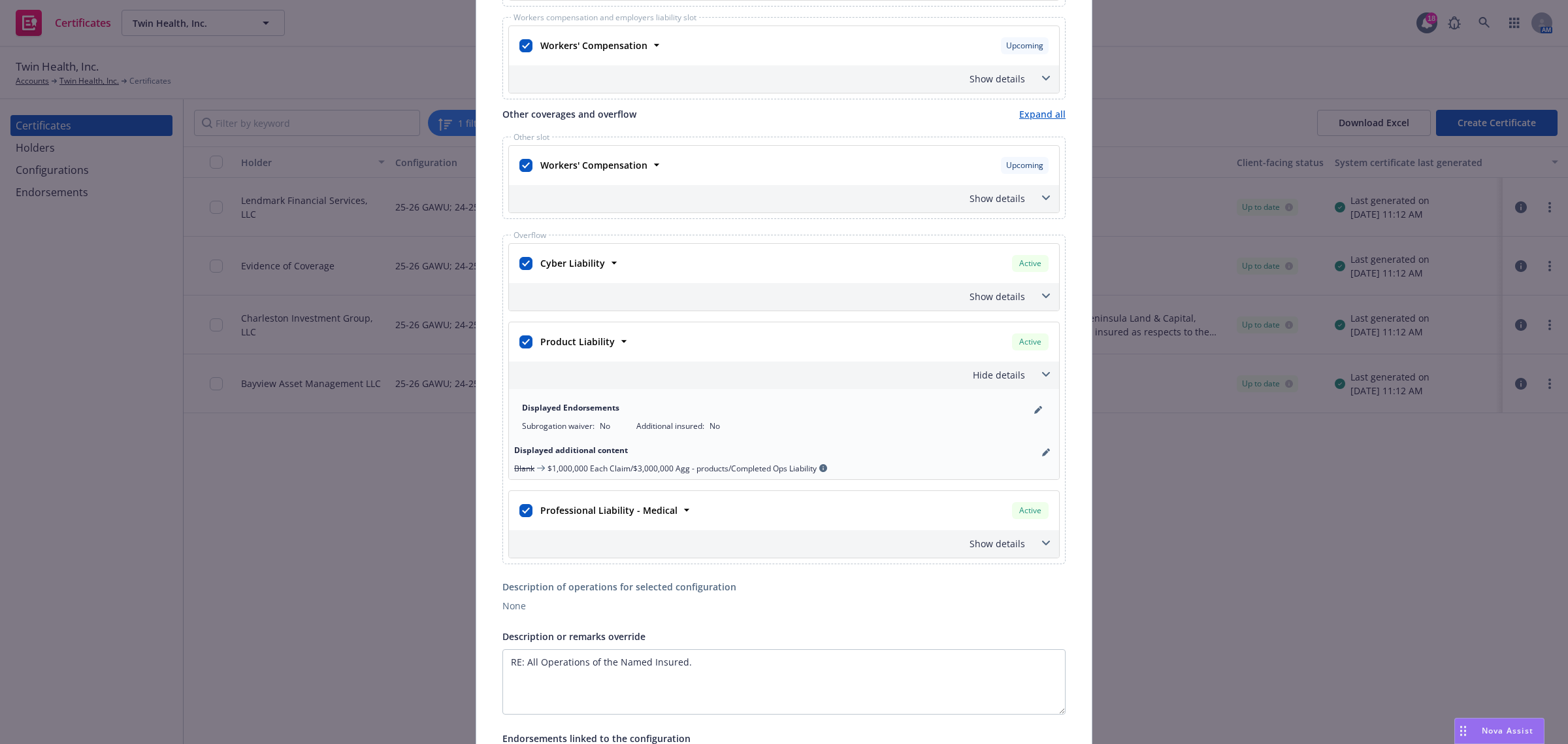
click at [1044, 376] on span at bounding box center [1046, 374] width 21 height 21
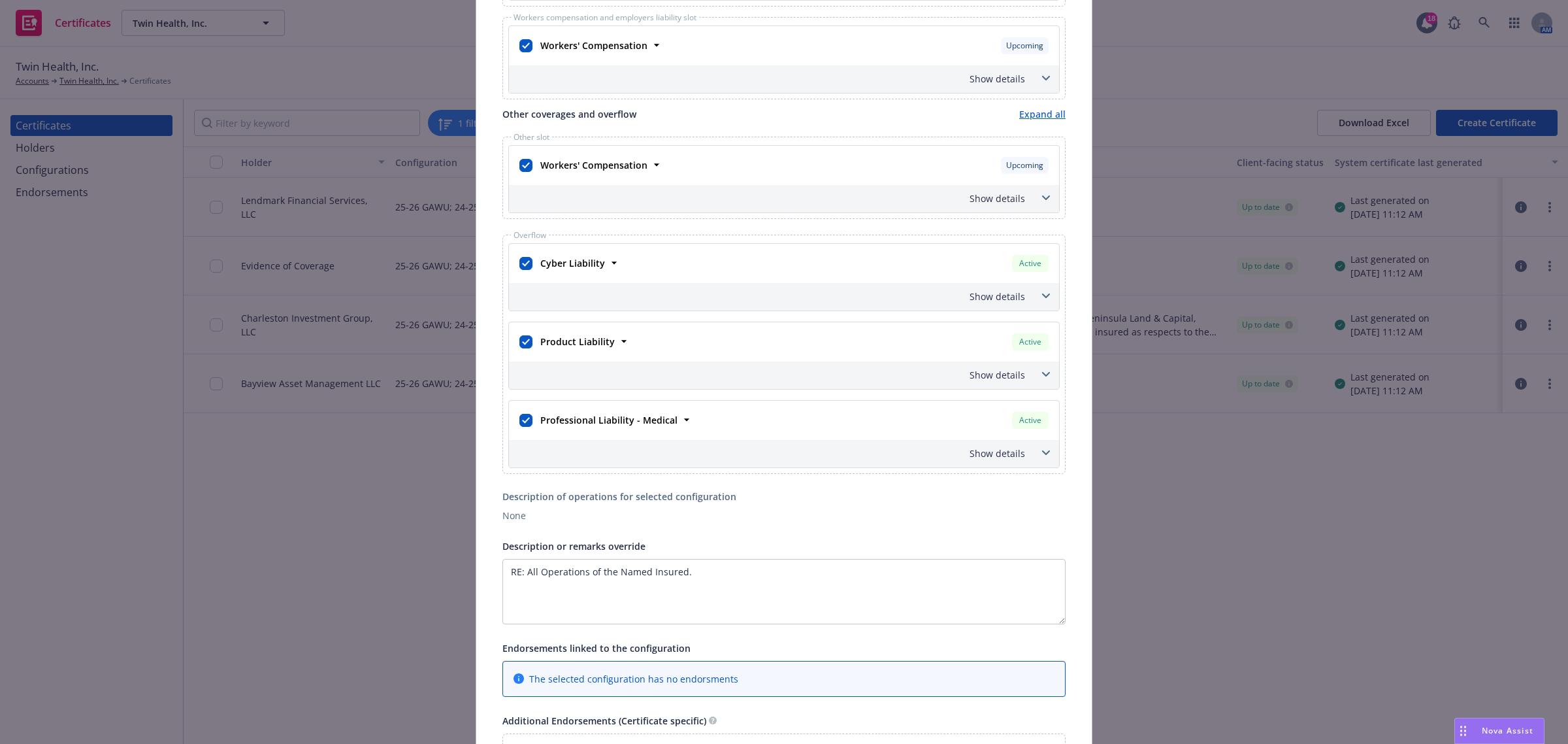
click at [1037, 459] on span at bounding box center [1046, 453] width 21 height 21
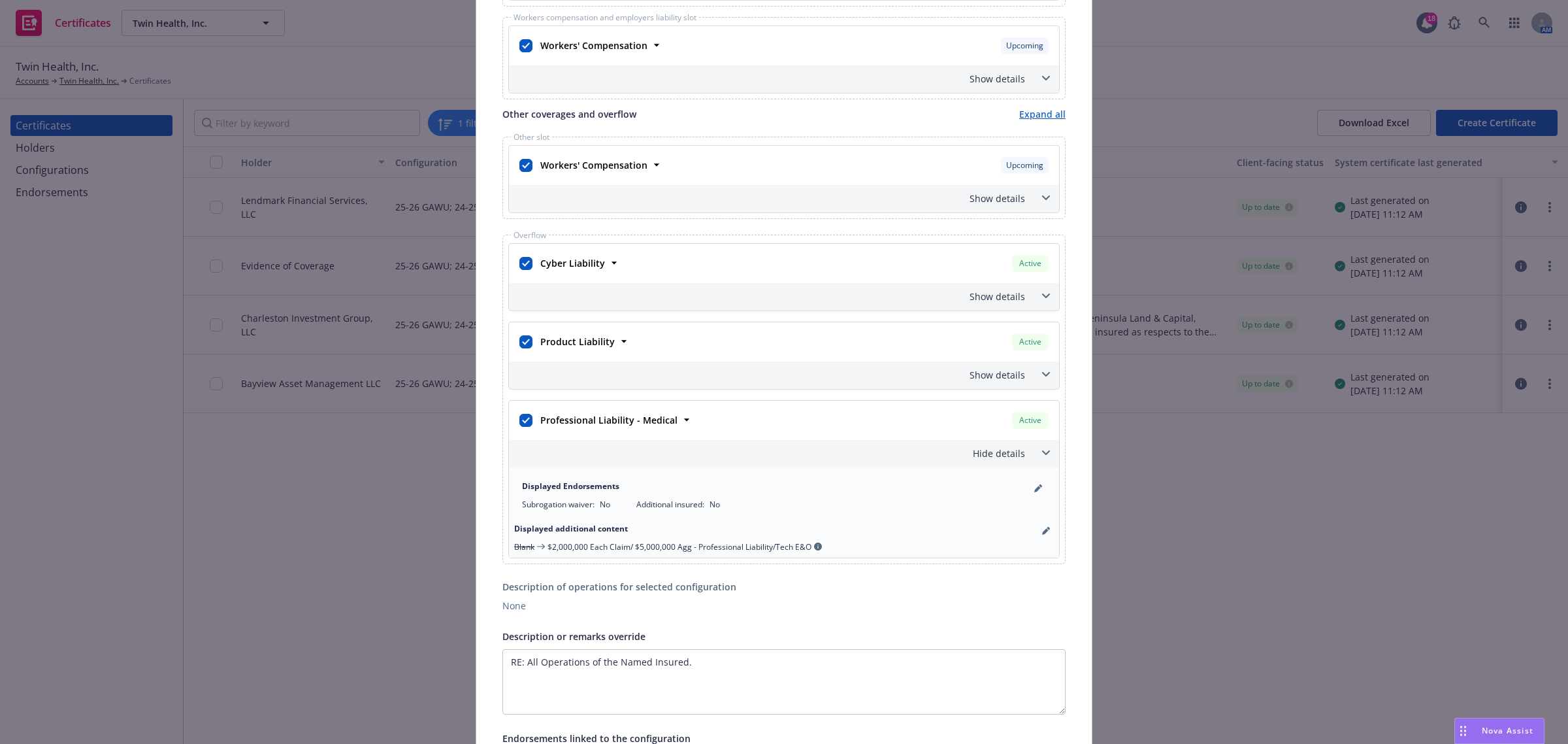
click at [1037, 459] on span at bounding box center [1046, 453] width 21 height 21
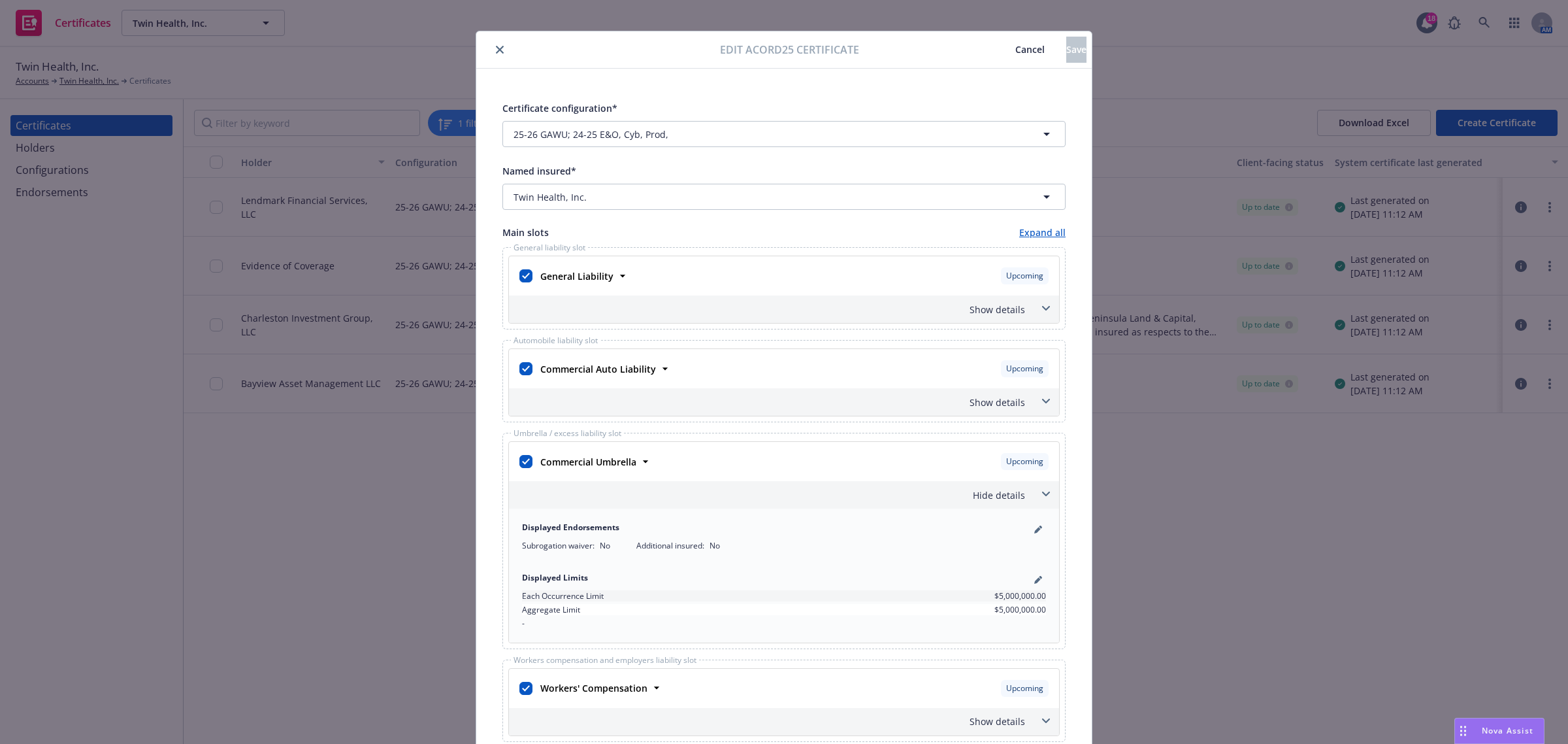
scroll to position [0, 0]
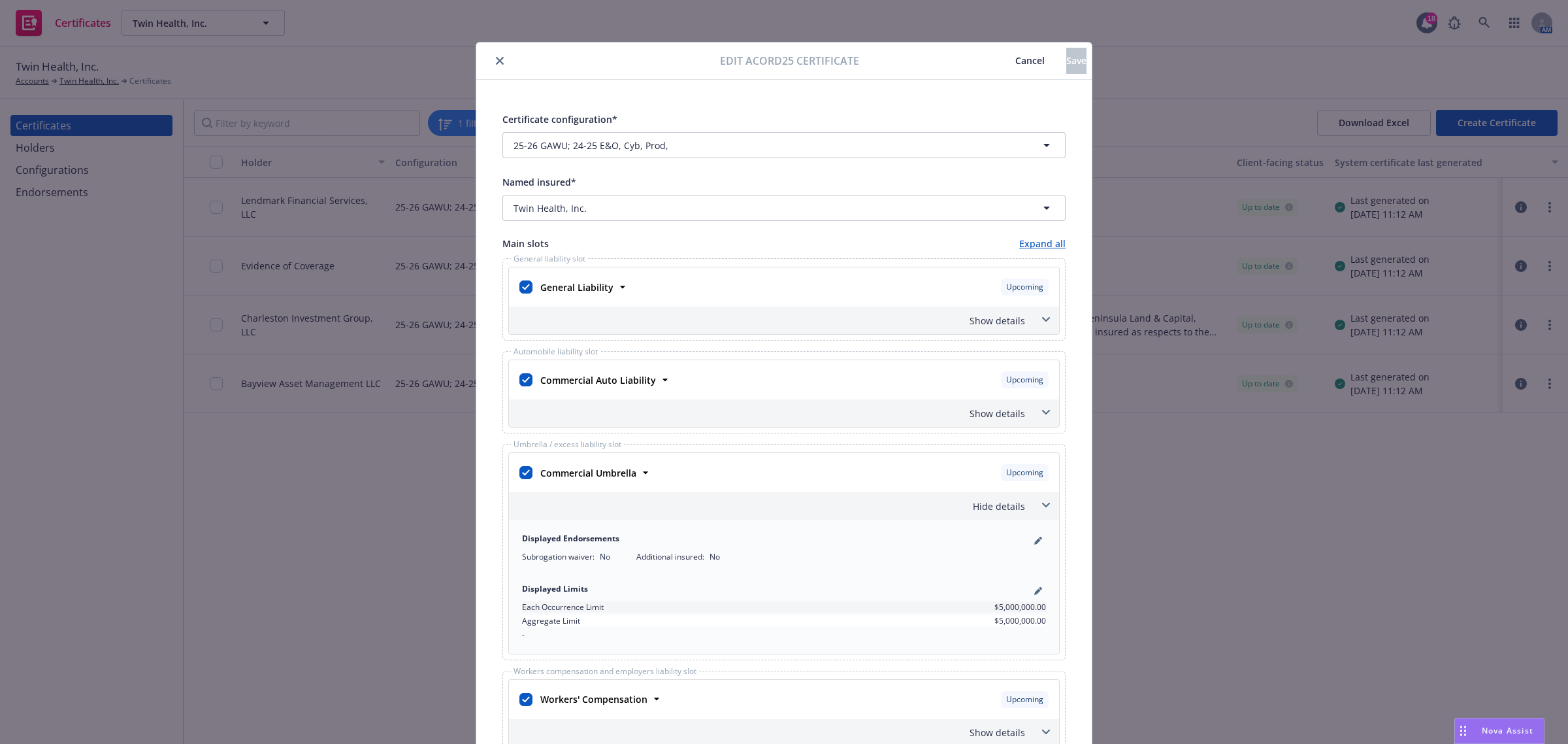
click at [493, 54] on button "close" at bounding box center [500, 61] width 16 height 16
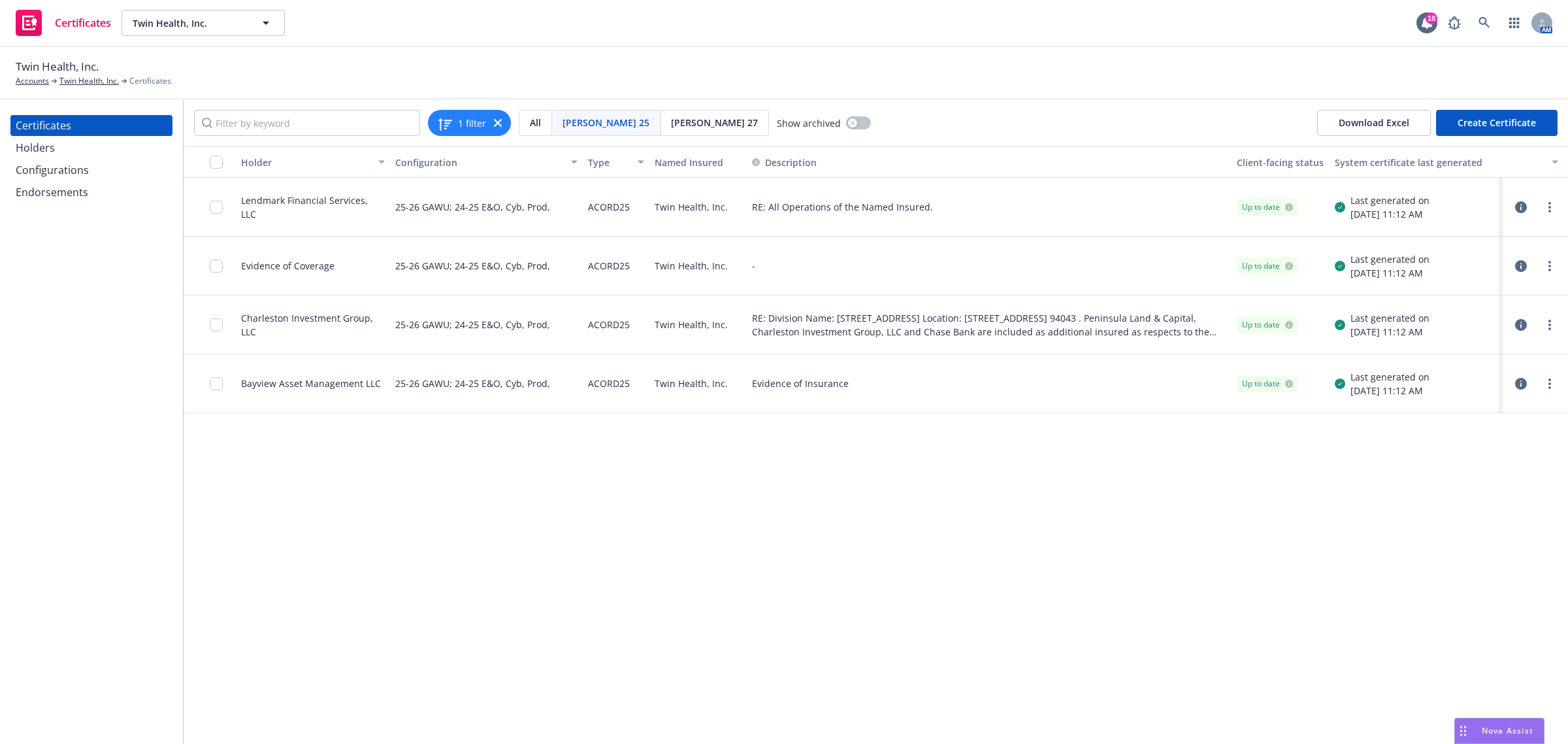
click at [1520, 267] on icon "button" at bounding box center [1520, 265] width 11 height 11
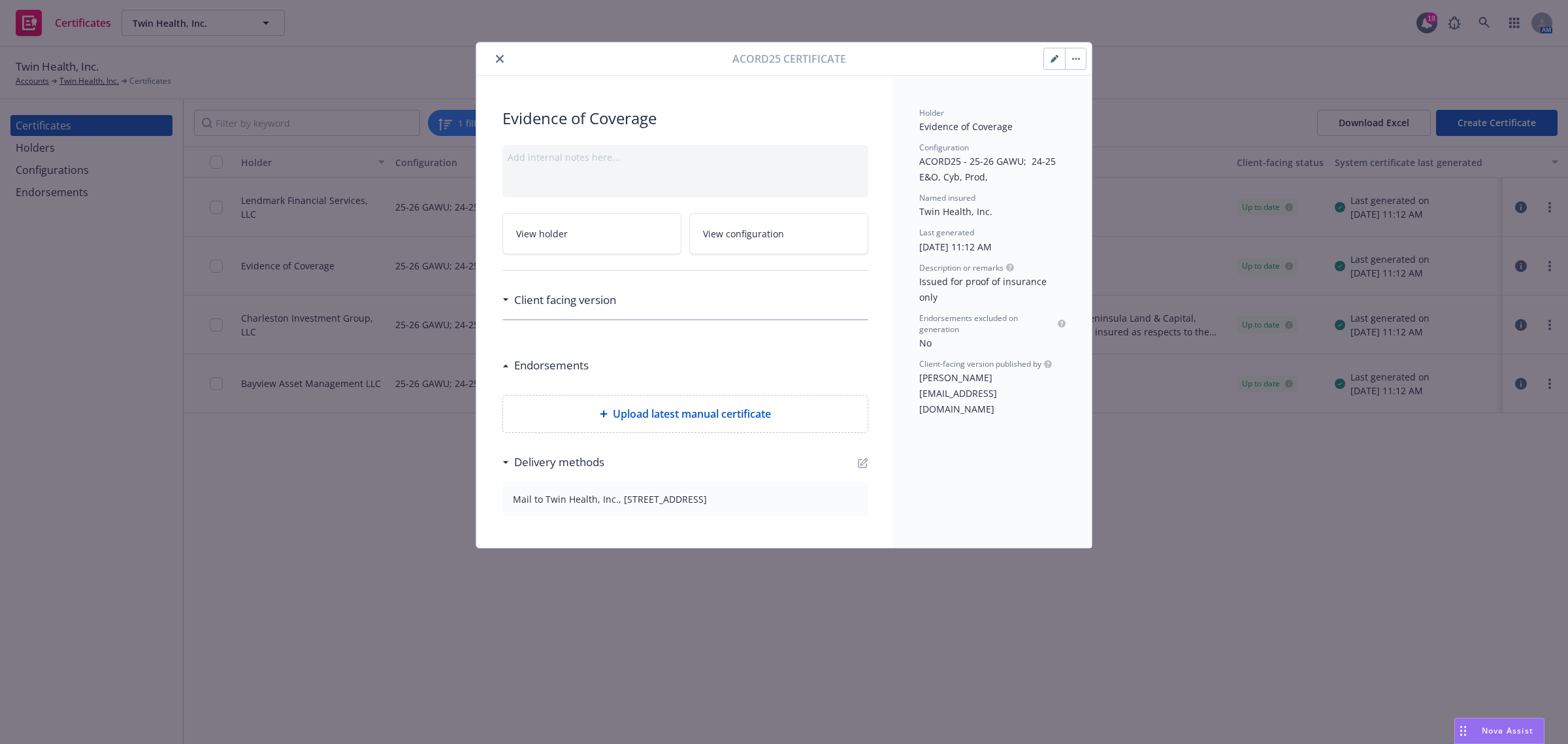
click at [1057, 59] on icon "button" at bounding box center [1054, 59] width 8 height 8
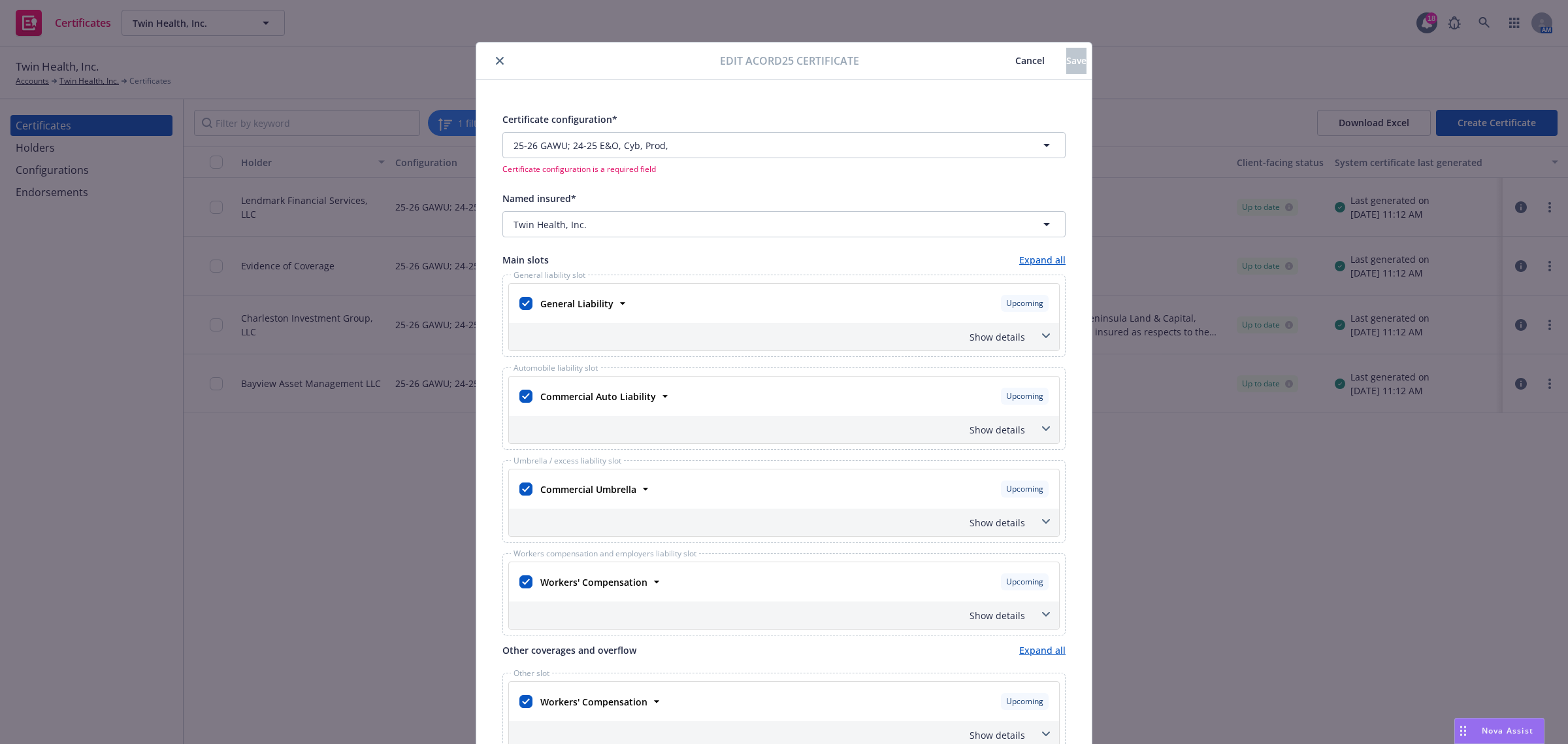
click at [1015, 54] on span "Cancel" at bounding box center [1030, 60] width 30 height 12
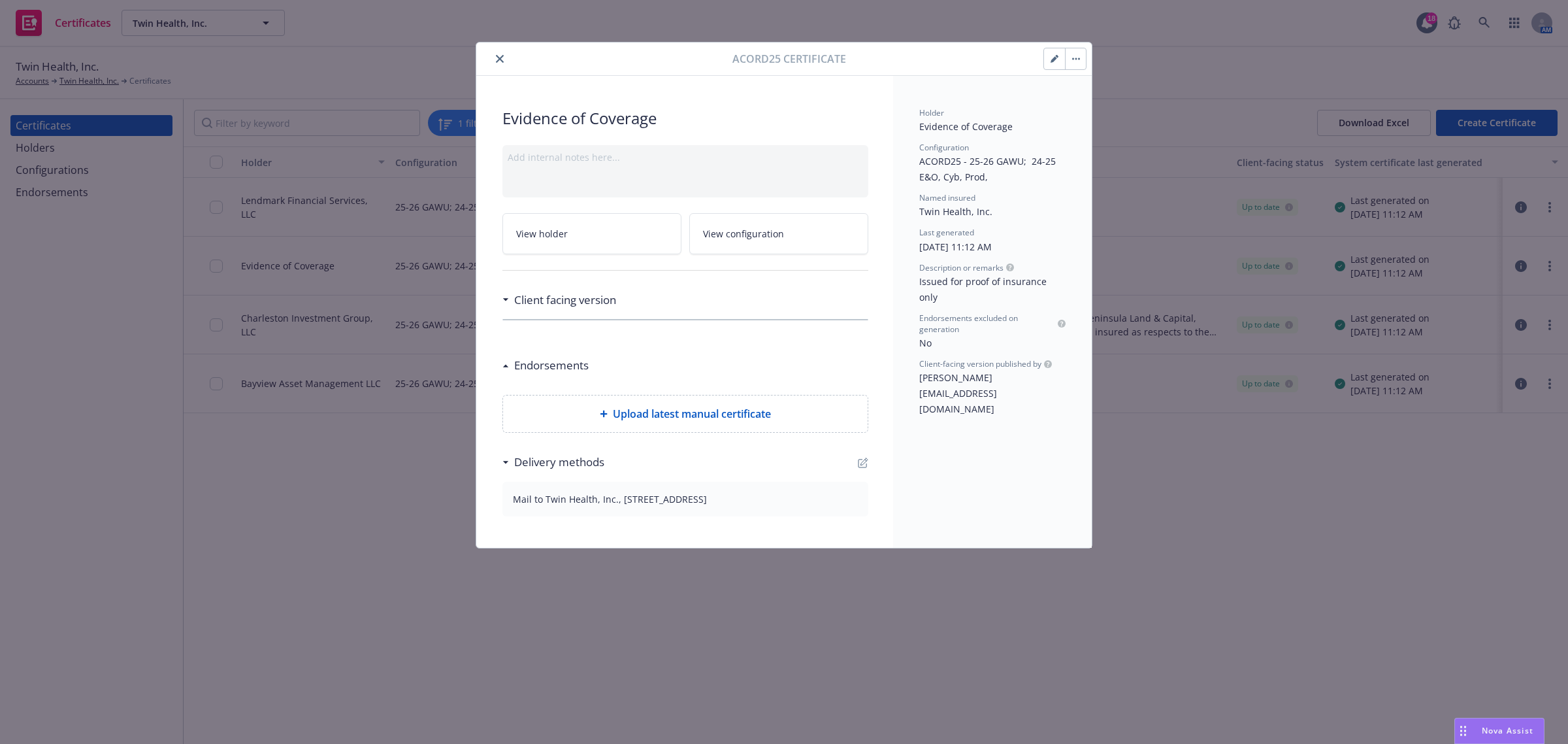
click at [496, 57] on icon "close" at bounding box center [499, 59] width 8 height 8
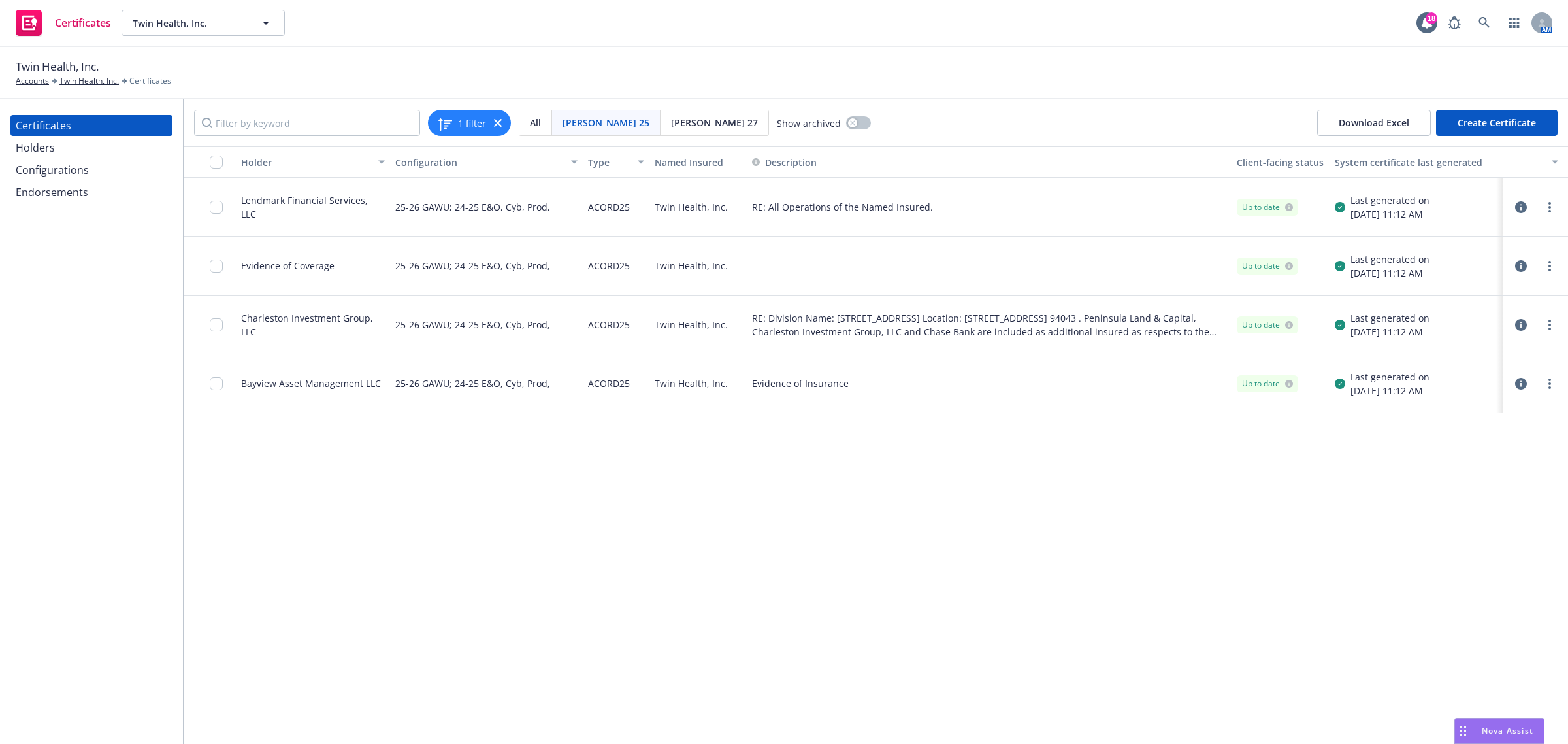
click at [1524, 327] on icon "button" at bounding box center [1520, 324] width 11 height 11
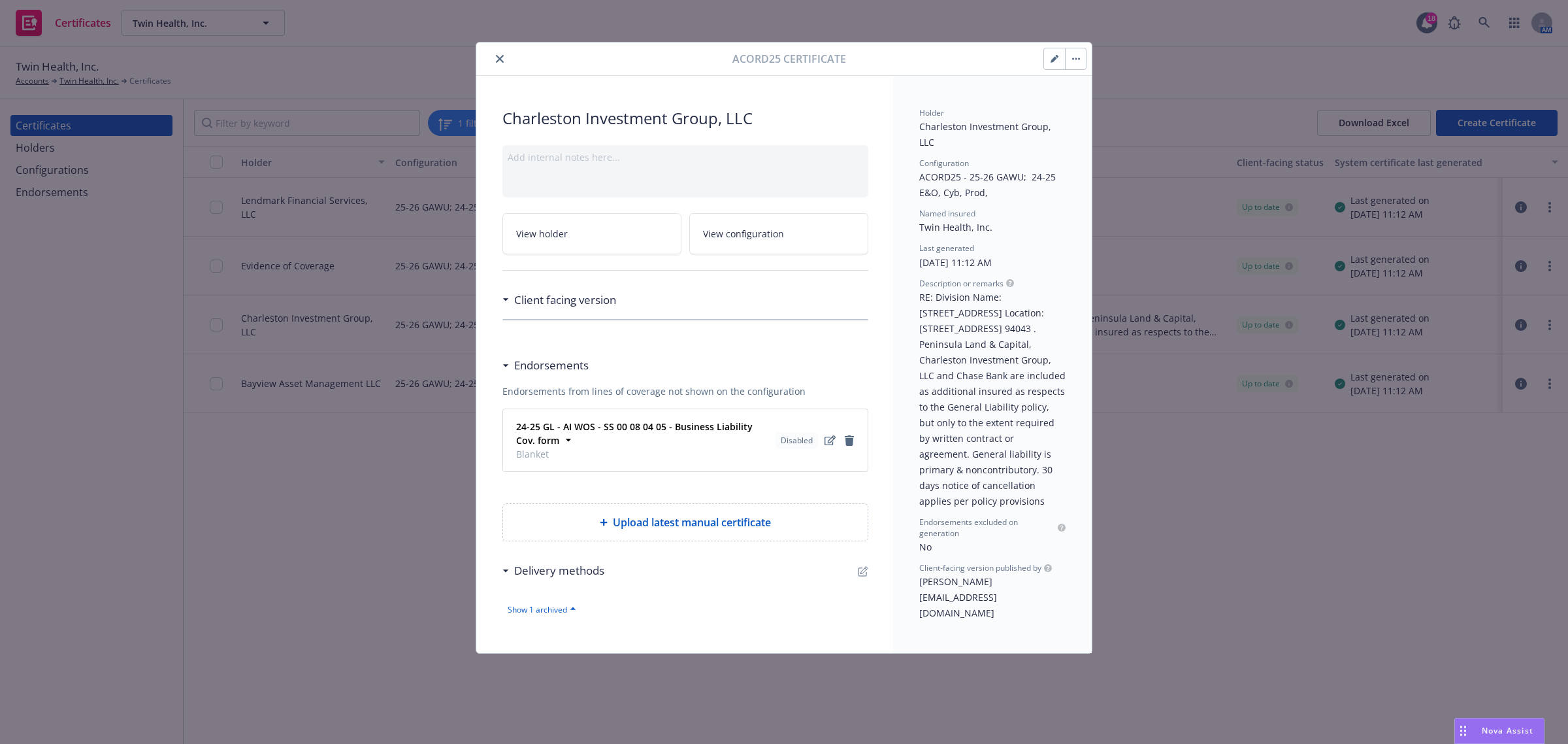
click at [1056, 59] on icon "button" at bounding box center [1054, 59] width 8 height 8
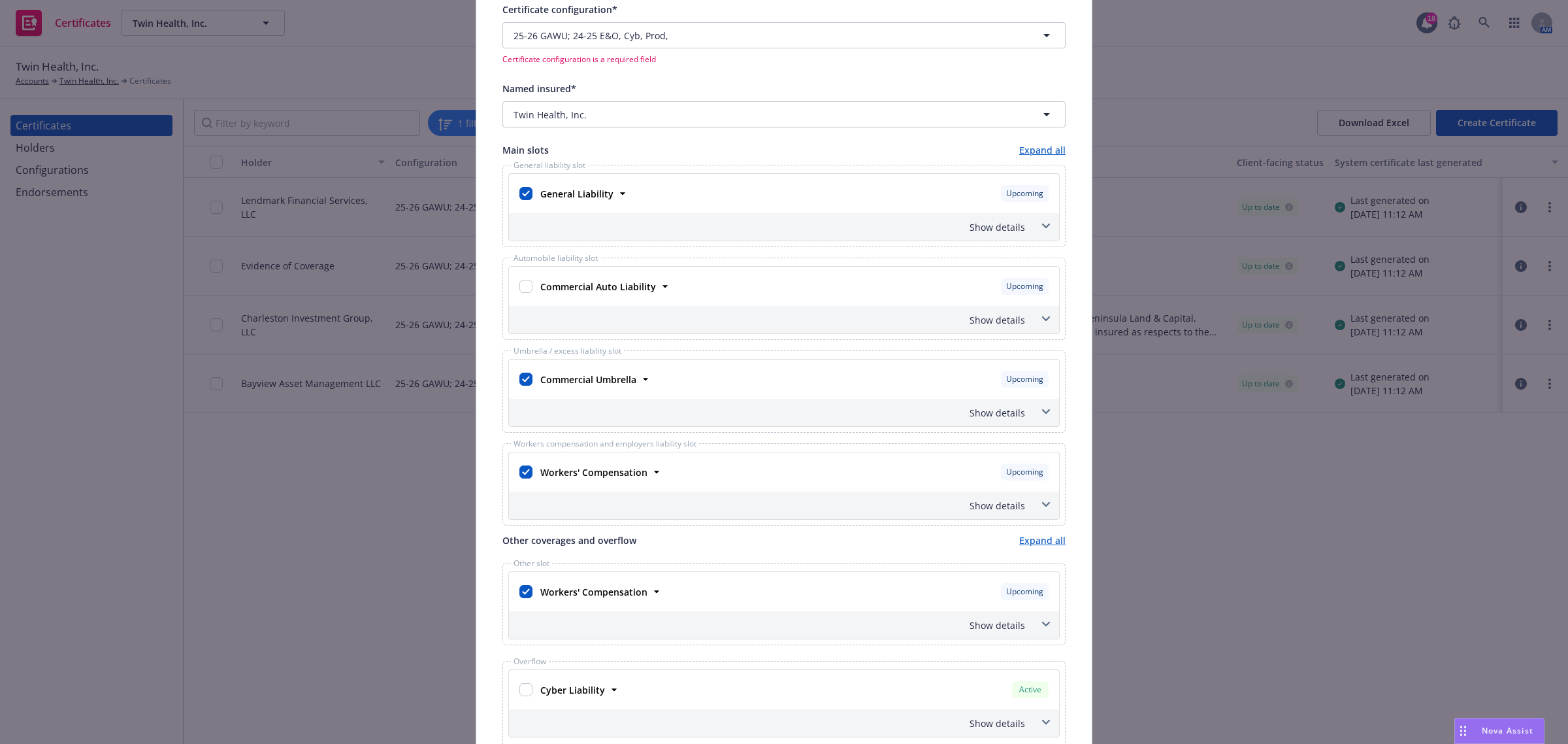
scroll to position [81, 0]
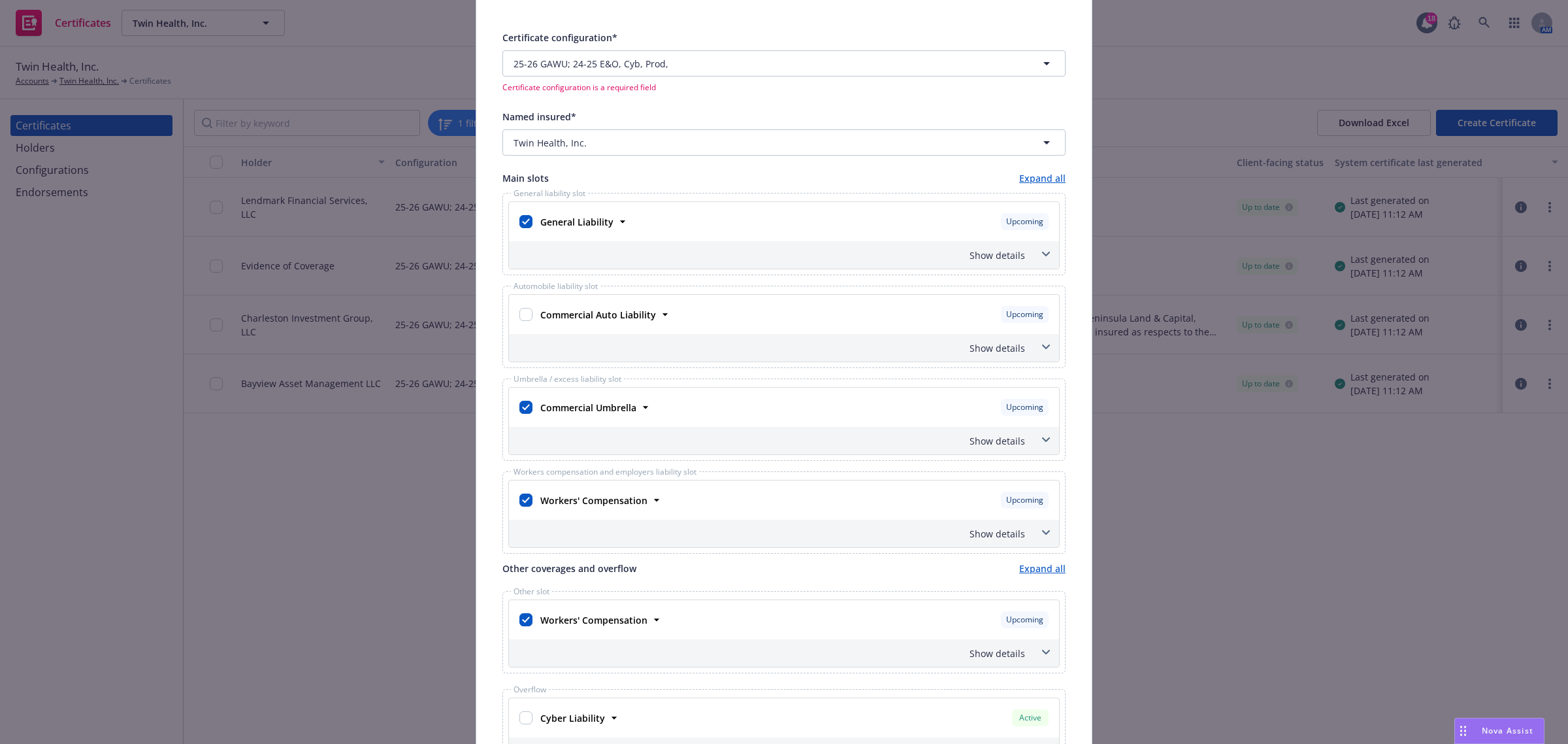
click at [1045, 253] on span at bounding box center [1046, 254] width 21 height 21
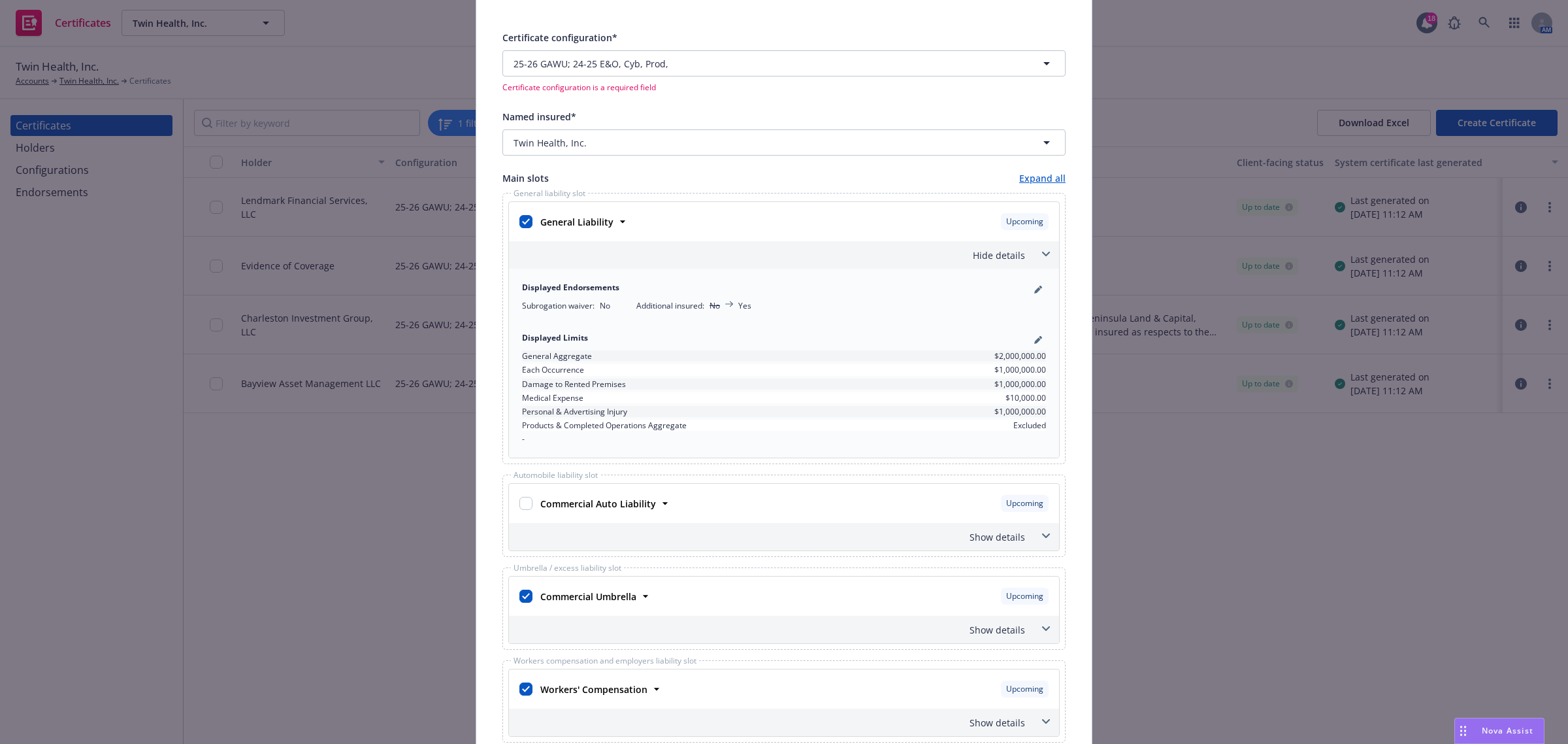
click at [1044, 253] on span at bounding box center [1046, 254] width 21 height 21
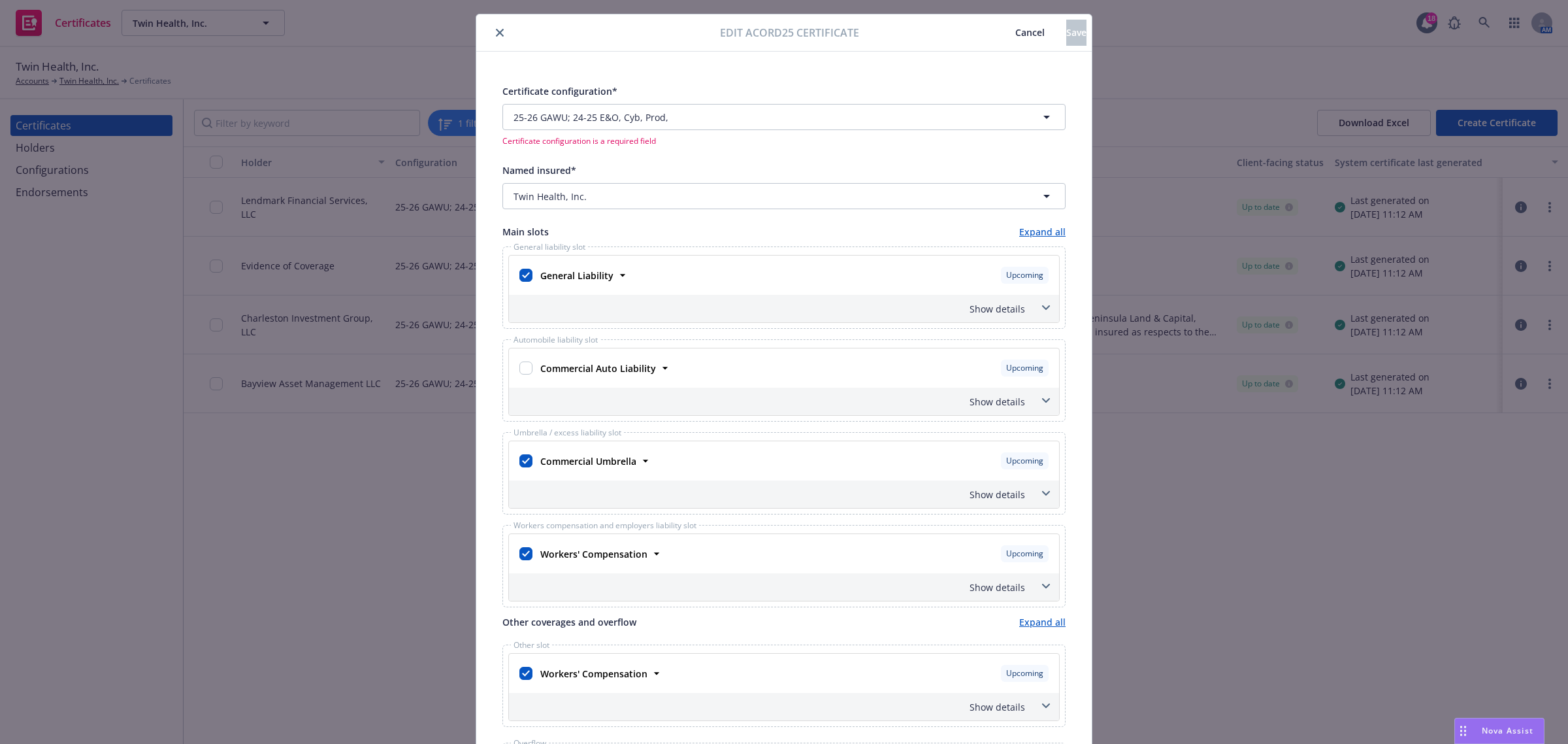
scroll to position [0, 0]
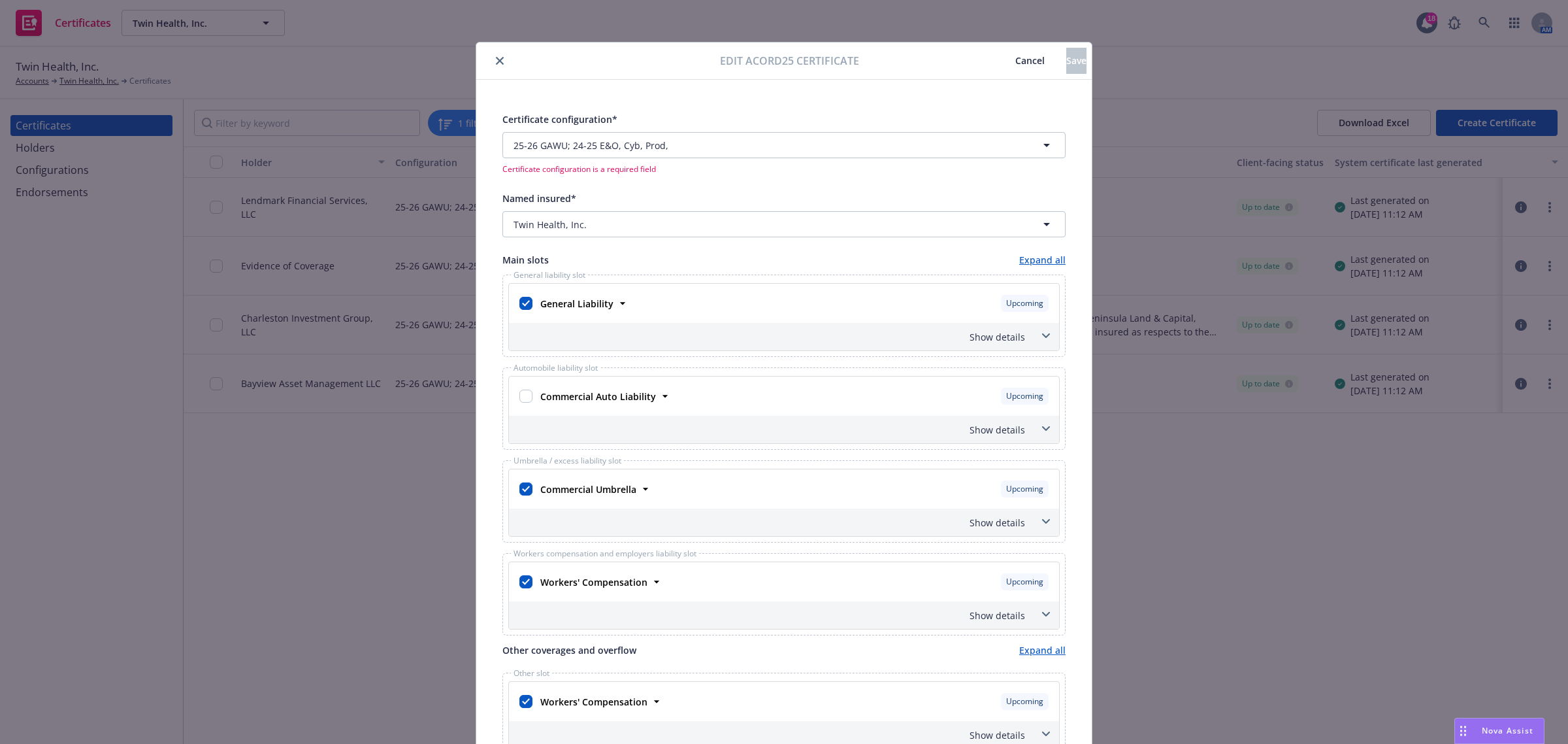
click at [1015, 59] on span "Cancel" at bounding box center [1030, 60] width 30 height 12
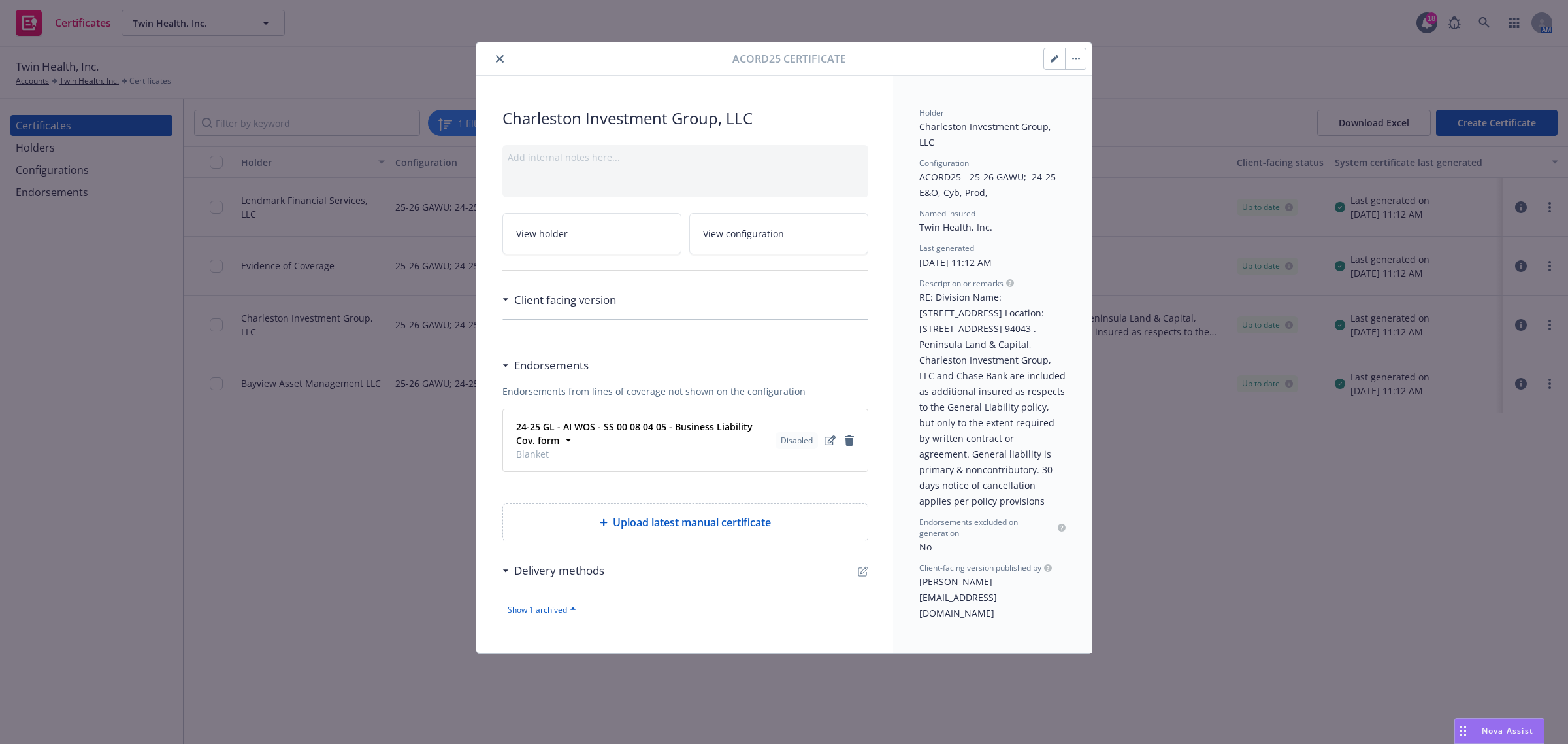
click at [547, 576] on h3 "Delivery methods" at bounding box center [559, 570] width 90 height 17
click at [503, 56] on button "close" at bounding box center [500, 59] width 16 height 16
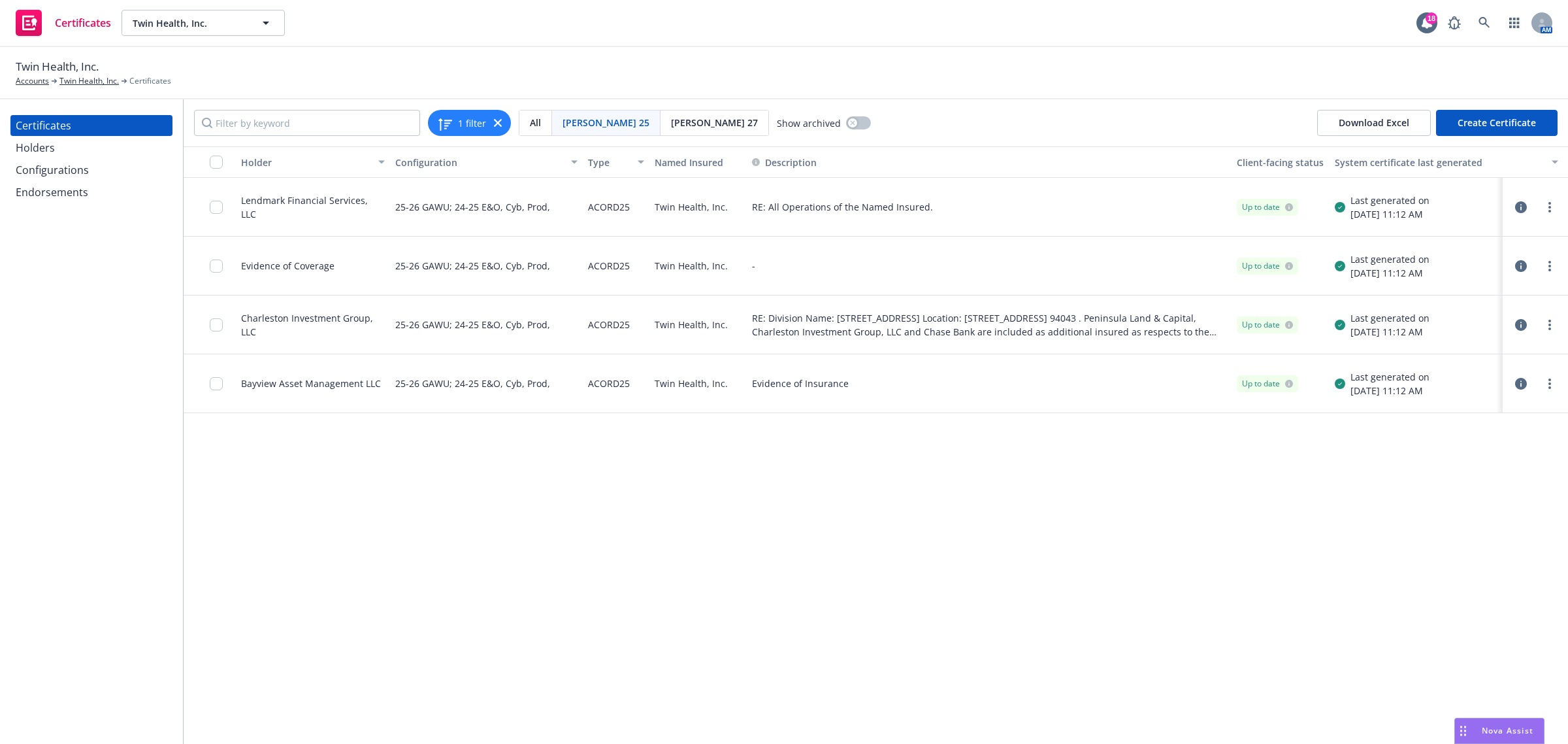
click at [1516, 376] on button "button" at bounding box center [1521, 384] width 16 height 16
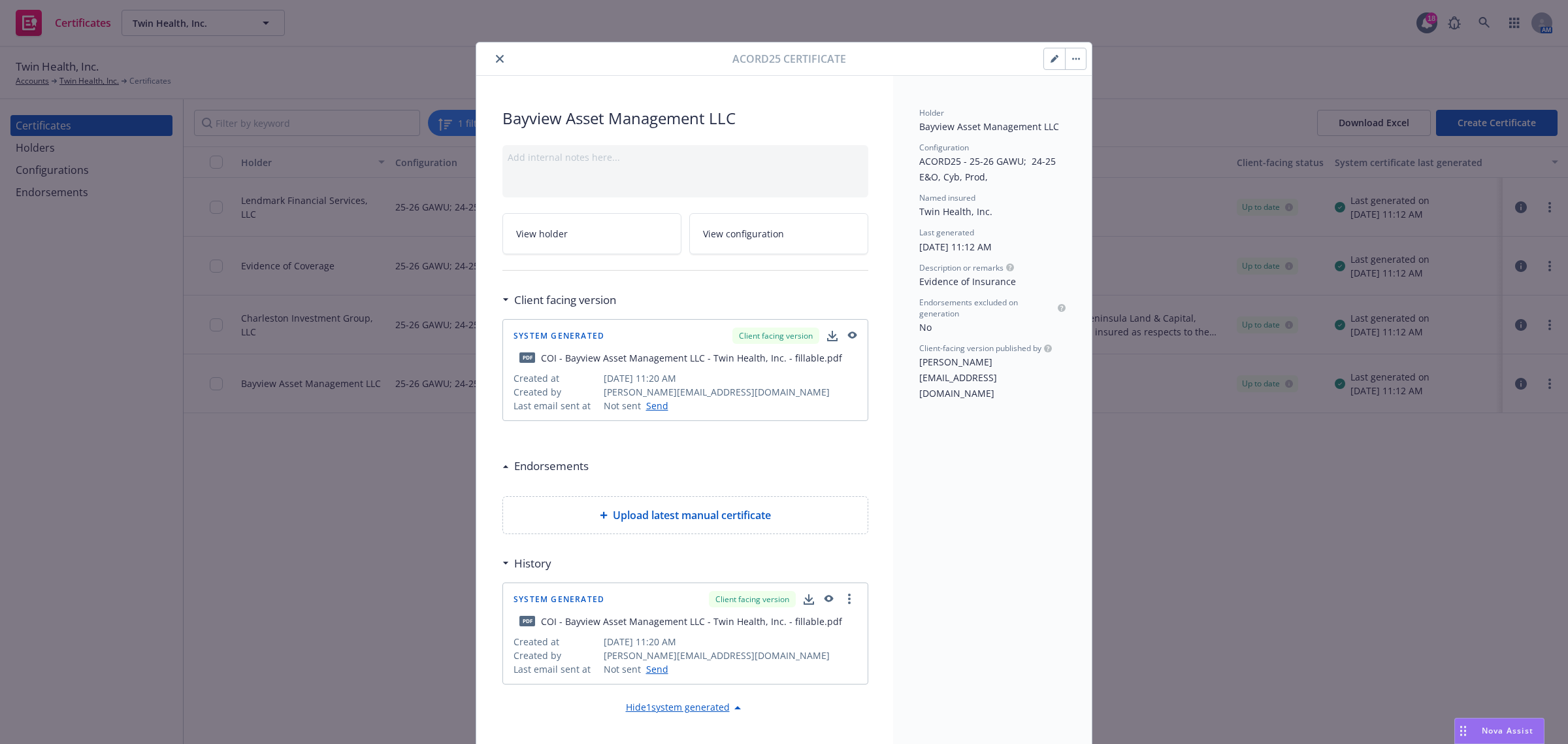
click at [850, 340] on icon "button" at bounding box center [850, 336] width 11 height 9
click at [1044, 63] on button "button" at bounding box center [1054, 59] width 21 height 21
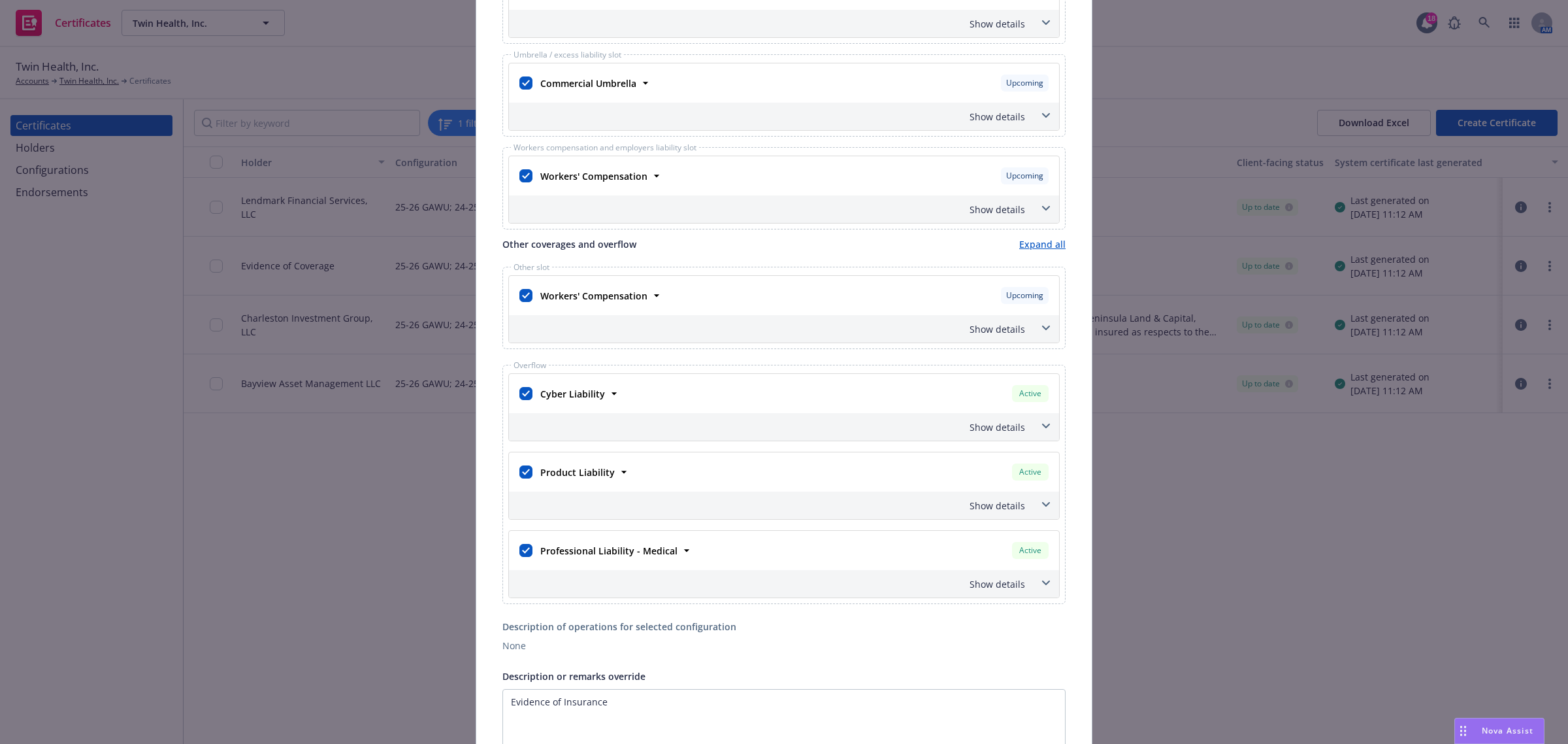
scroll to position [408, 0]
click at [1043, 429] on span at bounding box center [1046, 423] width 21 height 21
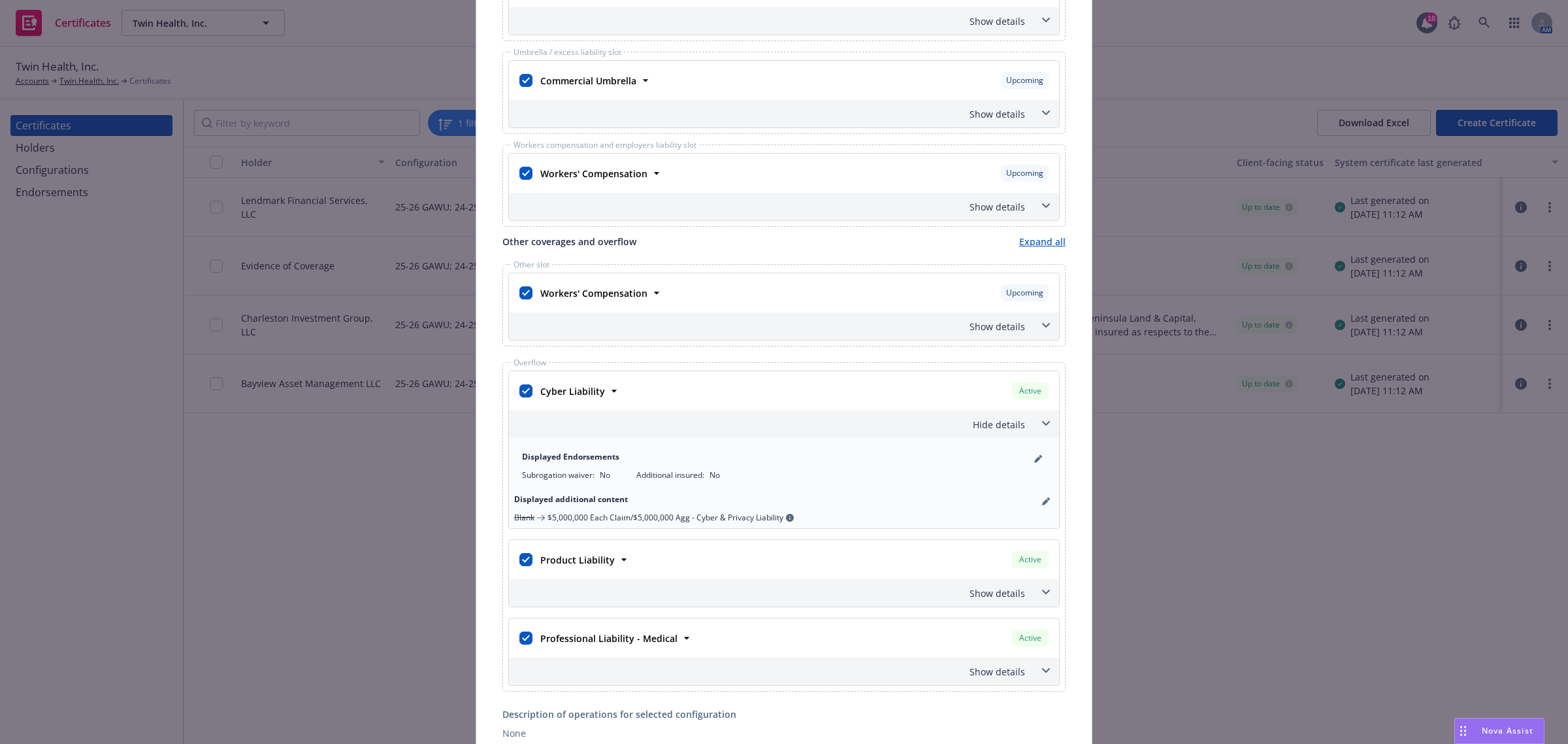
click at [1043, 429] on span at bounding box center [1046, 423] width 21 height 21
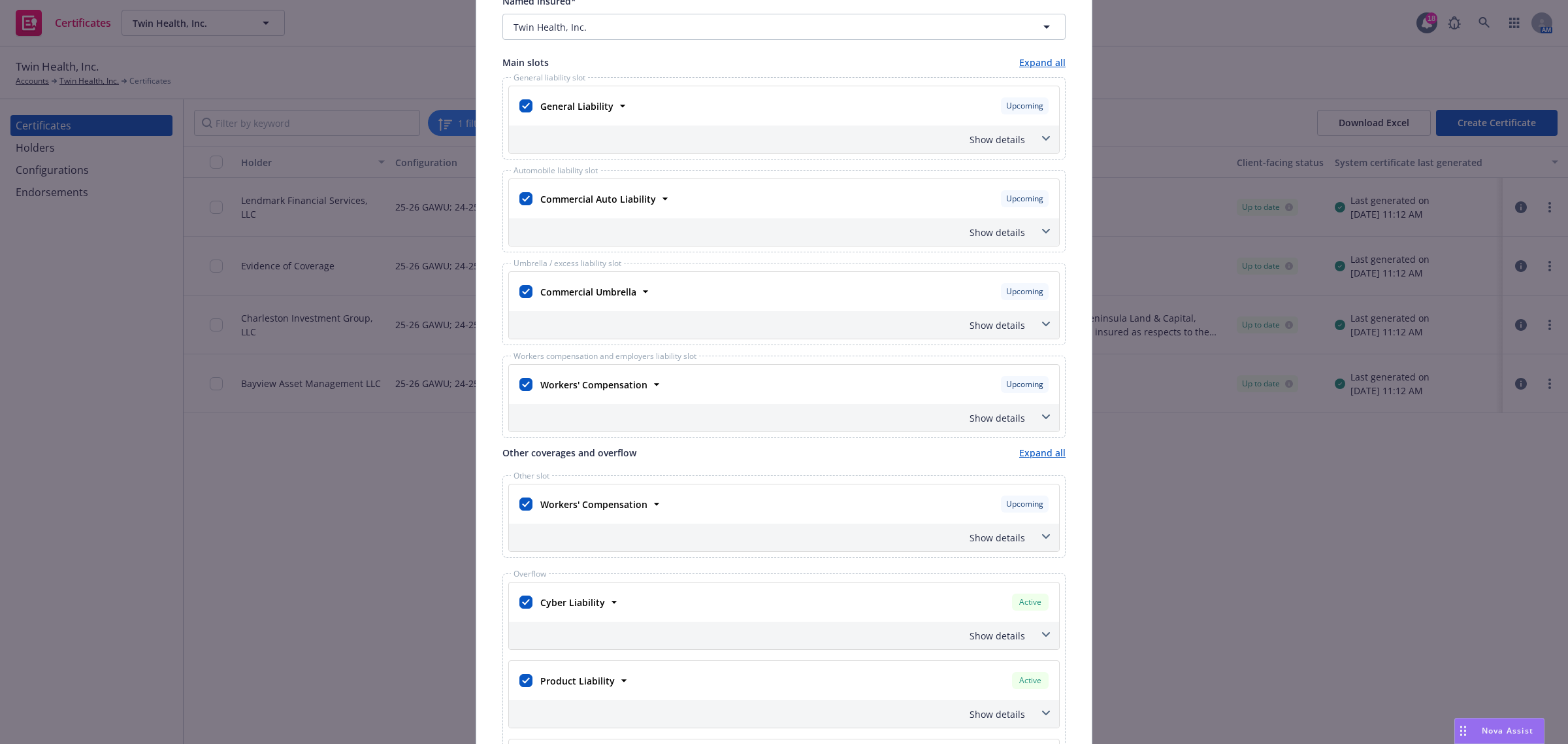
scroll to position [0, 0]
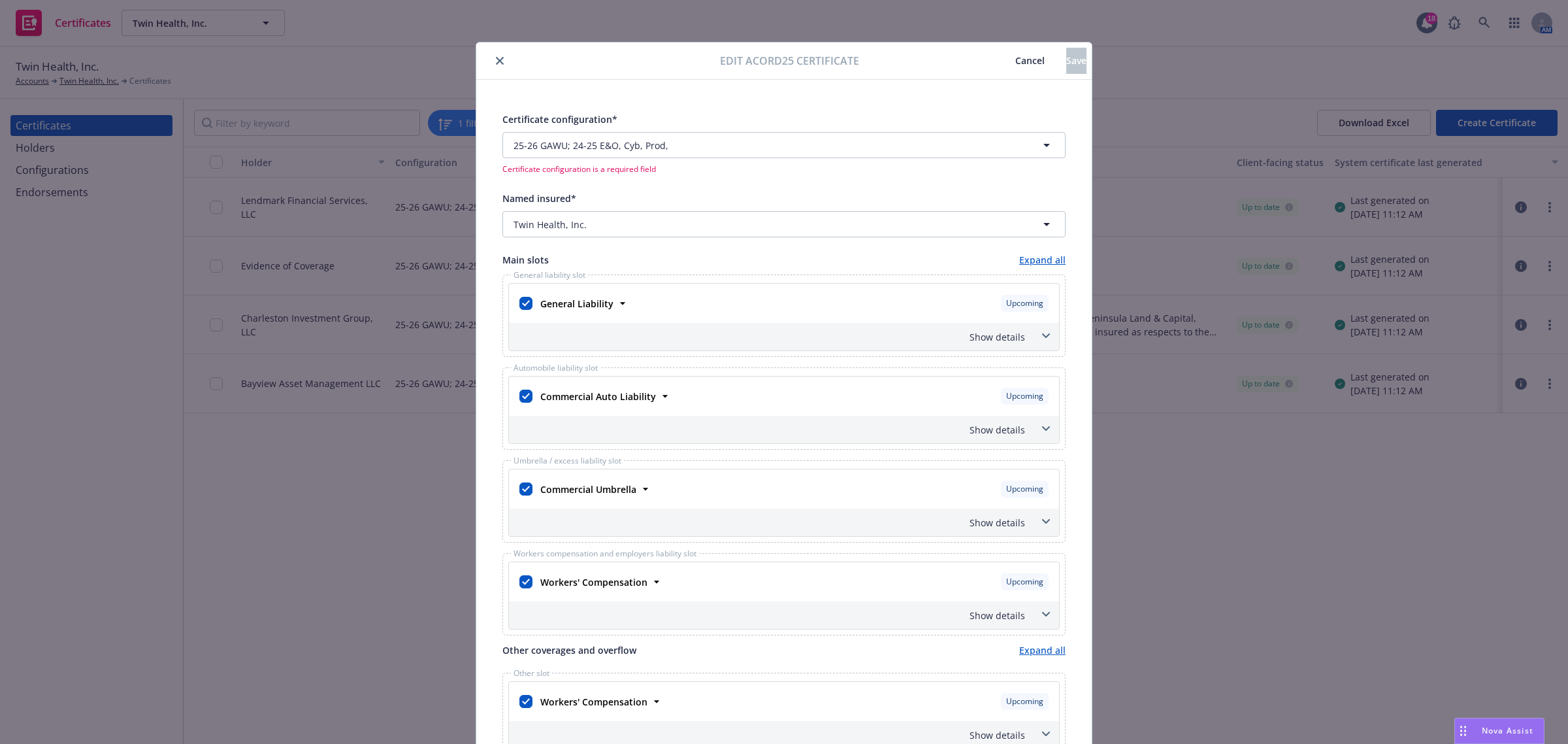
click at [1015, 59] on span "Cancel" at bounding box center [1030, 60] width 30 height 12
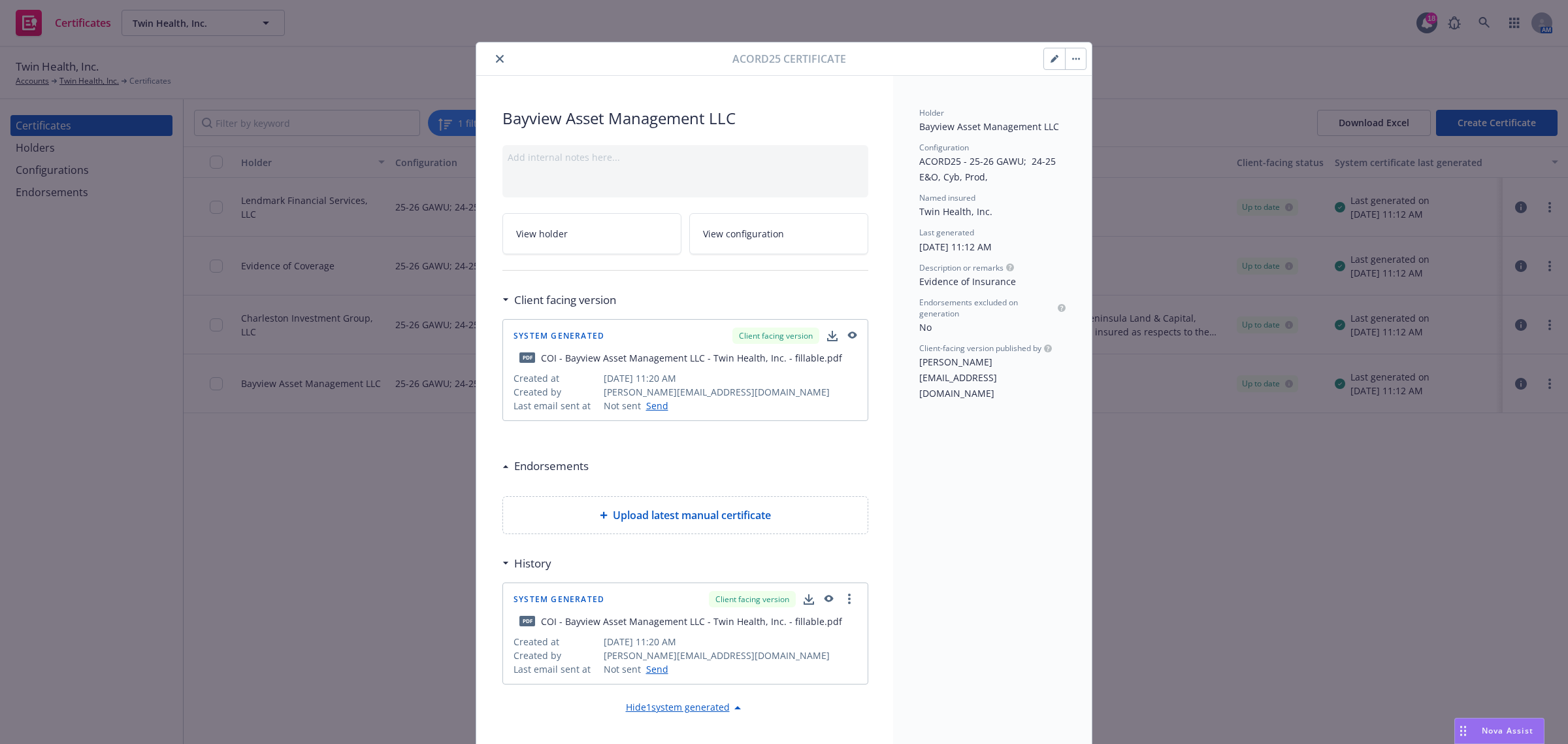
click at [496, 62] on icon "close" at bounding box center [499, 59] width 8 height 8
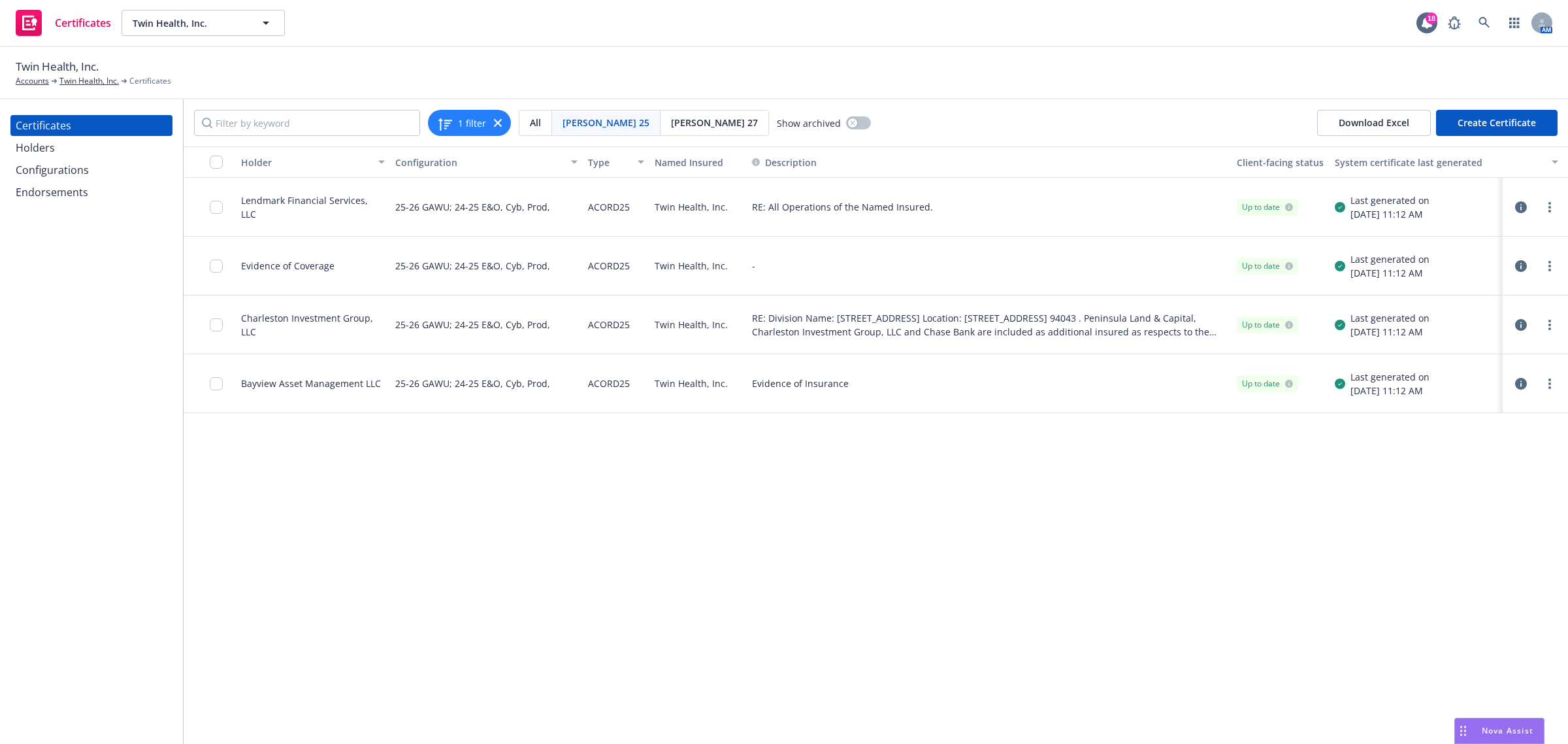
click at [558, 541] on div "Holder Configuration Type Named Insured Description Client-facing status System…" at bounding box center [876, 444] width 1384 height 597
click at [45, 167] on div "Configurations" at bounding box center [52, 170] width 73 height 21
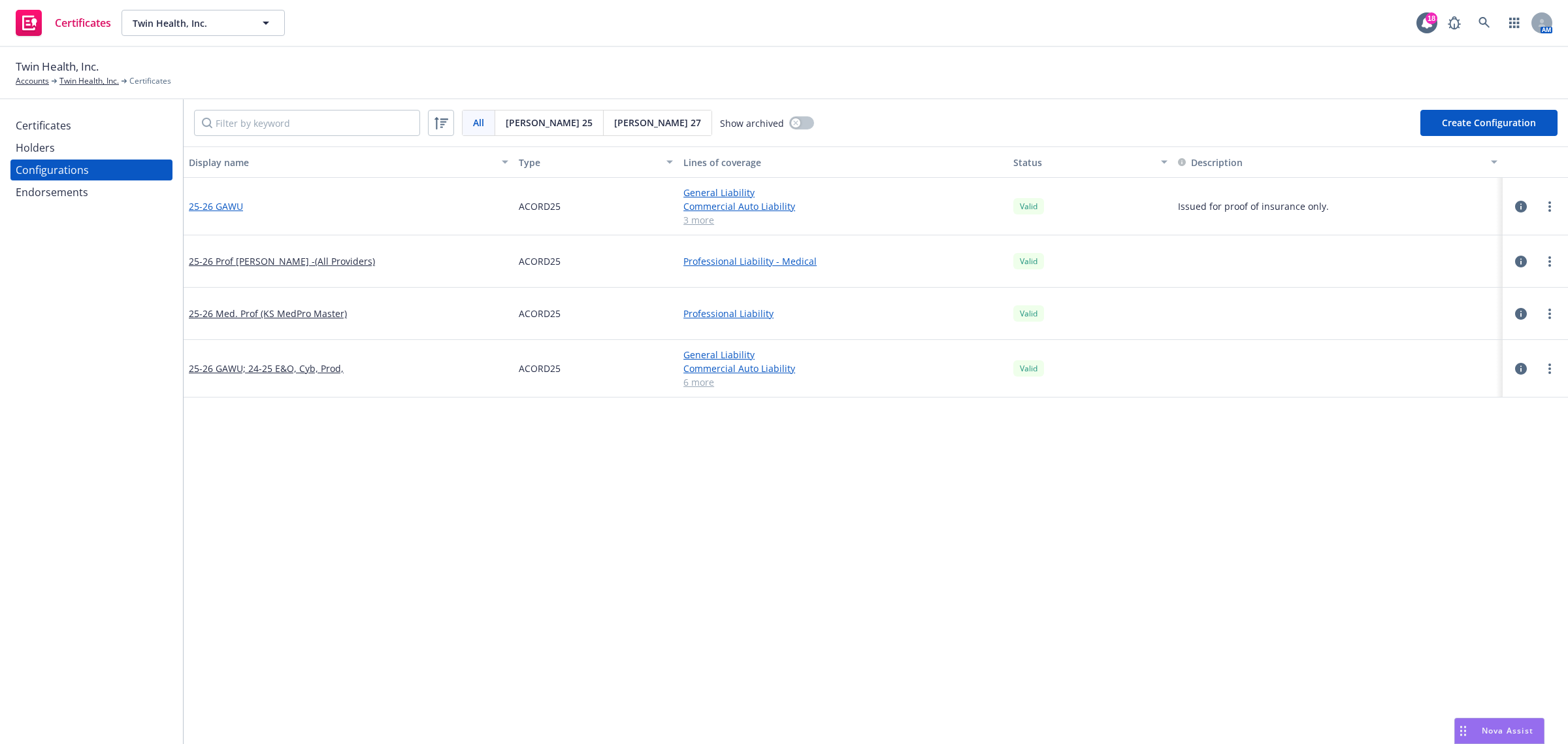
click at [217, 207] on link "25-26 GAWU" at bounding box center [216, 206] width 54 height 14
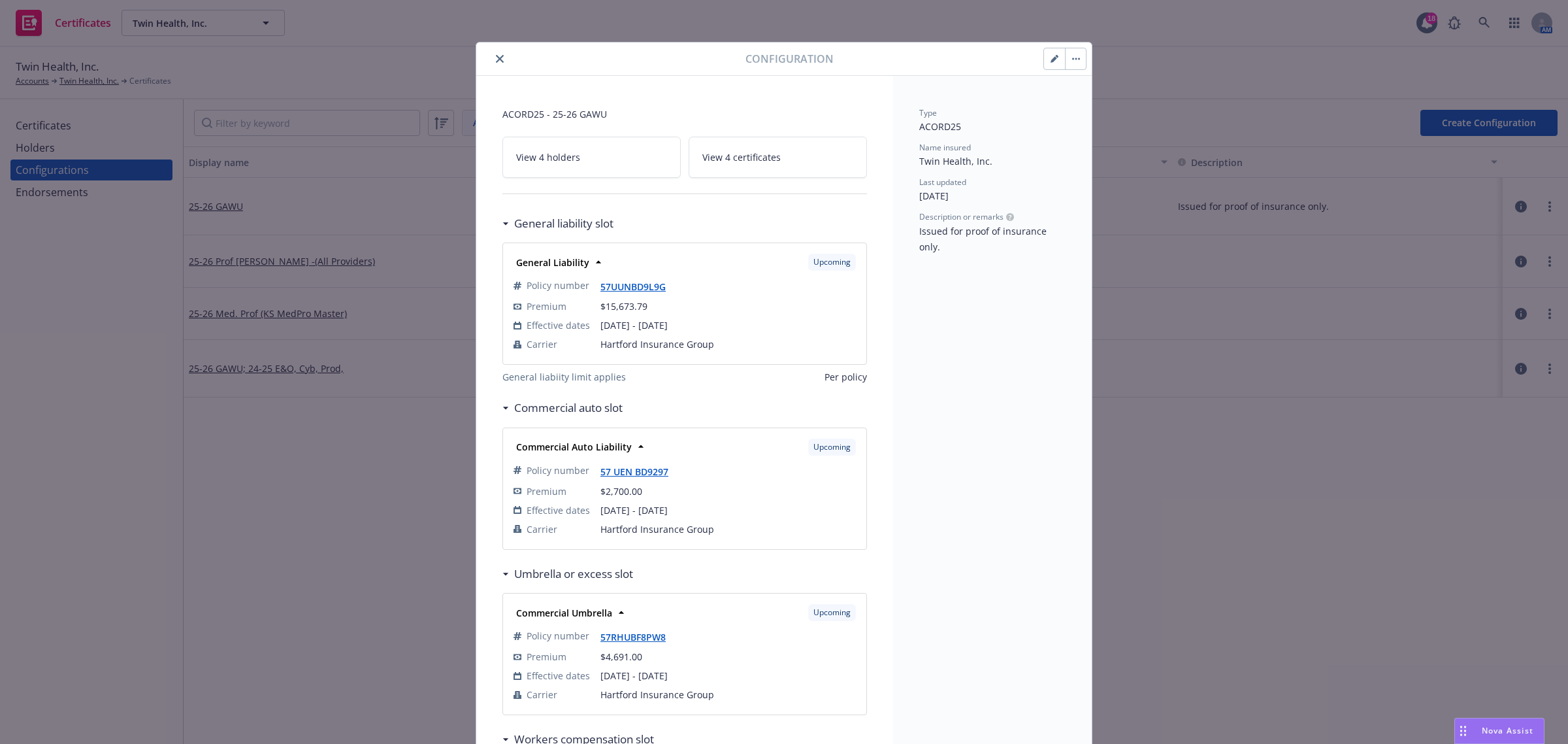
click at [746, 155] on span "View 4 certificates" at bounding box center [741, 157] width 79 height 14
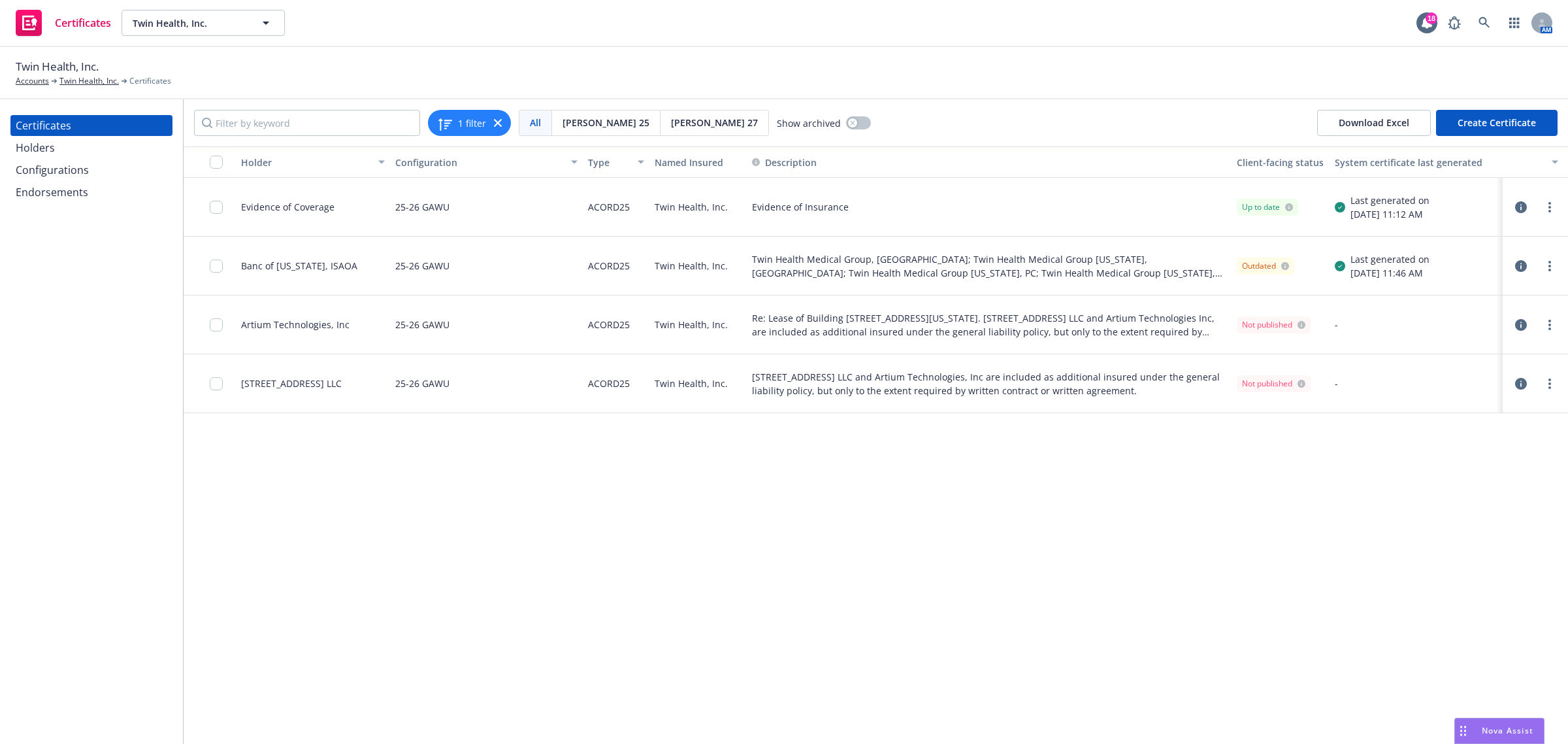
click at [1521, 268] on icon "button" at bounding box center [1520, 265] width 11 height 11
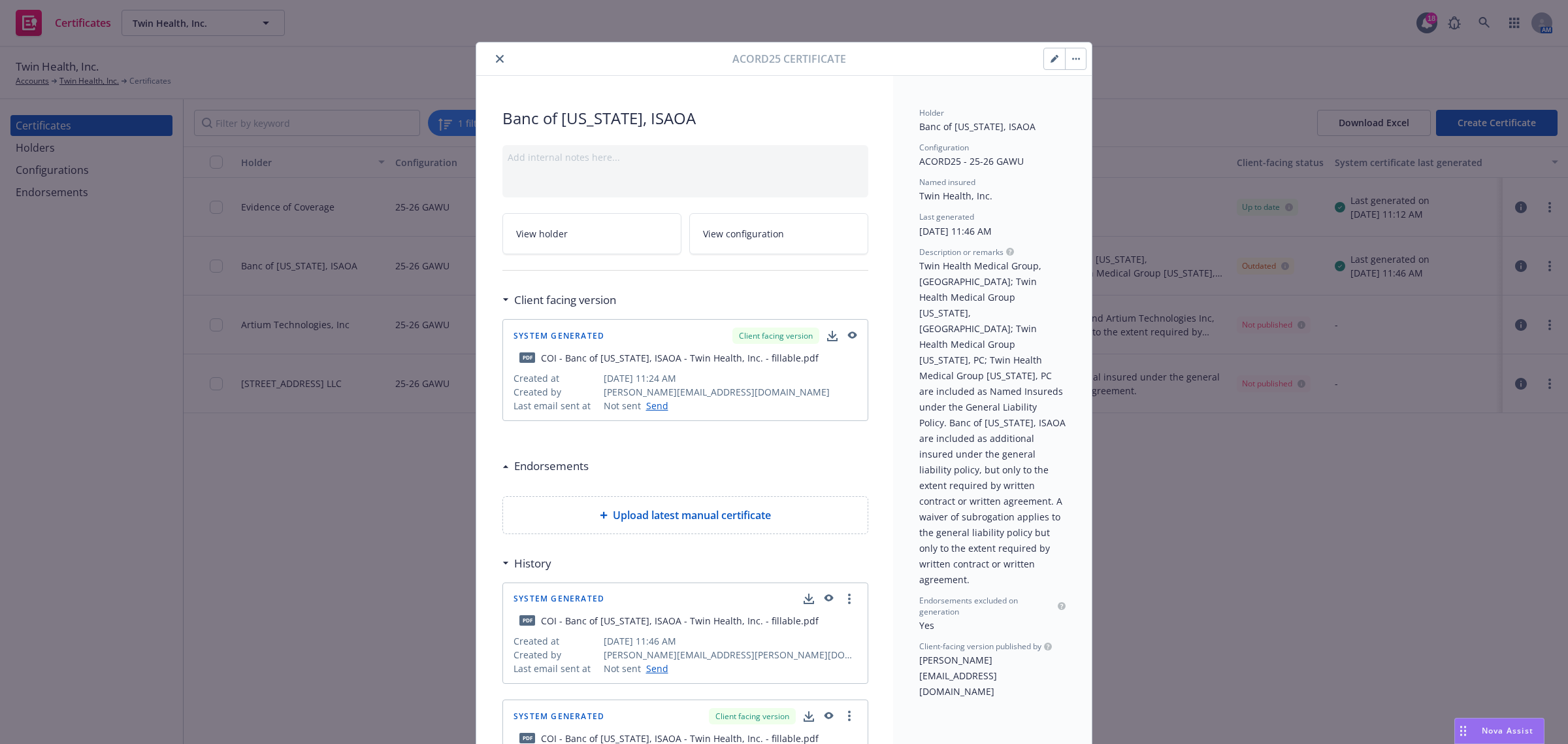
click at [1044, 59] on button "button" at bounding box center [1054, 59] width 21 height 21
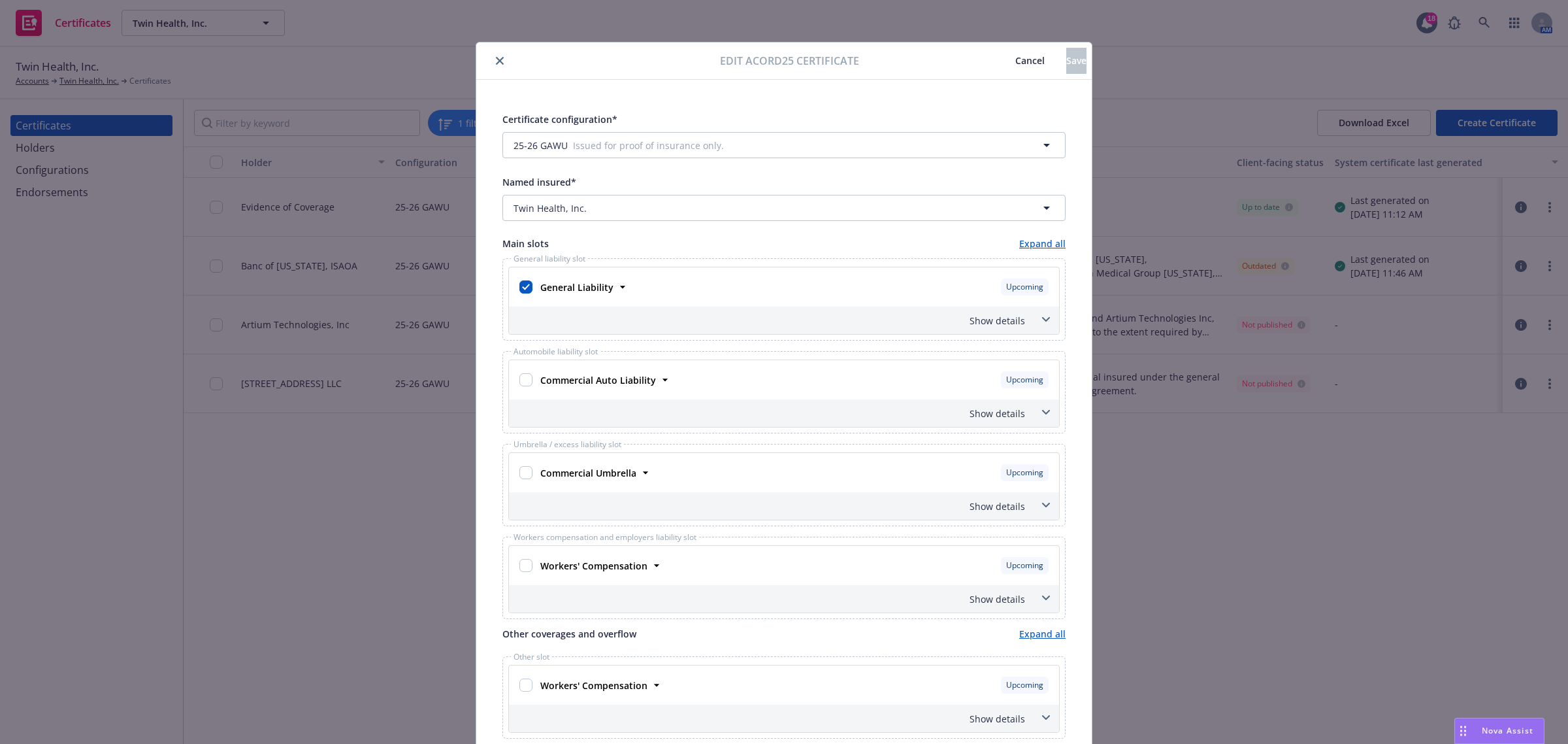
click at [1044, 319] on span at bounding box center [1046, 320] width 21 height 21
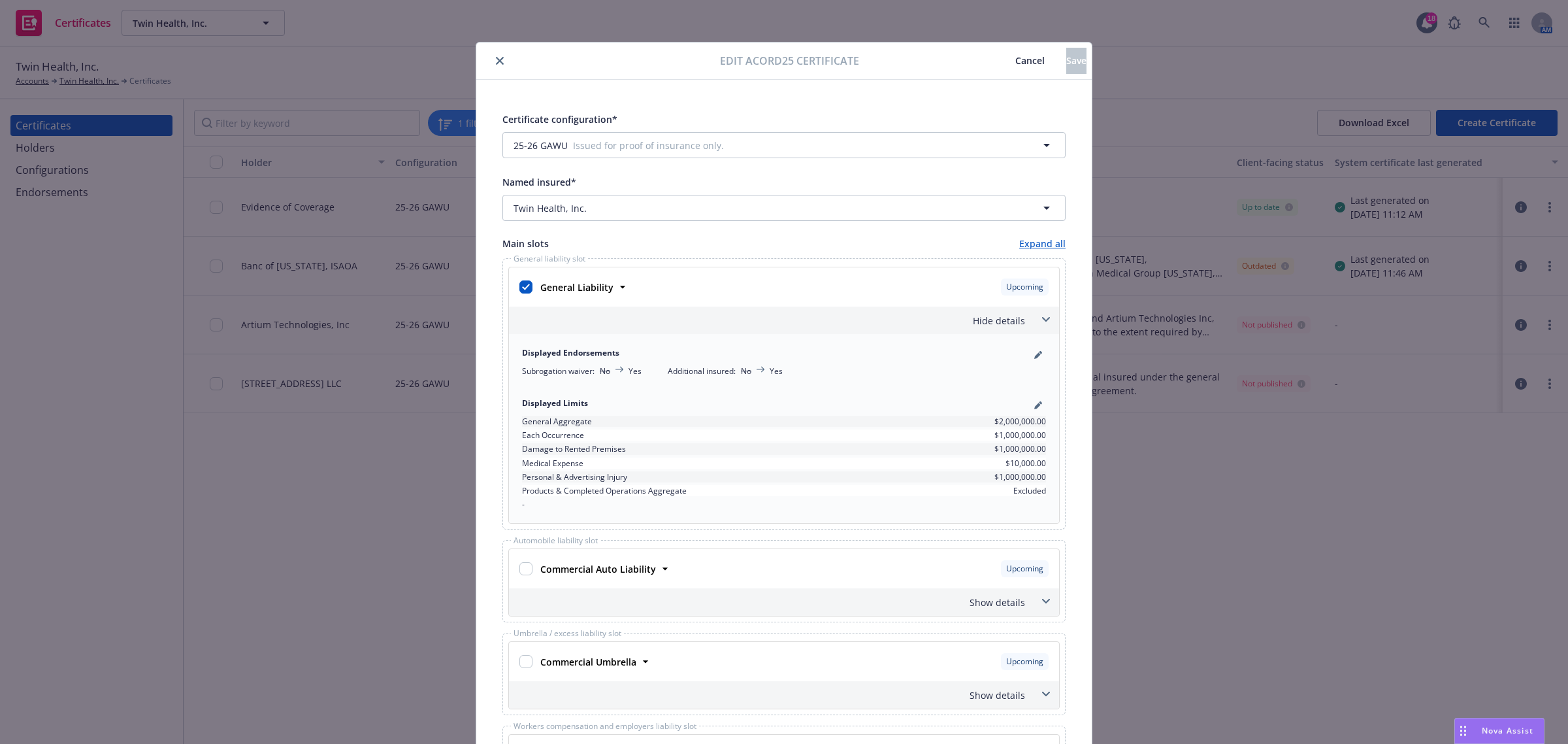
click at [1044, 319] on span at bounding box center [1046, 320] width 21 height 21
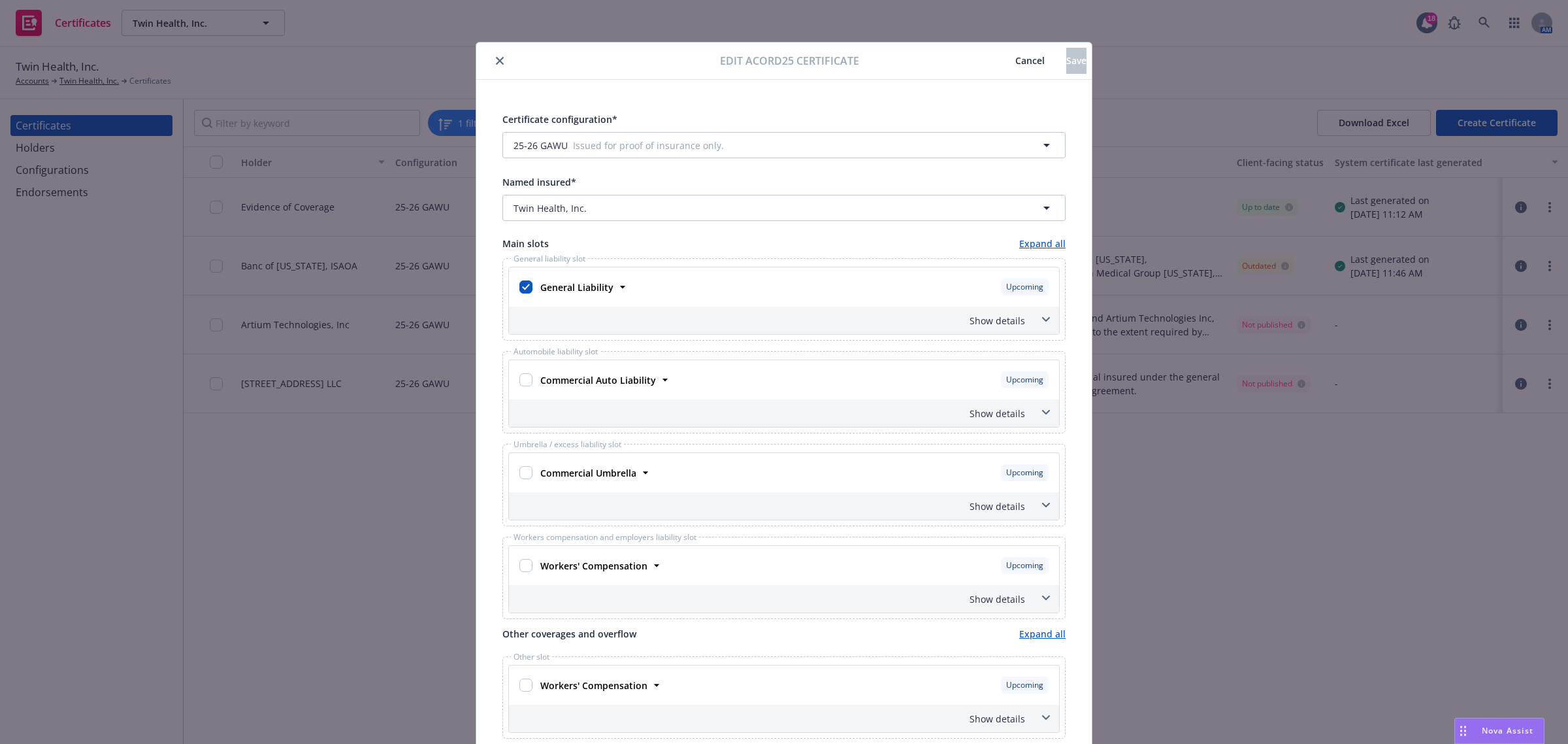
click at [1015, 61] on span "Cancel" at bounding box center [1030, 60] width 30 height 12
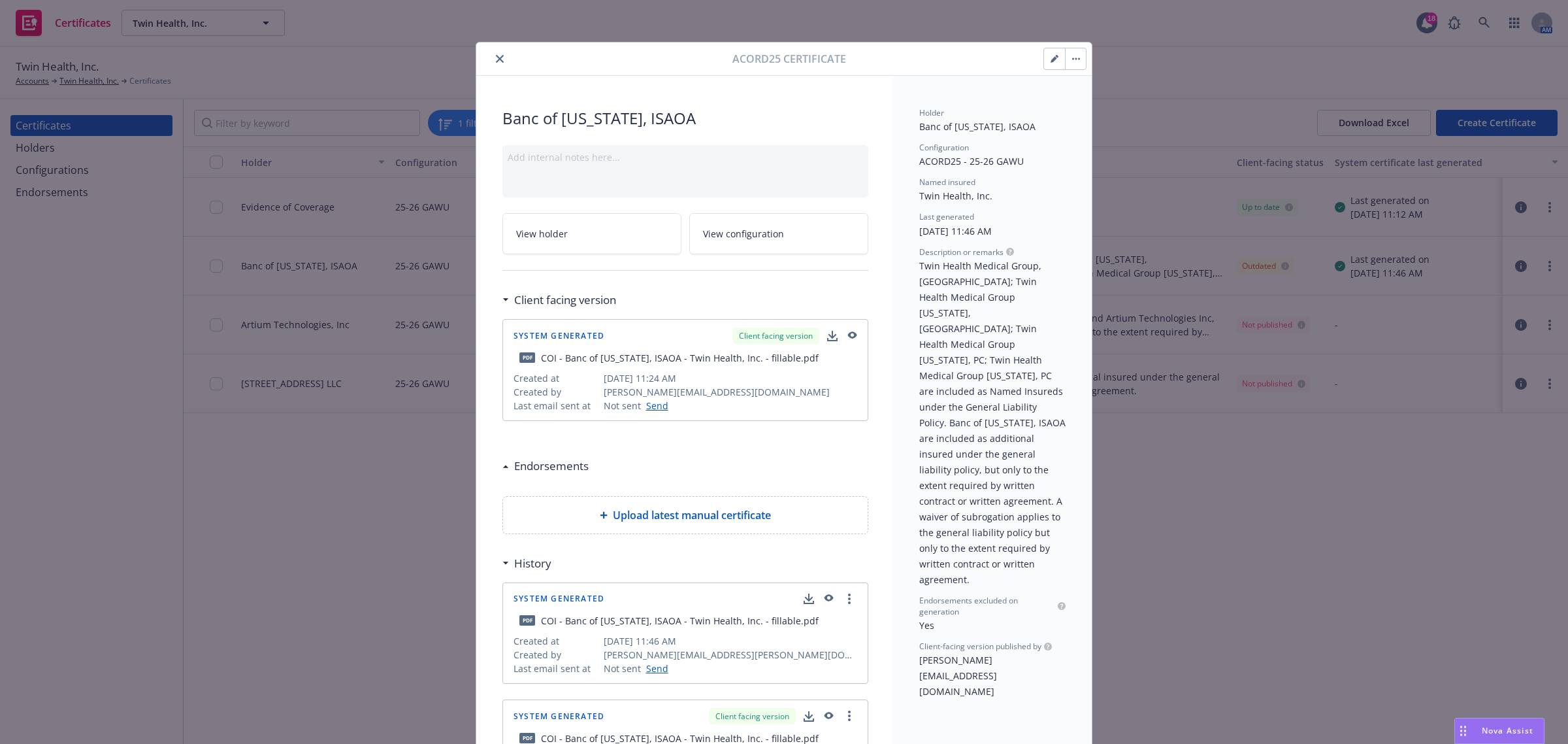
click at [500, 60] on button "close" at bounding box center [500, 59] width 16 height 16
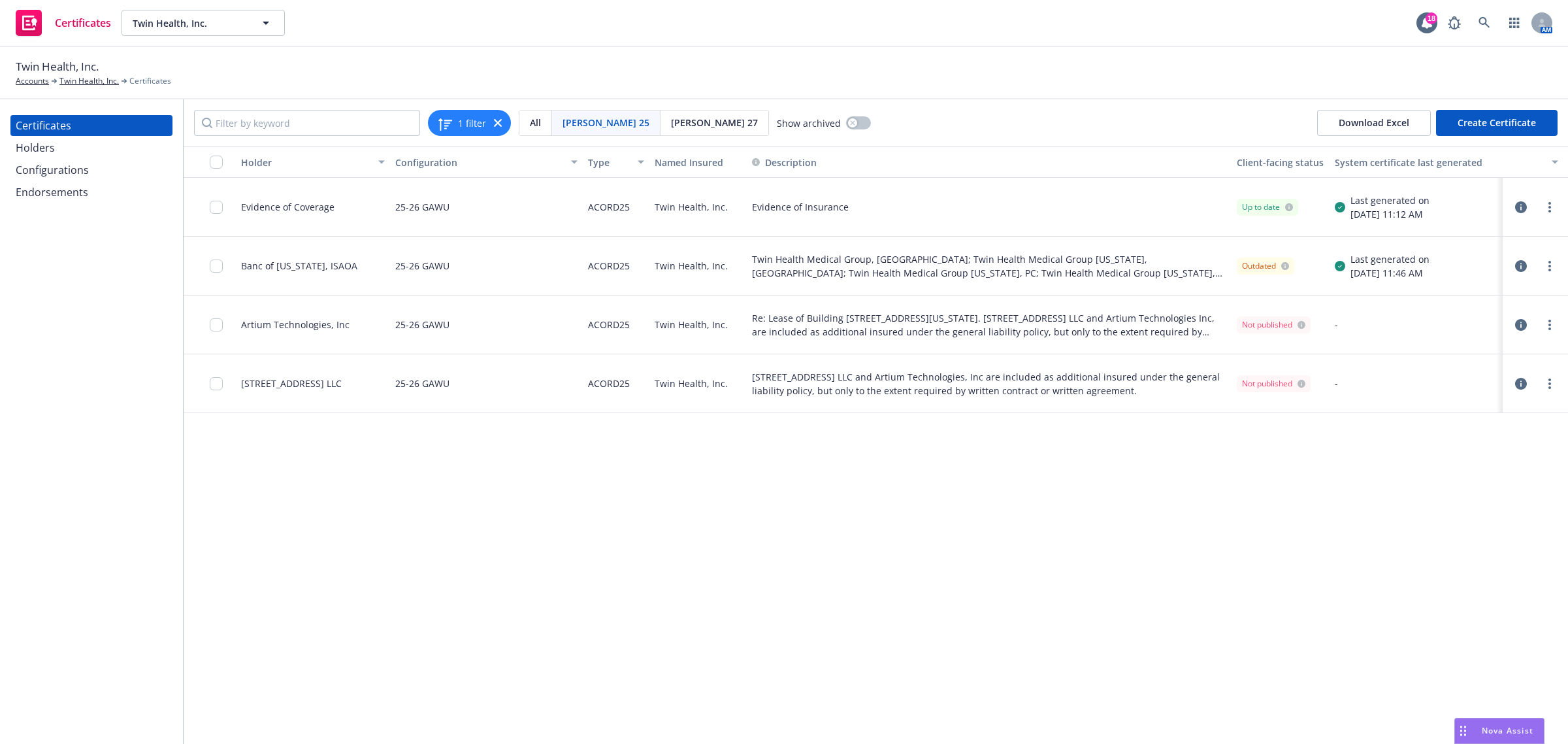
click at [1523, 324] on icon "button" at bounding box center [1520, 324] width 11 height 11
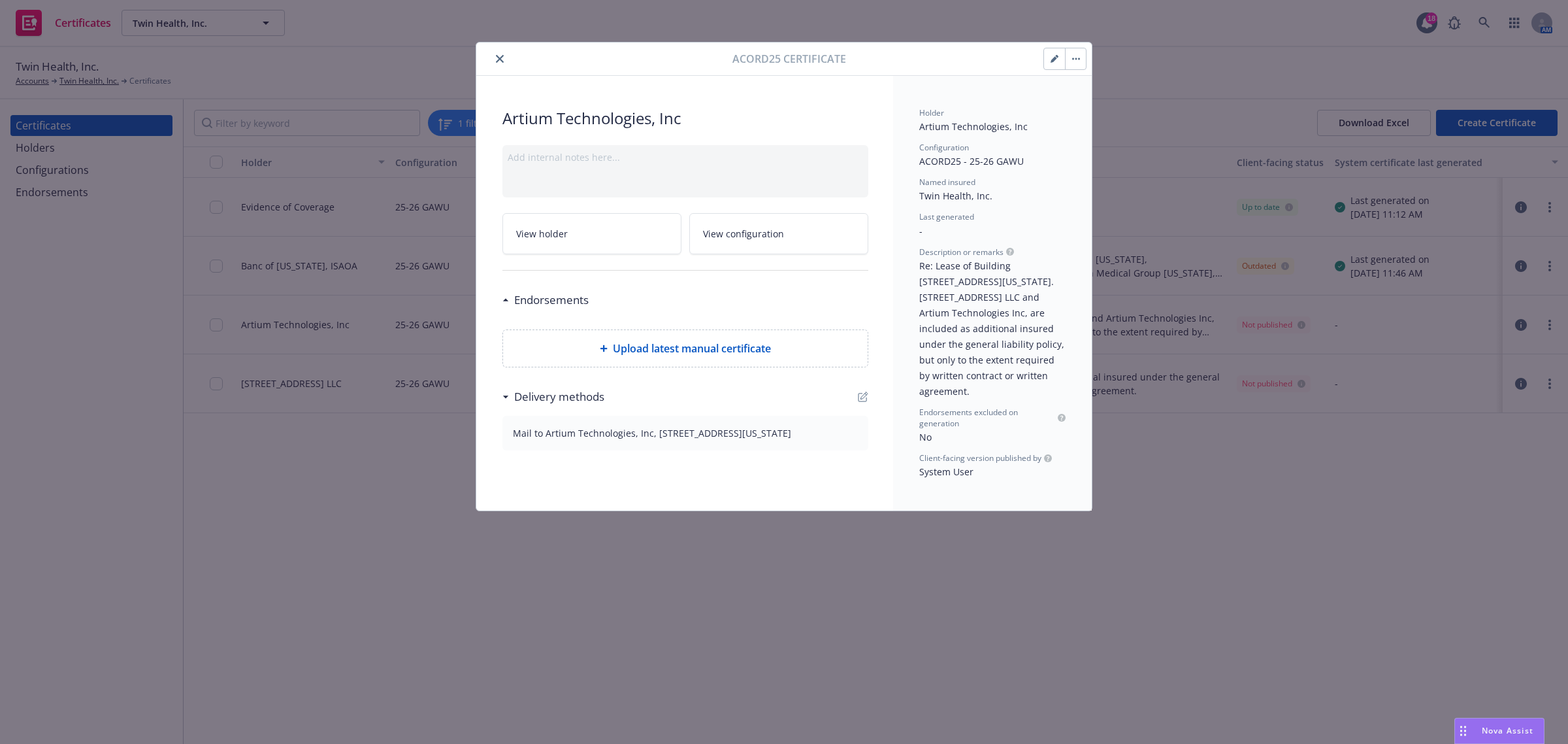
click at [1049, 56] on button "button" at bounding box center [1054, 59] width 21 height 21
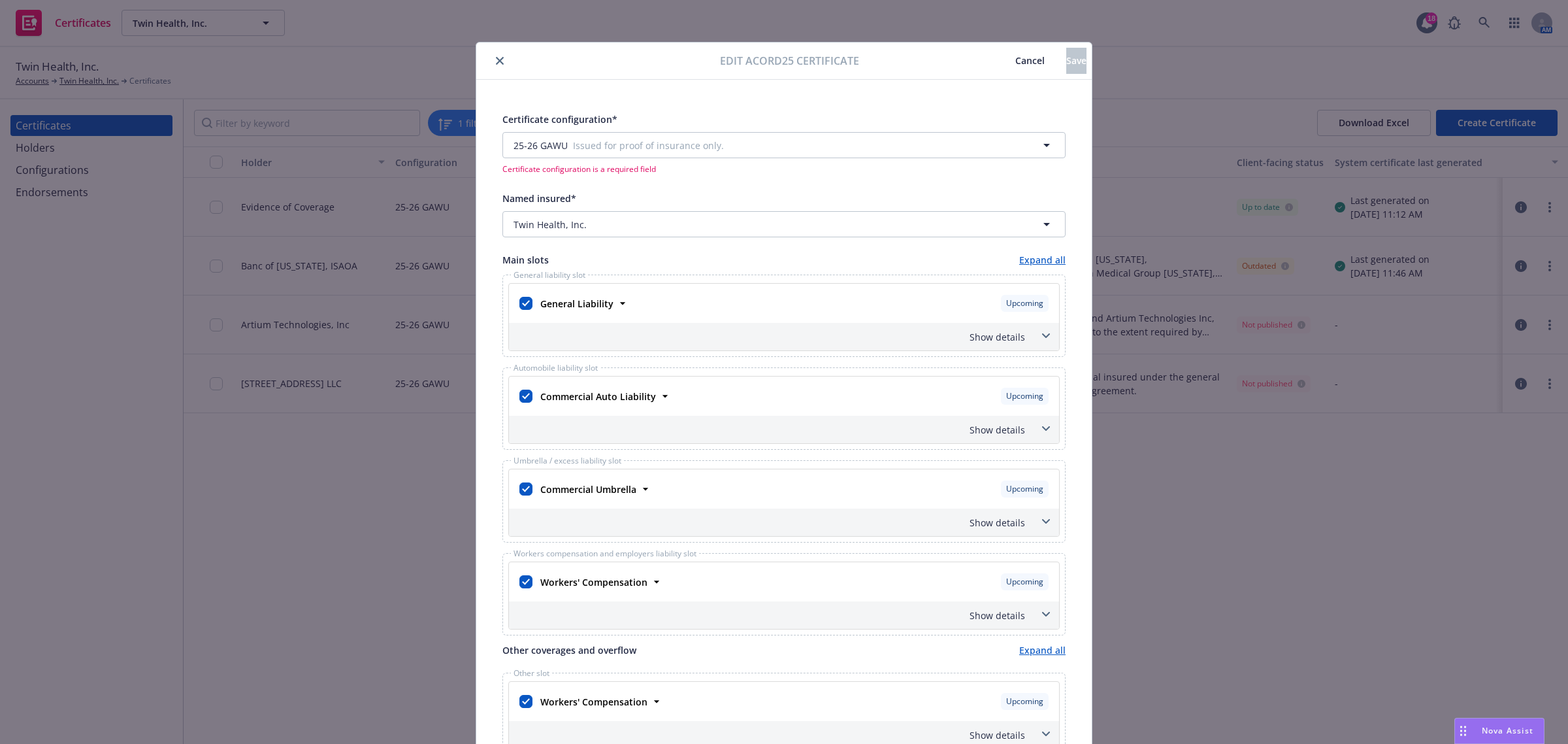
click at [1042, 334] on icon at bounding box center [1045, 336] width 8 height 5
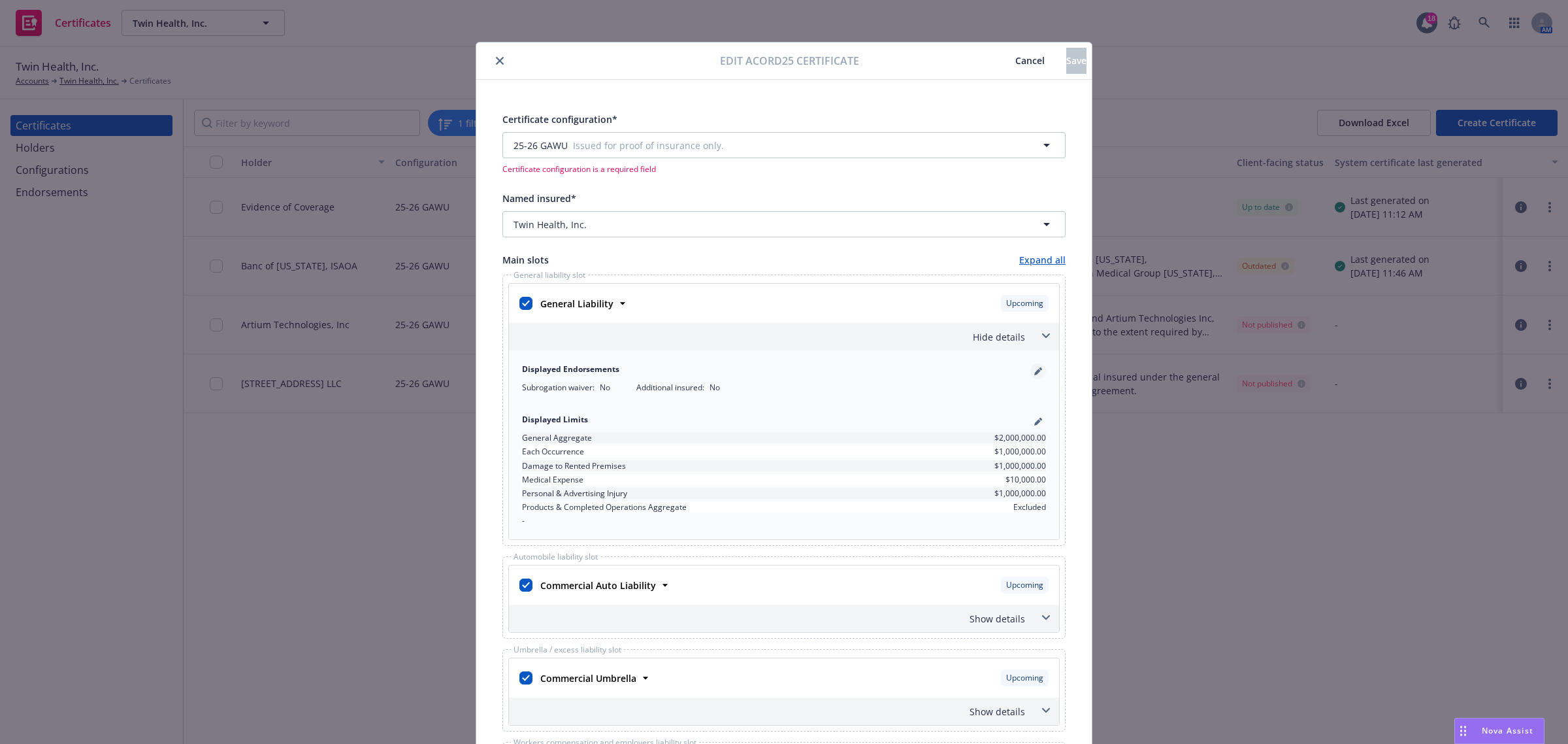
click at [1034, 372] on icon "pencil" at bounding box center [1037, 372] width 6 height 6
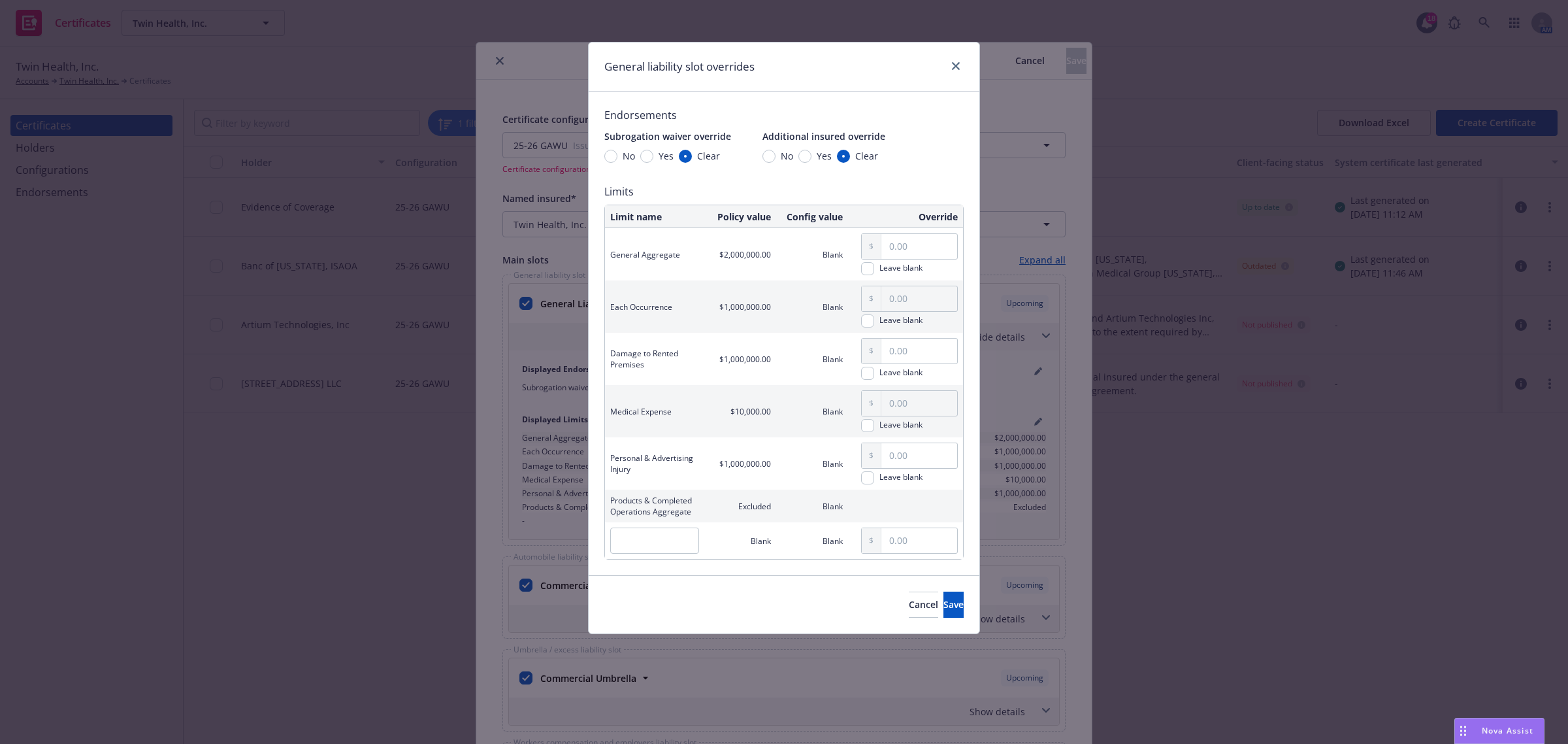
click at [808, 161] on div "Yes" at bounding box center [815, 156] width 33 height 14
click at [808, 161] on input "Yes" at bounding box center [804, 156] width 13 height 13
radio input "true"
click at [943, 605] on span "Save" at bounding box center [953, 604] width 20 height 12
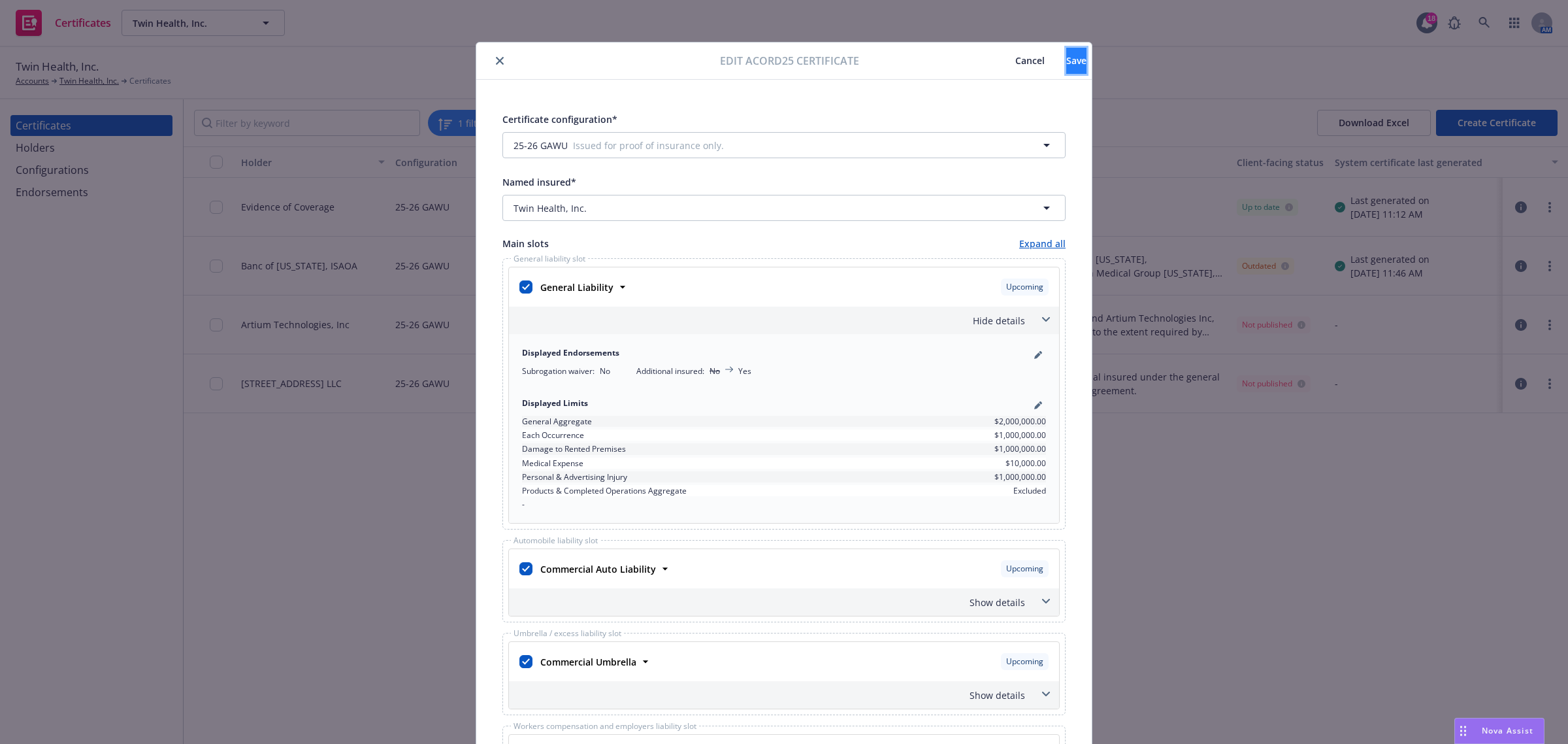
click at [1066, 59] on span "Save" at bounding box center [1076, 60] width 20 height 12
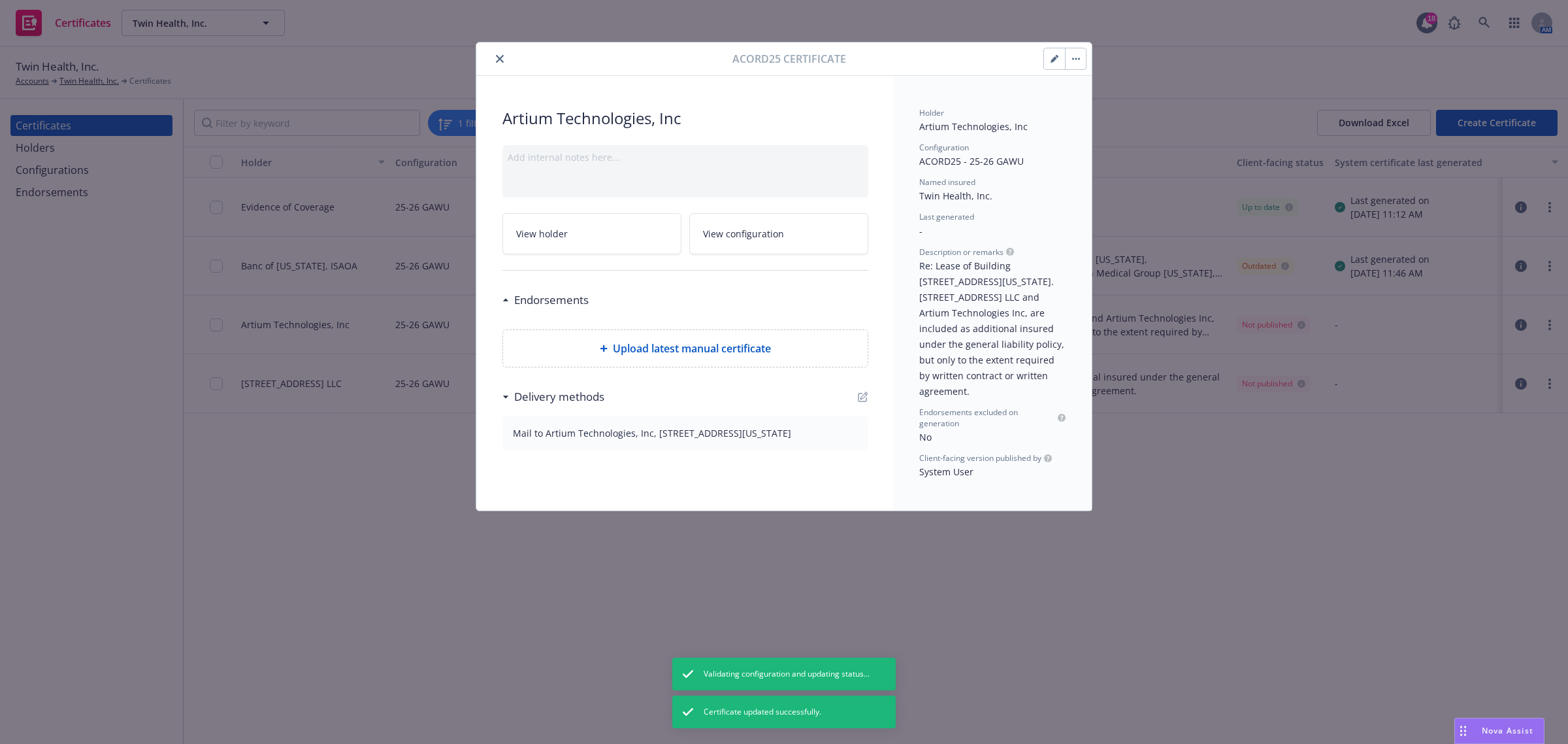
click at [498, 59] on icon "close" at bounding box center [499, 59] width 8 height 8
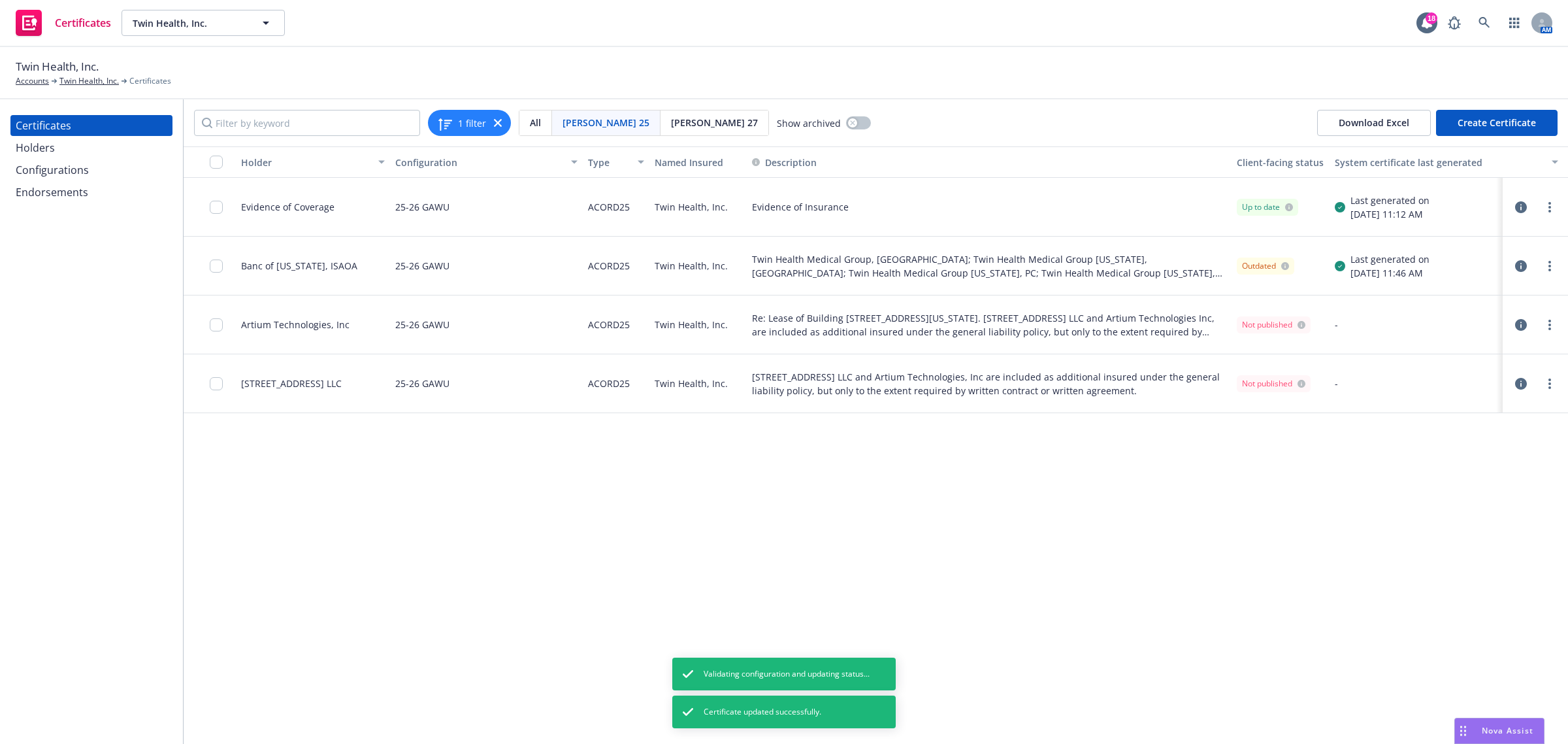
click at [1520, 381] on icon "button" at bounding box center [1520, 383] width 11 height 11
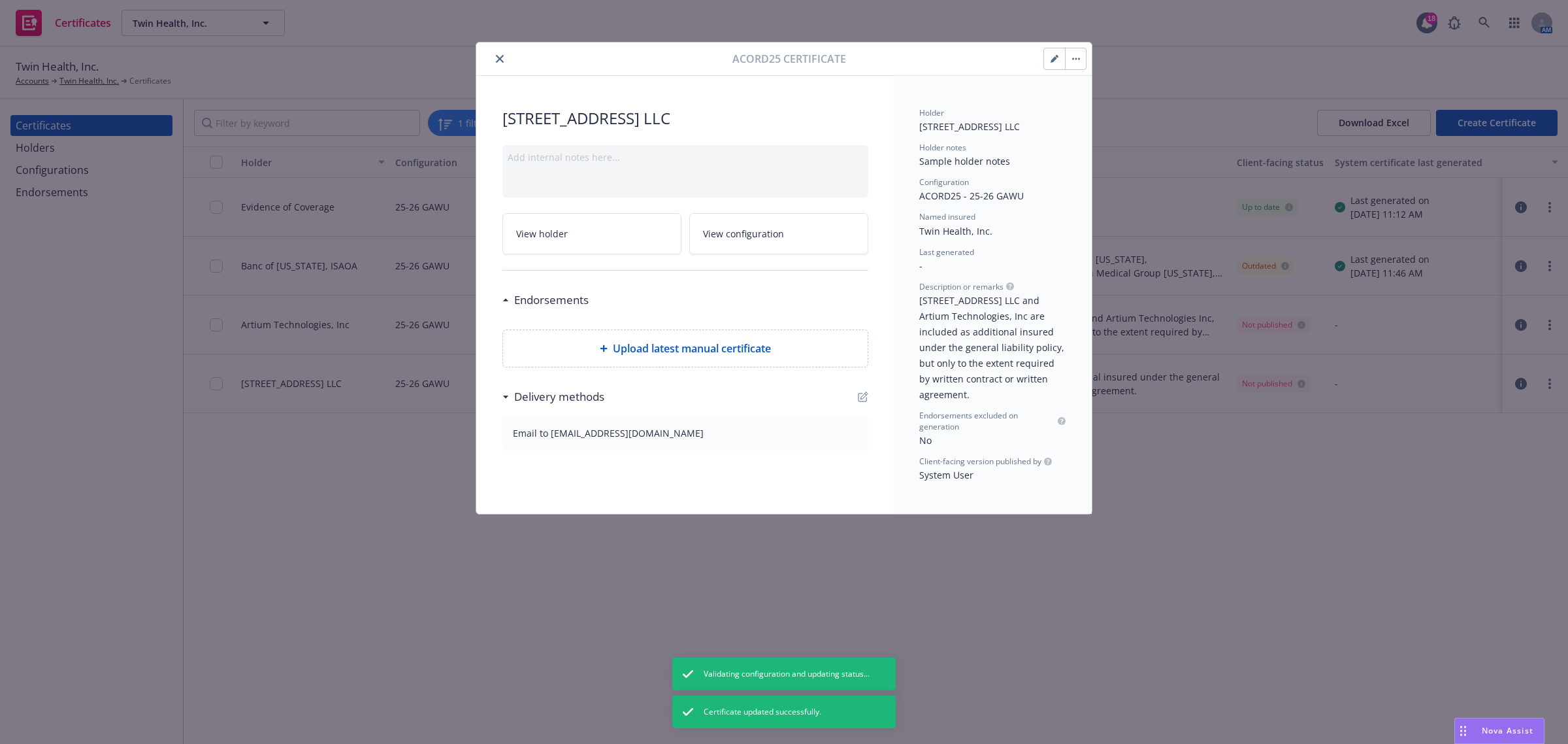
click at [1058, 54] on button "button" at bounding box center [1054, 59] width 21 height 21
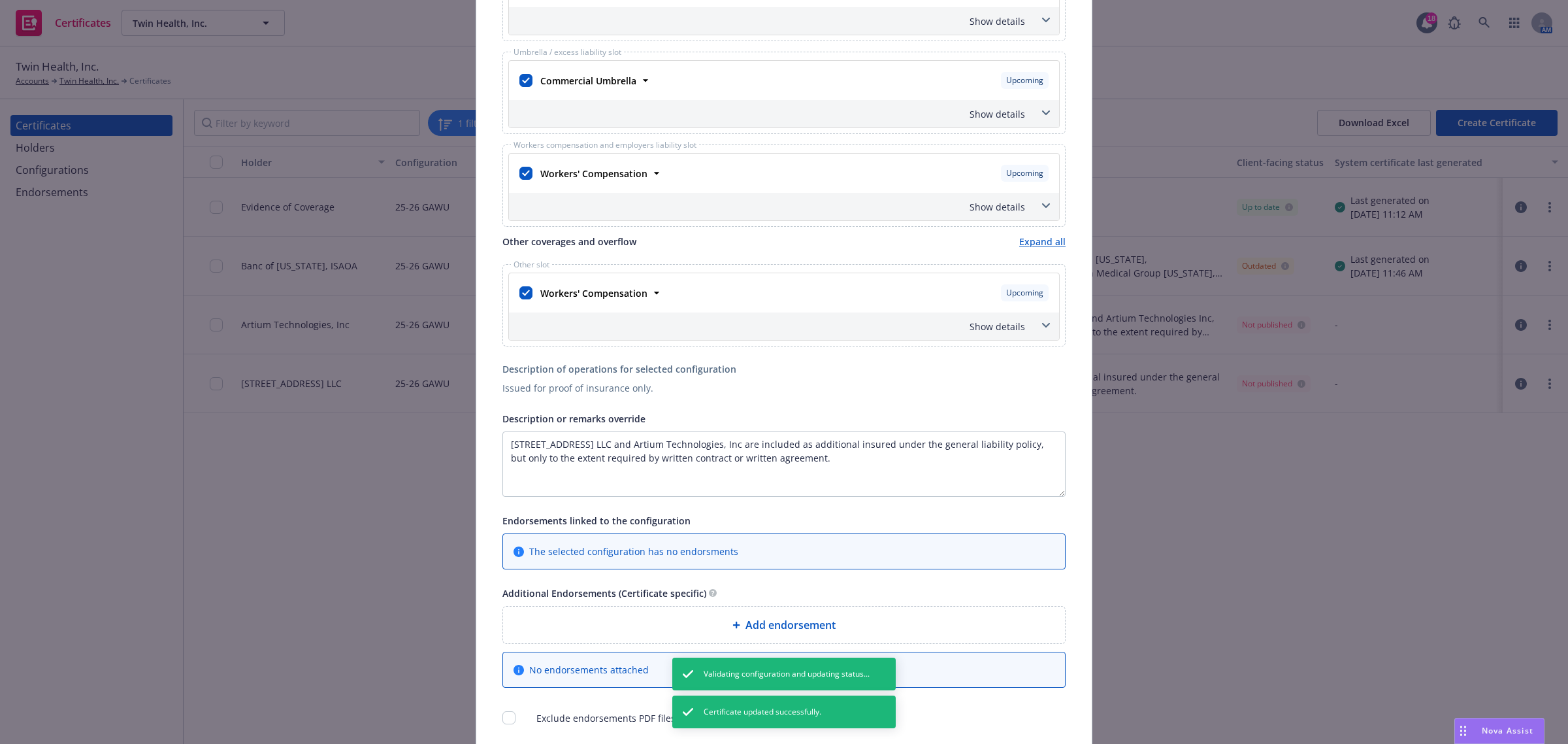
scroll to position [81, 0]
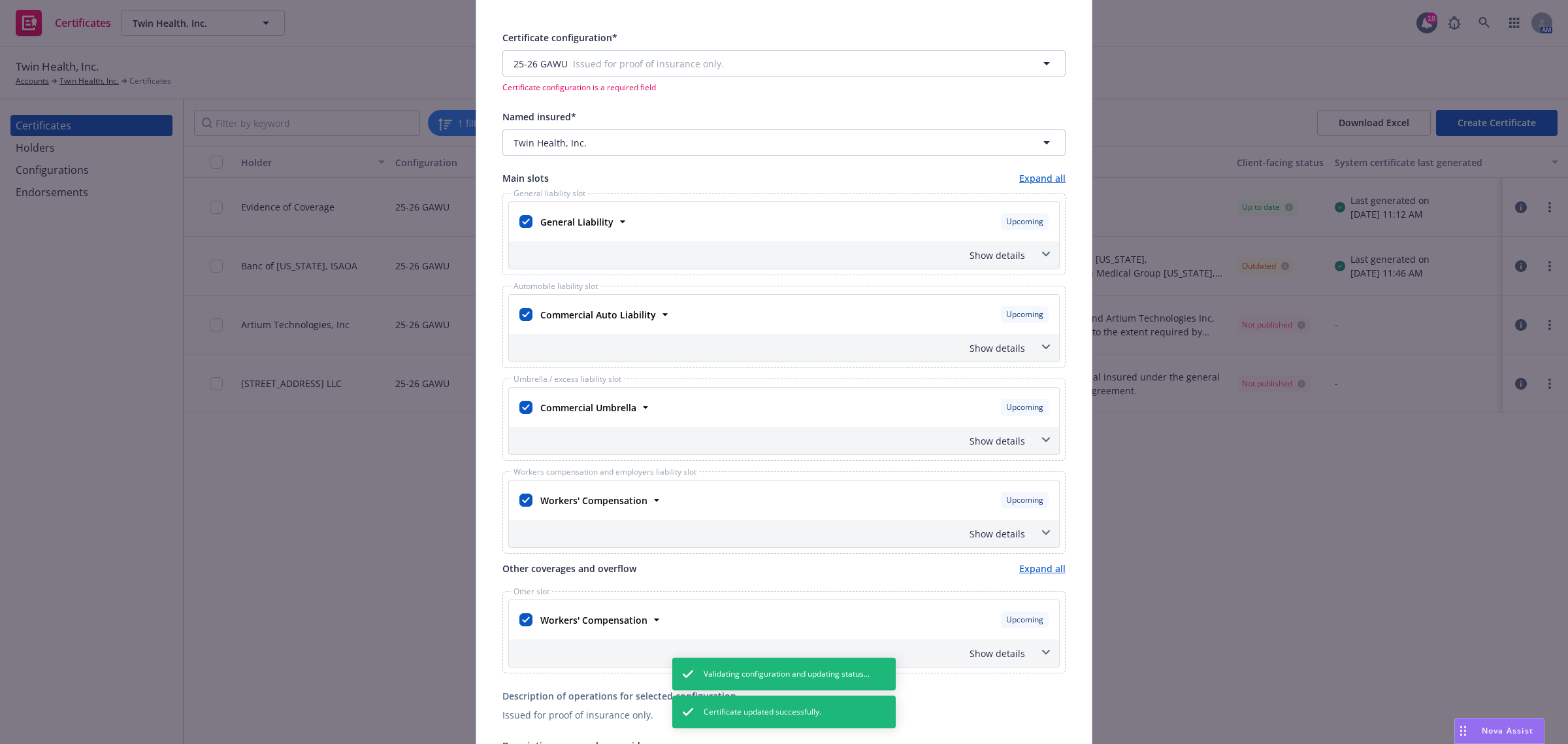
click at [1042, 254] on icon at bounding box center [1045, 254] width 8 height 5
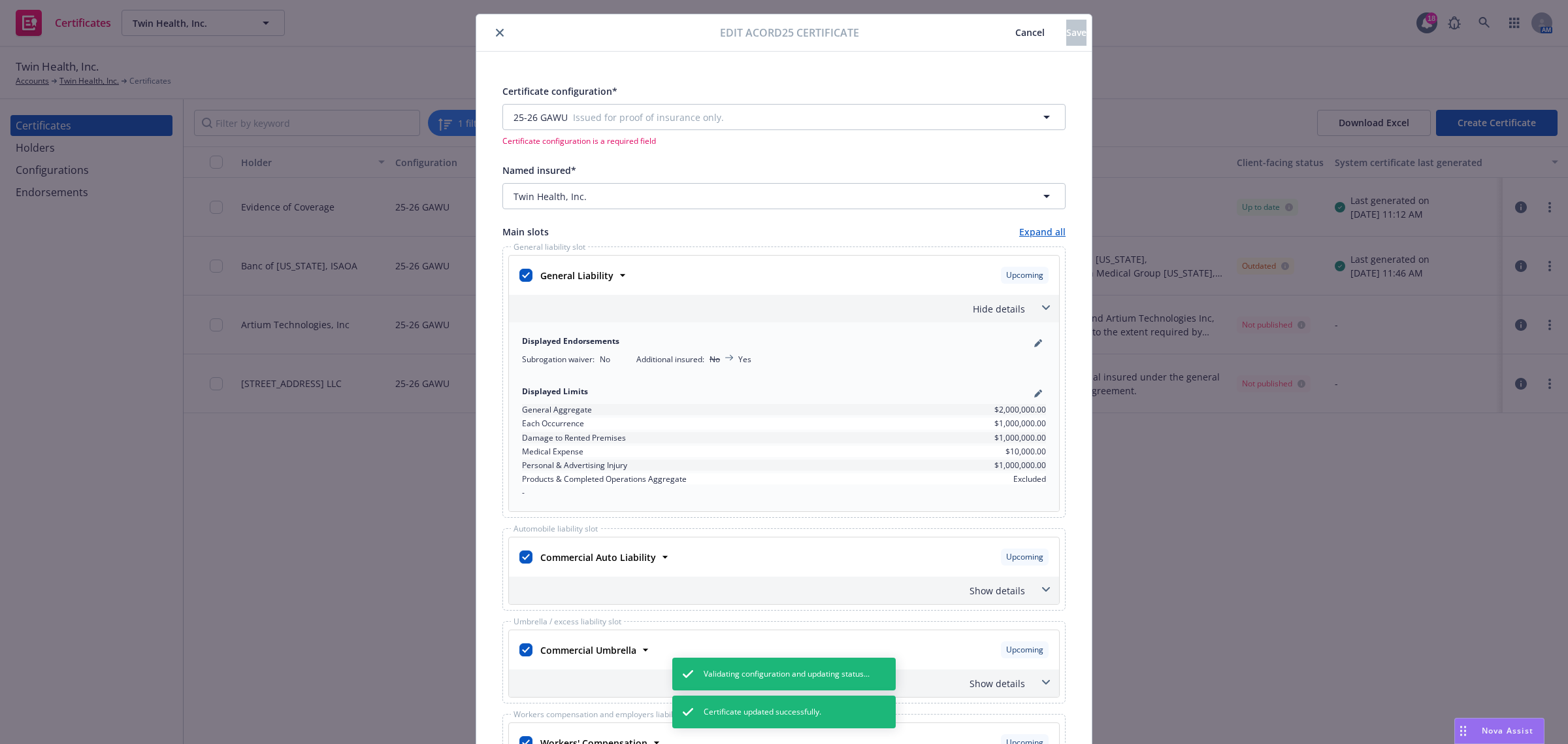
scroll to position [0, 0]
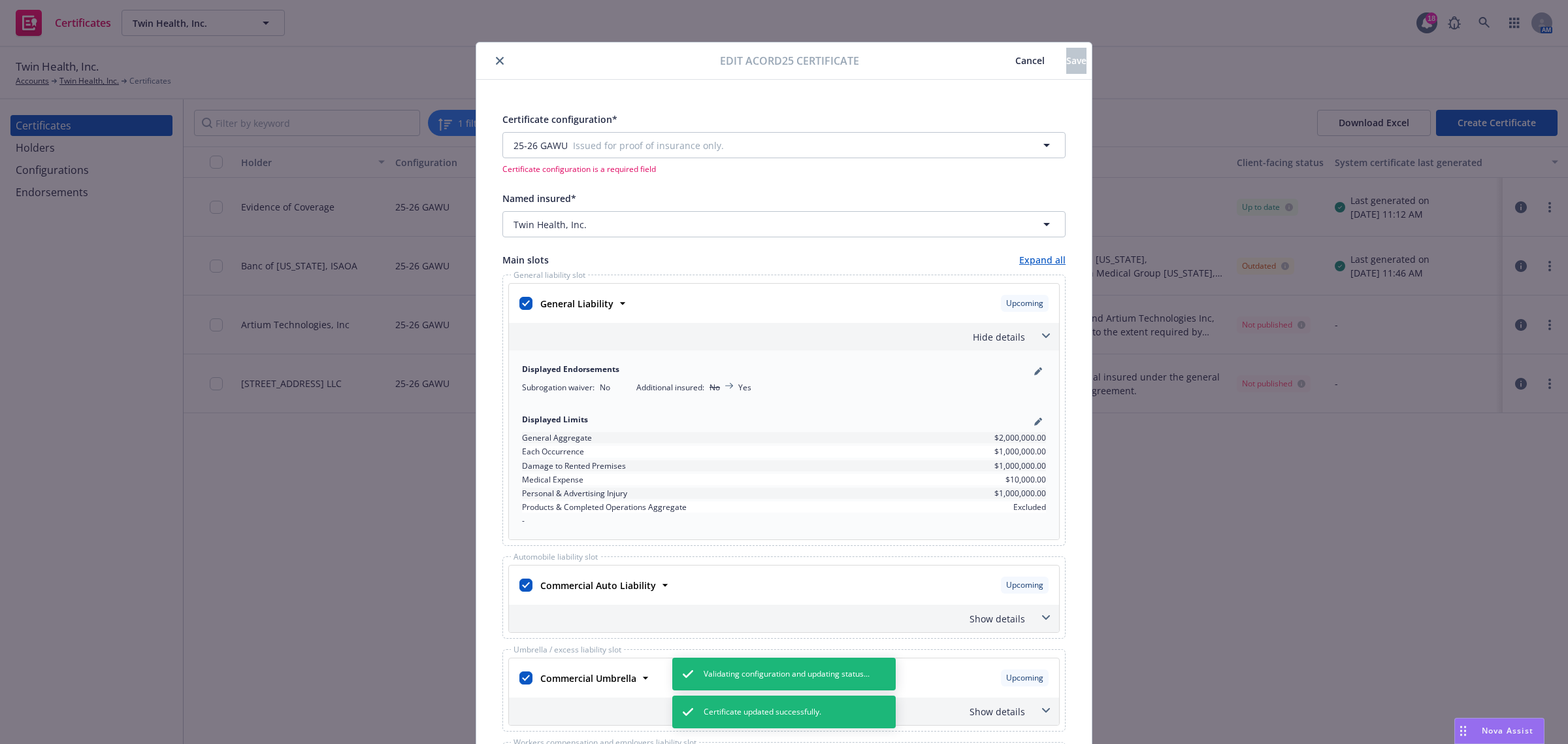
click at [1015, 60] on span "Cancel" at bounding box center [1030, 60] width 30 height 12
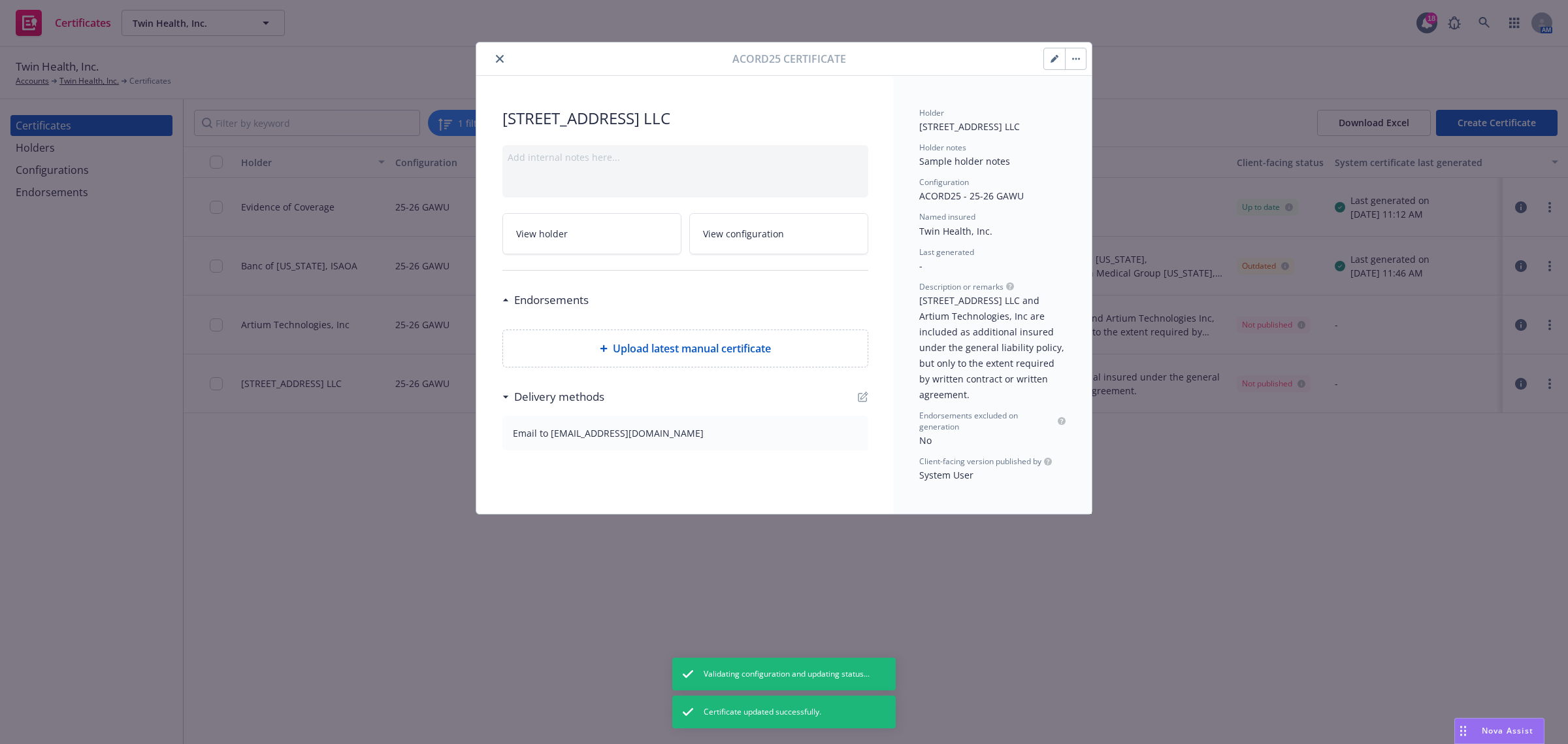
click at [503, 60] on button "close" at bounding box center [500, 59] width 16 height 16
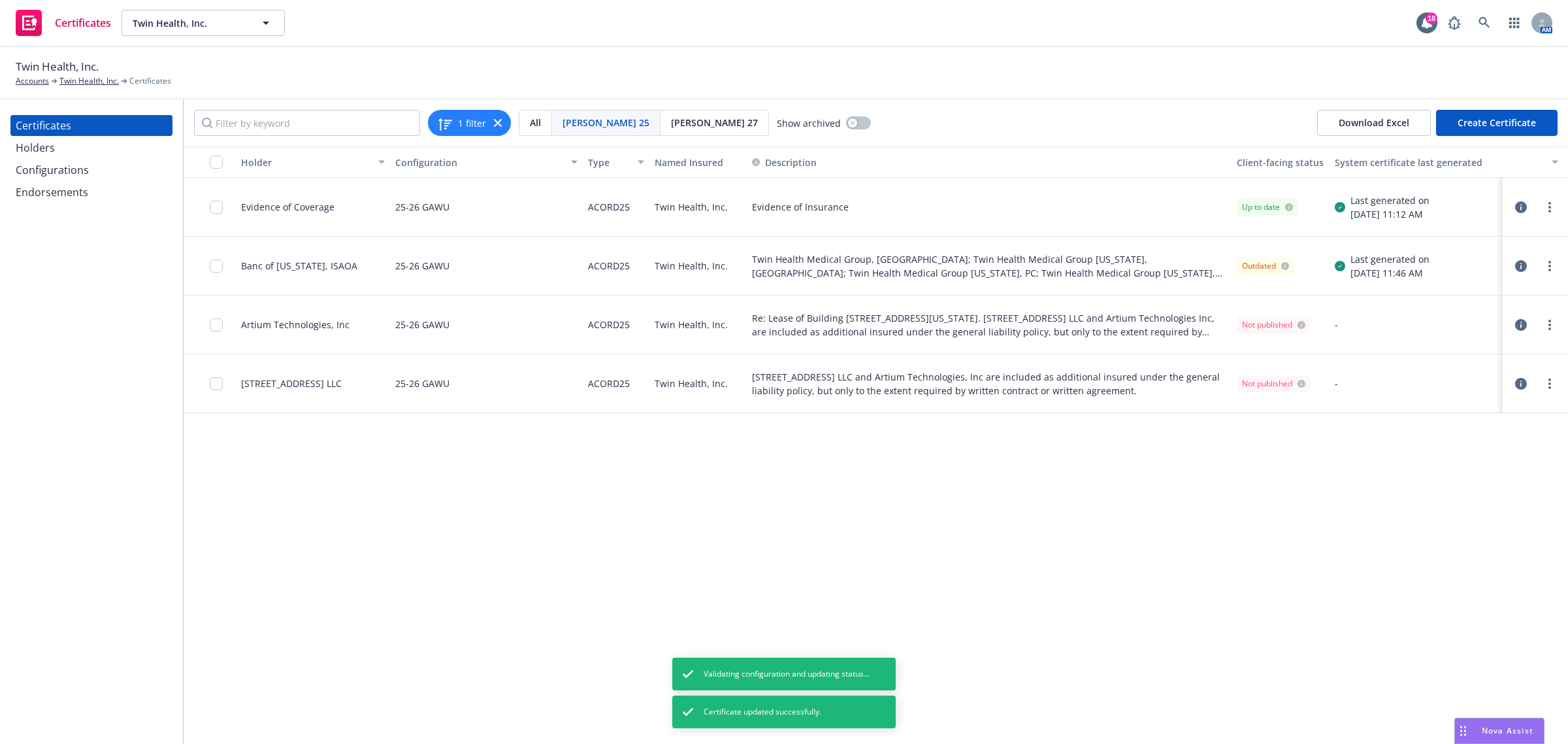
click at [613, 544] on div "Holder Configuration Type Named Insured Description Client-facing status System…" at bounding box center [876, 444] width 1384 height 597
click at [461, 536] on div "Holder Configuration Type Named Insured Description Client-facing status System…" at bounding box center [876, 444] width 1384 height 597
click at [495, 122] on icon at bounding box center [497, 122] width 8 height 8
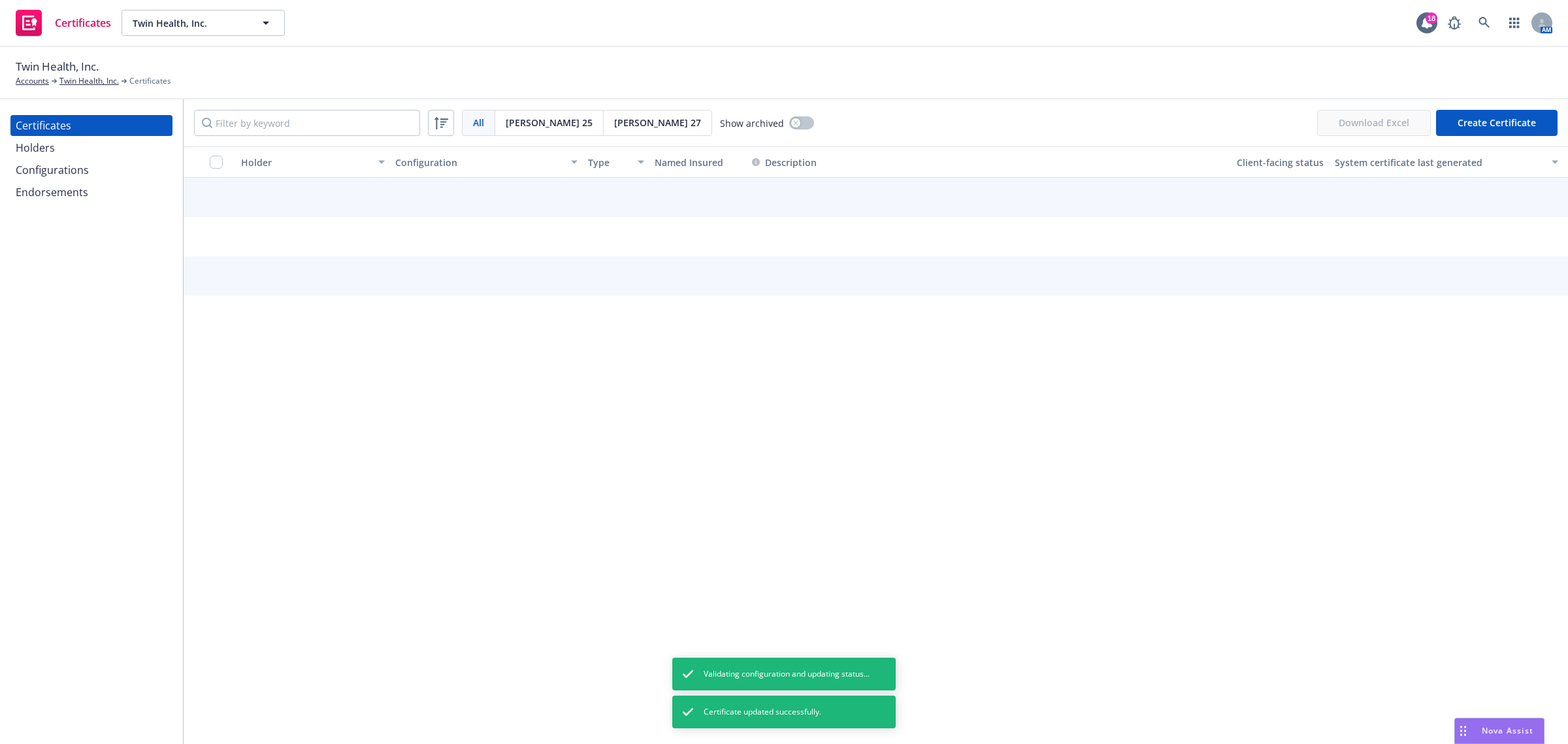
click at [69, 175] on div "Configurations" at bounding box center [52, 170] width 73 height 21
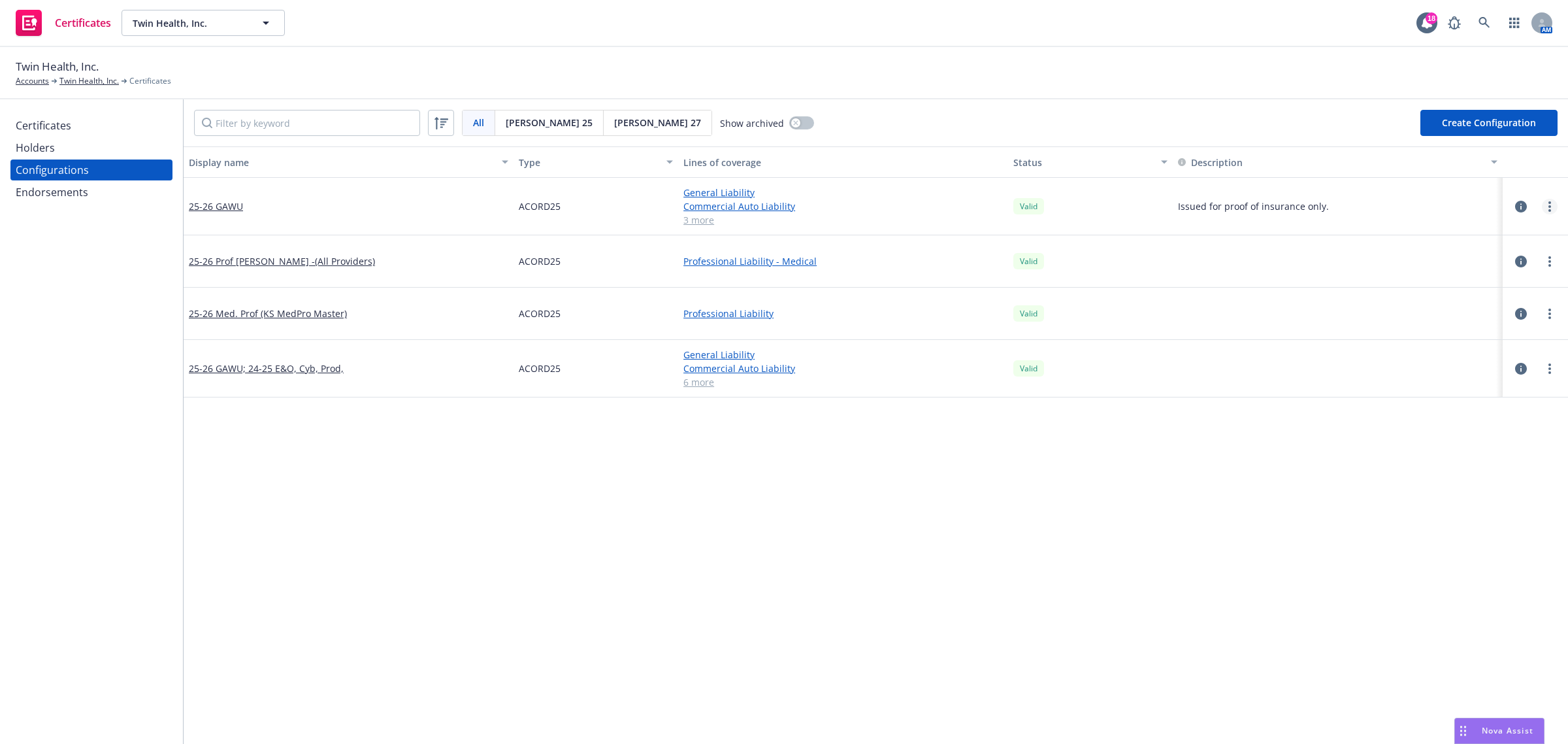
click at [1542, 206] on link "more" at bounding box center [1550, 206] width 16 height 16
click at [1514, 335] on link "Regenerate all certificates" at bounding box center [1472, 337] width 143 height 26
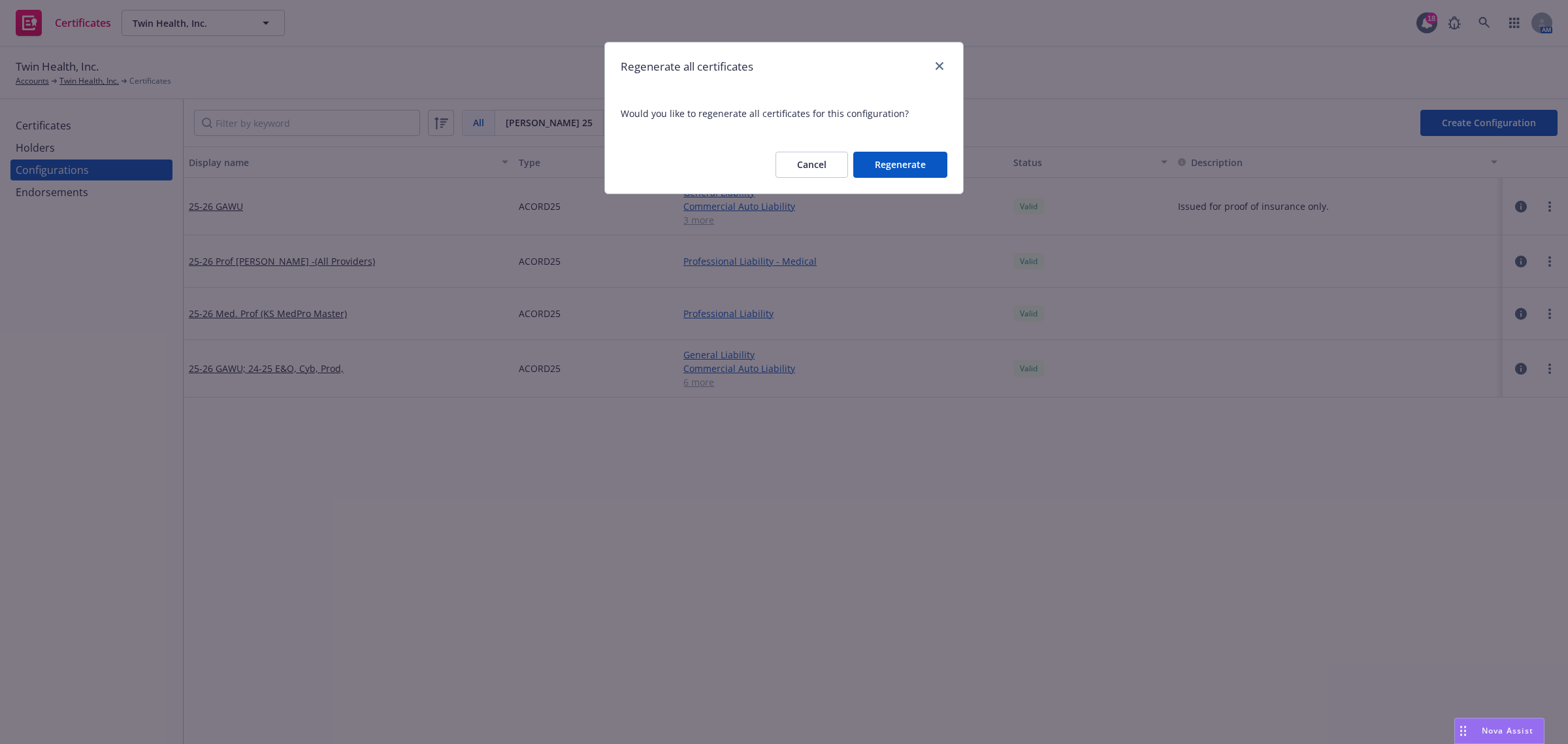
click at [906, 156] on button "Regenerate" at bounding box center [900, 164] width 94 height 26
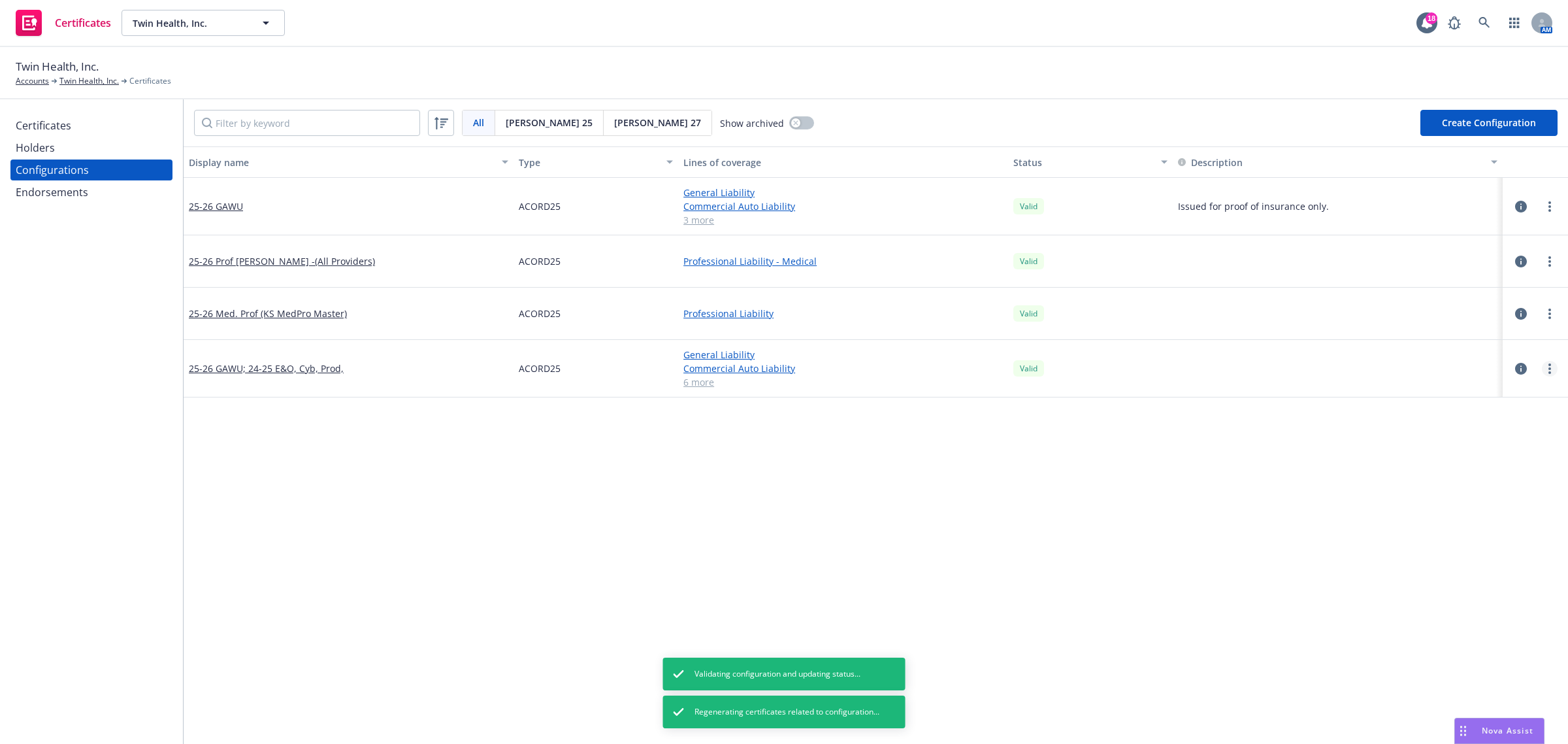
click at [1542, 366] on link "more" at bounding box center [1550, 369] width 16 height 16
click at [1496, 504] on link "Regenerate all certificates" at bounding box center [1472, 500] width 143 height 26
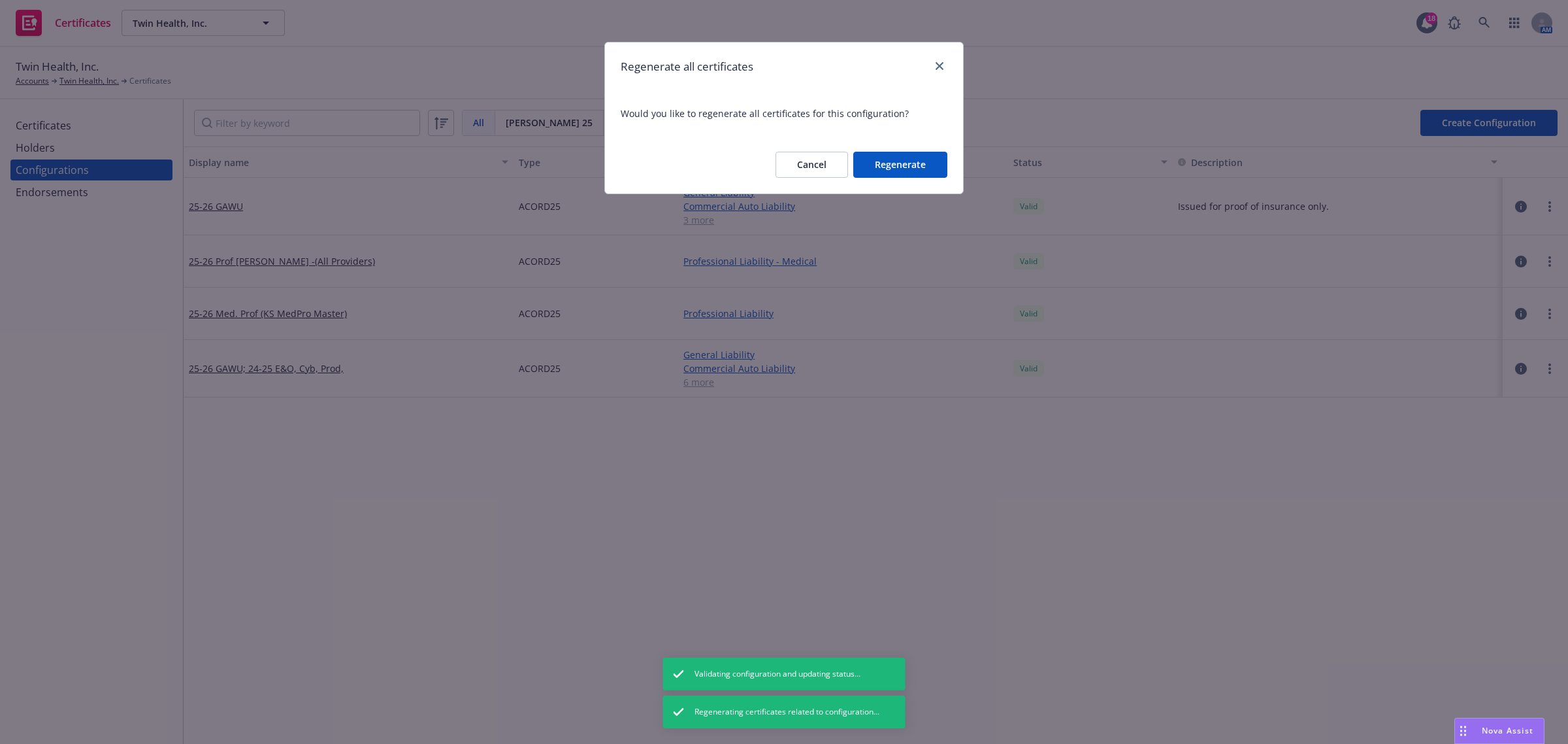
click at [921, 168] on button "Regenerate" at bounding box center [900, 164] width 94 height 26
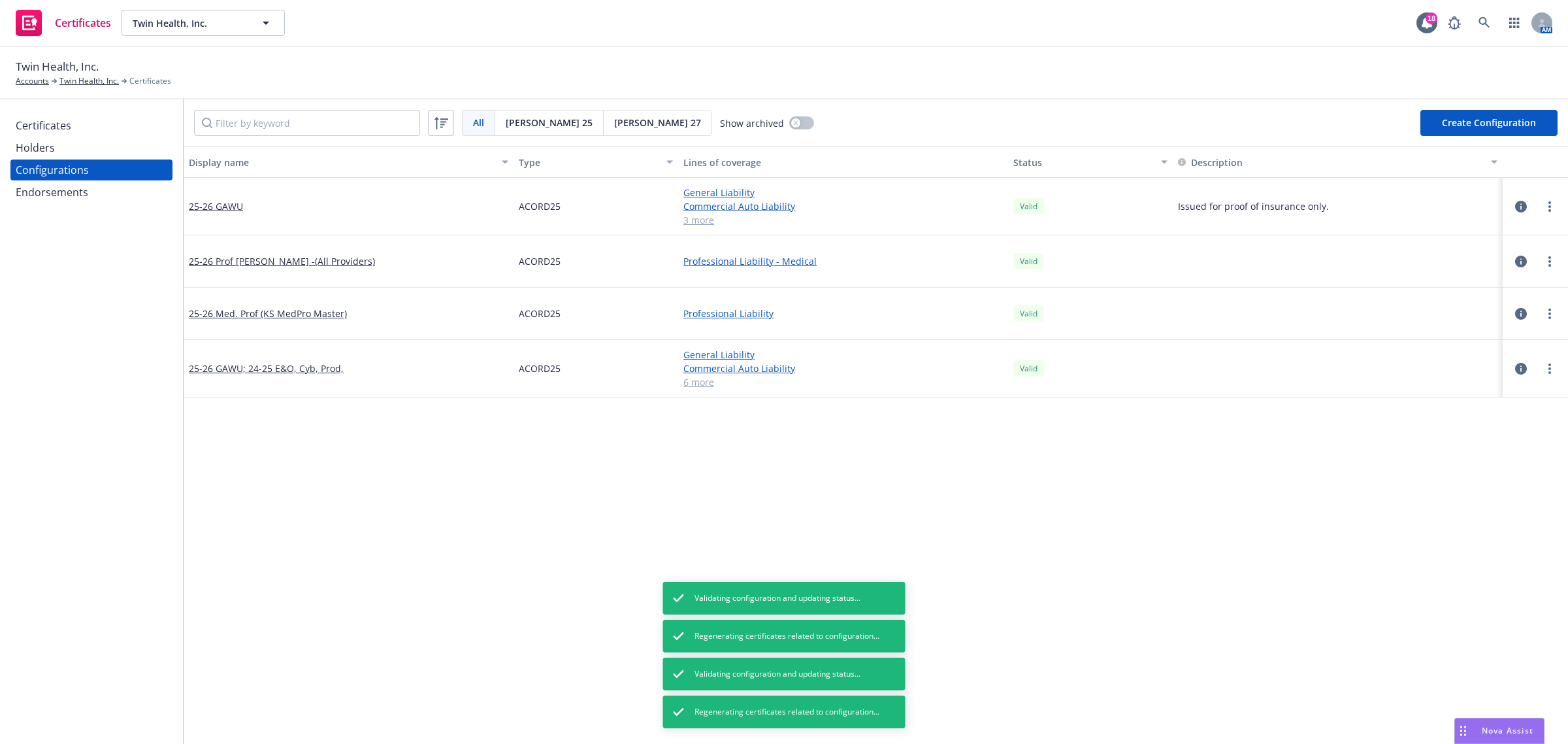
click at [66, 122] on div "Certificates" at bounding box center [44, 126] width 56 height 21
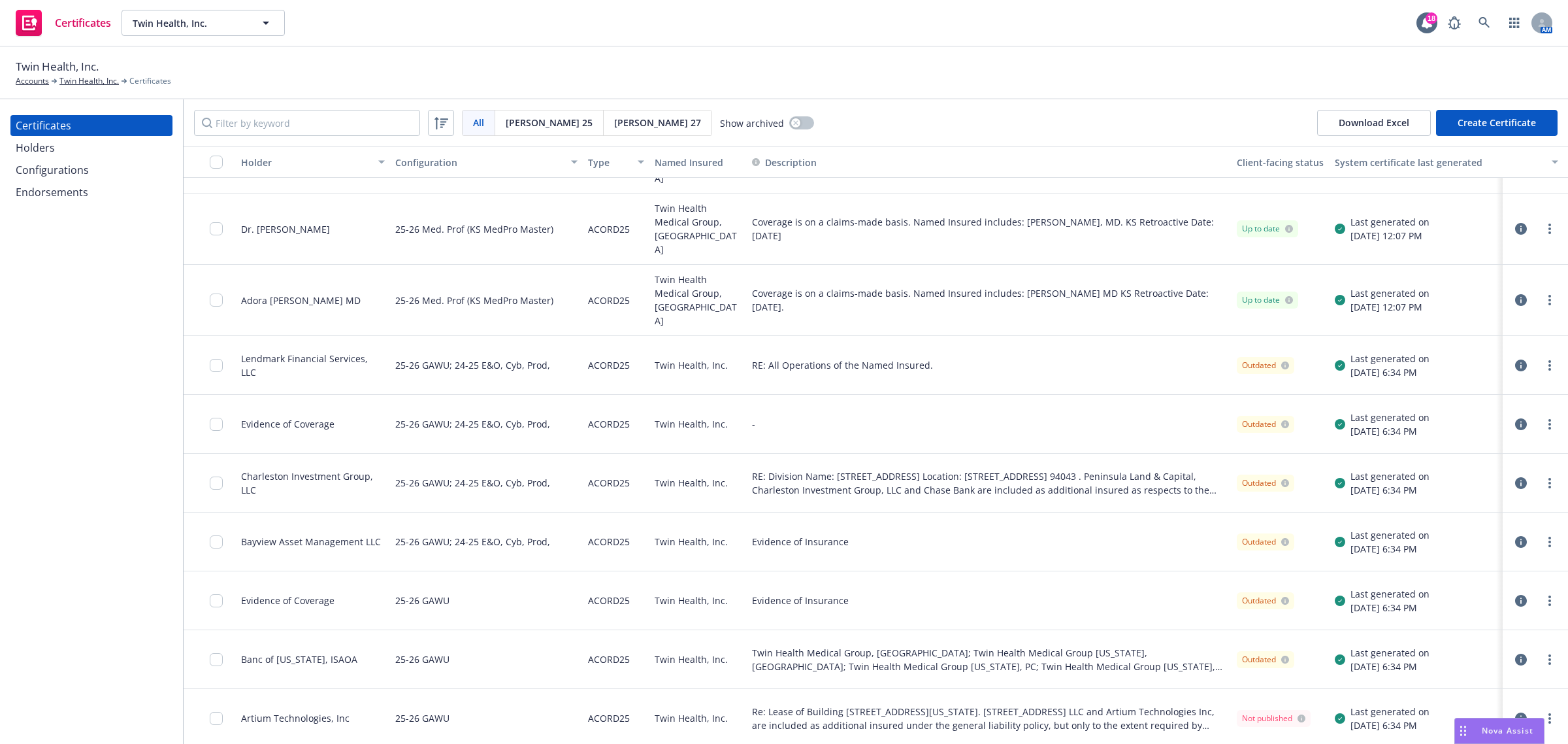
scroll to position [446, 0]
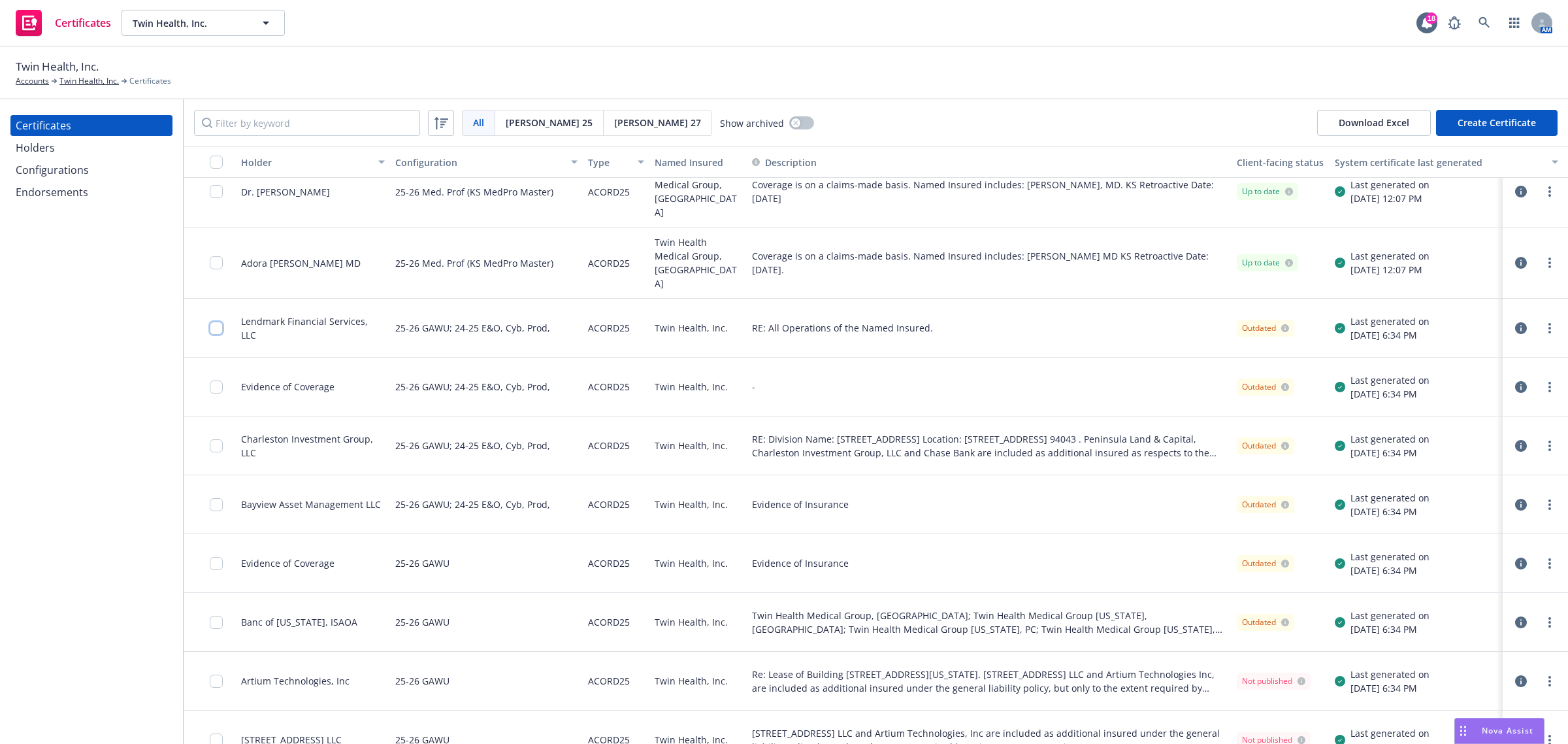
click at [219, 322] on input "checkbox" at bounding box center [216, 328] width 13 height 13
click at [218, 380] on input "checkbox" at bounding box center [216, 386] width 13 height 13
click at [214, 439] on input "checkbox" at bounding box center [216, 445] width 13 height 13
click at [216, 498] on input "checkbox" at bounding box center [216, 504] width 13 height 13
click at [214, 557] on input "checkbox" at bounding box center [216, 563] width 13 height 13
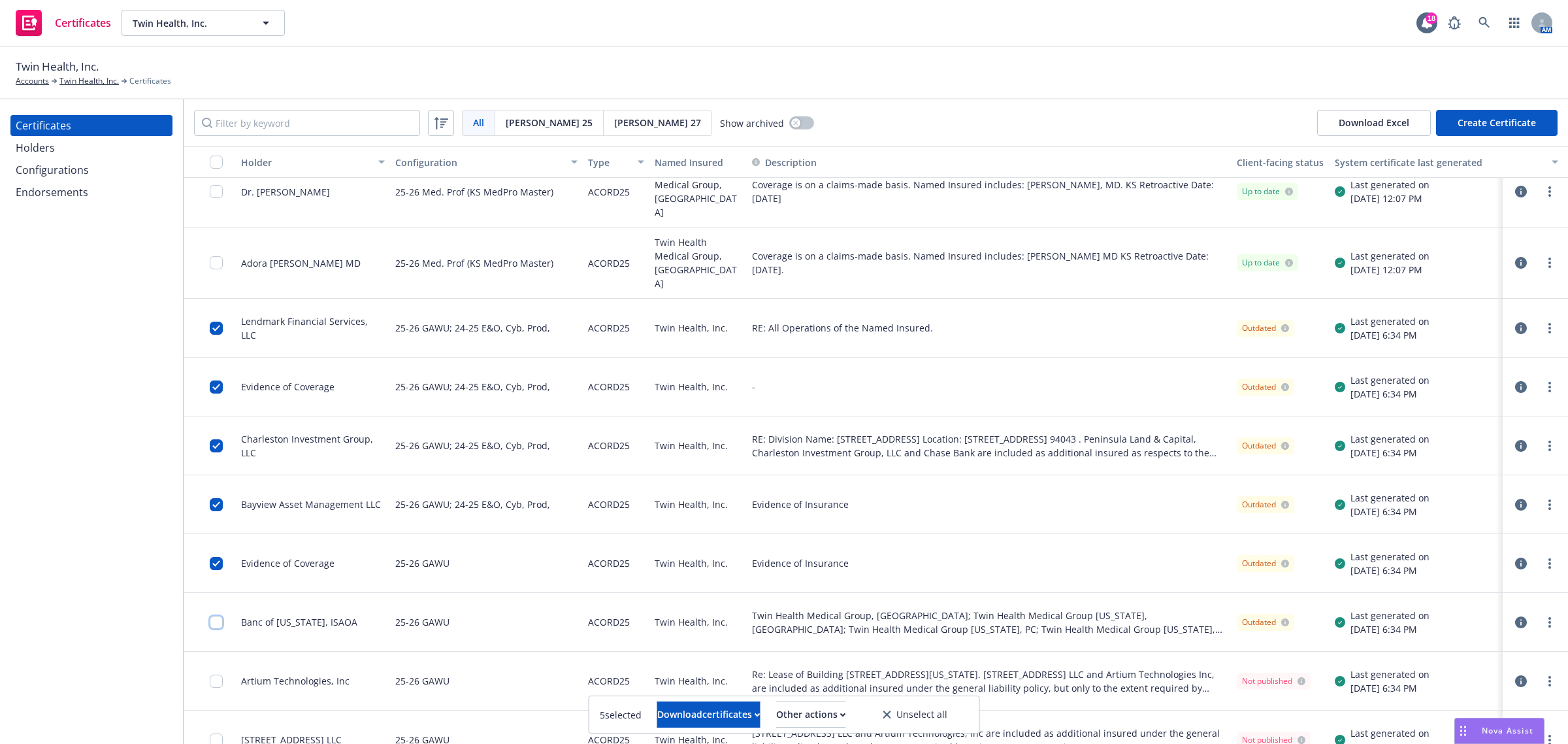
click at [213, 615] on input "checkbox" at bounding box center [216, 622] width 13 height 13
click at [218, 674] on input "checkbox" at bounding box center [216, 680] width 13 height 13
click at [216, 734] on input "checkbox" at bounding box center [216, 740] width 13 height 13
click at [840, 713] on div "Other actions" at bounding box center [811, 714] width 70 height 24
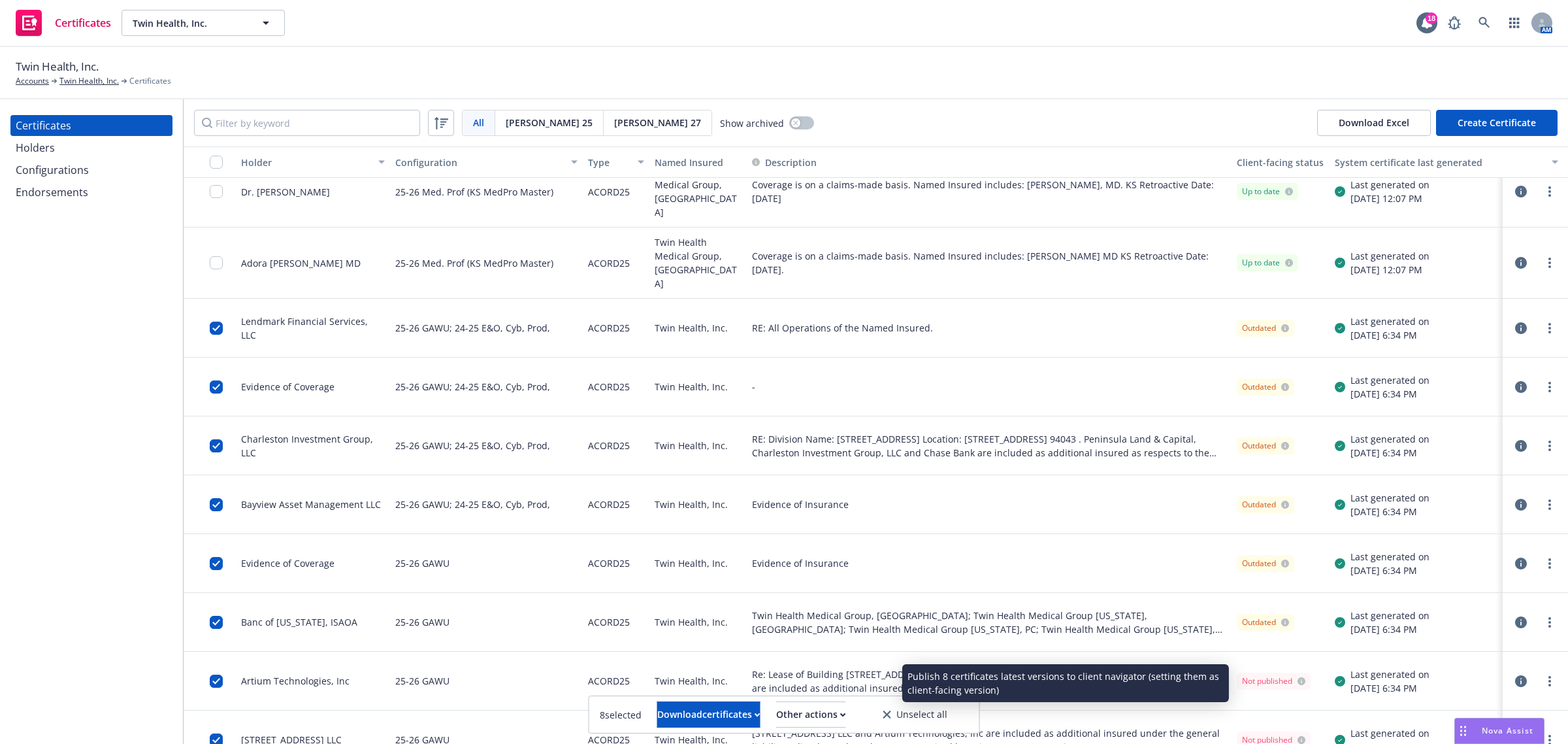
click at [842, 685] on link "Publish certificates" at bounding box center [784, 683] width 125 height 26
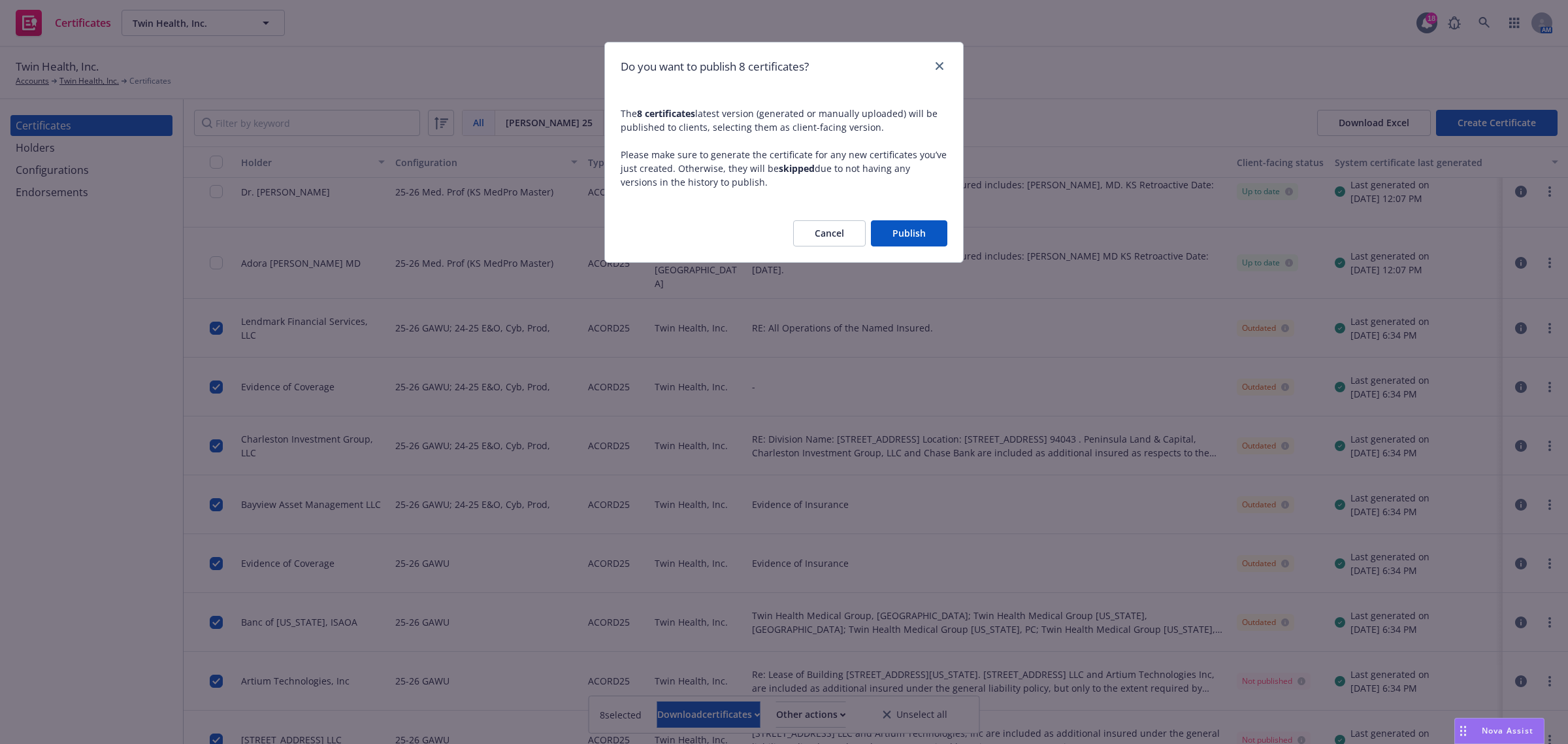
click at [931, 239] on button "Publish" at bounding box center [908, 233] width 76 height 26
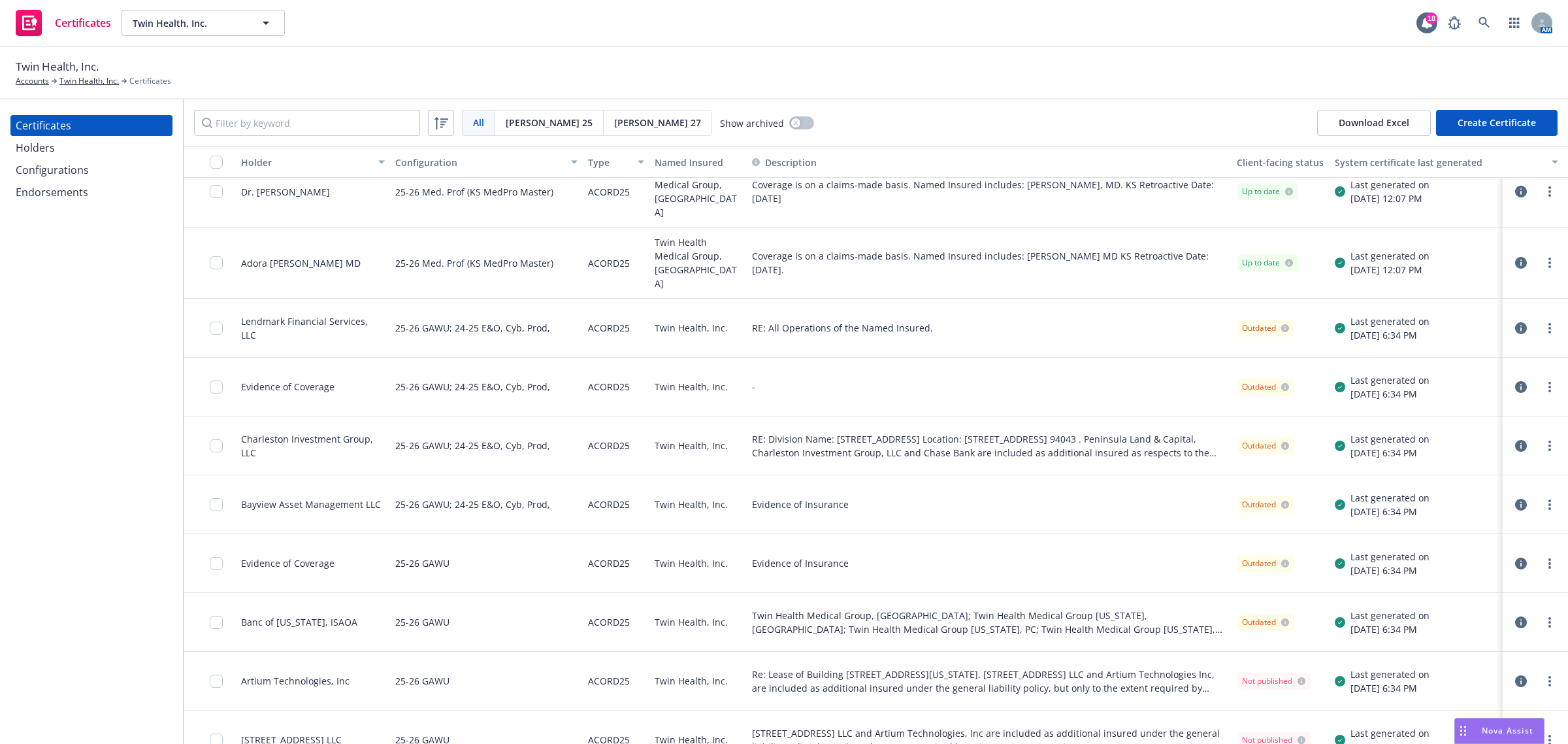
click at [82, 147] on div "Holders" at bounding box center [91, 148] width 151 height 21
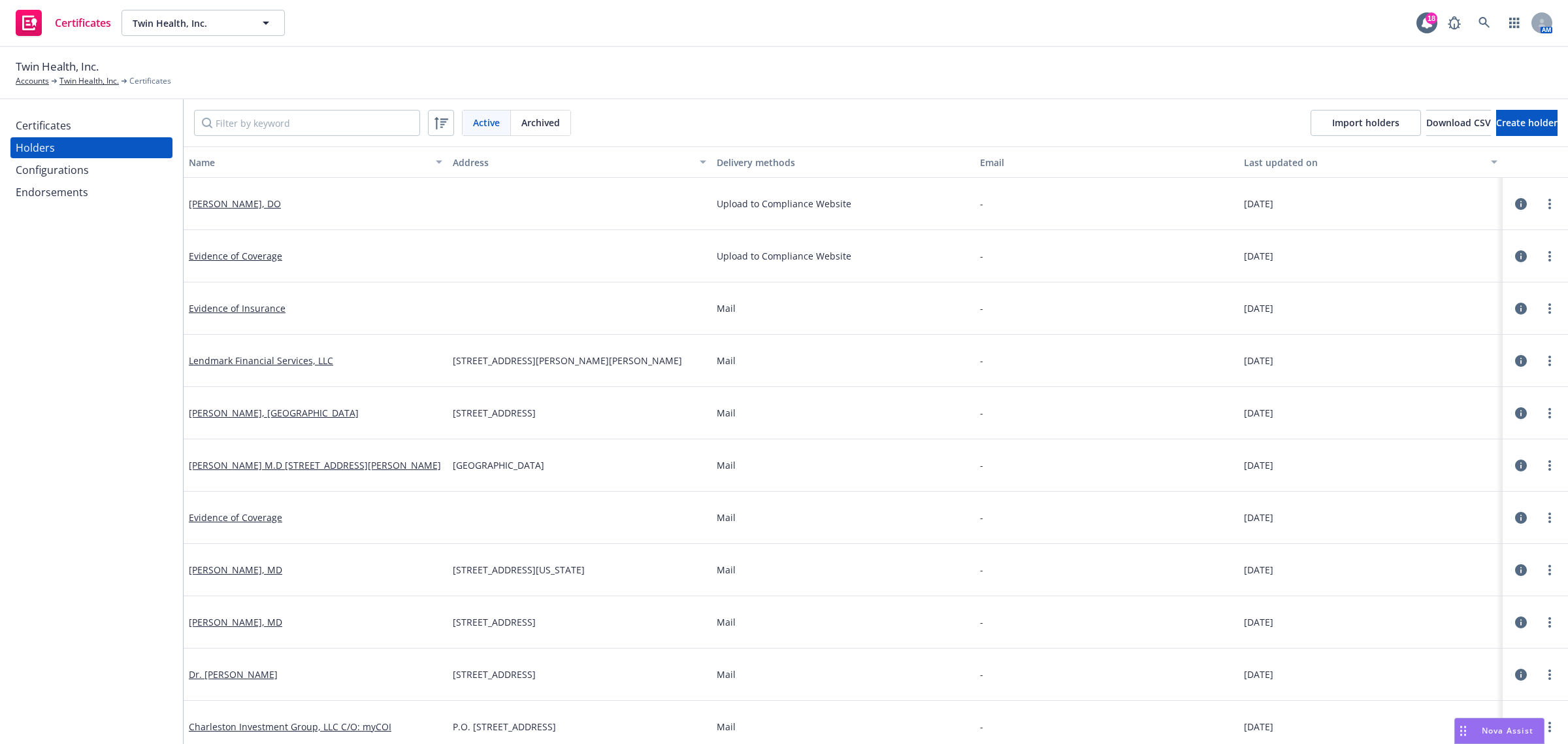
click at [83, 129] on div "Certificates" at bounding box center [91, 126] width 151 height 21
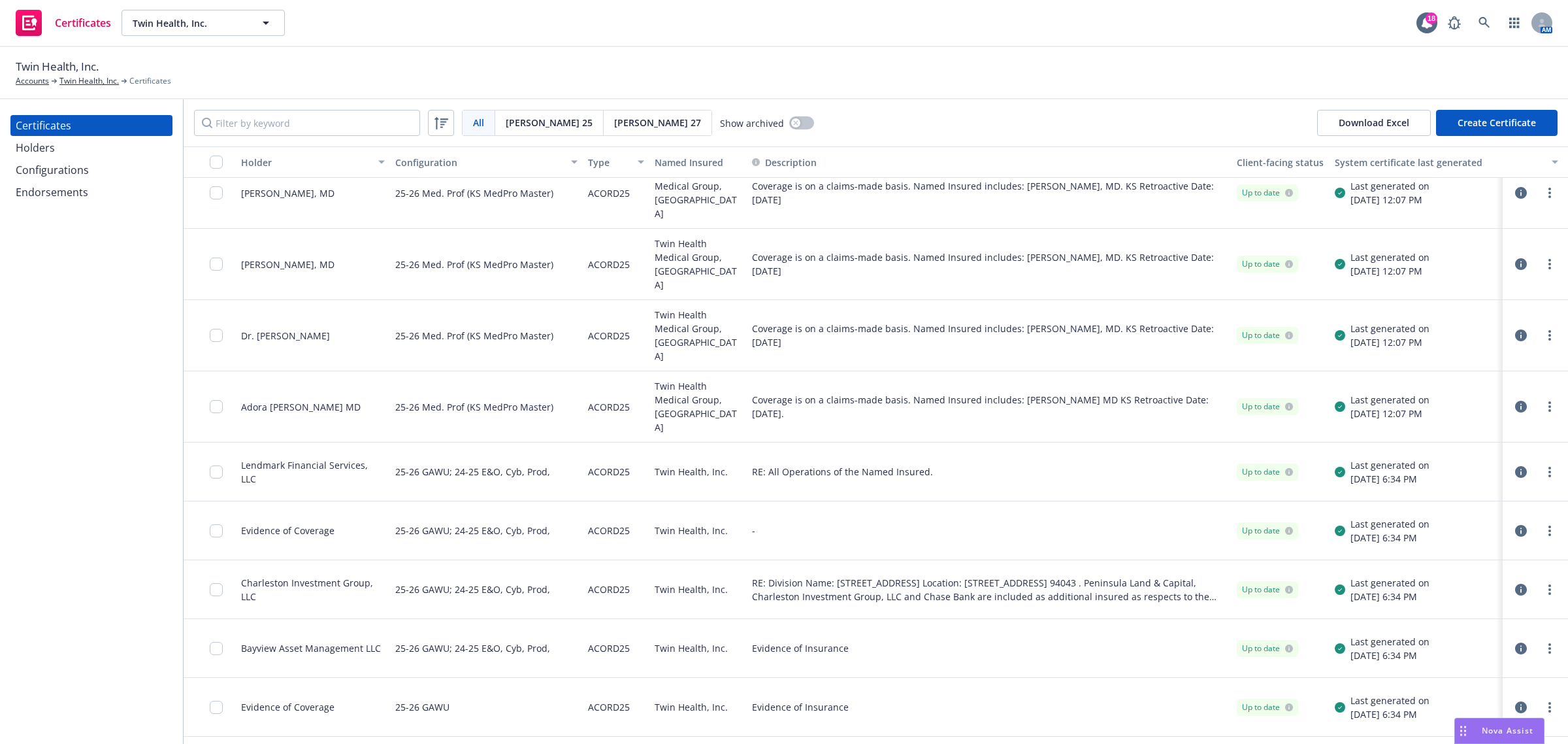
scroll to position [446, 0]
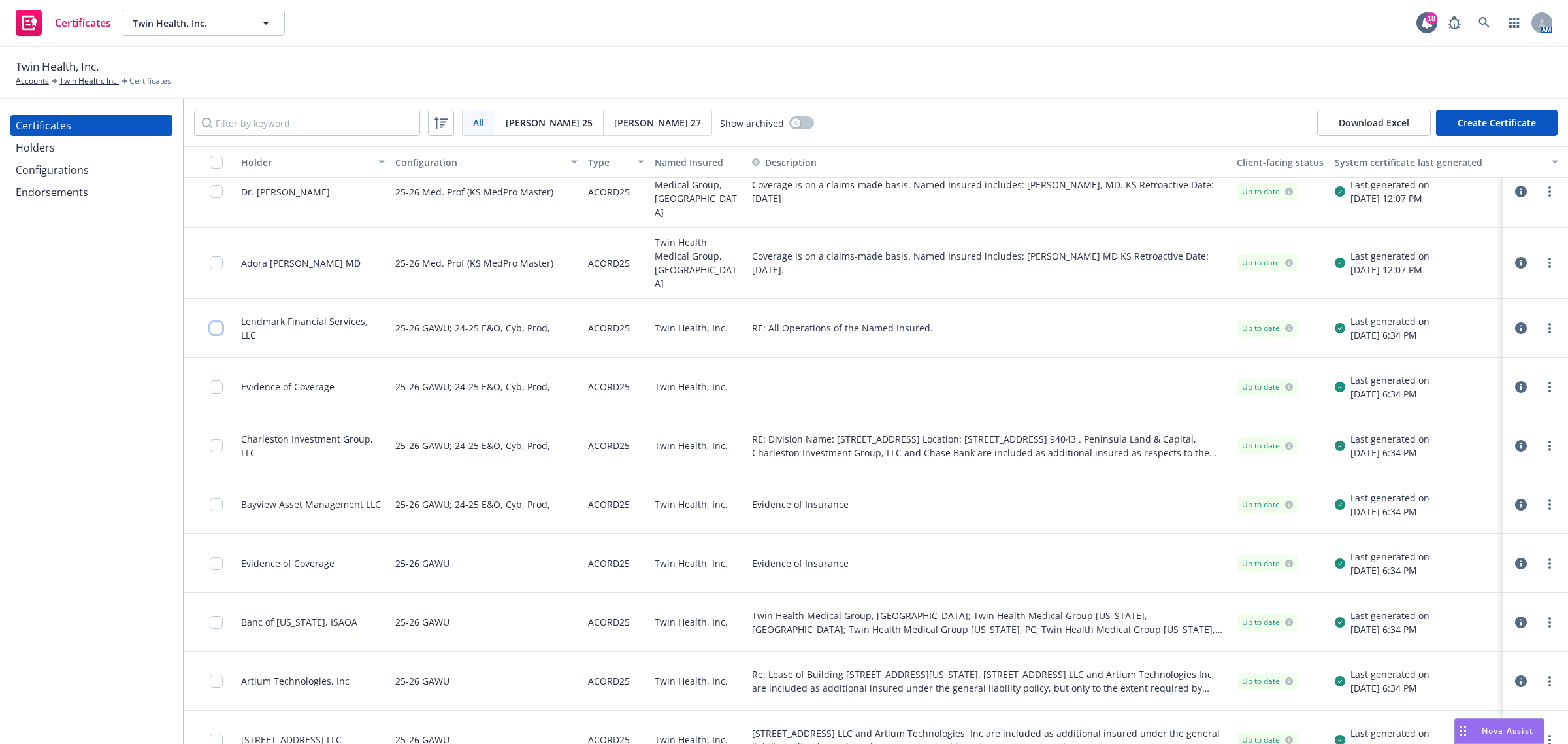
click at [212, 322] on input "checkbox" at bounding box center [216, 328] width 13 height 13
click at [218, 380] on input "checkbox" at bounding box center [216, 386] width 13 height 13
click at [219, 439] on input "checkbox" at bounding box center [216, 445] width 13 height 13
click at [219, 498] on input "checkbox" at bounding box center [216, 504] width 13 height 13
click at [213, 557] on input "checkbox" at bounding box center [216, 563] width 13 height 13
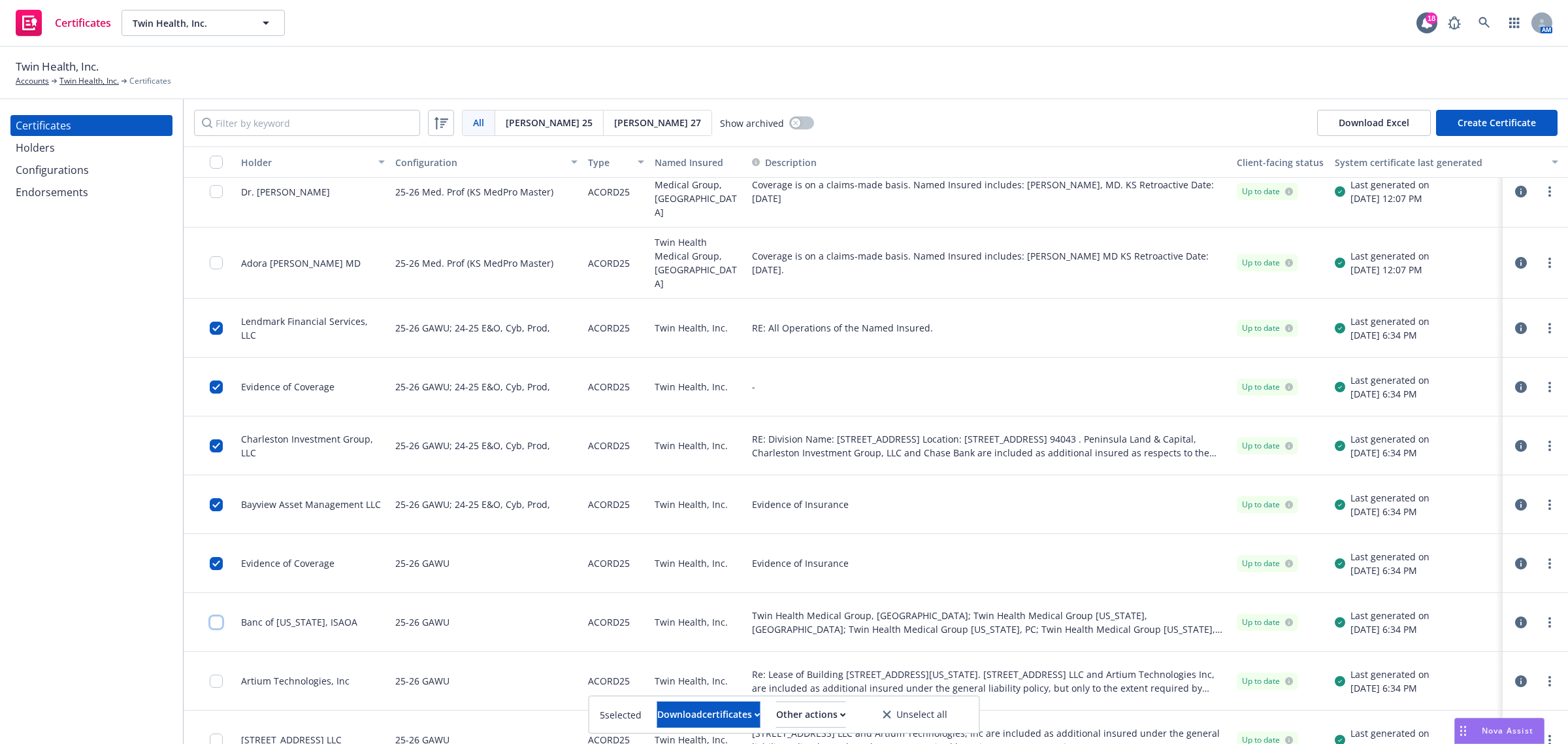
click at [216, 615] on input "checkbox" at bounding box center [216, 622] width 13 height 13
click at [220, 674] on input "checkbox" at bounding box center [216, 680] width 13 height 13
click at [216, 734] on input "checkbox" at bounding box center [216, 740] width 13 height 13
click at [1175, 17] on div "Certificates Twin Health, Inc. Twin Health, Inc. 18 AM" at bounding box center [784, 24] width 1568 height 47
click at [720, 710] on div "Download certificates" at bounding box center [709, 714] width 103 height 24
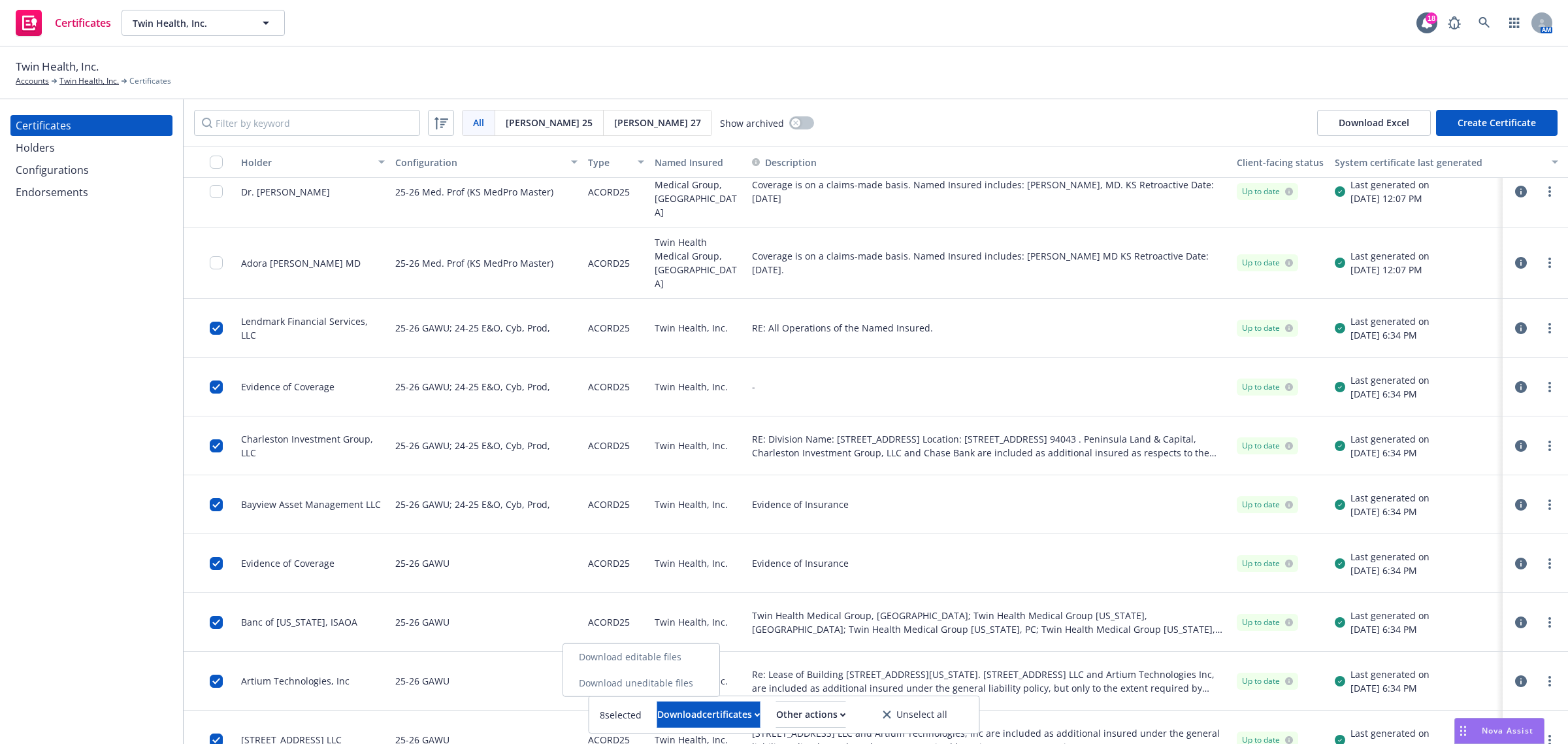
click at [717, 682] on link "Download uneditable files" at bounding box center [641, 683] width 156 height 26
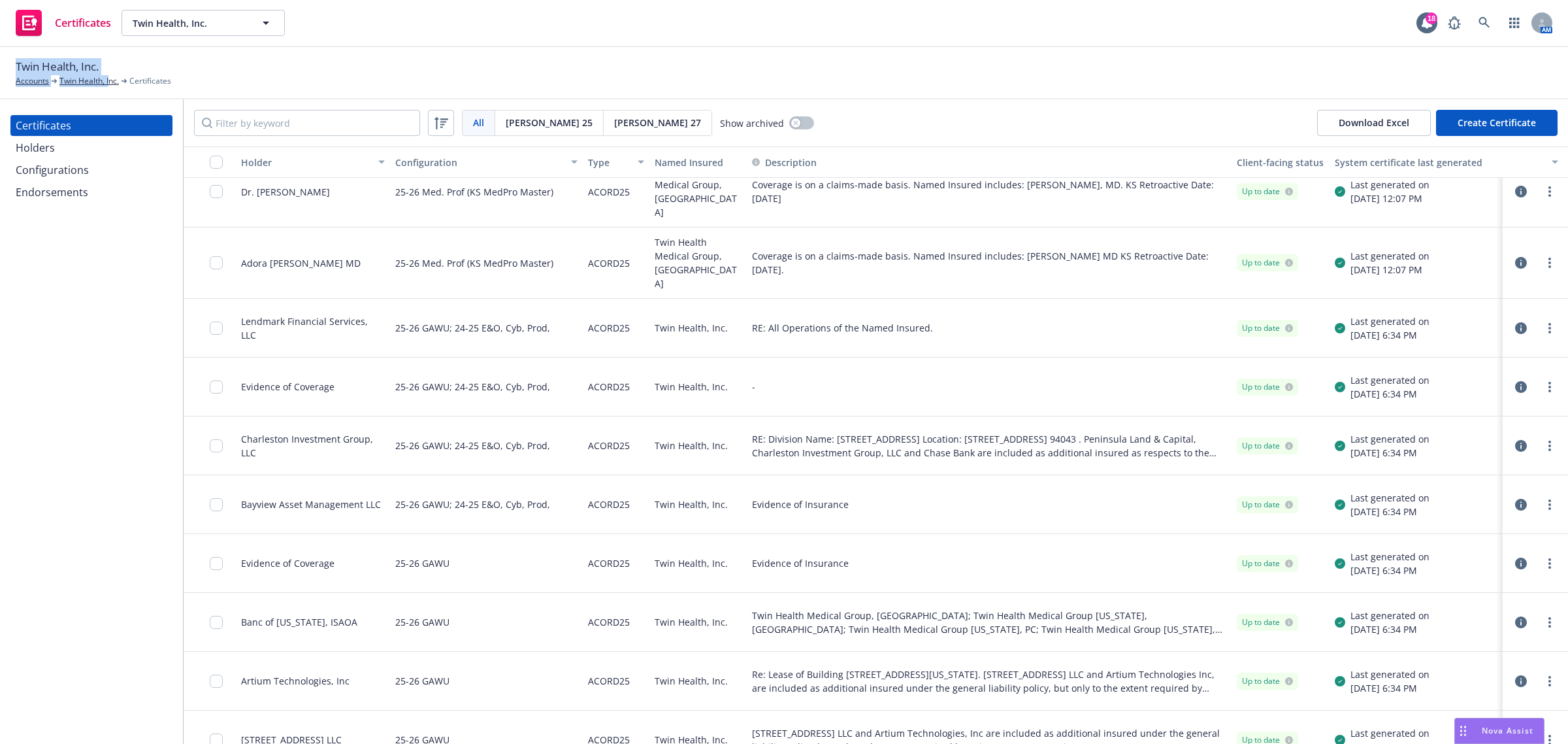
drag, startPoint x: 108, startPoint y: 70, endPoint x: 17, endPoint y: 68, distance: 91.0
click at [17, 68] on div "Twin Health, Inc. Accounts Twin Health, Inc. Certificates" at bounding box center [94, 73] width 156 height 29
click at [31, 66] on span "Twin Health, Inc." at bounding box center [57, 66] width 83 height 17
